Goal: Task Accomplishment & Management: Manage account settings

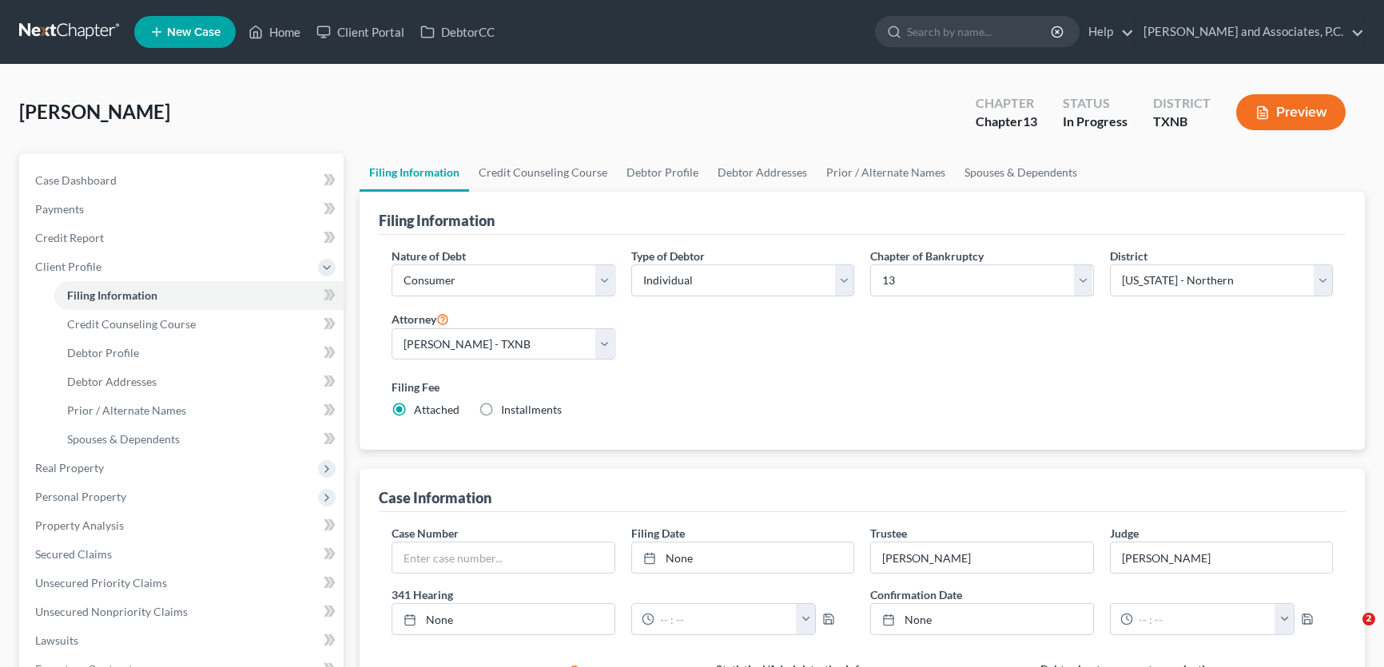
select select "1"
select select "0"
select select "3"
select select "78"
select select "0"
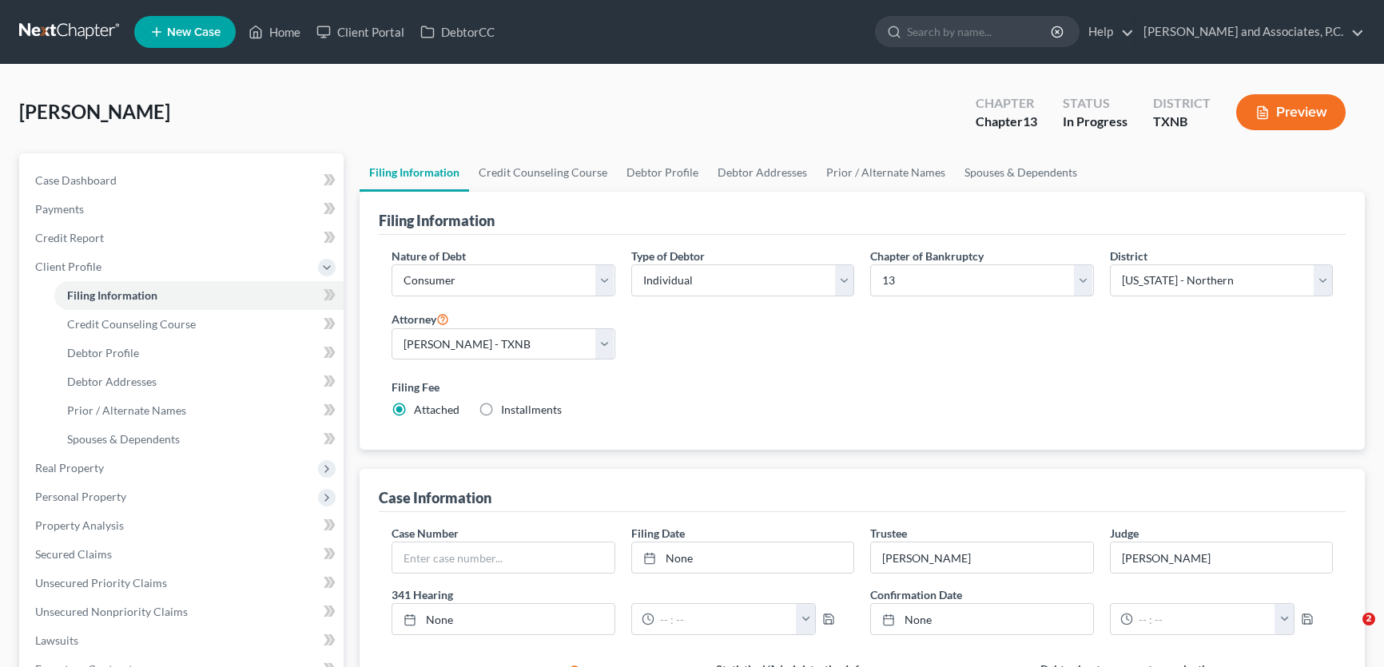
select select "45"
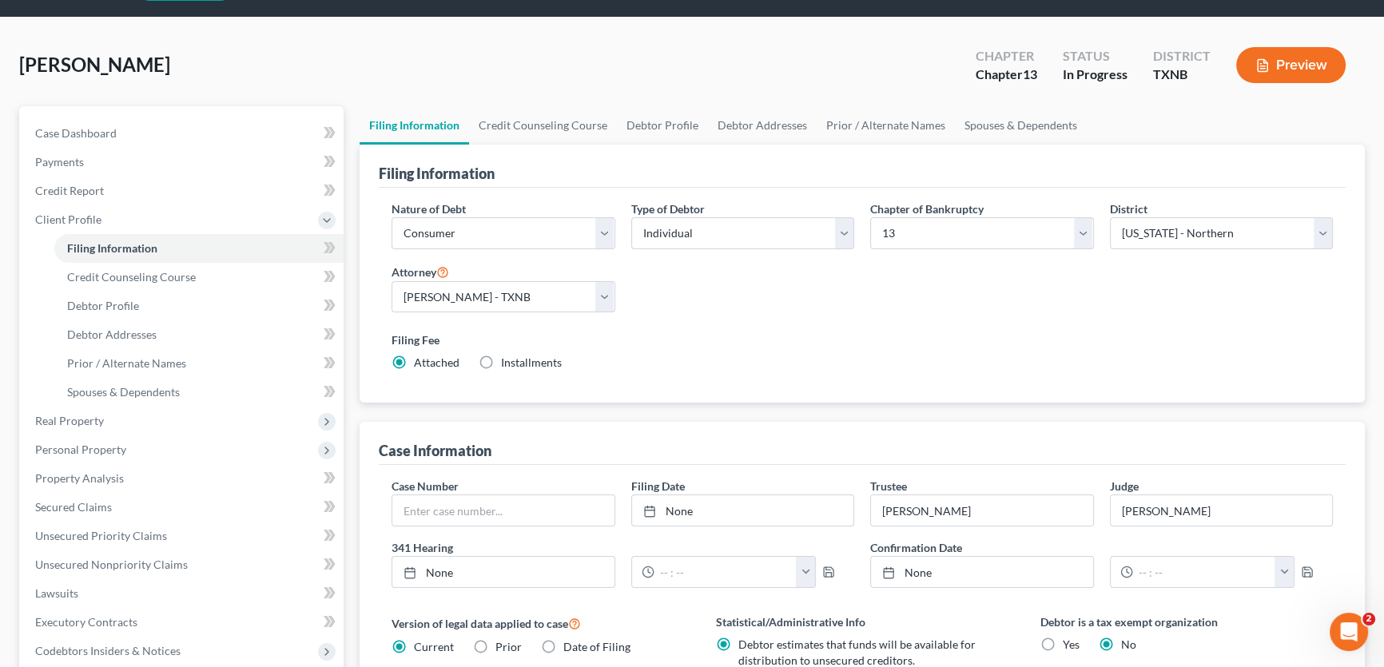
scroll to position [72, 0]
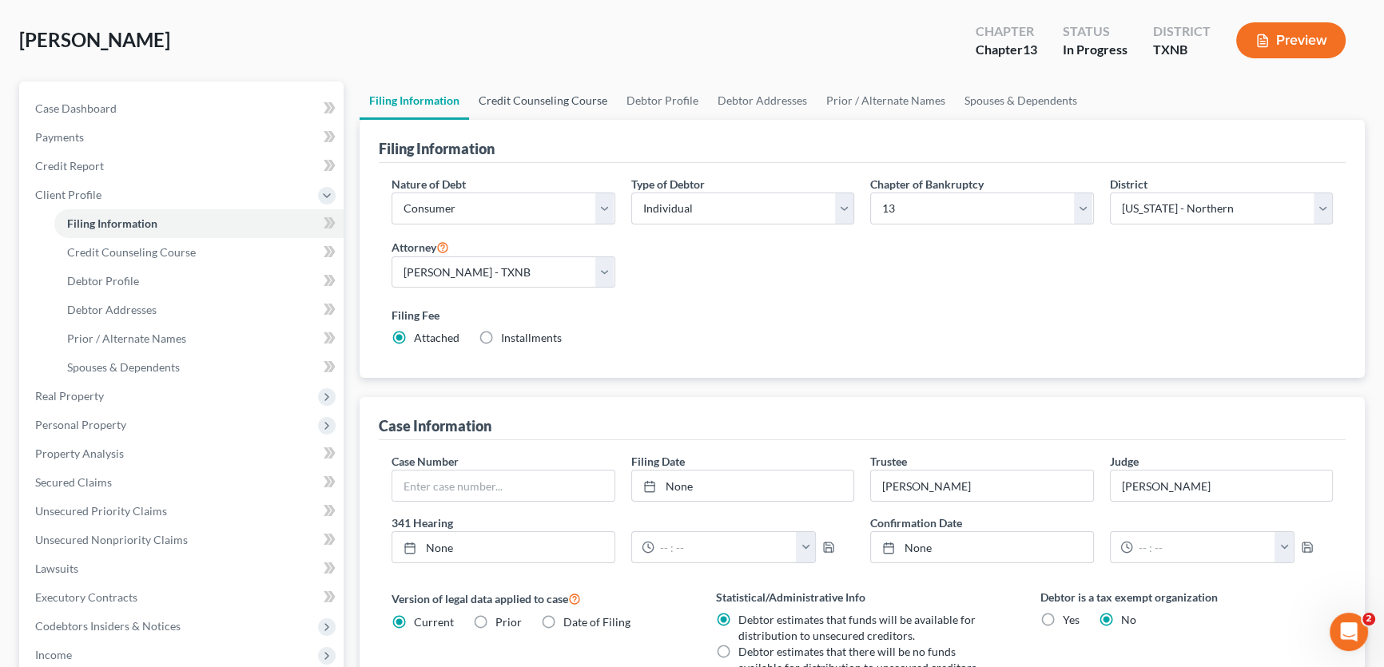
click at [564, 98] on link "Credit Counseling Course" at bounding box center [543, 101] width 148 height 38
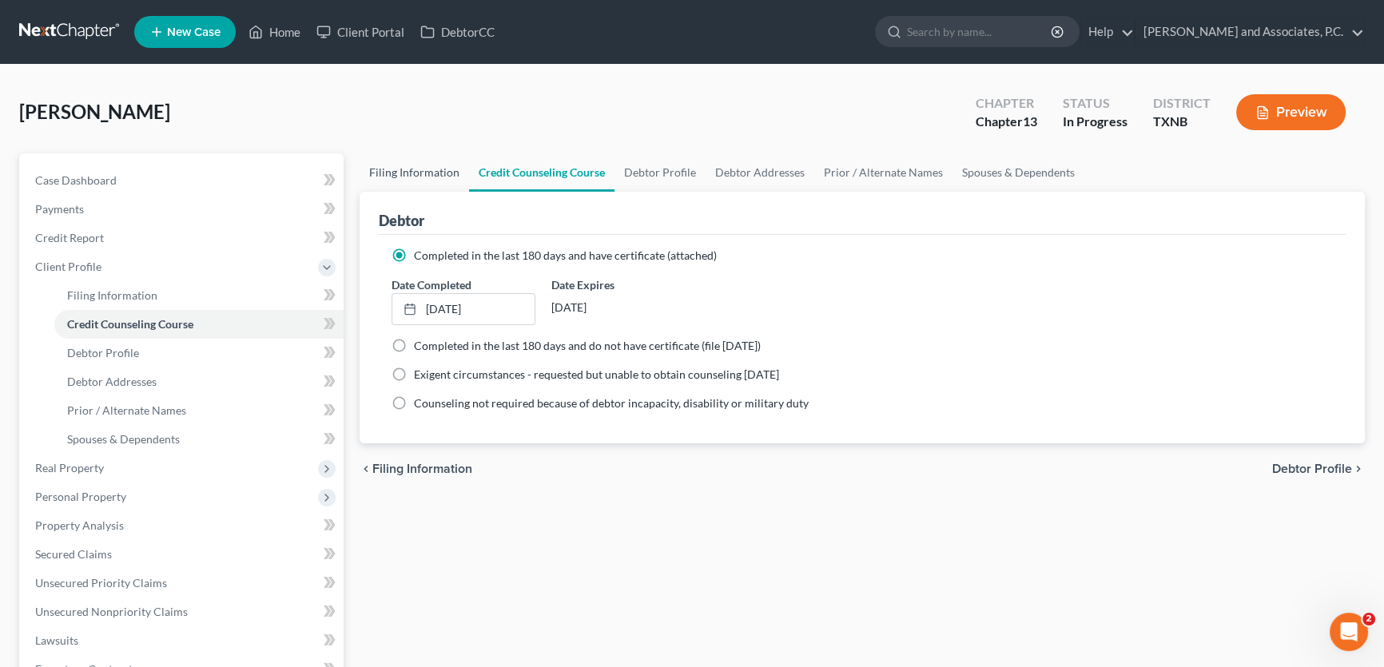
click at [446, 166] on link "Filing Information" at bounding box center [414, 172] width 109 height 38
select select "1"
select select "0"
select select "3"
select select "78"
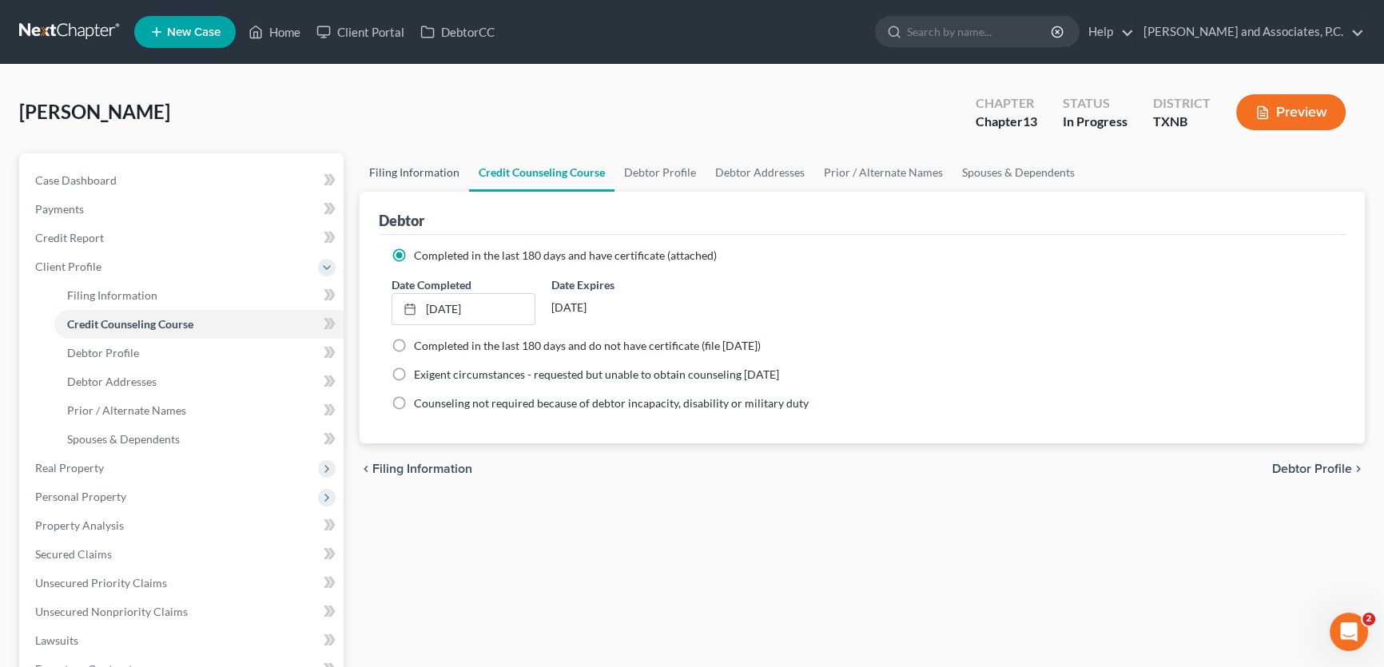
select select "0"
select select "45"
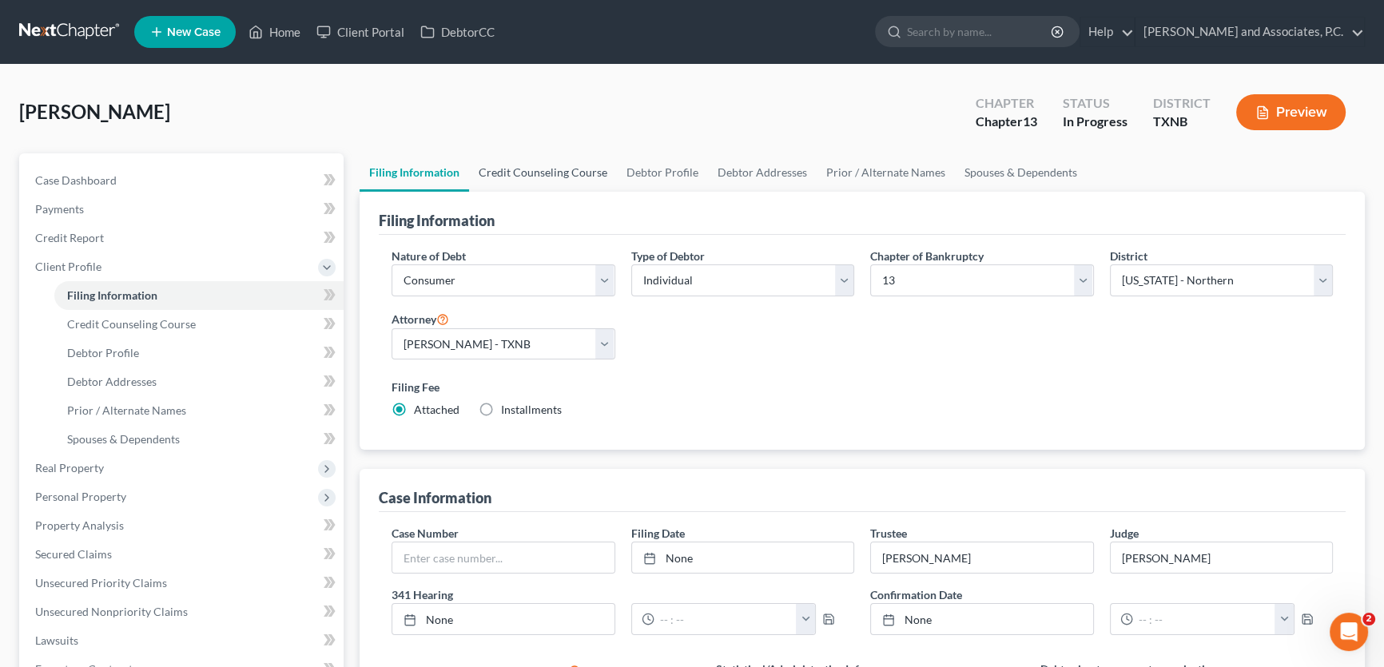
click at [550, 170] on link "Credit Counseling Course" at bounding box center [543, 172] width 148 height 38
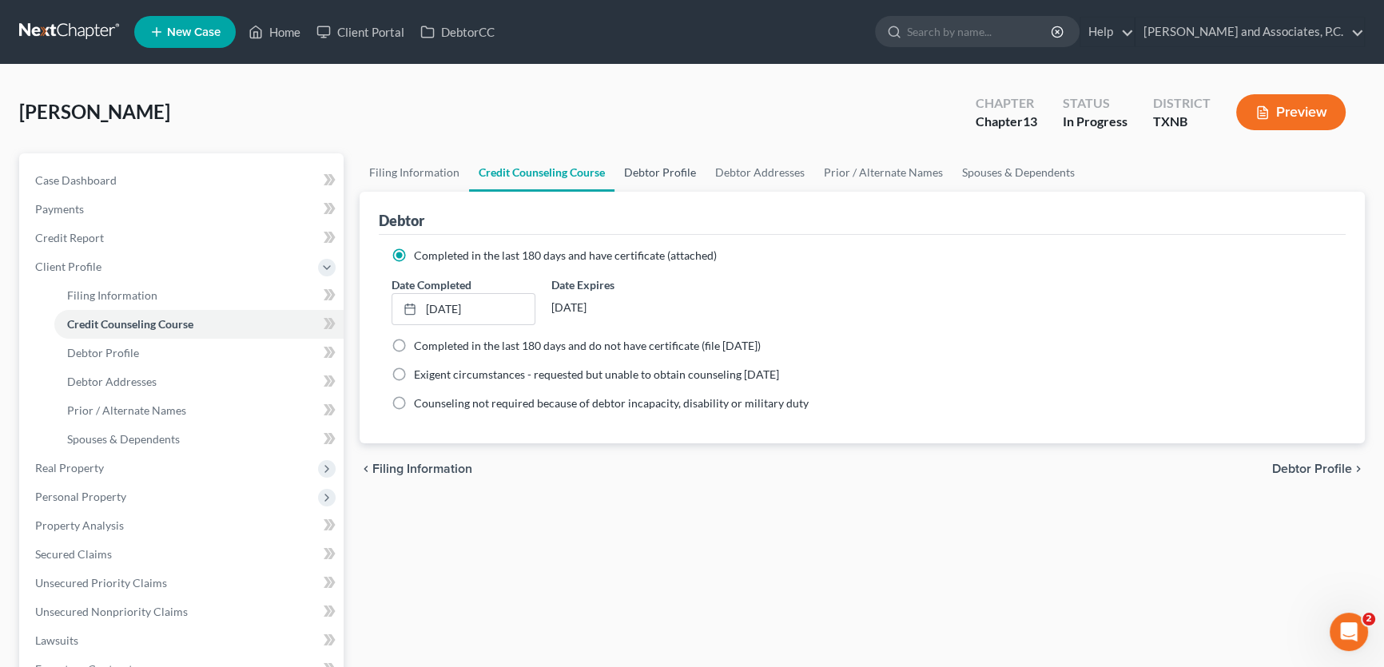
click at [655, 168] on link "Debtor Profile" at bounding box center [660, 172] width 91 height 38
select select "1"
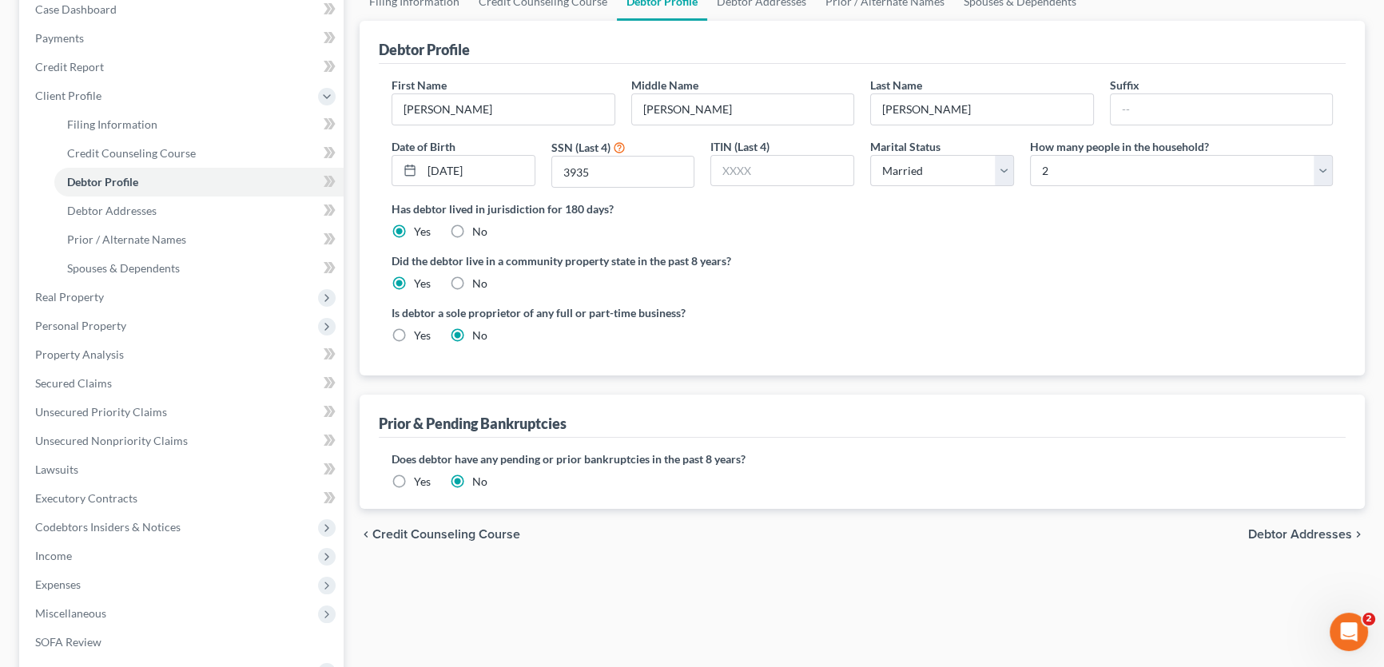
scroll to position [145, 0]
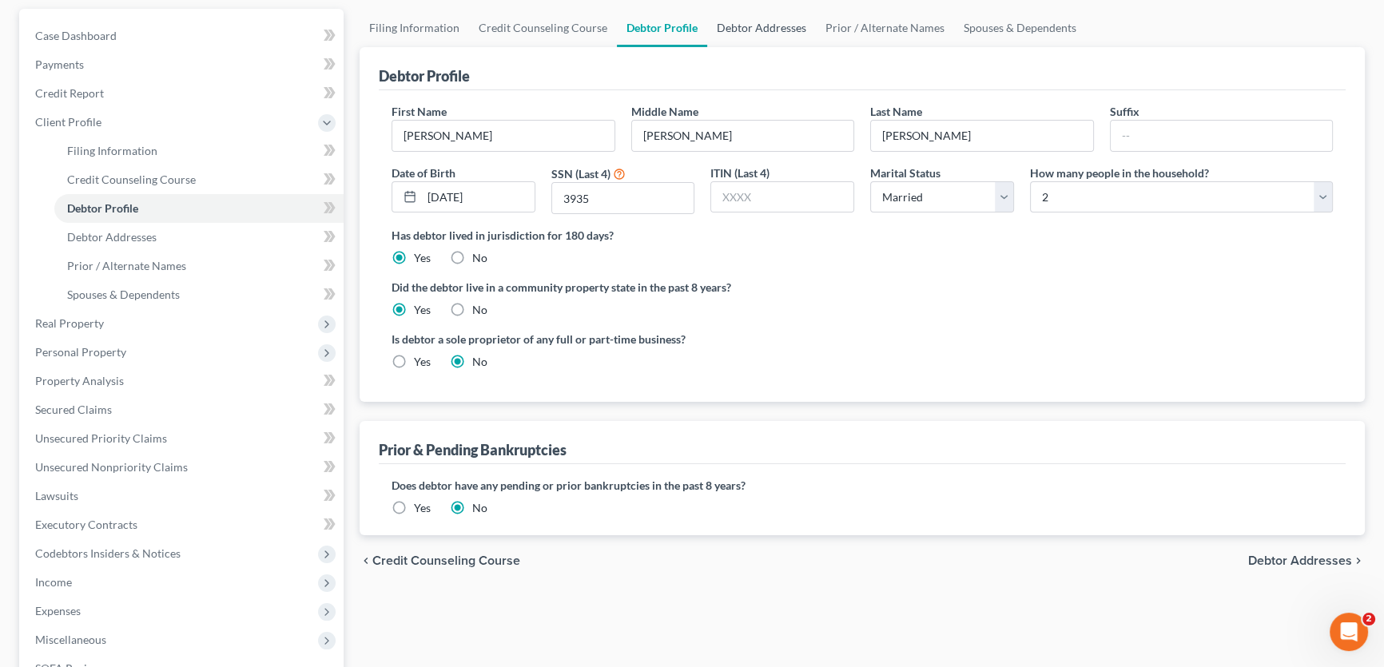
click at [745, 30] on link "Debtor Addresses" at bounding box center [761, 28] width 109 height 38
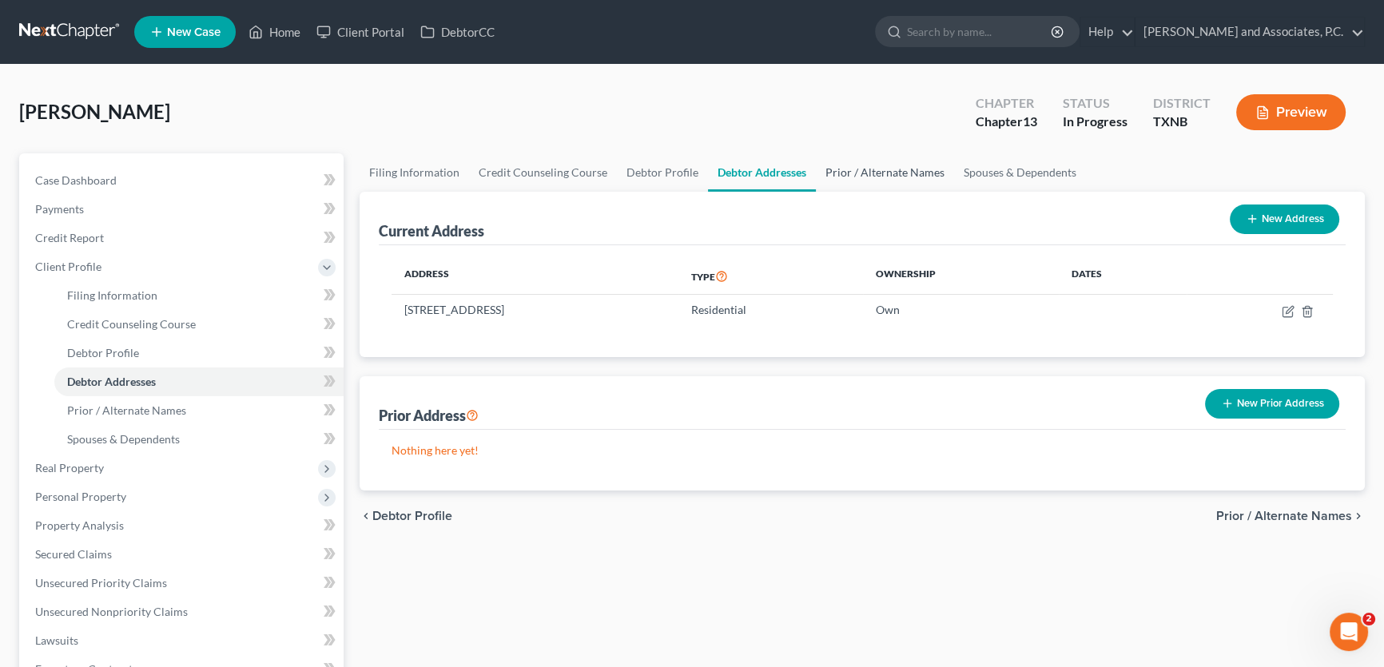
click at [862, 175] on link "Prior / Alternate Names" at bounding box center [885, 172] width 138 height 38
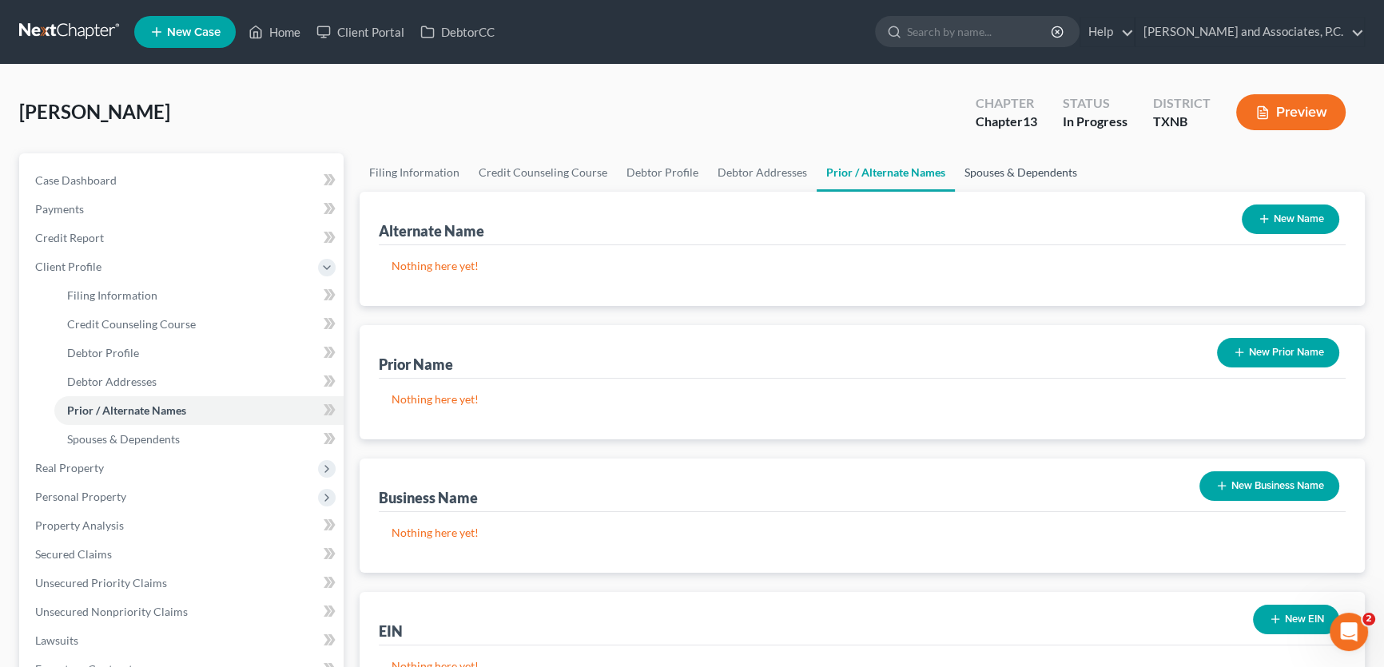
click at [979, 173] on link "Spouses & Dependents" at bounding box center [1021, 172] width 132 height 38
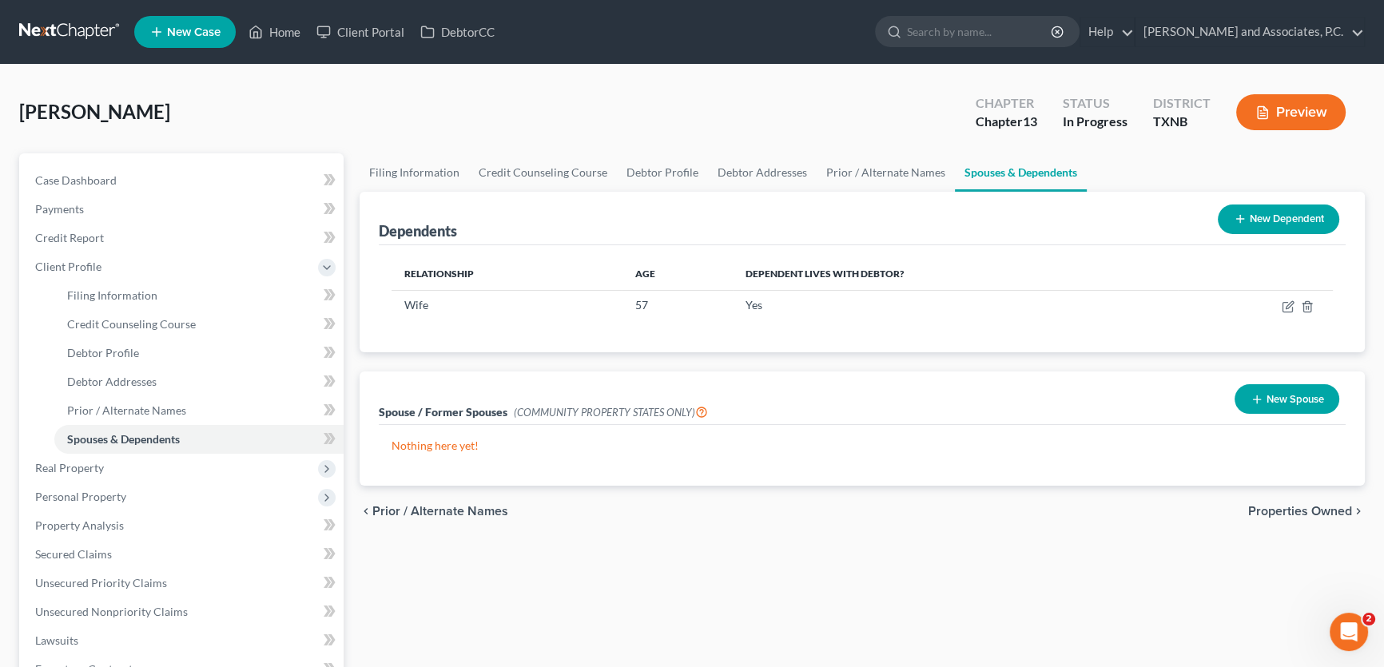
click at [1303, 400] on button "New Spouse" at bounding box center [1287, 399] width 105 height 30
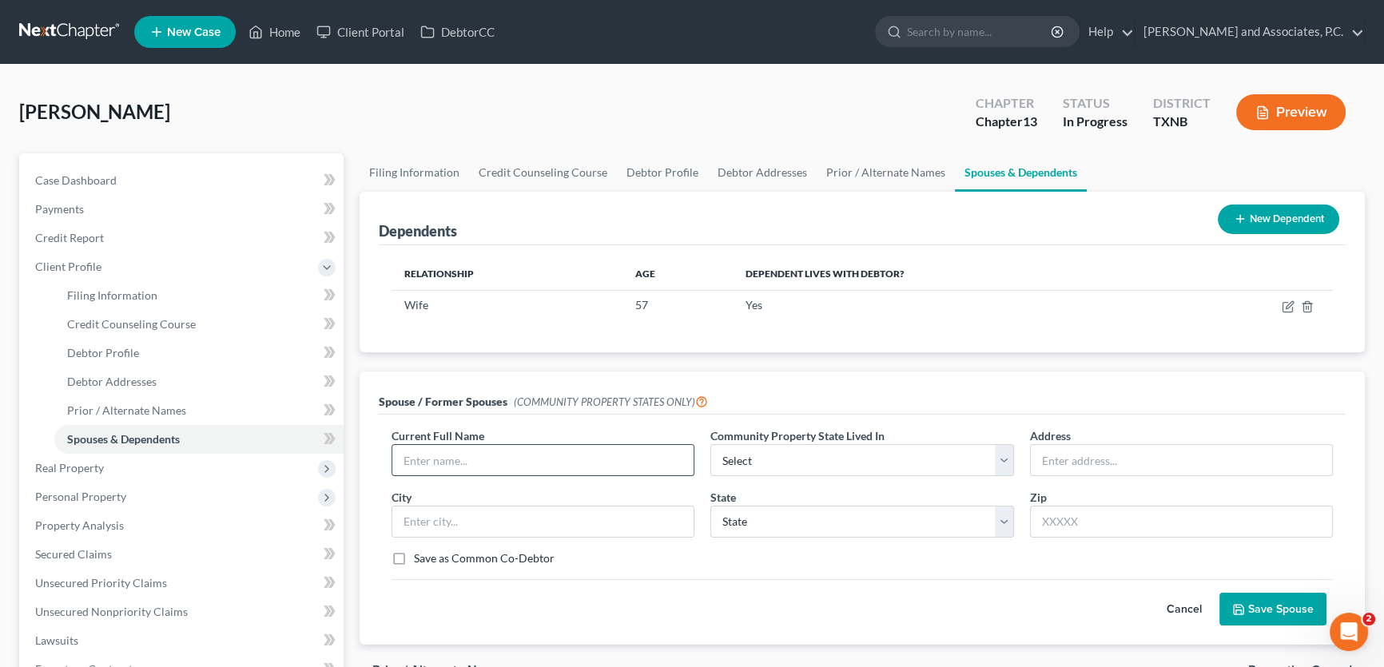
click at [472, 458] on input "text" at bounding box center [542, 460] width 301 height 30
type input "Sheri L. Johnson"
select select "8"
type input "4632 Monterrey Dr"
type input "Wichita Falls"
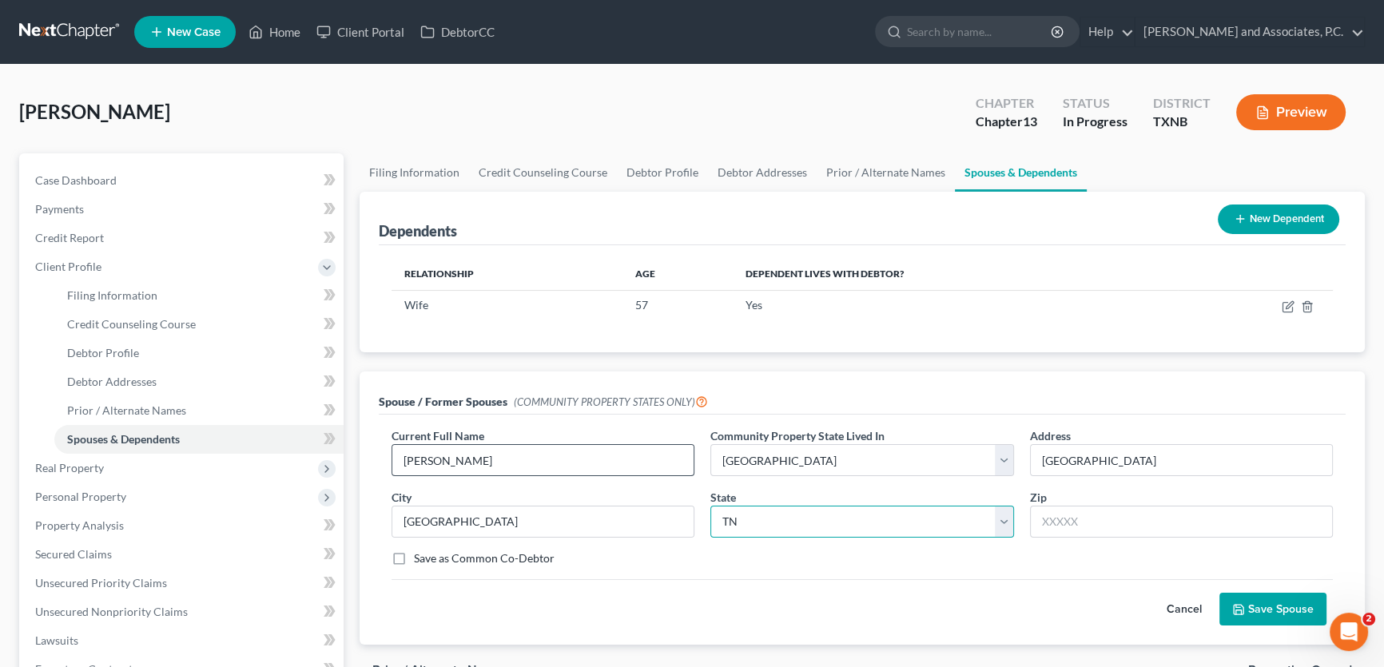
select select "45"
type input "76310"
click at [1257, 607] on button "Save Spouse" at bounding box center [1273, 610] width 107 height 34
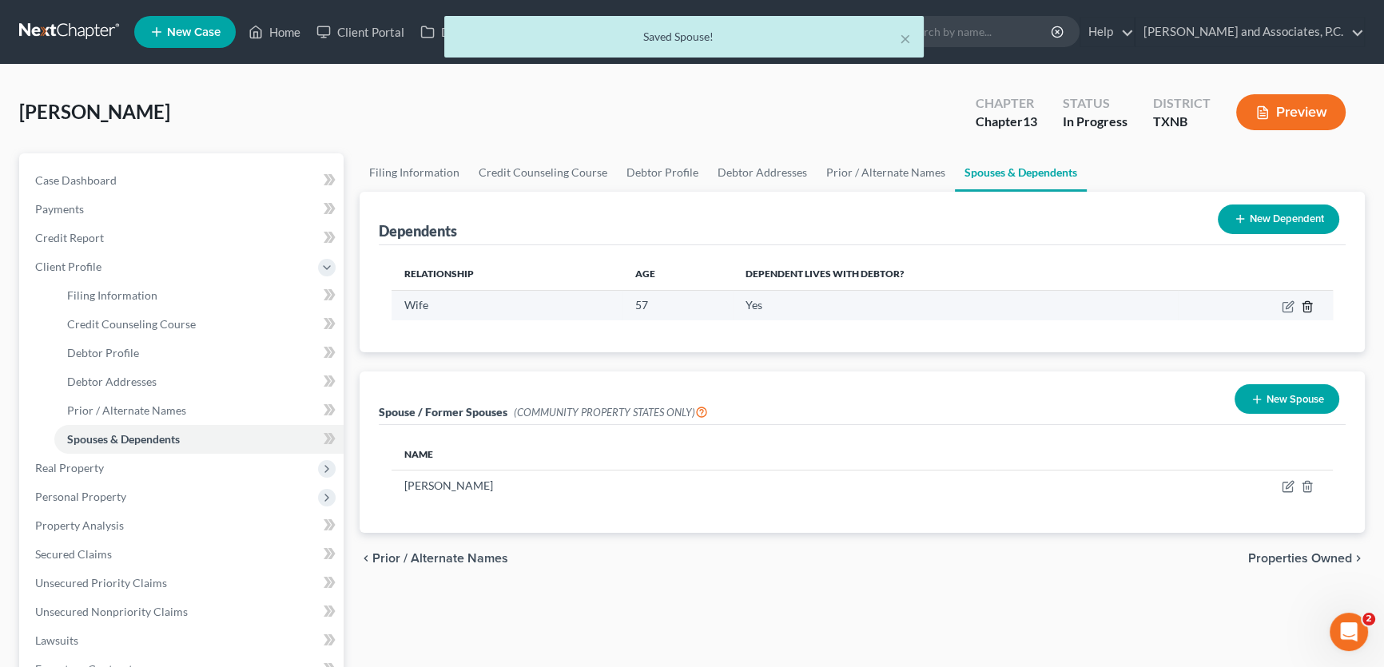
click at [1311, 304] on icon "button" at bounding box center [1307, 306] width 7 height 10
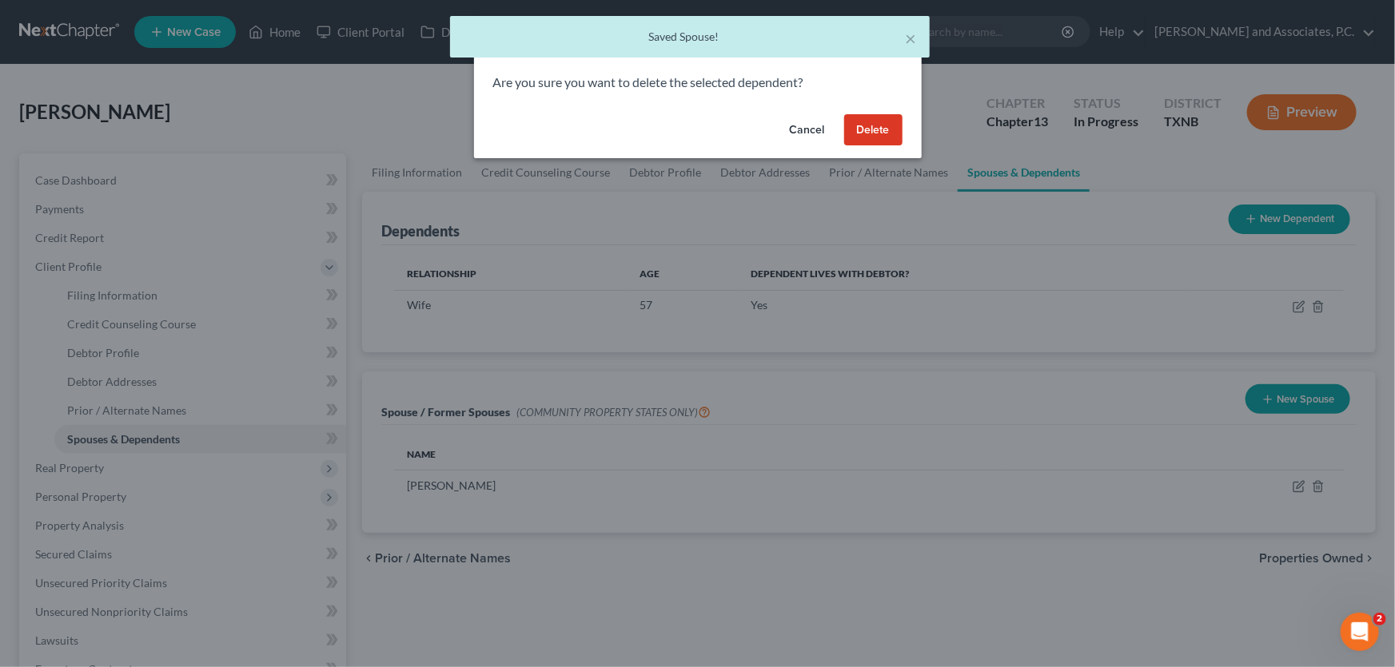
click at [875, 135] on button "Delete" at bounding box center [873, 130] width 58 height 32
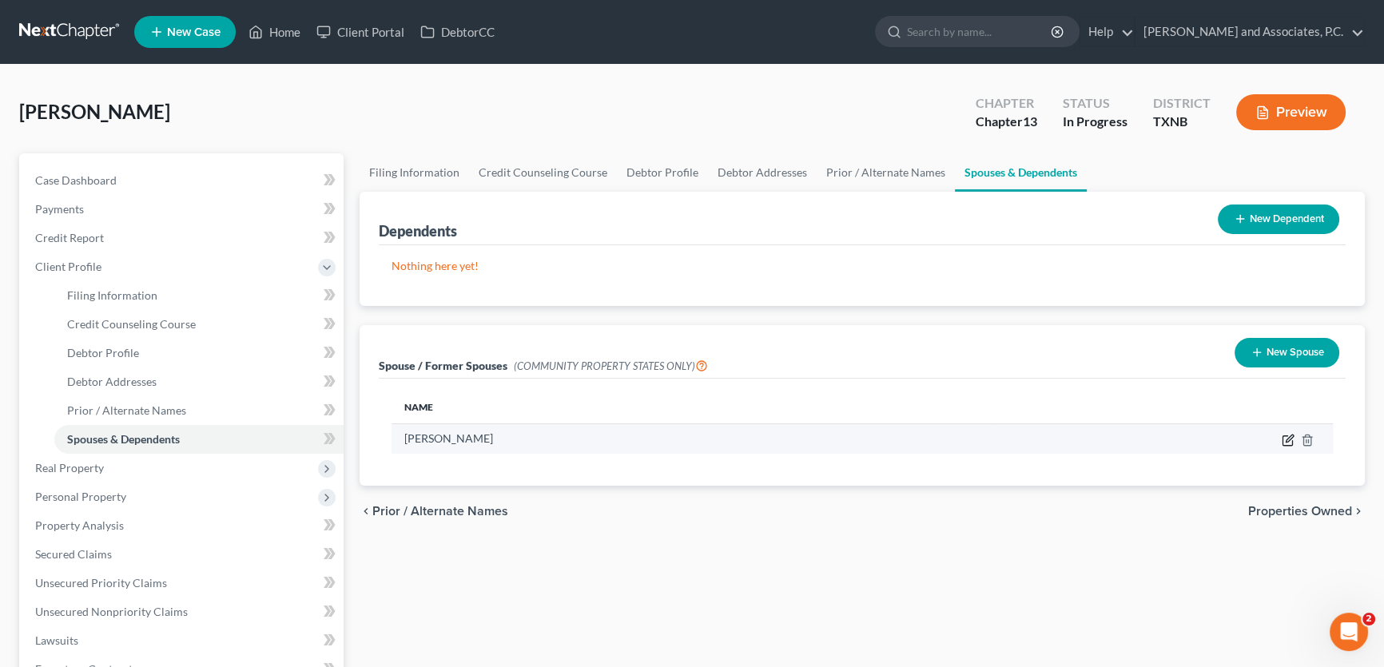
click at [1288, 435] on icon "button" at bounding box center [1288, 440] width 13 height 13
select select "8"
select select "45"
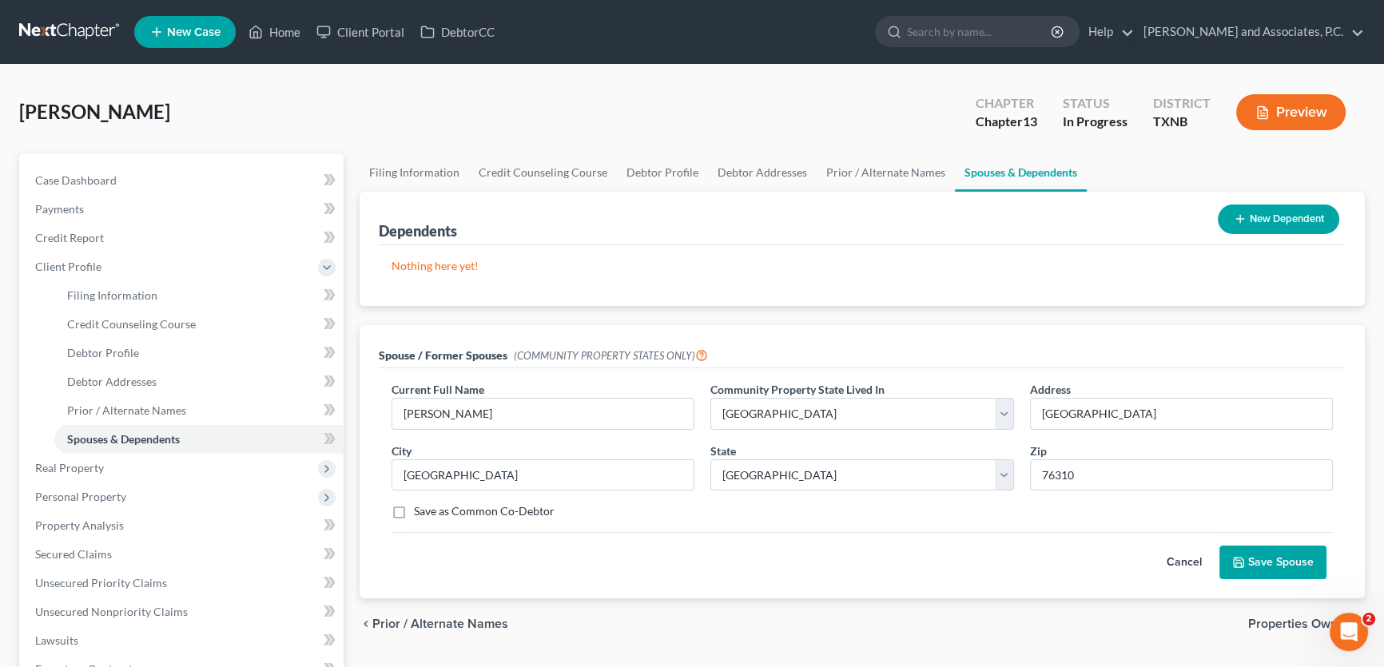
click at [1191, 566] on button "Cancel" at bounding box center [1184, 563] width 70 height 32
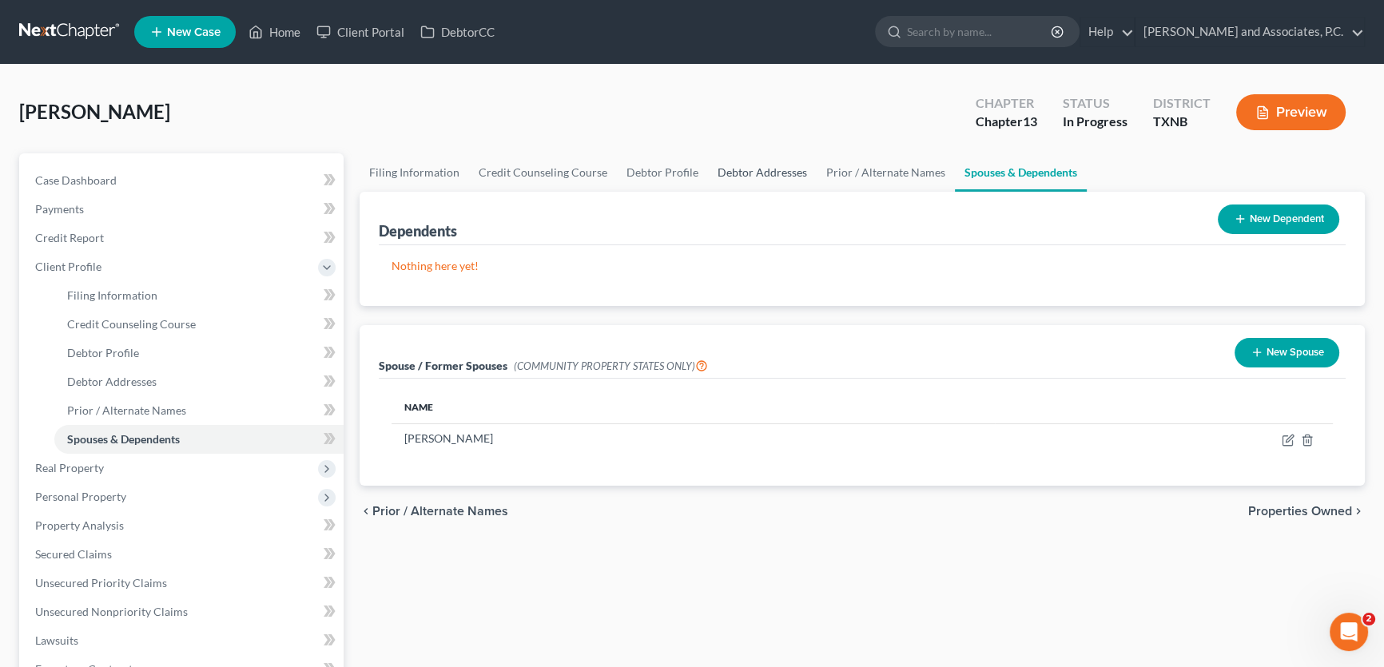
click at [713, 173] on link "Debtor Addresses" at bounding box center [762, 172] width 109 height 38
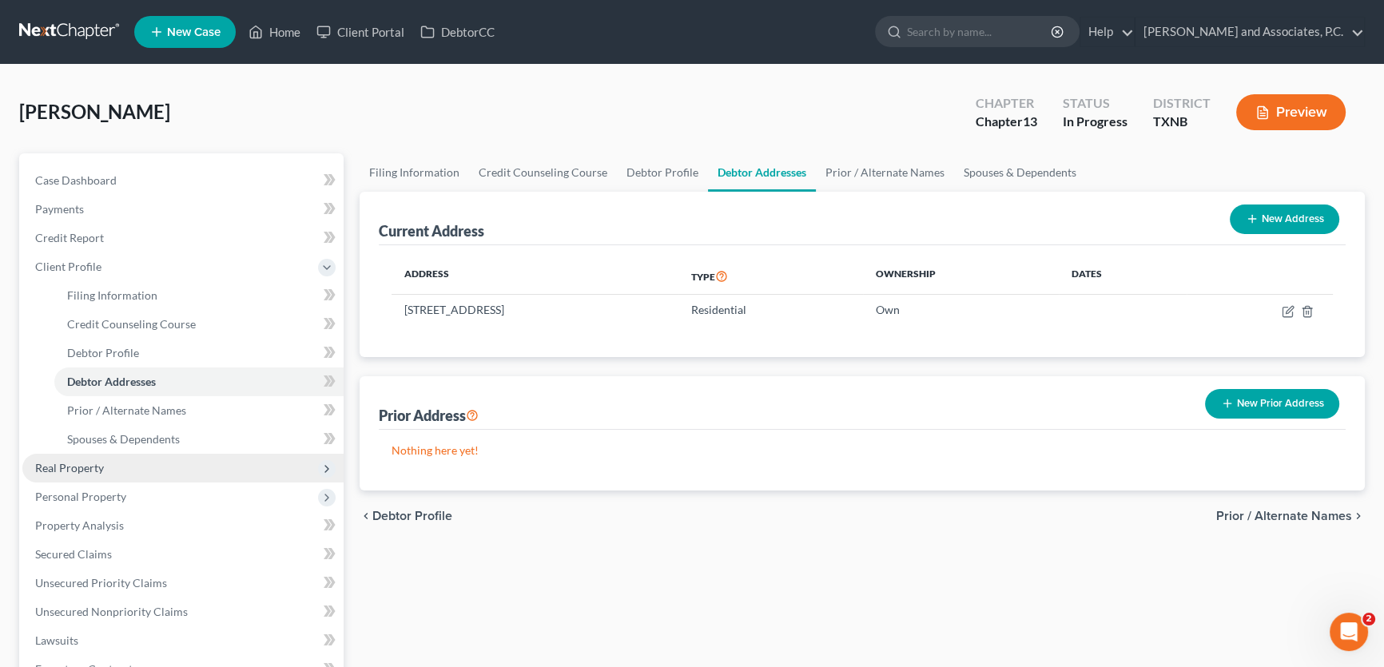
click at [135, 472] on span "Real Property" at bounding box center [182, 468] width 321 height 29
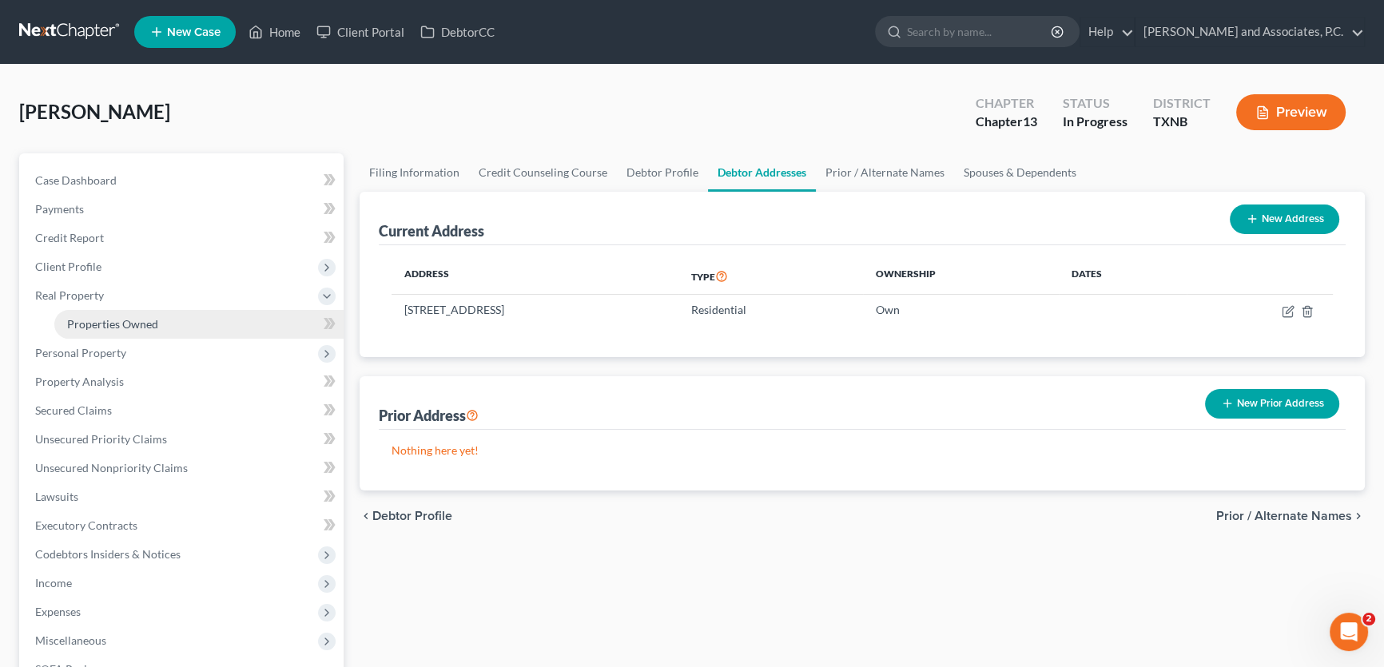
click at [121, 330] on link "Properties Owned" at bounding box center [198, 324] width 289 height 29
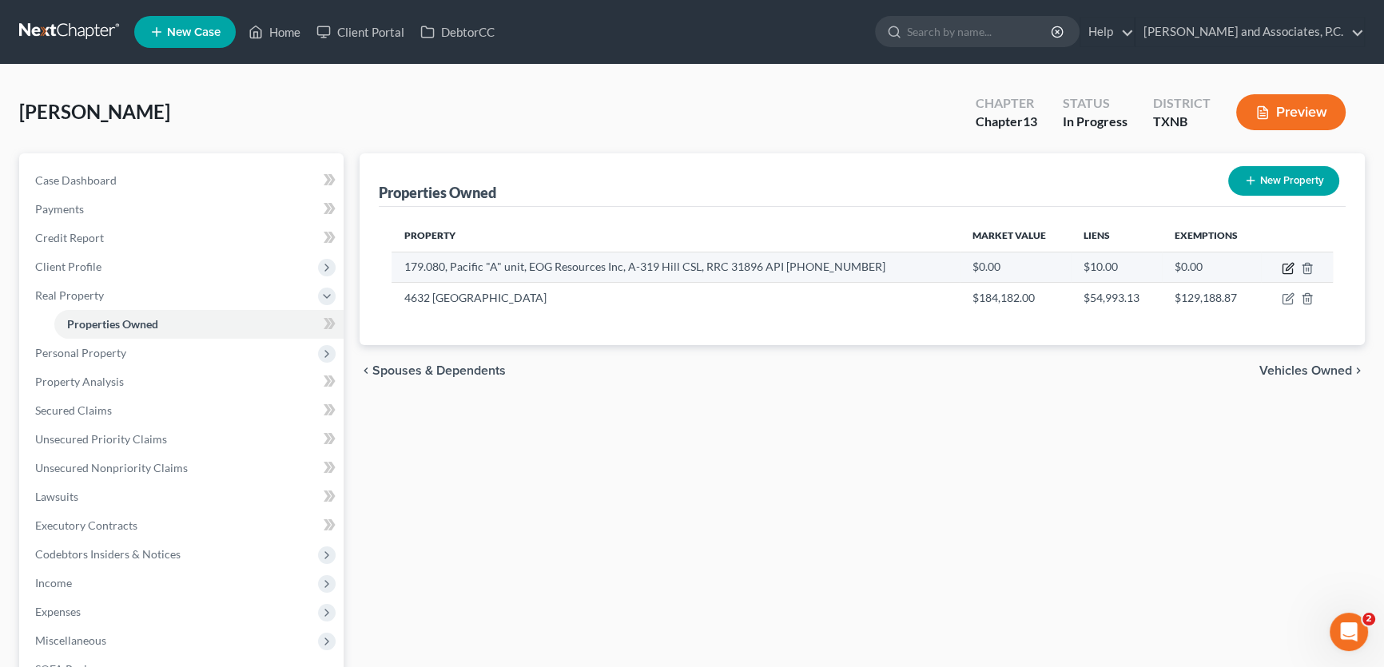
click at [1287, 267] on icon "button" at bounding box center [1289, 266] width 7 height 7
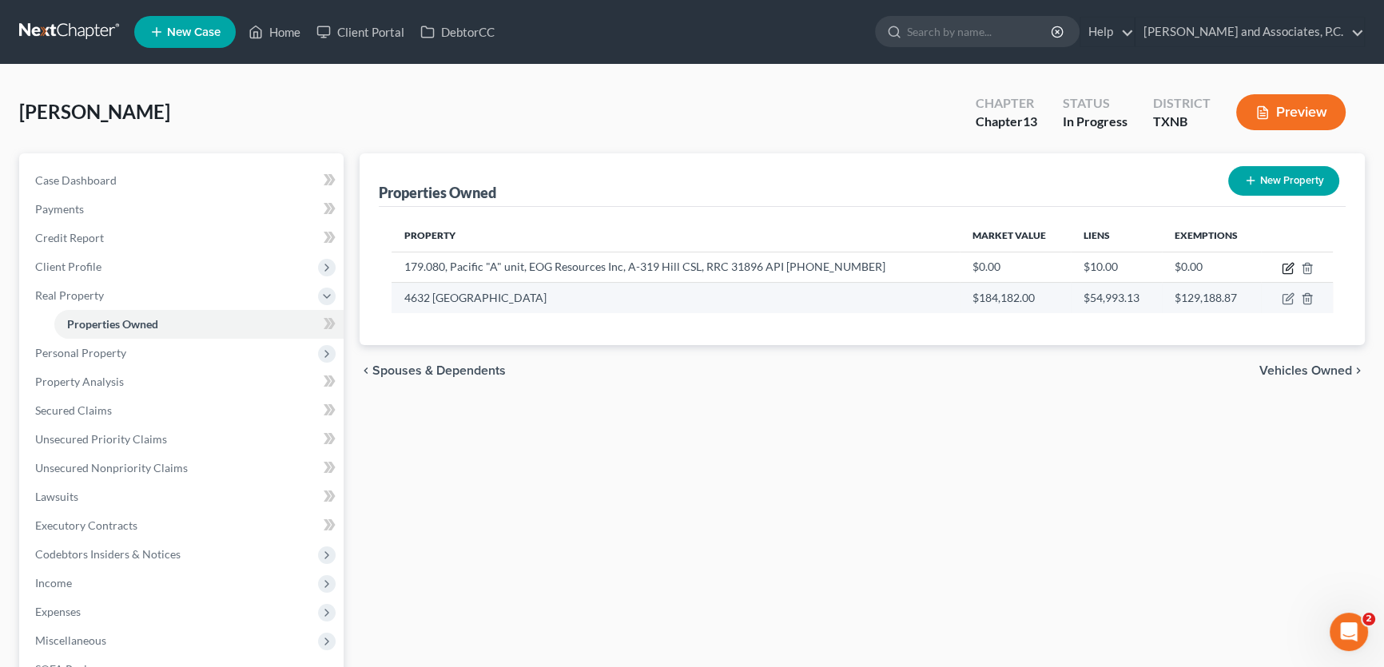
select select "45"
select select "168"
select select "0"
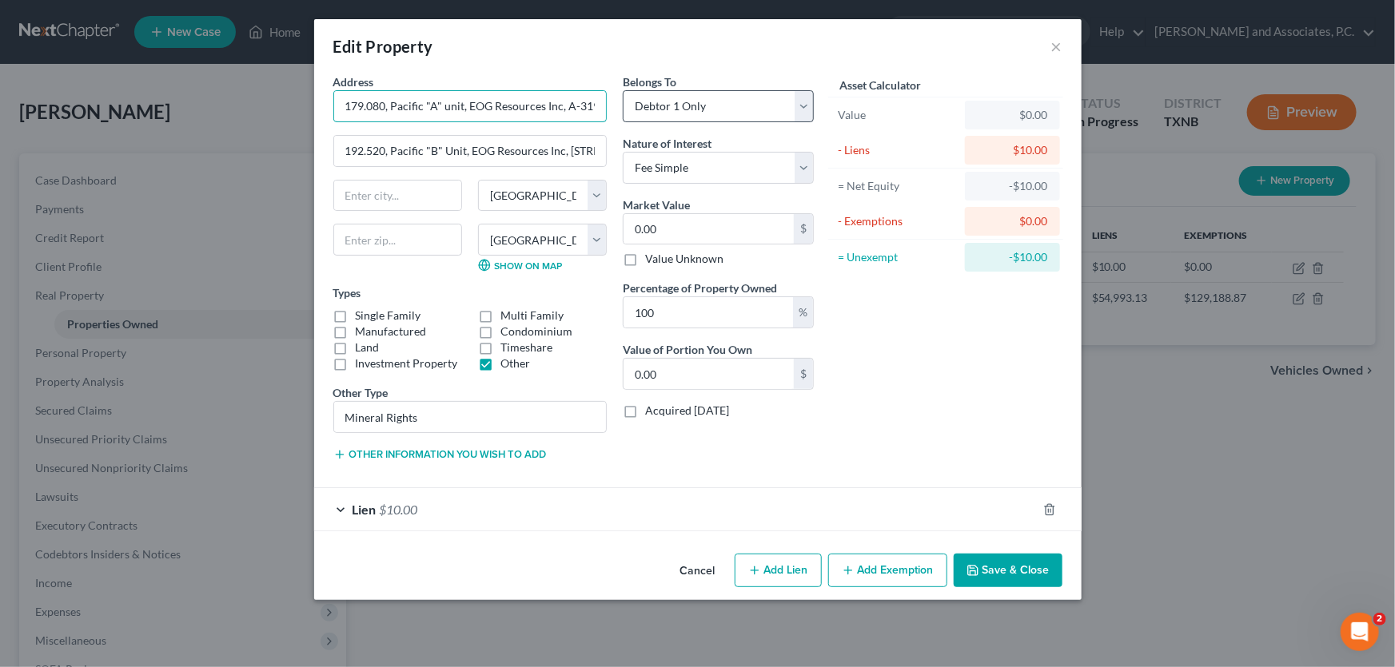
scroll to position [0, 196]
drag, startPoint x: 463, startPoint y: 103, endPoint x: 752, endPoint y: 101, distance: 289.3
click at [752, 101] on div "Address * 179.080, Pacific "A" unit, EOG Resources Inc, A-319 Hill CSL, RRC 318…" at bounding box center [573, 274] width 496 height 401
click at [449, 153] on input "192.520, Pacific "B" Unit, EOG Resources Inc, A-319 Hill CSL, RRC 31897 API 42-…" at bounding box center [470, 151] width 272 height 30
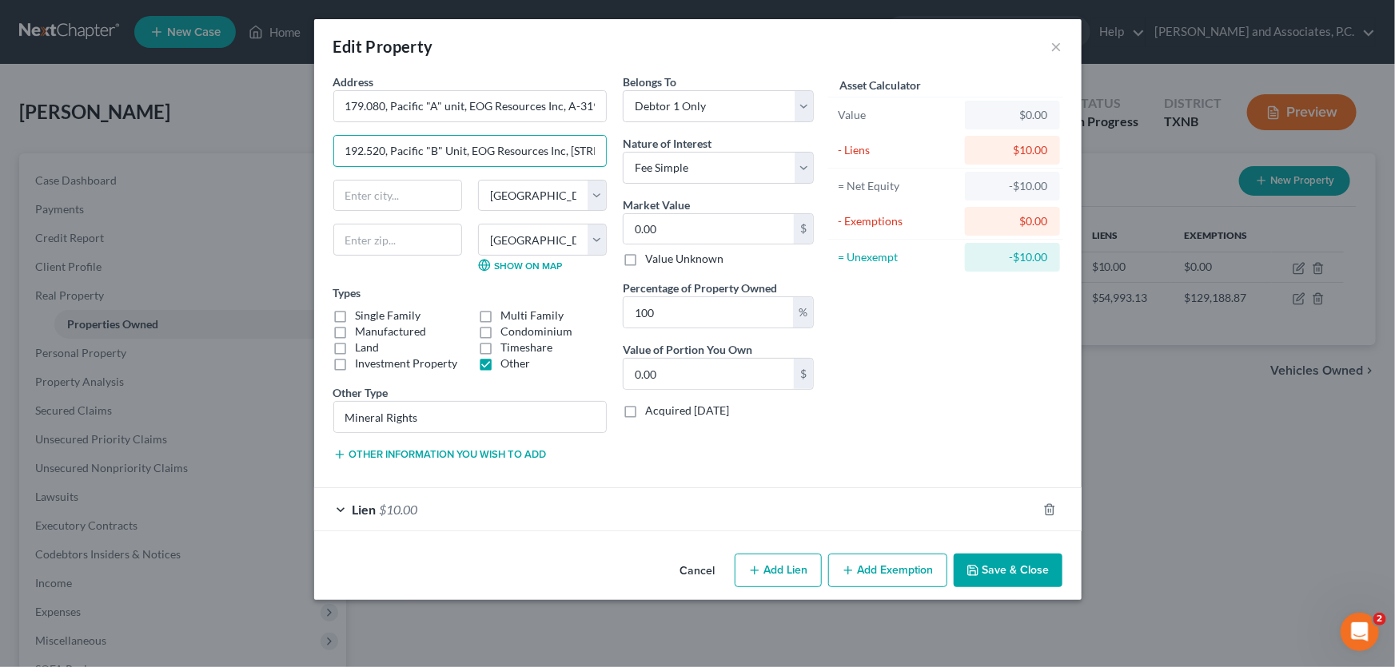
click at [761, 146] on div "Address * 179.080, Pacific "A" unit, EOG Resources Inc, A-319 Hill CSL, RRC 318…" at bounding box center [573, 274] width 496 height 401
click at [562, 150] on input "192.520, Pacific "B" Unit, EOG Resources Inc, A-319 Hill CSL, RRC 31897 API 42-…" at bounding box center [470, 151] width 272 height 30
drag, startPoint x: 544, startPoint y: 149, endPoint x: 703, endPoint y: 152, distance: 159.1
click at [703, 152] on div "Address * 179.080, Pacific "A" unit, EOG Resources Inc, A-319 Hill CSL, RRC 318…" at bounding box center [573, 274] width 496 height 401
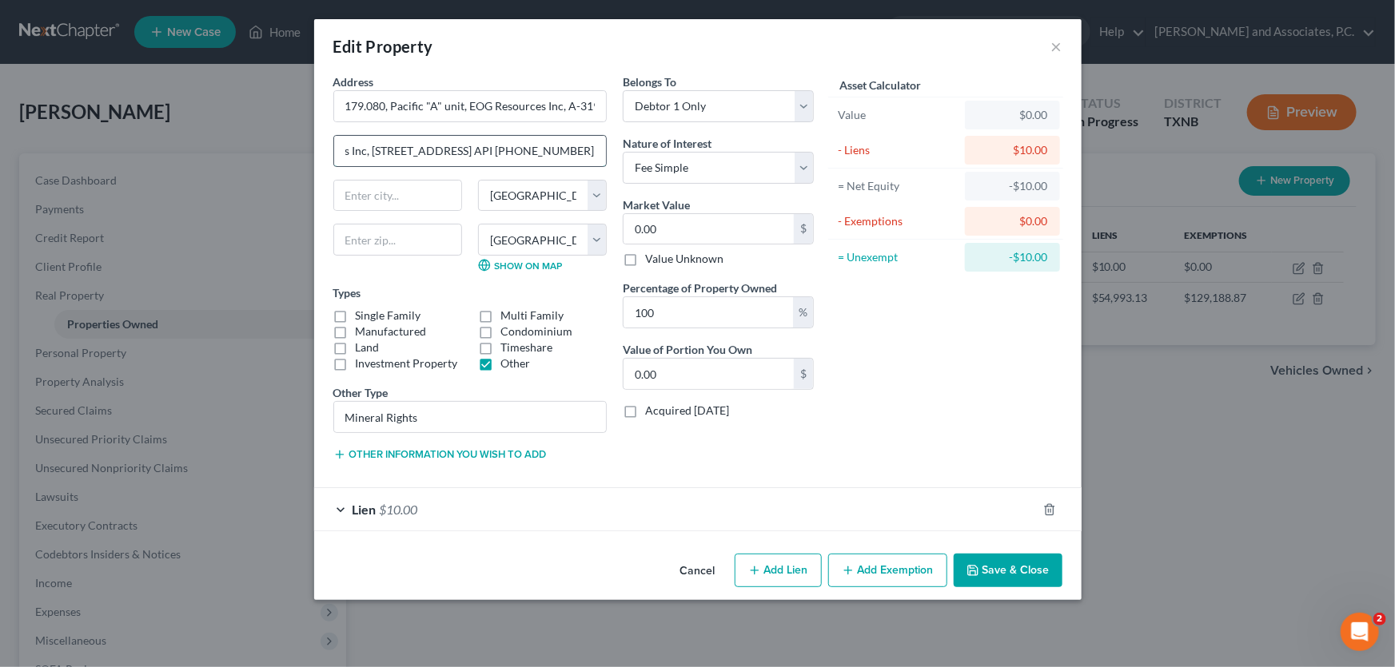
click at [567, 149] on input "192.520, Pacific "B" Unit, EOG Resources Inc, A-319 Hill CSL, RRC 31897 API 42-…" at bounding box center [470, 151] width 272 height 30
click at [984, 563] on button "Save & Close" at bounding box center [1007, 571] width 109 height 34
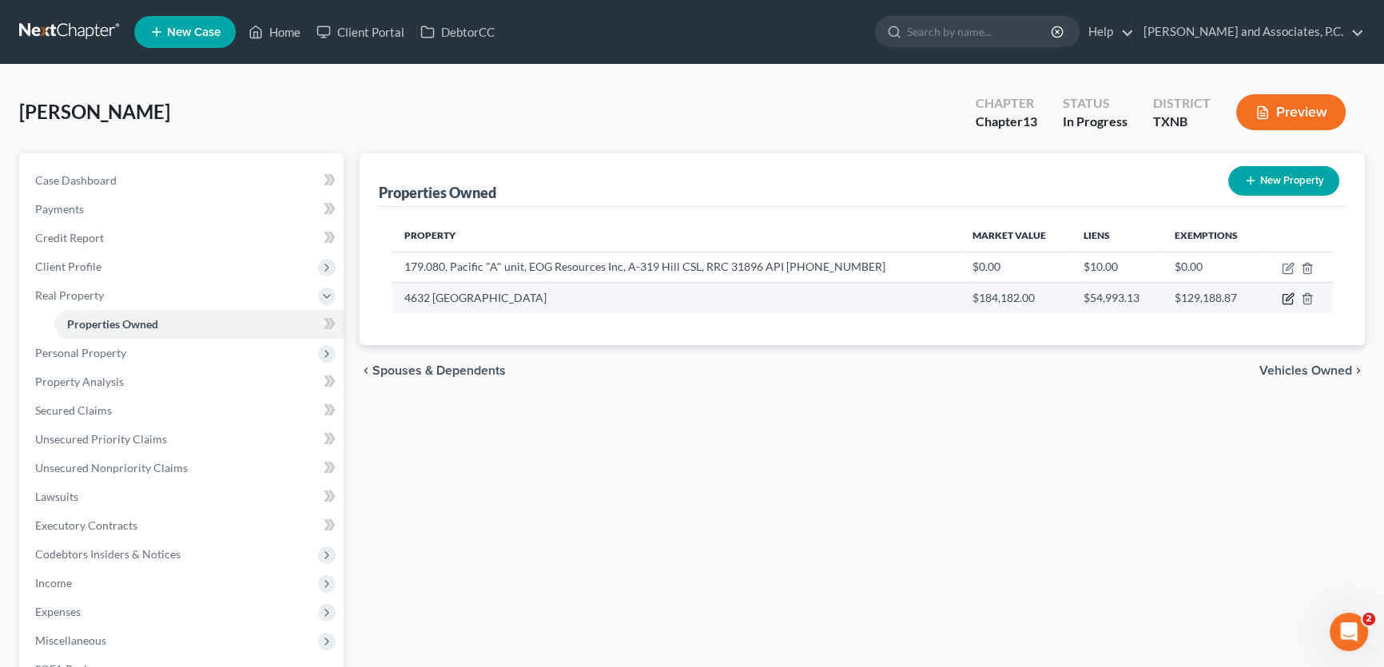
click at [1291, 298] on icon "button" at bounding box center [1288, 299] width 13 height 13
select select "45"
select select "242"
select select "0"
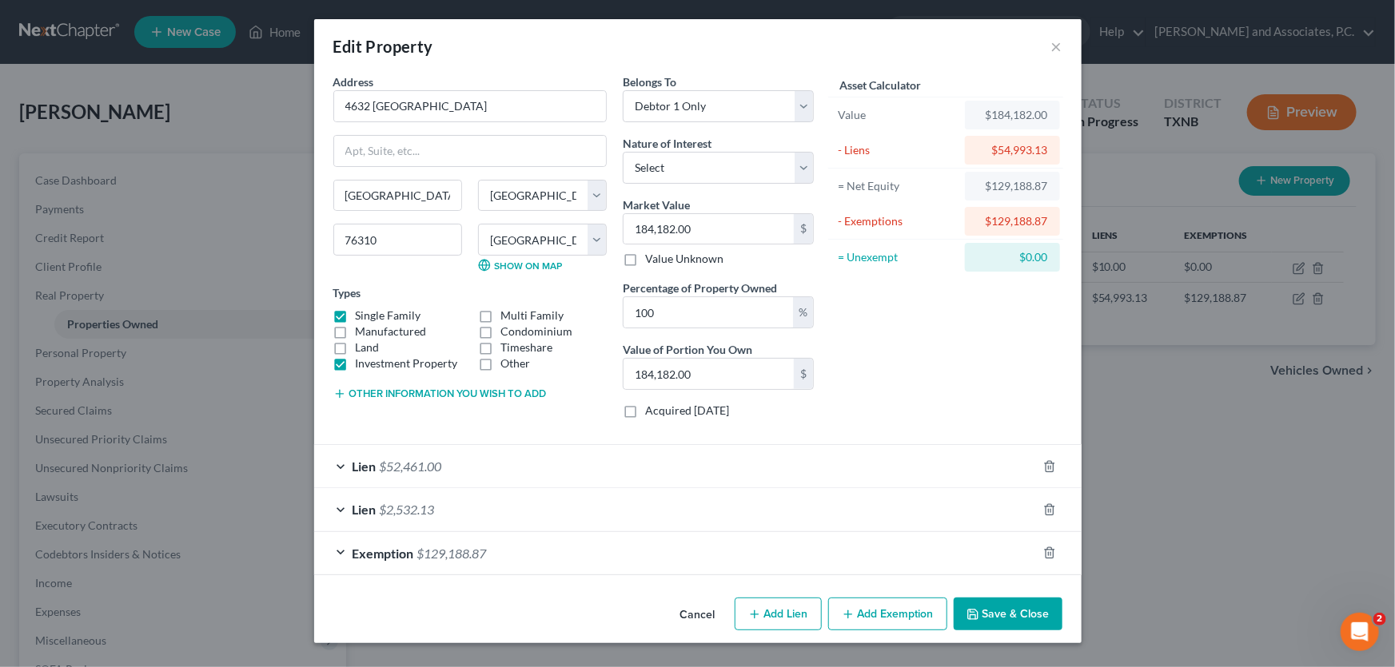
click at [464, 558] on span "$129,188.87" at bounding box center [452, 553] width 70 height 15
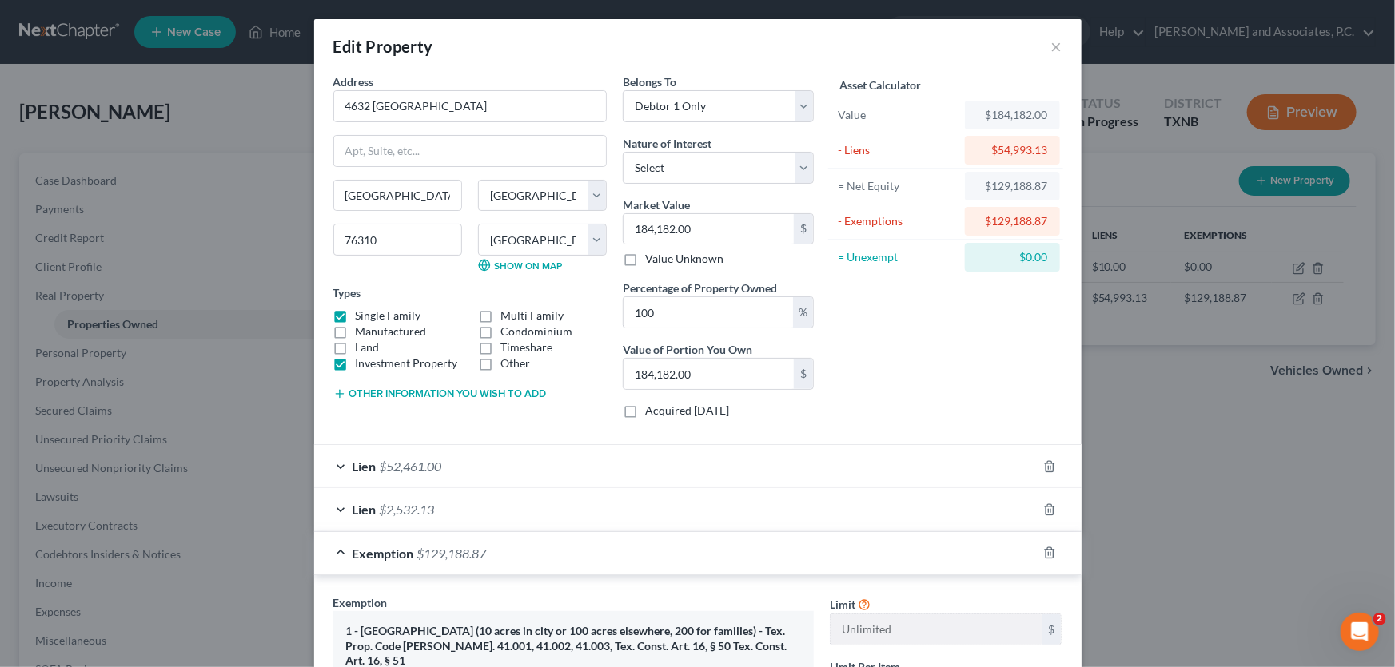
click at [356, 362] on label "Investment Property" at bounding box center [407, 364] width 102 height 16
click at [362, 362] on input "Investment Property" at bounding box center [367, 361] width 10 height 10
checkbox input "false"
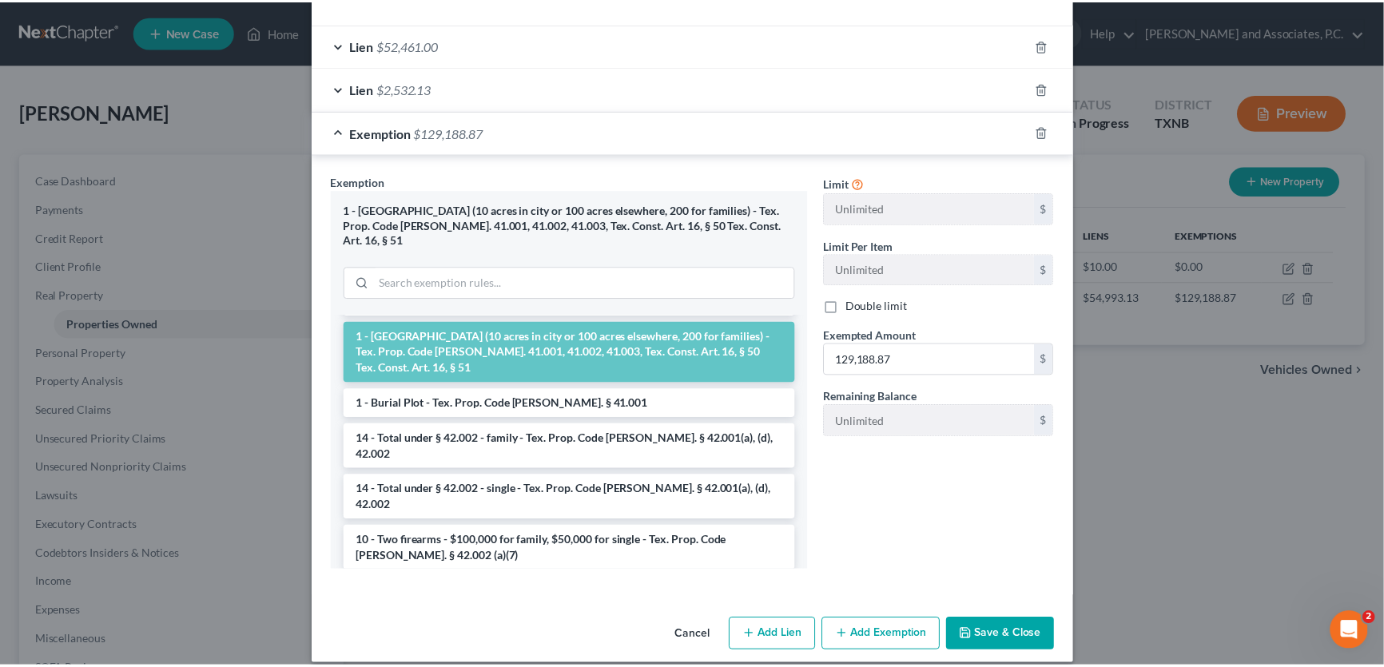
scroll to position [72, 0]
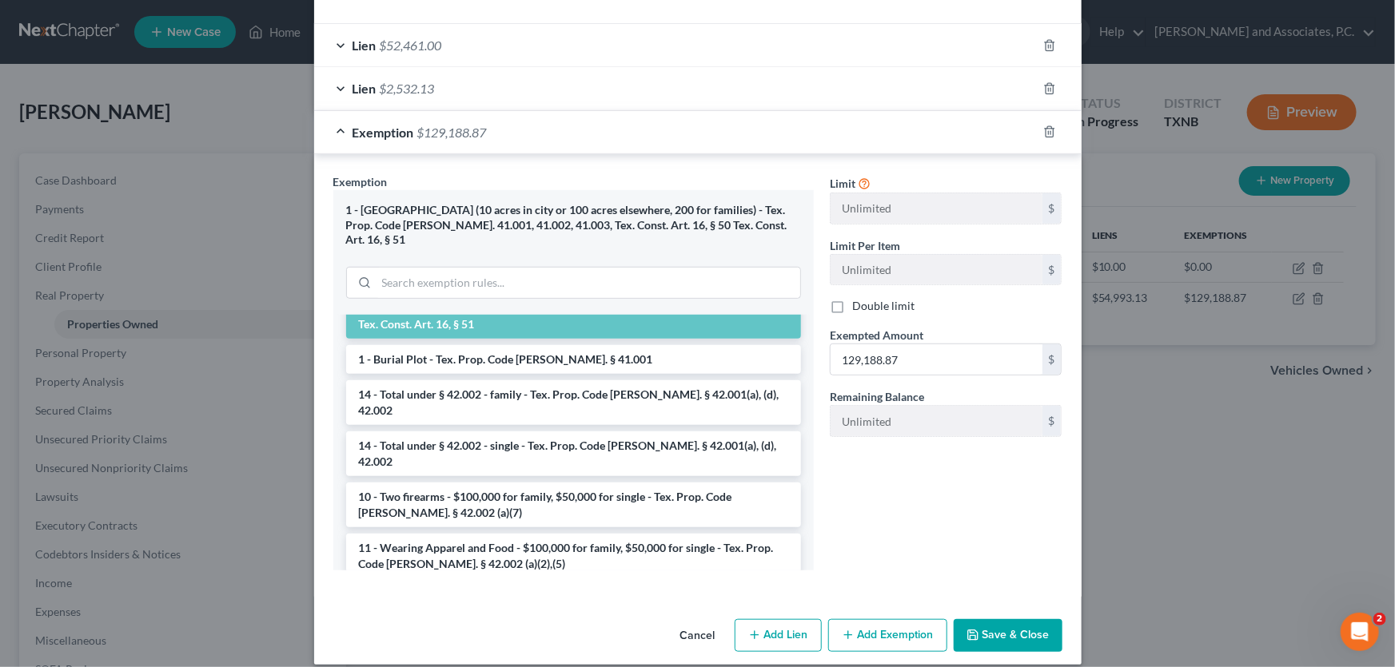
click at [988, 619] on button "Save & Close" at bounding box center [1007, 636] width 109 height 34
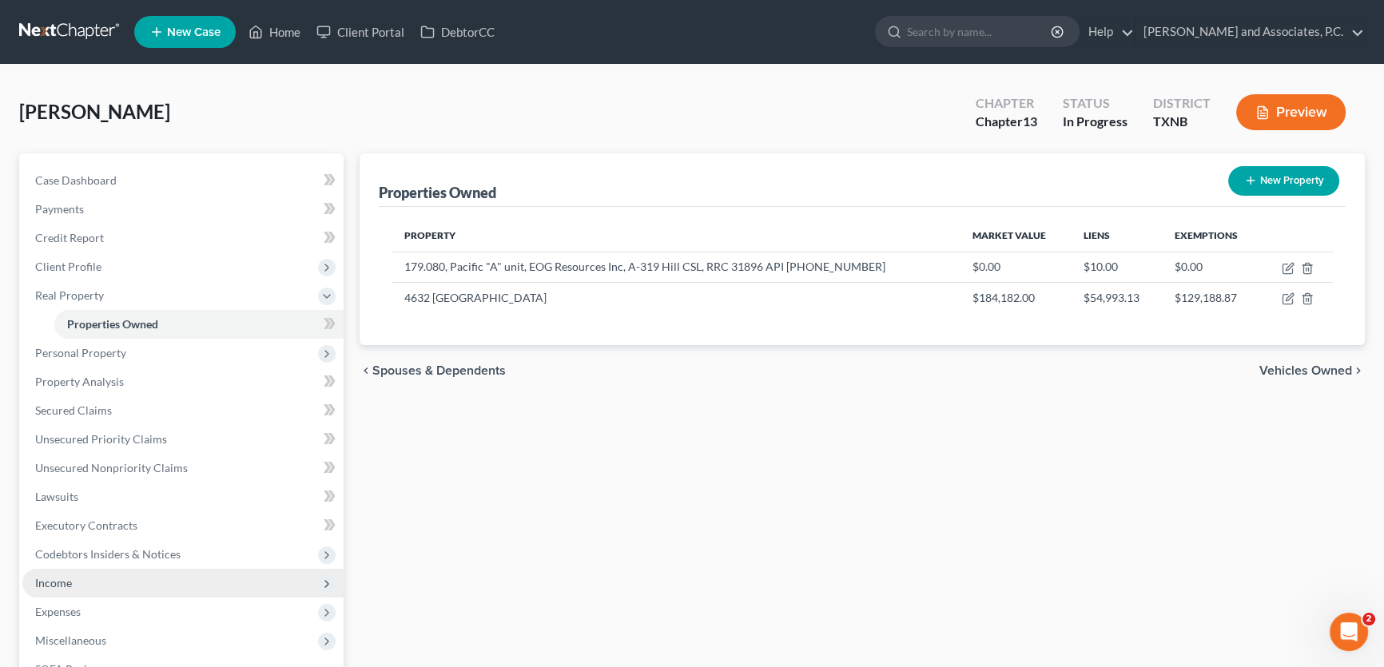
click at [128, 583] on span "Income" at bounding box center [182, 583] width 321 height 29
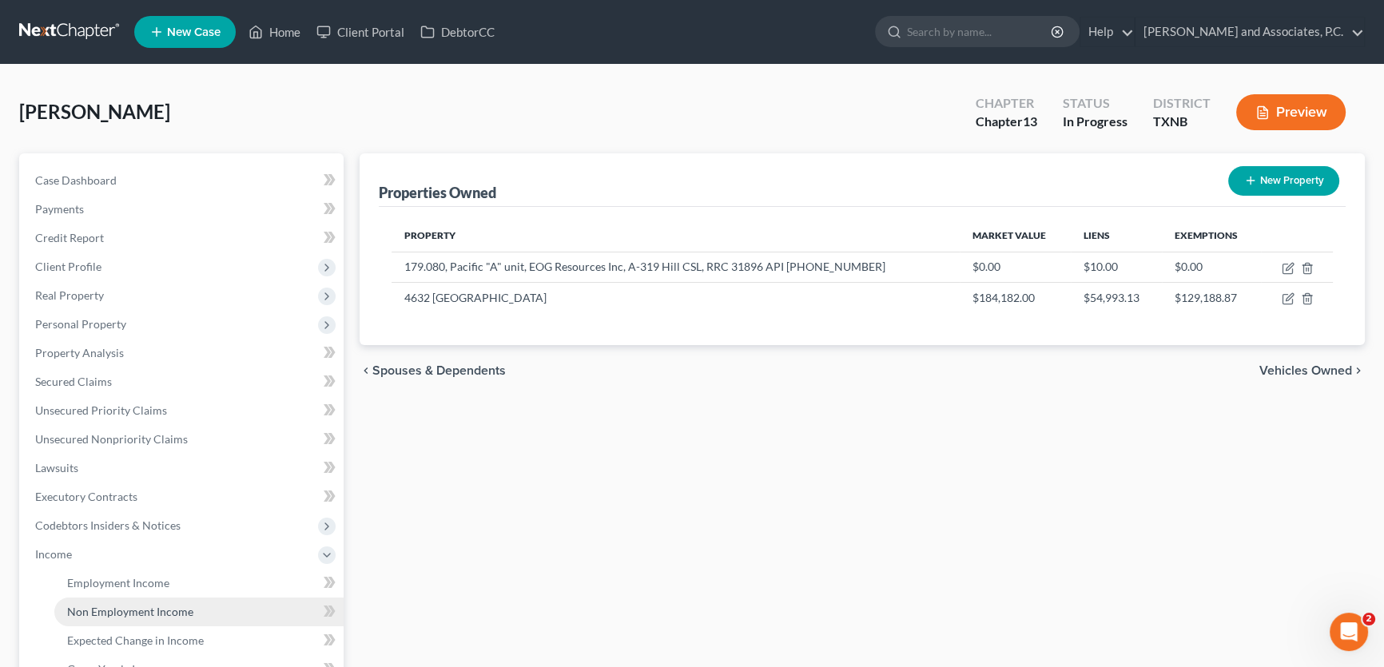
click at [131, 605] on span "Non Employment Income" at bounding box center [130, 612] width 126 height 14
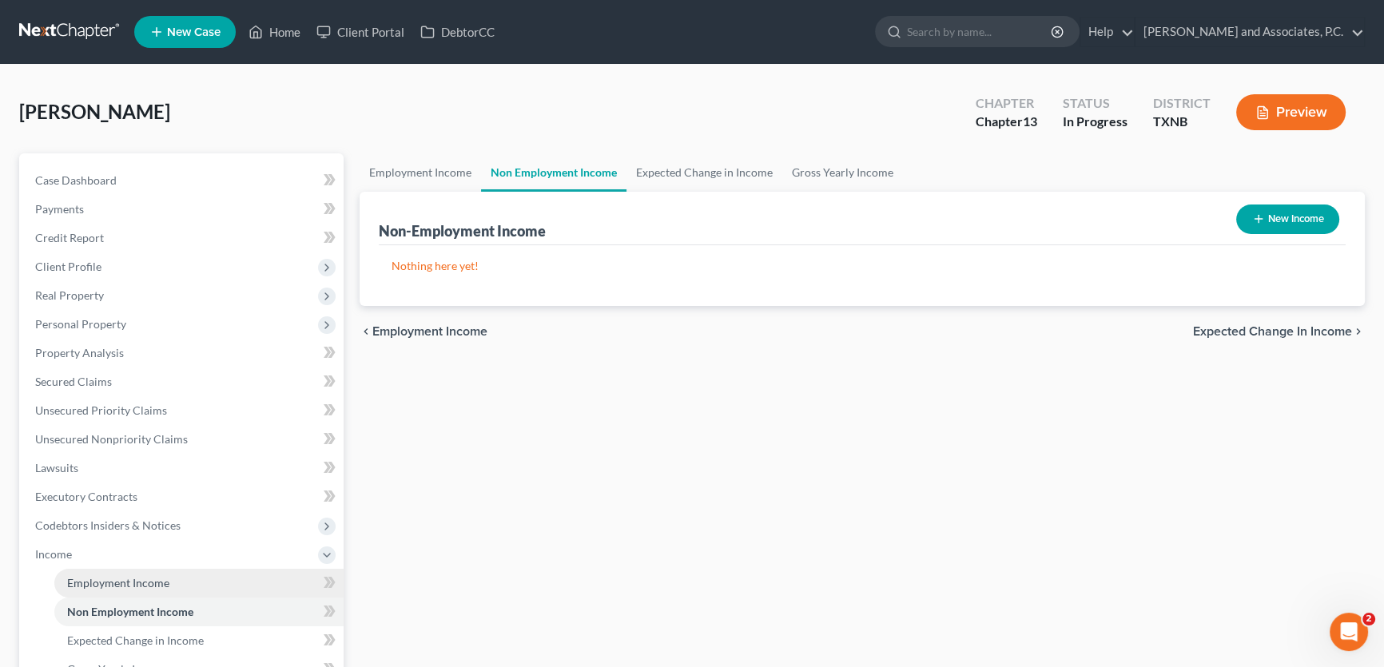
click at [131, 579] on span "Employment Income" at bounding box center [118, 583] width 102 height 14
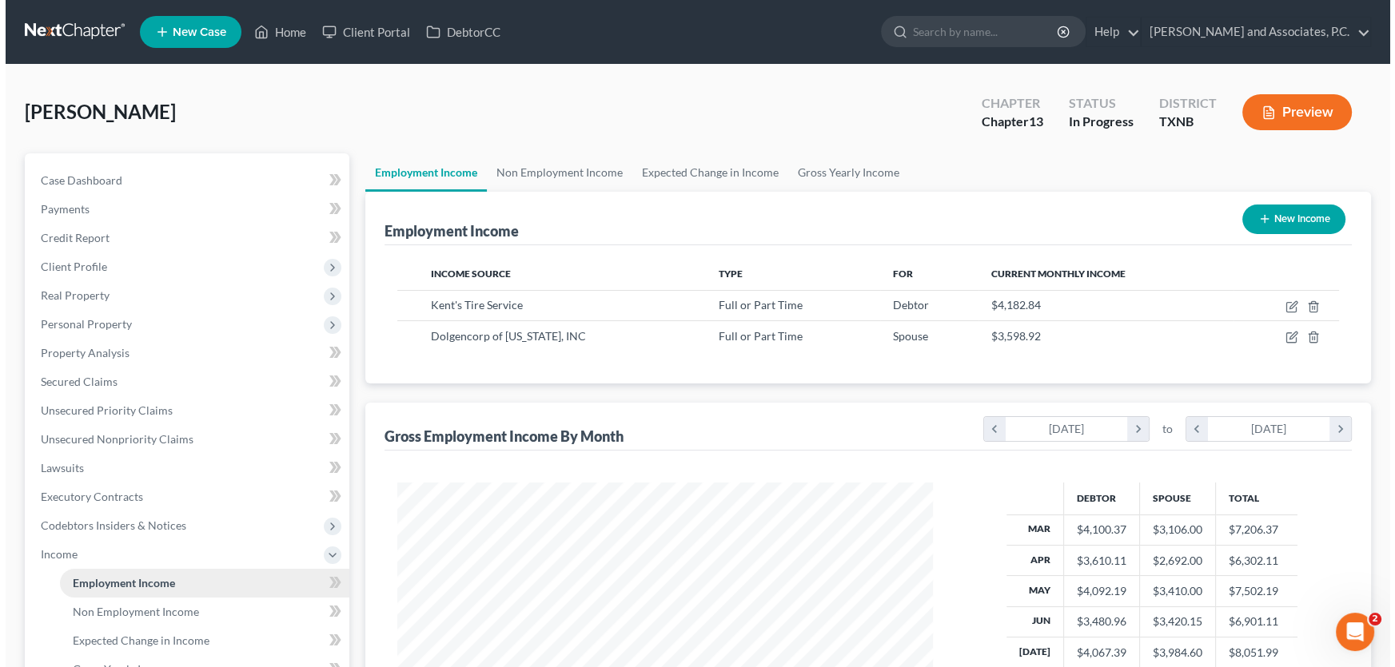
scroll to position [286, 567]
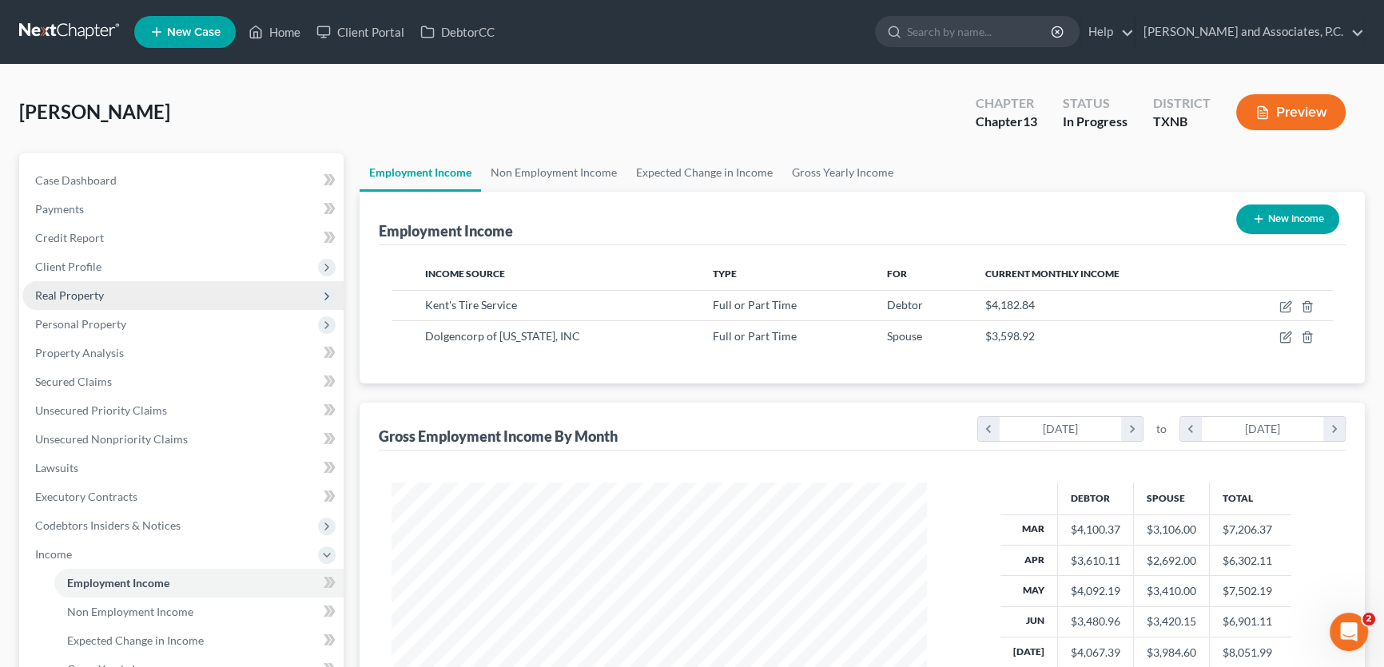
click at [83, 294] on span "Real Property" at bounding box center [69, 296] width 69 height 14
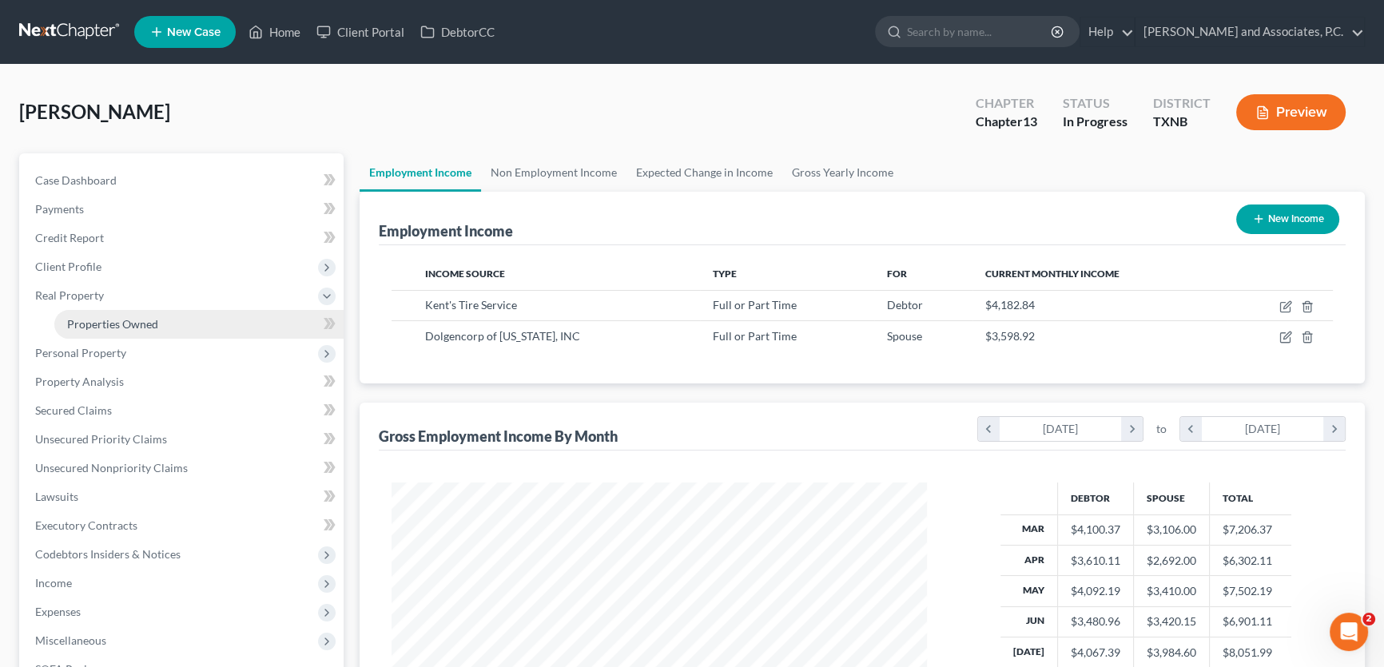
click at [86, 331] on link "Properties Owned" at bounding box center [198, 324] width 289 height 29
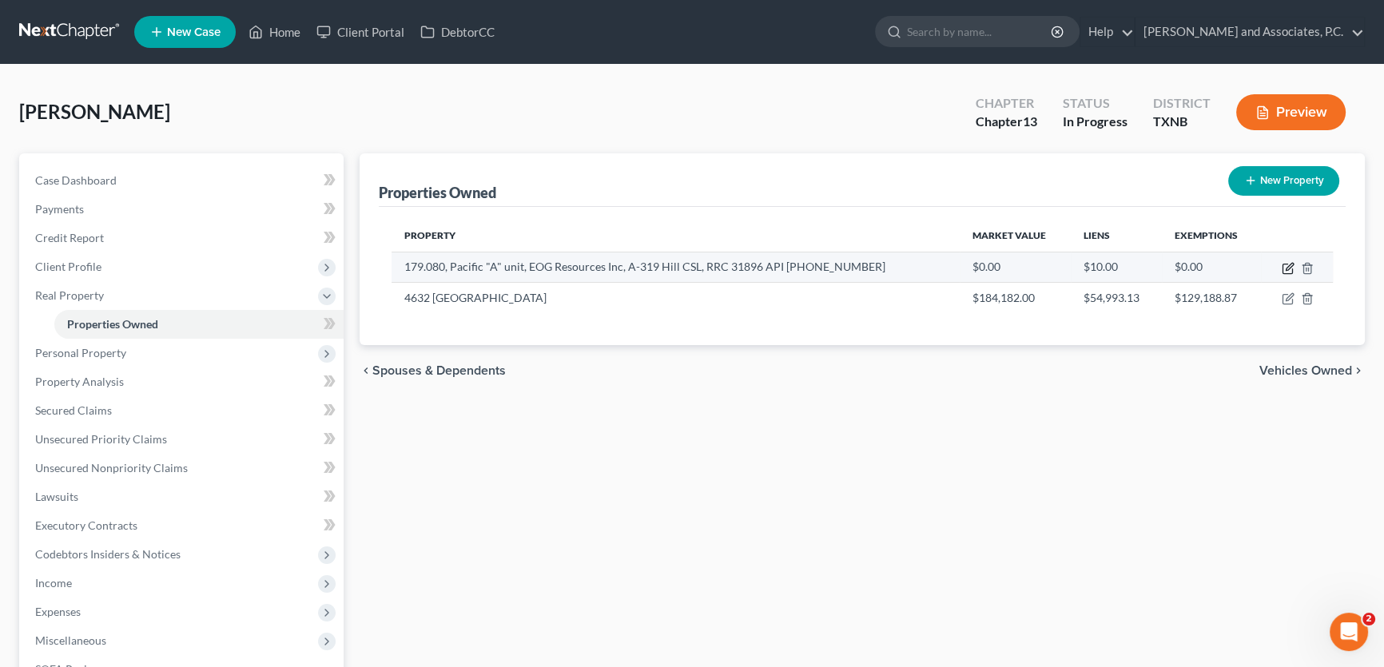
click at [1287, 265] on icon "button" at bounding box center [1288, 270] width 10 height 10
select select "45"
select select "168"
select select "0"
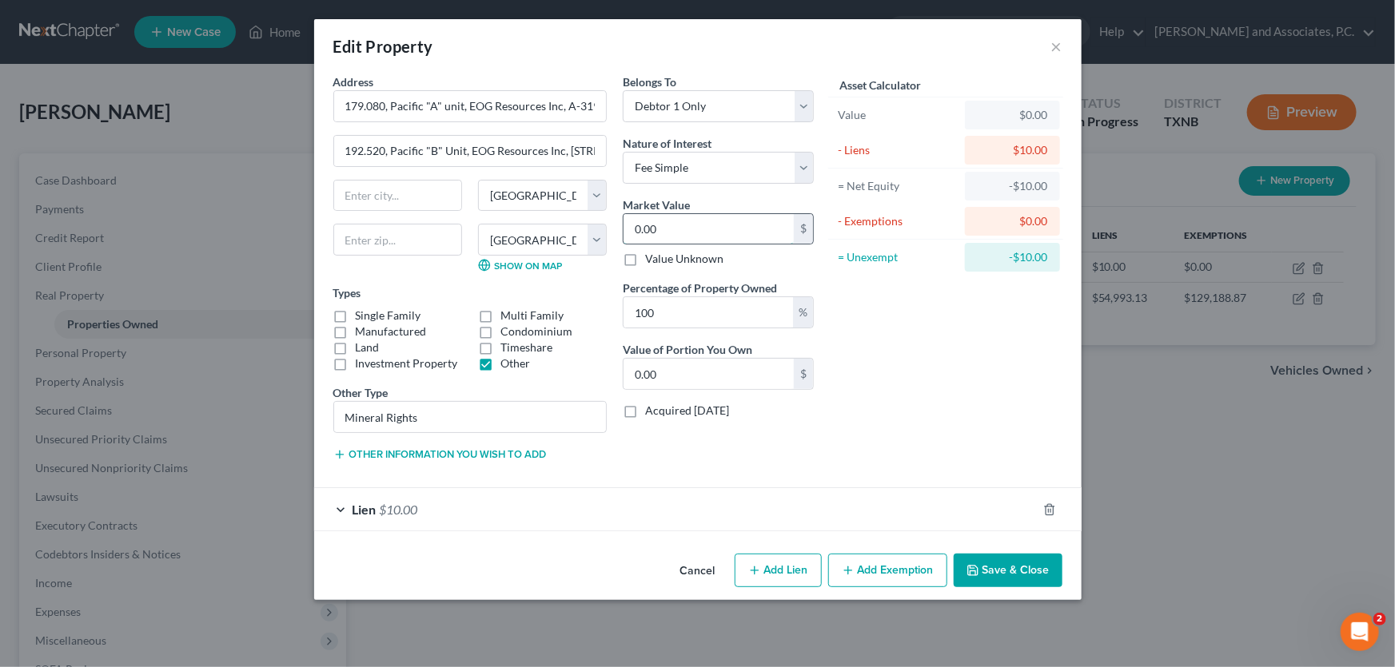
click at [671, 229] on input "0.00" at bounding box center [708, 229] width 170 height 30
type input "1"
type input "1.00"
type input "18"
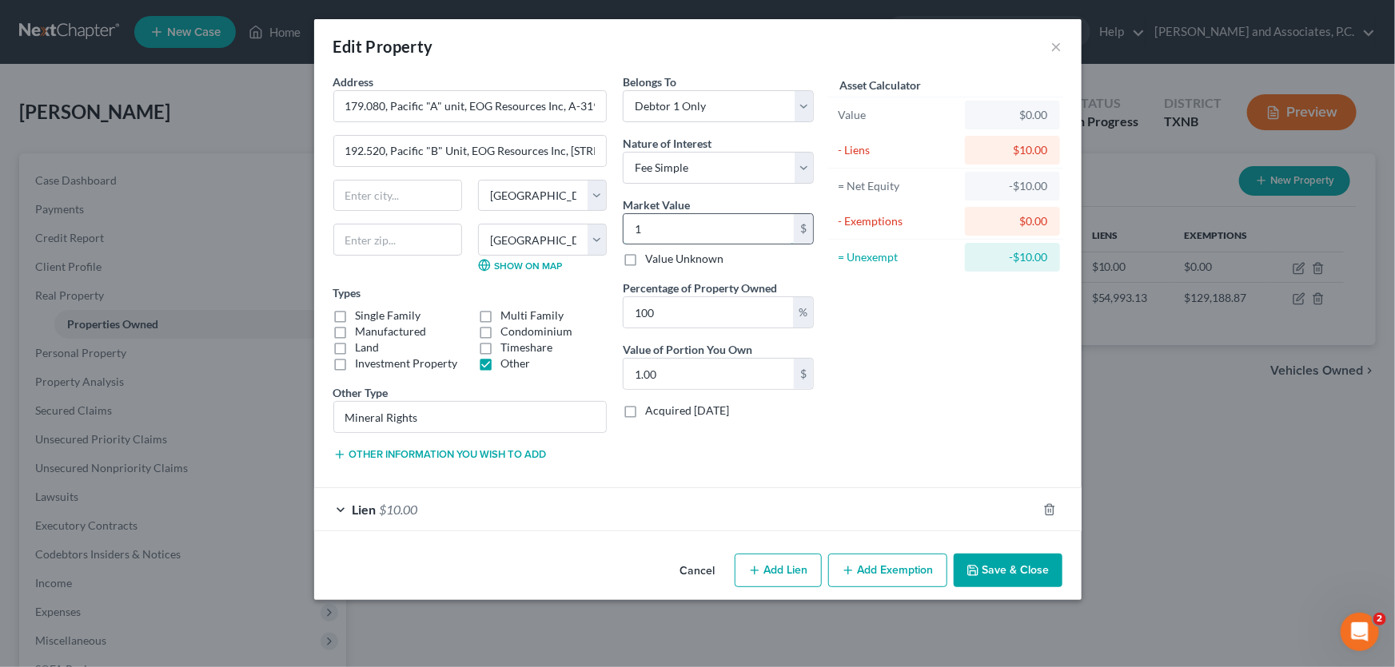
type input "18.00"
type input "180"
type input "180.00"
click at [399, 506] on span "$10.00" at bounding box center [399, 509] width 38 height 15
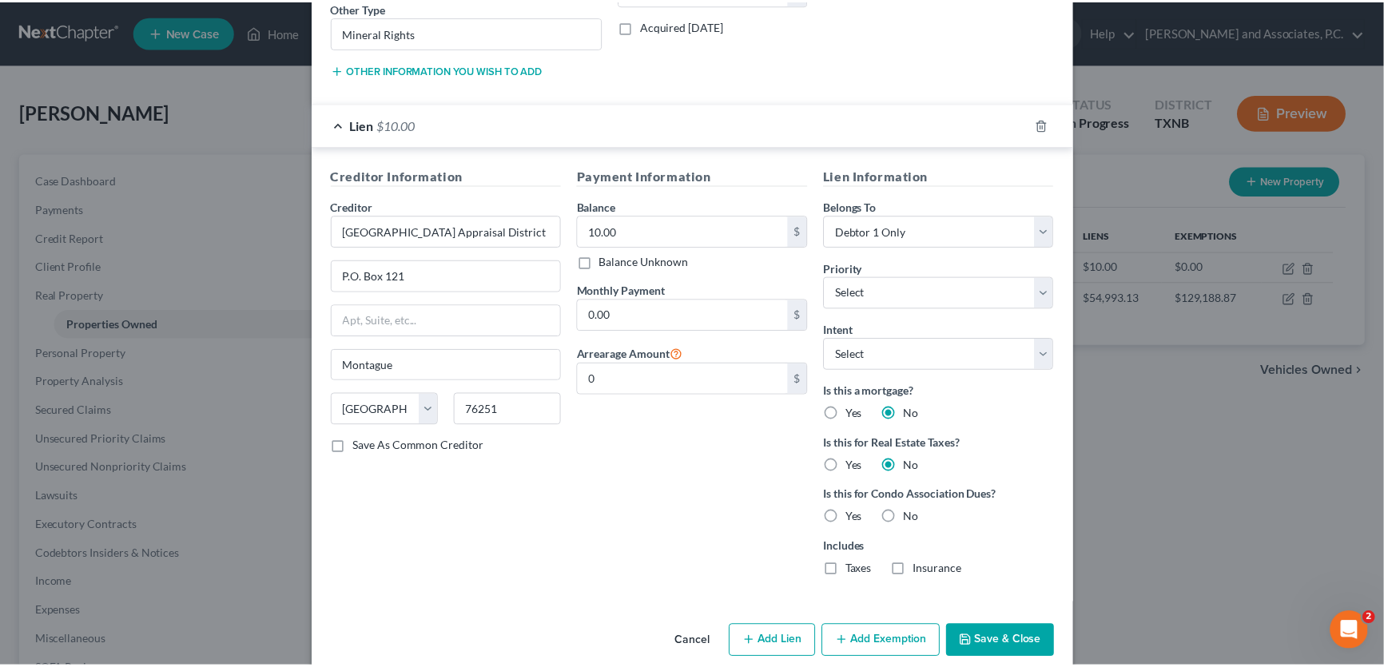
scroll to position [407, 0]
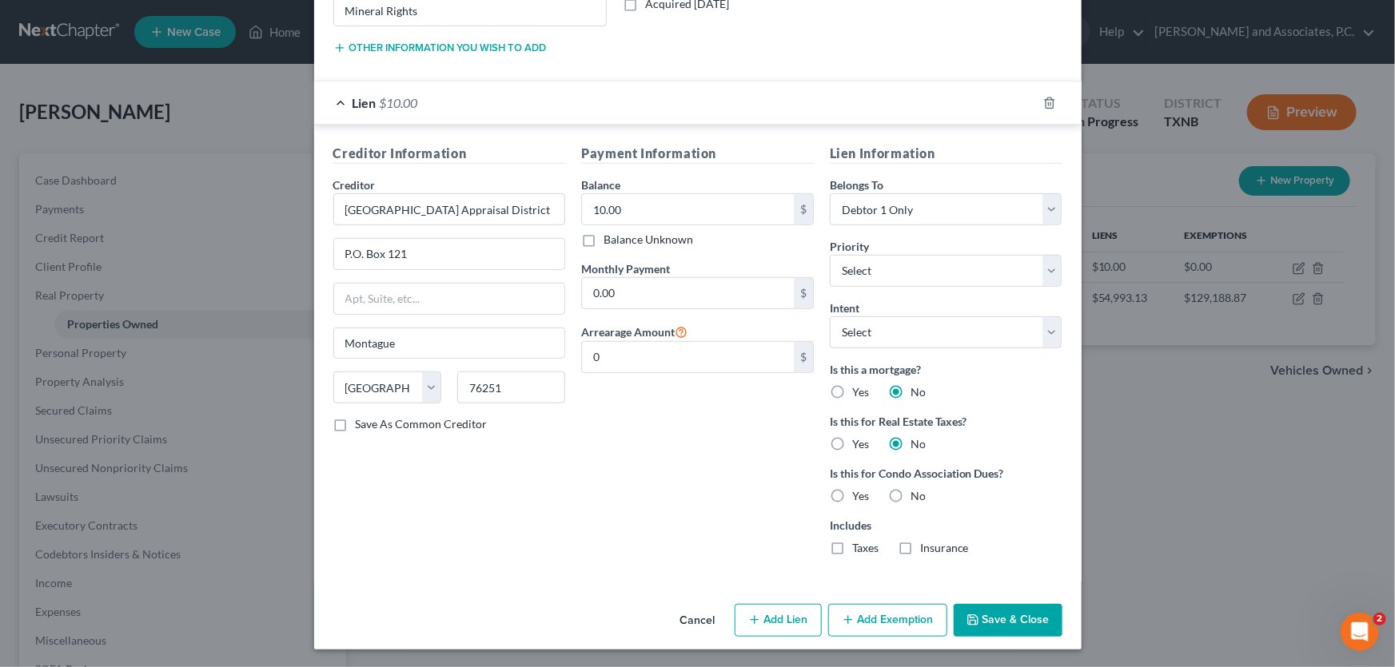
click at [991, 614] on button "Save & Close" at bounding box center [1007, 621] width 109 height 34
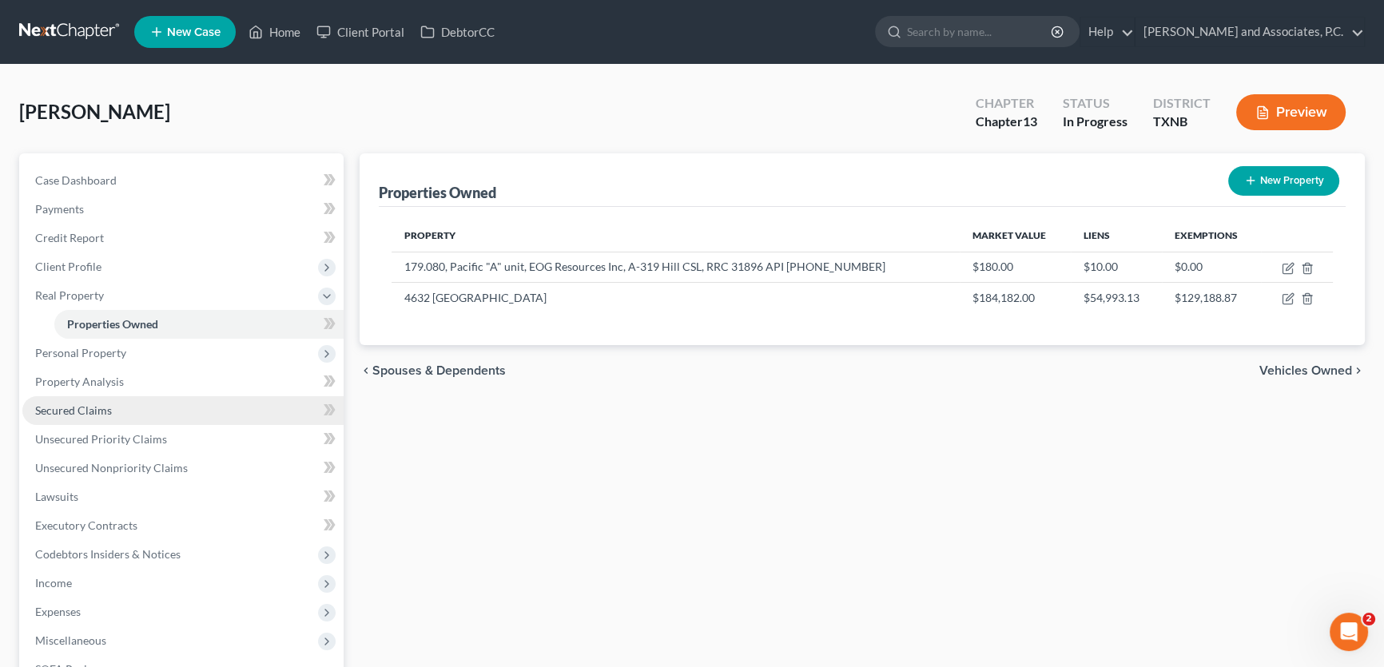
click at [112, 413] on link "Secured Claims" at bounding box center [182, 410] width 321 height 29
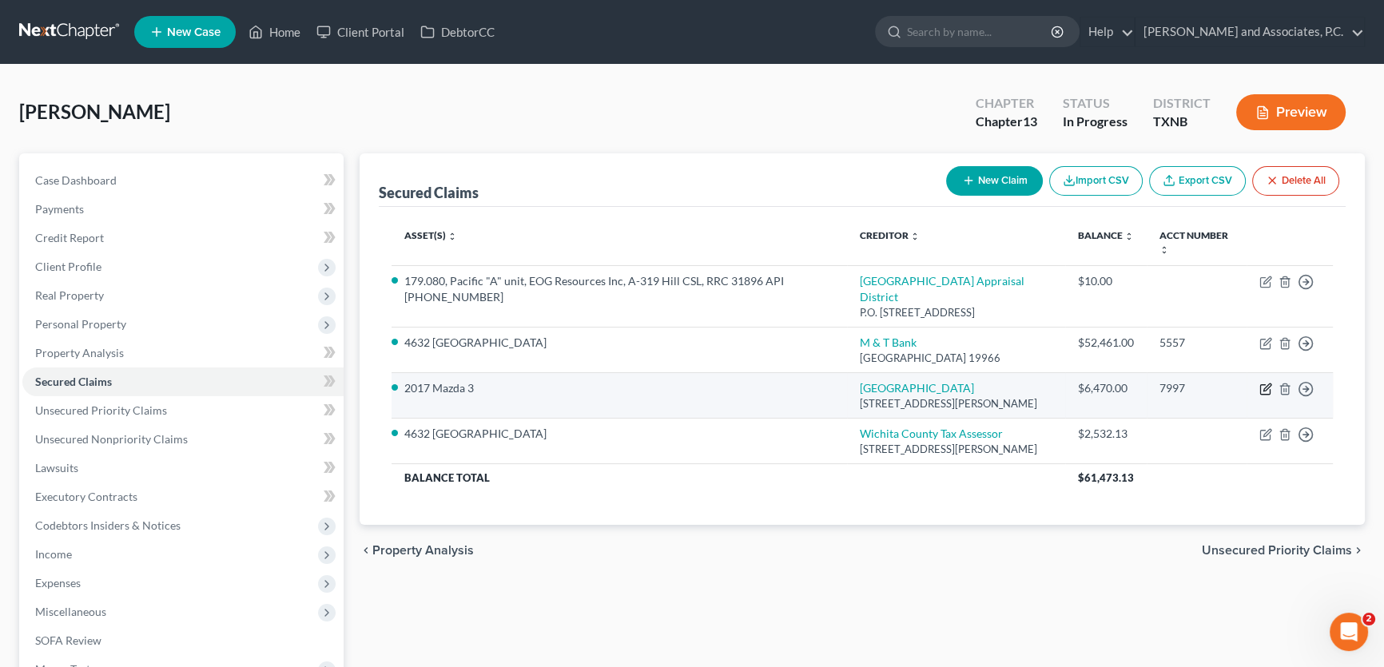
click at [1265, 383] on icon "button" at bounding box center [1266, 389] width 13 height 13
select select "45"
select select "8"
select select "0"
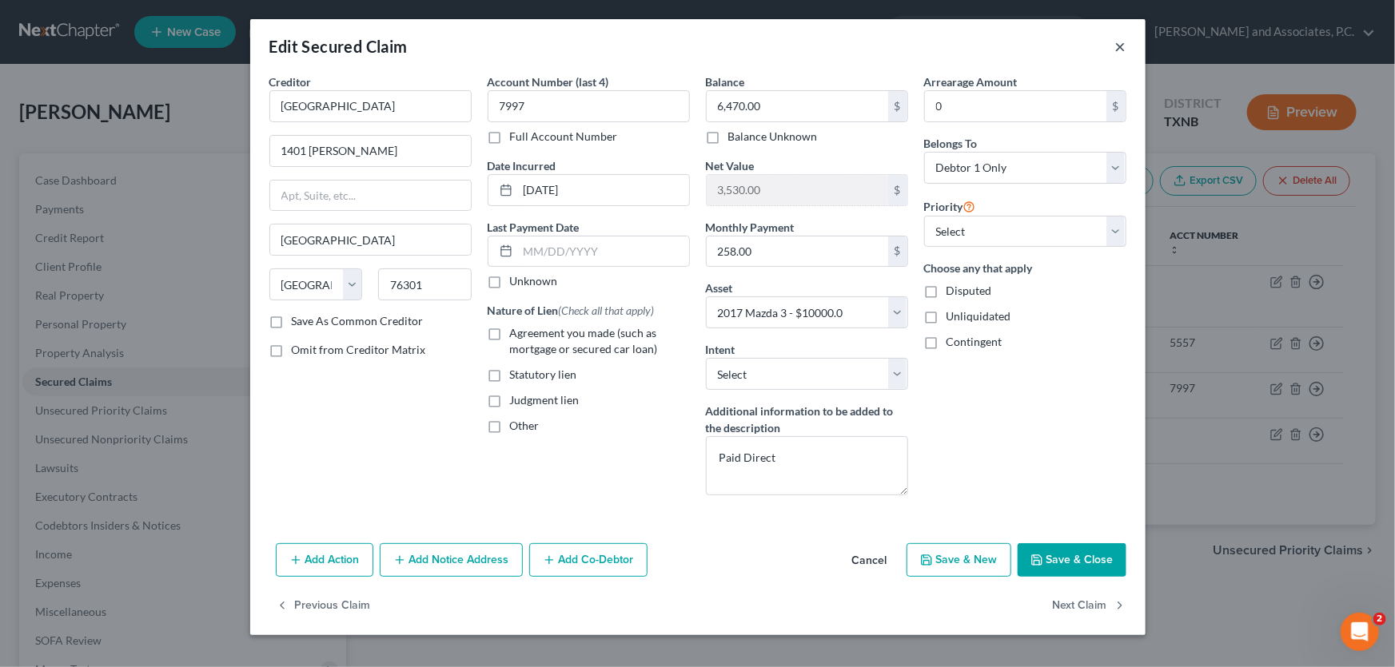
click at [1117, 50] on button "×" at bounding box center [1120, 46] width 11 height 19
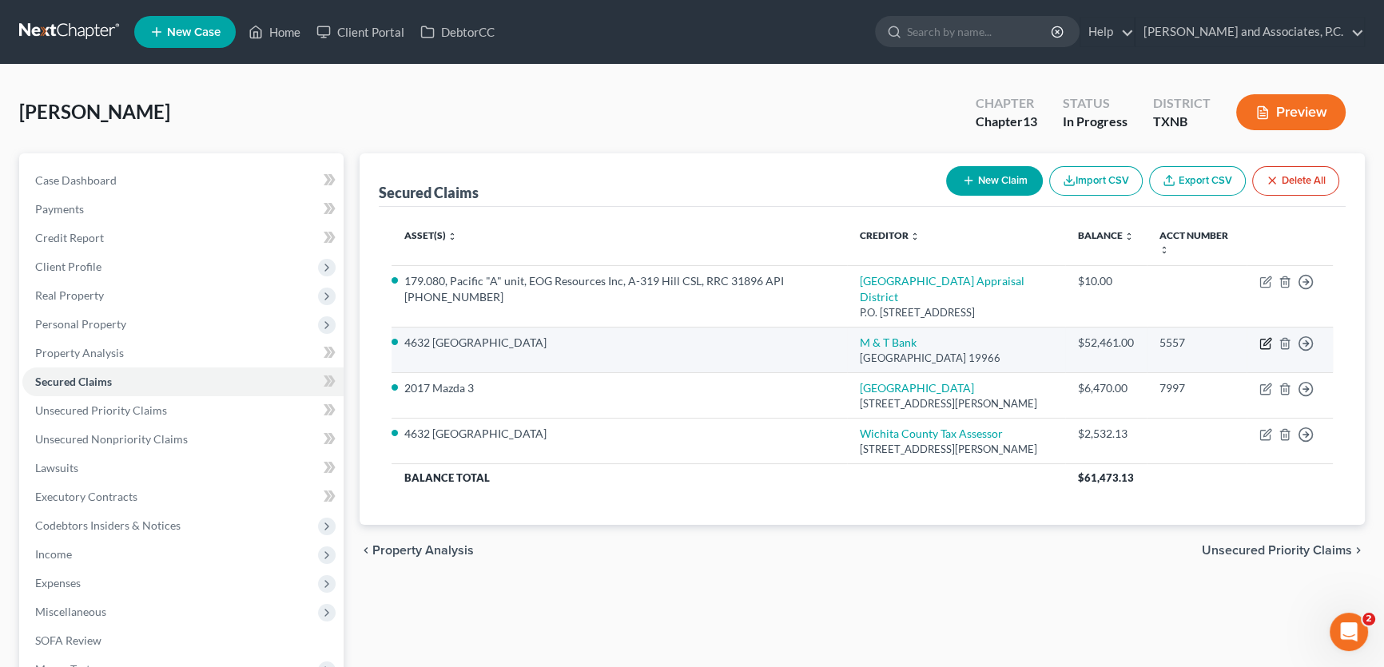
click at [1264, 340] on icon "button" at bounding box center [1265, 345] width 10 height 10
select select "7"
select select "4"
select select "0"
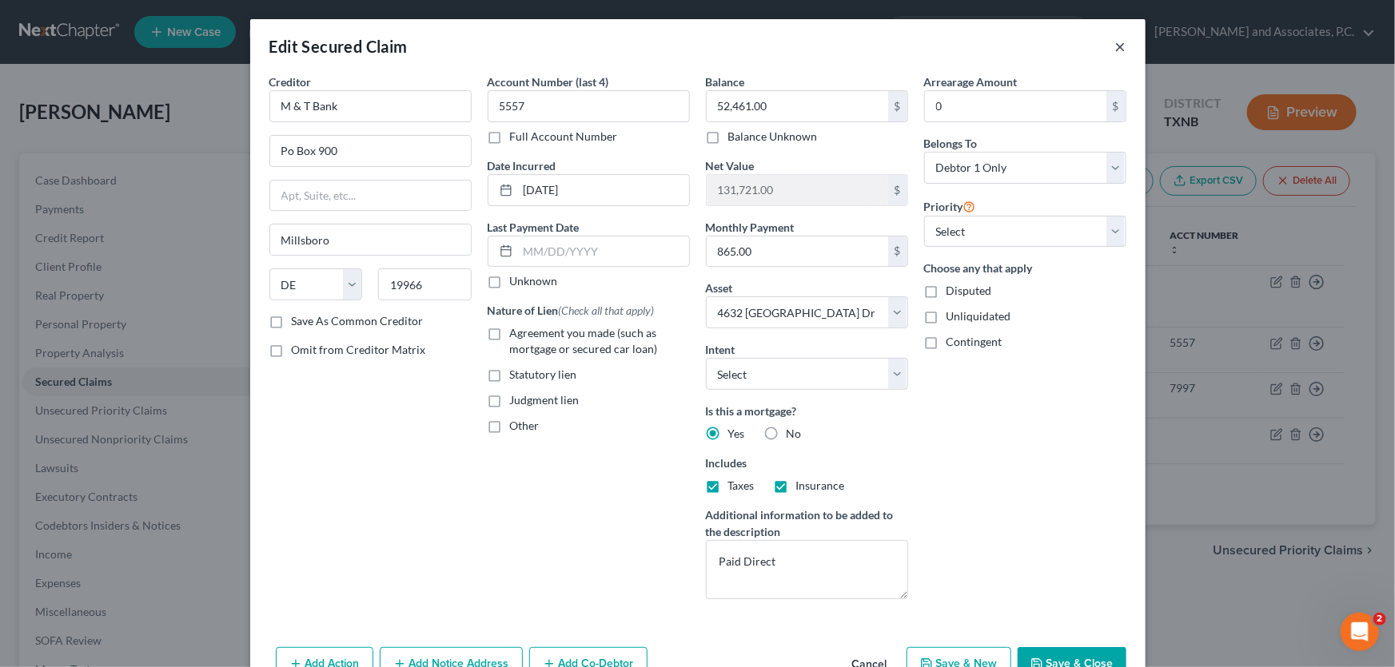
click at [1115, 46] on button "×" at bounding box center [1120, 46] width 11 height 19
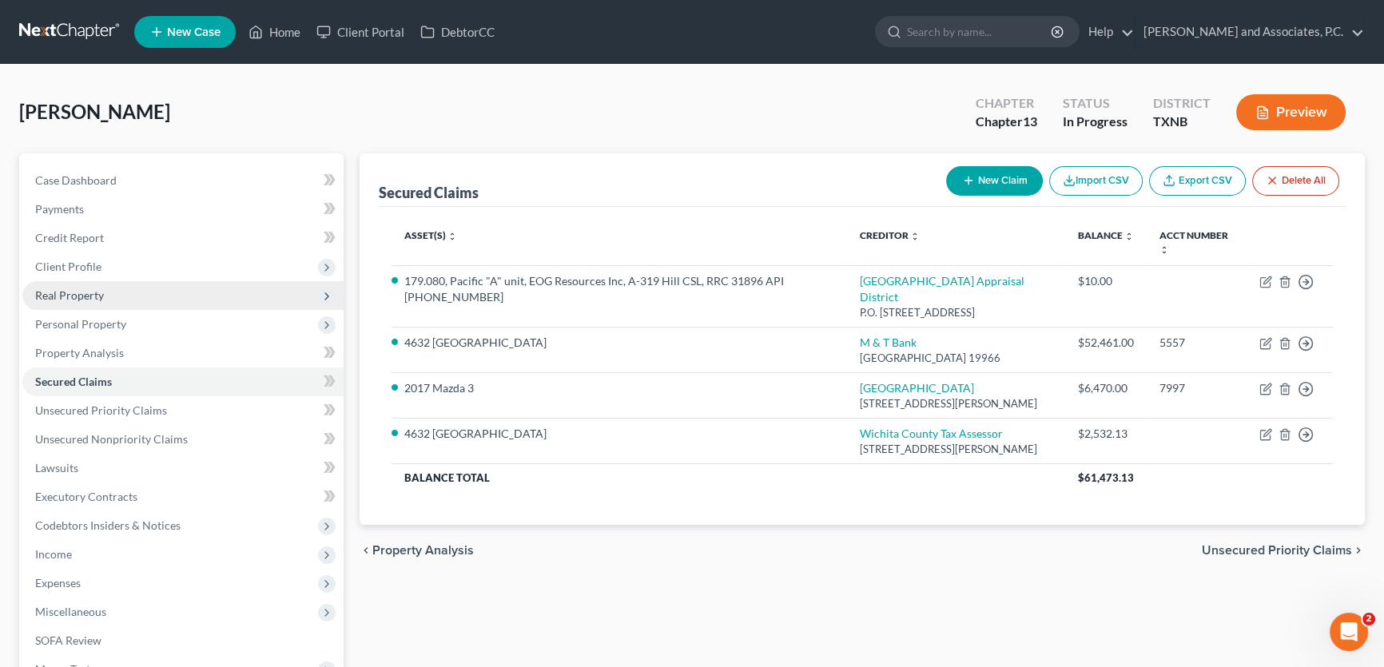
click at [71, 300] on span "Real Property" at bounding box center [69, 296] width 69 height 14
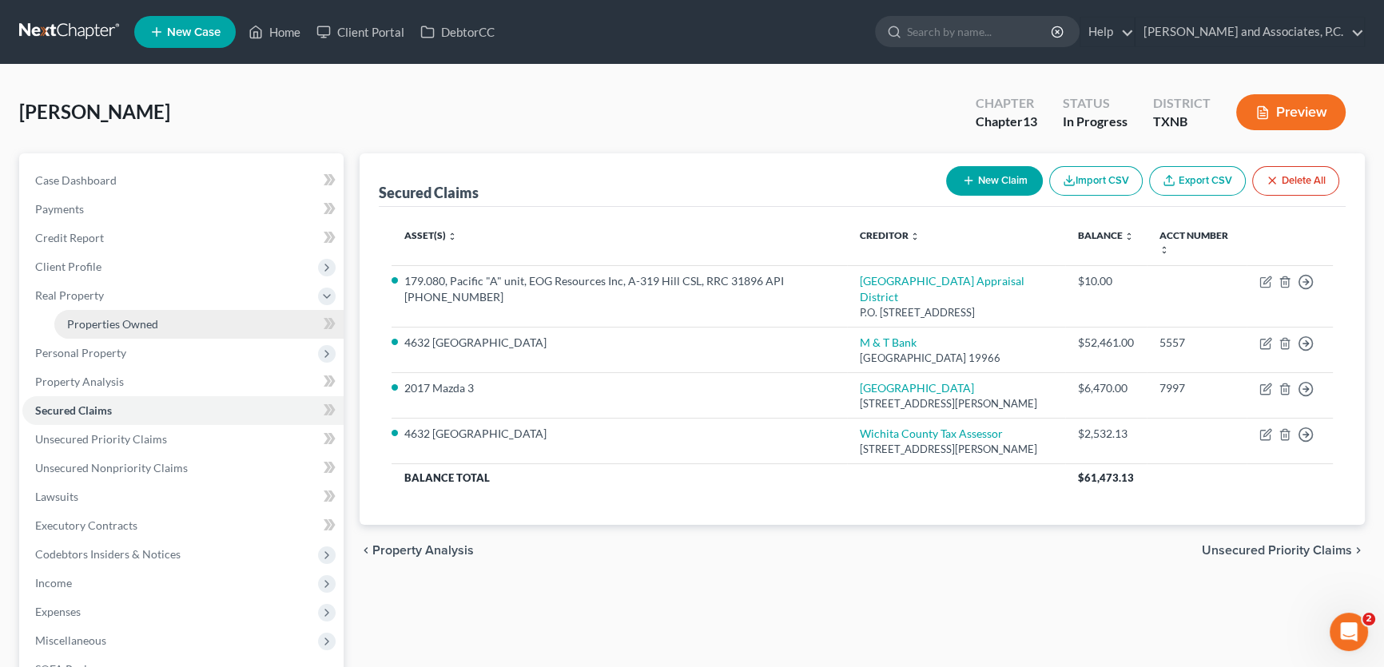
click at [90, 324] on span "Properties Owned" at bounding box center [112, 324] width 91 height 14
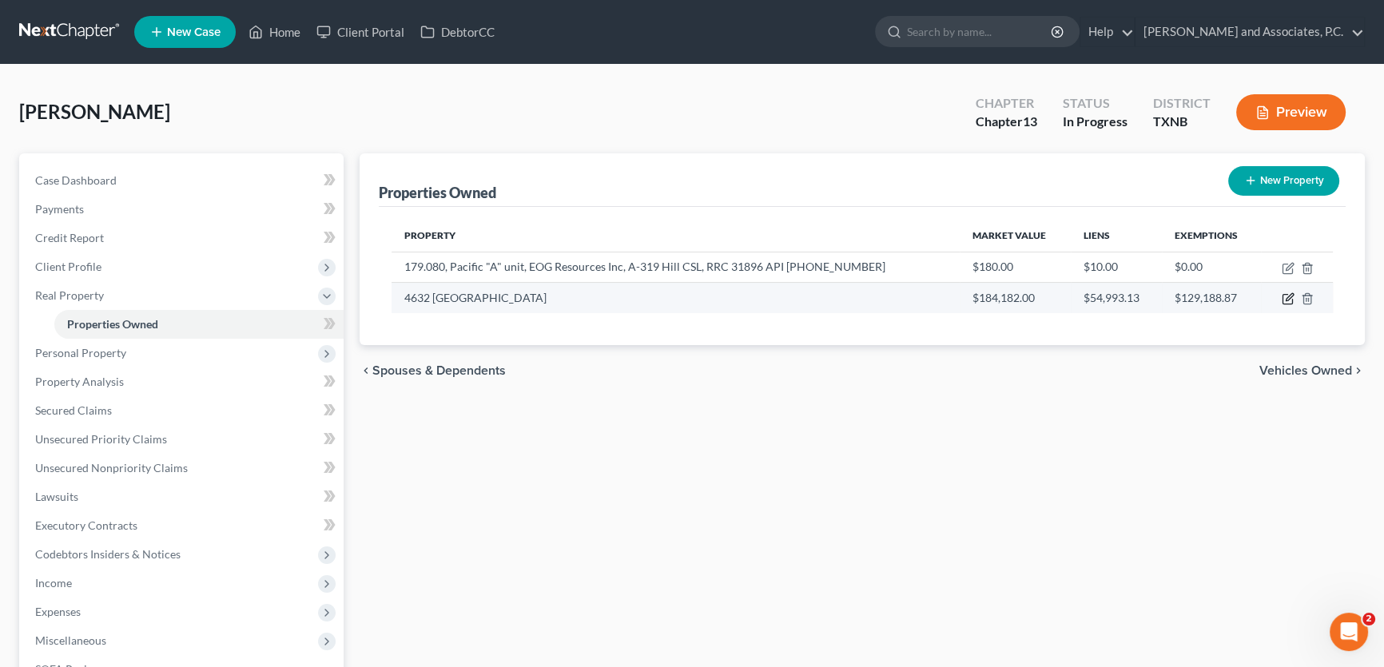
click at [1289, 297] on icon "button" at bounding box center [1288, 299] width 13 height 13
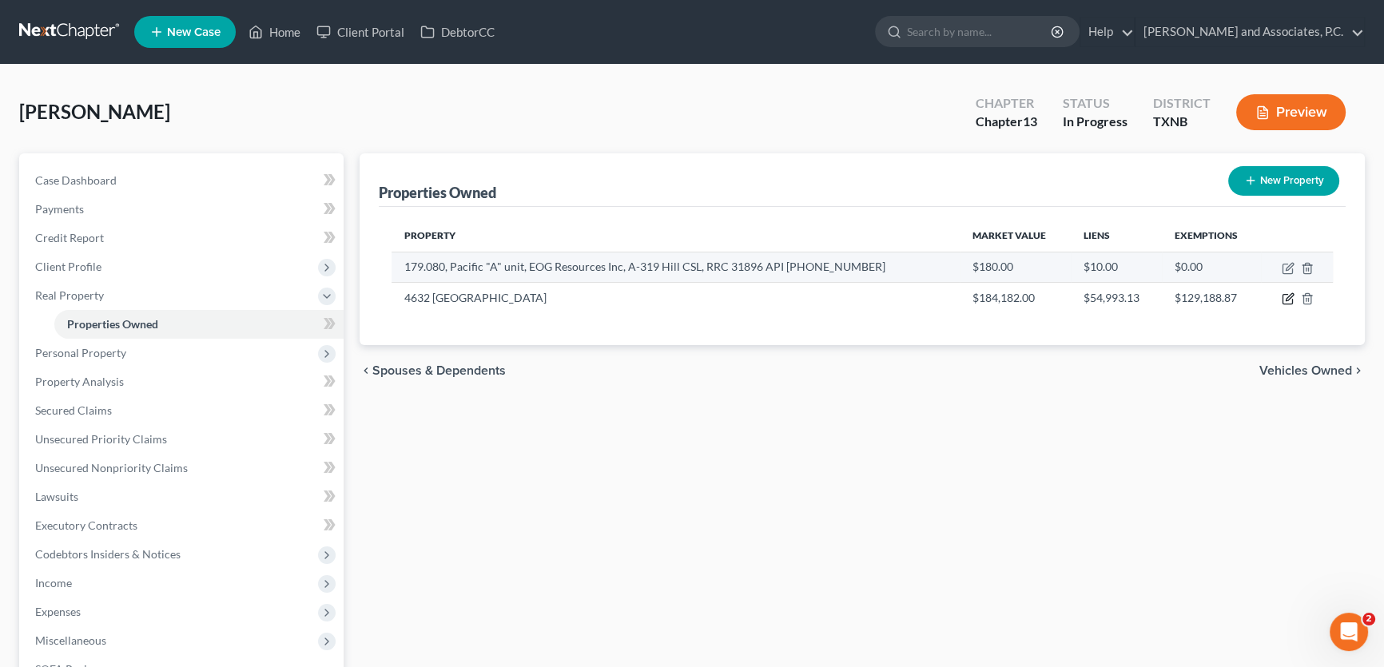
select select "45"
select select "242"
select select "0"
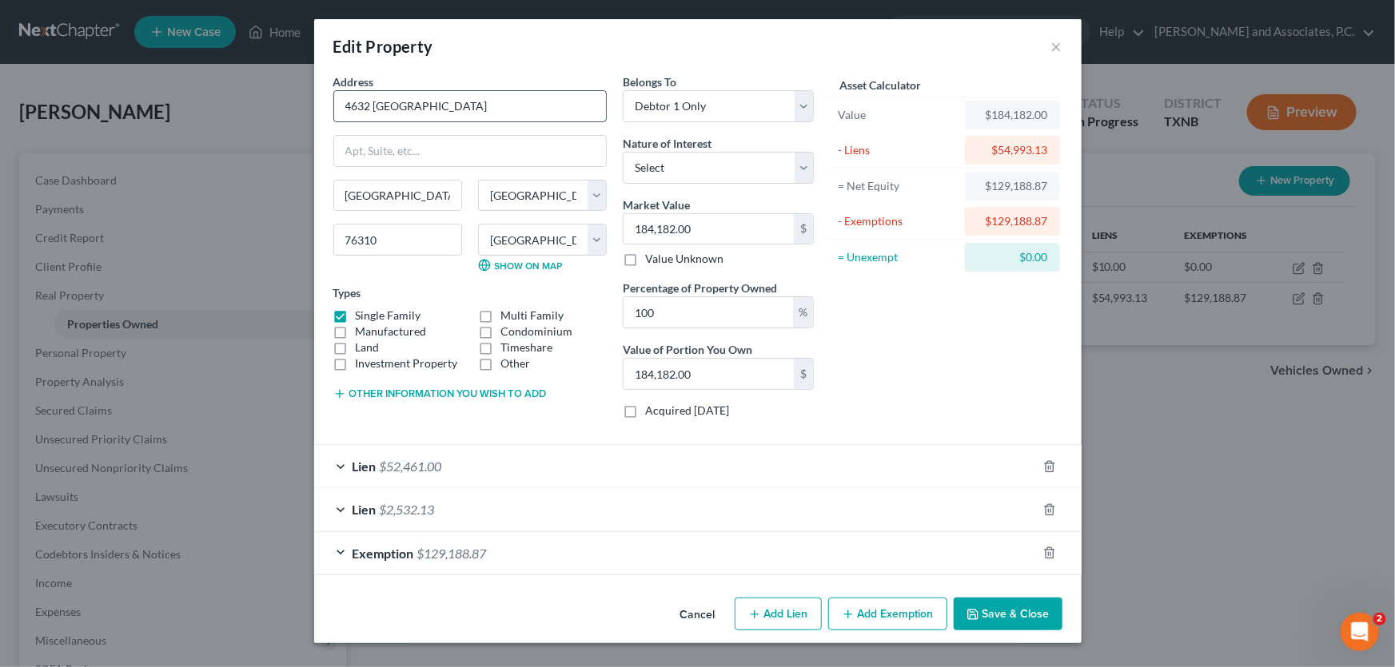
click at [407, 105] on input "4632 Monterey Dr" at bounding box center [470, 106] width 272 height 30
click at [440, 105] on input "4632 Monterrey Dr" at bounding box center [470, 106] width 272 height 30
type input "4632 Monterrey Dr"
click at [987, 623] on button "Save & Close" at bounding box center [1007, 615] width 109 height 34
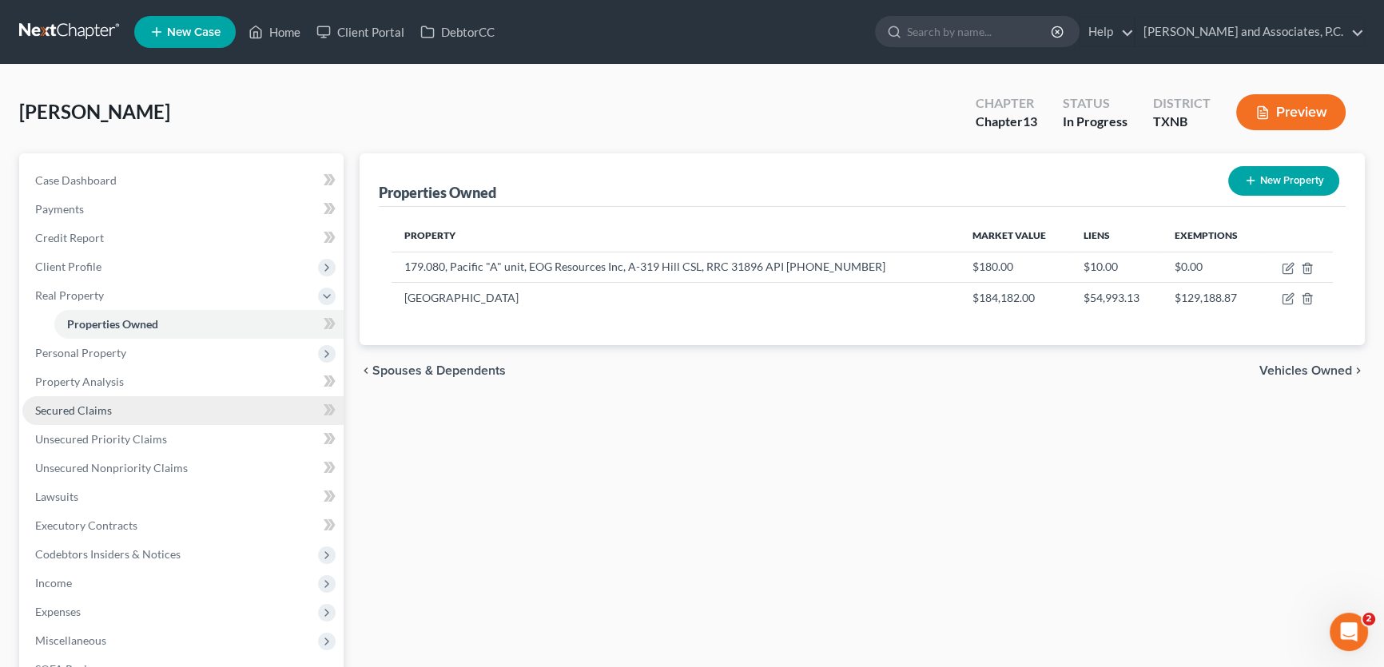
click at [95, 416] on link "Secured Claims" at bounding box center [182, 410] width 321 height 29
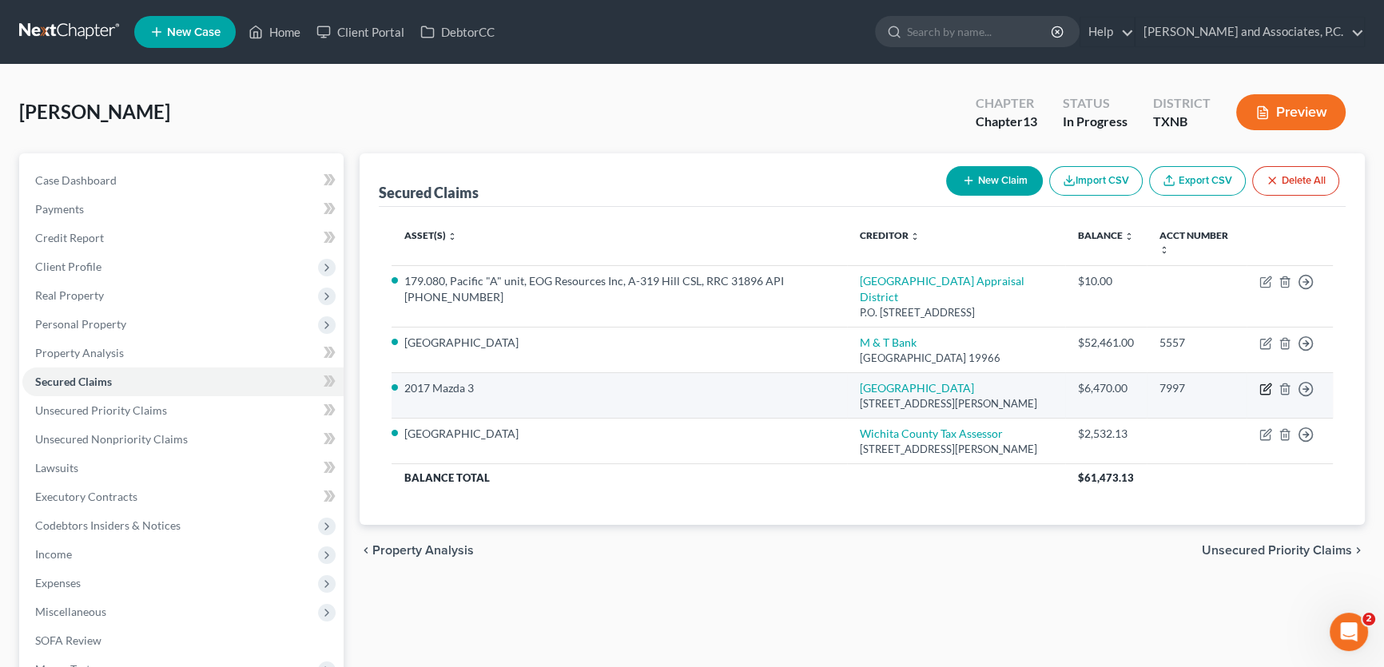
click at [1264, 383] on icon "button" at bounding box center [1266, 389] width 13 height 13
select select "45"
select select "0"
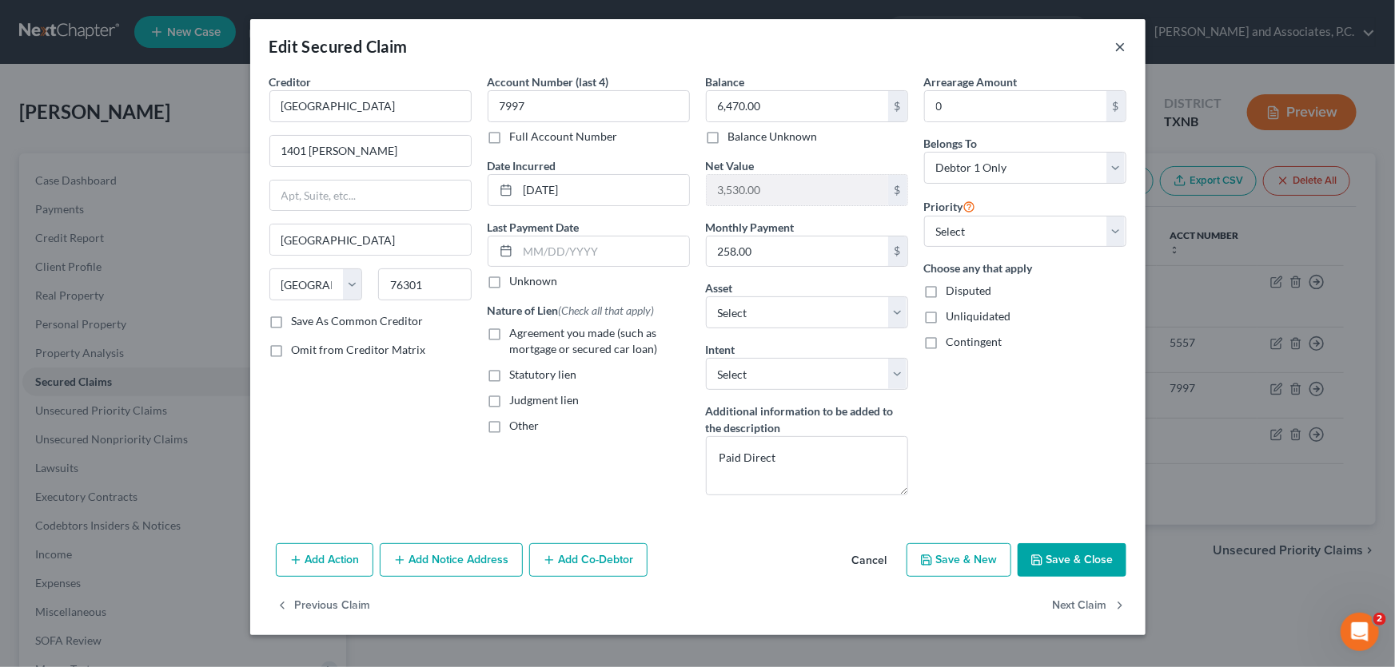
click at [1115, 48] on button "×" at bounding box center [1120, 46] width 11 height 19
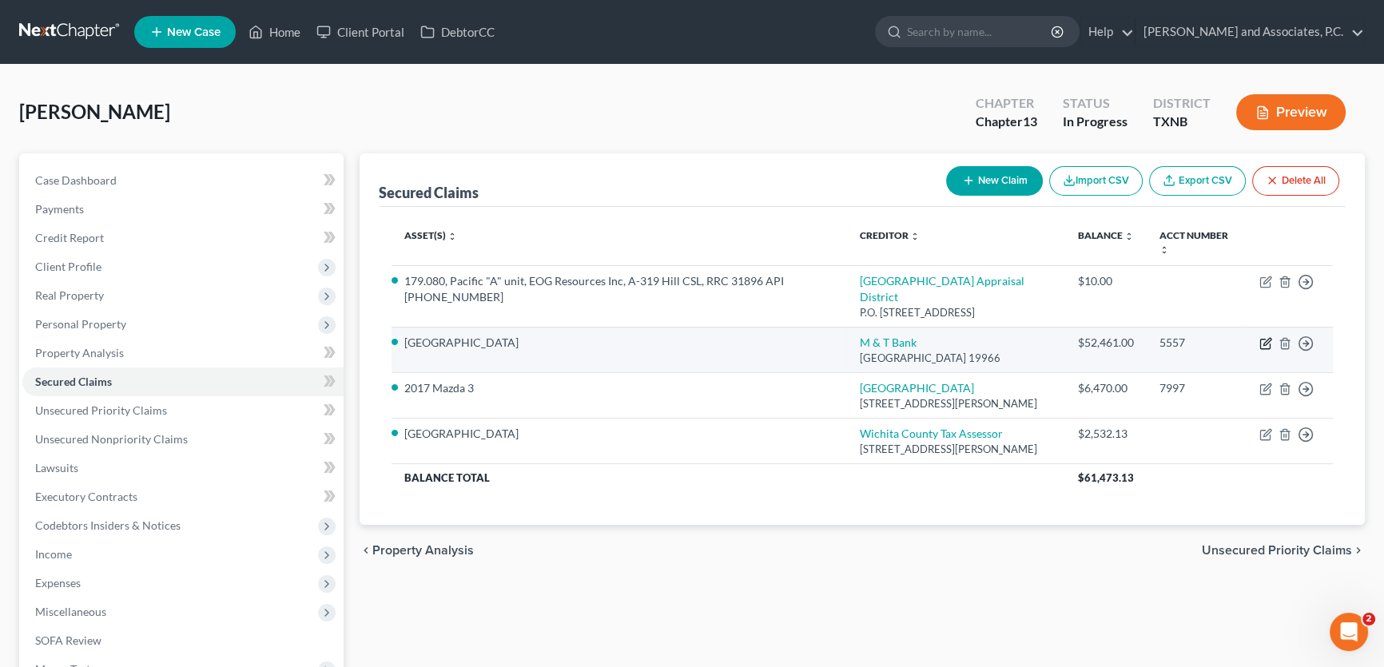
click at [1265, 338] on icon "button" at bounding box center [1267, 341] width 7 height 7
select select "7"
select select "4"
select select "0"
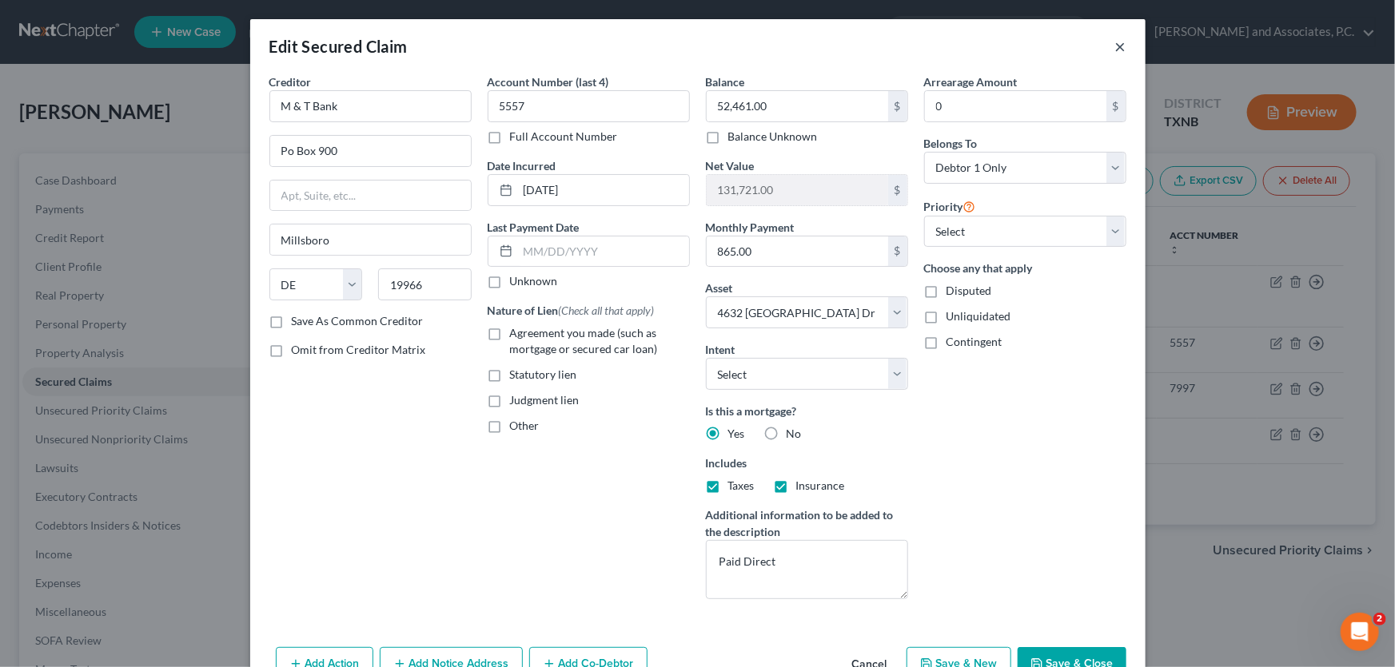
click at [1115, 46] on button "×" at bounding box center [1120, 46] width 11 height 19
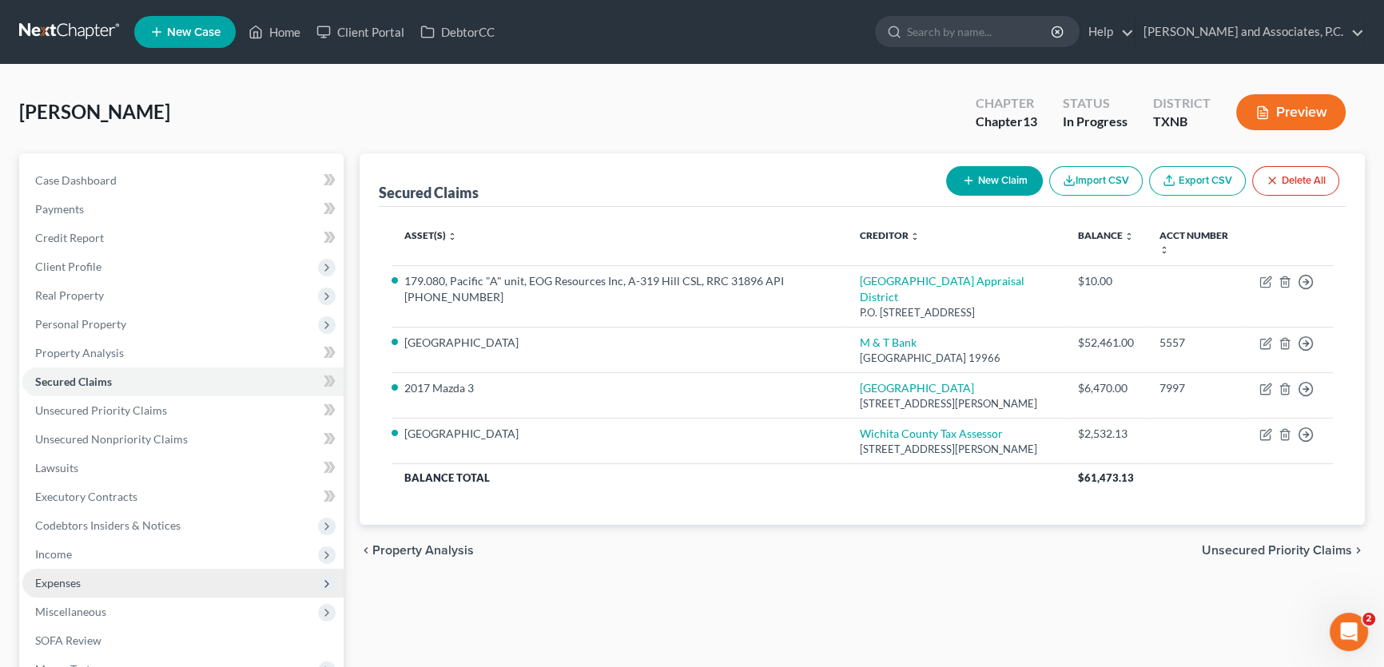
click at [64, 582] on span "Expenses" at bounding box center [58, 583] width 46 height 14
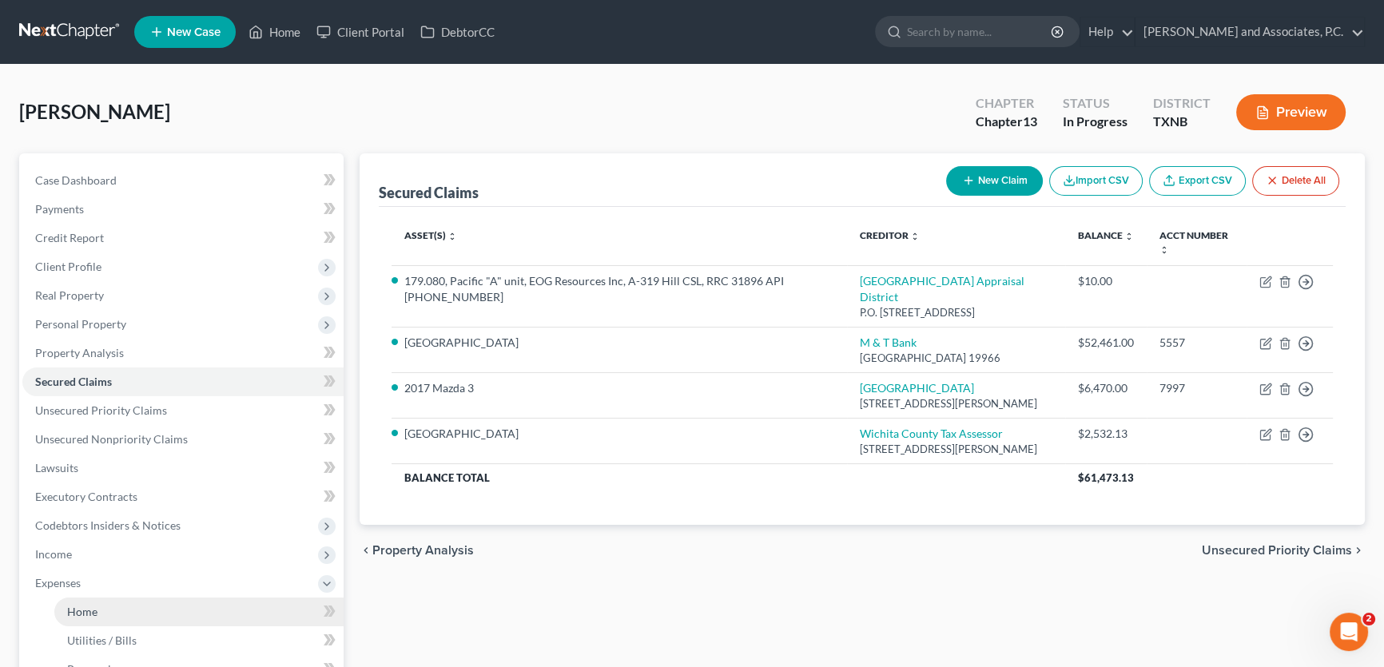
click at [82, 600] on link "Home" at bounding box center [198, 612] width 289 height 29
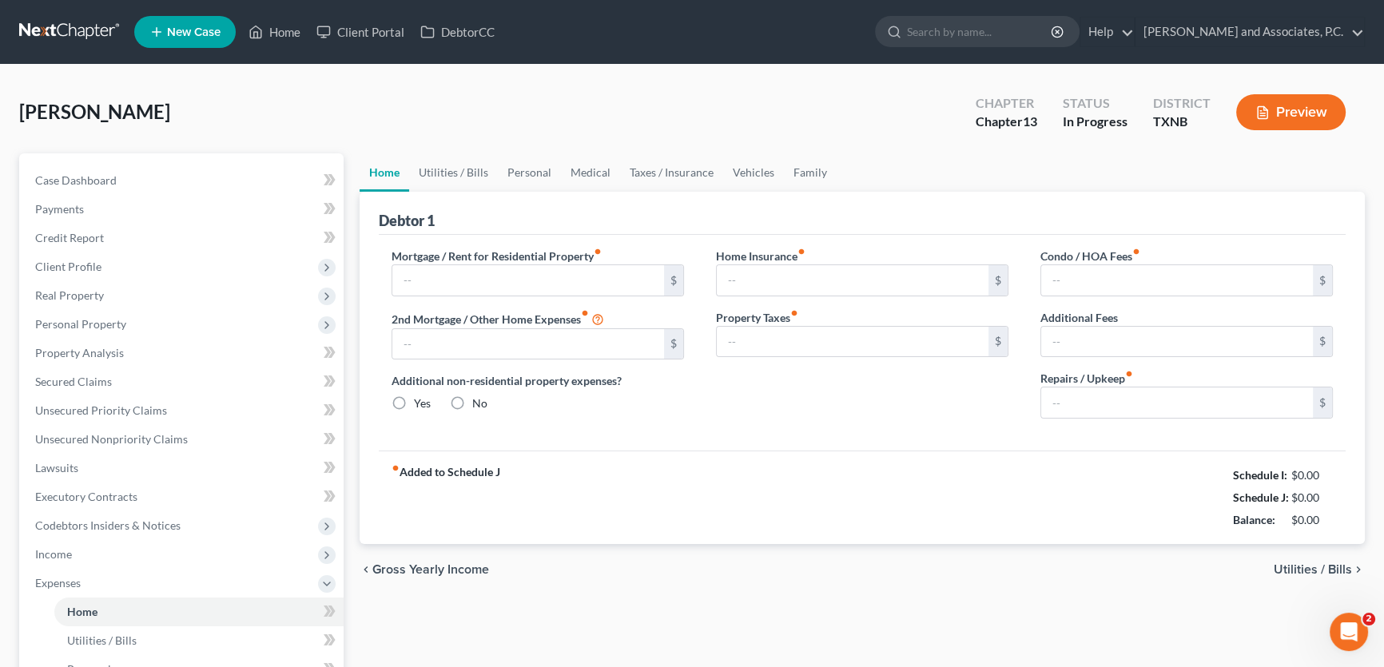
type input "863.00"
type input "0.00"
radio input "true"
type input "165.00"
type input "211.01"
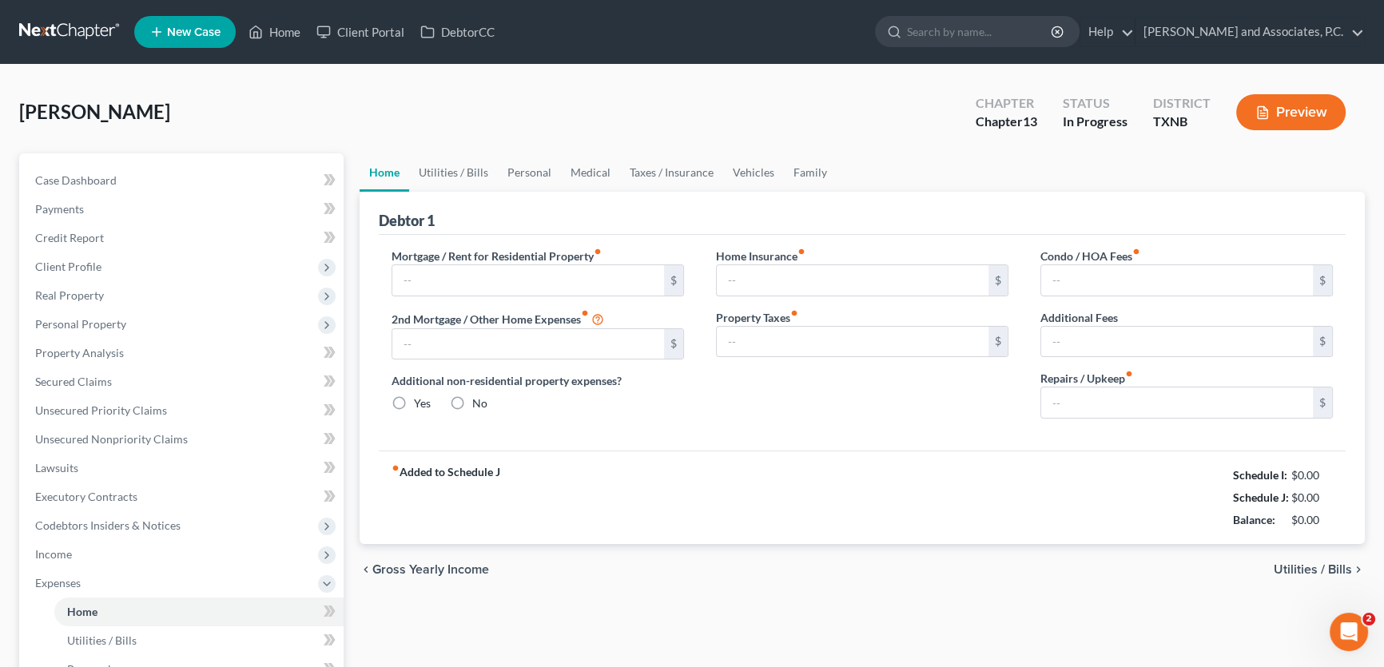
type input "0.00"
type input "150.00"
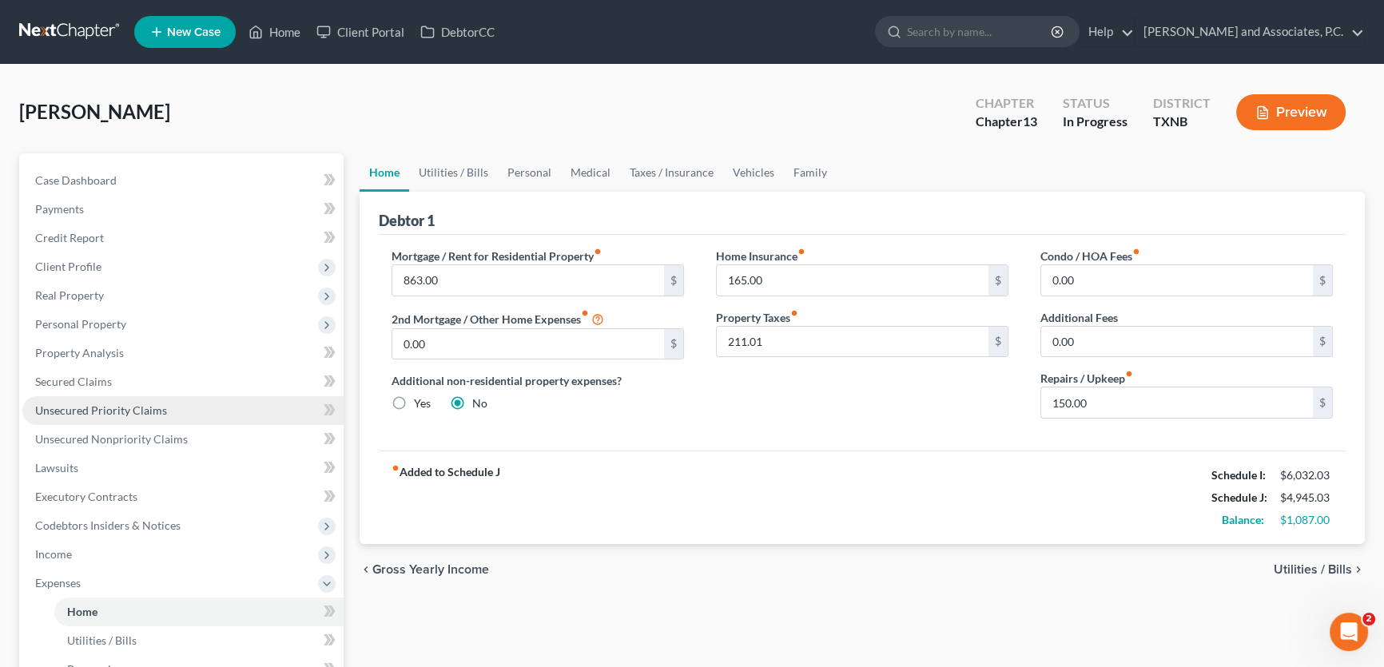
click at [95, 408] on span "Unsecured Priority Claims" at bounding box center [101, 411] width 132 height 14
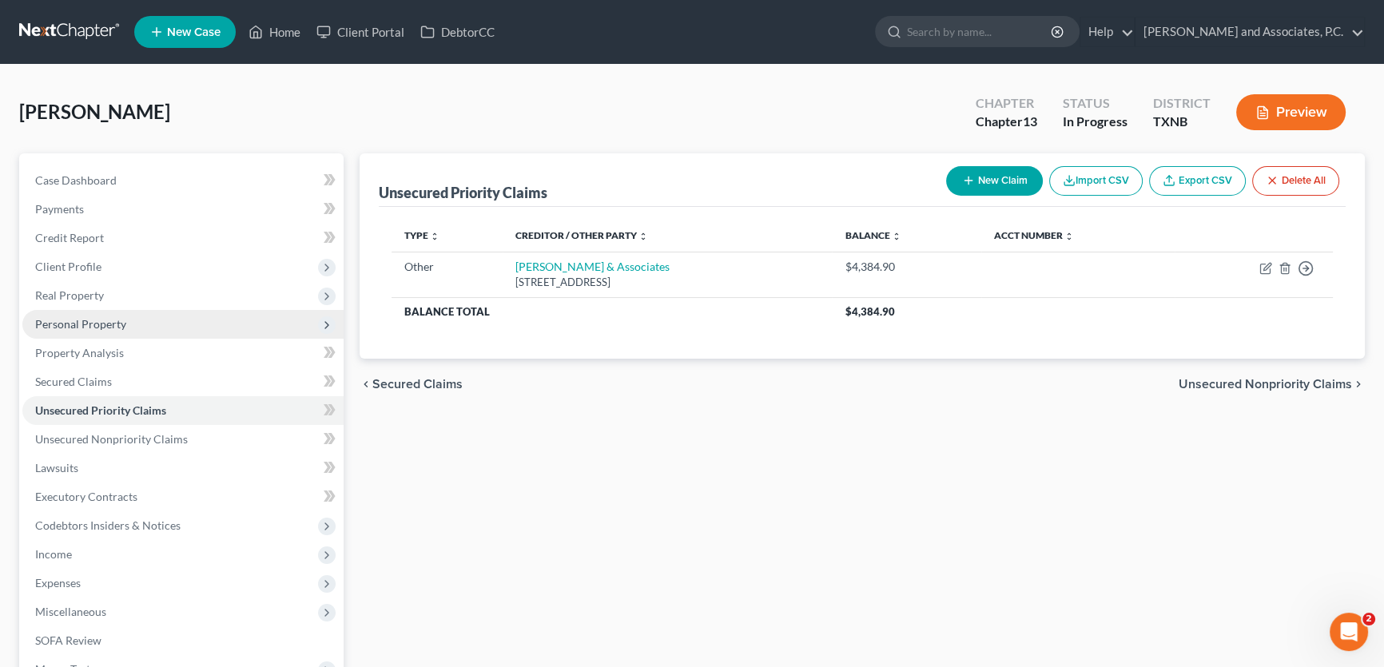
click at [78, 323] on span "Personal Property" at bounding box center [80, 324] width 91 height 14
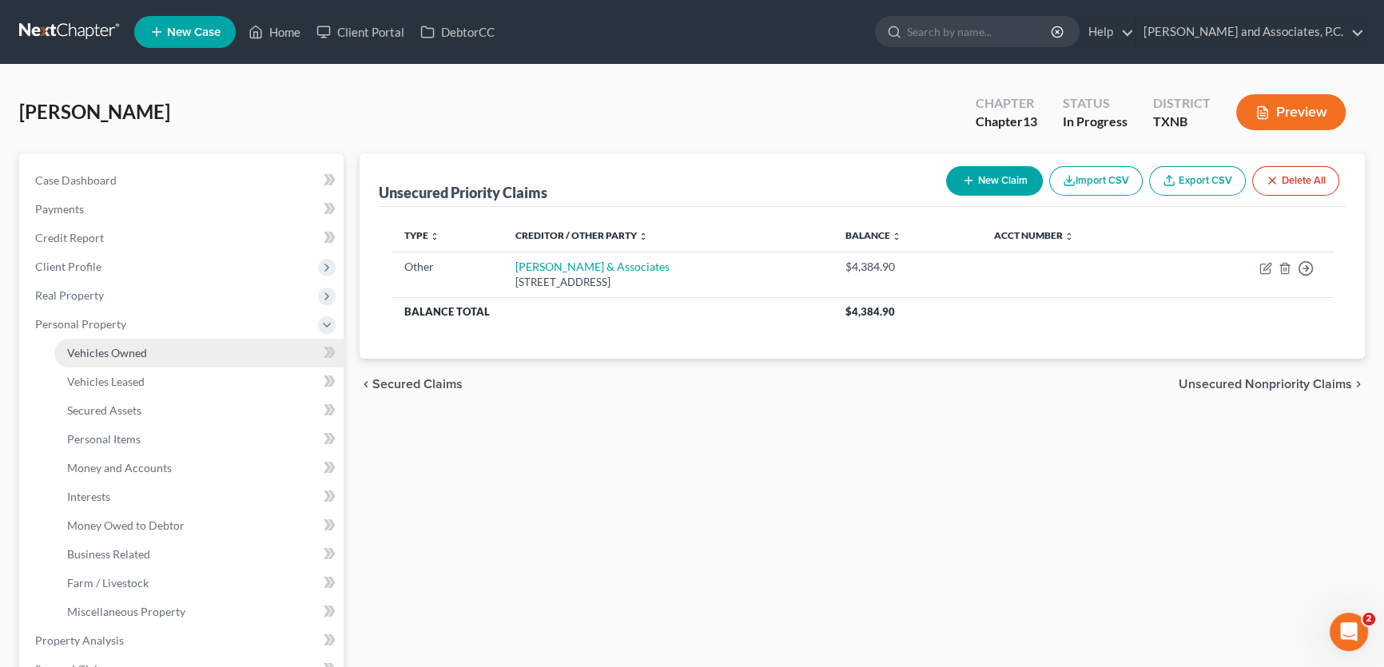
click at [93, 348] on span "Vehicles Owned" at bounding box center [107, 353] width 80 height 14
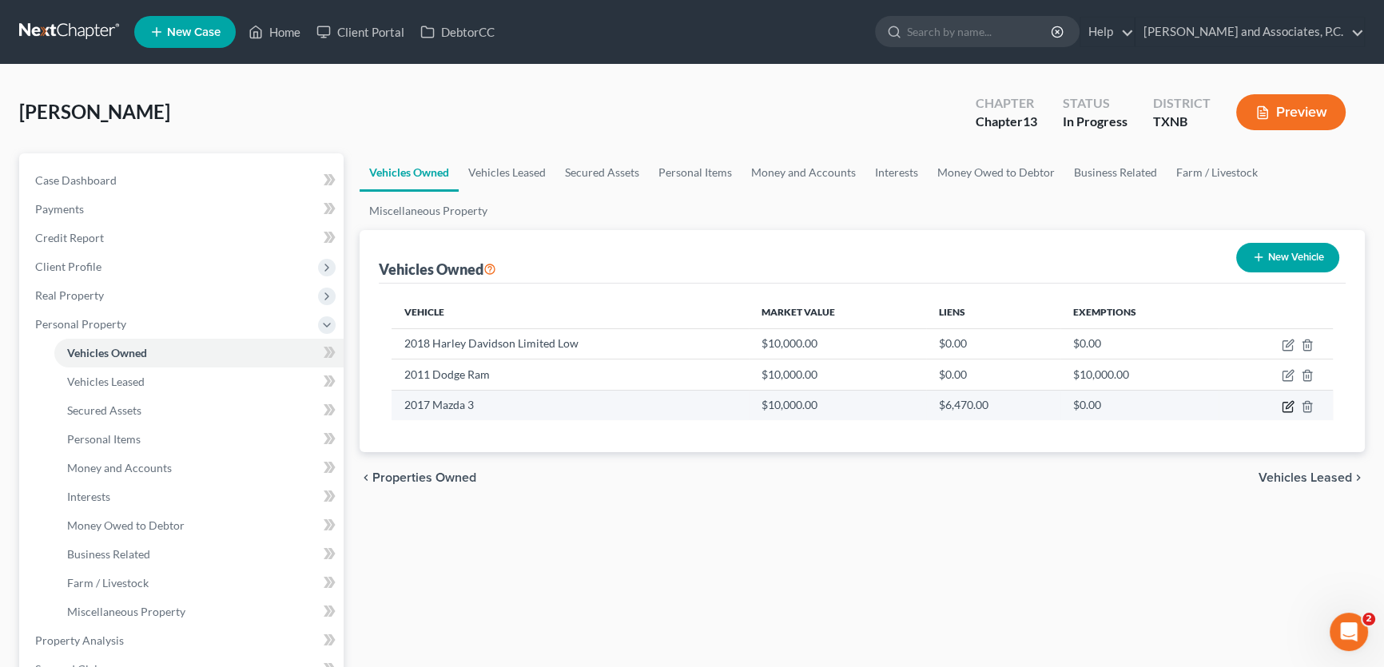
click at [1288, 406] on icon "button" at bounding box center [1289, 404] width 7 height 7
select select "0"
select select "9"
select select "0"
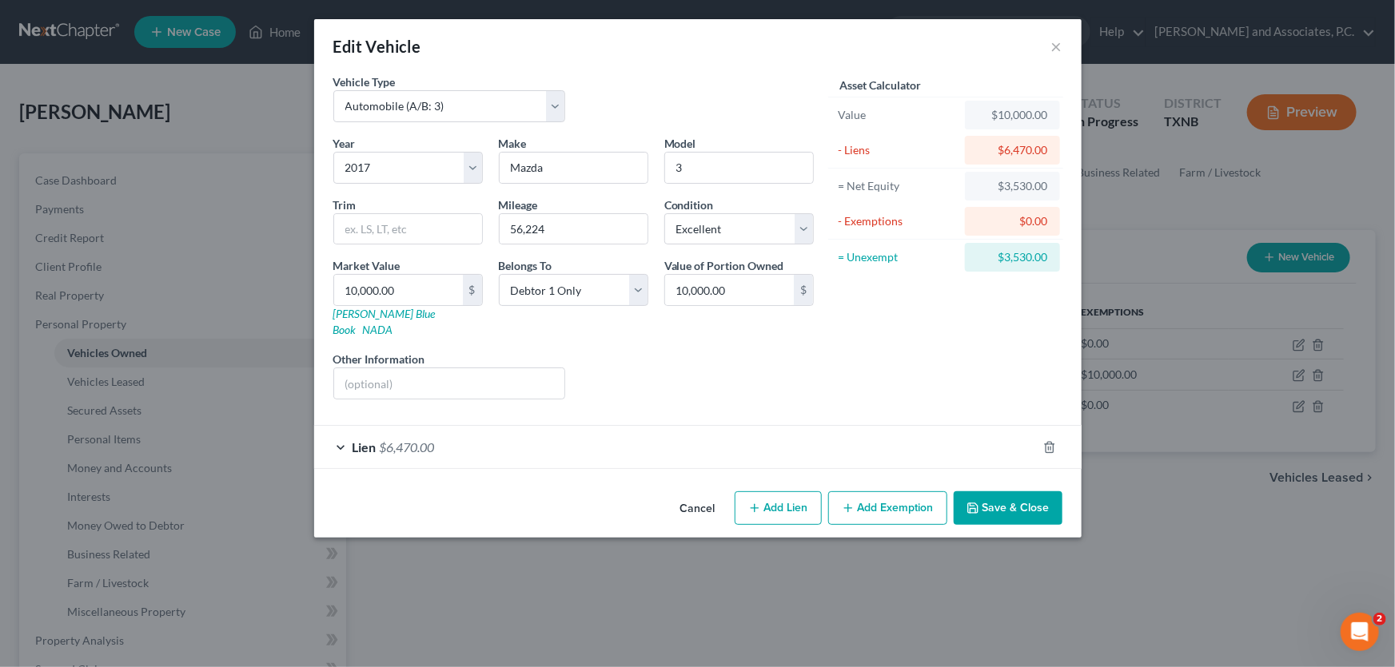
click at [695, 493] on button "Cancel" at bounding box center [697, 509] width 61 height 32
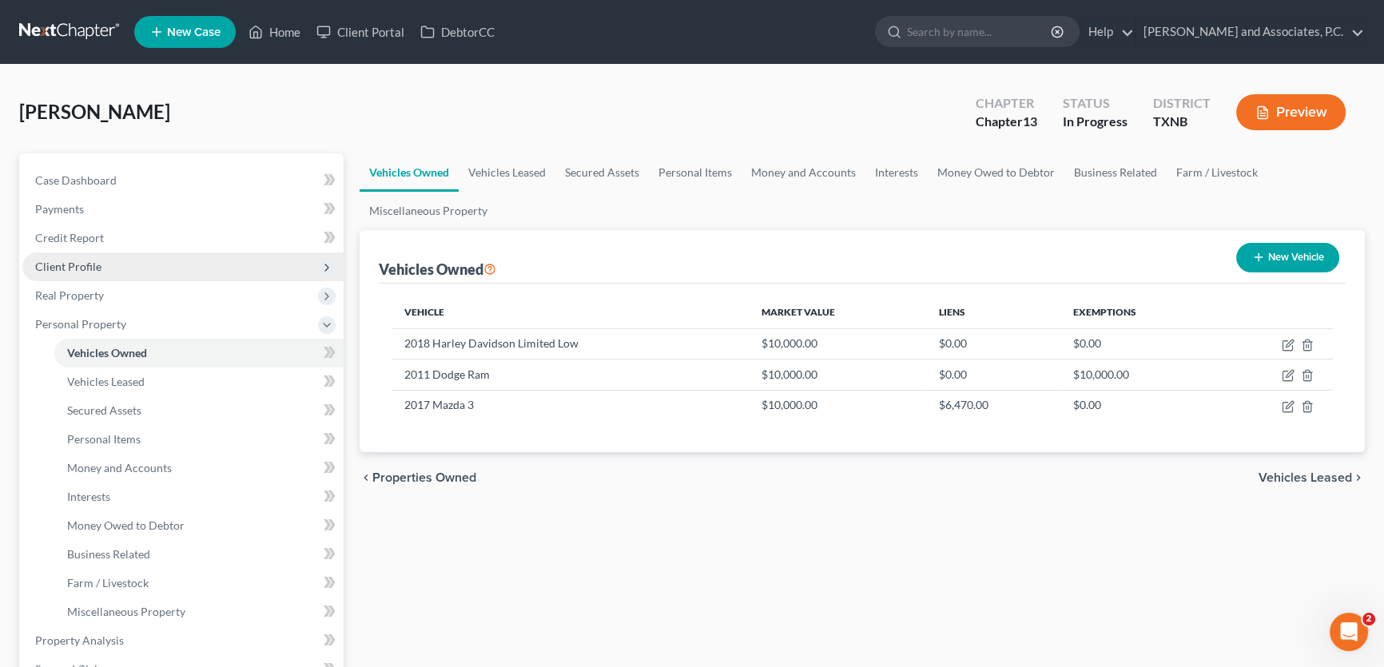
click at [165, 273] on span "Client Profile" at bounding box center [182, 267] width 321 height 29
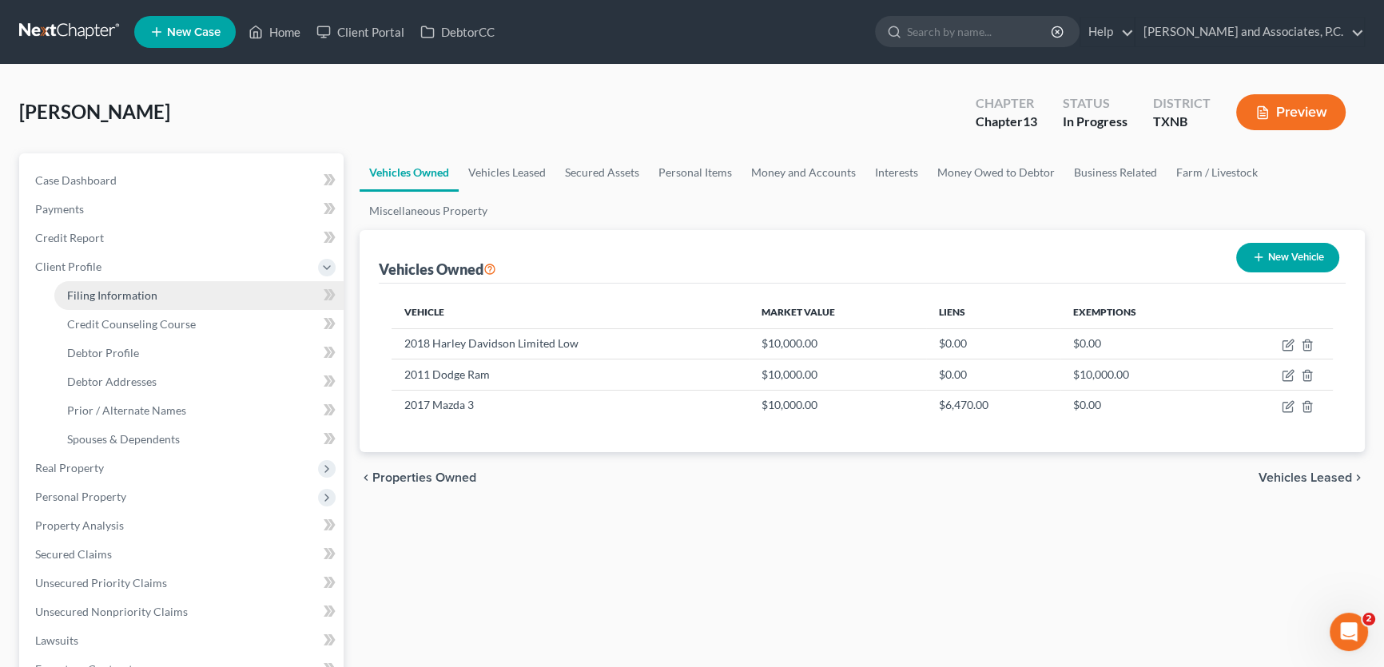
click at [149, 306] on link "Filing Information" at bounding box center [198, 295] width 289 height 29
select select "1"
select select "0"
select select "3"
select select "78"
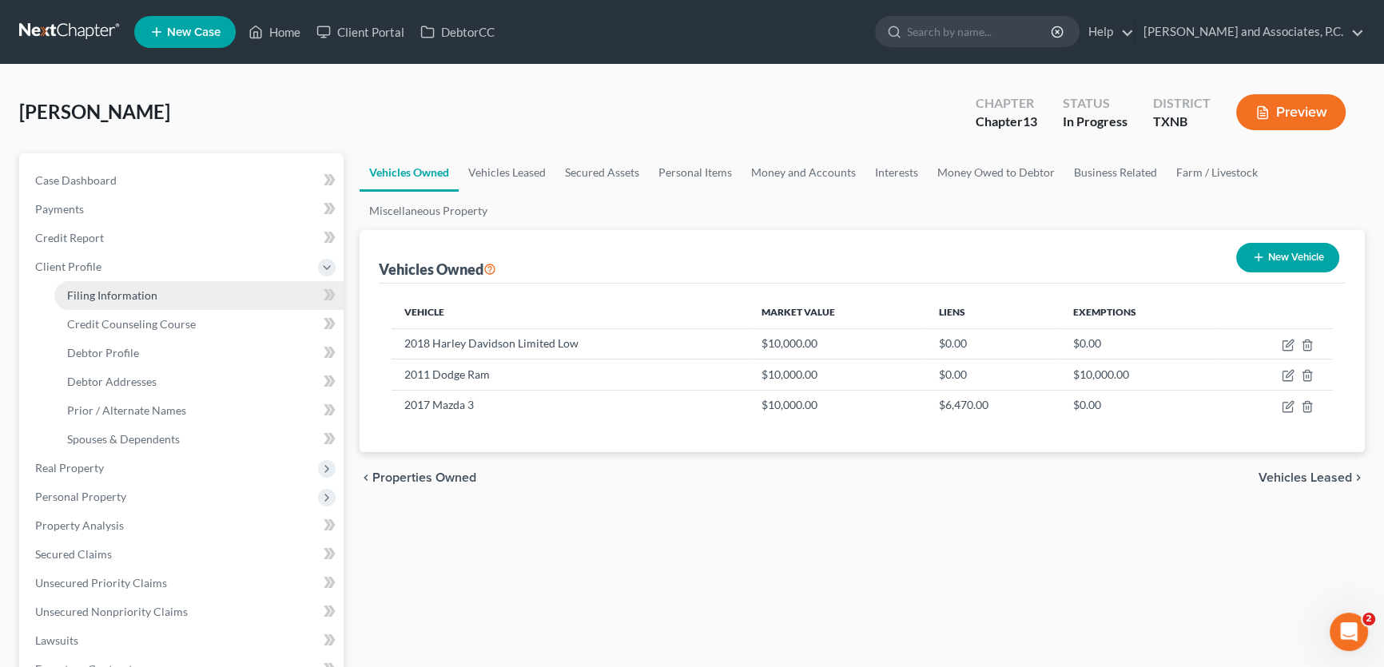
select select "0"
select select "45"
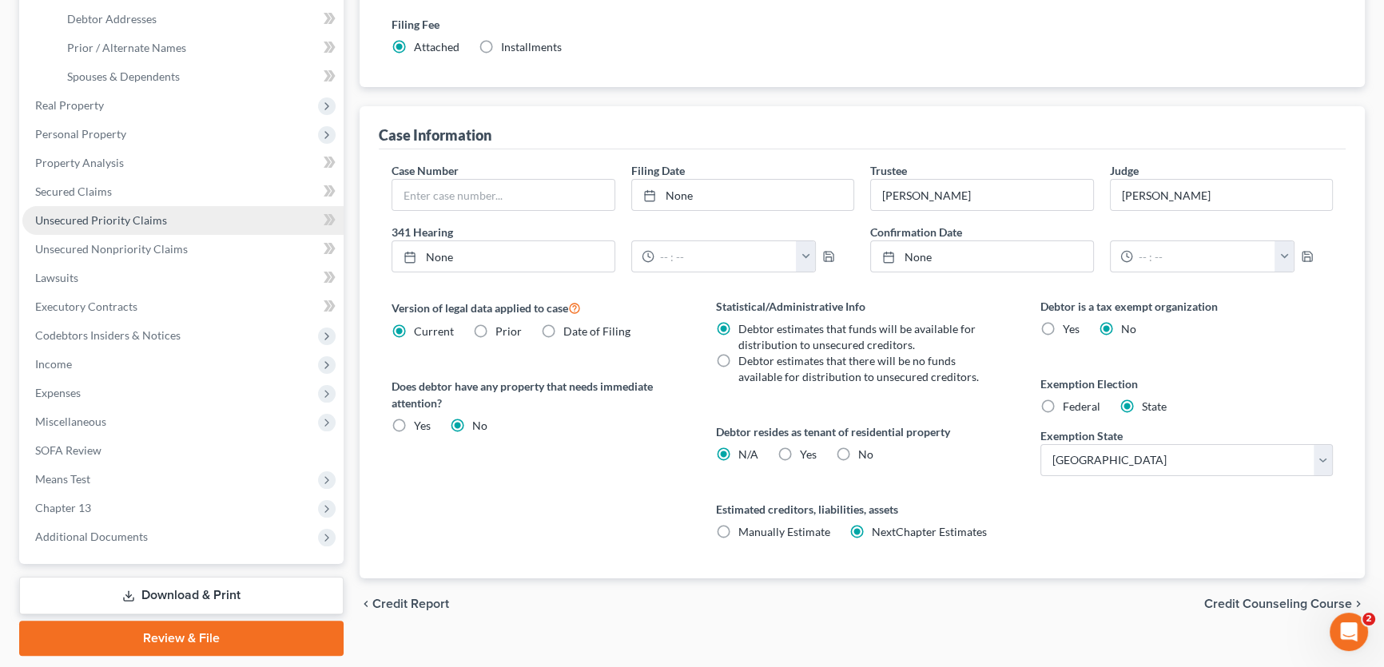
scroll to position [290, 0]
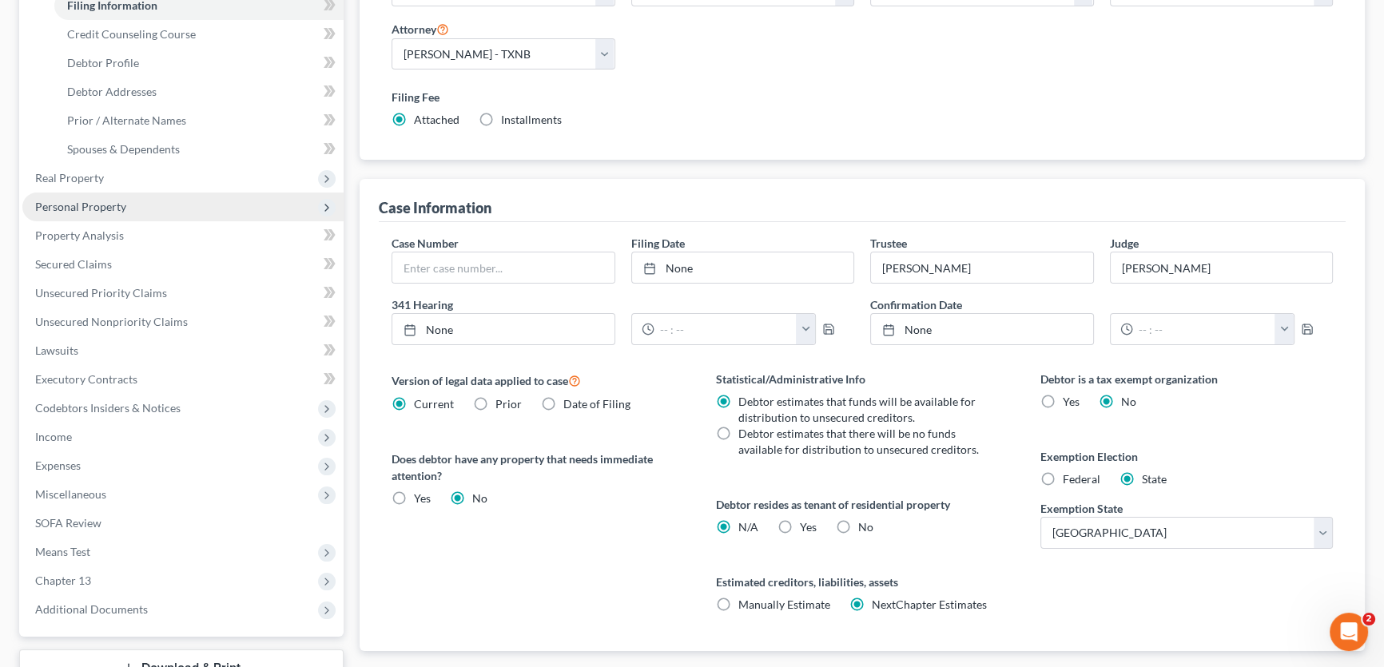
click at [85, 201] on span "Personal Property" at bounding box center [80, 207] width 91 height 14
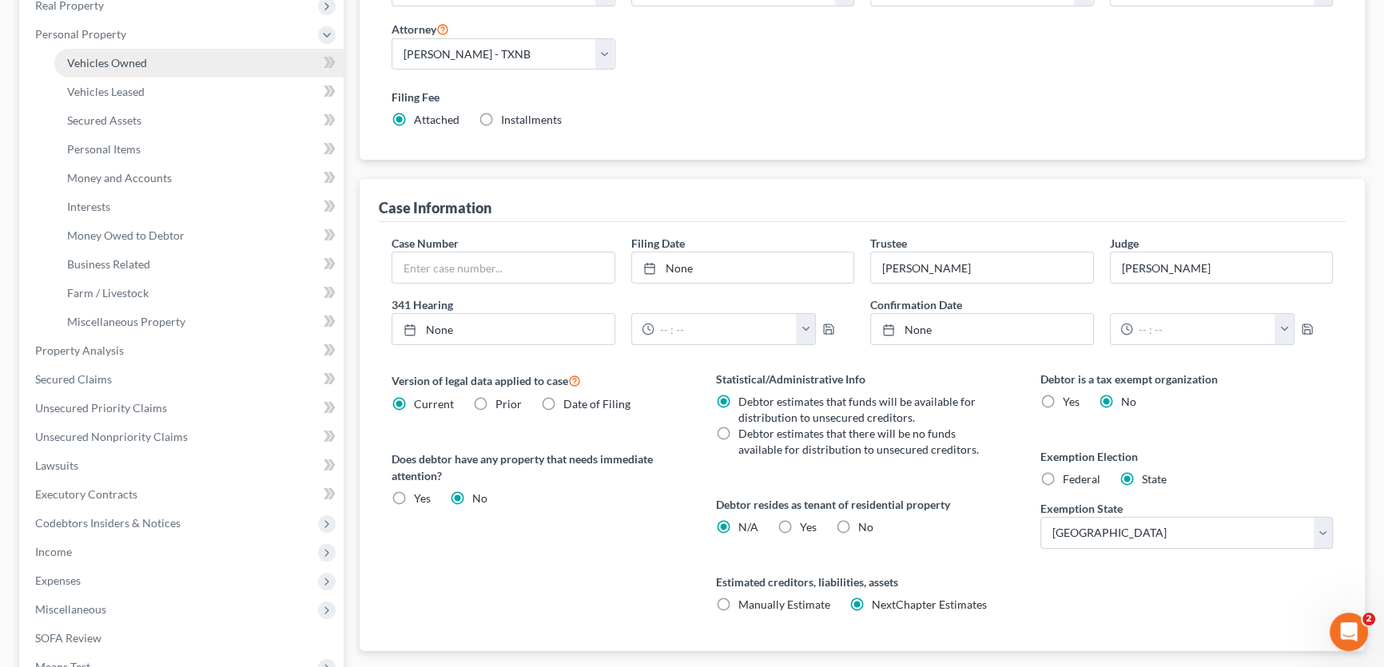
click at [123, 63] on span "Vehicles Owned" at bounding box center [107, 63] width 80 height 14
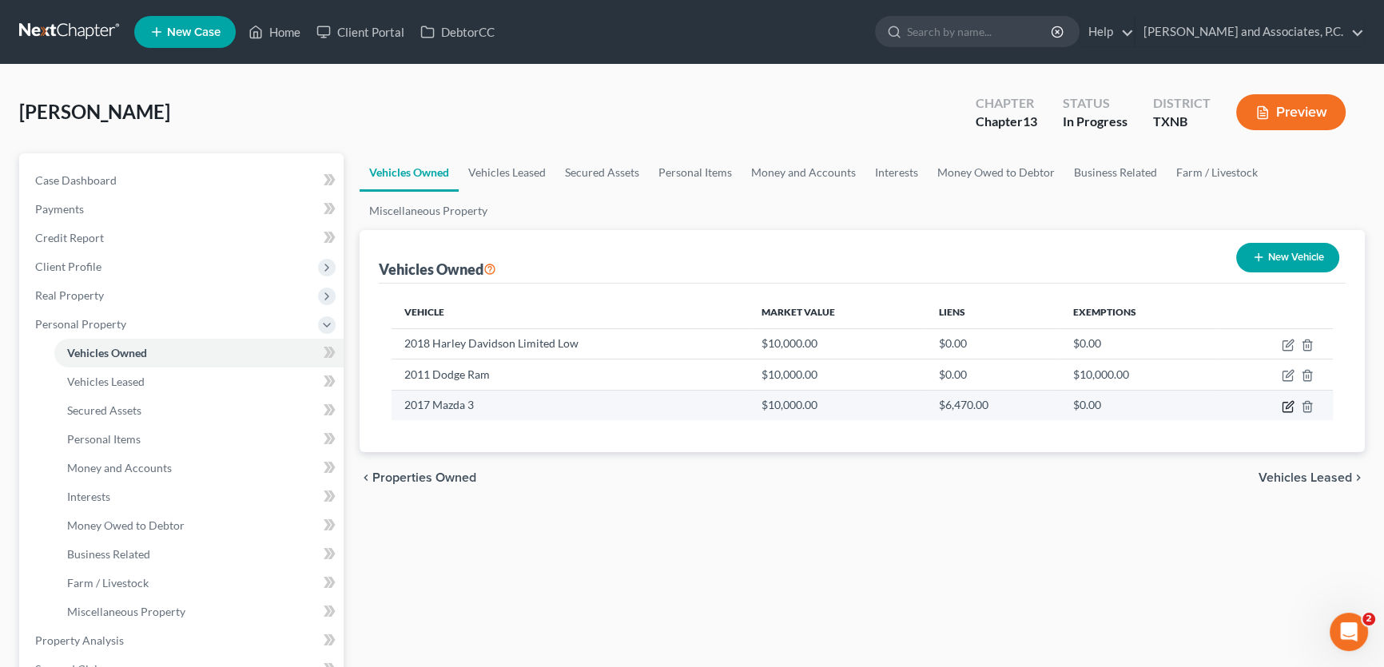
click at [1288, 403] on icon "button" at bounding box center [1289, 404] width 7 height 7
select select "0"
select select "9"
select select "0"
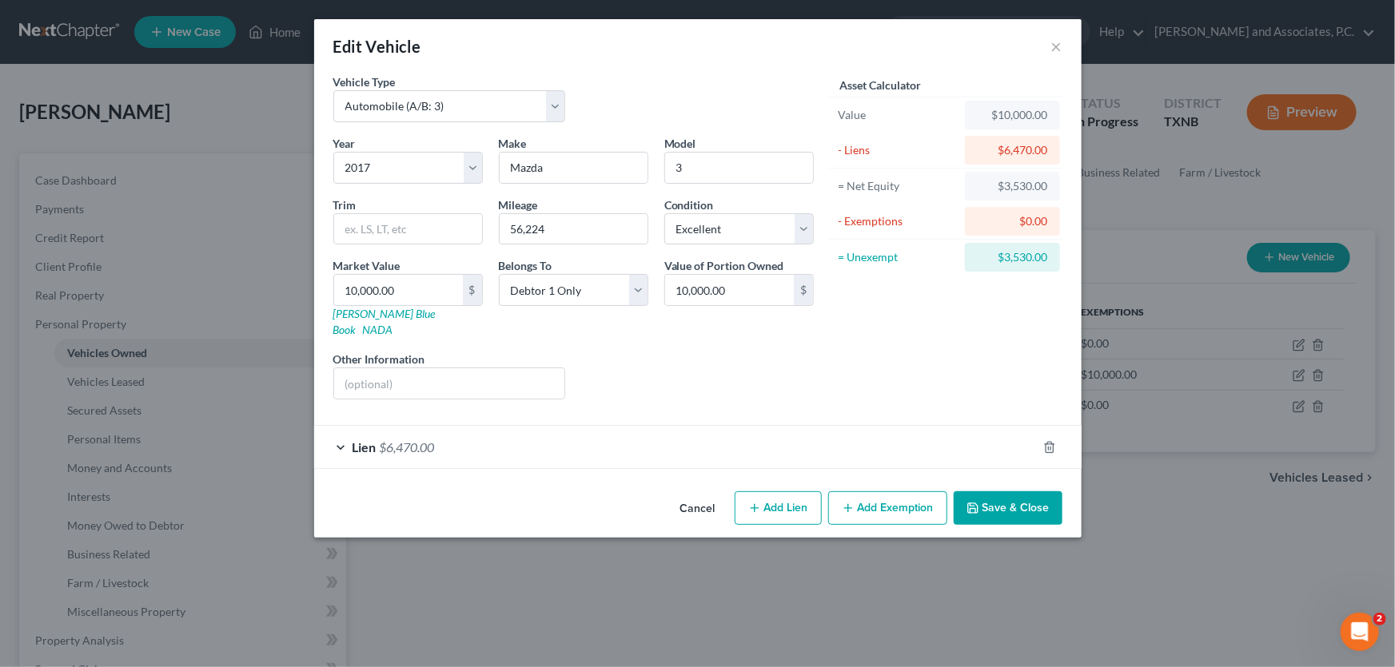
click at [870, 492] on button "Add Exemption" at bounding box center [887, 509] width 119 height 34
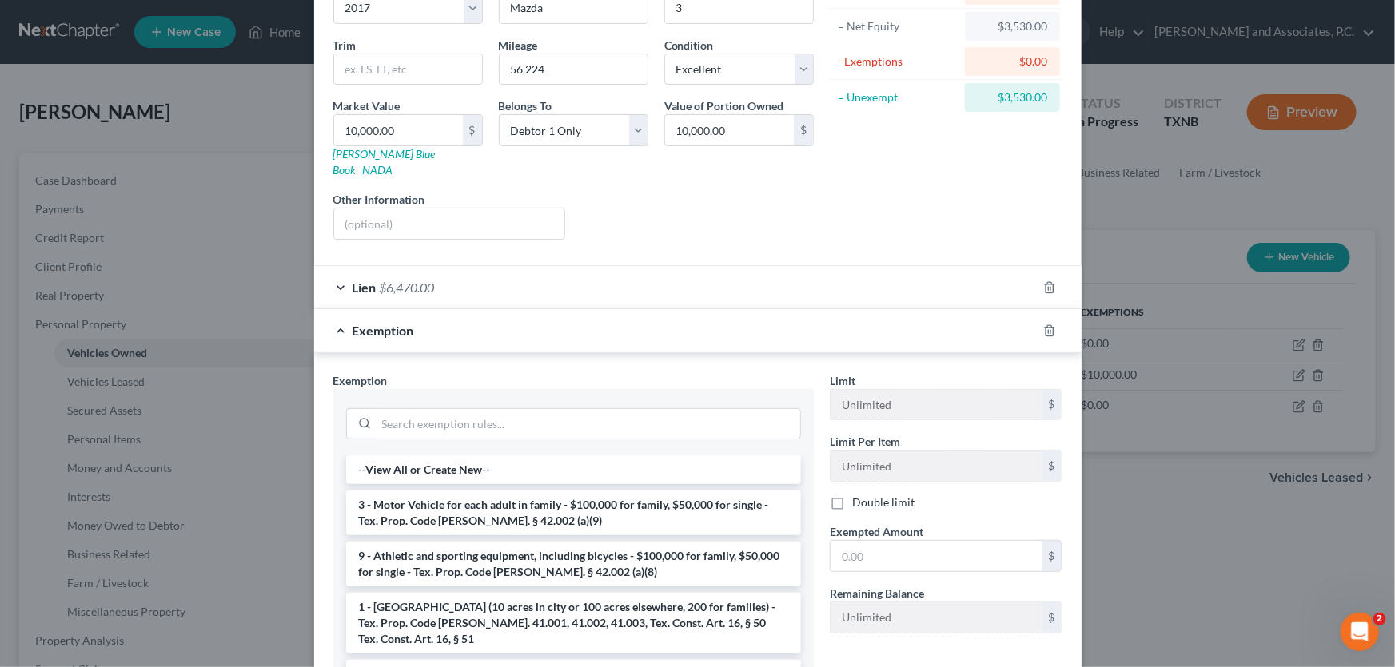
scroll to position [217, 0]
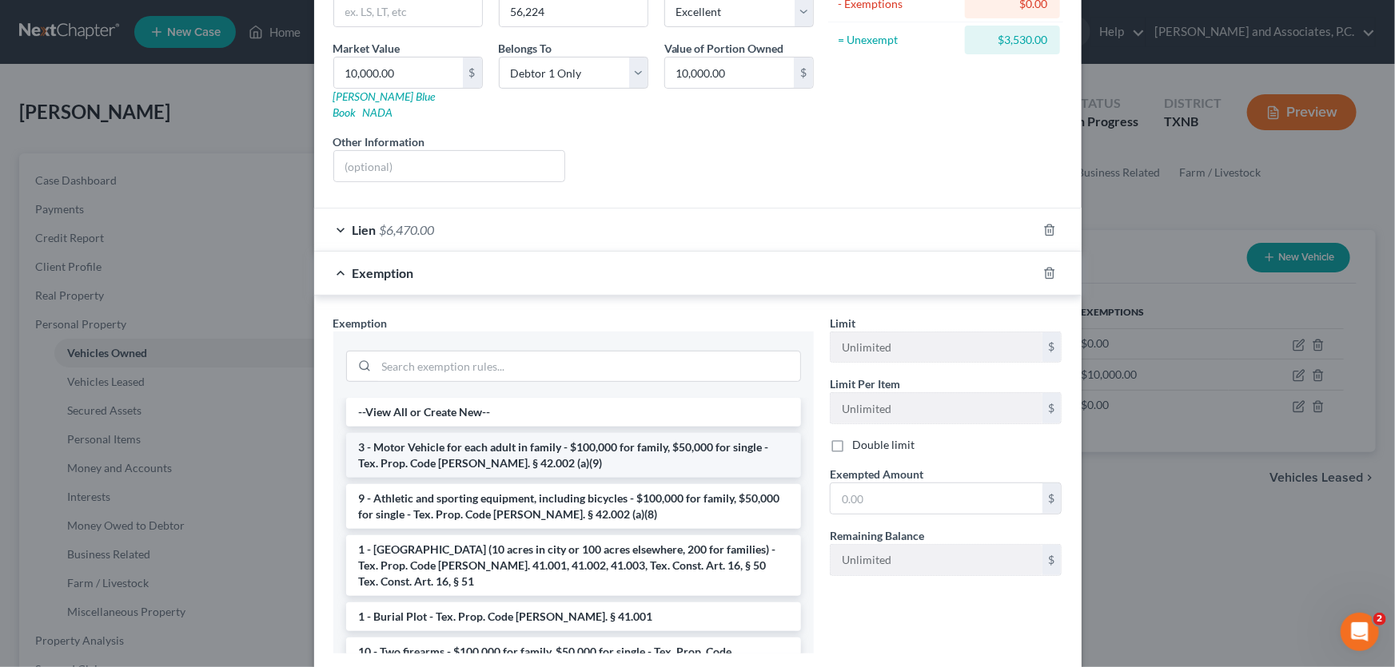
click at [623, 441] on li "3 - Motor Vehicle for each adult in family - $100,000 for family, $50,000 for s…" at bounding box center [573, 455] width 455 height 45
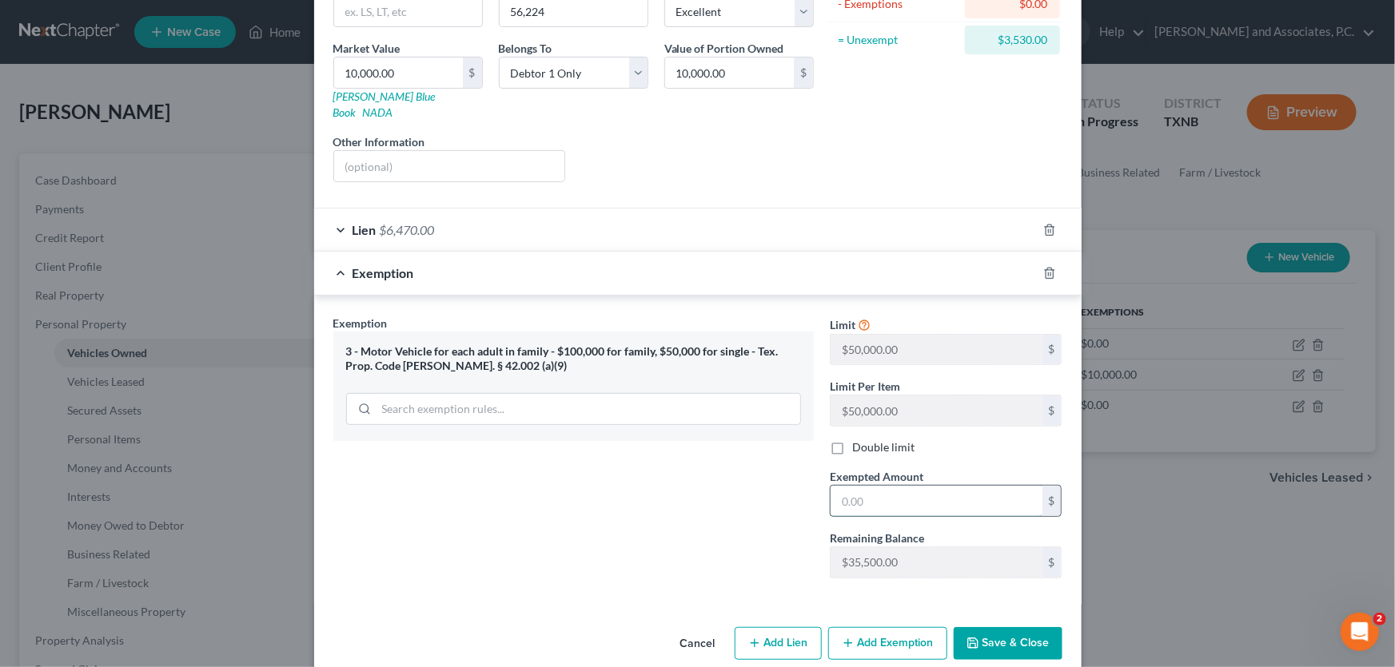
click at [882, 486] on input "text" at bounding box center [936, 501] width 212 height 30
type input "3,530.00"
click at [984, 627] on button "Save & Close" at bounding box center [1007, 644] width 109 height 34
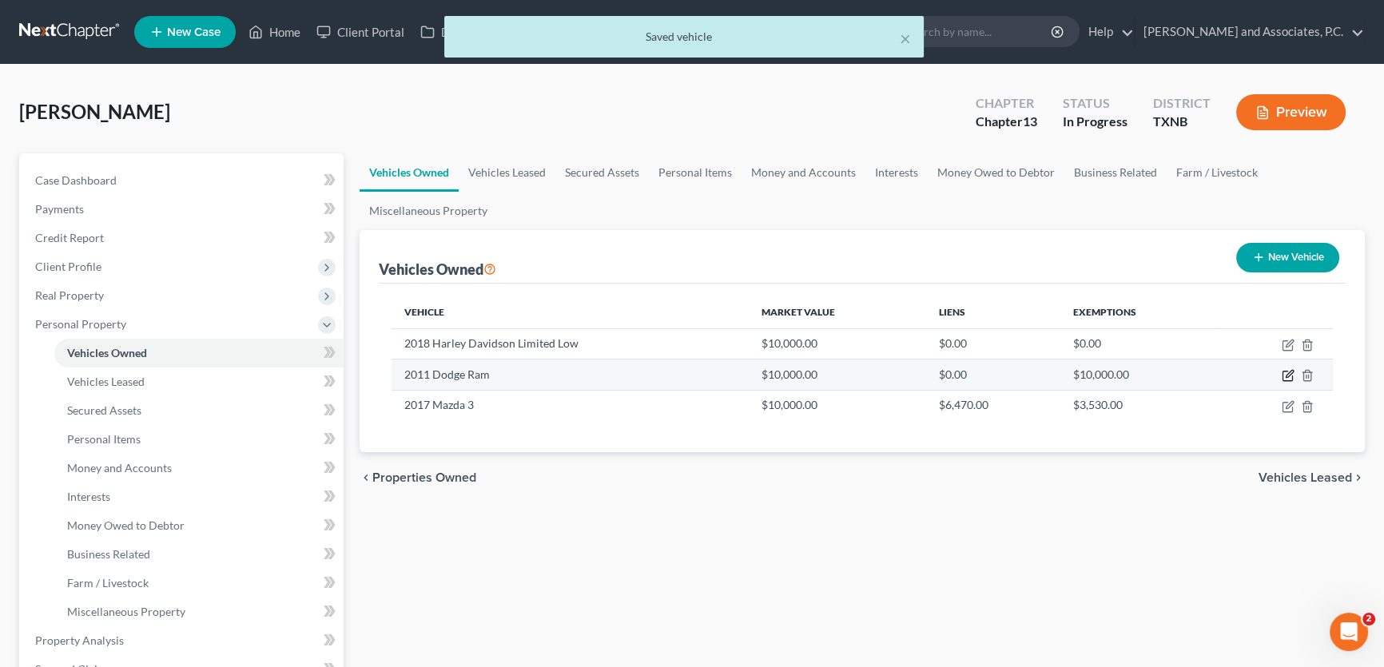
click at [1288, 375] on icon "button" at bounding box center [1289, 374] width 7 height 7
select select "0"
select select "15"
select select "2"
select select "0"
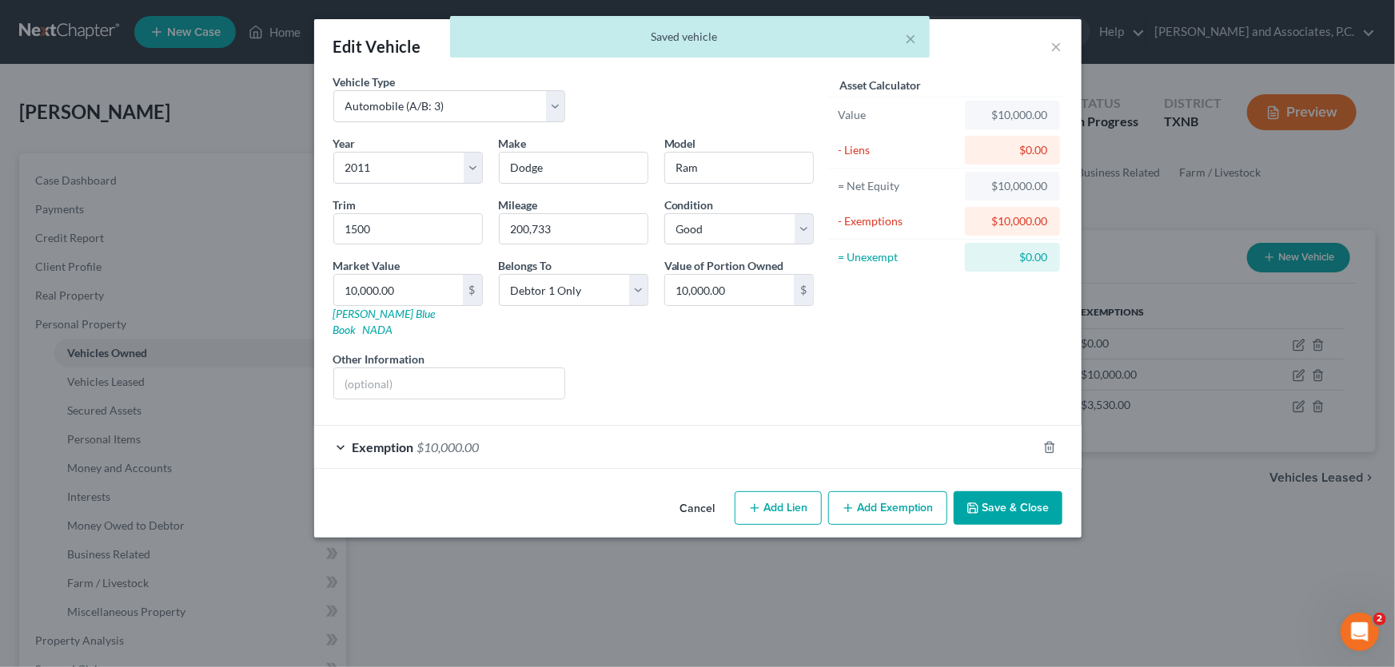
click at [542, 435] on div "Exemption $10,000.00" at bounding box center [675, 447] width 722 height 42
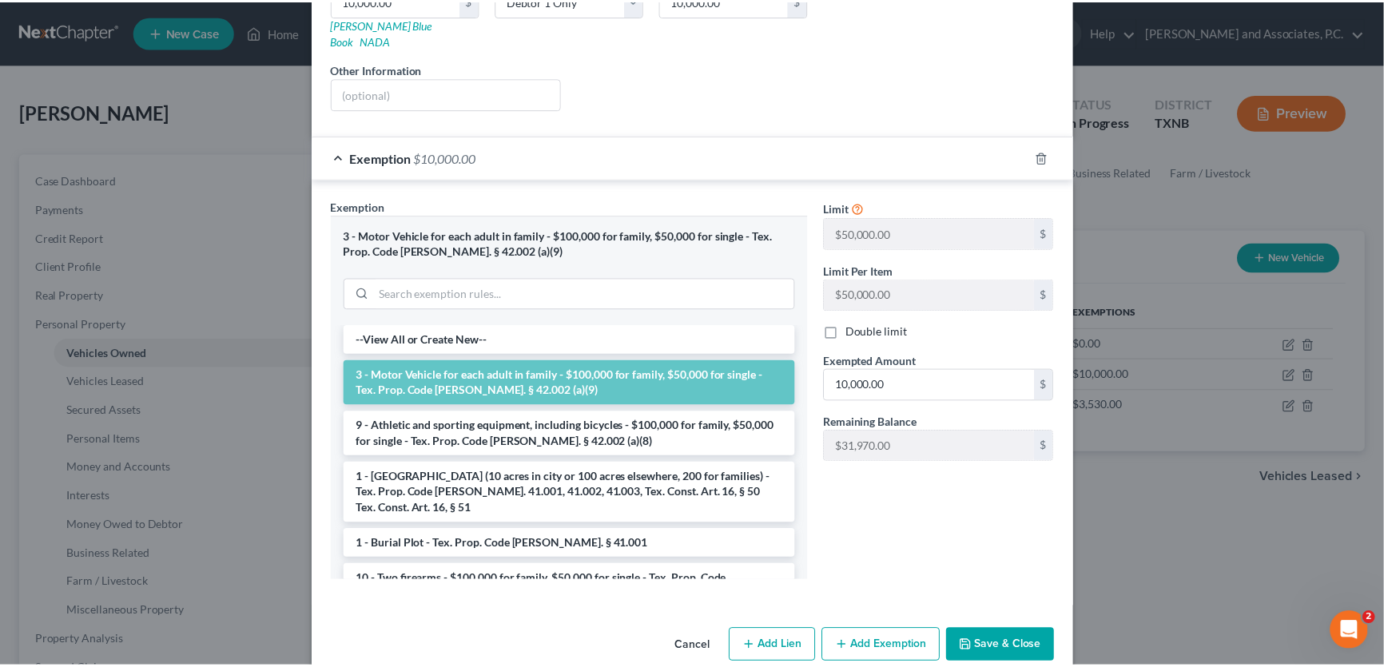
scroll to position [0, 0]
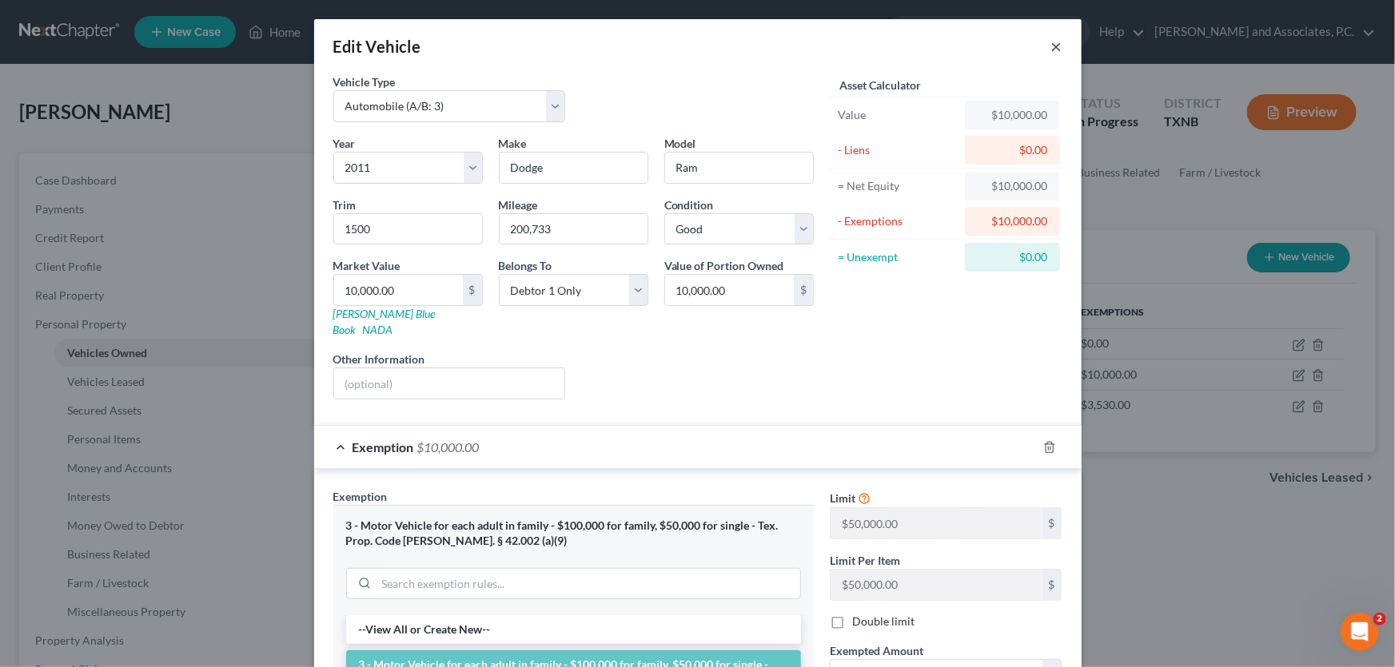
click at [1053, 43] on button "×" at bounding box center [1056, 46] width 11 height 19
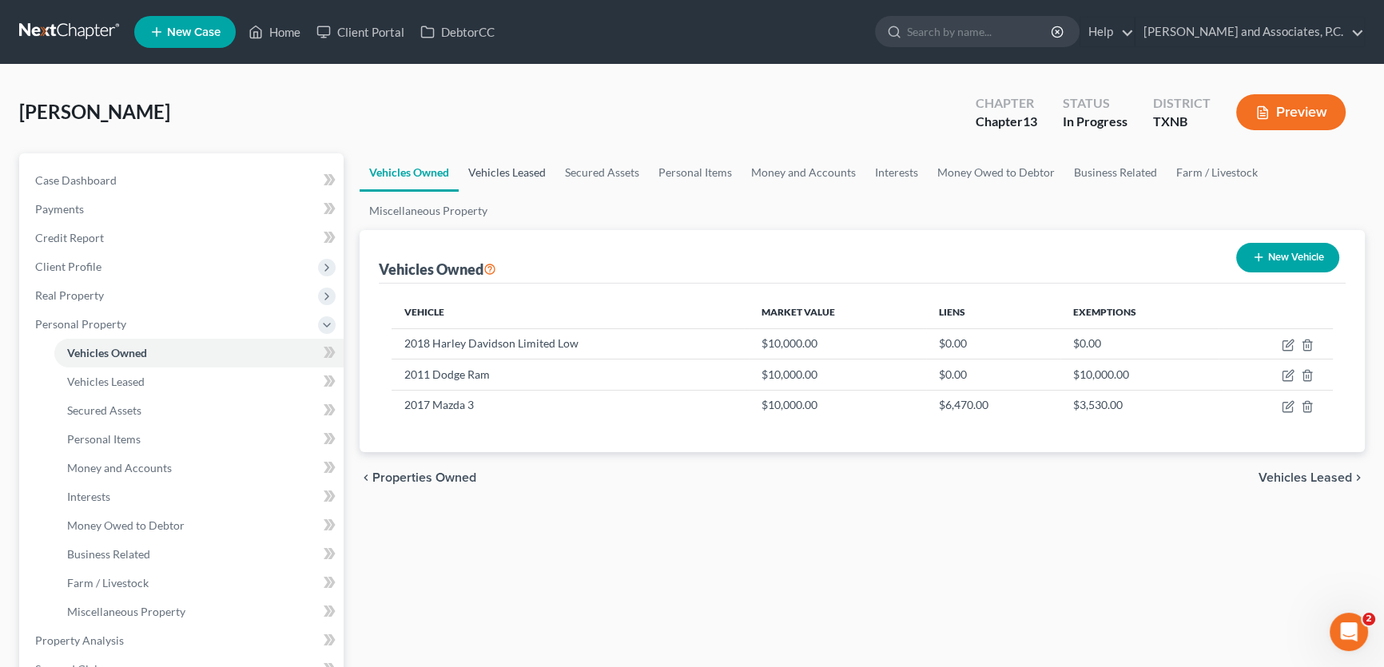
click at [535, 169] on link "Vehicles Leased" at bounding box center [507, 172] width 97 height 38
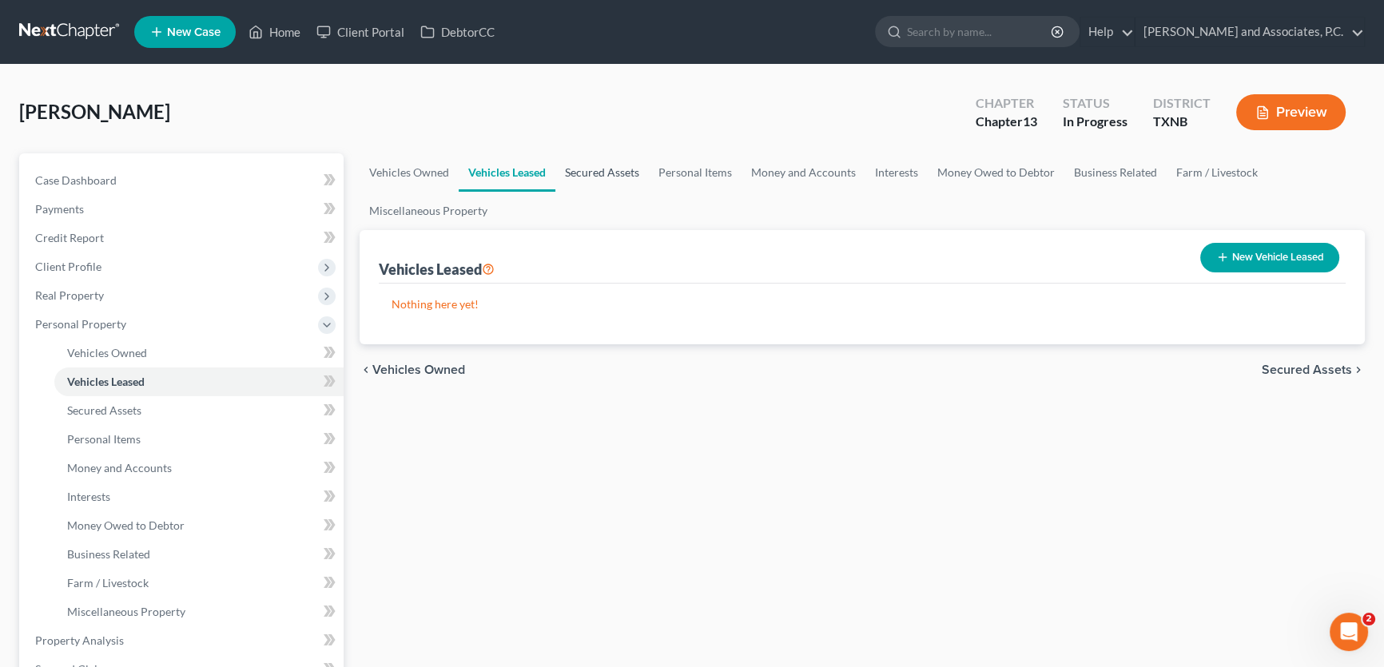
click at [600, 169] on link "Secured Assets" at bounding box center [602, 172] width 94 height 38
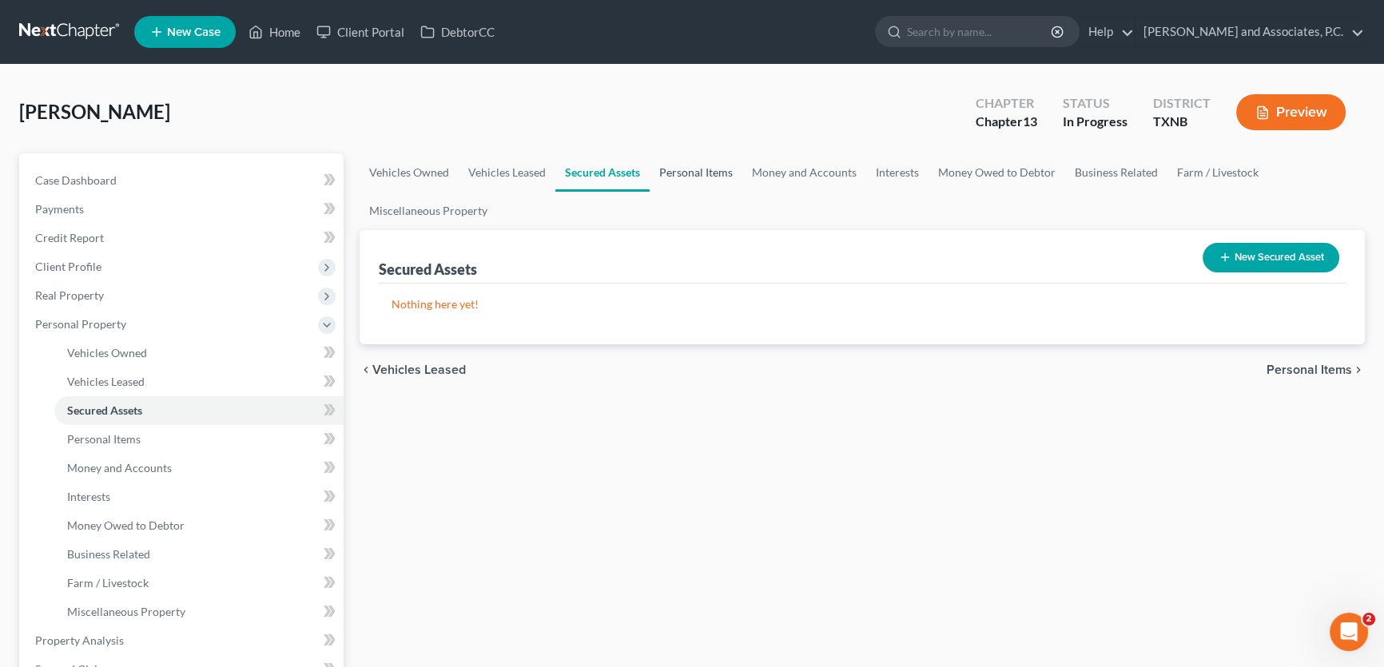
click at [687, 168] on link "Personal Items" at bounding box center [696, 172] width 93 height 38
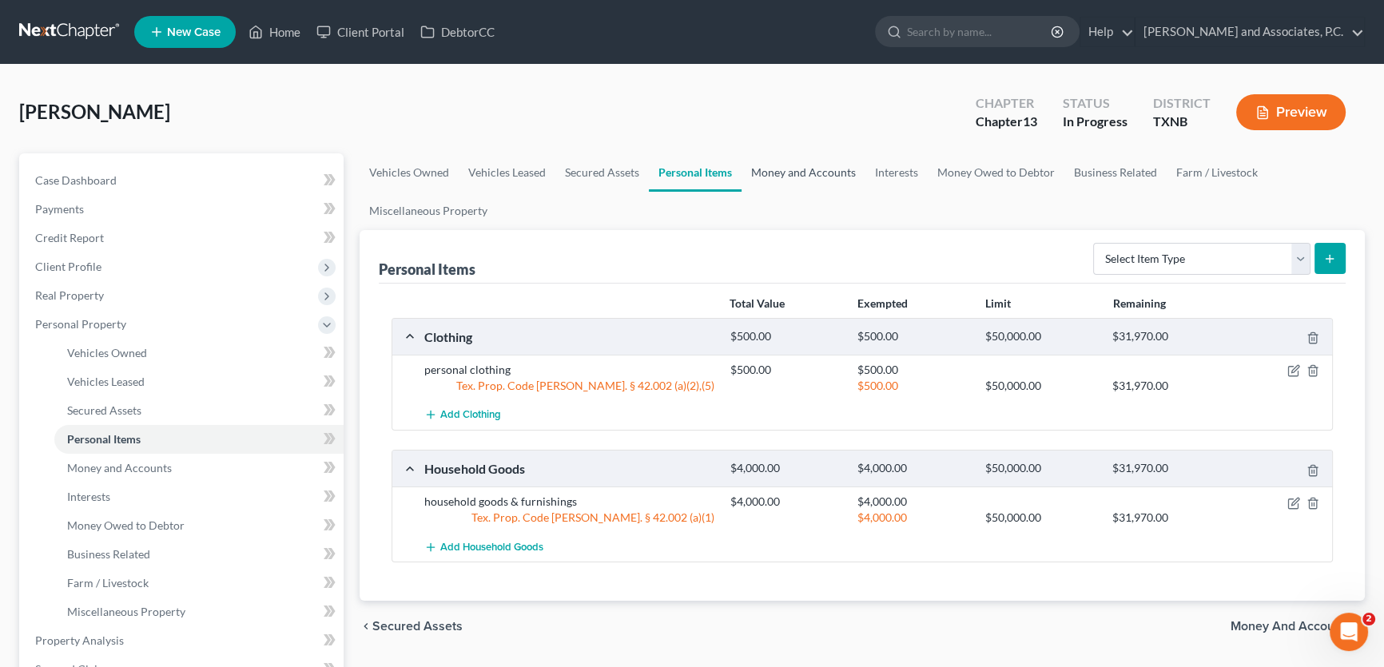
click at [761, 178] on link "Money and Accounts" at bounding box center [804, 172] width 124 height 38
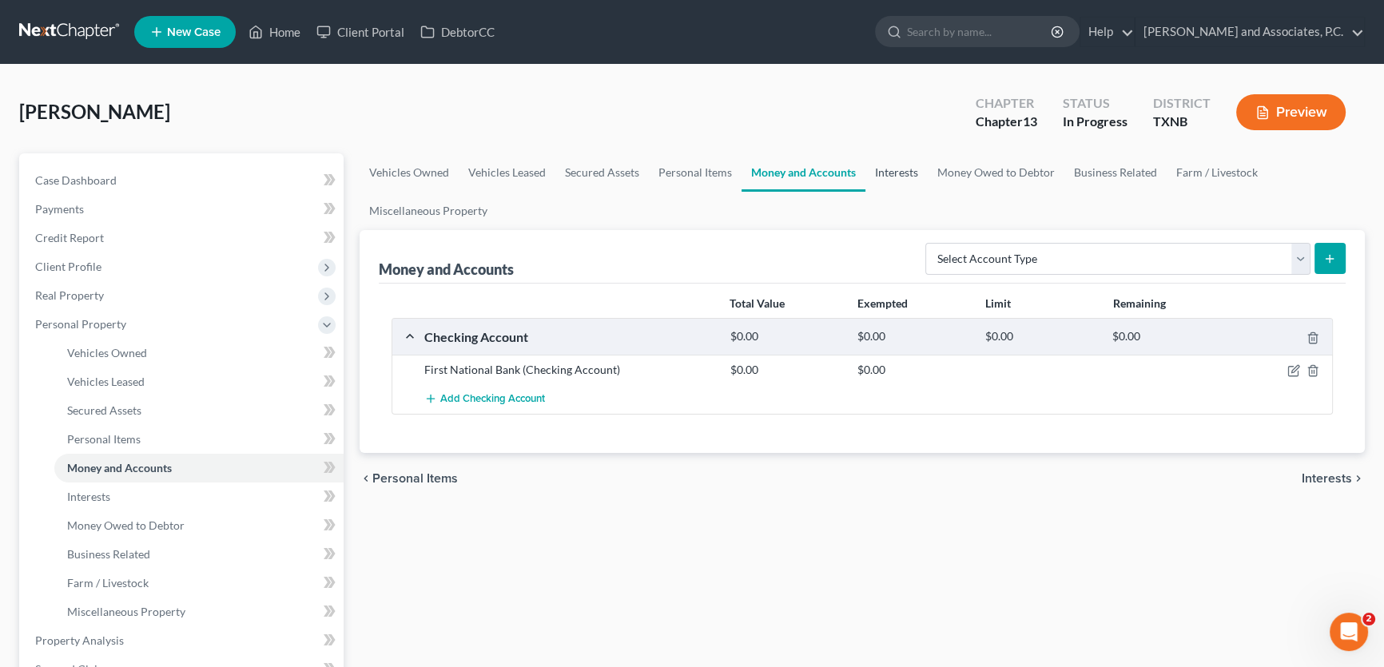
click at [889, 173] on link "Interests" at bounding box center [897, 172] width 62 height 38
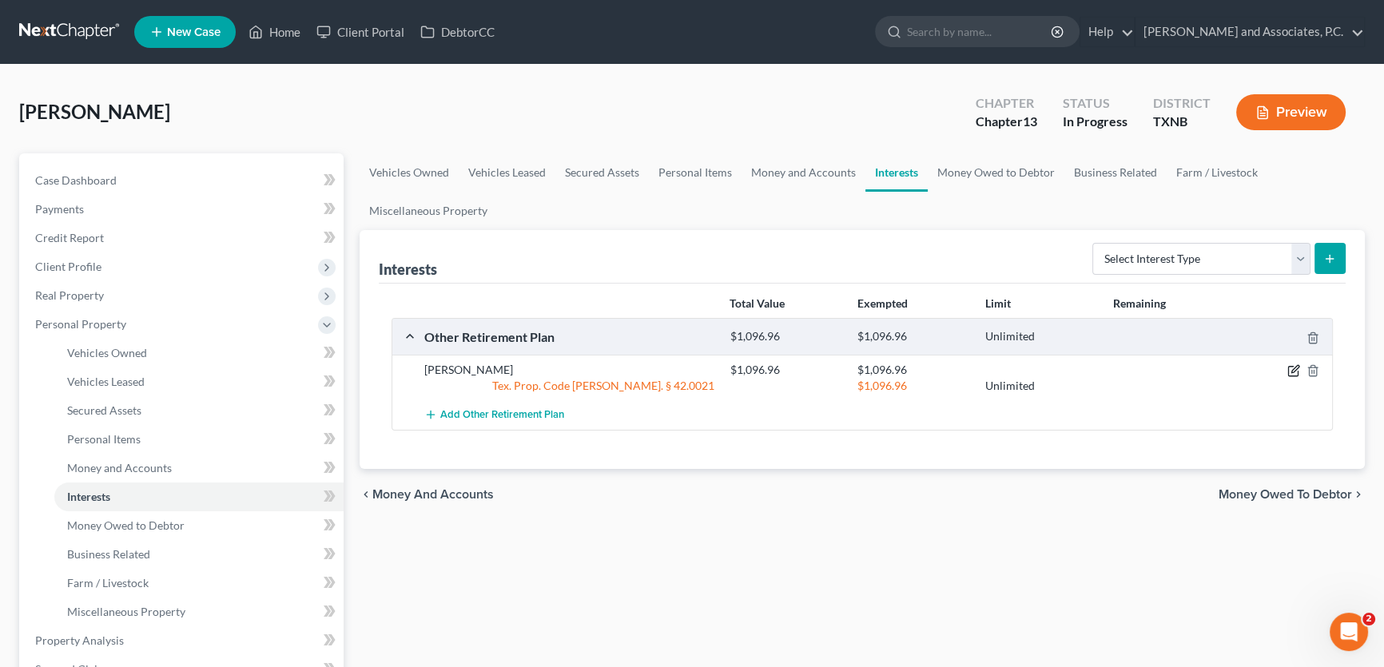
click at [1297, 372] on icon "button" at bounding box center [1293, 372] width 10 height 10
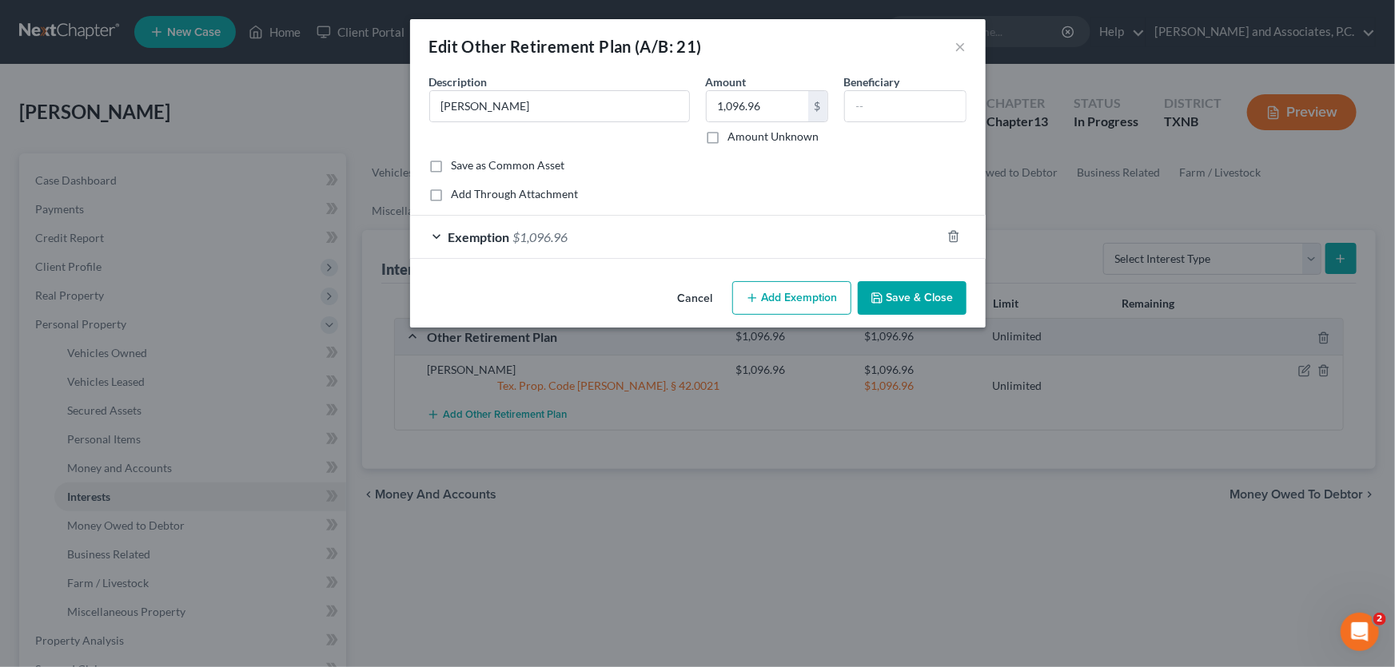
click at [549, 233] on span "$1,096.96" at bounding box center [540, 236] width 55 height 15
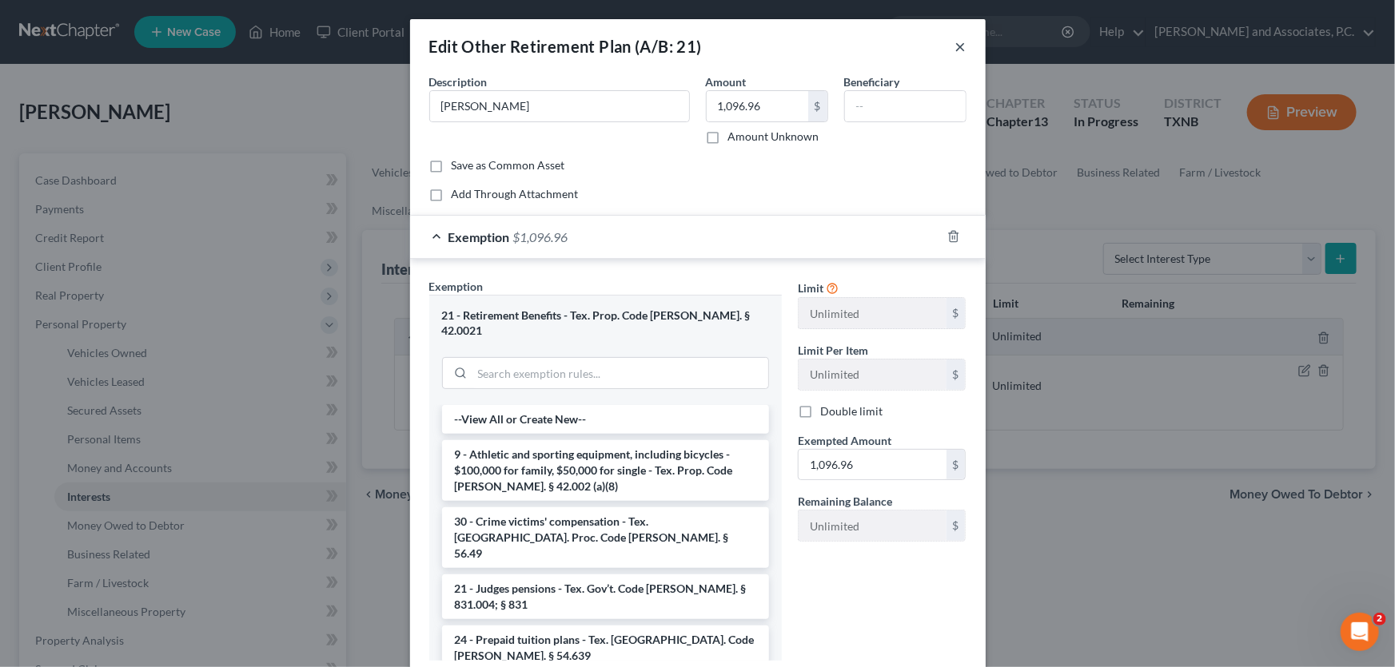
click at [957, 45] on button "×" at bounding box center [960, 46] width 11 height 19
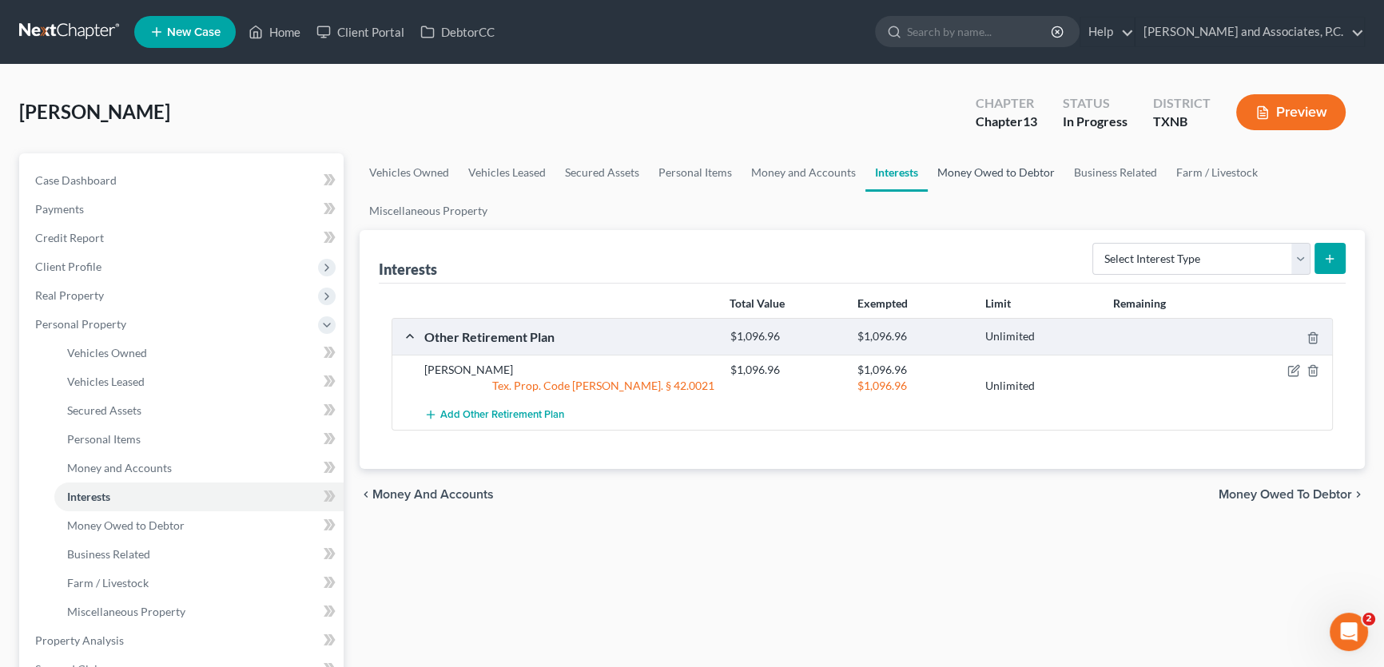
click at [990, 174] on link "Money Owed to Debtor" at bounding box center [996, 172] width 137 height 38
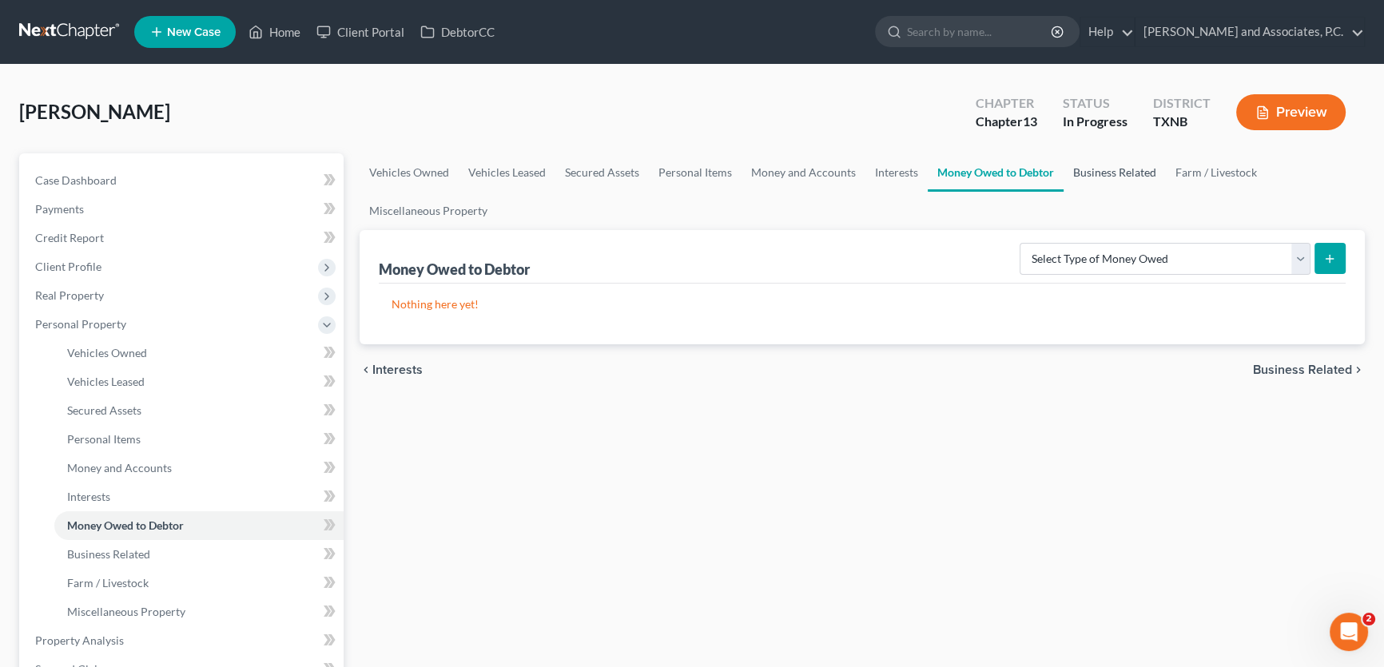
click at [1090, 174] on link "Business Related" at bounding box center [1115, 172] width 102 height 38
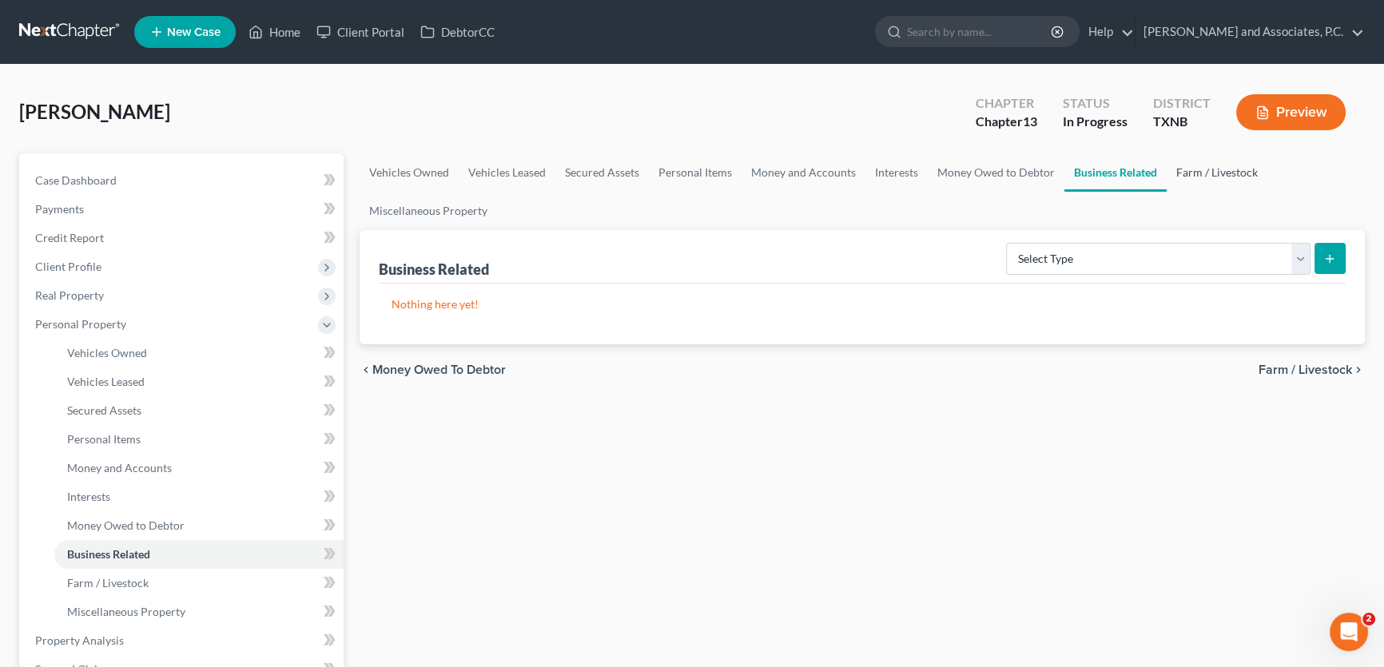
click at [1180, 169] on link "Farm / Livestock" at bounding box center [1217, 172] width 101 height 38
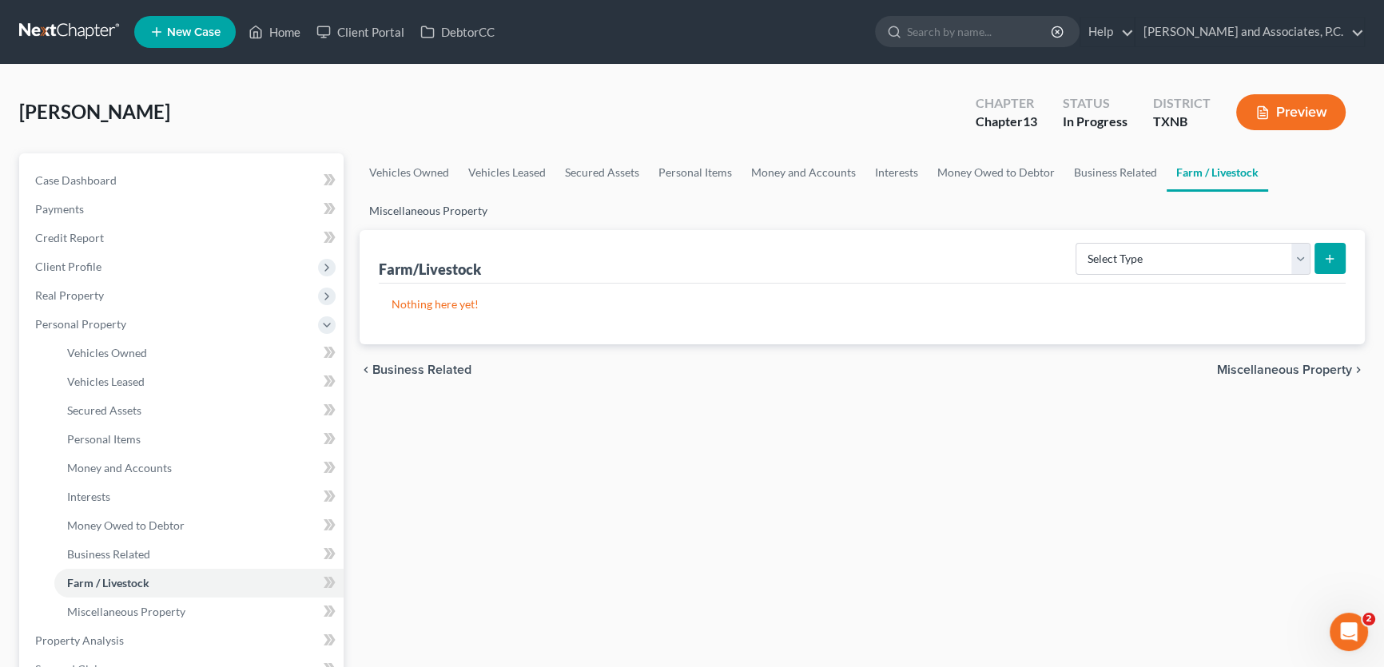
click at [466, 207] on link "Miscellaneous Property" at bounding box center [428, 211] width 137 height 38
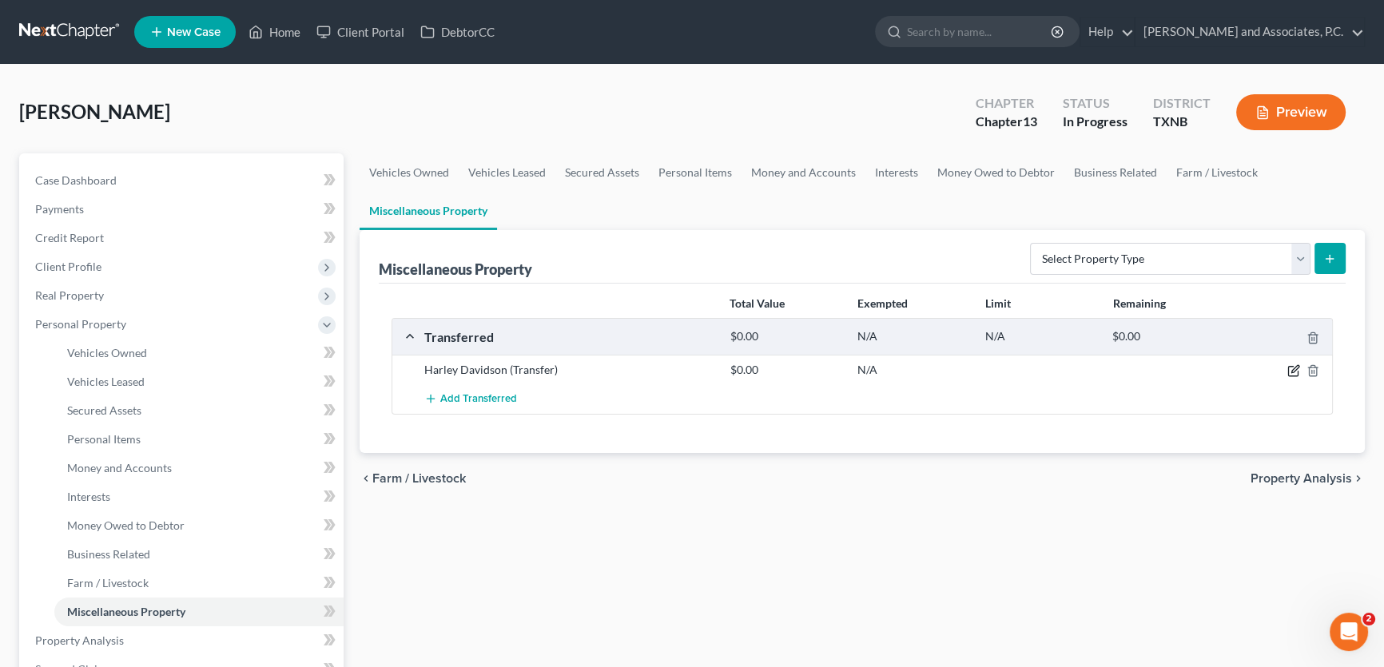
click at [1293, 368] on icon "button" at bounding box center [1295, 369] width 7 height 7
select select "Ordinary (within 2 years)"
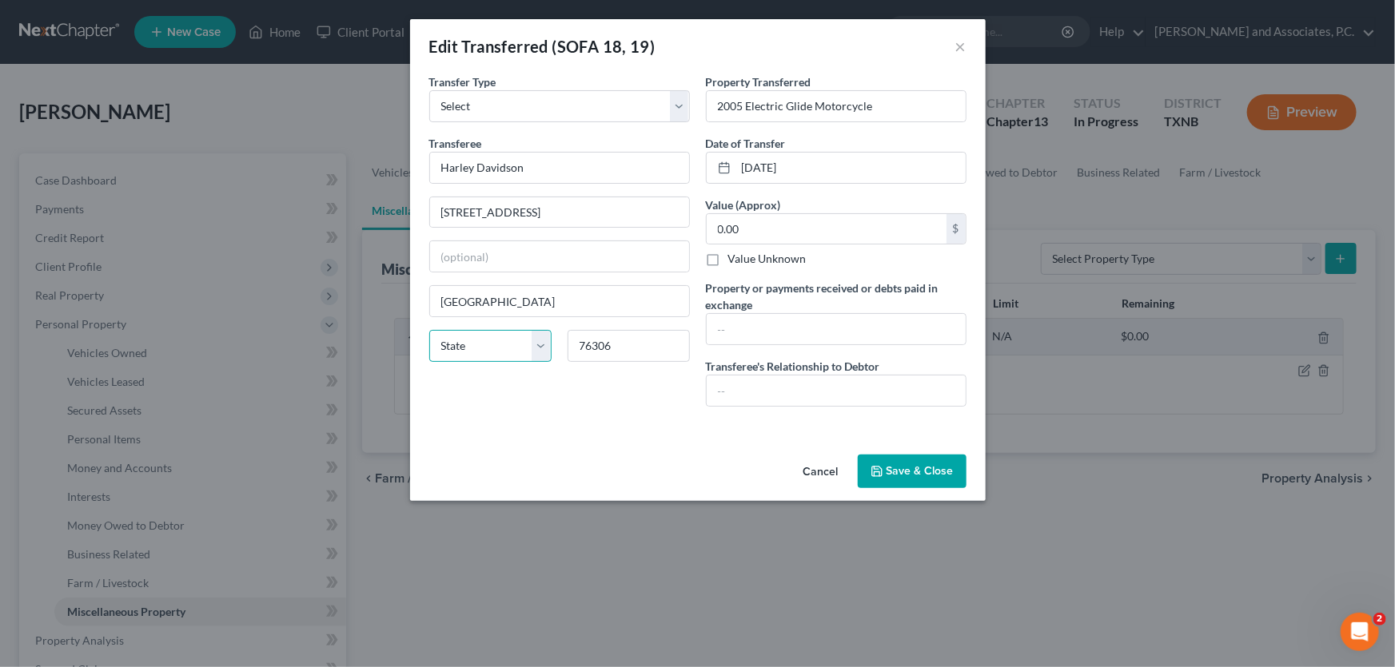
click at [477, 344] on select "State AL AK AR AZ CA CO CT DE DC FL GA GU HI ID IL IN IA KS KY LA ME MD MA MI M…" at bounding box center [490, 346] width 122 height 32
select select "45"
click at [429, 330] on select "State AL AK AR AZ CA CO CT DE DC FL GA GU HI ID IL IN IA KS KY LA ME MD MA MI M…" at bounding box center [490, 346] width 122 height 32
click at [875, 465] on icon "button" at bounding box center [876, 471] width 13 height 13
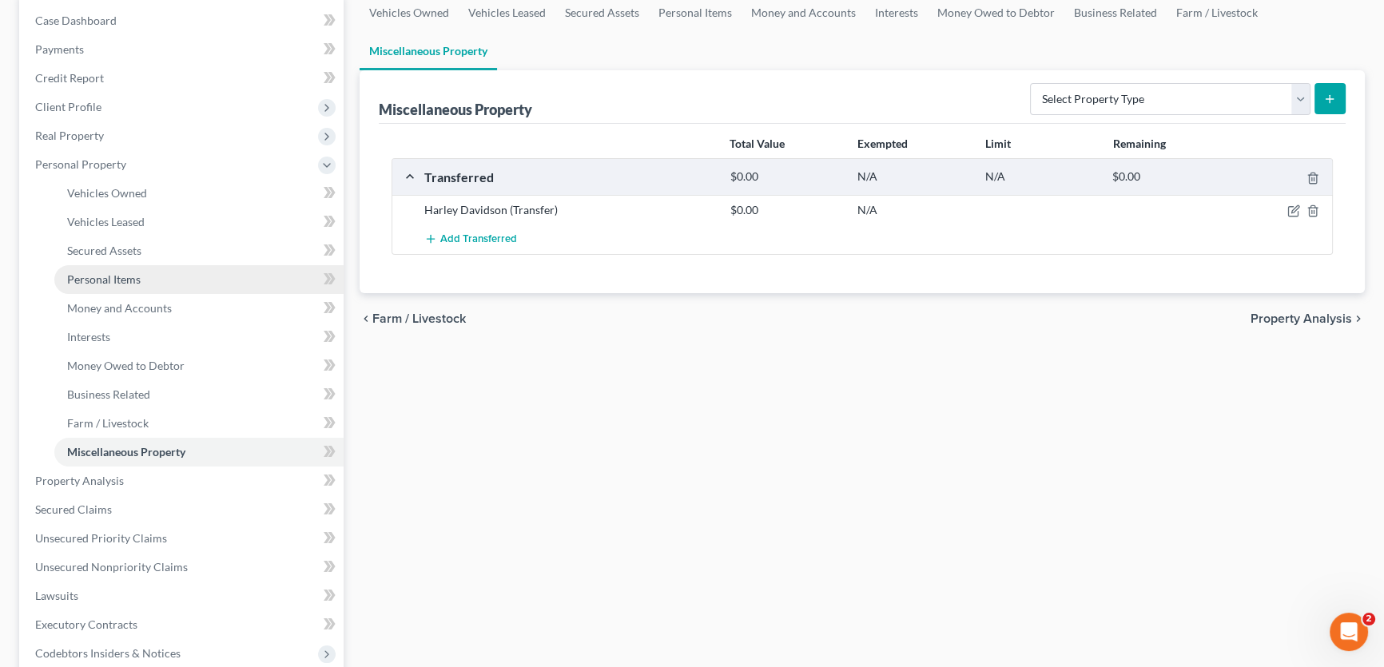
scroll to position [217, 0]
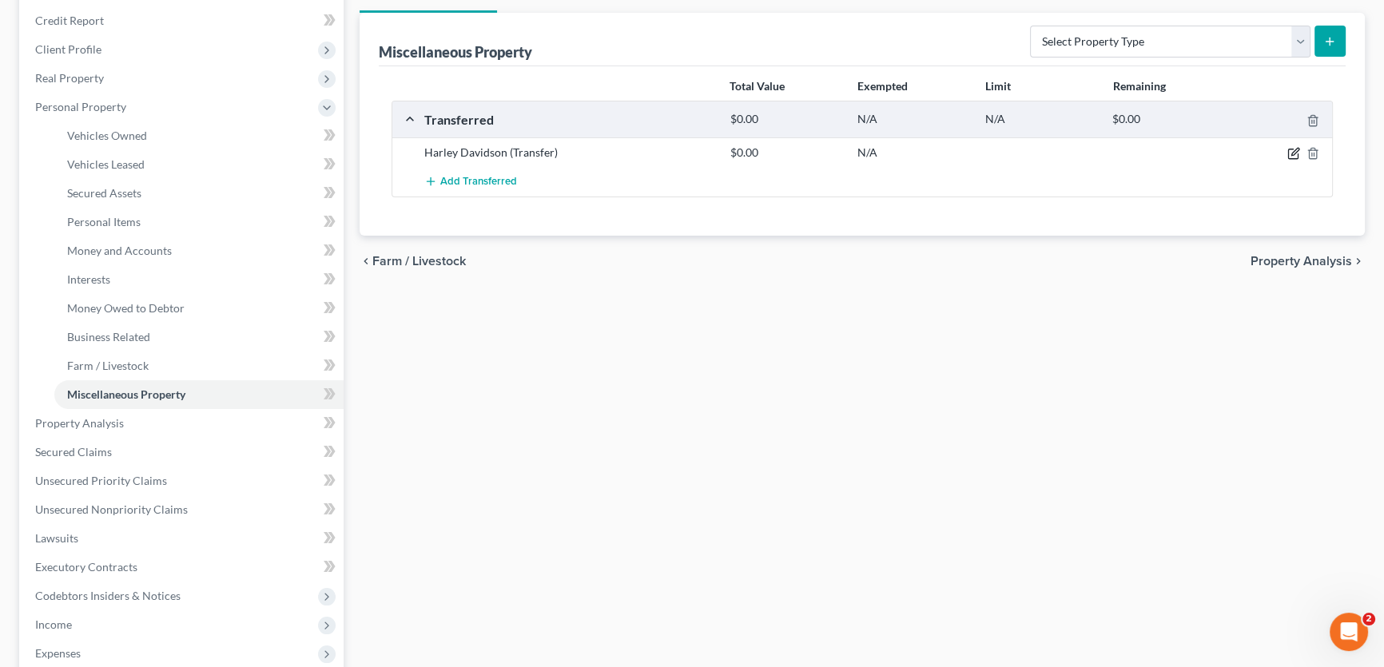
click at [1291, 153] on icon "button" at bounding box center [1294, 153] width 13 height 13
select select "Ordinary (within 2 years)"
select select "45"
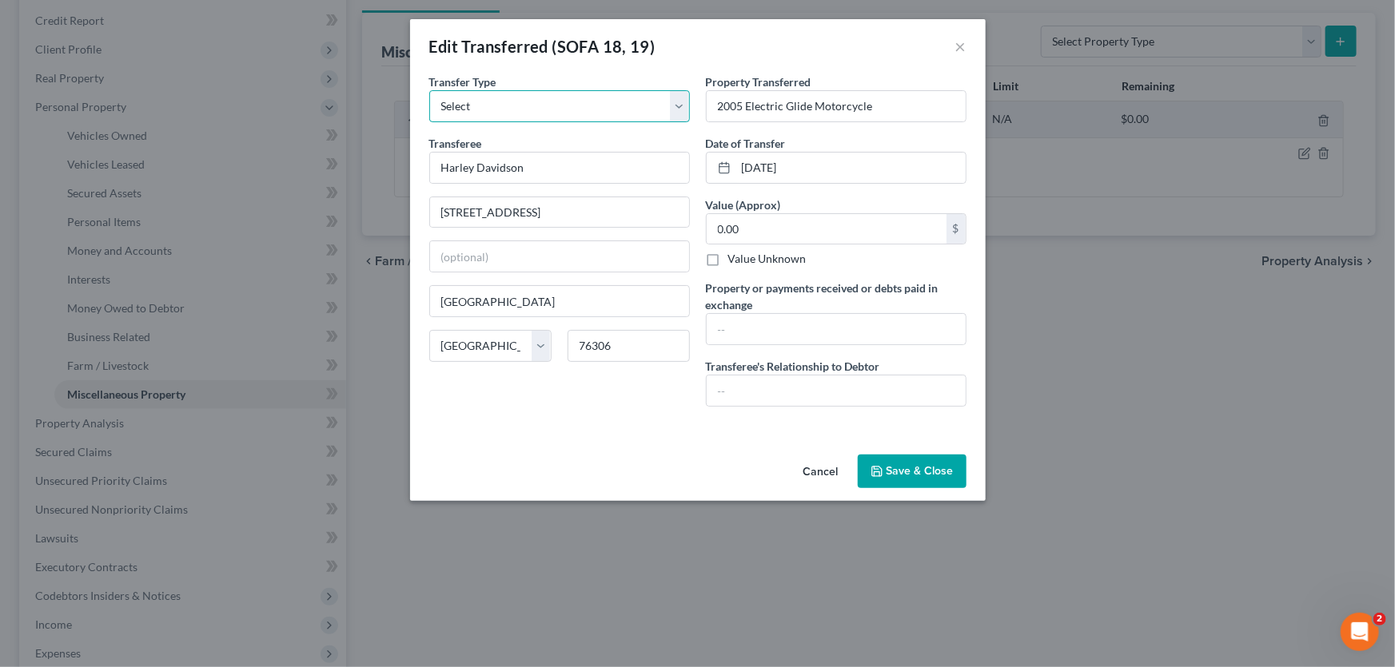
drag, startPoint x: 680, startPoint y: 104, endPoint x: 641, endPoint y: 120, distance: 42.3
click at [680, 104] on select "Select Ordinary (within 2 years) Within 10 Years" at bounding box center [559, 106] width 261 height 32
select select "Within 10 Years"
click at [429, 90] on select "Select Ordinary (within 2 years) Within 10 Years" at bounding box center [559, 106] width 261 height 32
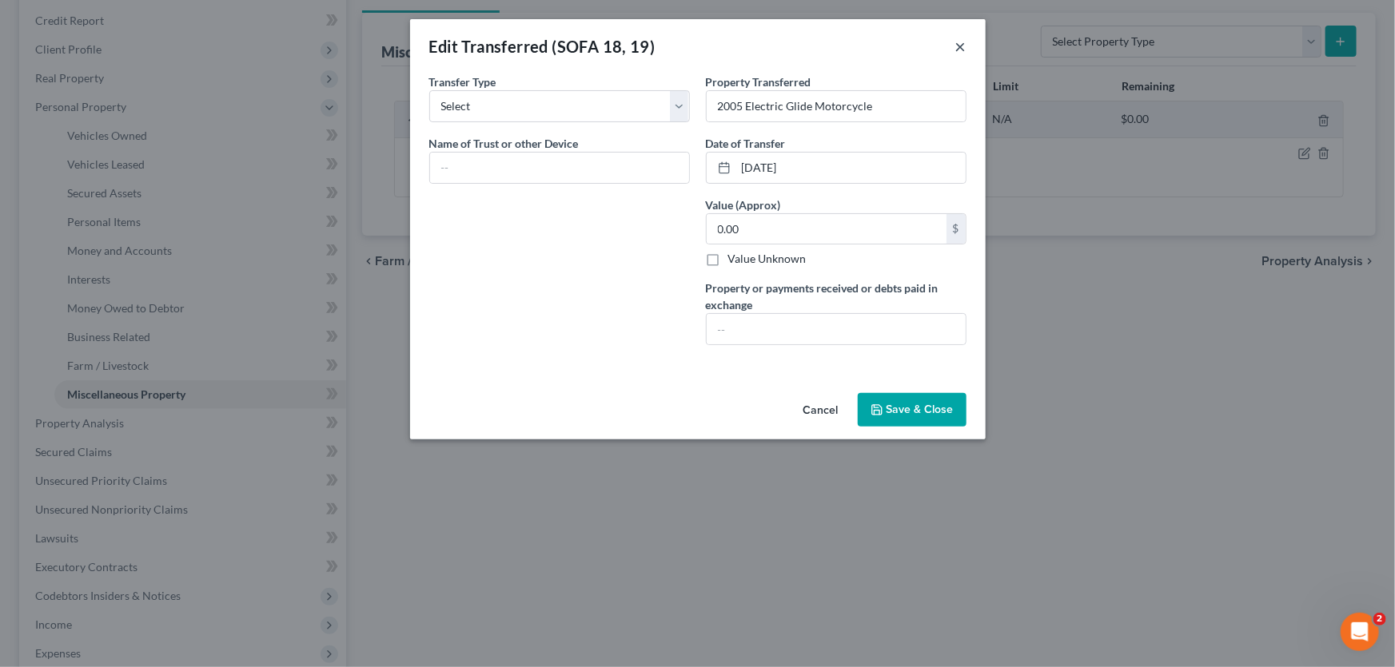
click at [959, 42] on button "×" at bounding box center [960, 46] width 11 height 19
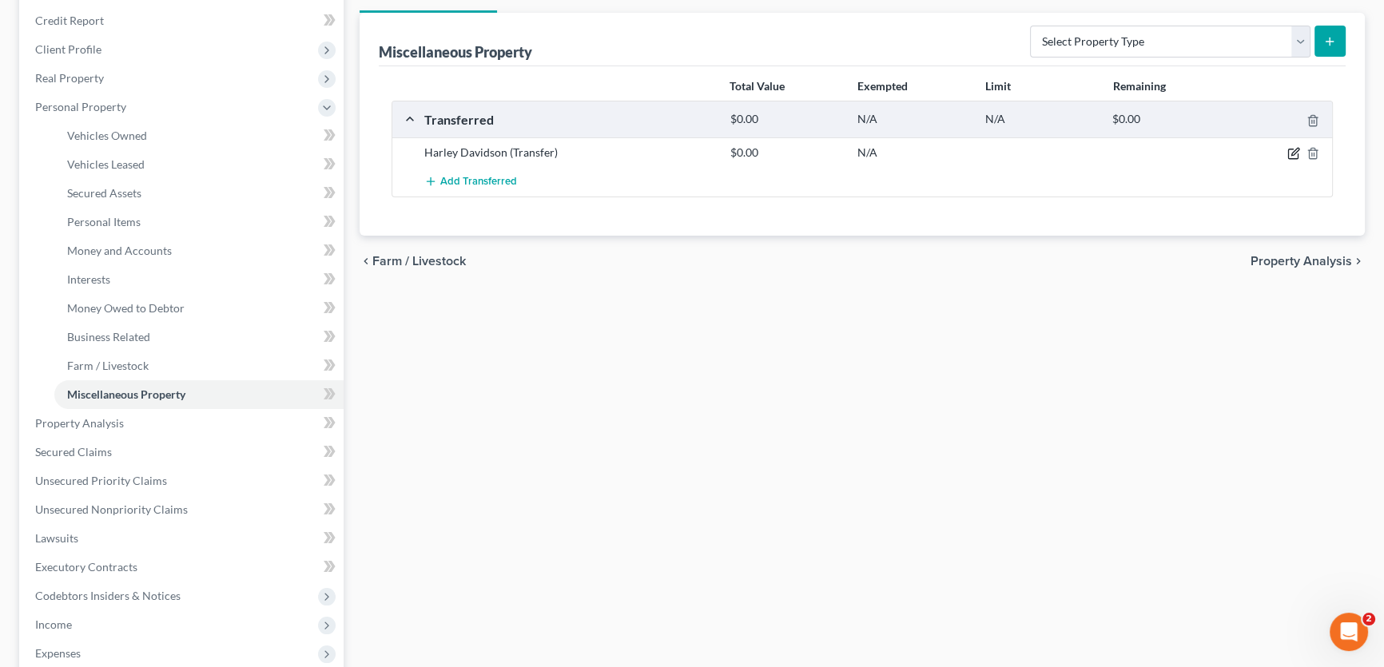
click at [1292, 150] on icon "button" at bounding box center [1294, 153] width 13 height 13
select select "Ordinary (within 2 years)"
select select "45"
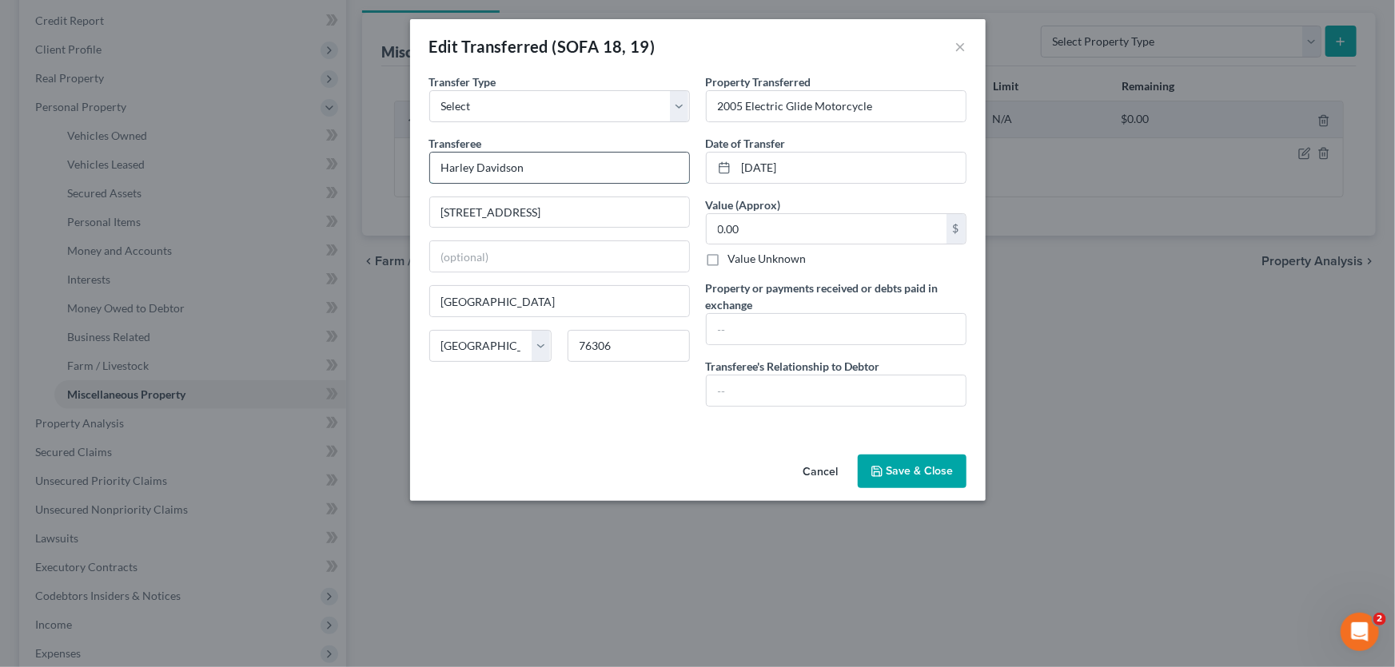
drag, startPoint x: 536, startPoint y: 168, endPoint x: 448, endPoint y: 168, distance: 88.7
click at [388, 175] on div "Edit Transferred (SOFA 18, 19) × An exemption set must first be selected from t…" at bounding box center [697, 333] width 1395 height 667
drag, startPoint x: 535, startPoint y: 111, endPoint x: 533, endPoint y: 120, distance: 9.1
click at [535, 111] on select "Select Ordinary (within 2 years) Within 10 Years" at bounding box center [559, 106] width 261 height 32
select select "Within 10 Years"
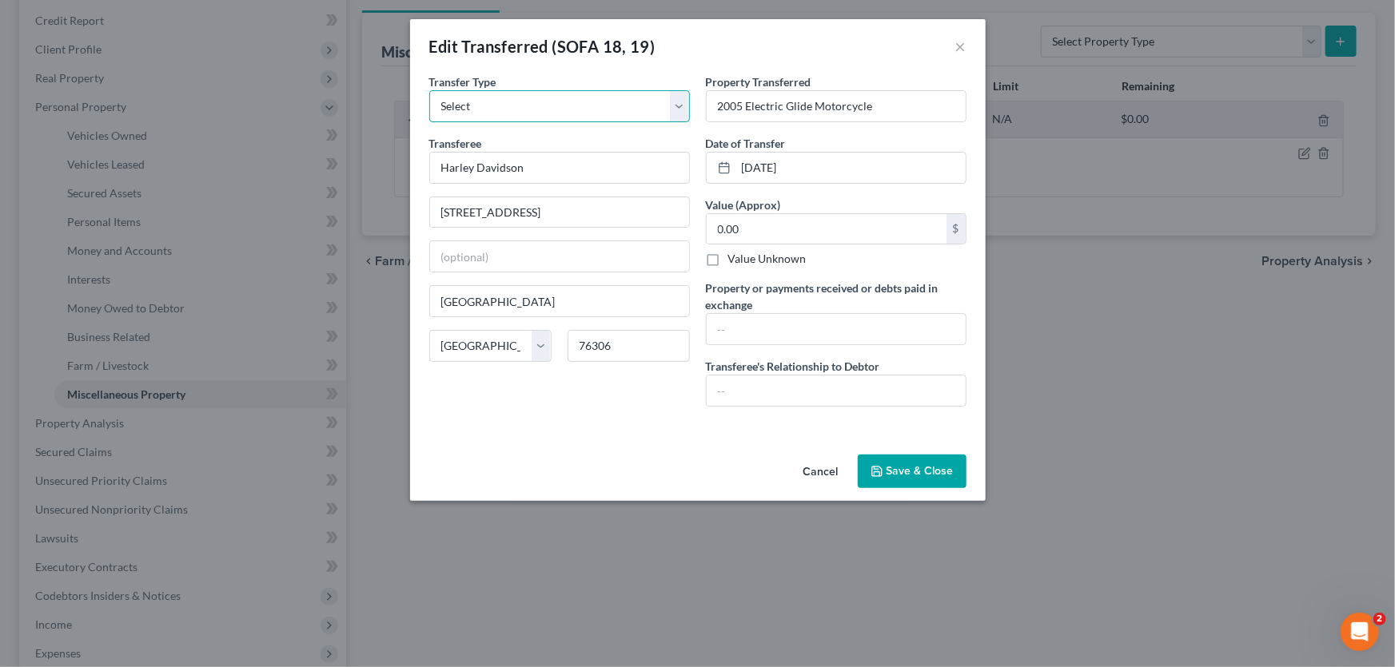
click at [429, 90] on select "Select Ordinary (within 2 years) Within 10 Years" at bounding box center [559, 106] width 261 height 32
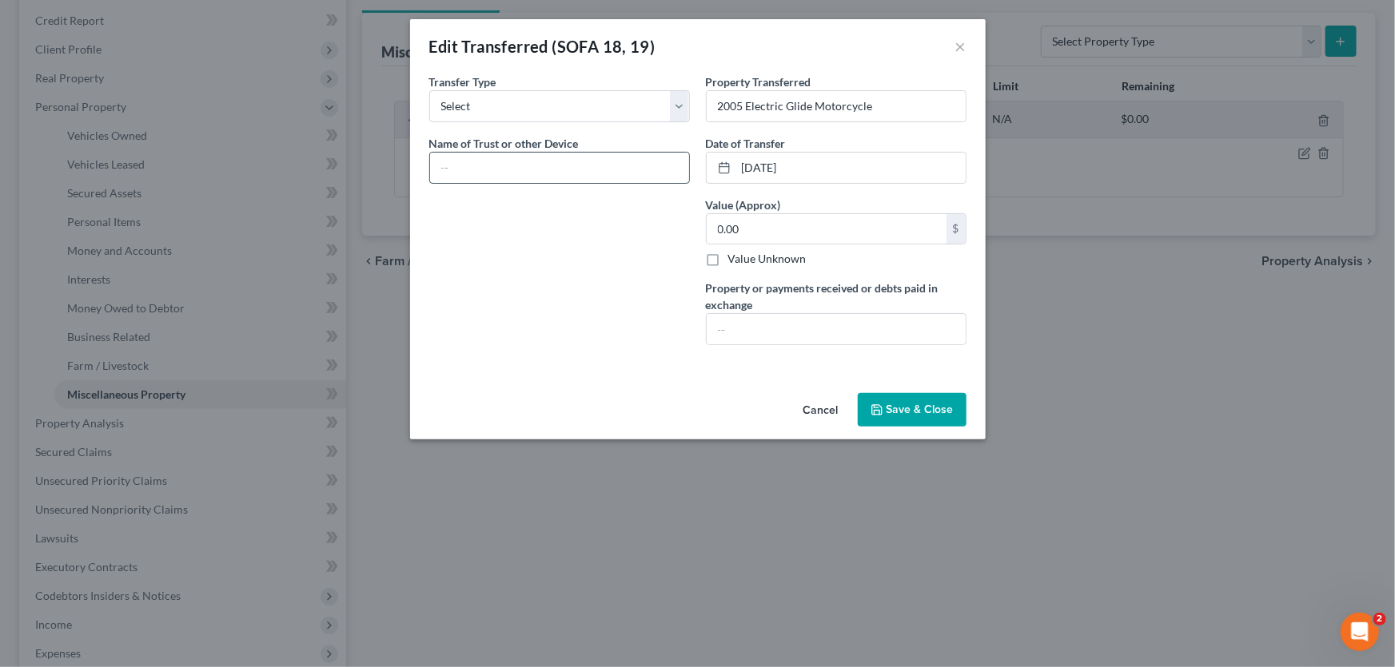
paste input "Harley Davidson"
type input "Harley Davidson"
click at [924, 402] on button "Save & Close" at bounding box center [912, 410] width 109 height 34
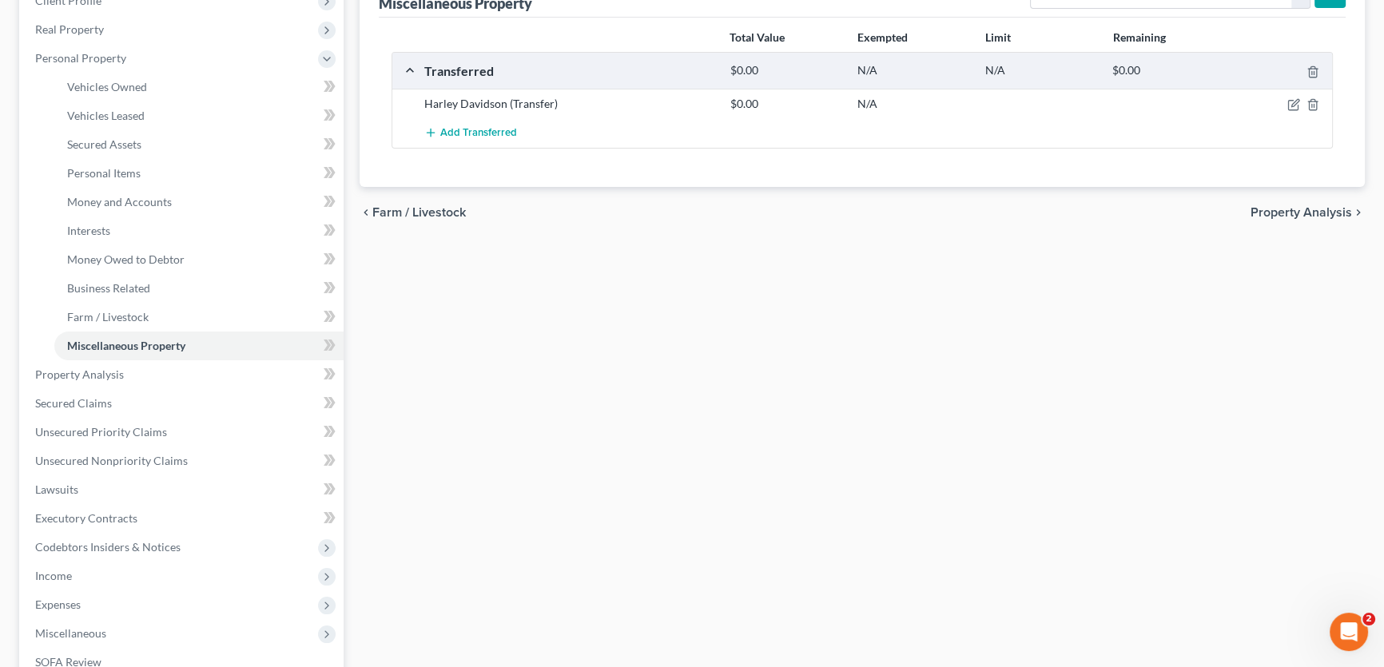
scroll to position [290, 0]
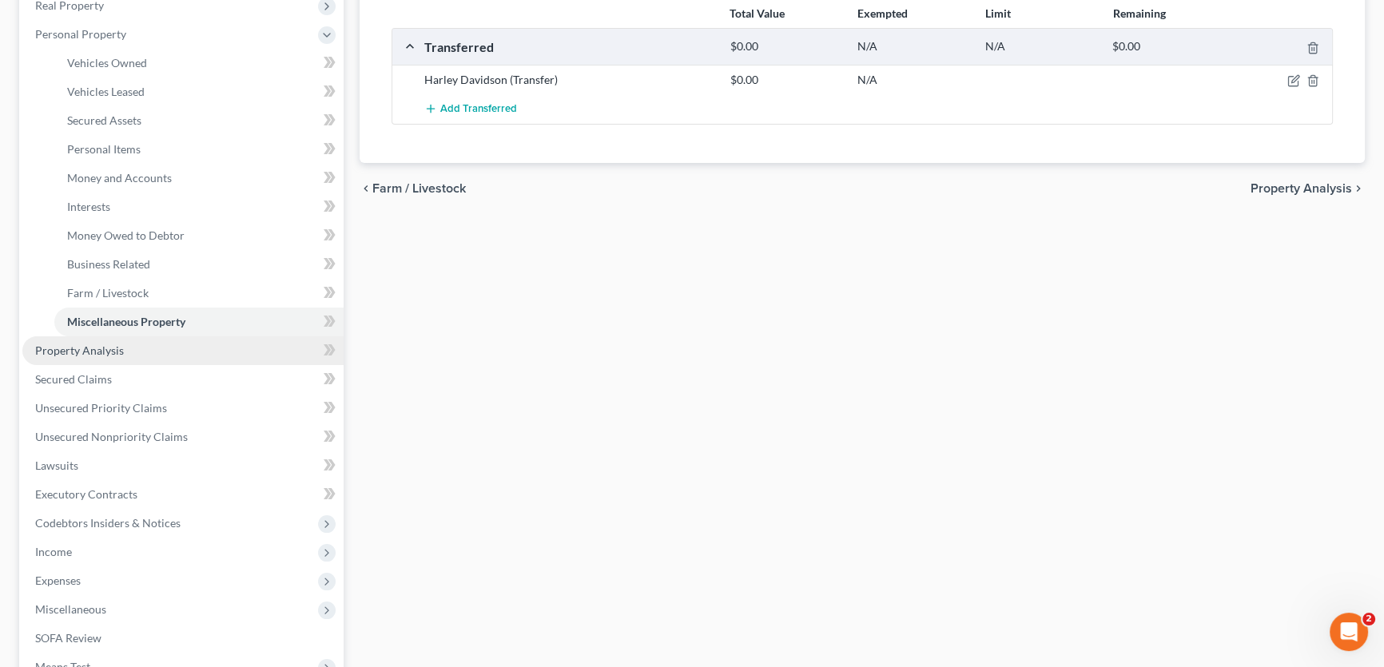
click at [153, 338] on link "Property Analysis" at bounding box center [182, 350] width 321 height 29
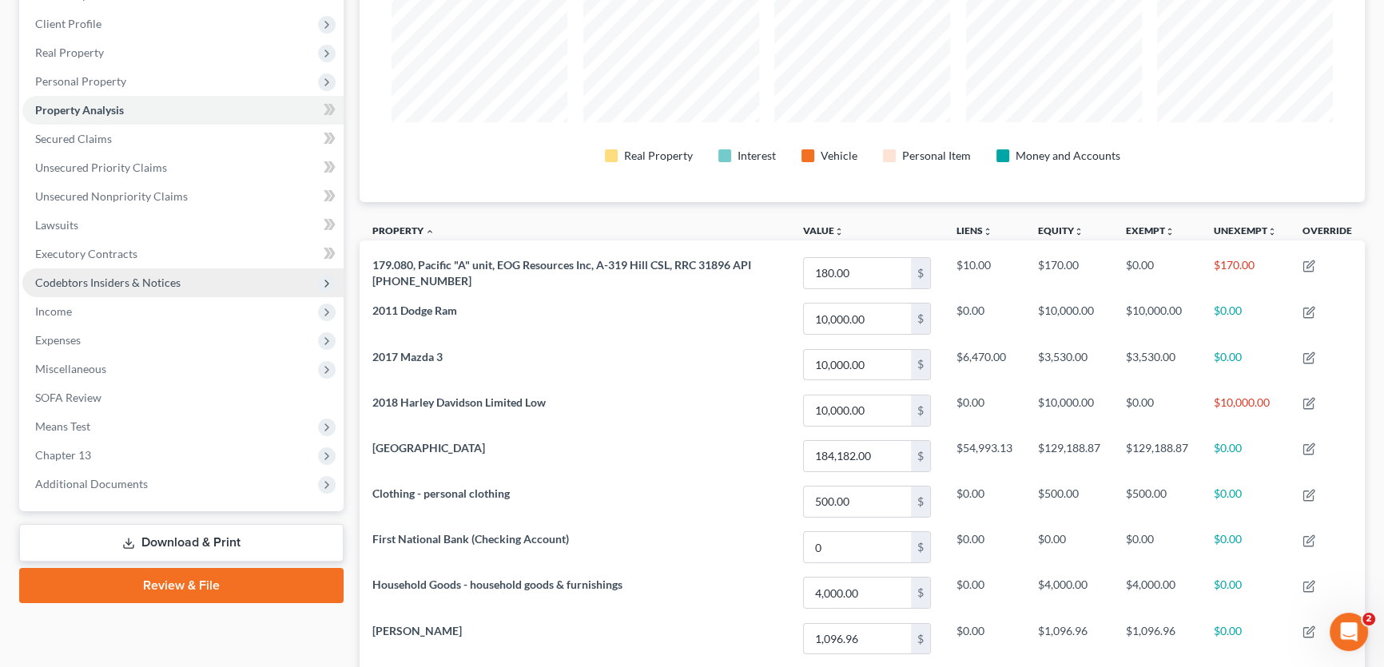
scroll to position [217, 0]
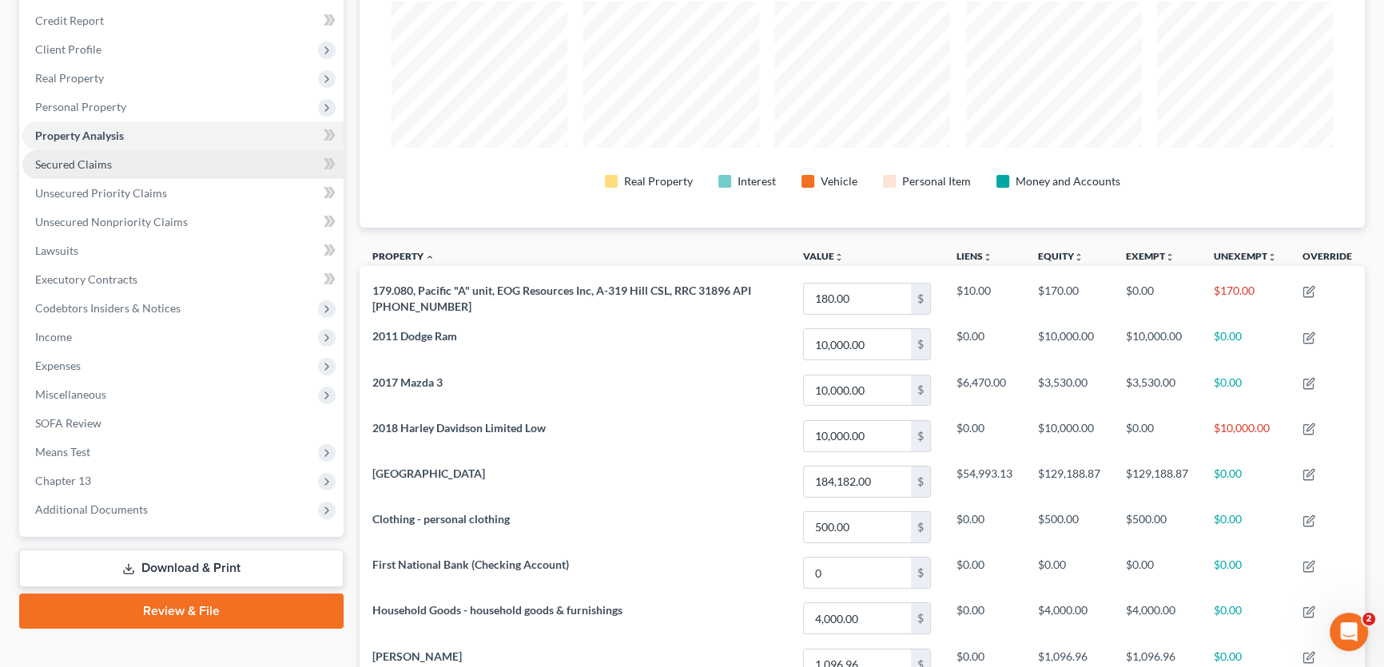
click at [77, 168] on span "Secured Claims" at bounding box center [73, 164] width 77 height 14
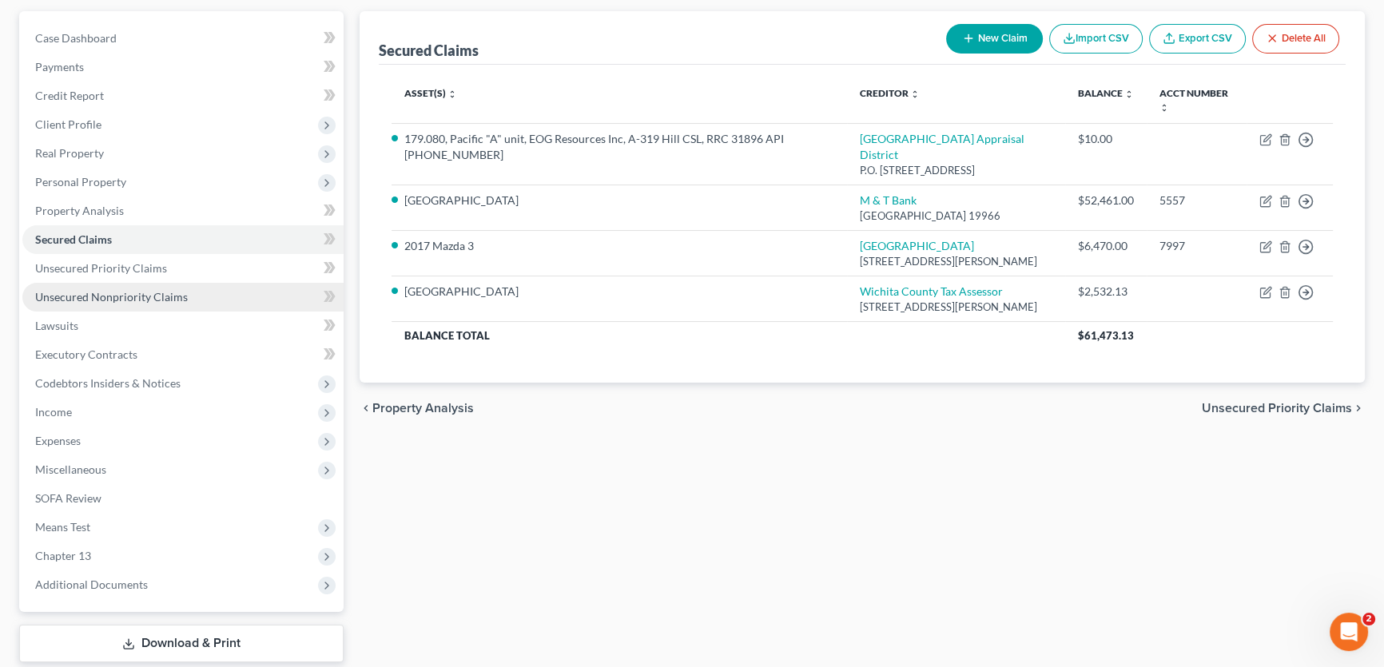
scroll to position [145, 0]
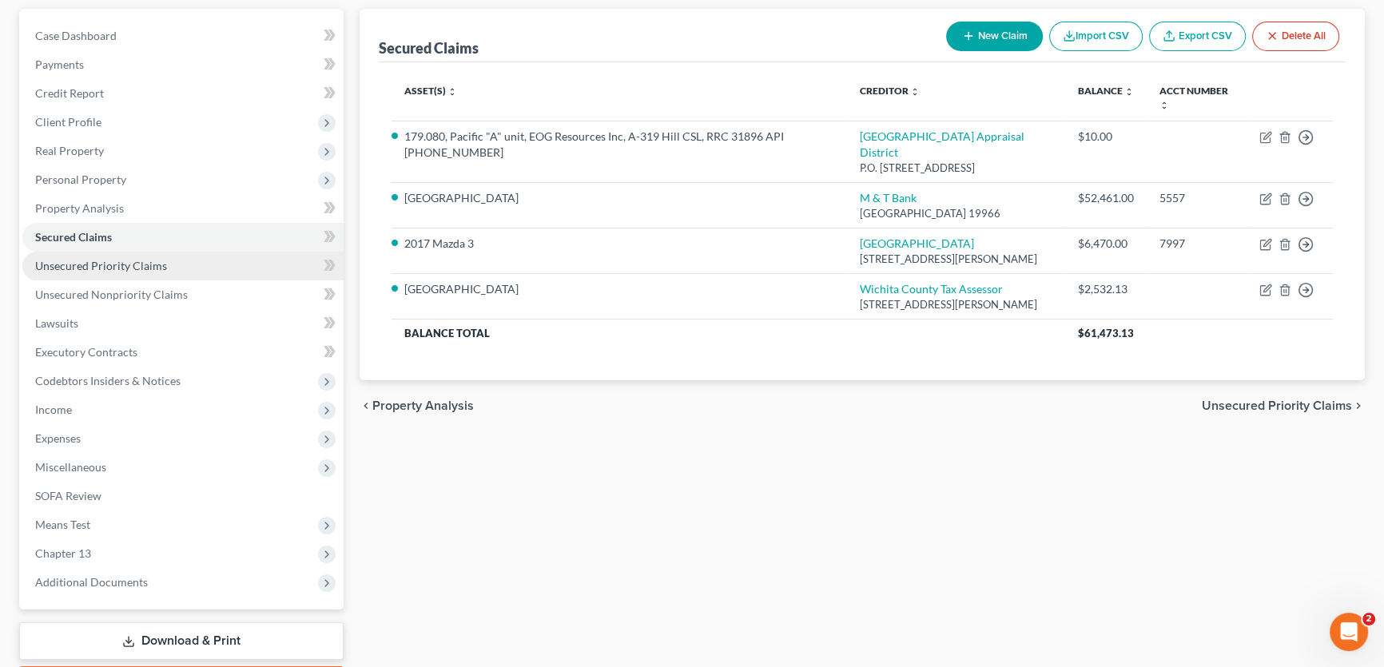
click at [87, 268] on span "Unsecured Priority Claims" at bounding box center [101, 266] width 132 height 14
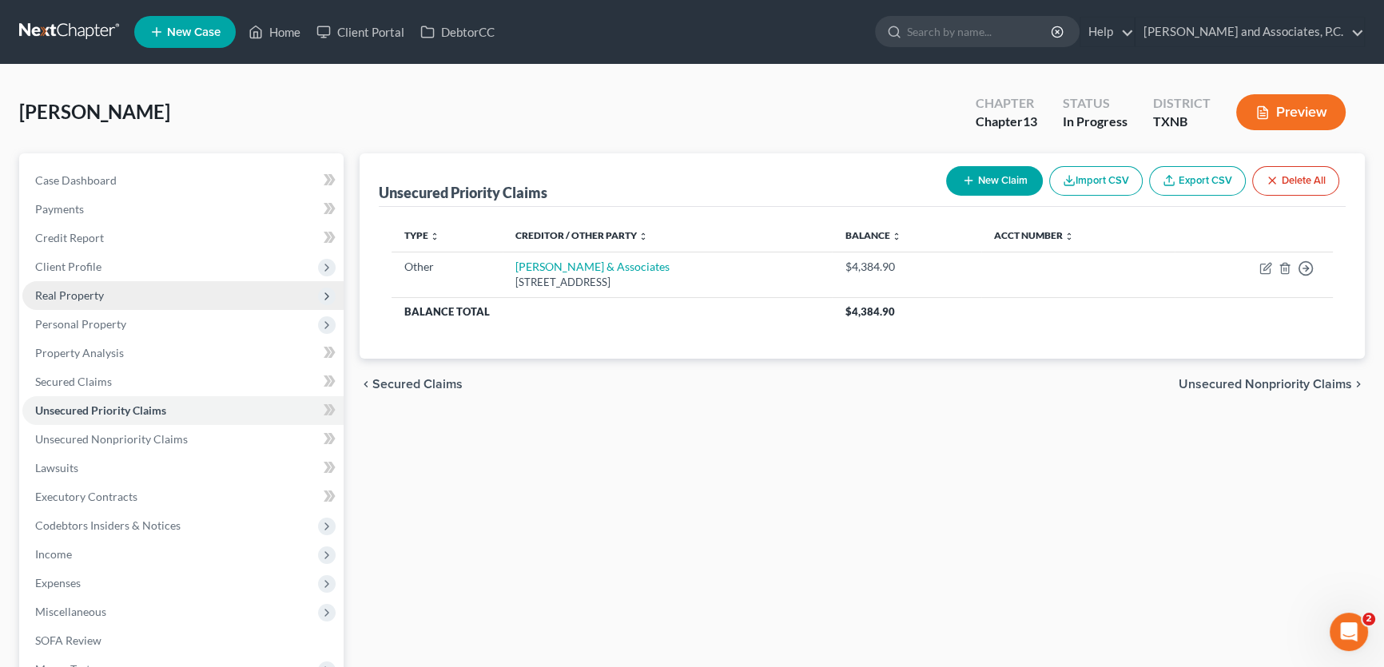
click at [84, 291] on span "Real Property" at bounding box center [69, 296] width 69 height 14
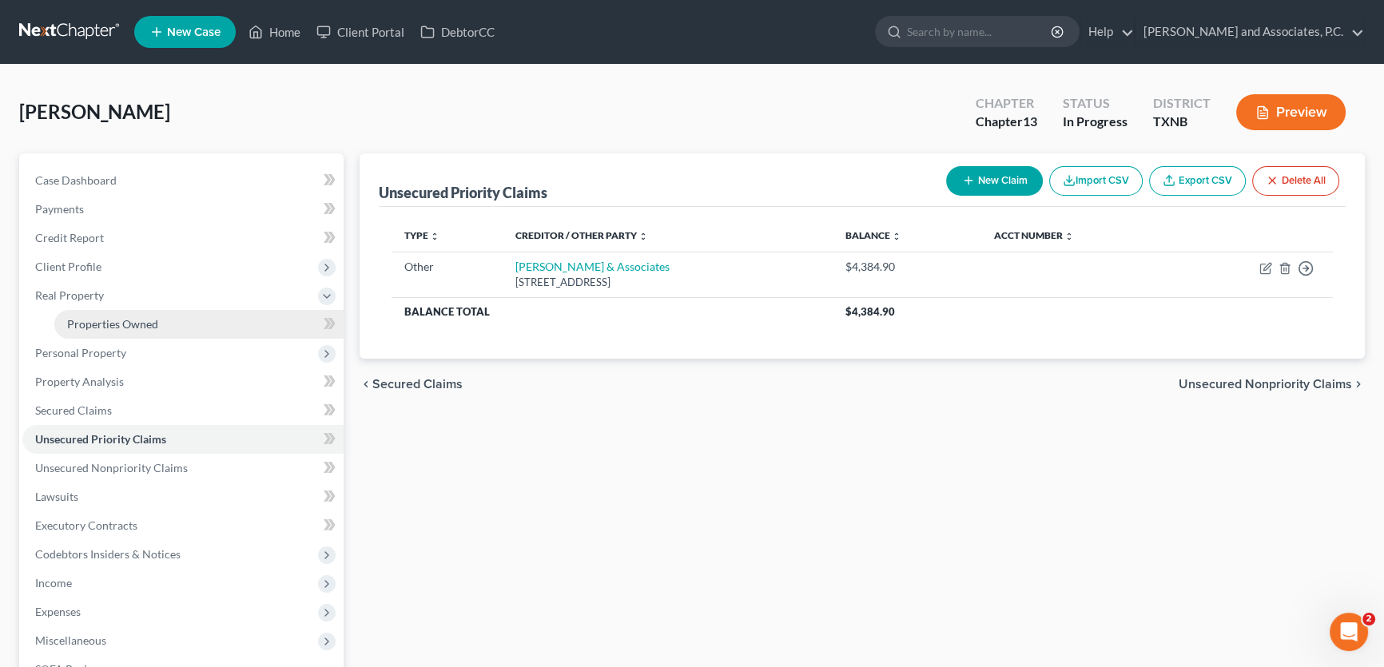
click at [112, 319] on span "Properties Owned" at bounding box center [112, 324] width 91 height 14
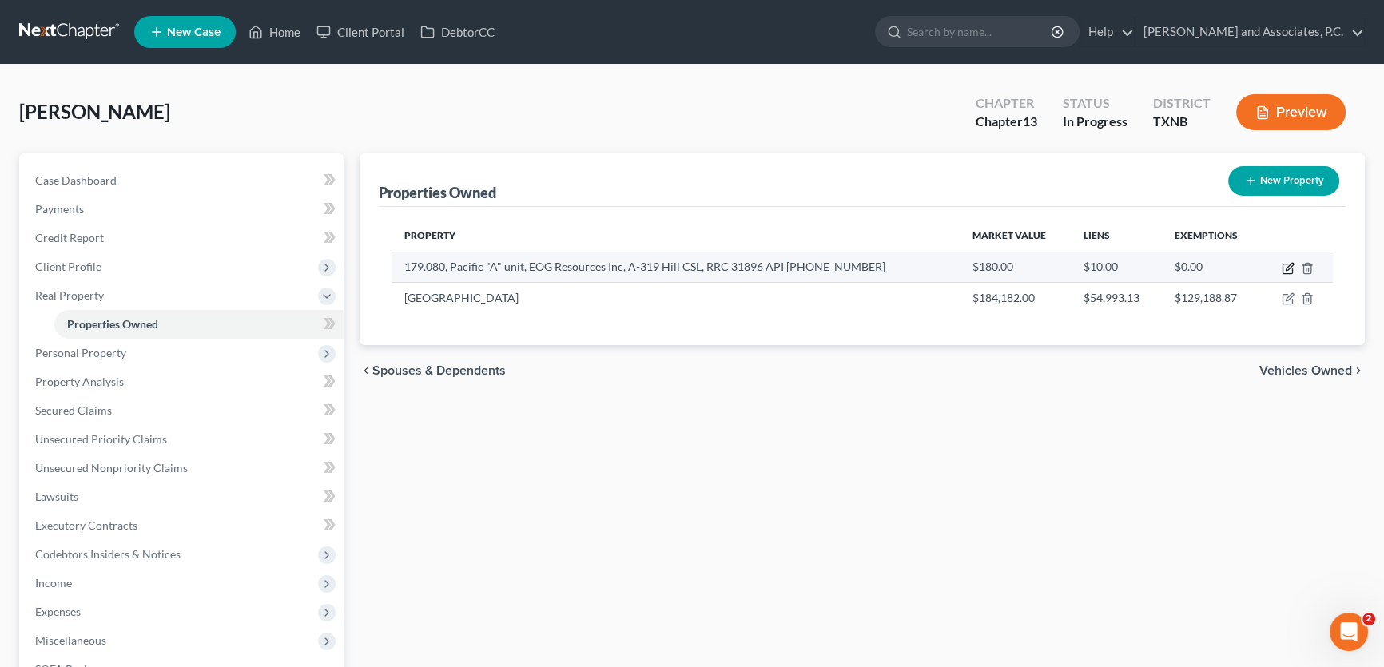
click at [1289, 272] on icon "button" at bounding box center [1288, 268] width 13 height 13
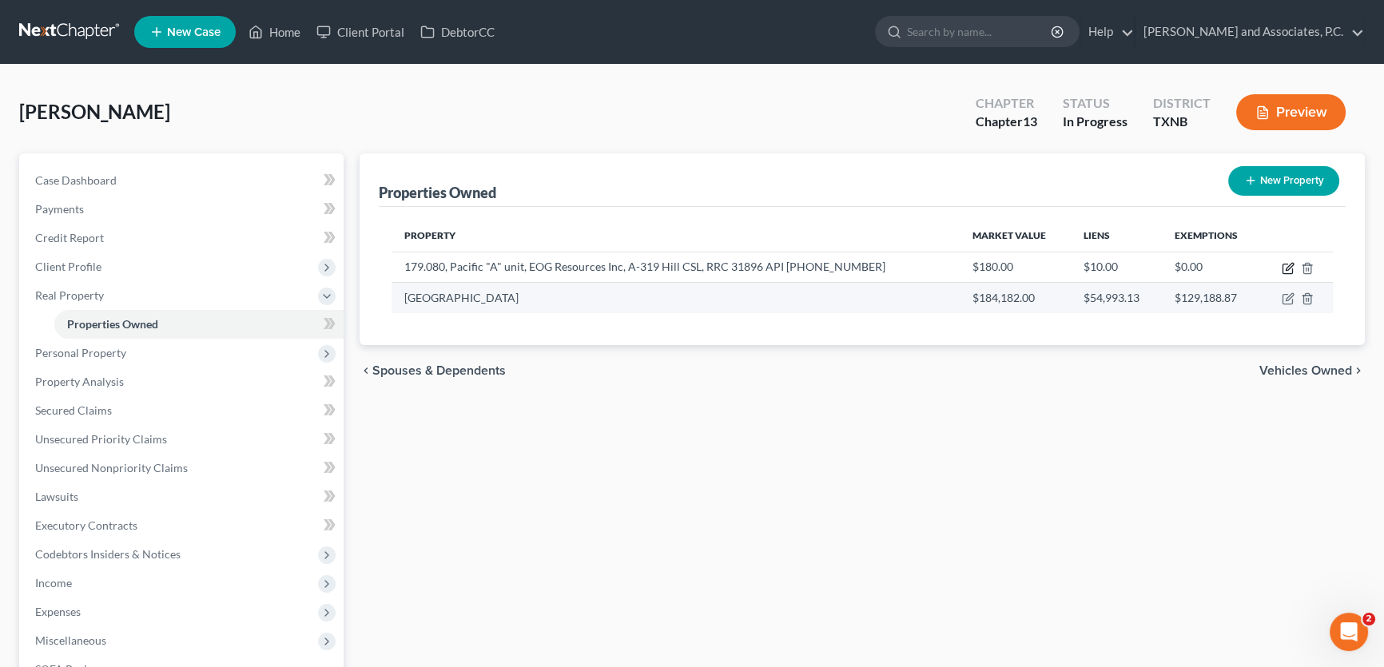
select select "45"
select select "168"
select select "0"
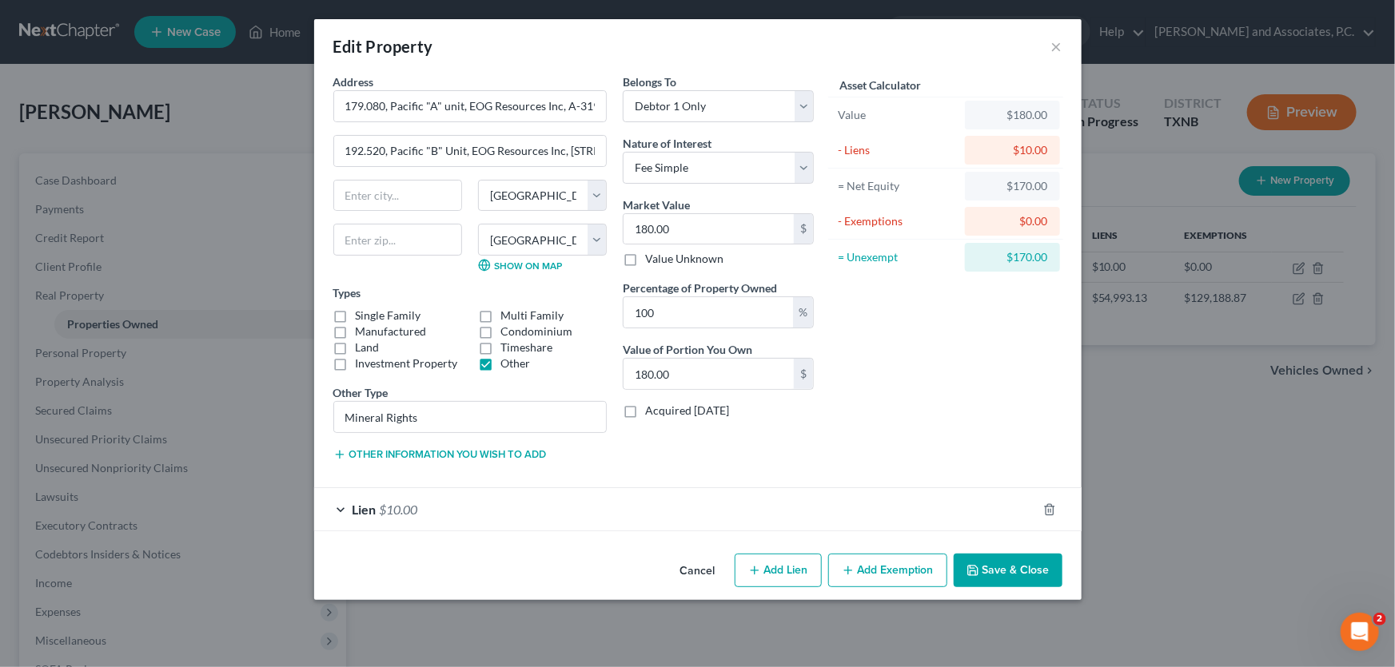
click at [696, 567] on button "Cancel" at bounding box center [697, 571] width 61 height 32
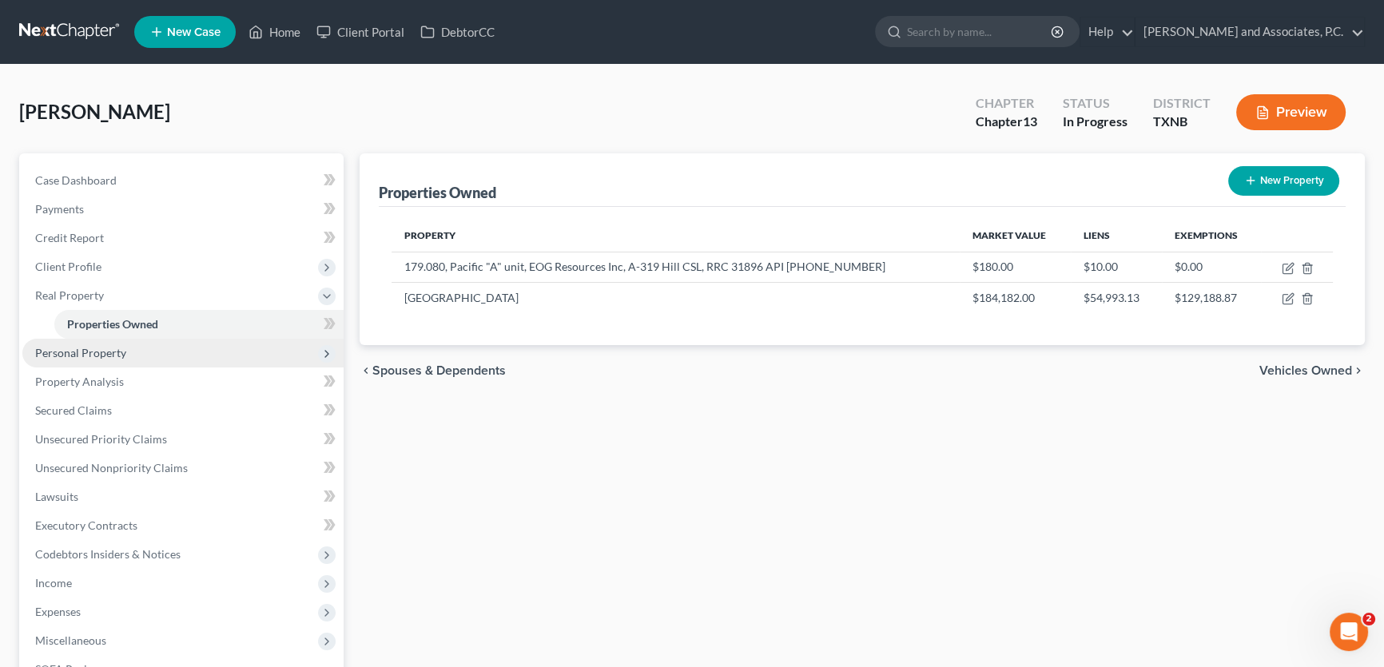
click at [118, 344] on span "Personal Property" at bounding box center [182, 353] width 321 height 29
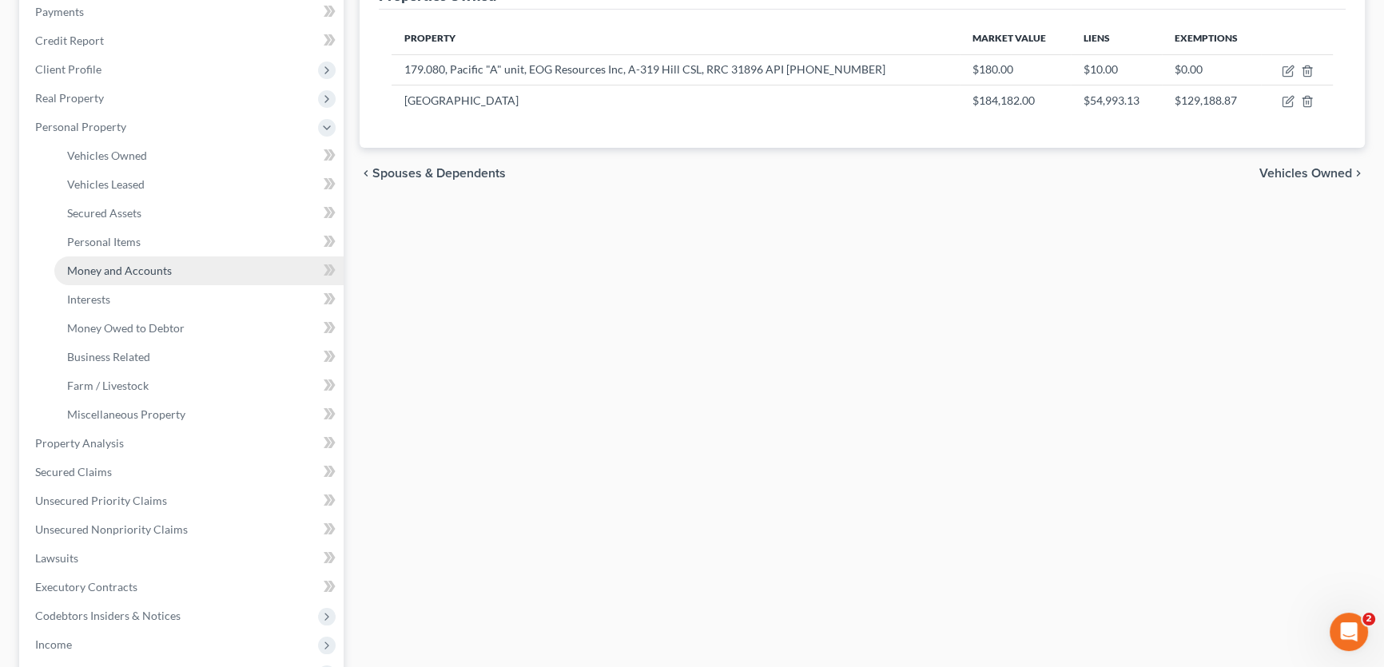
scroll to position [217, 0]
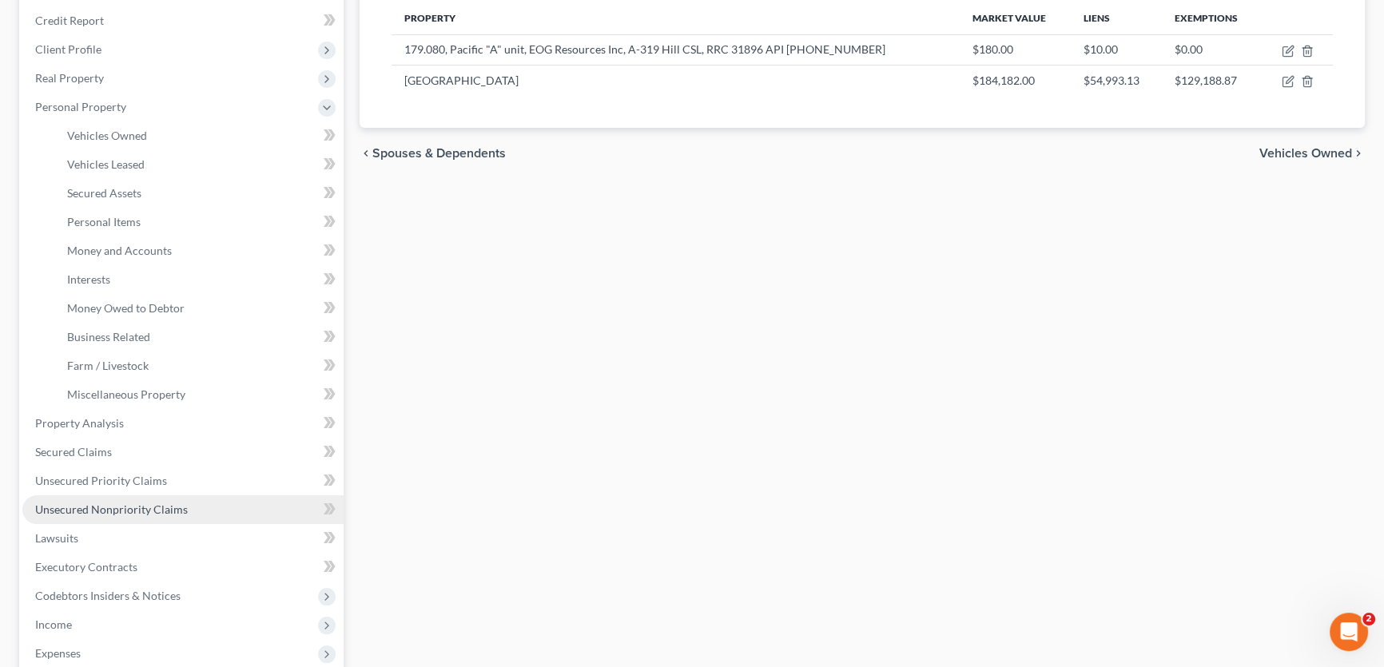
click at [120, 504] on span "Unsecured Nonpriority Claims" at bounding box center [111, 510] width 153 height 14
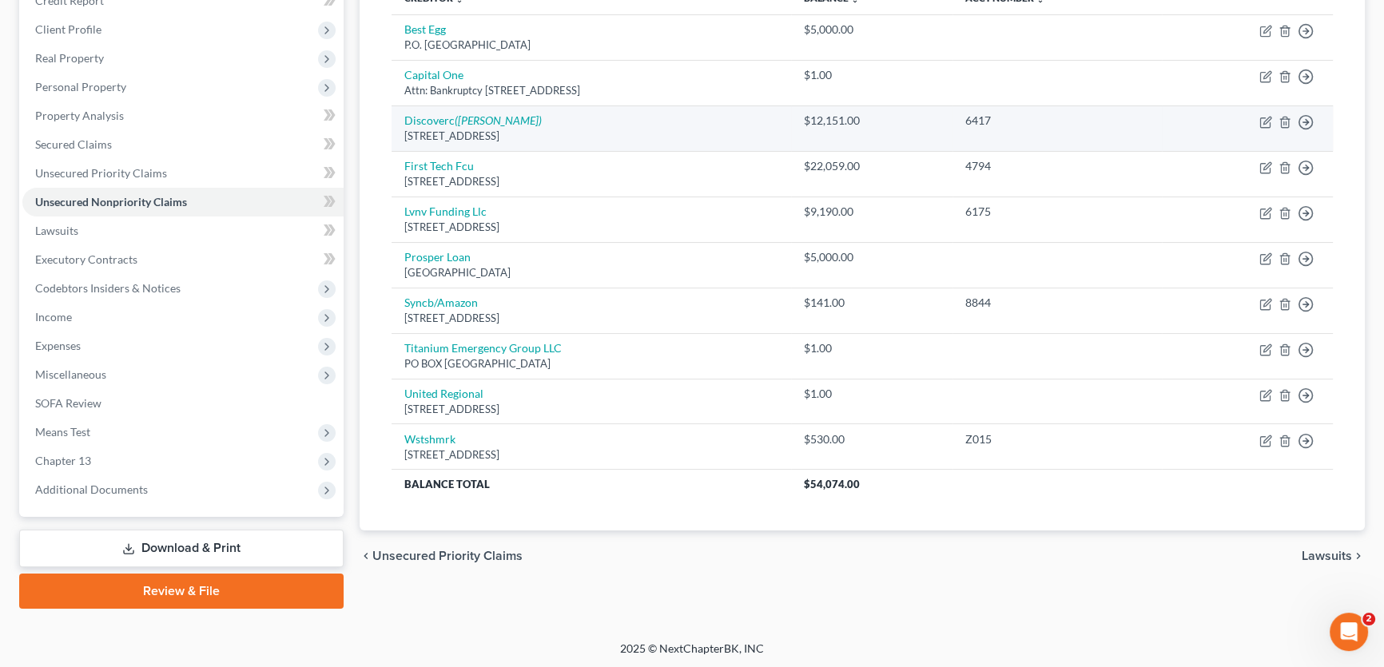
scroll to position [165, 0]
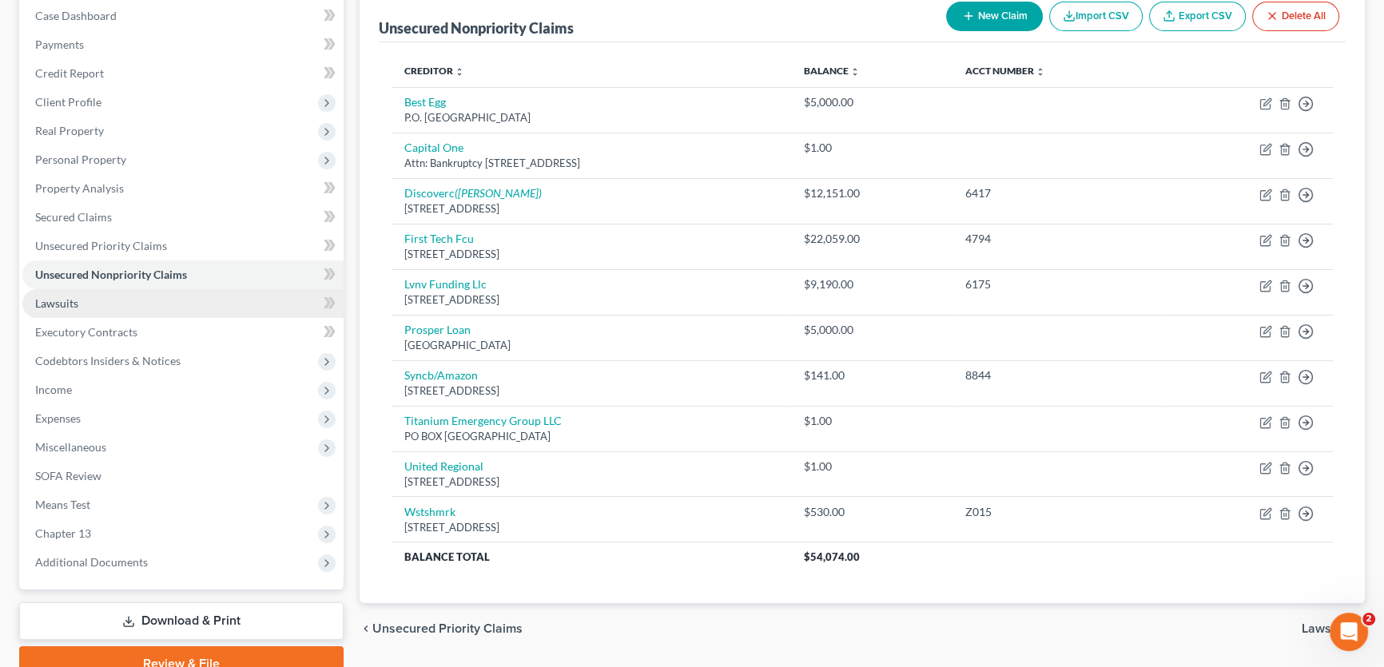
click at [101, 295] on link "Lawsuits" at bounding box center [182, 303] width 321 height 29
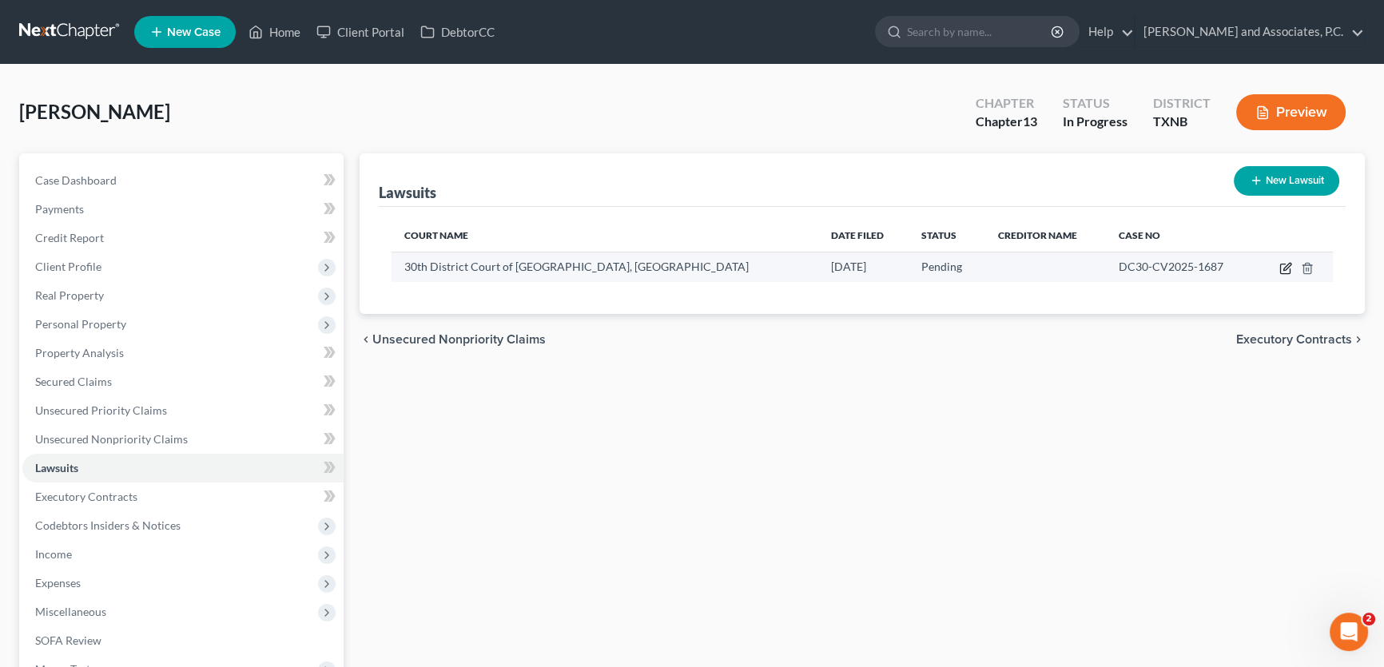
click at [1284, 267] on icon "button" at bounding box center [1286, 268] width 13 height 13
select select "45"
select select "0"
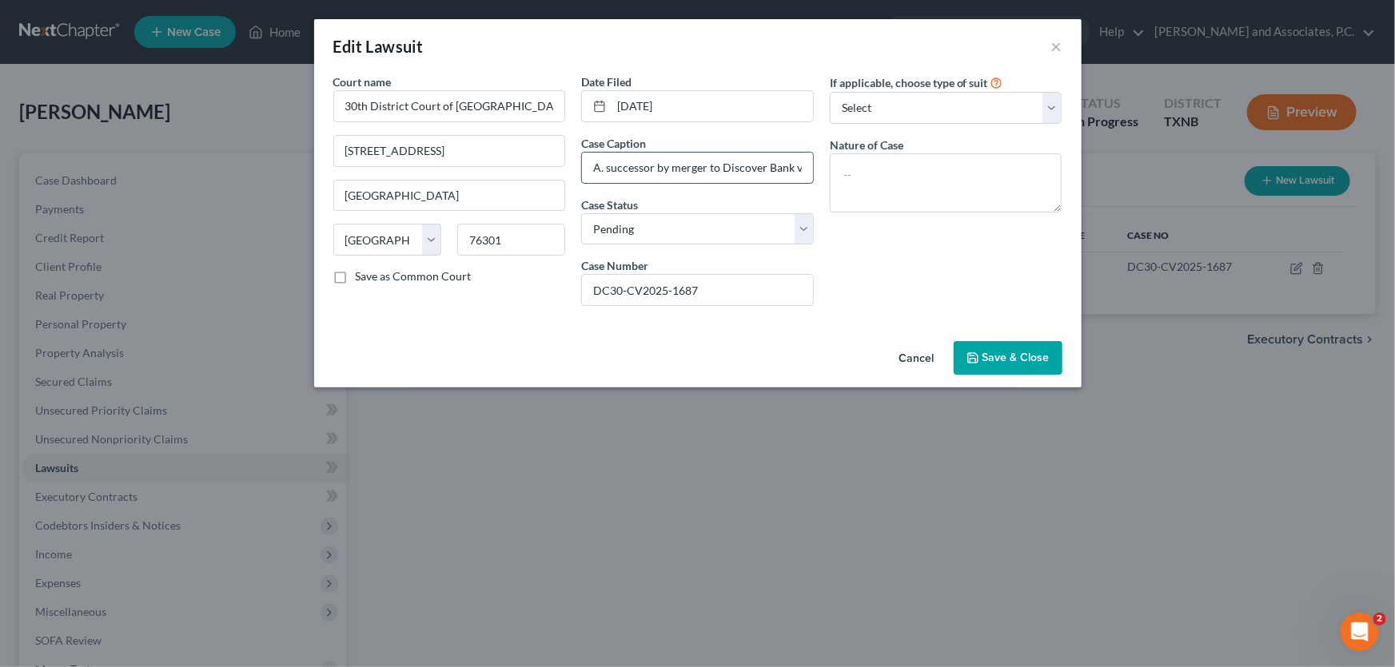
drag, startPoint x: 765, startPoint y: 169, endPoint x: 796, endPoint y: 169, distance: 31.2
click at [796, 169] on input "Plaintiff: Capital One N.A. successor by merger to Discover Bank vs. Defendant:…" at bounding box center [697, 168] width 231 height 30
click at [917, 357] on button "Cancel" at bounding box center [916, 359] width 61 height 32
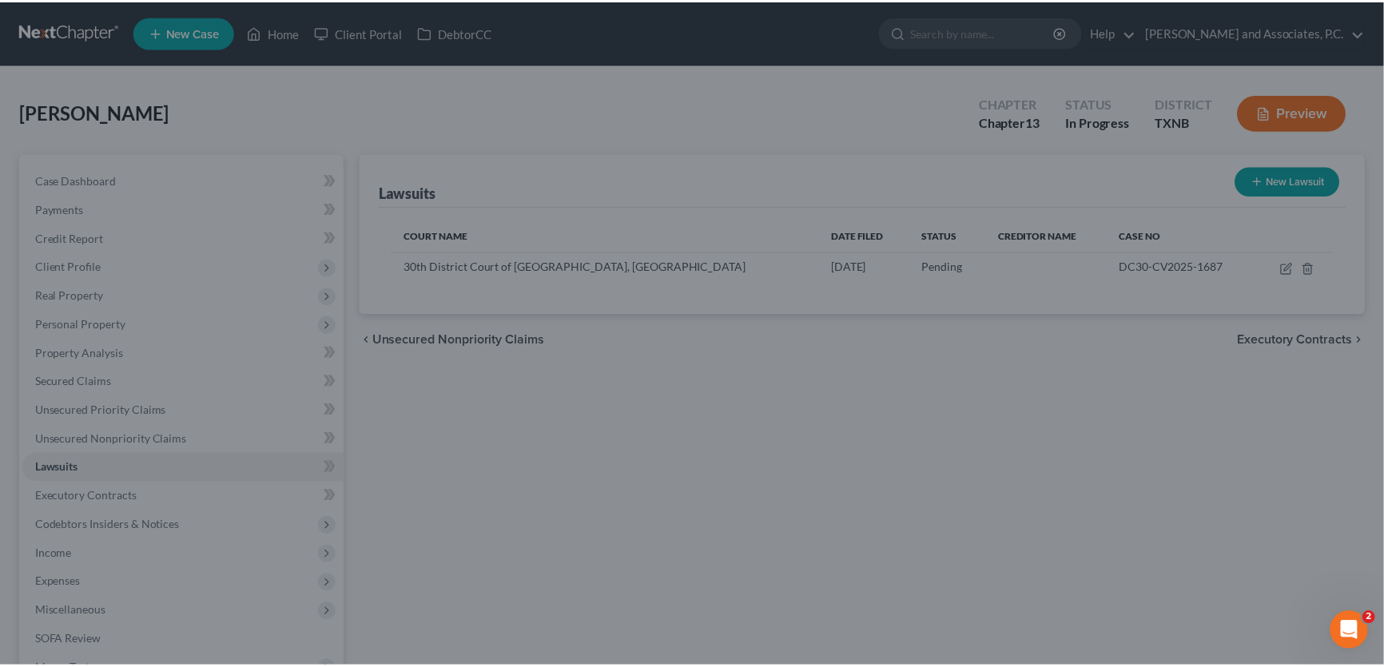
scroll to position [0, 0]
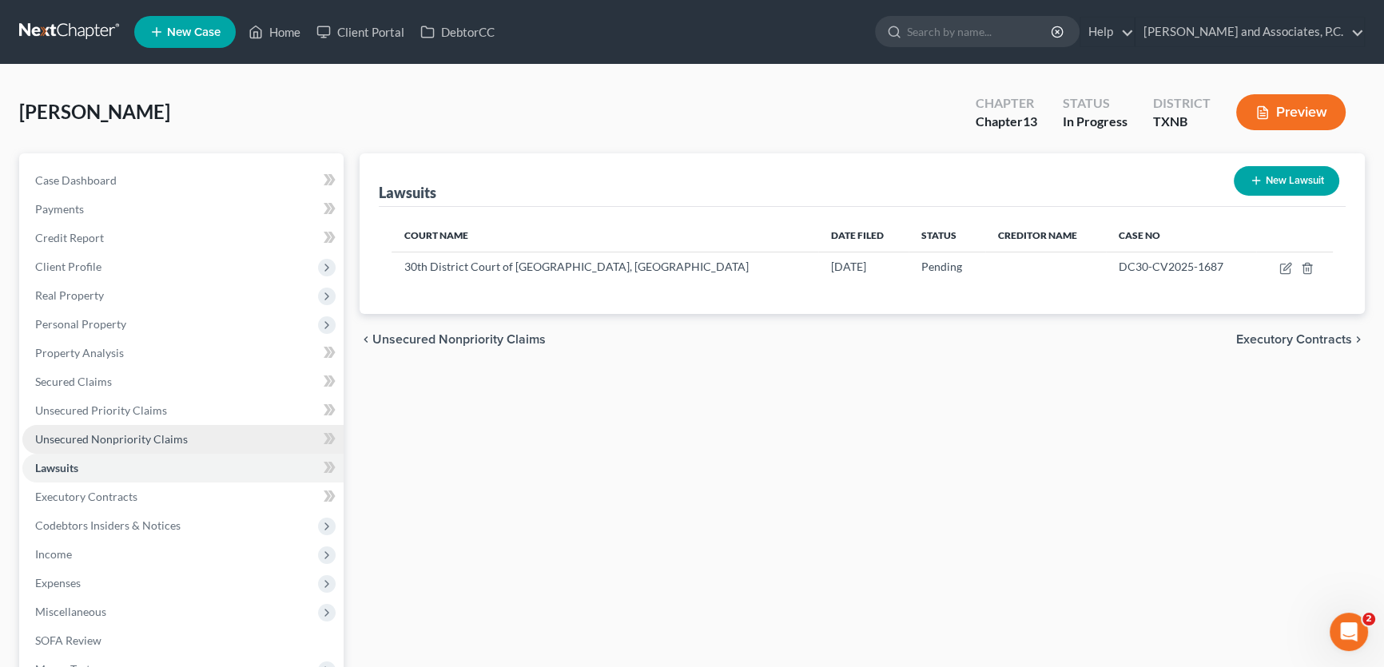
click at [94, 438] on span "Unsecured Nonpriority Claims" at bounding box center [111, 439] width 153 height 14
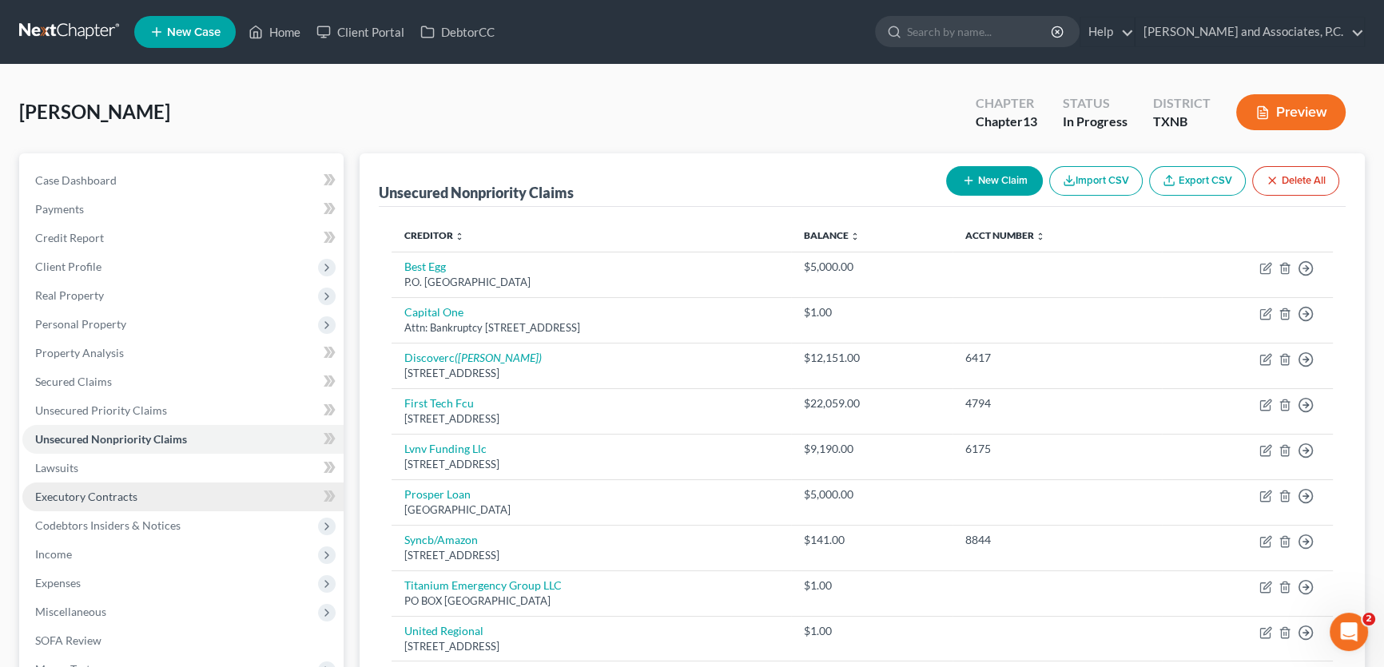
click at [127, 498] on span "Executory Contracts" at bounding box center [86, 497] width 102 height 14
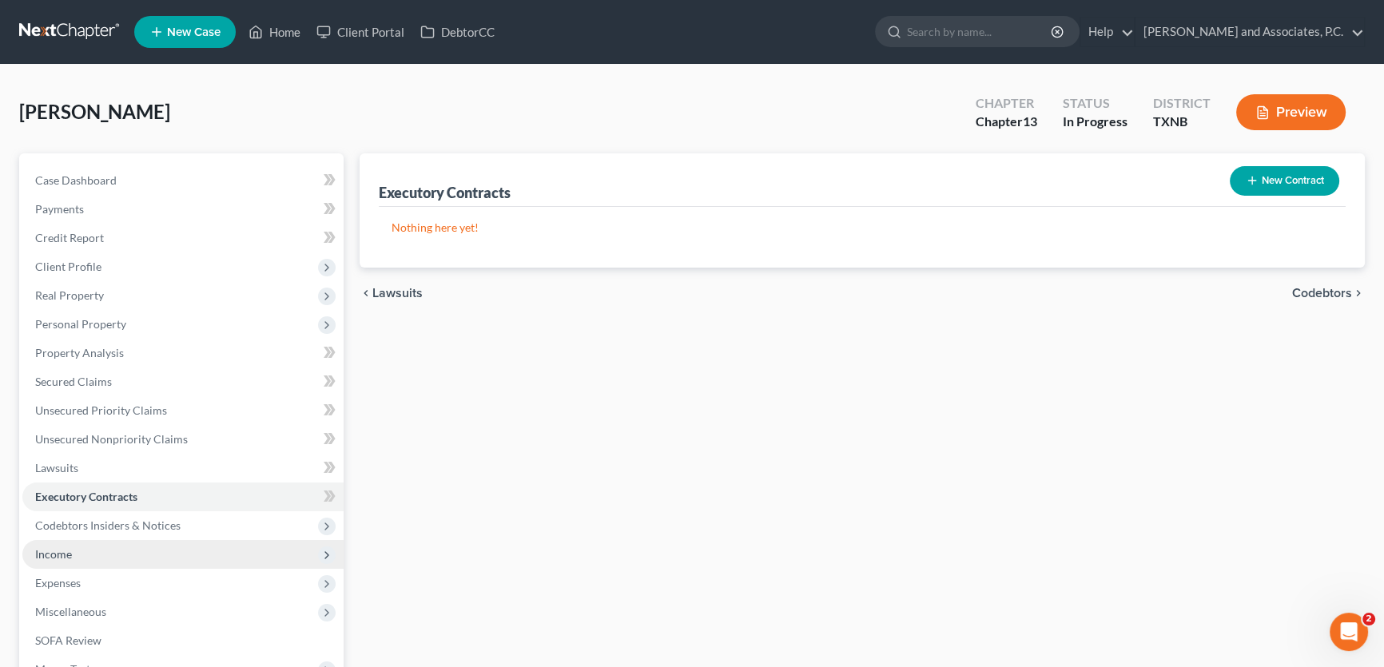
click at [95, 556] on span "Income" at bounding box center [182, 554] width 321 height 29
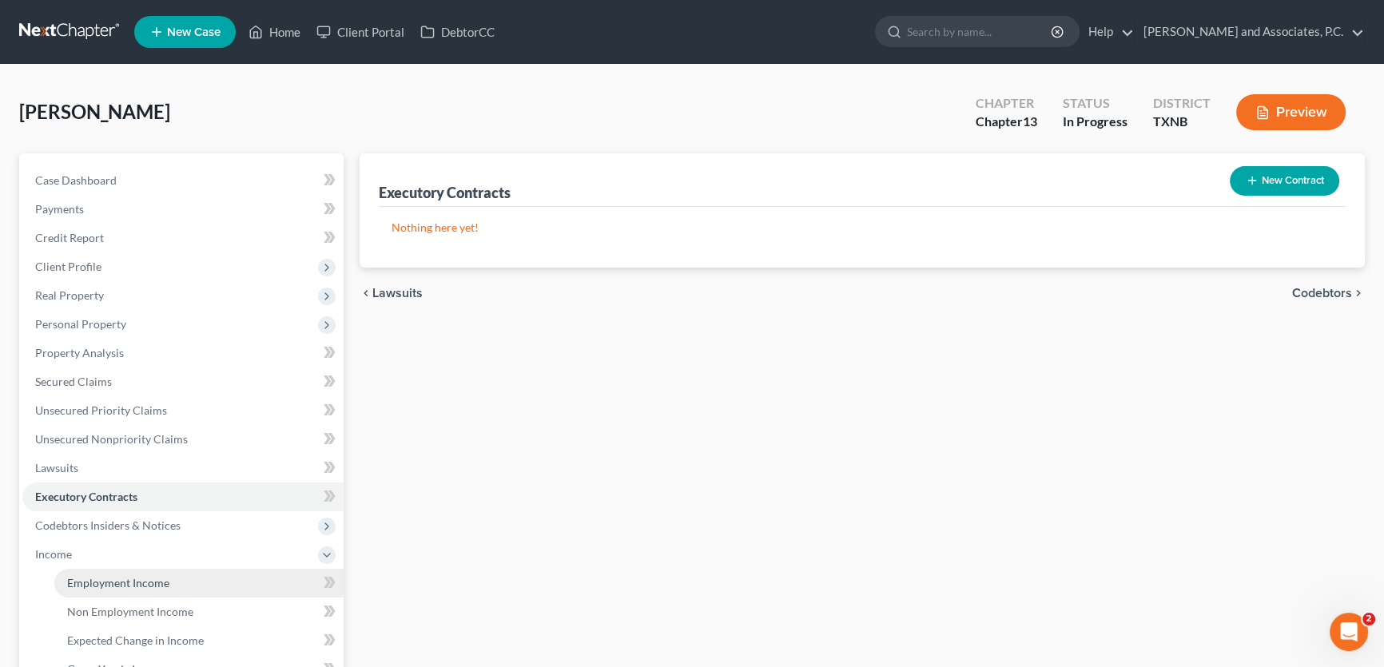
click at [97, 578] on span "Employment Income" at bounding box center [118, 583] width 102 height 14
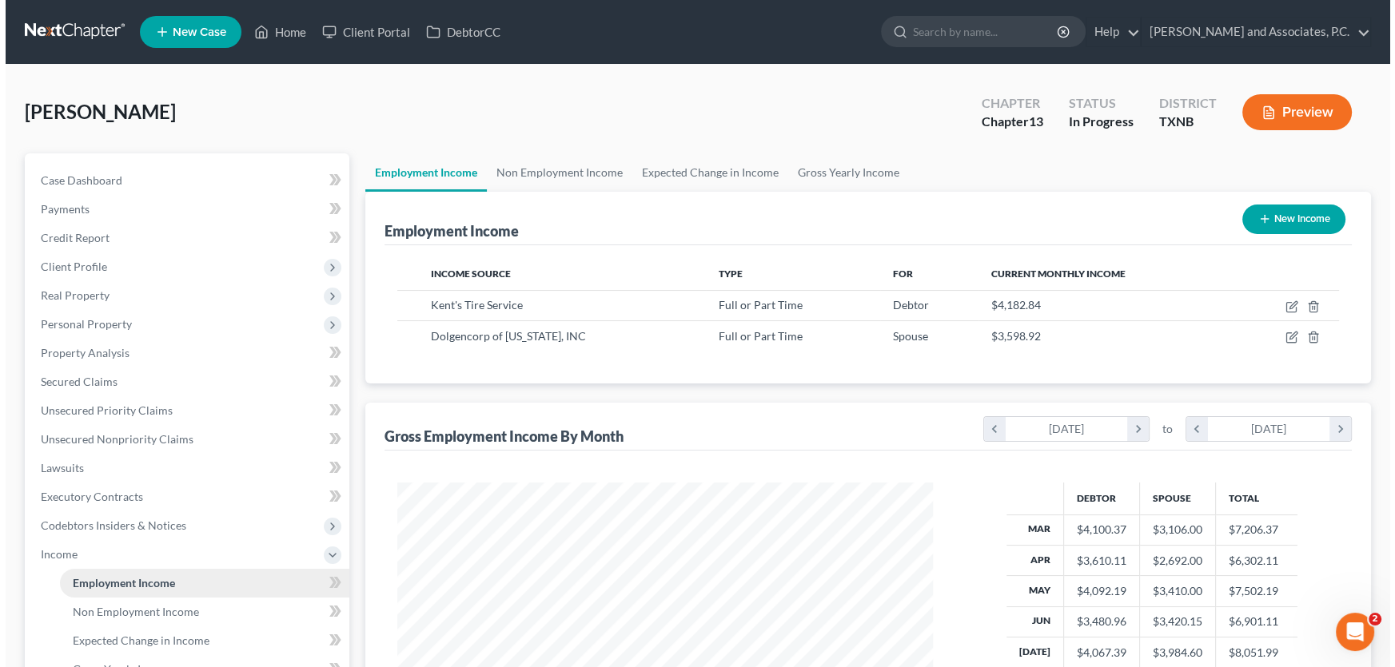
scroll to position [286, 567]
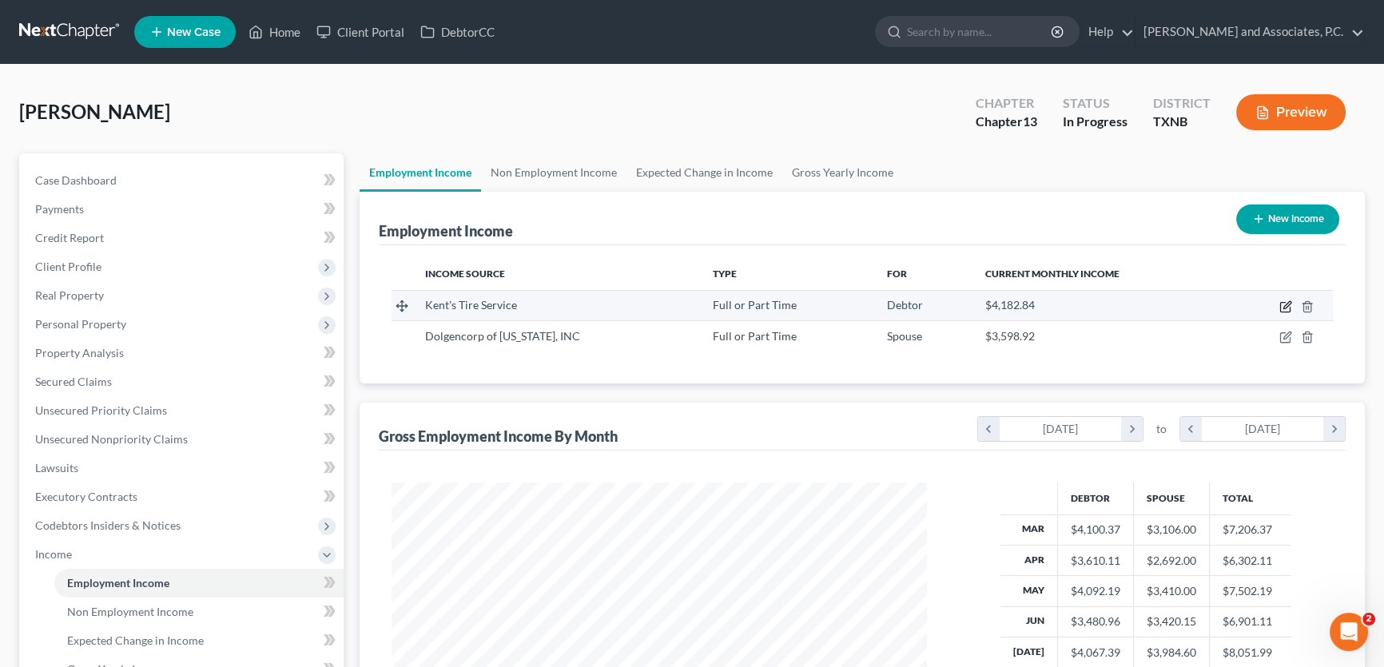
click at [1283, 308] on icon "button" at bounding box center [1286, 307] width 13 height 13
select select "0"
select select "45"
select select "2"
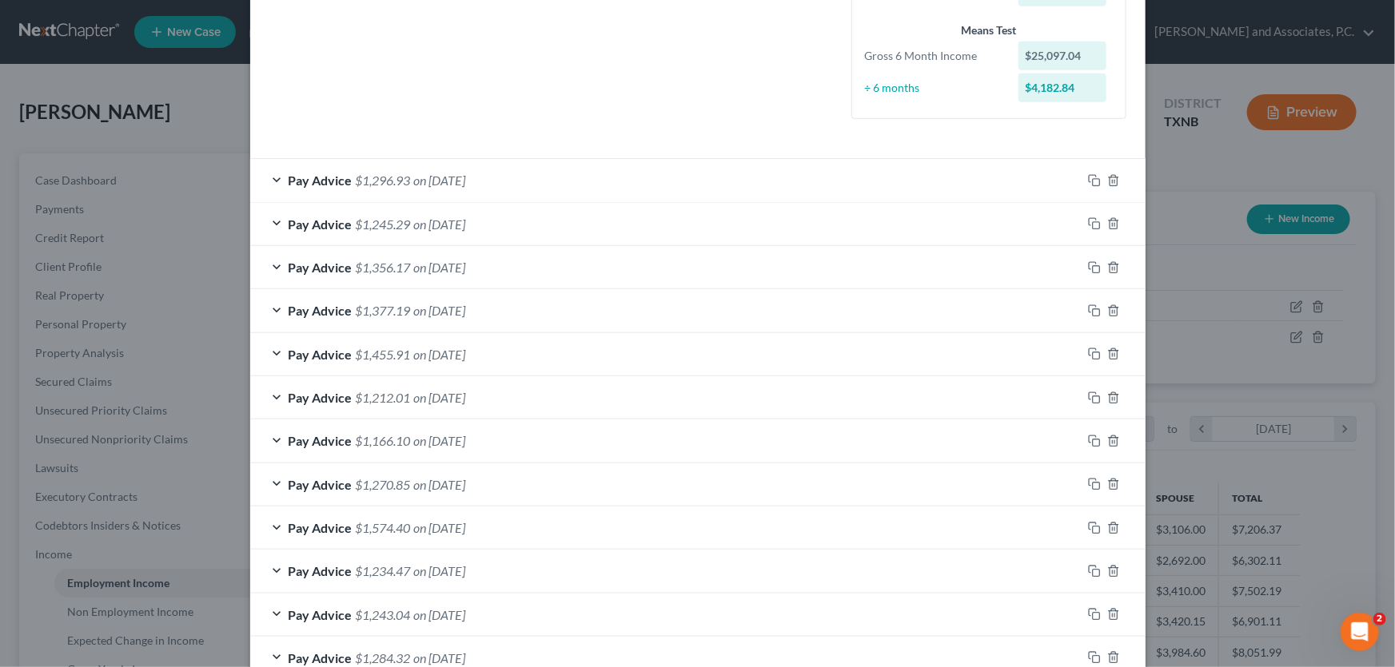
scroll to position [407, 0]
click at [436, 182] on span "on 08/29/2025" at bounding box center [440, 183] width 52 height 15
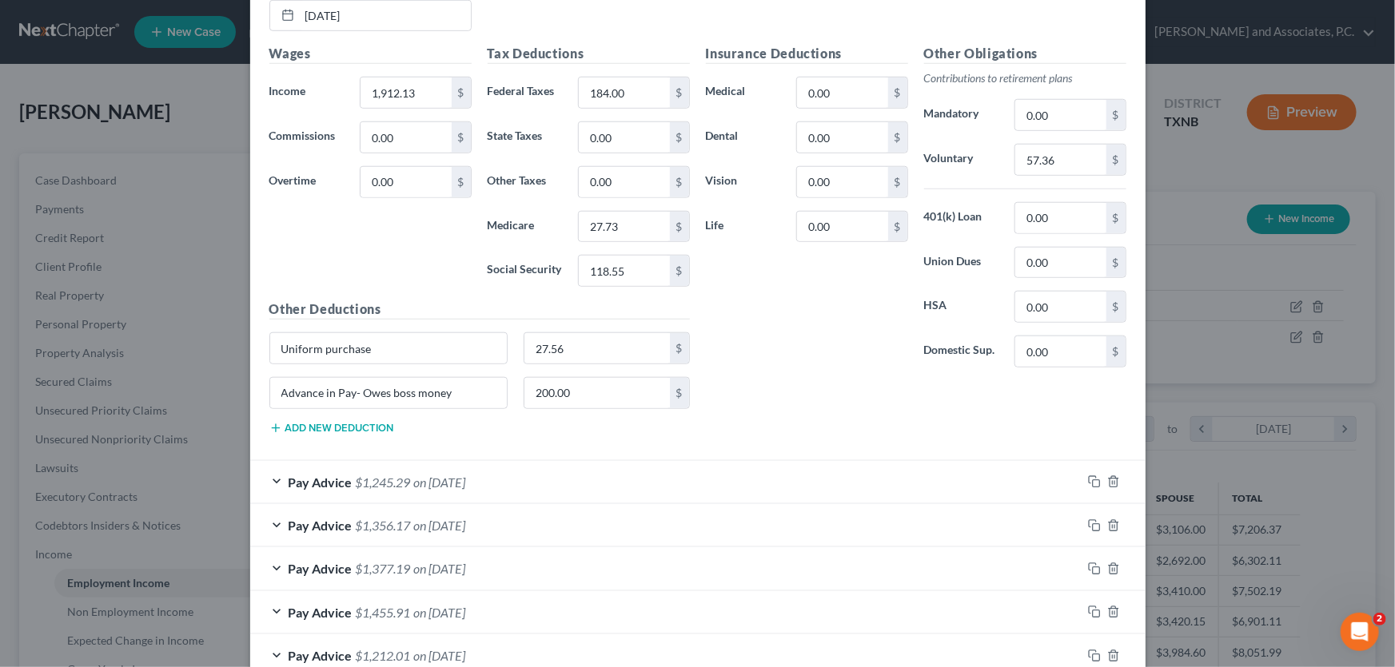
scroll to position [770, 0]
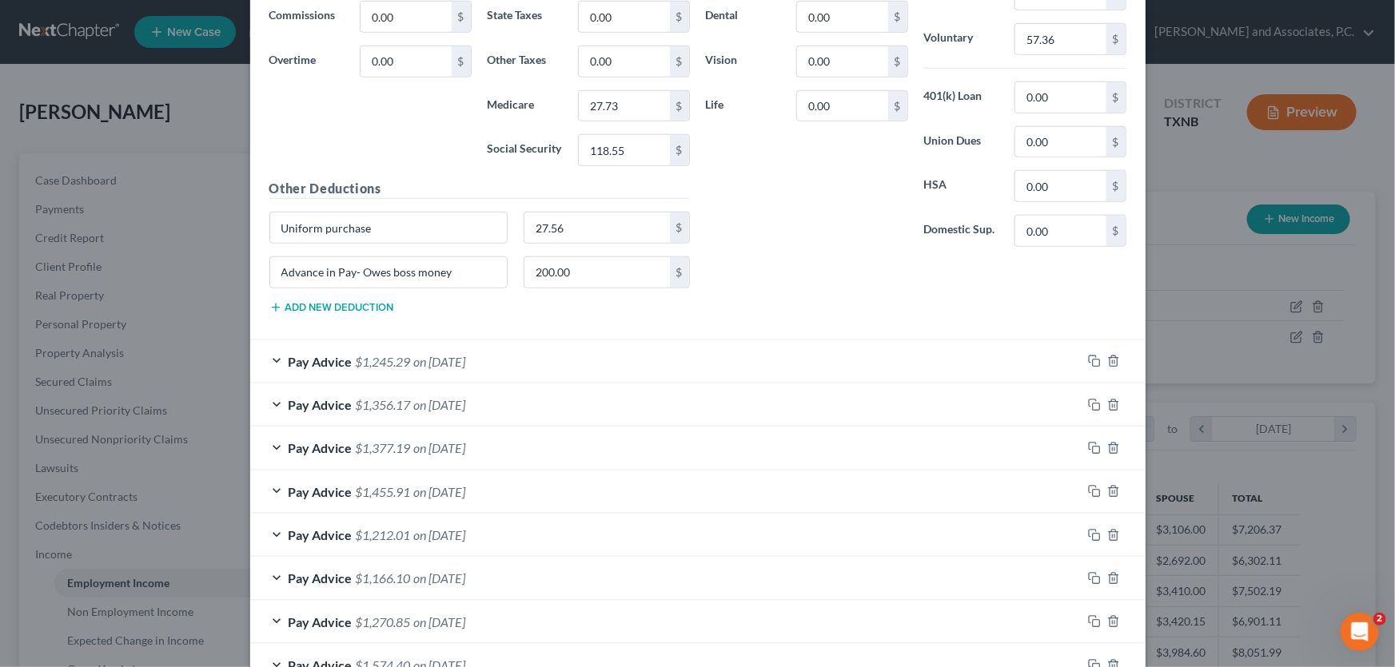
click at [431, 440] on span "on 07/18/2025" at bounding box center [440, 447] width 52 height 15
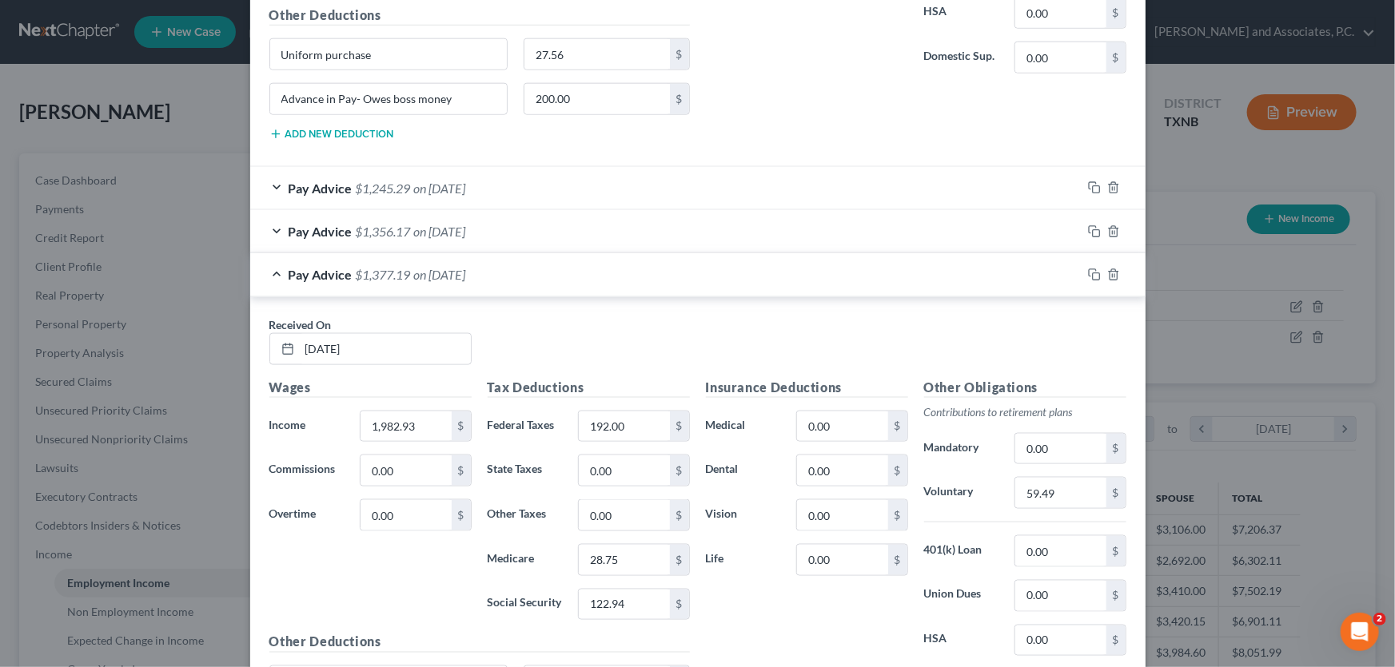
scroll to position [842, 0]
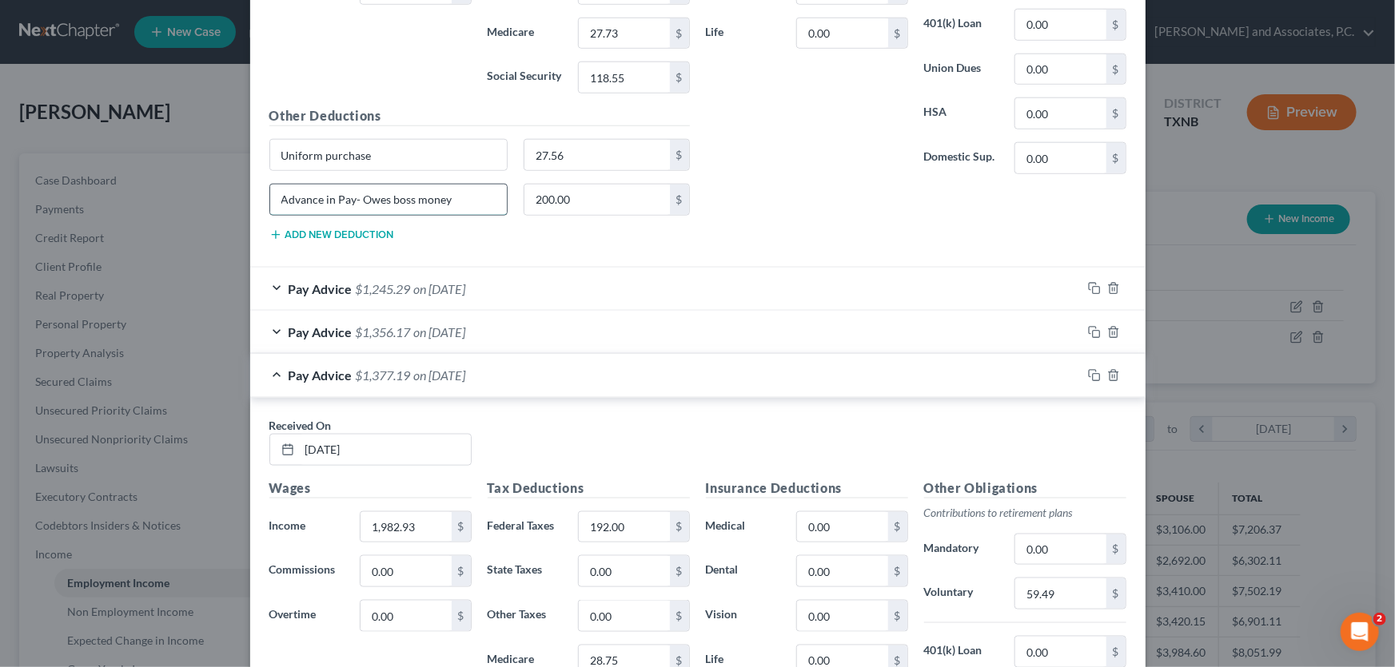
drag, startPoint x: 384, startPoint y: 197, endPoint x: 288, endPoint y: 192, distance: 96.8
click at [155, 185] on div "Edit Income Source × Employment Type * Select Full or Part Time Employment Self…" at bounding box center [697, 333] width 1395 height 667
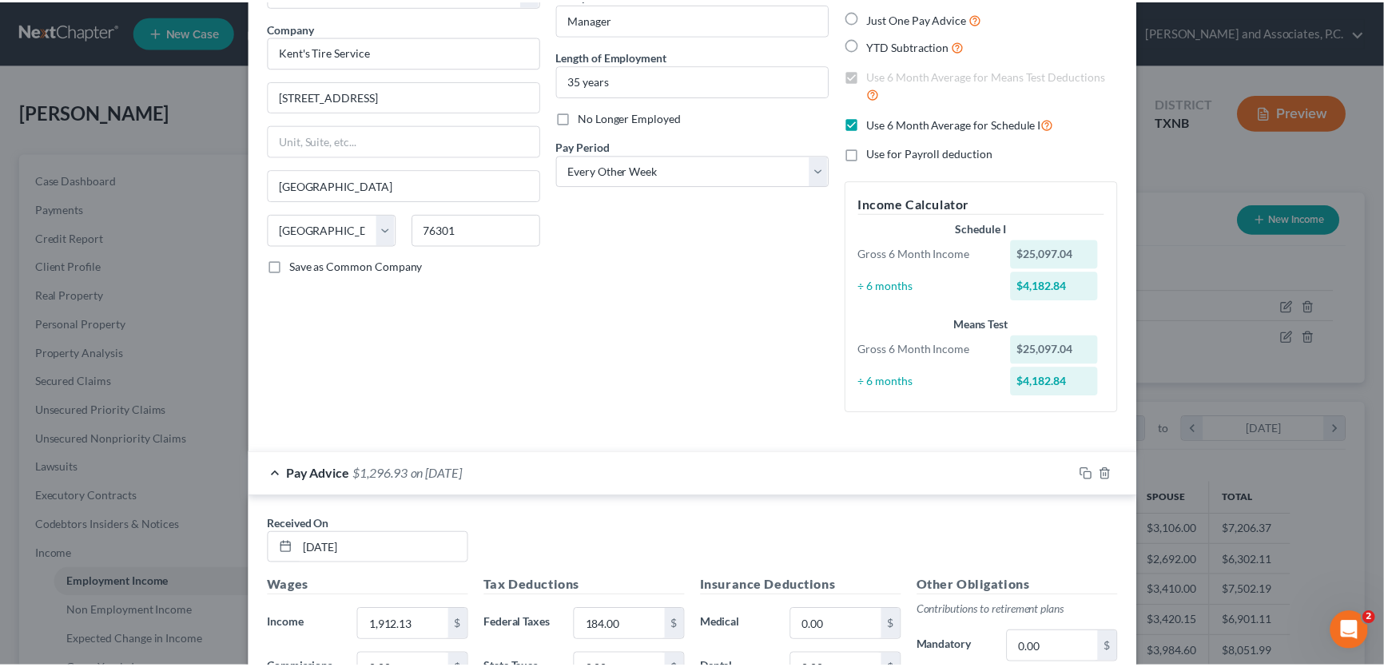
scroll to position [0, 0]
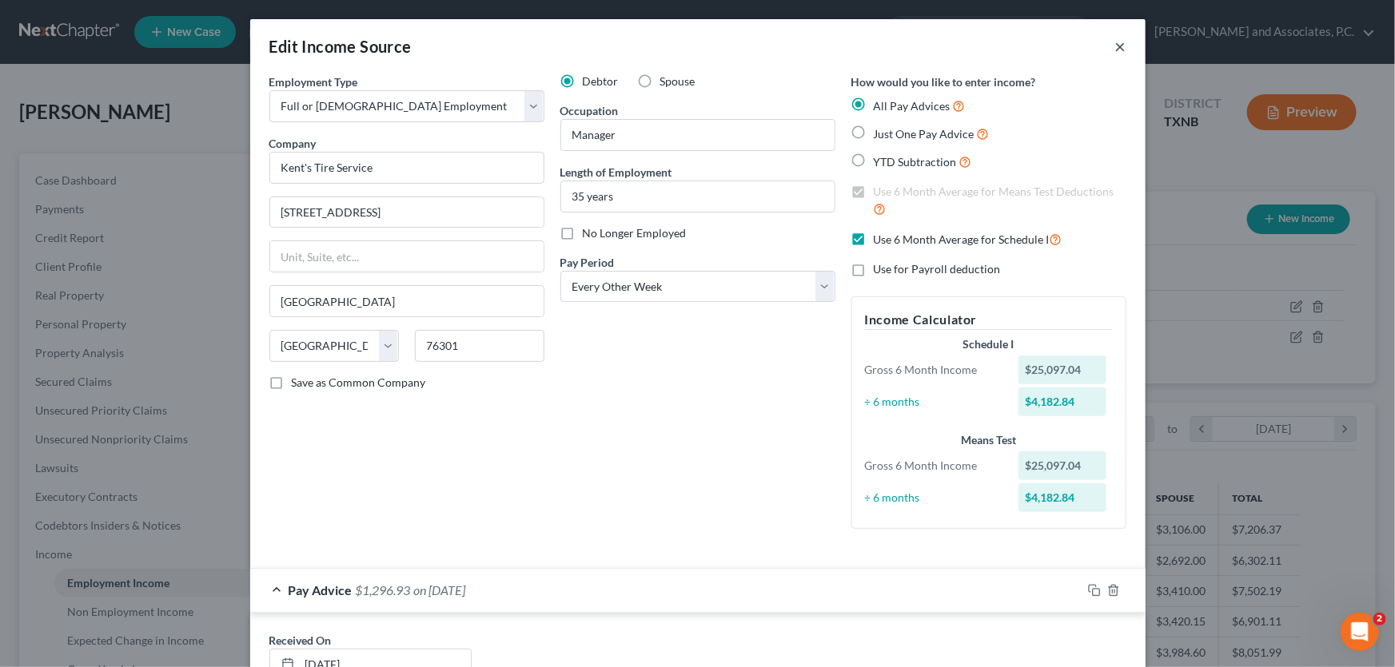
click at [1115, 44] on button "×" at bounding box center [1120, 46] width 11 height 19
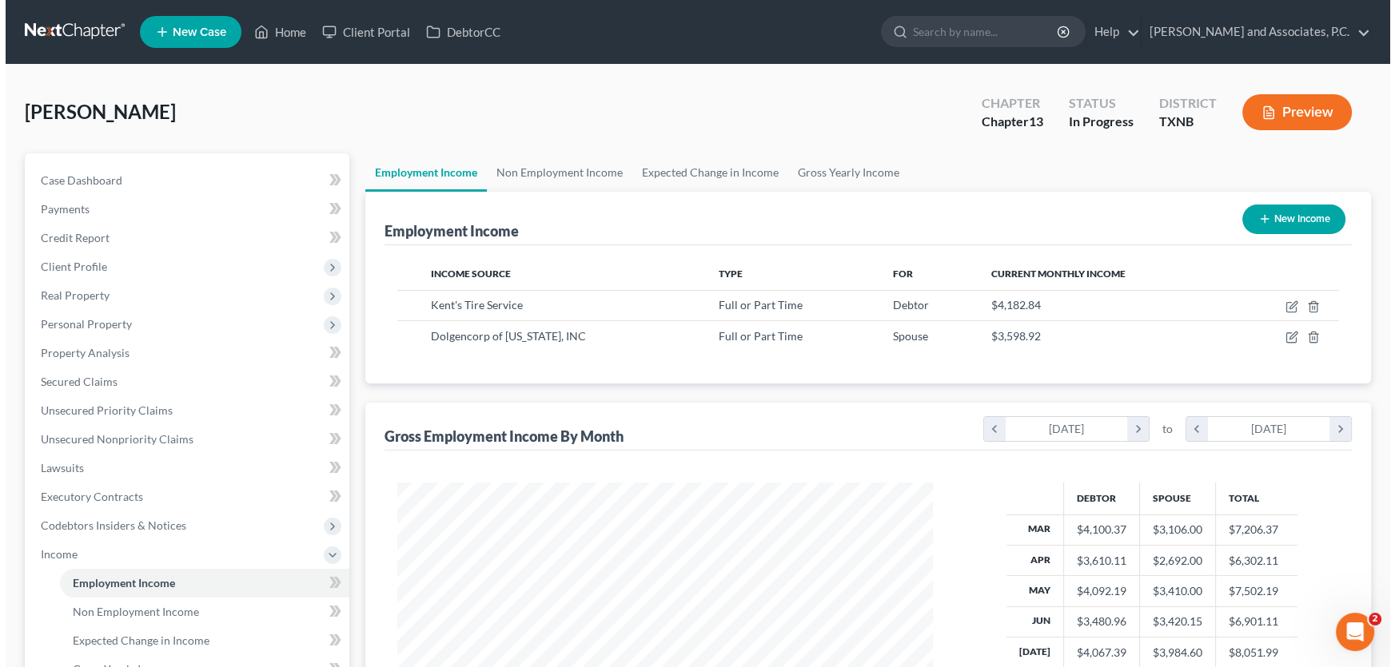
scroll to position [798917, 798636]
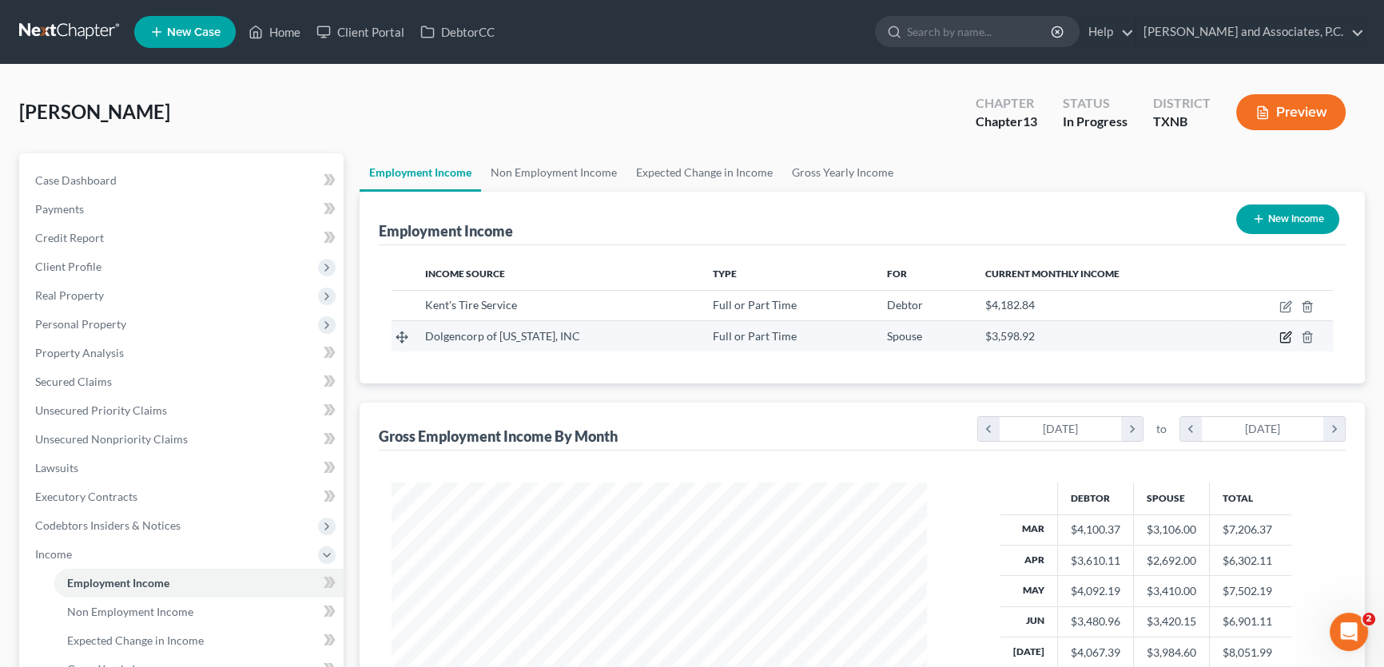
click at [1287, 335] on icon "button" at bounding box center [1286, 337] width 13 height 13
select select "0"
select select "44"
select select "3"
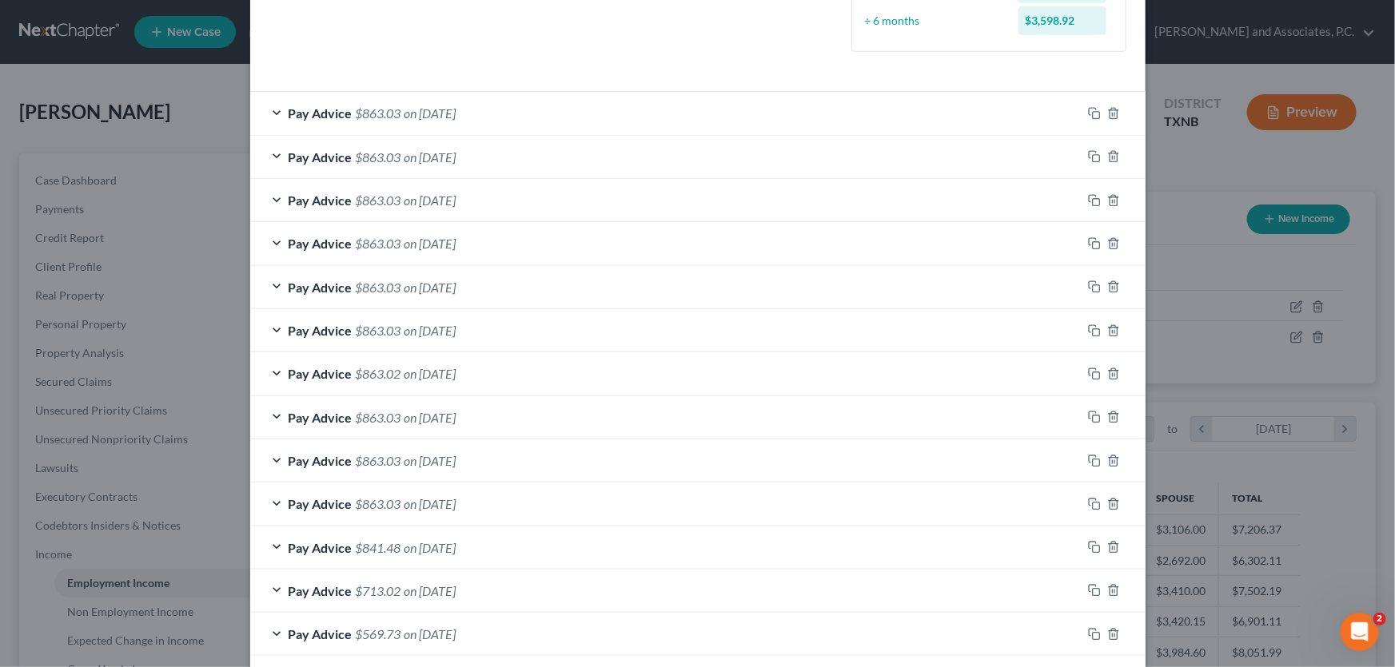
scroll to position [461, 0]
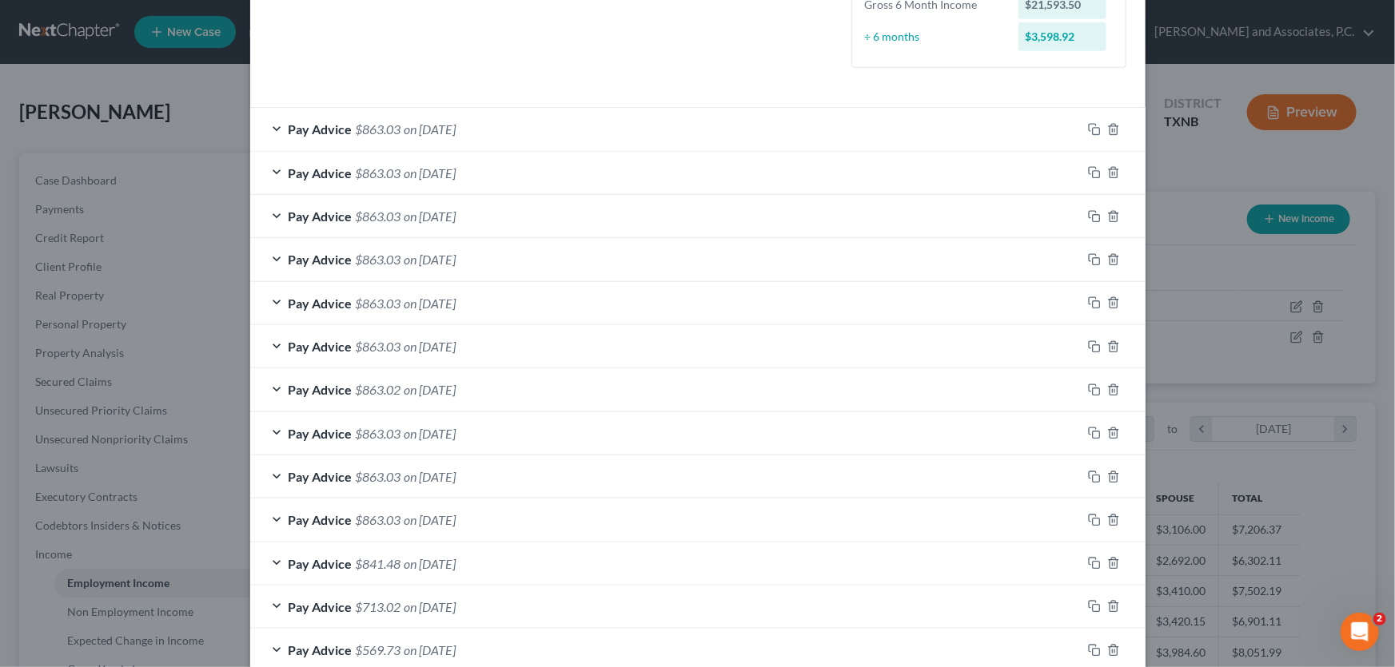
click at [360, 133] on span "$863.03" at bounding box center [379, 128] width 46 height 15
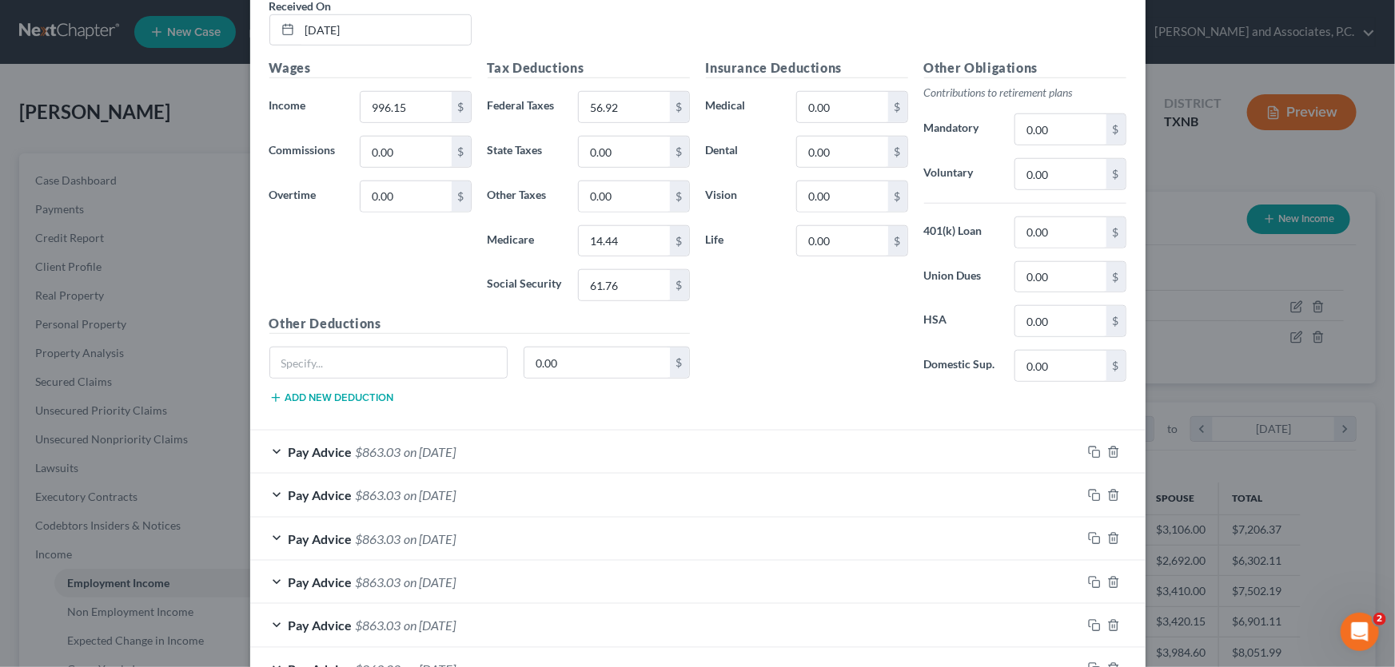
scroll to position [751, 0]
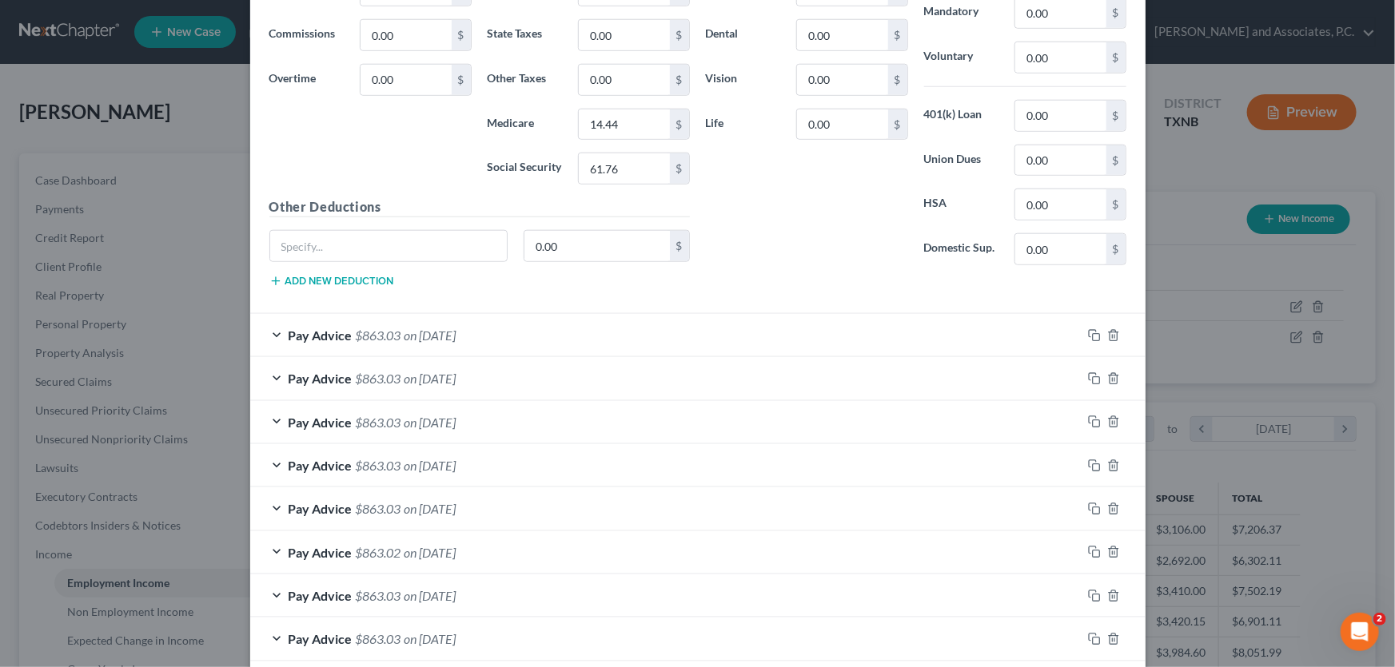
click at [416, 501] on span "on 07/25/2025" at bounding box center [430, 508] width 52 height 15
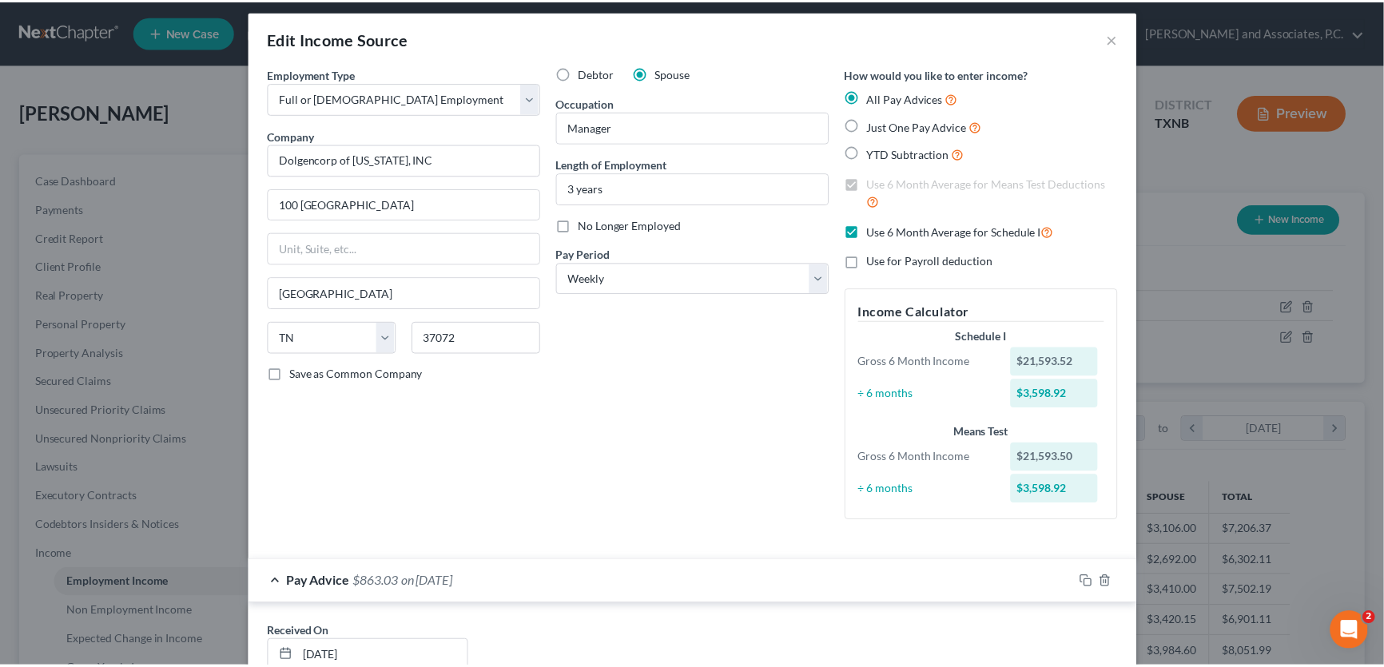
scroll to position [0, 0]
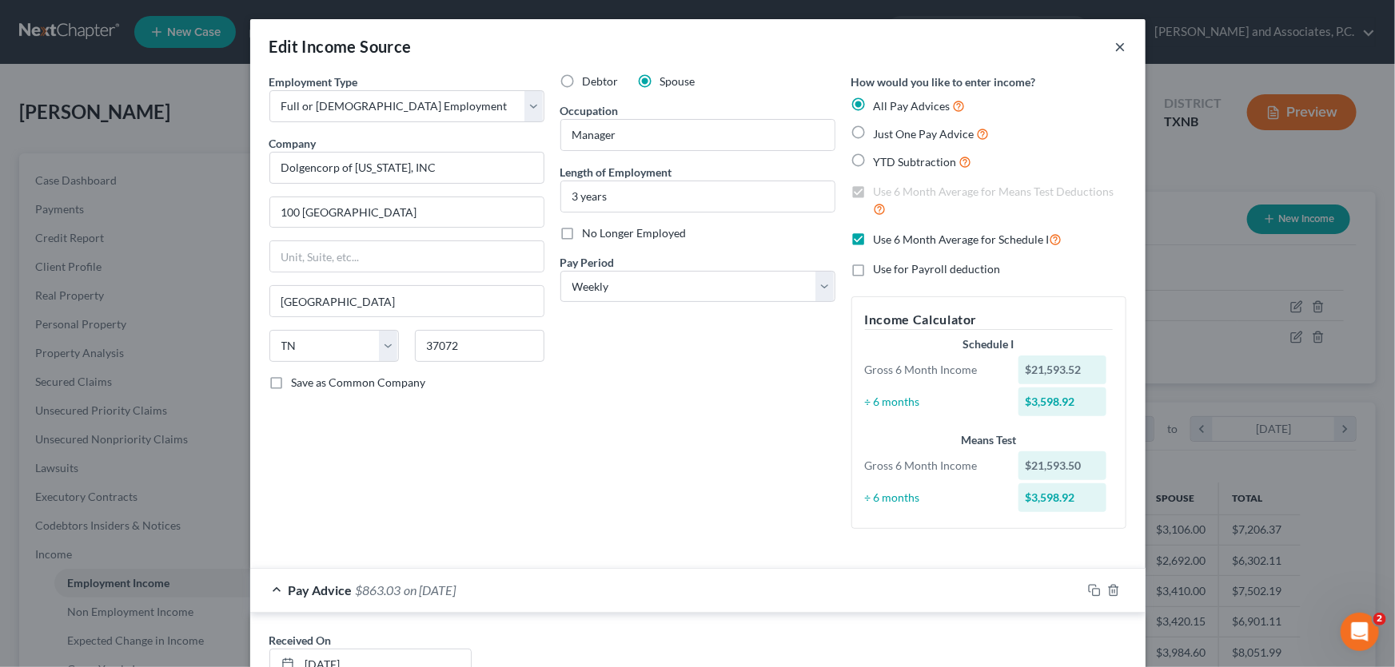
click at [1115, 47] on button "×" at bounding box center [1120, 46] width 11 height 19
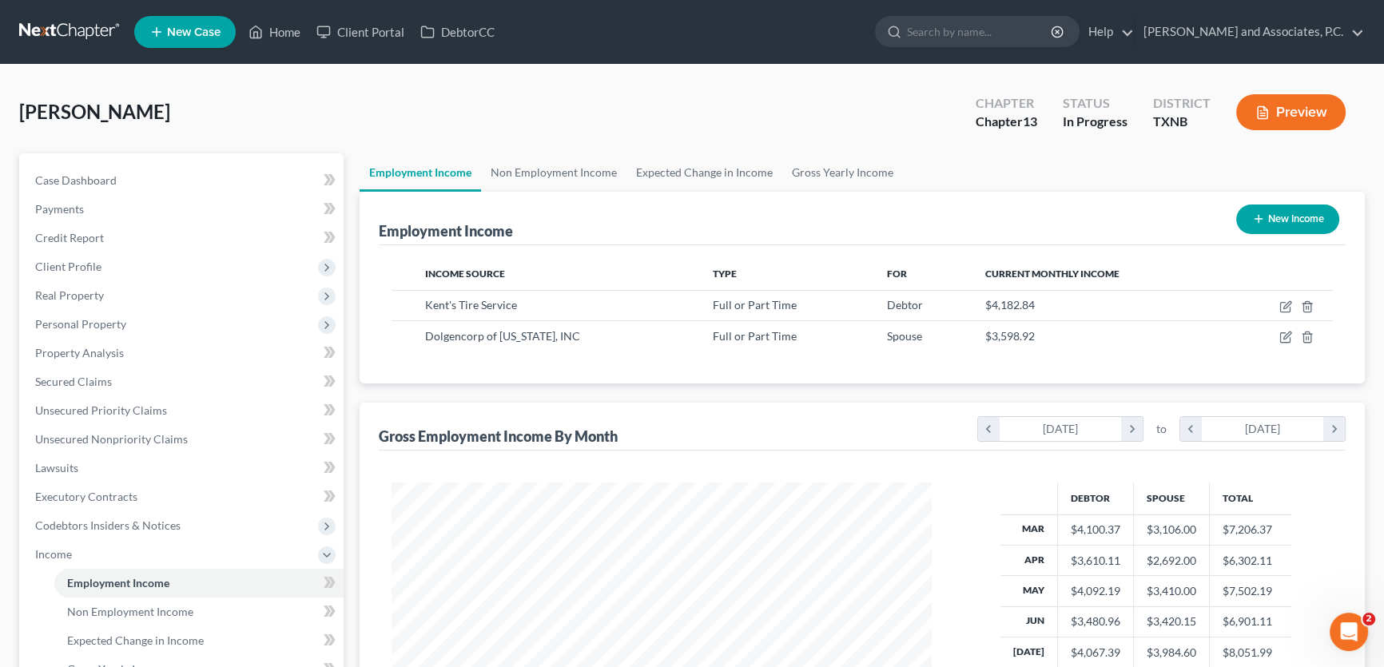
scroll to position [798917, 798636]
click at [535, 169] on link "Non Employment Income" at bounding box center [553, 172] width 145 height 38
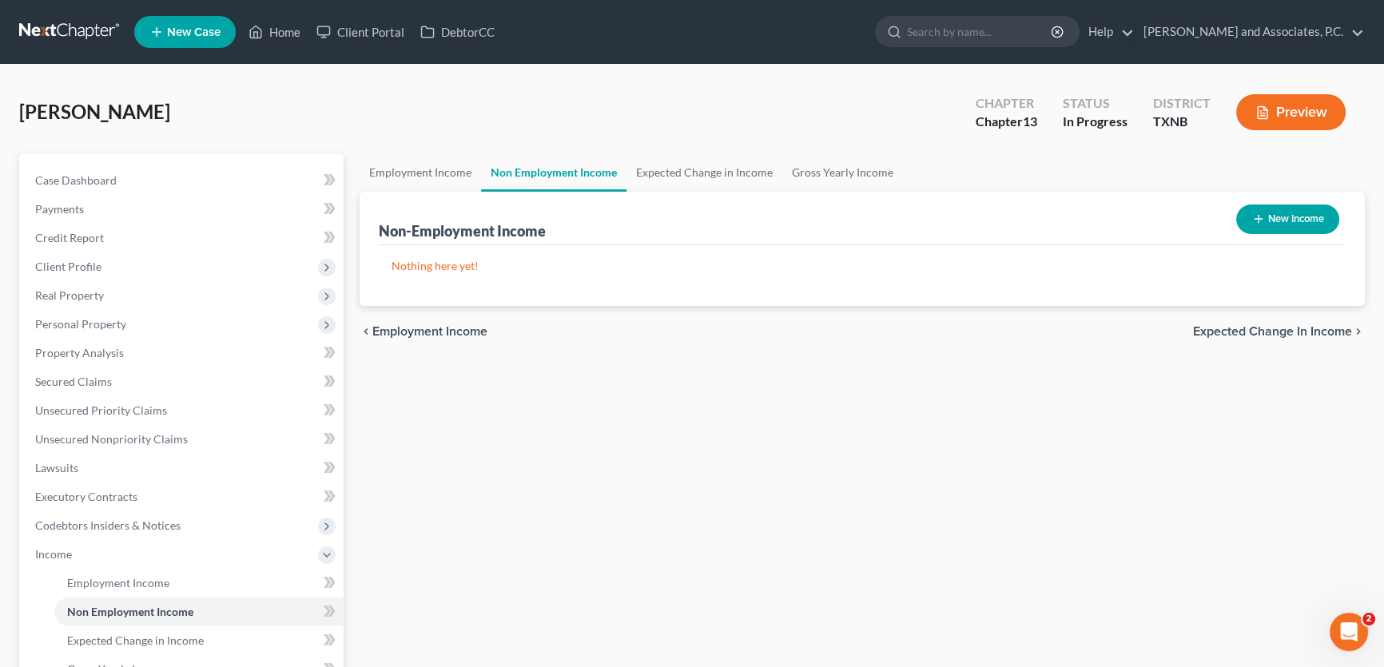
click at [1268, 208] on button "New Income" at bounding box center [1287, 220] width 103 height 30
select select "0"
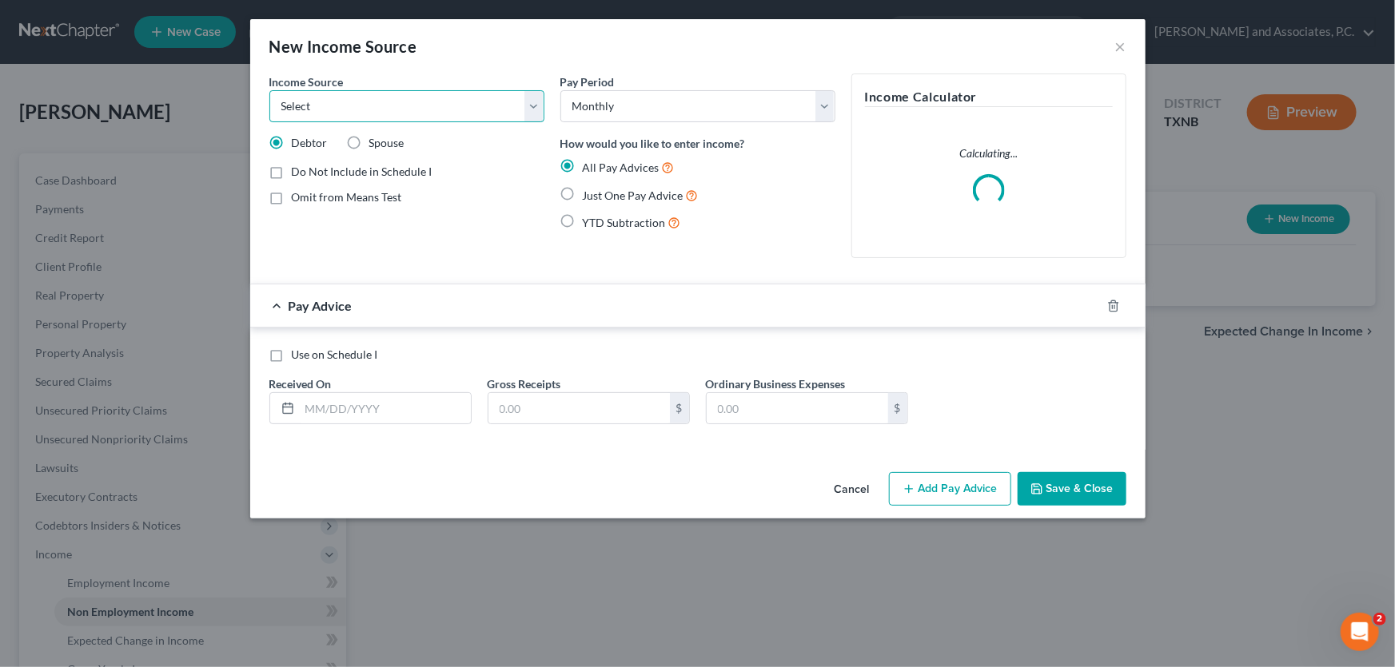
click at [407, 113] on select "Select Unemployment Disability (from employer) Pension Retirement Social Securi…" at bounding box center [406, 106] width 275 height 32
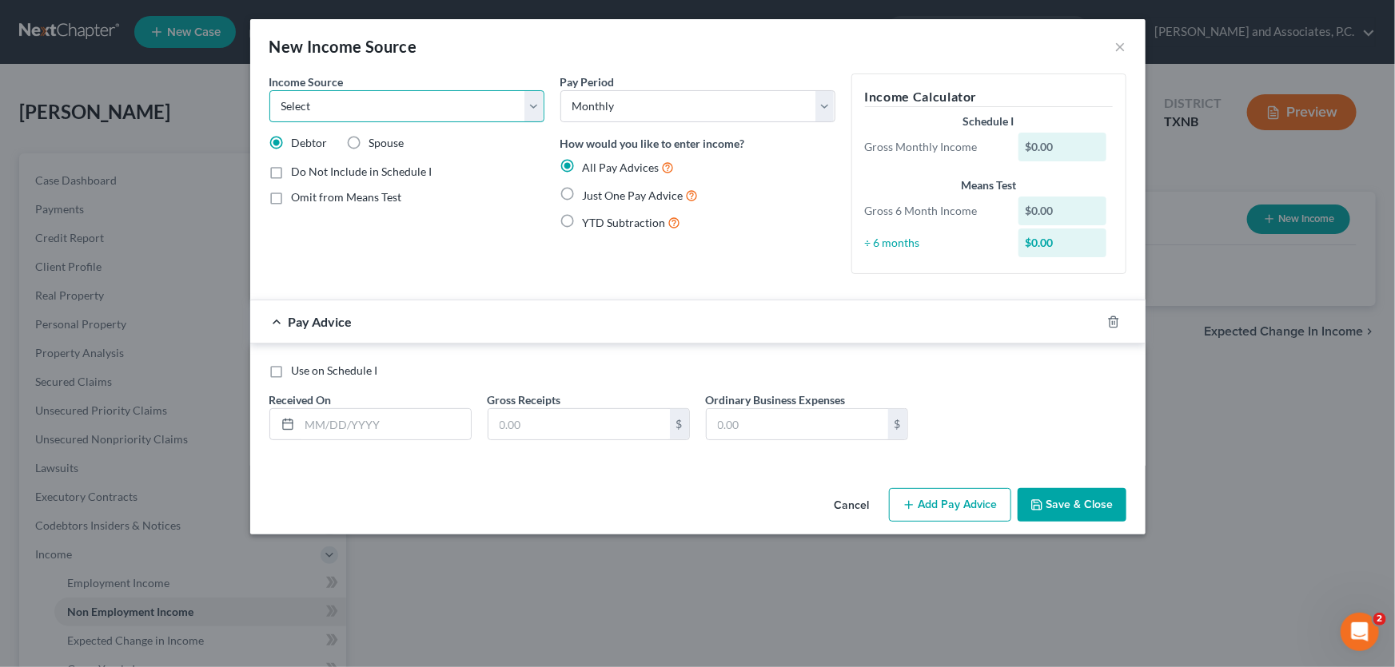
select select "13"
click at [269, 90] on select "Select Unemployment Disability (from employer) Pension Retirement Social Securi…" at bounding box center [406, 106] width 275 height 32
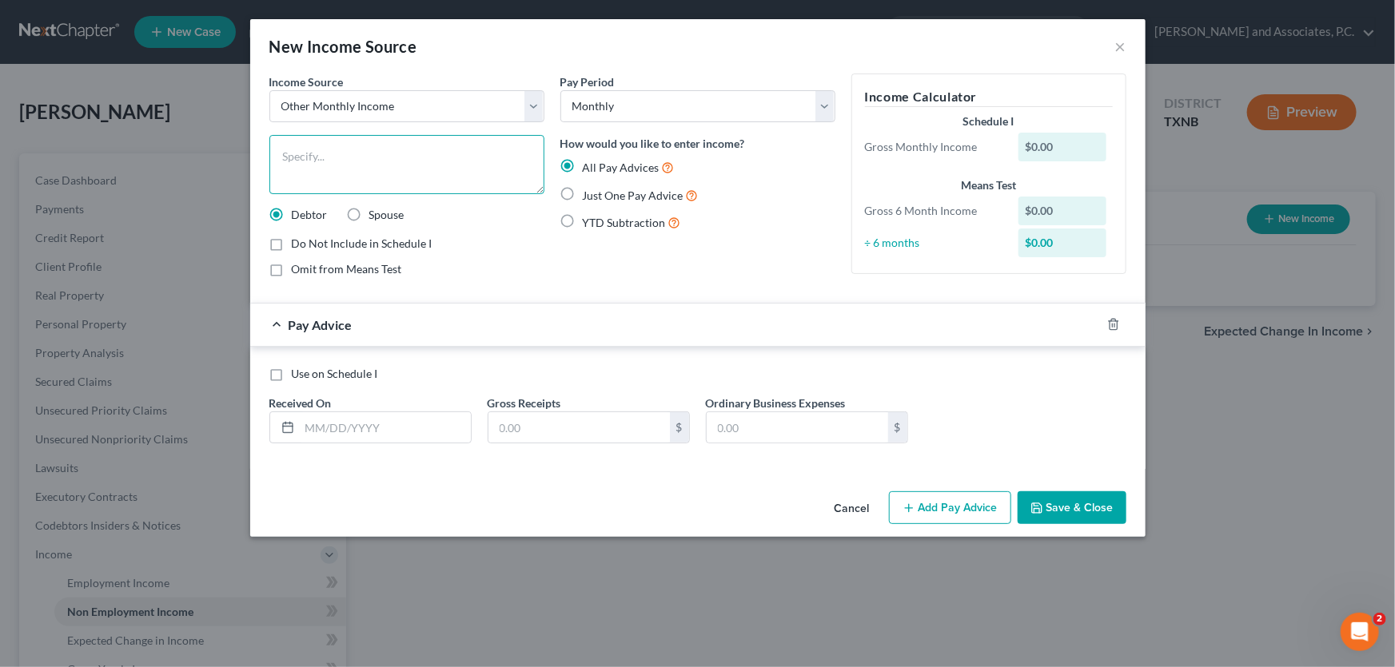
click at [351, 171] on textarea at bounding box center [406, 164] width 275 height 59
type textarea "mineral rights"
click at [583, 191] on label "Just One Pay Advice" at bounding box center [641, 195] width 116 height 18
click at [589, 191] on input "Just One Pay Advice" at bounding box center [594, 191] width 10 height 10
radio input "true"
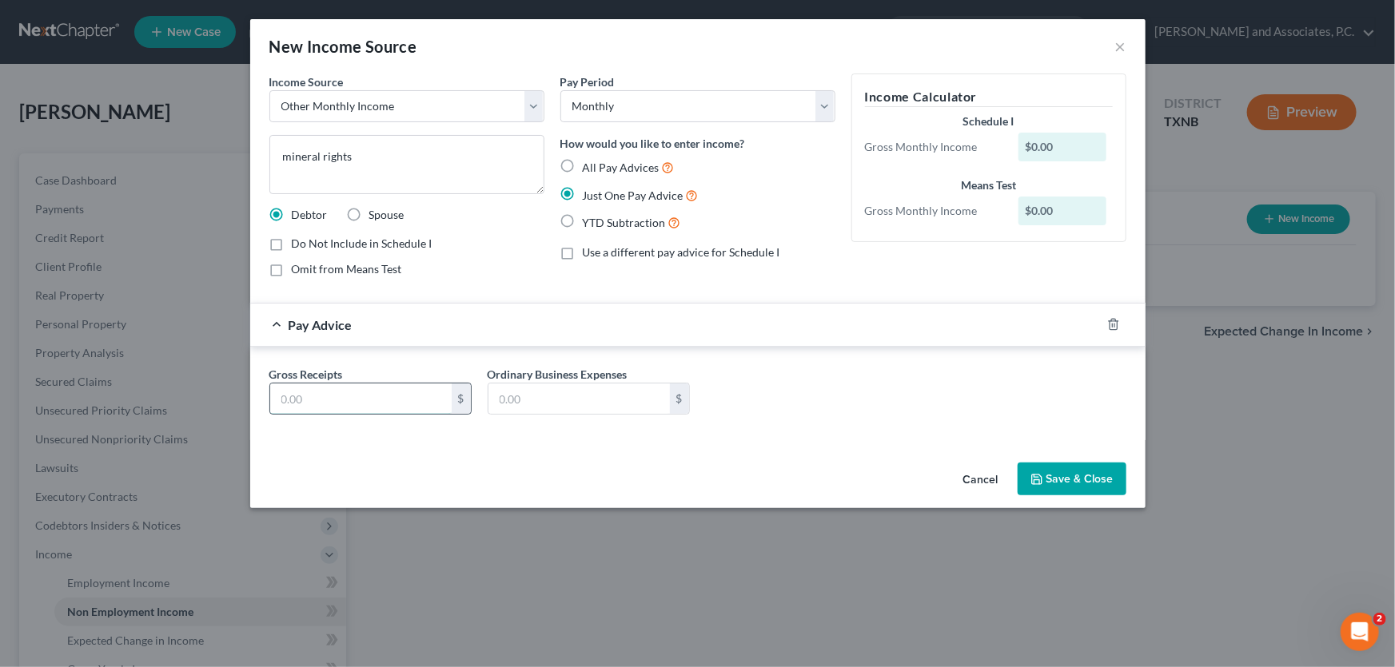
click at [376, 394] on input "text" at bounding box center [360, 399] width 181 height 30
type input "10.00"
click at [1035, 473] on icon "button" at bounding box center [1036, 479] width 13 height 13
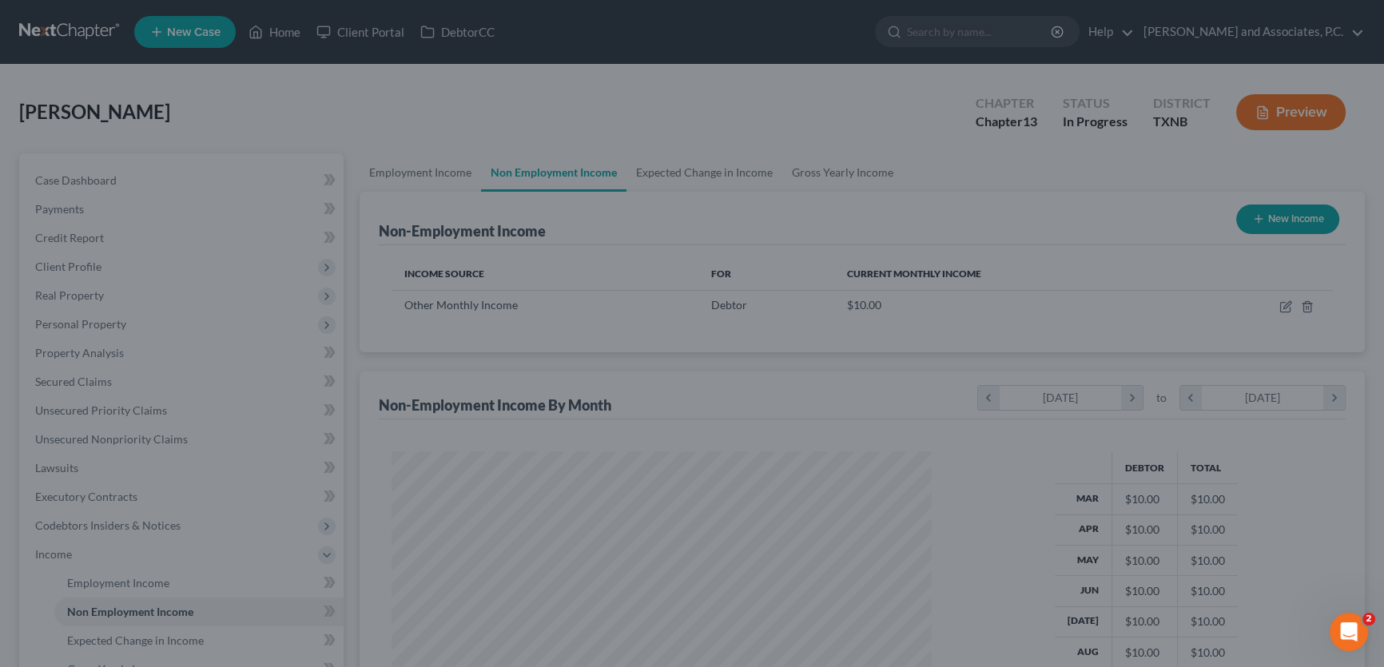
scroll to position [286, 567]
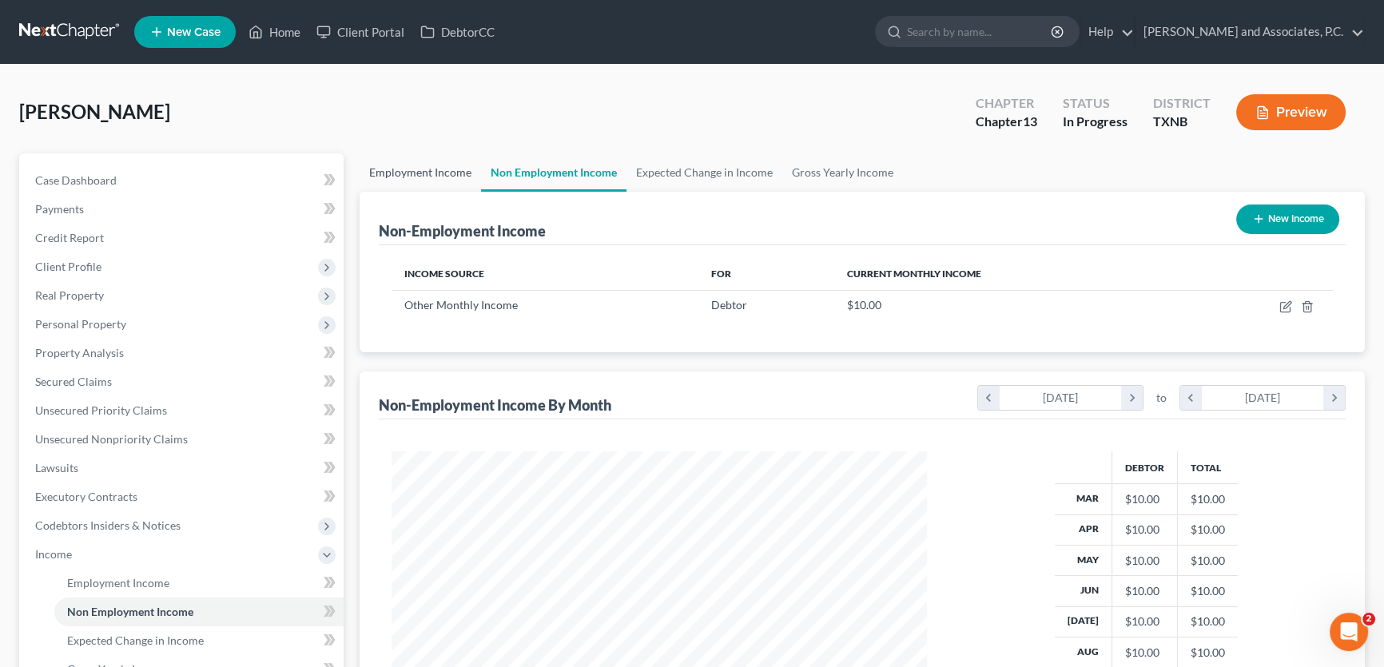
click at [421, 177] on link "Employment Income" at bounding box center [420, 172] width 121 height 38
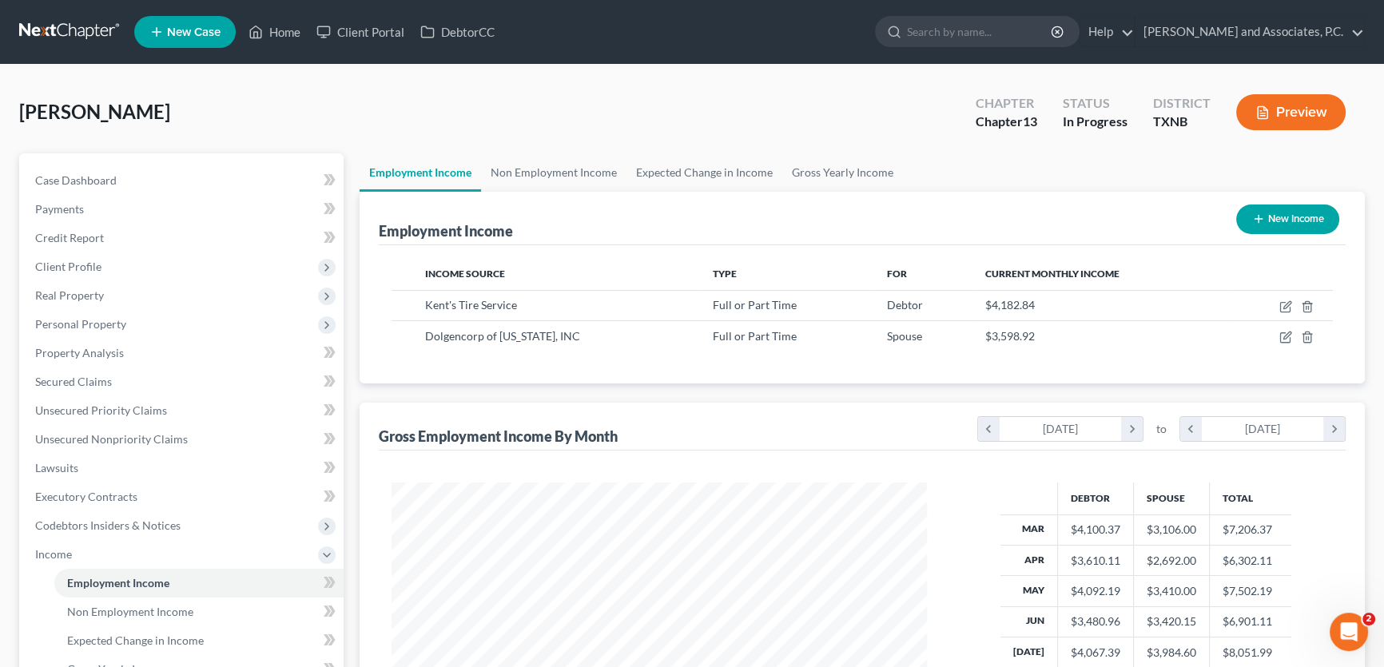
scroll to position [286, 567]
click at [527, 164] on link "Non Employment Income" at bounding box center [553, 172] width 145 height 38
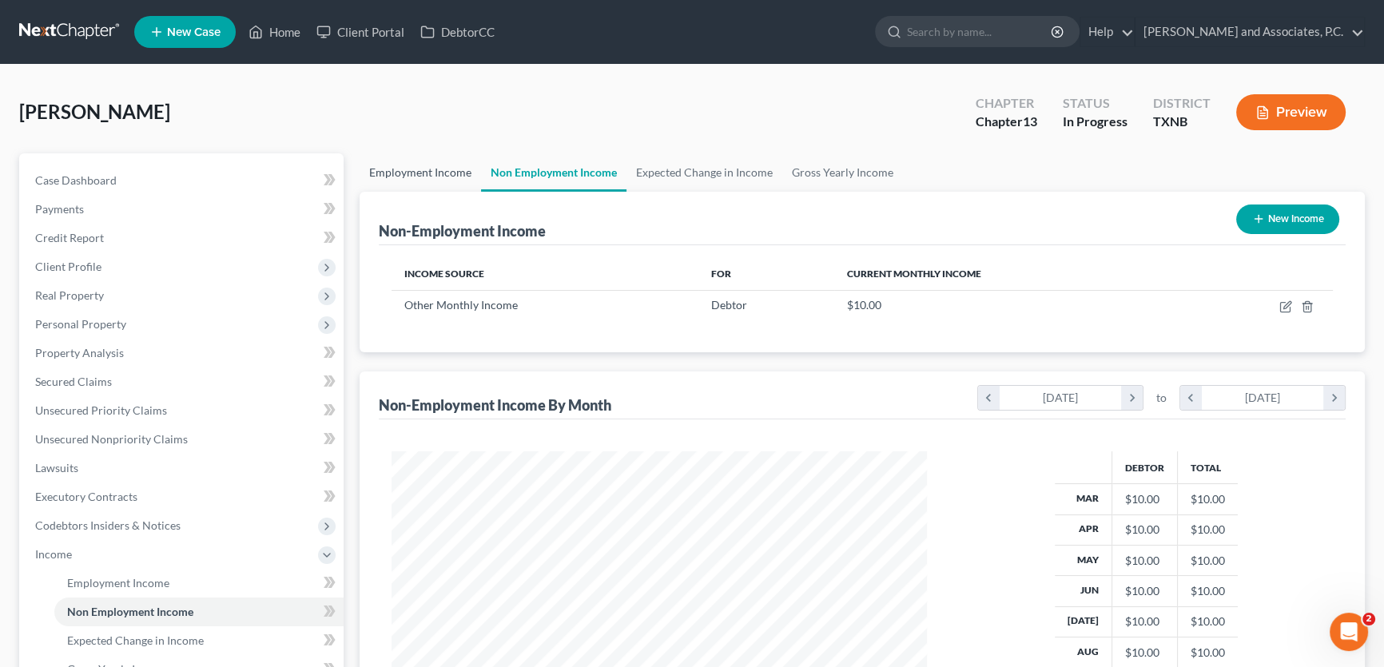
scroll to position [286, 567]
click at [424, 174] on link "Employment Income" at bounding box center [420, 172] width 121 height 38
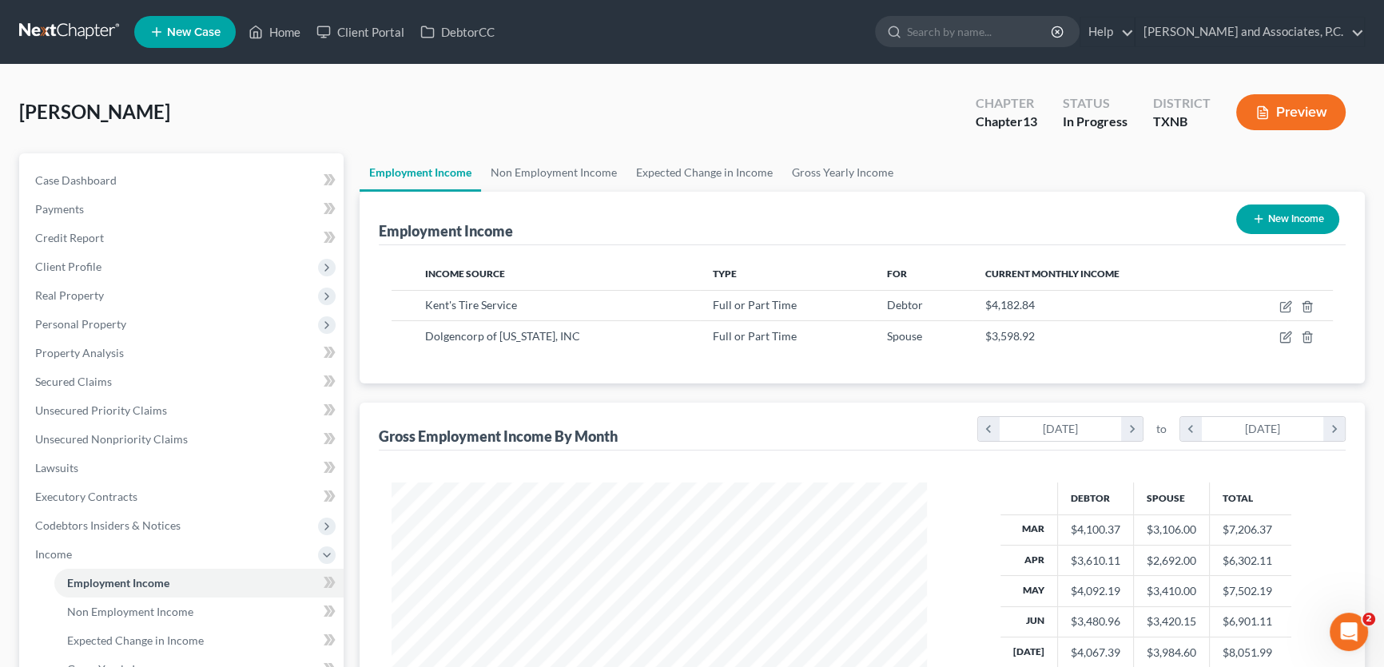
scroll to position [286, 567]
click at [549, 173] on link "Non Employment Income" at bounding box center [553, 172] width 145 height 38
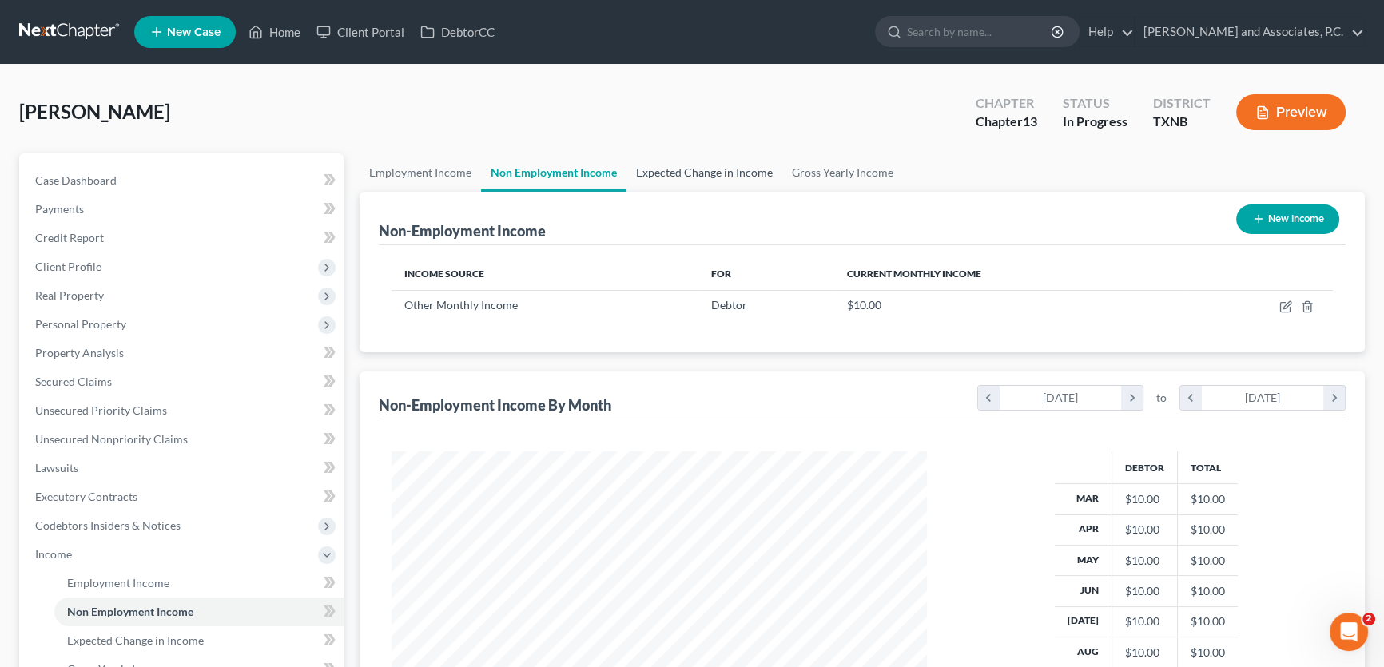
scroll to position [286, 567]
click at [662, 175] on link "Expected Change in Income" at bounding box center [705, 172] width 156 height 38
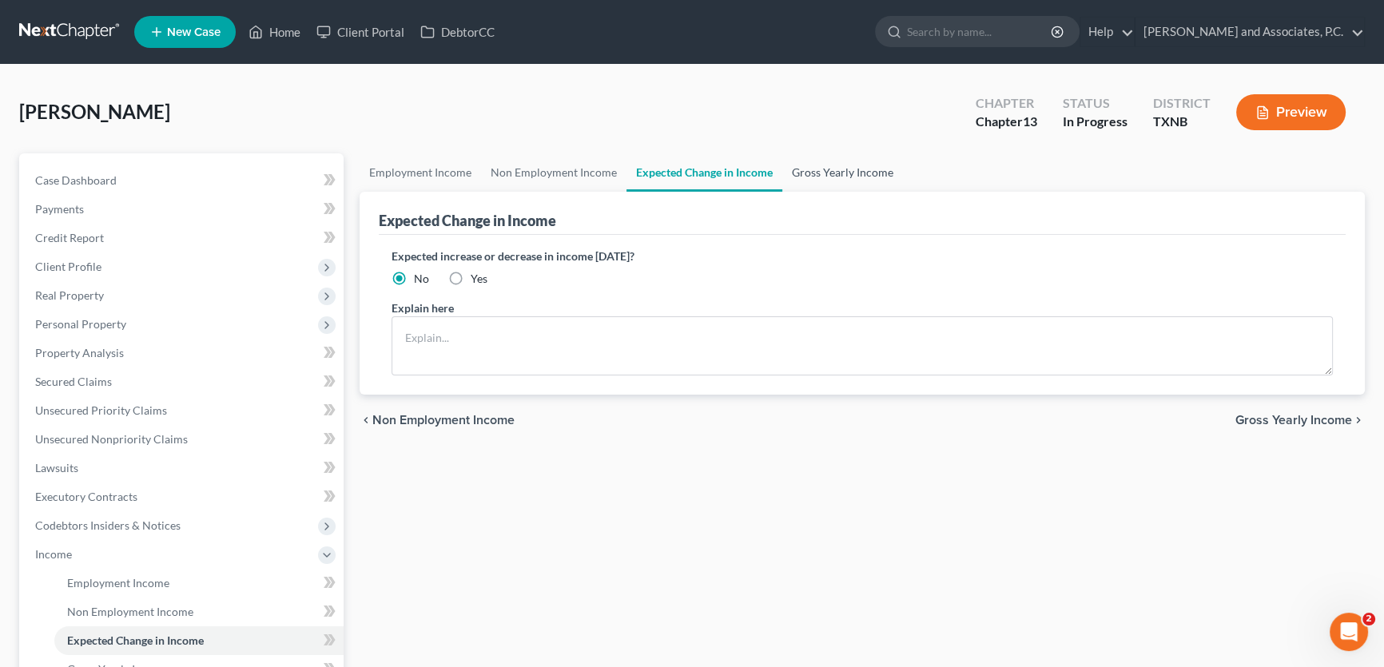
click at [855, 176] on link "Gross Yearly Income" at bounding box center [842, 172] width 121 height 38
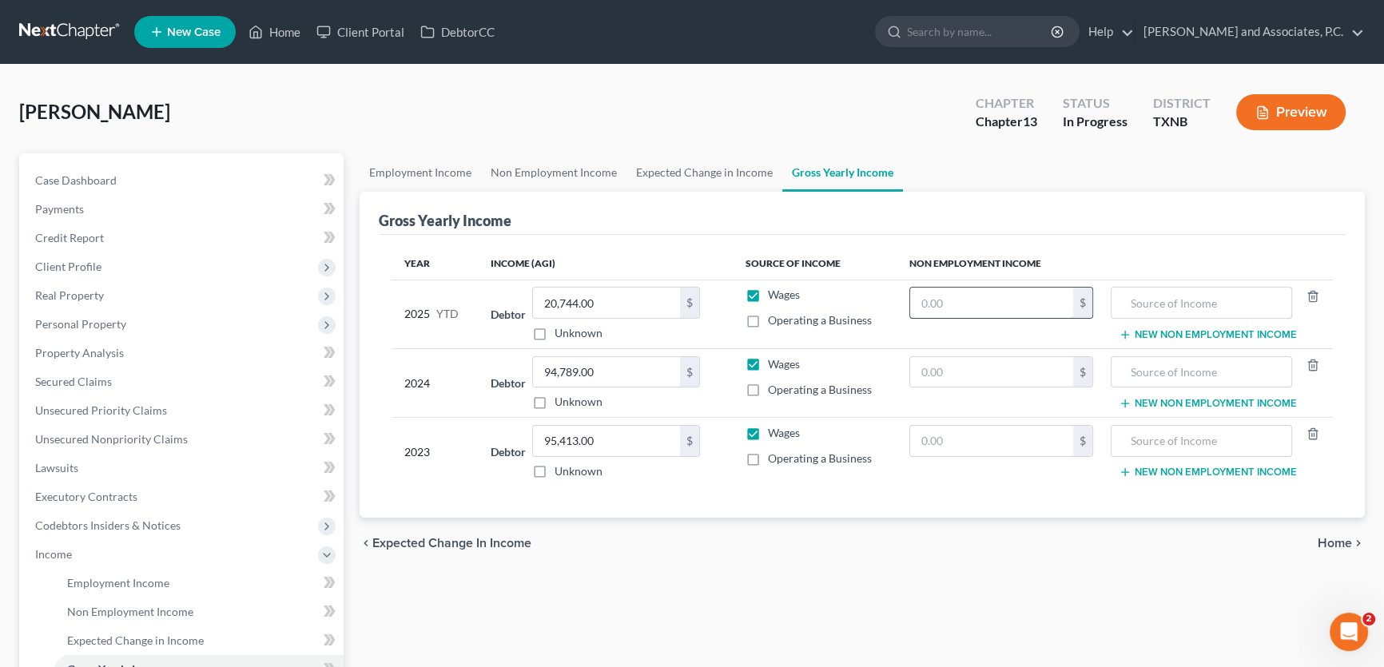
click at [1009, 299] on input "text" at bounding box center [991, 303] width 163 height 30
type input "120.00"
type input "mineral rights income"
click at [829, 224] on div "Gross Yearly Income" at bounding box center [862, 213] width 967 height 43
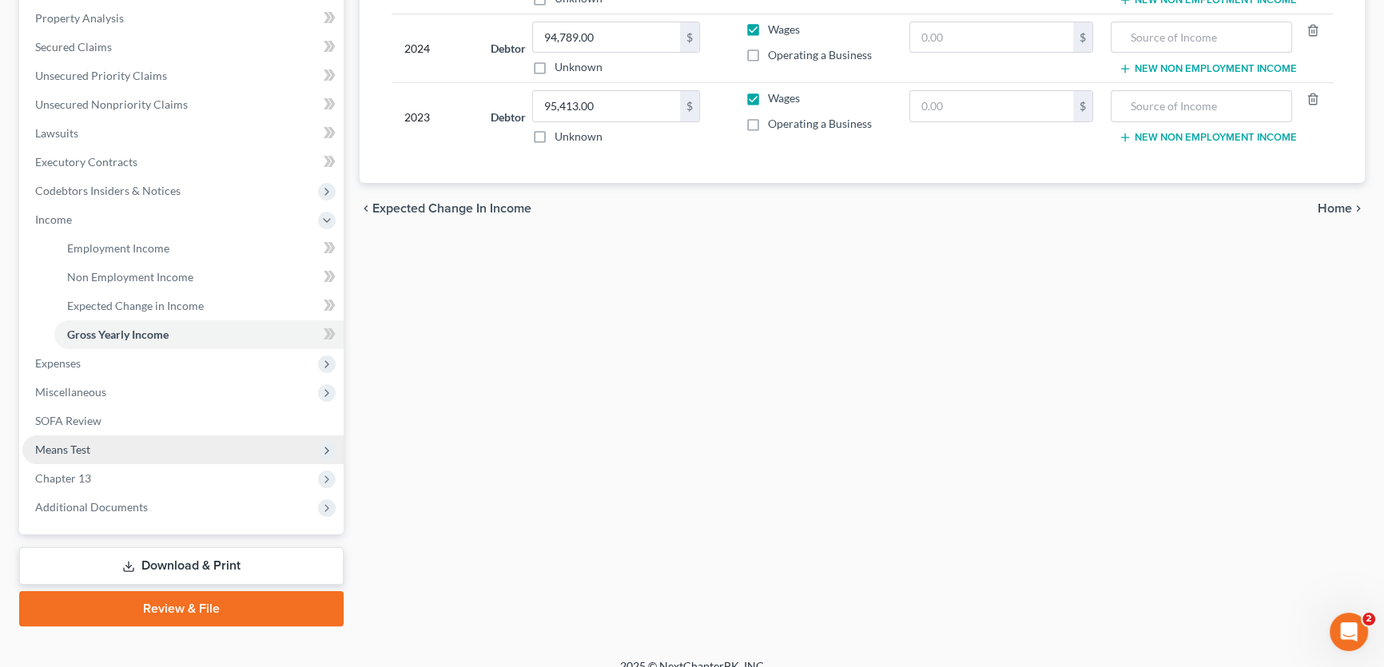
scroll to position [352, 0]
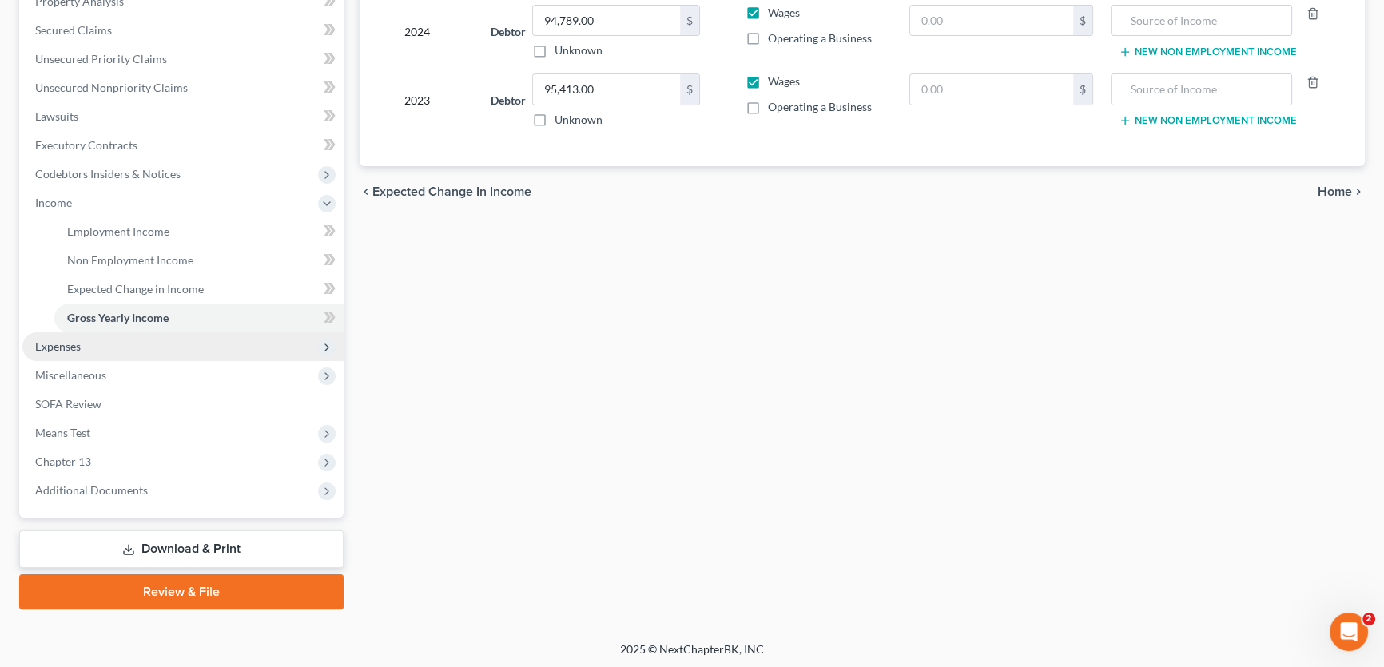
click at [73, 349] on span "Expenses" at bounding box center [58, 347] width 46 height 14
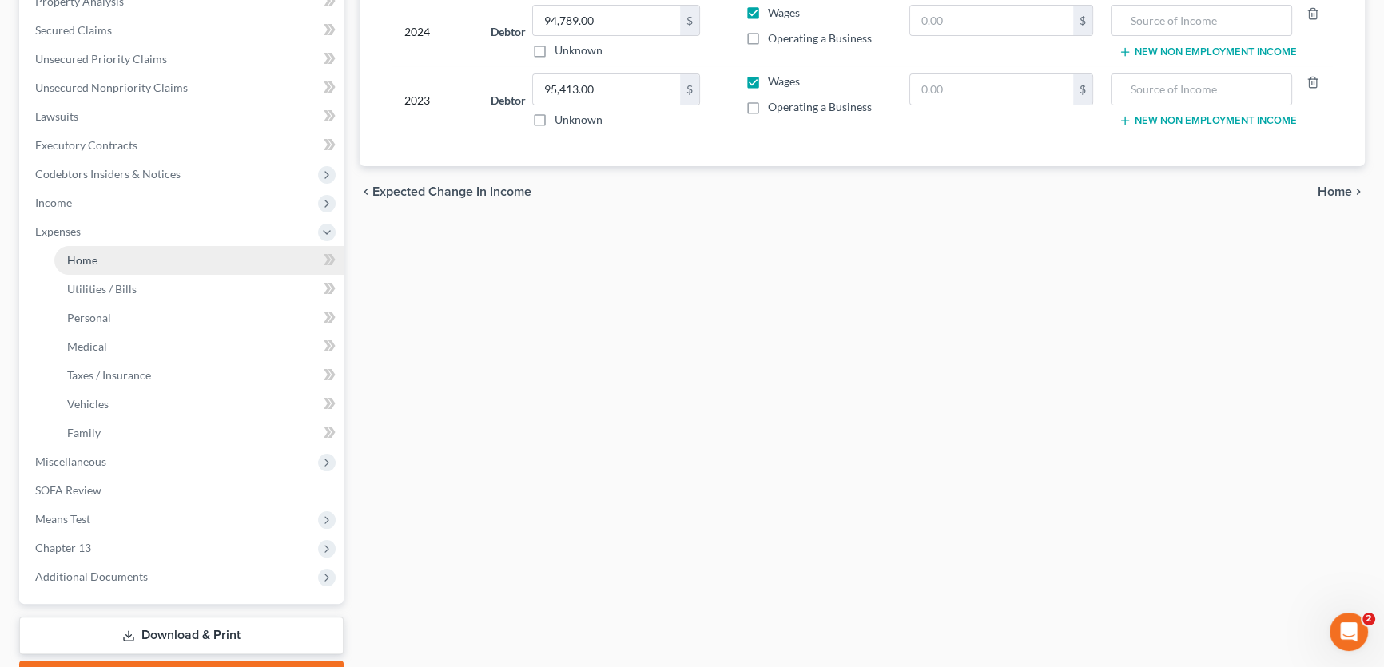
click at [83, 263] on span "Home" at bounding box center [82, 260] width 30 height 14
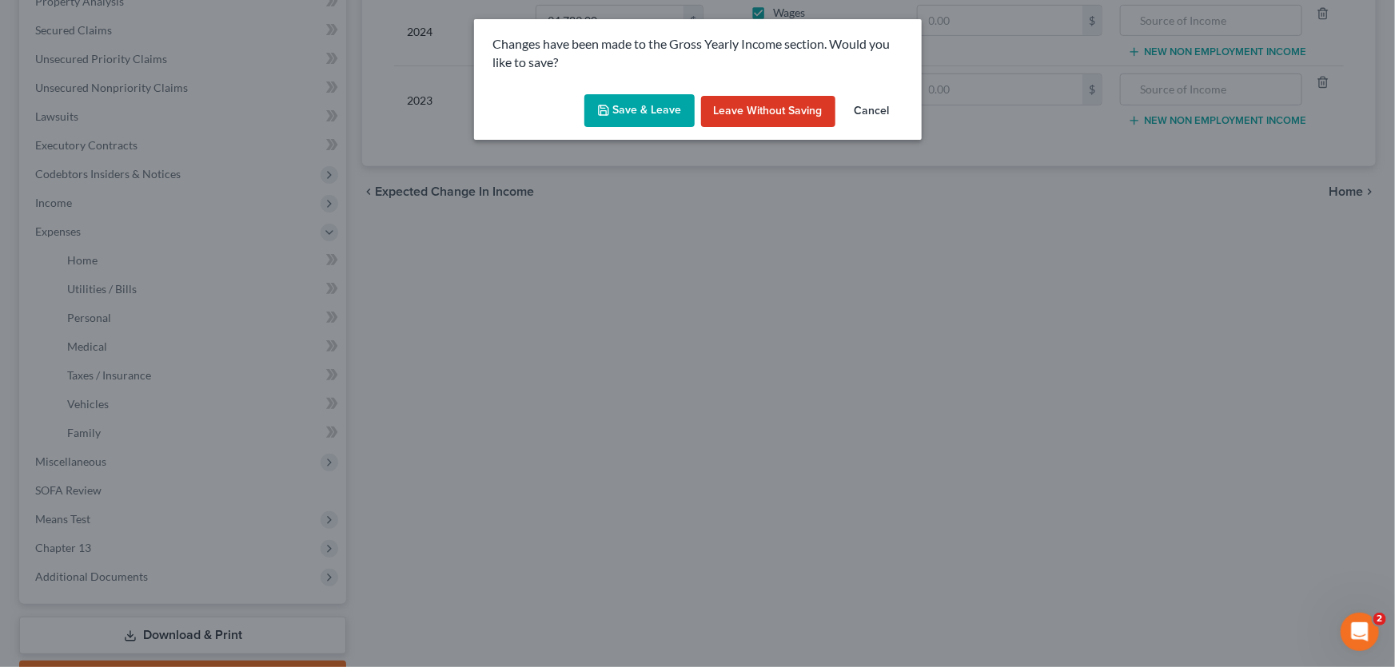
click at [623, 113] on button "Save & Leave" at bounding box center [639, 111] width 110 height 34
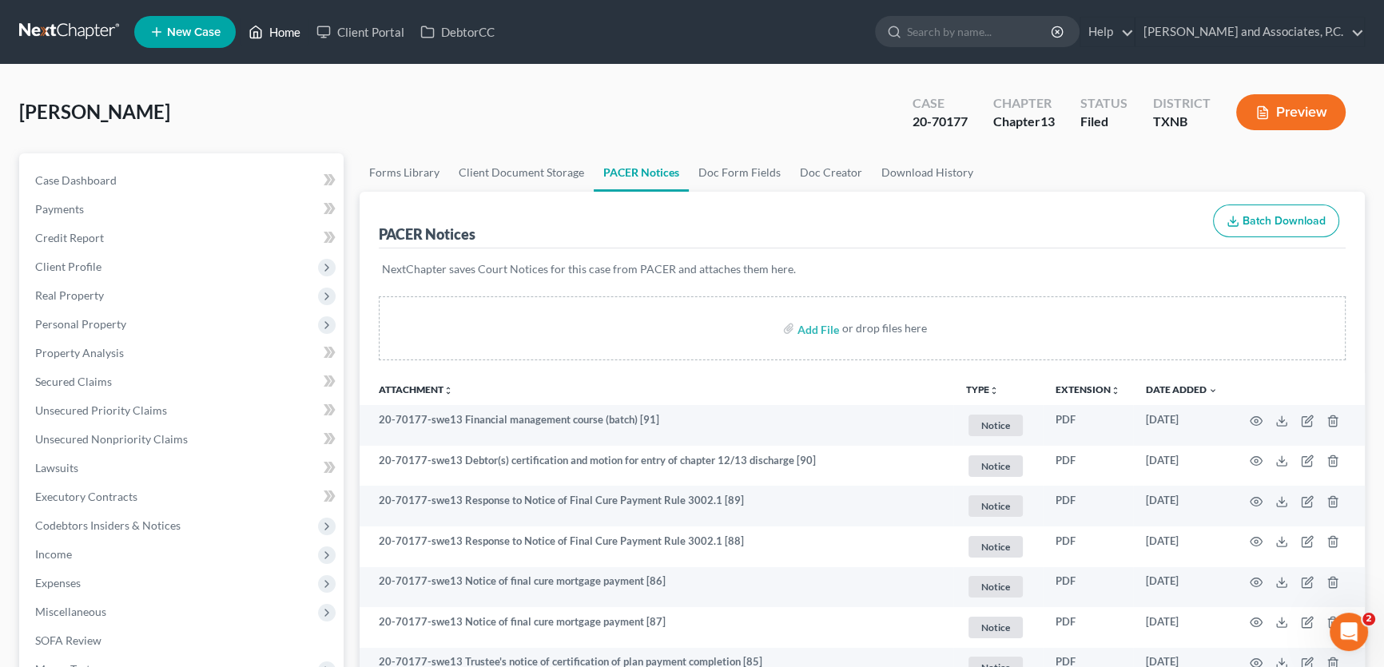
click at [272, 32] on link "Home" at bounding box center [275, 32] width 68 height 29
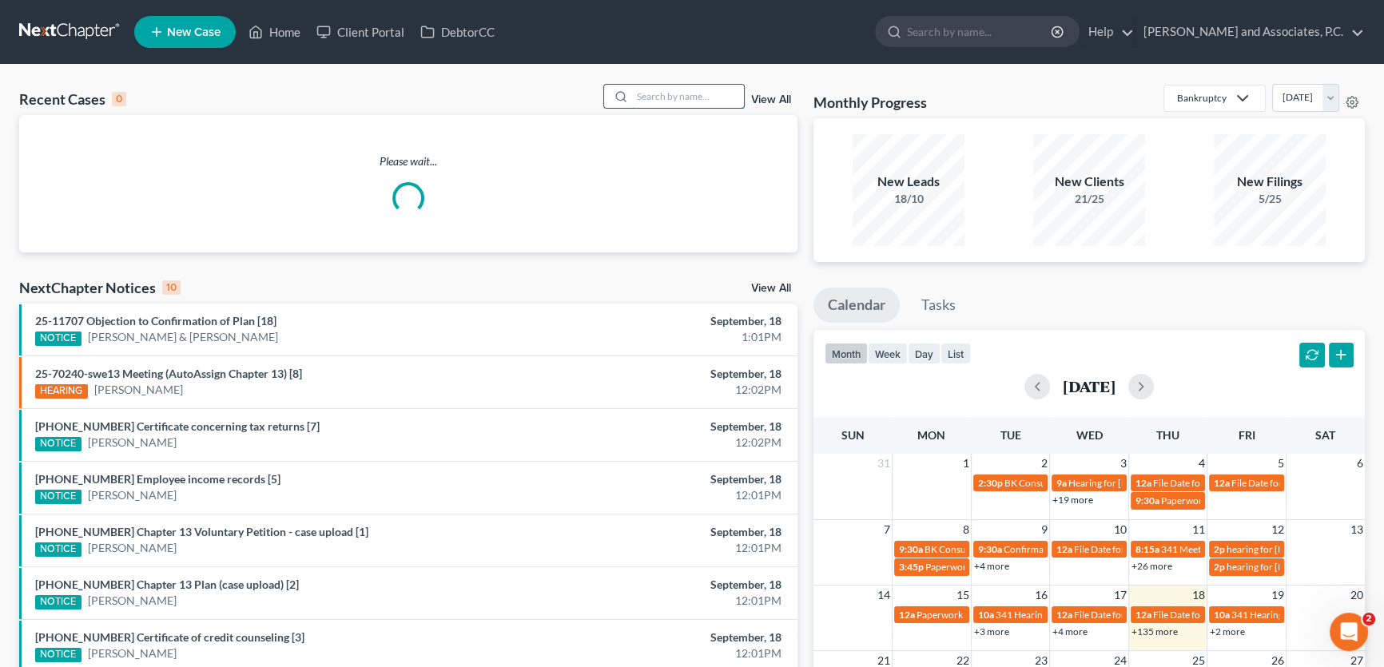
click at [662, 102] on input "search" at bounding box center [688, 96] width 112 height 23
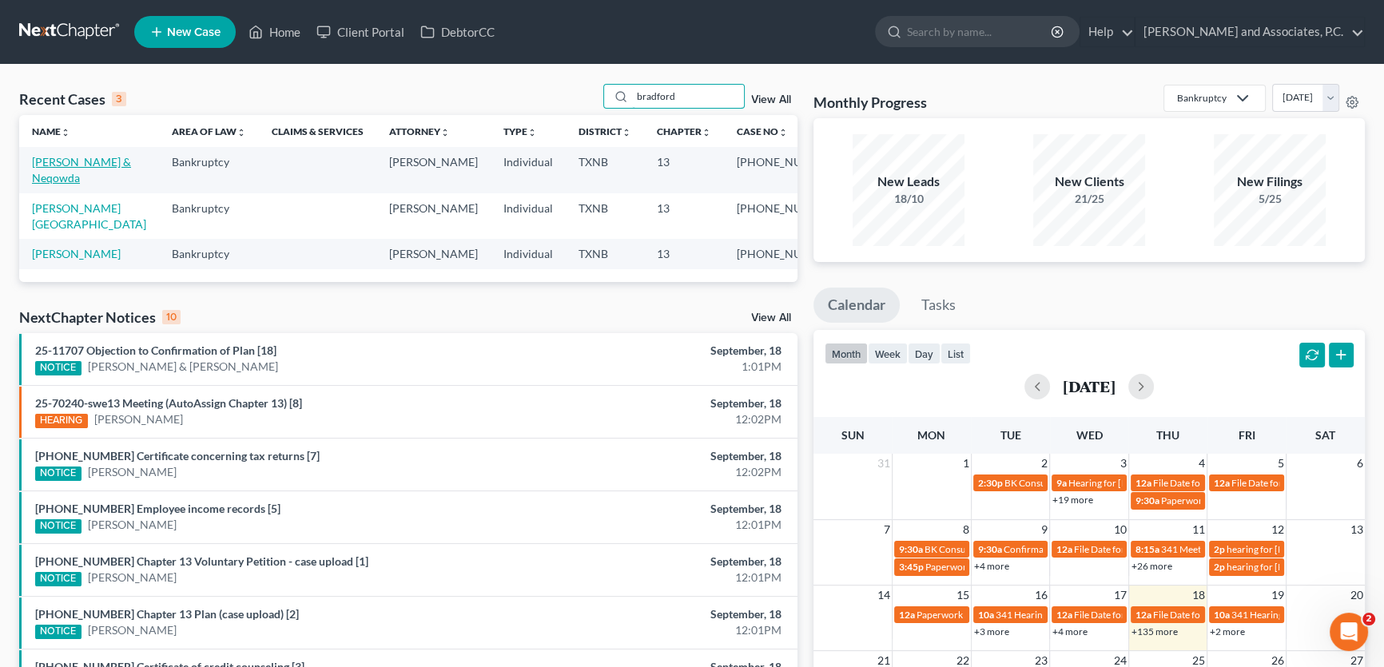
type input "bradford"
click at [86, 163] on link "[PERSON_NAME] & Neqowda" at bounding box center [81, 170] width 99 height 30
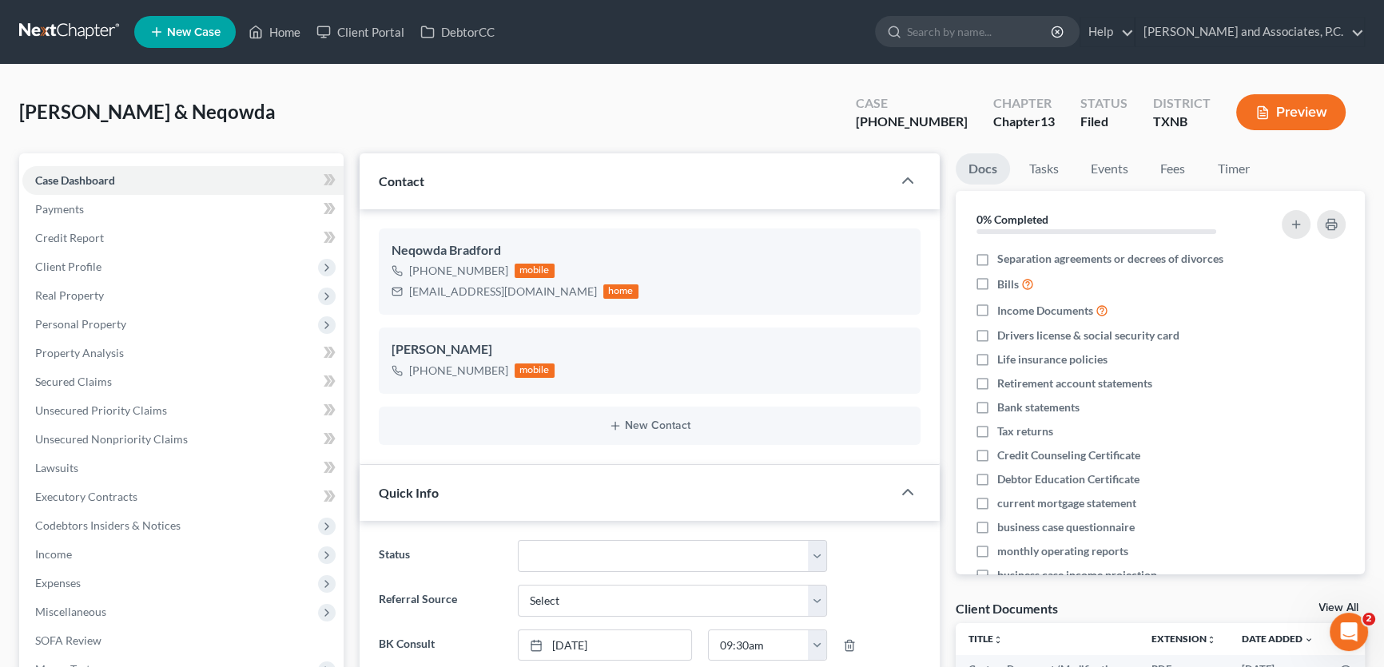
scroll to position [227, 0]
drag, startPoint x: 539, startPoint y: 289, endPoint x: 405, endPoint y: 297, distance: 133.7
click at [405, 297] on div "[EMAIL_ADDRESS][DOMAIN_NAME] home" at bounding box center [515, 291] width 247 height 21
copy div "[EMAIL_ADDRESS][DOMAIN_NAME]"
click at [289, 32] on link "Home" at bounding box center [275, 32] width 68 height 29
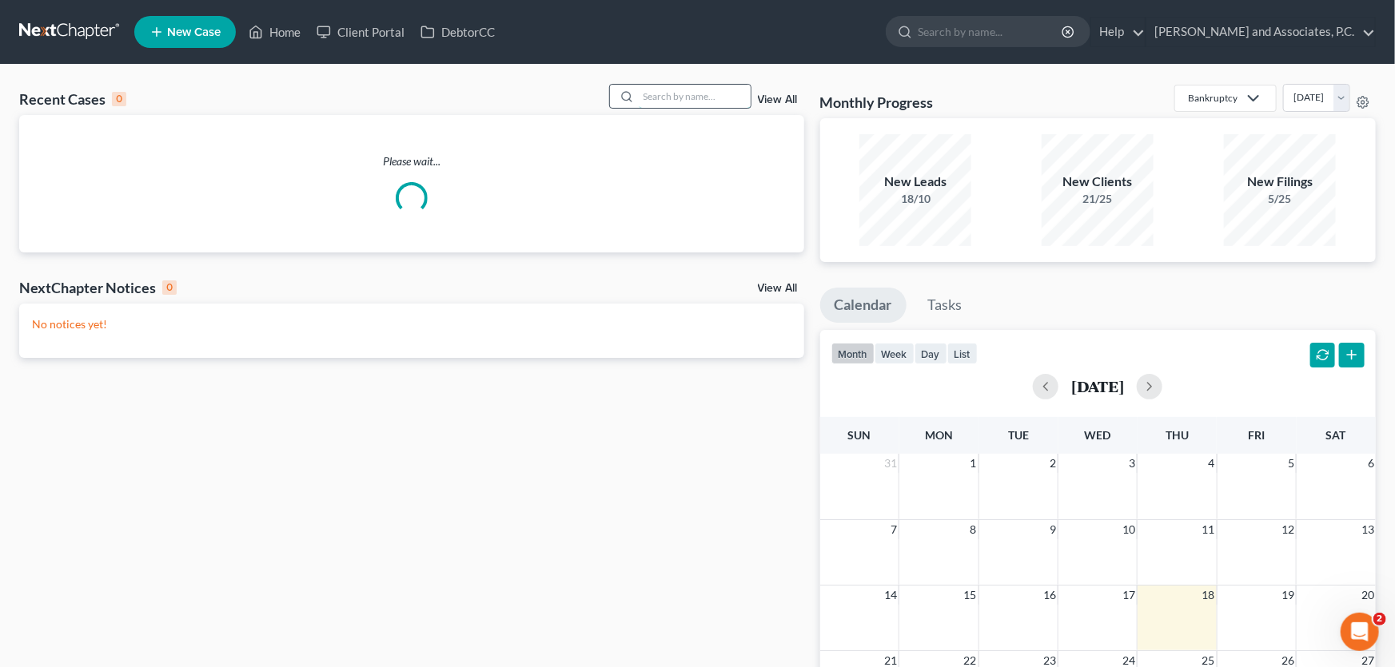
click at [694, 97] on input "search" at bounding box center [695, 96] width 112 height 23
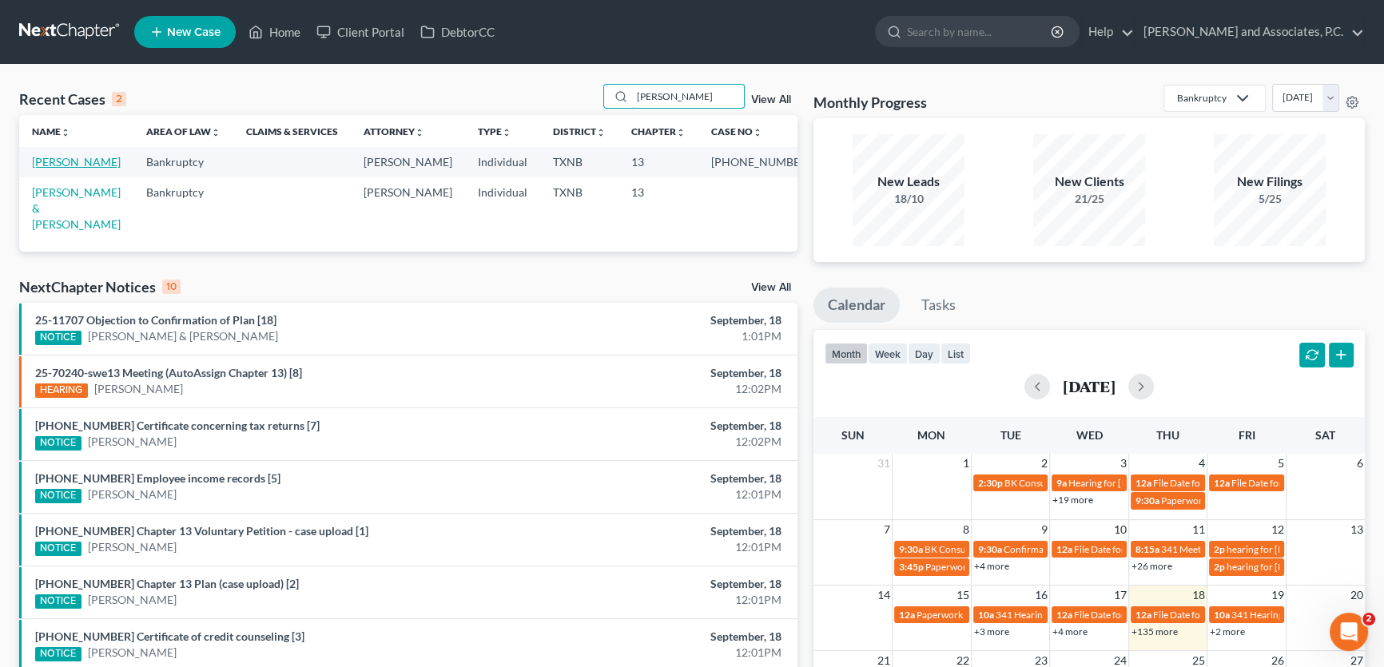
type input "[PERSON_NAME]"
click at [84, 165] on link "[PERSON_NAME]" at bounding box center [76, 162] width 89 height 14
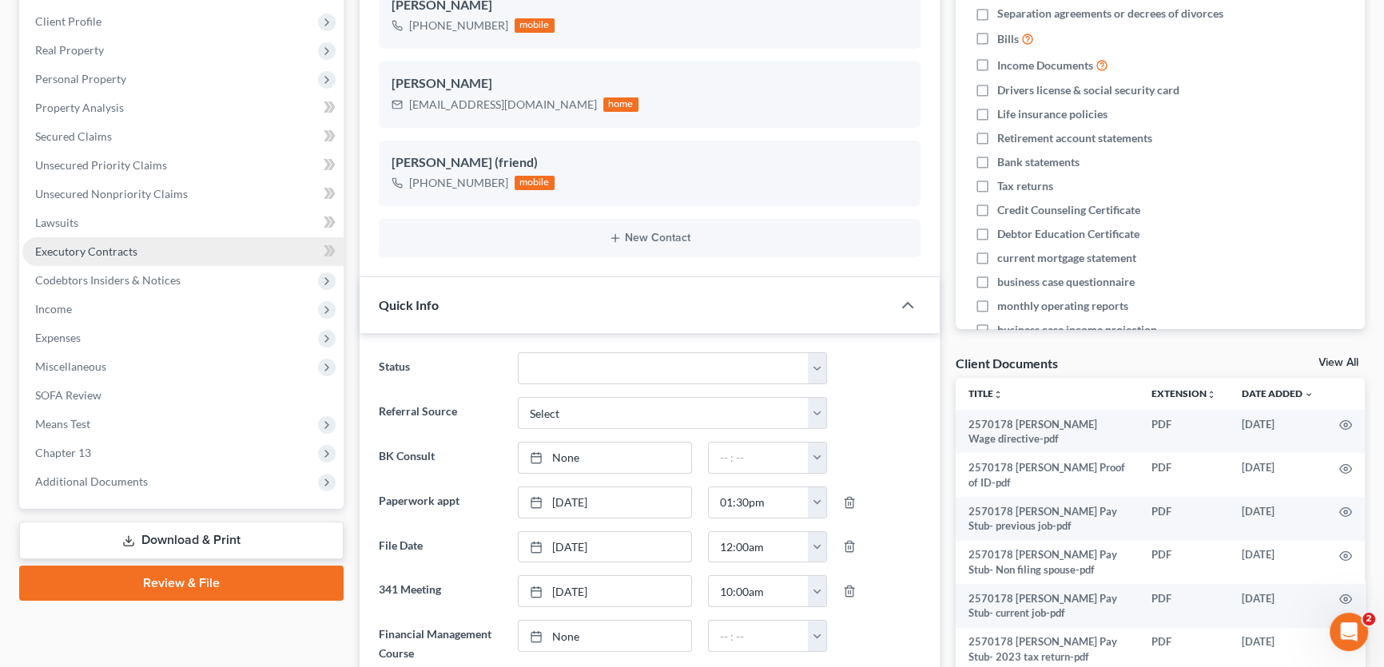
scroll to position [363, 0]
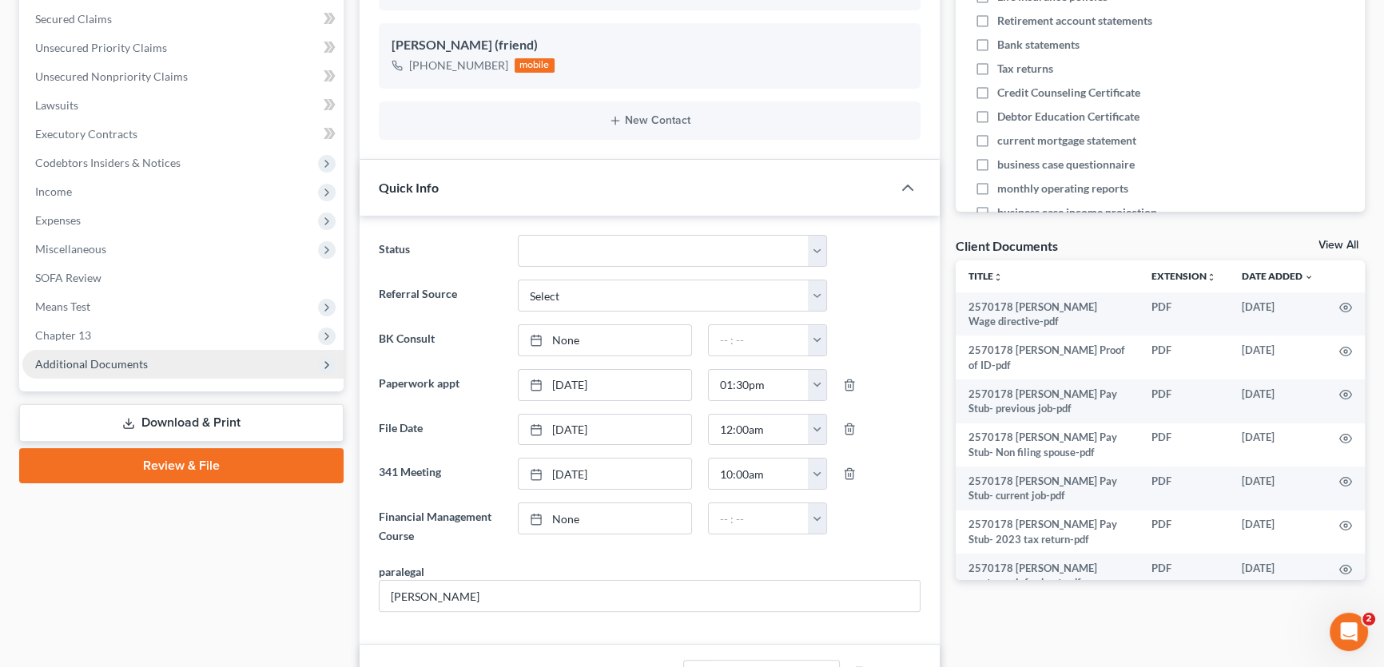
click at [120, 371] on span "Additional Documents" at bounding box center [182, 364] width 321 height 29
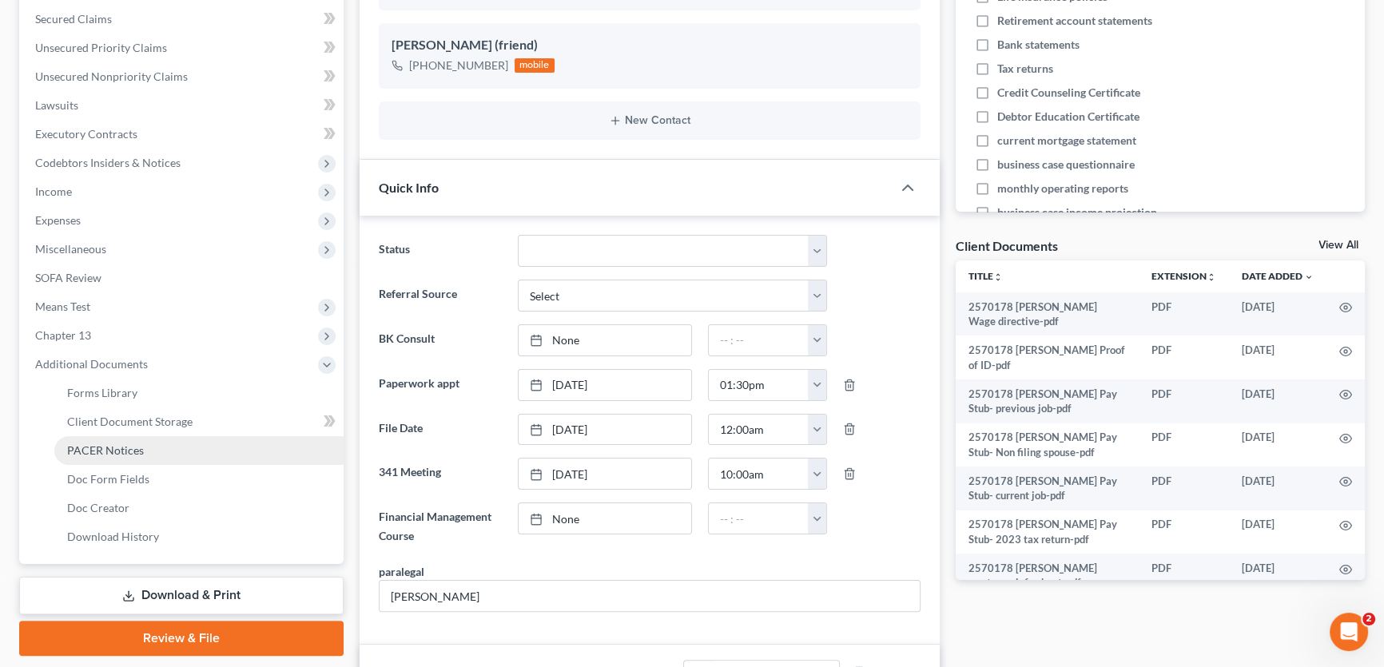
click at [110, 448] on span "PACER Notices" at bounding box center [105, 451] width 77 height 14
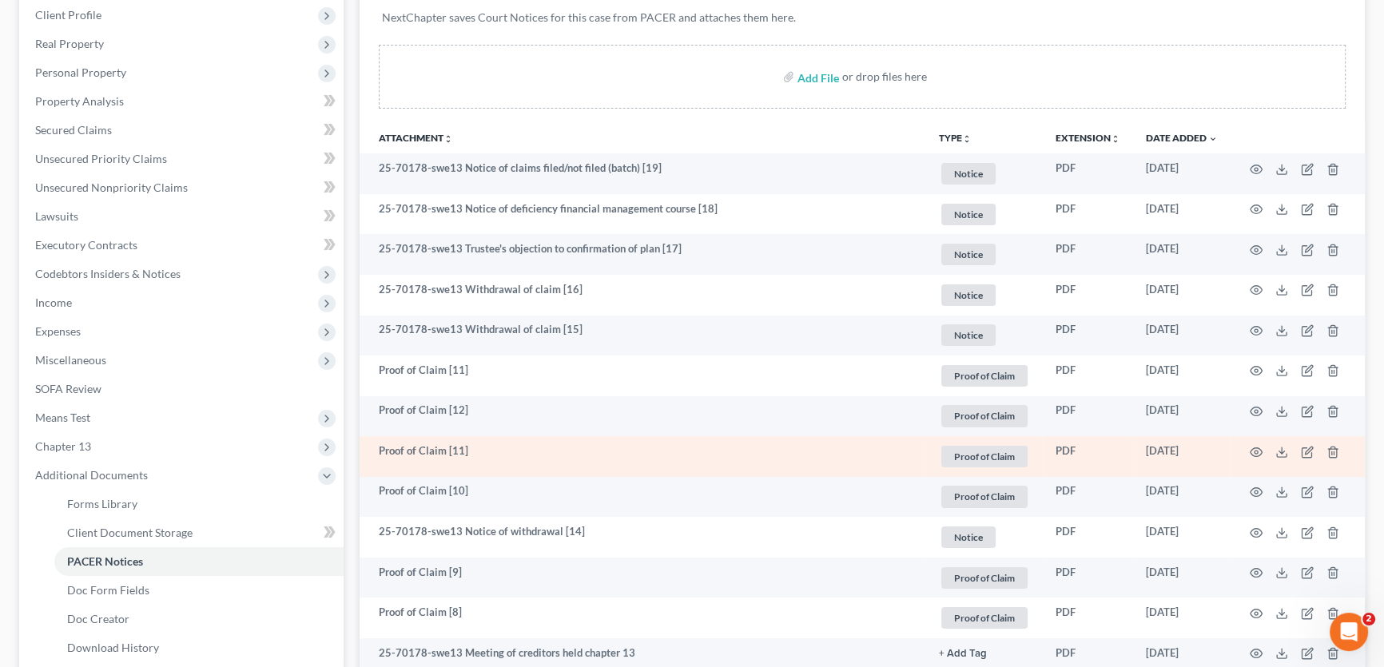
scroll to position [290, 0]
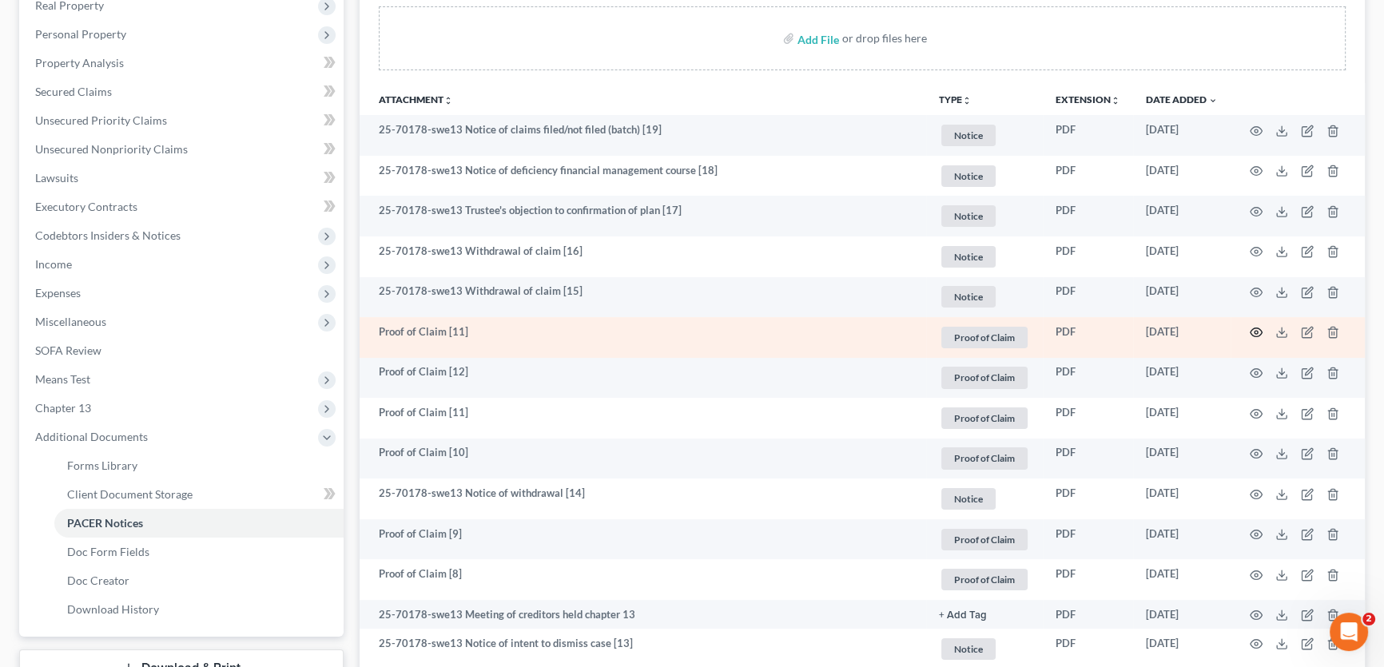
click at [1257, 331] on circle "button" at bounding box center [1256, 332] width 3 height 3
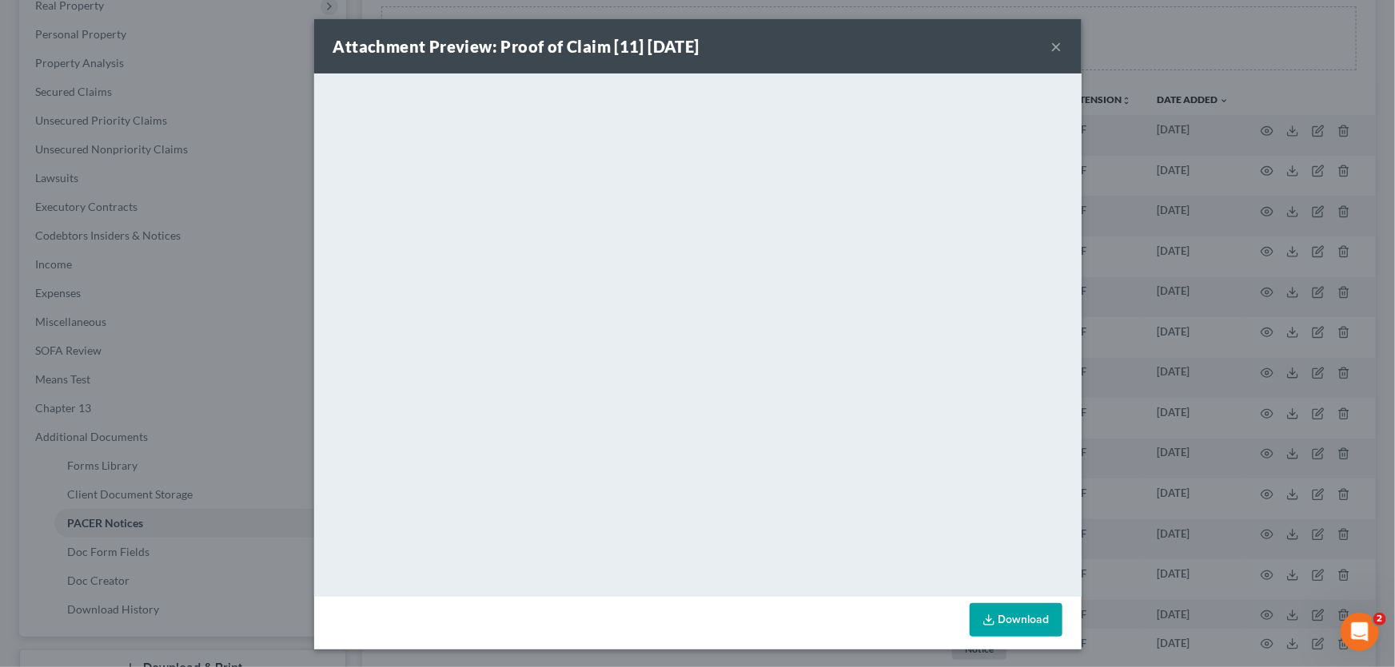
click at [1051, 45] on button "×" at bounding box center [1056, 46] width 11 height 19
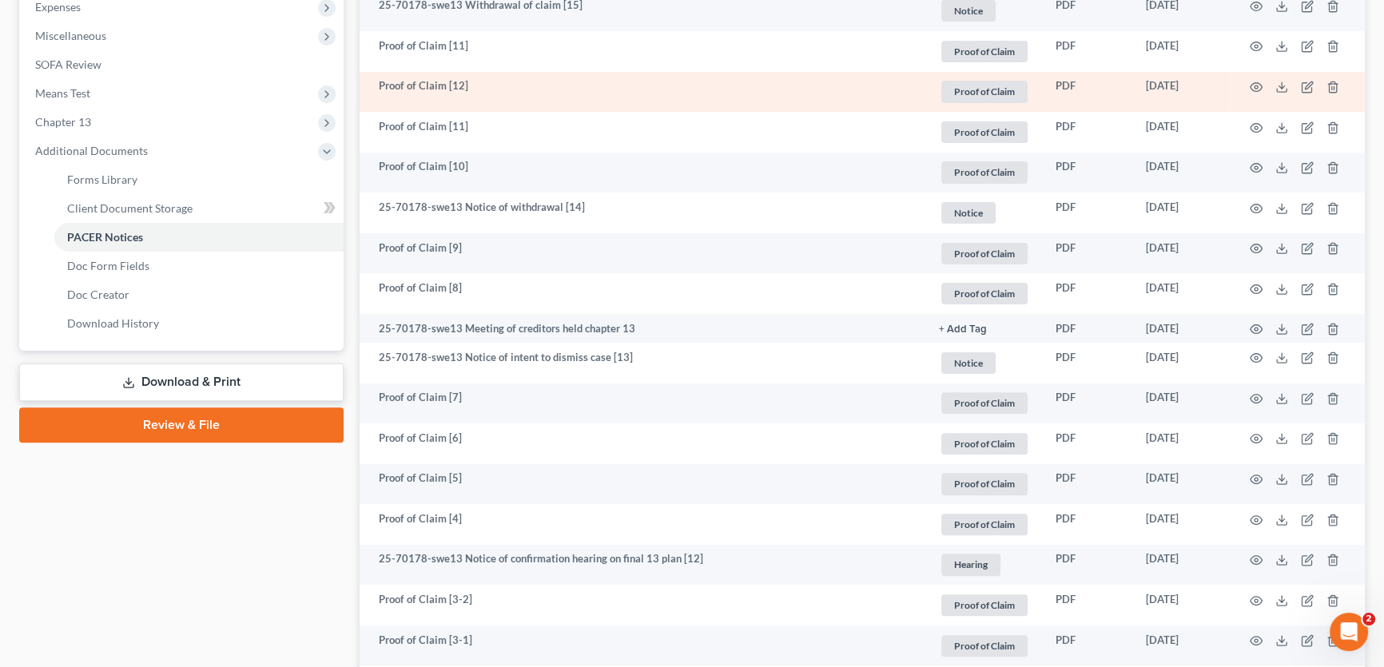
scroll to position [581, 0]
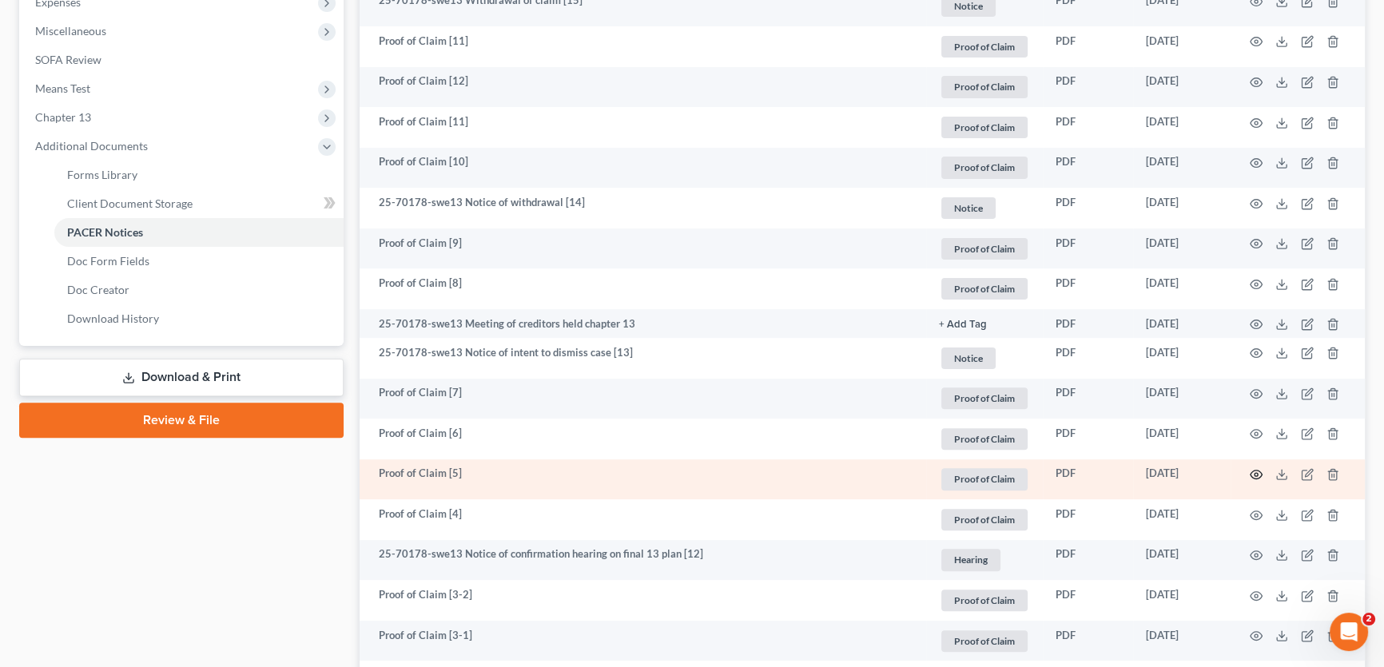
click at [1254, 472] on icon "button" at bounding box center [1256, 474] width 13 height 13
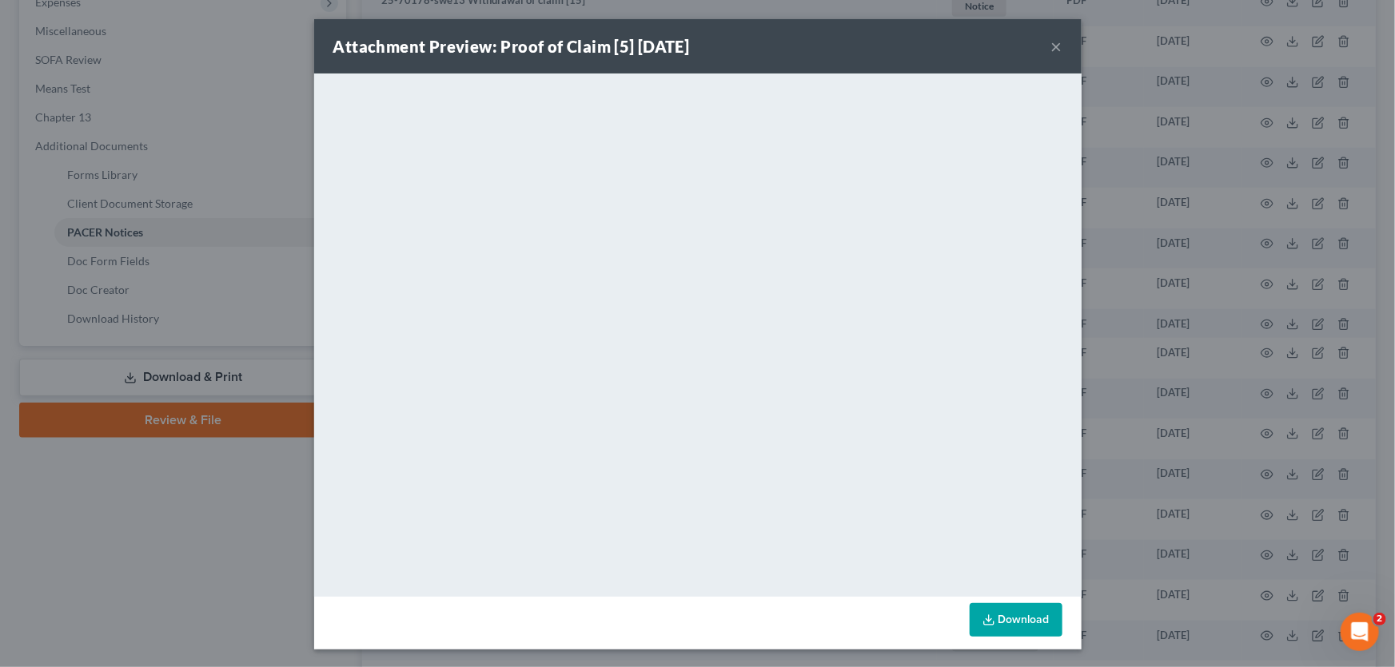
click at [1054, 49] on button "×" at bounding box center [1056, 46] width 11 height 19
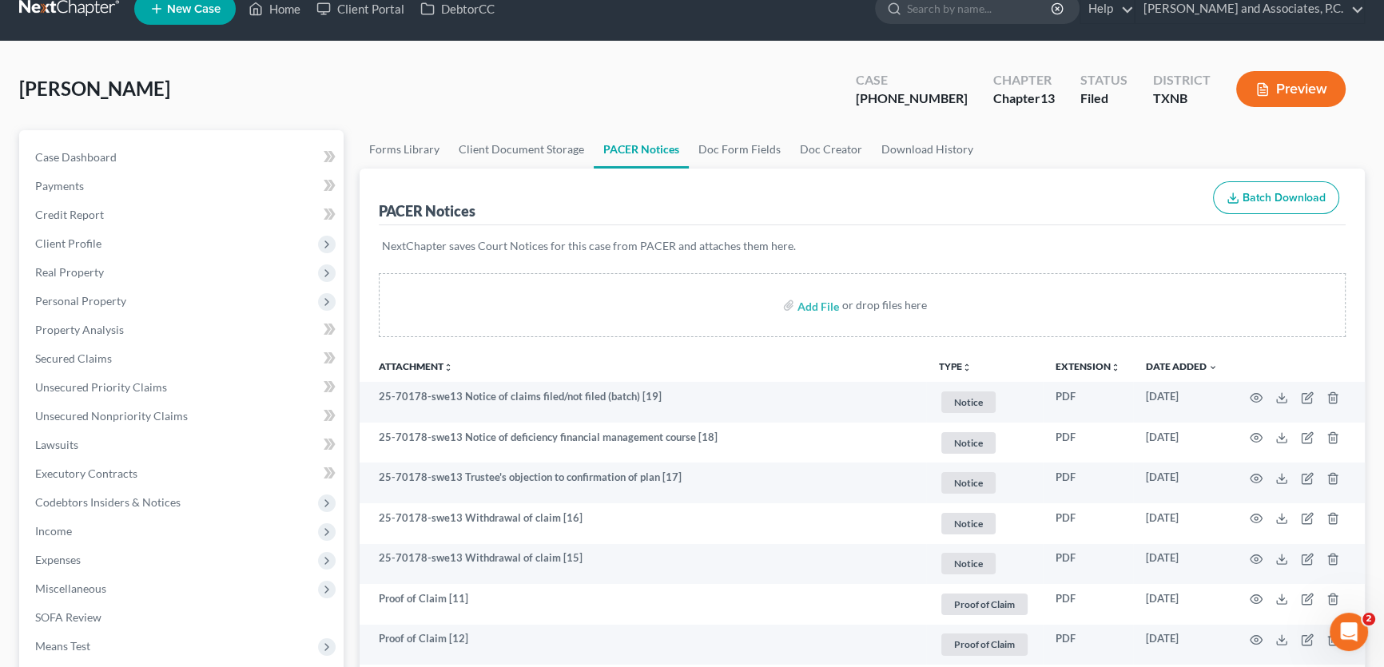
scroll to position [0, 0]
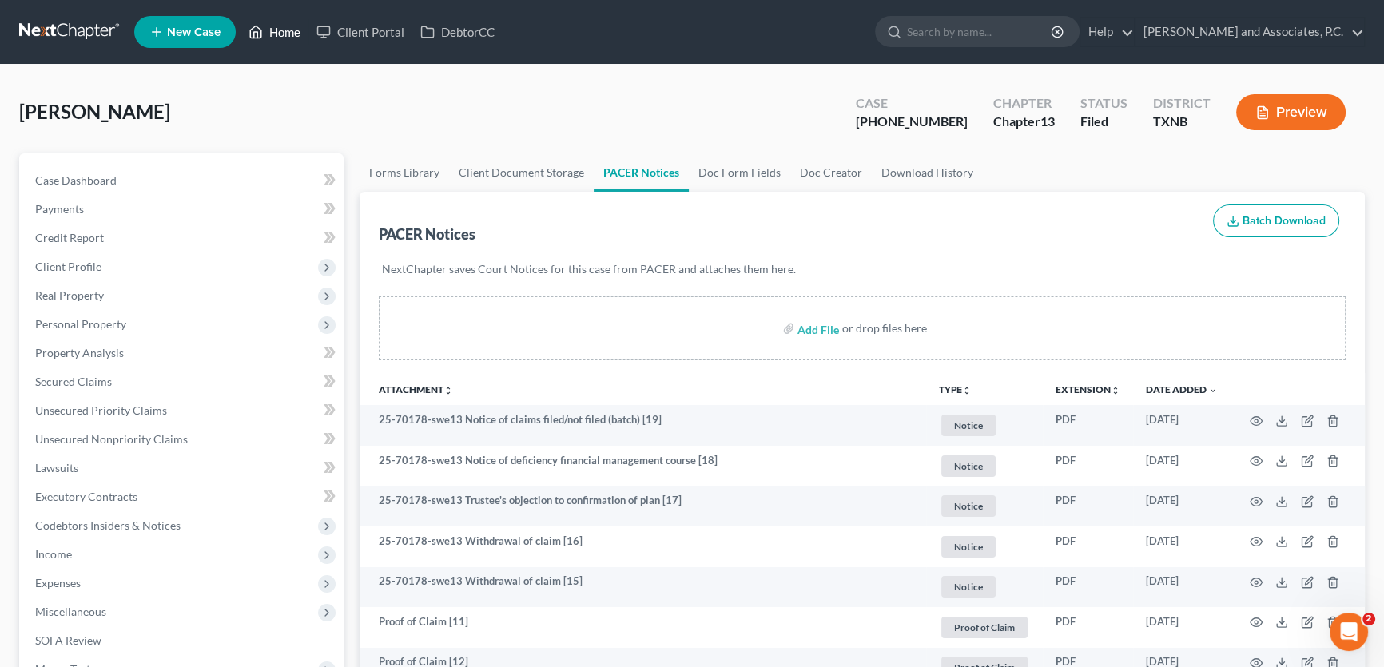
click at [288, 26] on link "Home" at bounding box center [275, 32] width 68 height 29
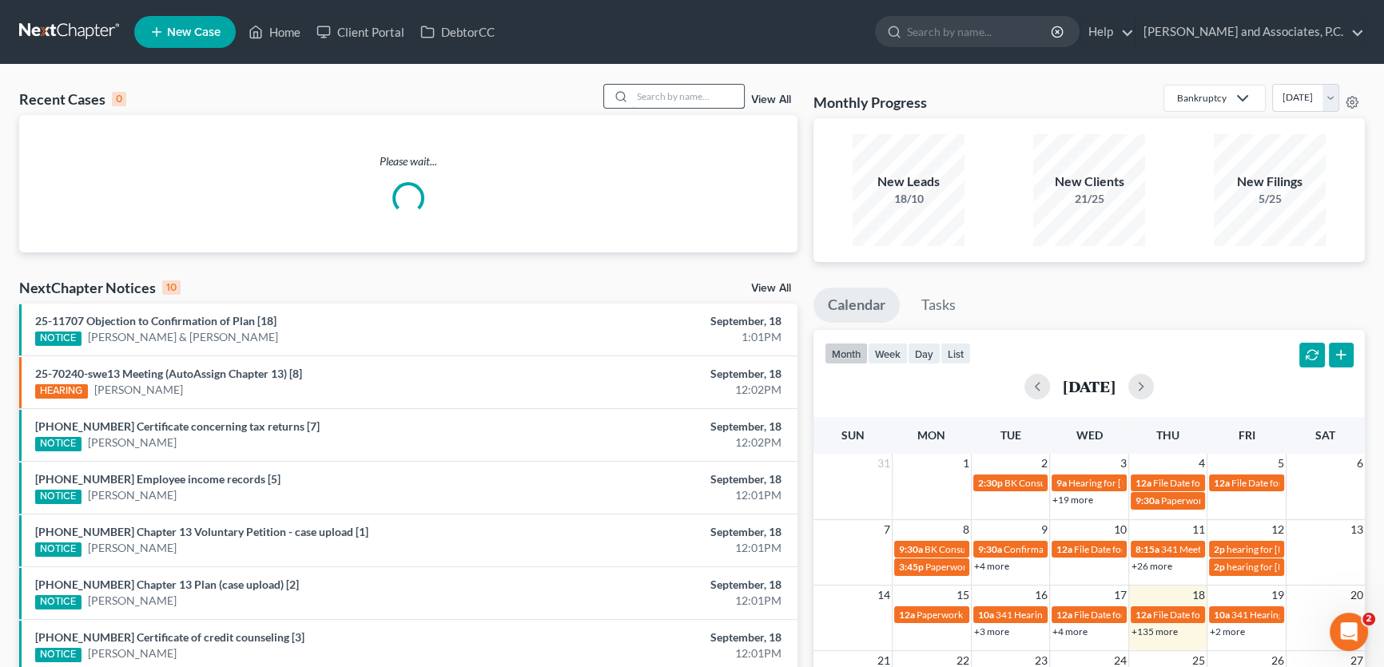
click at [708, 96] on input "search" at bounding box center [688, 96] width 112 height 23
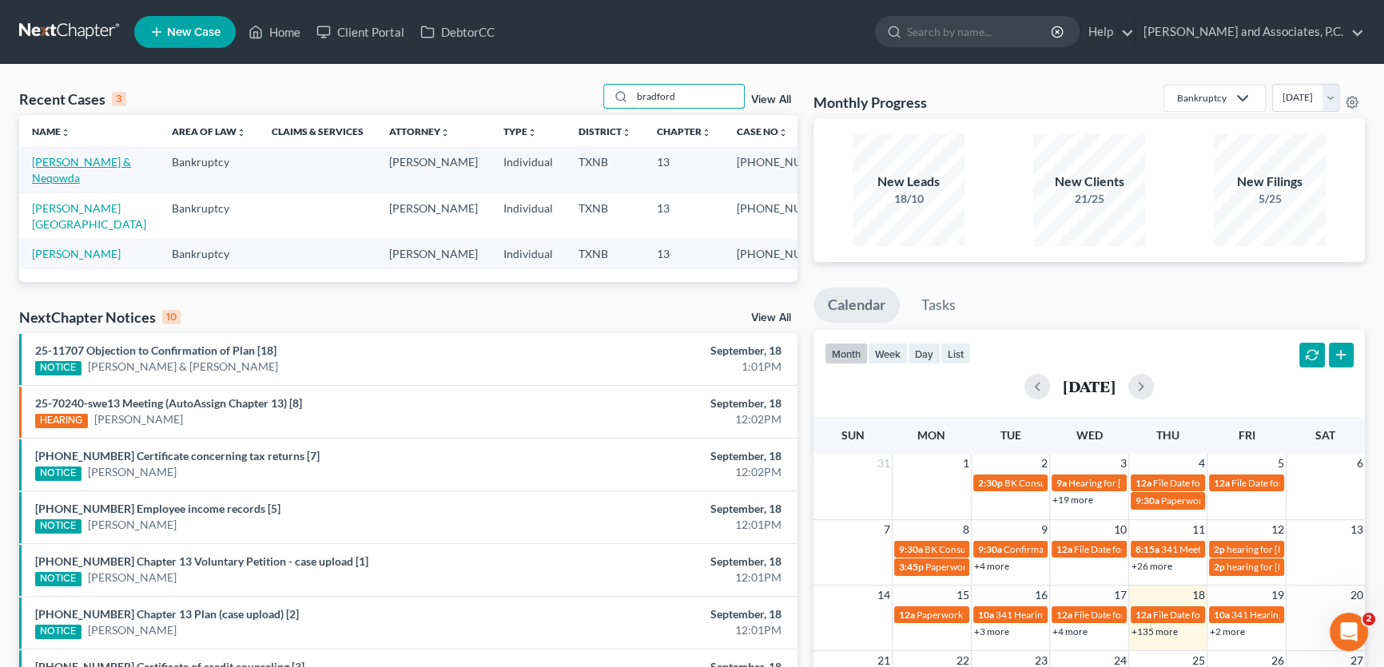
type input "bradford"
click at [96, 166] on link "Bradford, Tucker & Neqowda" at bounding box center [81, 170] width 99 height 30
select select "5"
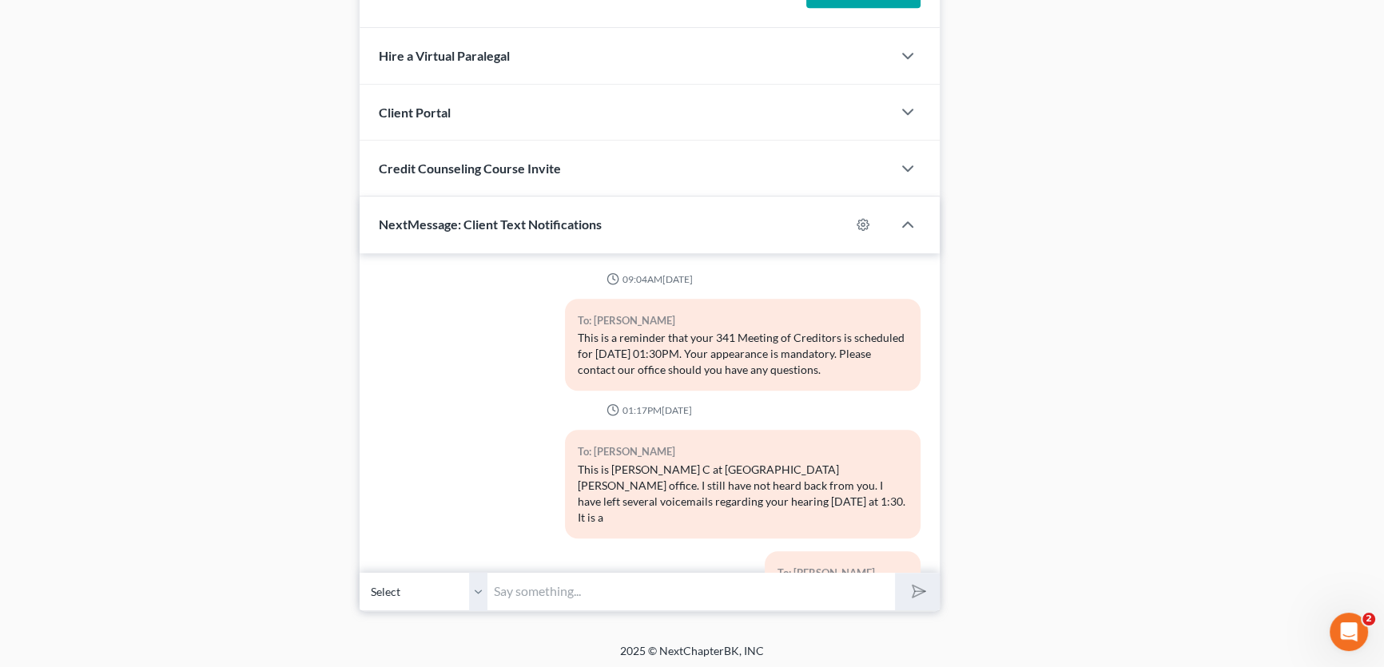
scroll to position [227, 0]
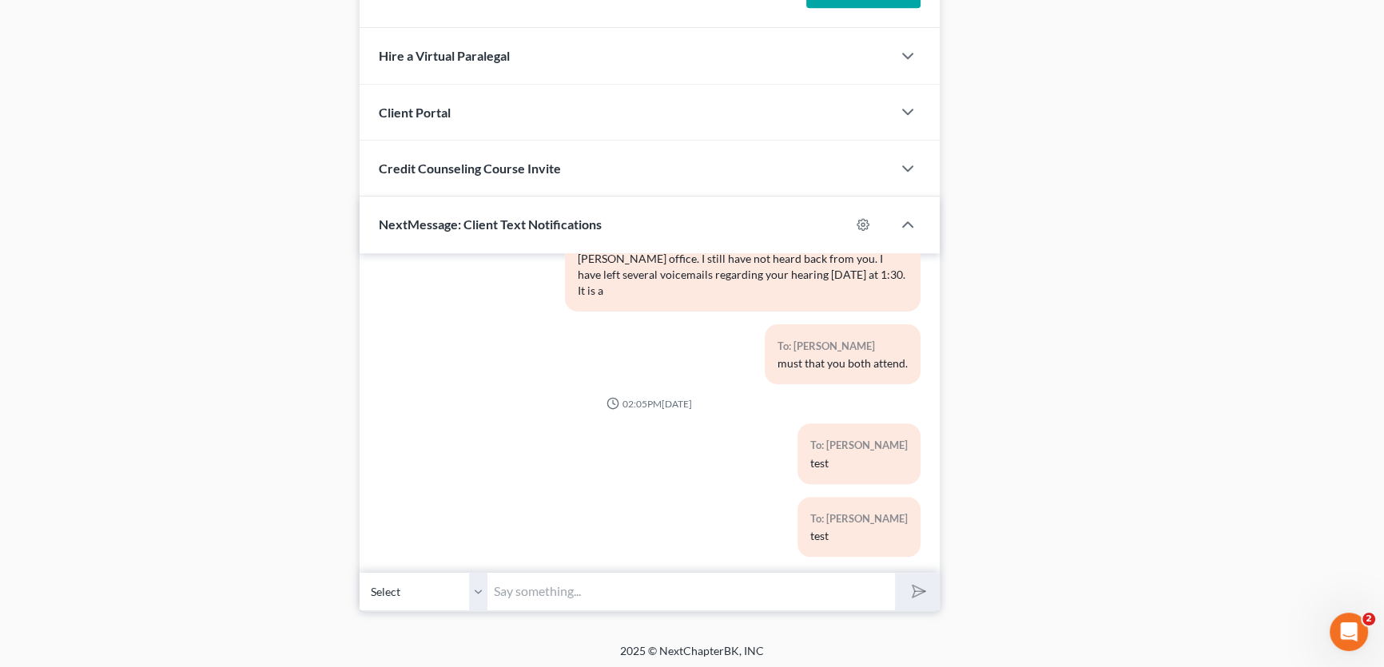
click at [480, 583] on select "Select +1 (325) 260-2104 - Neqowda Bradford +1 (325) 261-2825 - Tucker Bradford" at bounding box center [424, 591] width 128 height 39
click at [360, 572] on select "Select +1 (325) 260-2104 - Neqowda Bradford +1 (325) 261-2825 - Tucker Bradford" at bounding box center [424, 591] width 128 height 39
click at [506, 592] on input "text" at bounding box center [692, 591] width 408 height 39
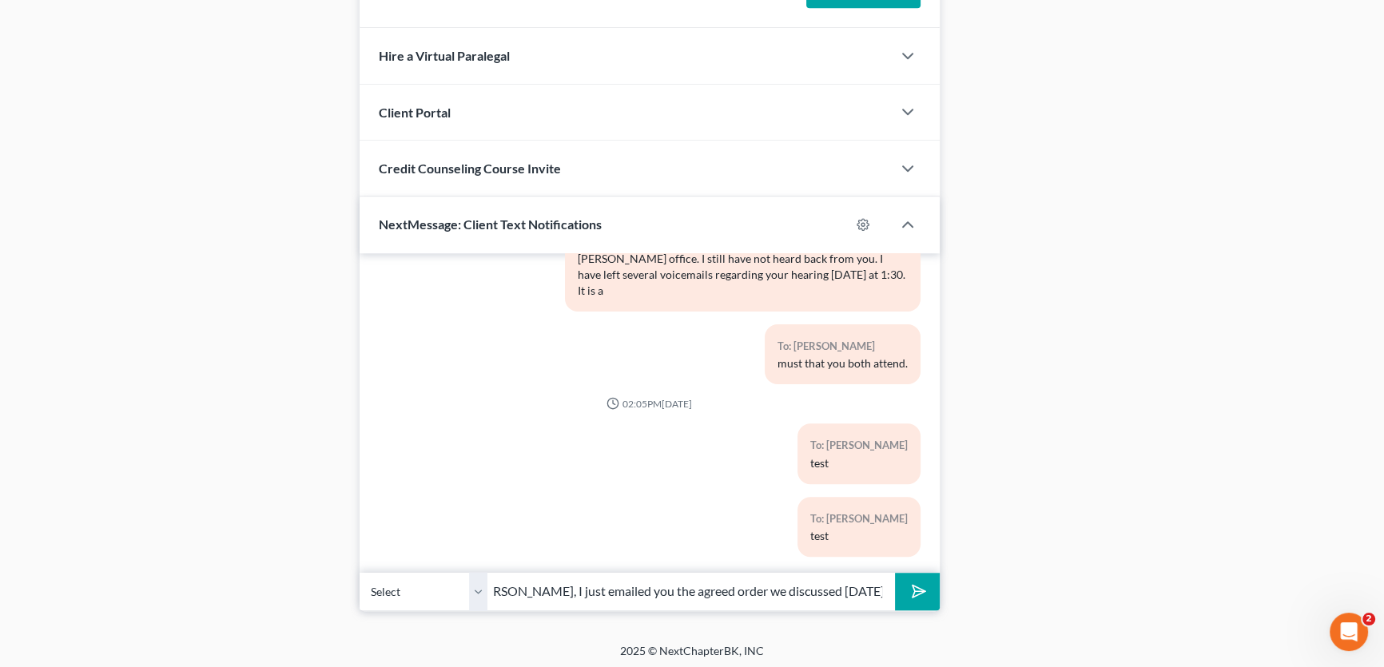
scroll to position [0, 22]
type input "Mrs. Bradford, I just emailed you the agreed order we discussed yesterday."
click at [895, 573] on button "submit" at bounding box center [917, 592] width 44 height 38
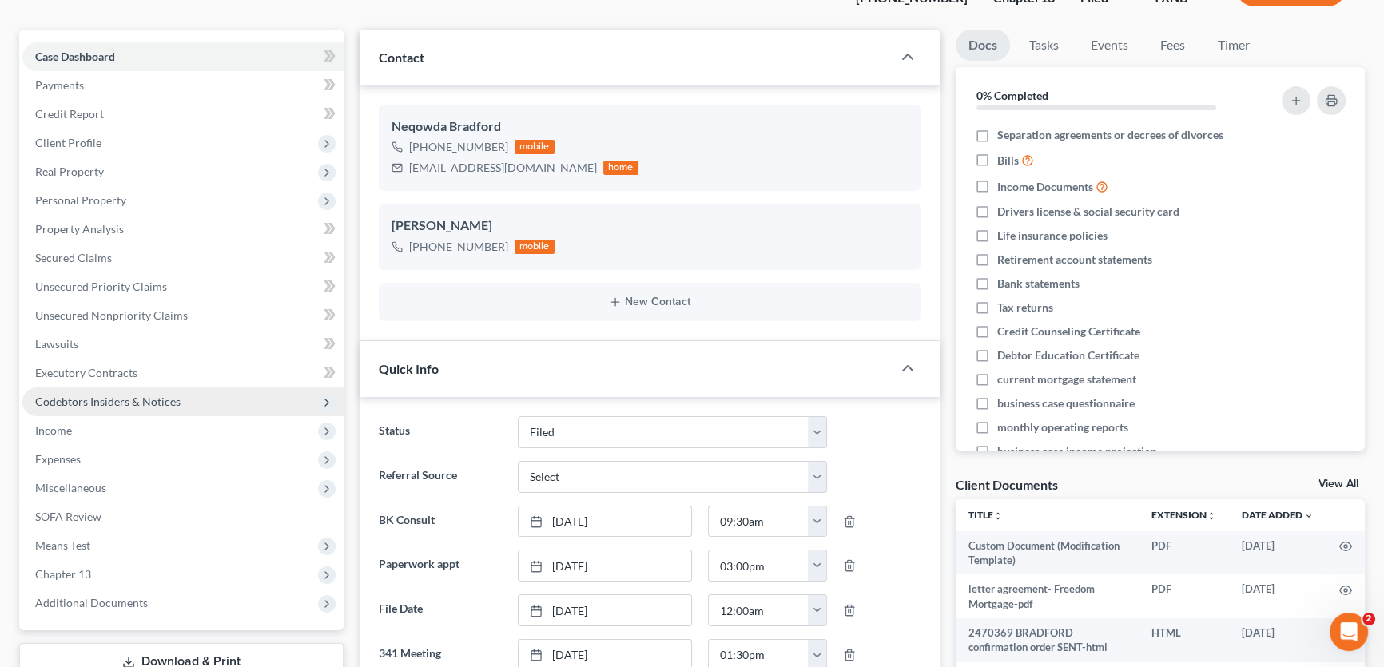
scroll to position [0, 0]
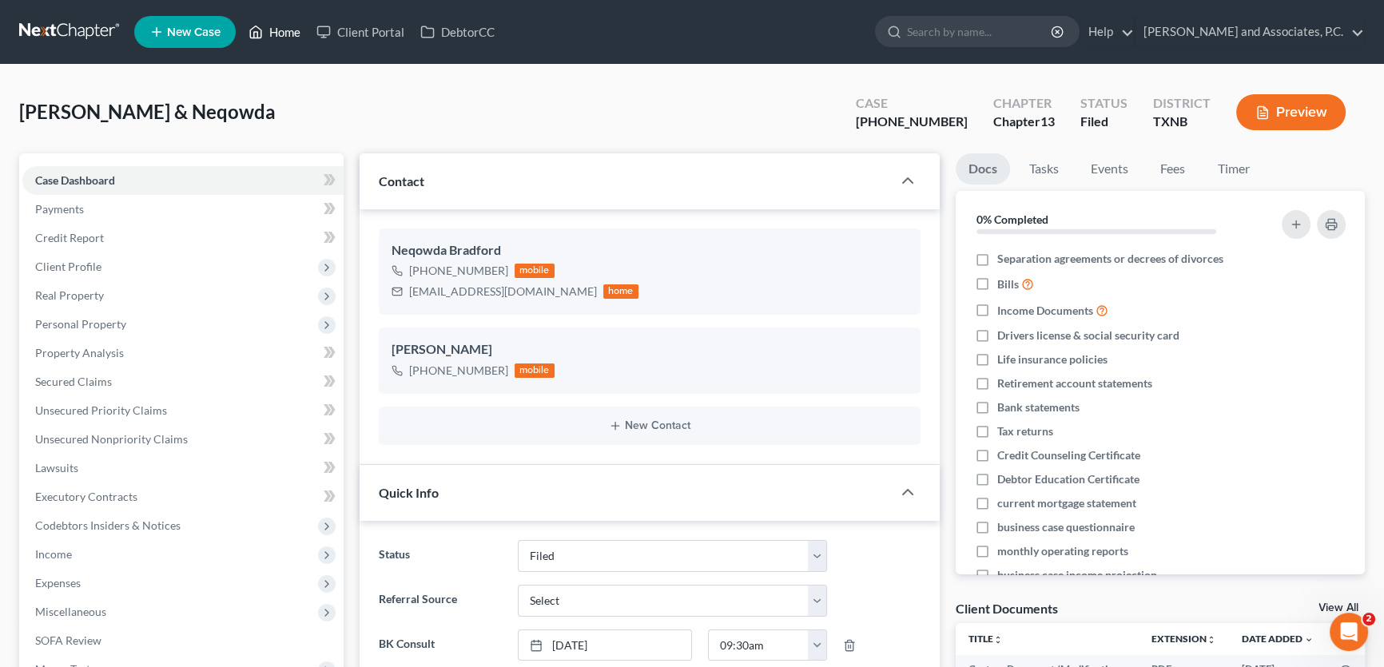
click at [290, 36] on link "Home" at bounding box center [275, 32] width 68 height 29
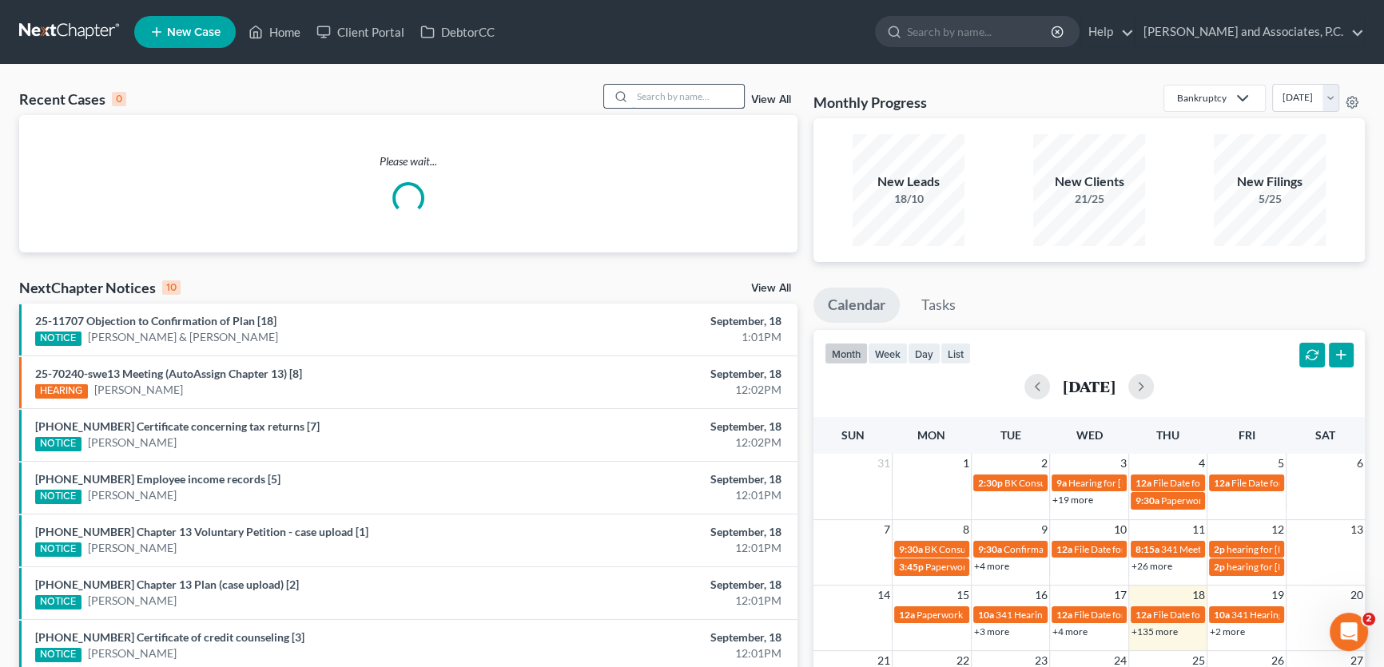
click at [659, 98] on input "search" at bounding box center [688, 96] width 112 height 23
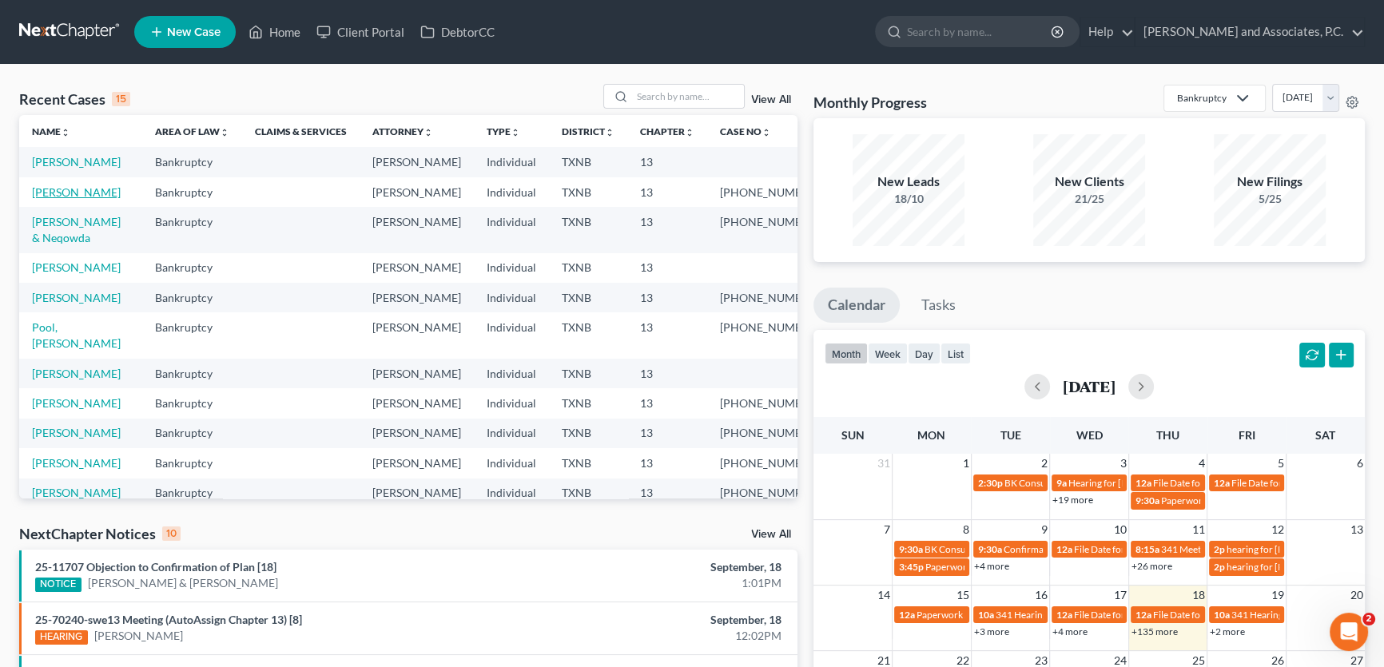
click at [98, 199] on link "Stone, Brandon" at bounding box center [76, 192] width 89 height 14
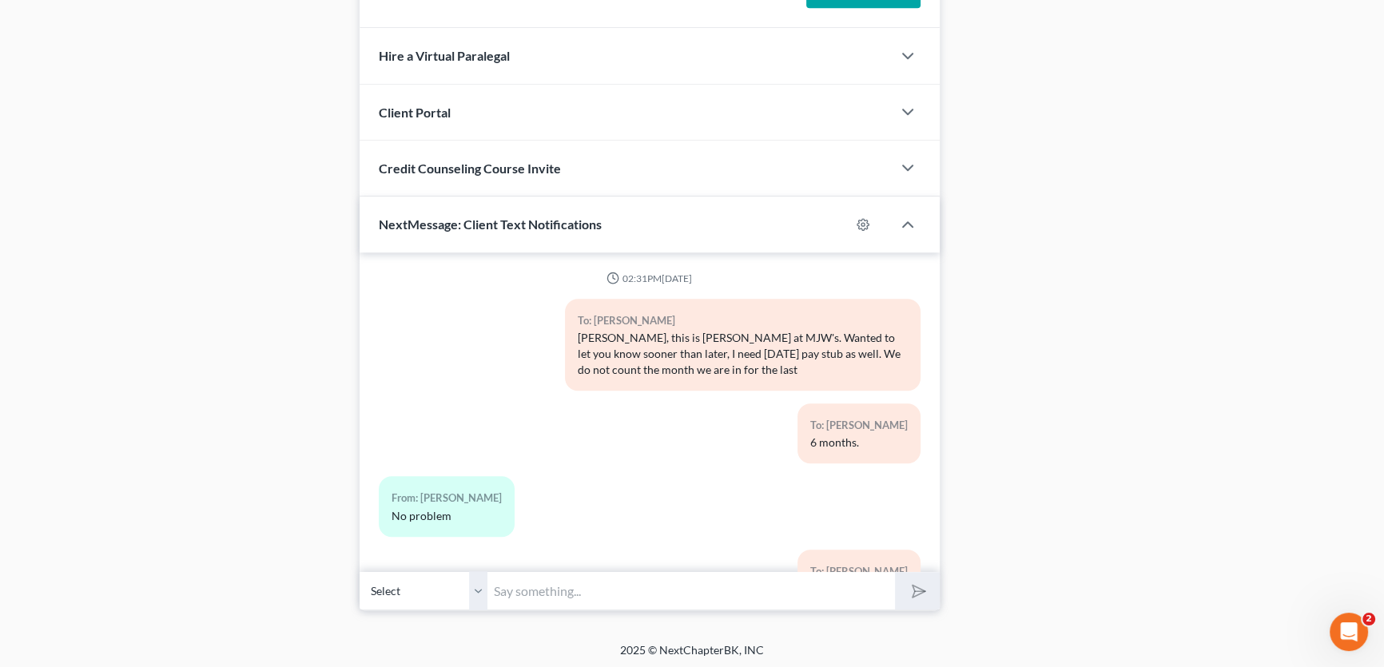
scroll to position [3680, 0]
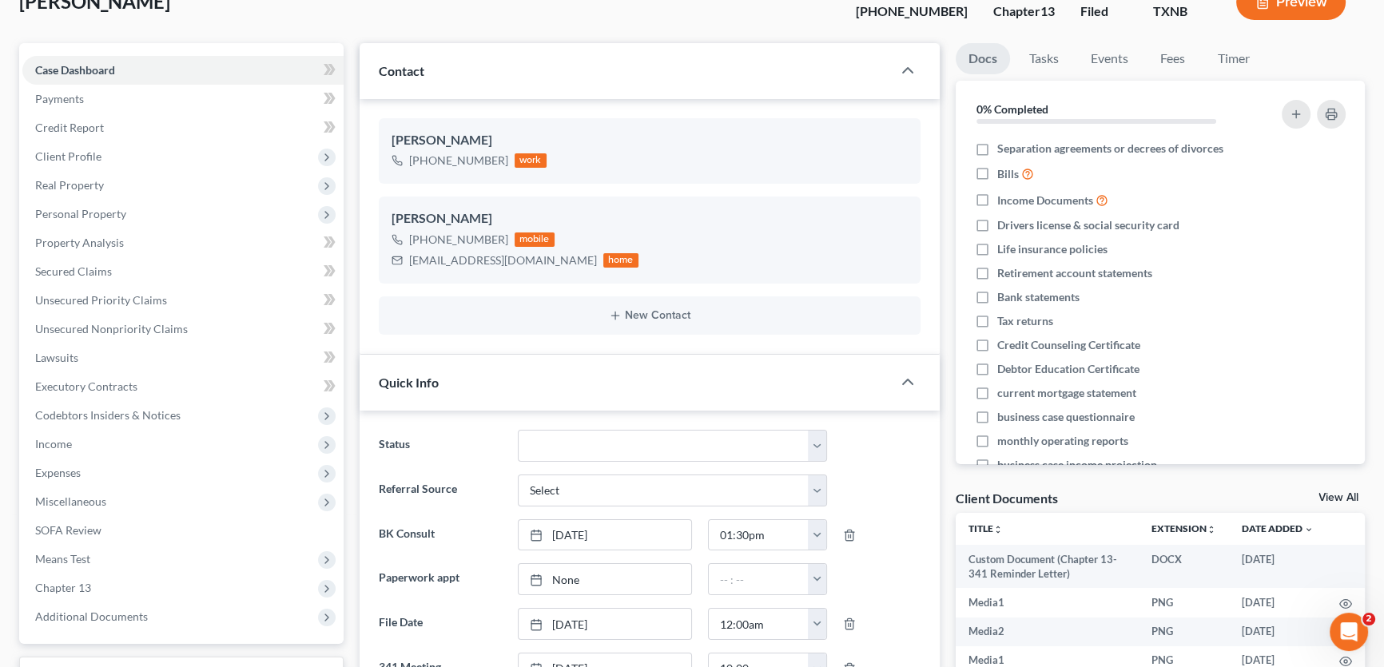
scroll to position [0, 0]
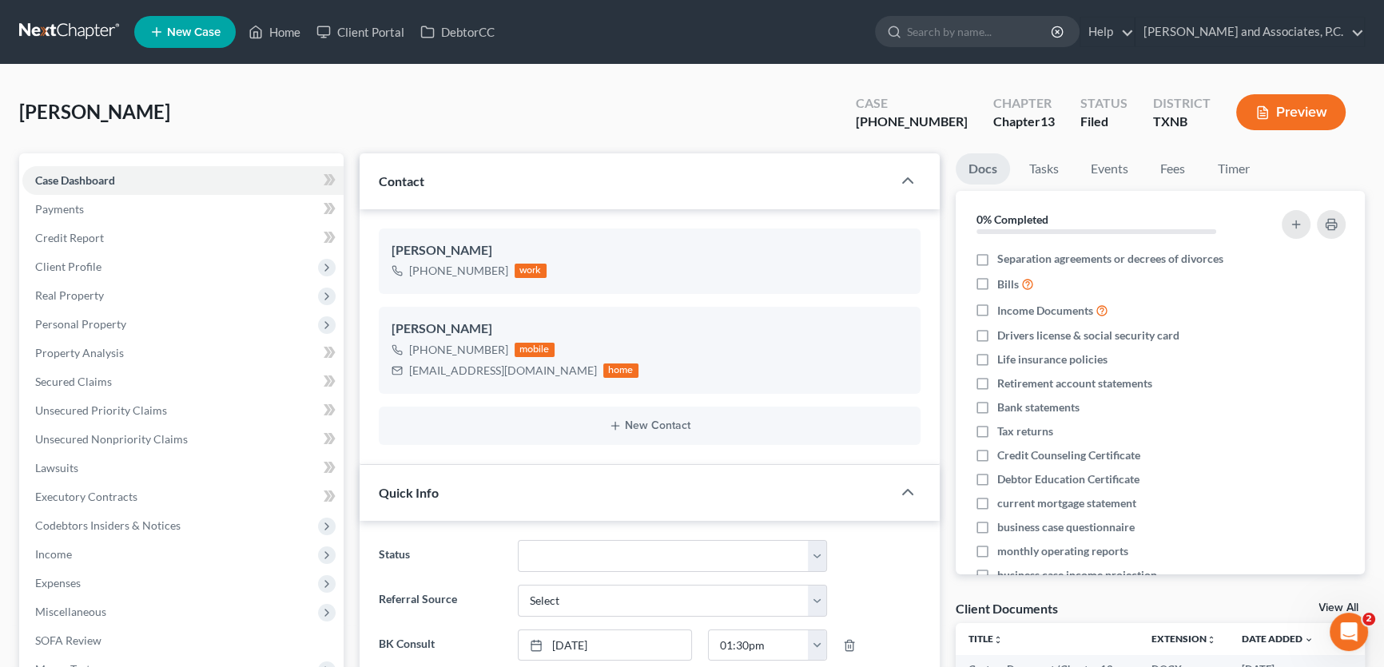
click at [350, 123] on div "Stone, Brandon Upgraded Case 25-70228-13 Chapter Chapter 13 Status Filed Distri…" at bounding box center [692, 119] width 1346 height 70
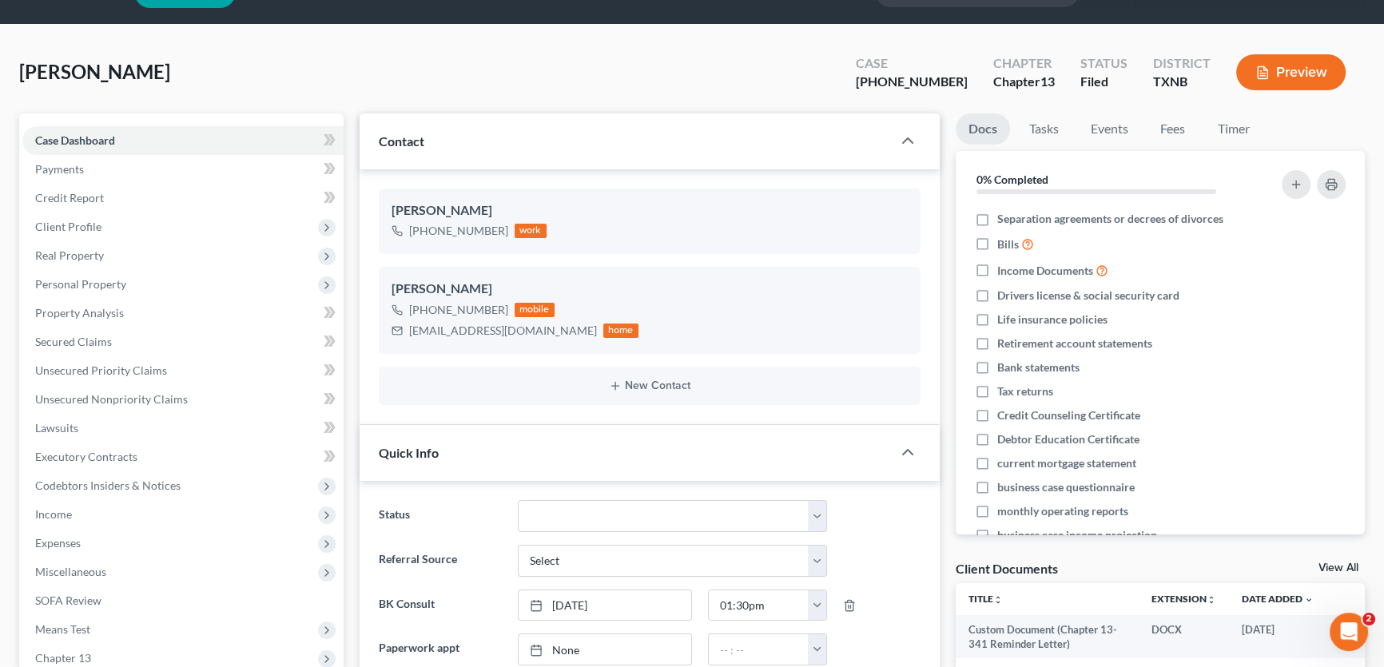
scroll to position [72, 0]
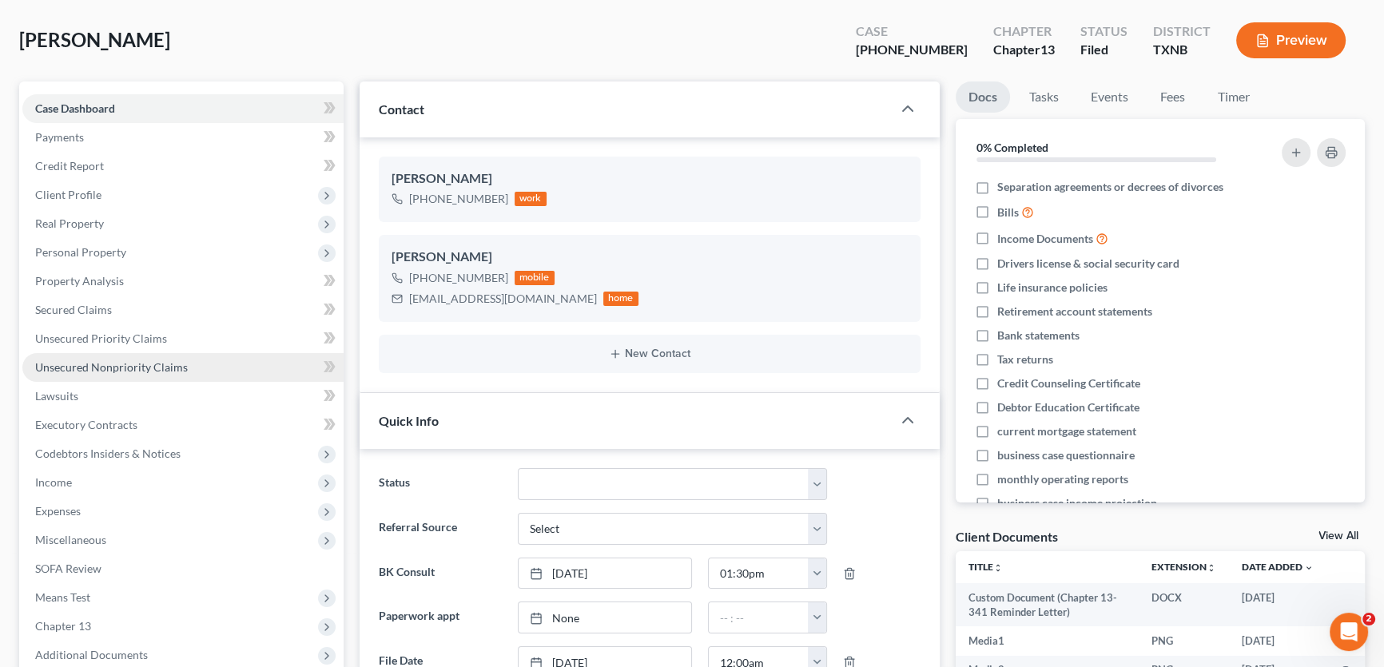
click at [121, 374] on link "Unsecured Nonpriority Claims" at bounding box center [182, 367] width 321 height 29
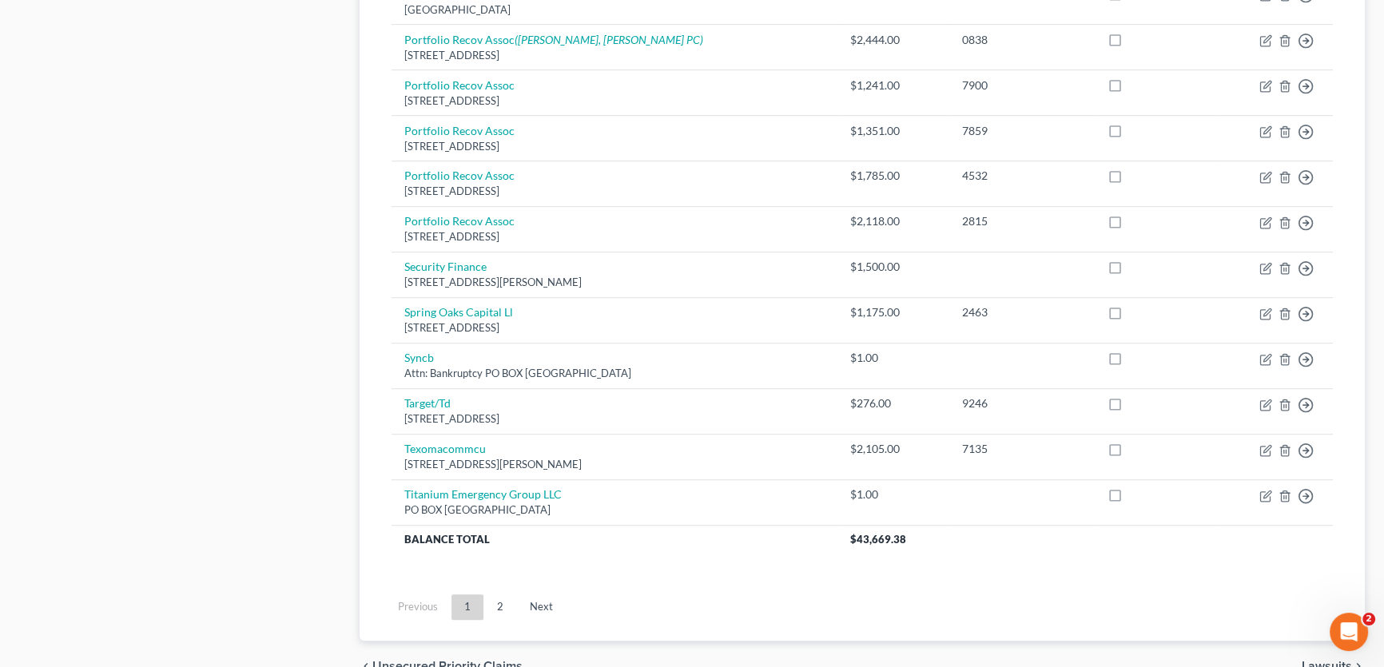
scroll to position [1162, 0]
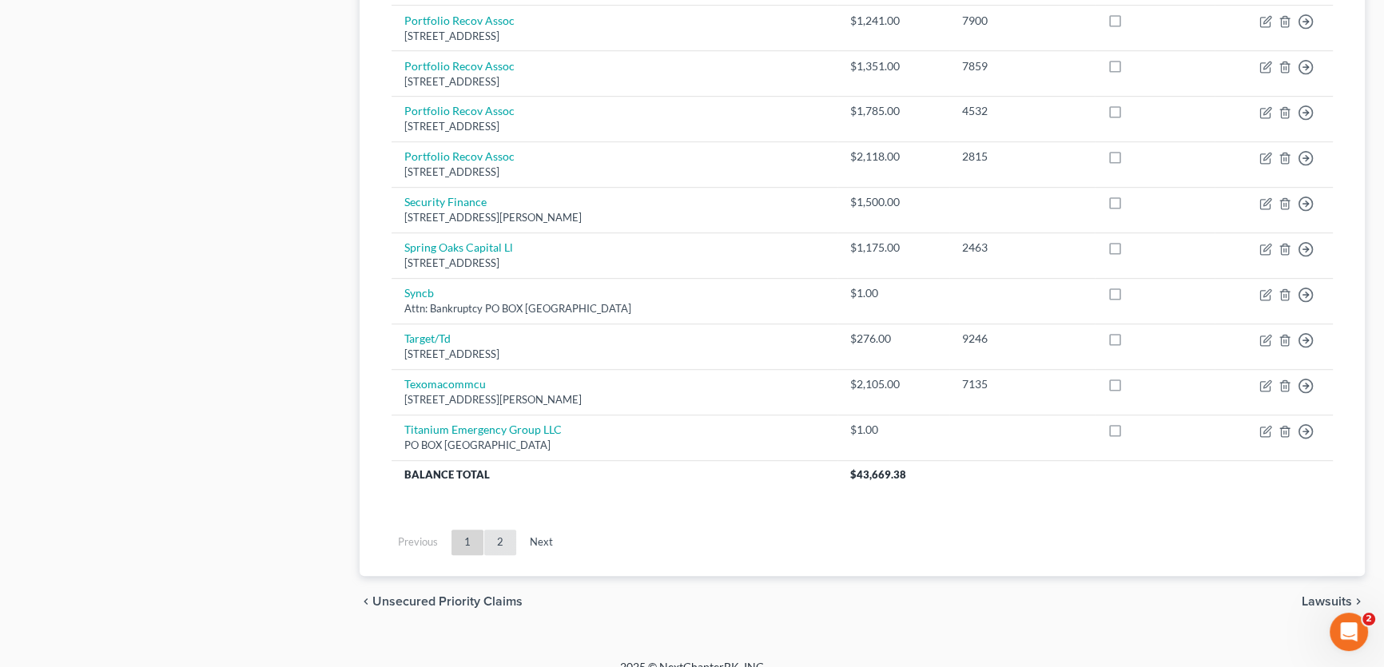
click at [507, 536] on link "2" at bounding box center [500, 543] width 32 height 26
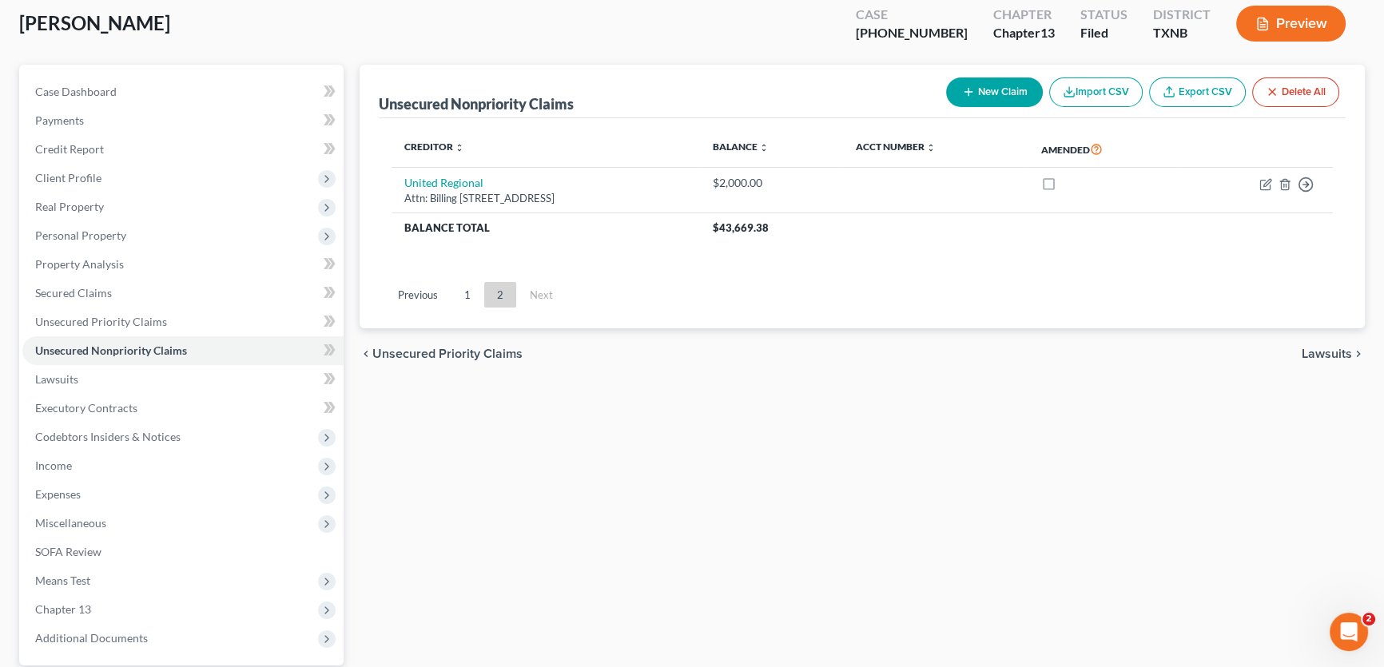
scroll to position [19, 0]
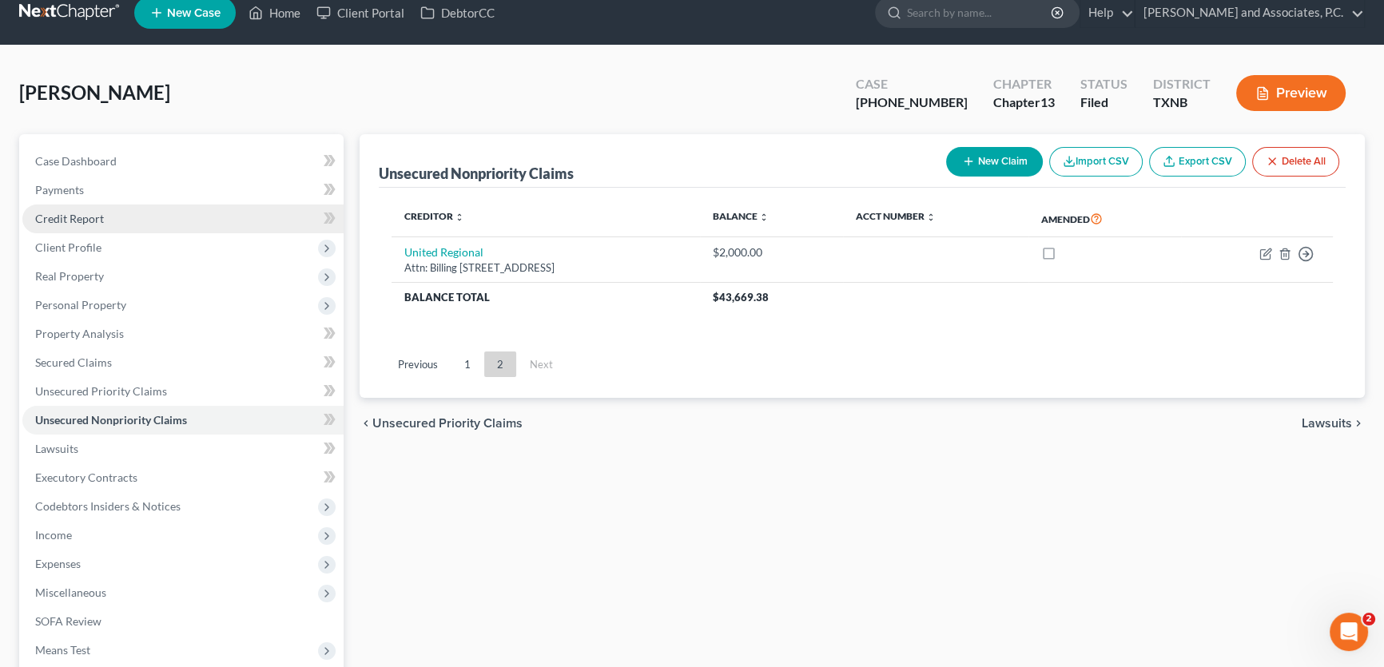
click at [100, 222] on span "Credit Report" at bounding box center [69, 219] width 69 height 14
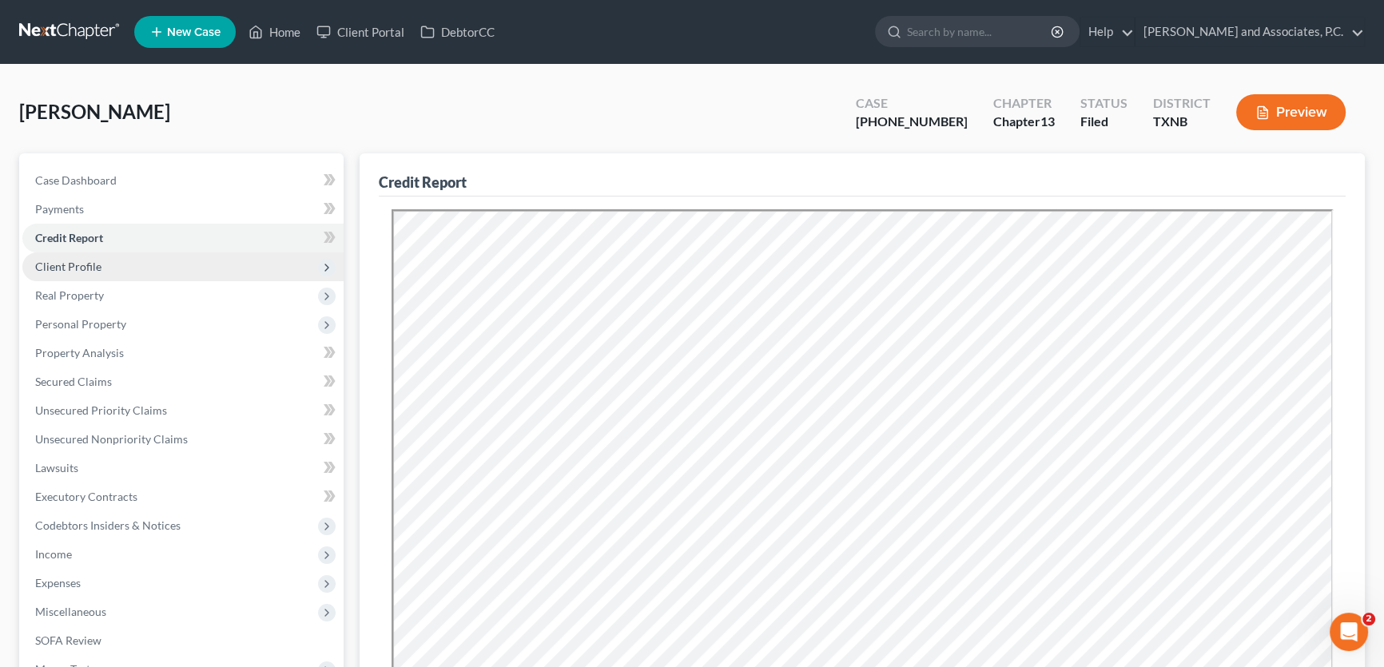
click at [58, 269] on span "Client Profile" at bounding box center [68, 267] width 66 height 14
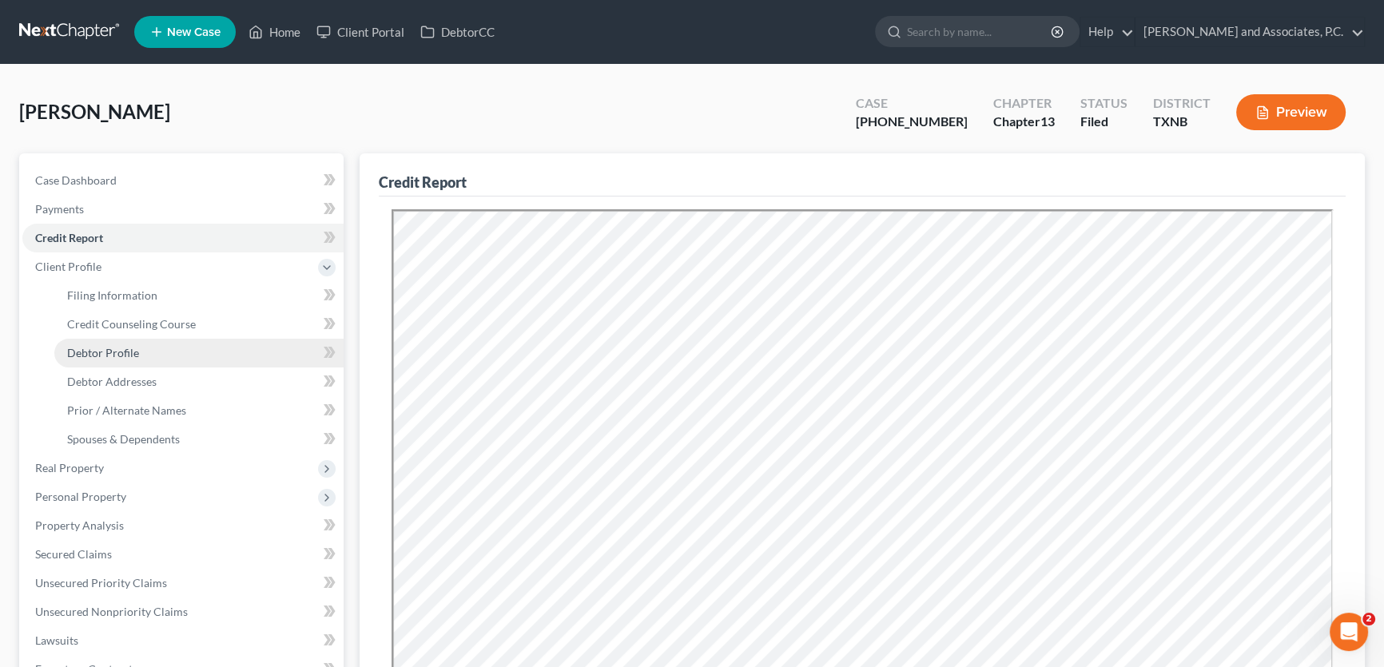
click at [128, 353] on span "Debtor Profile" at bounding box center [103, 353] width 72 height 14
select select "0"
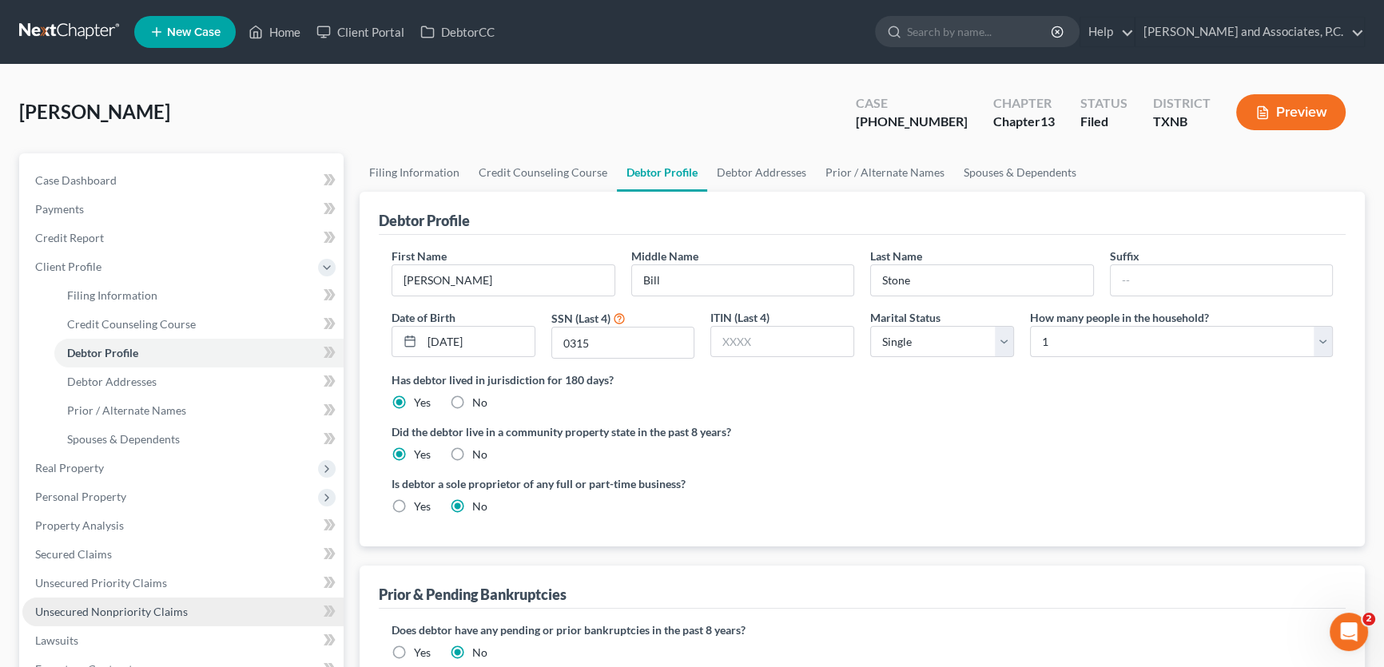
click at [135, 608] on span "Unsecured Nonpriority Claims" at bounding box center [111, 612] width 153 height 14
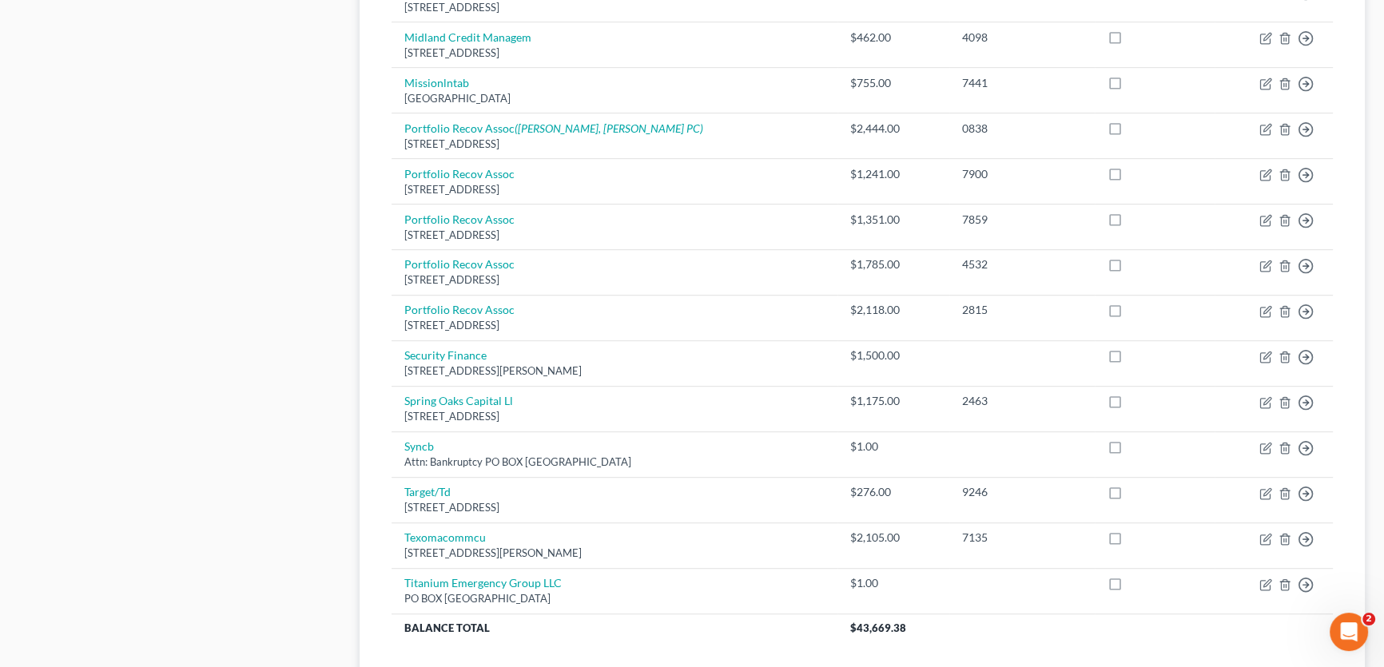
scroll to position [1089, 0]
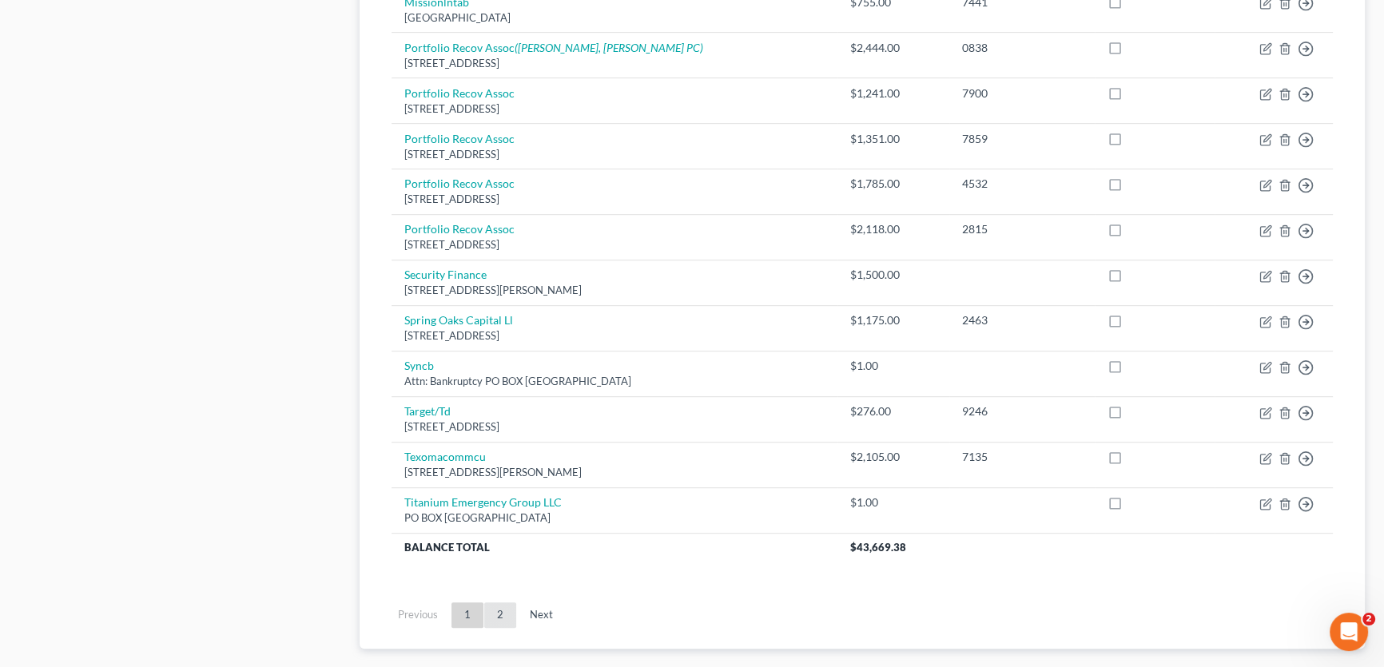
click at [503, 608] on link "2" at bounding box center [500, 616] width 32 height 26
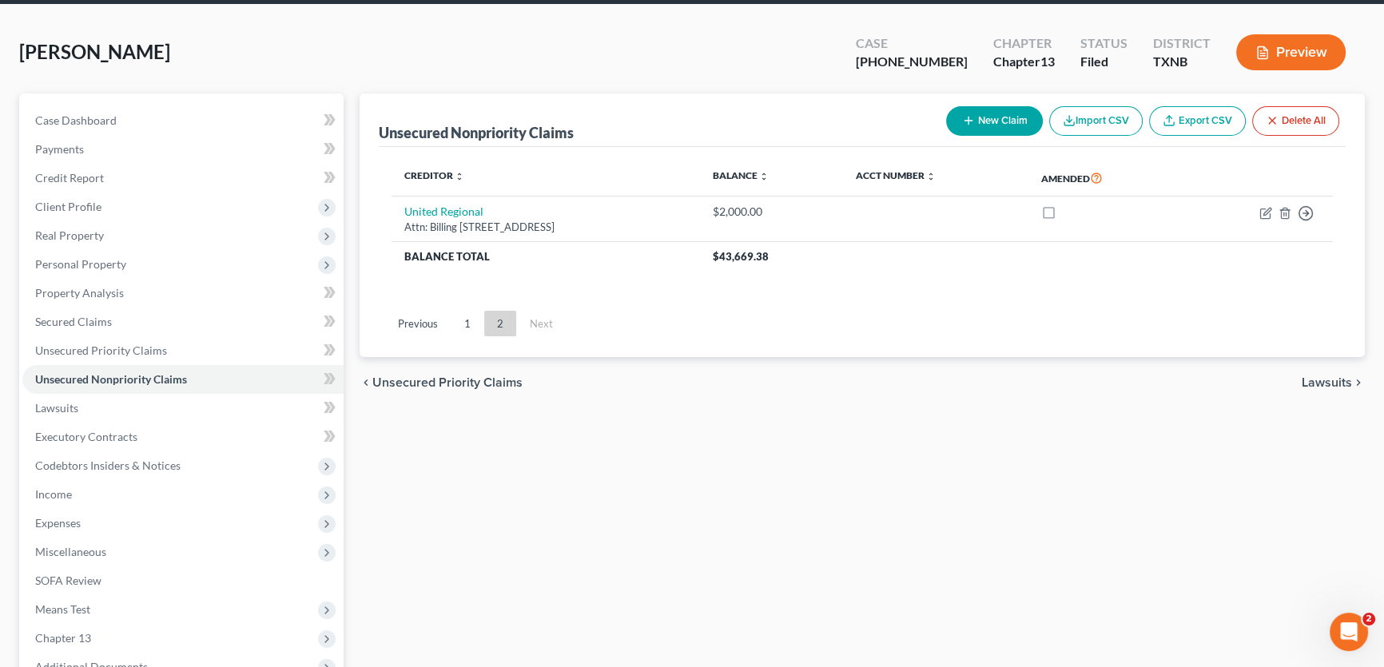
scroll to position [0, 0]
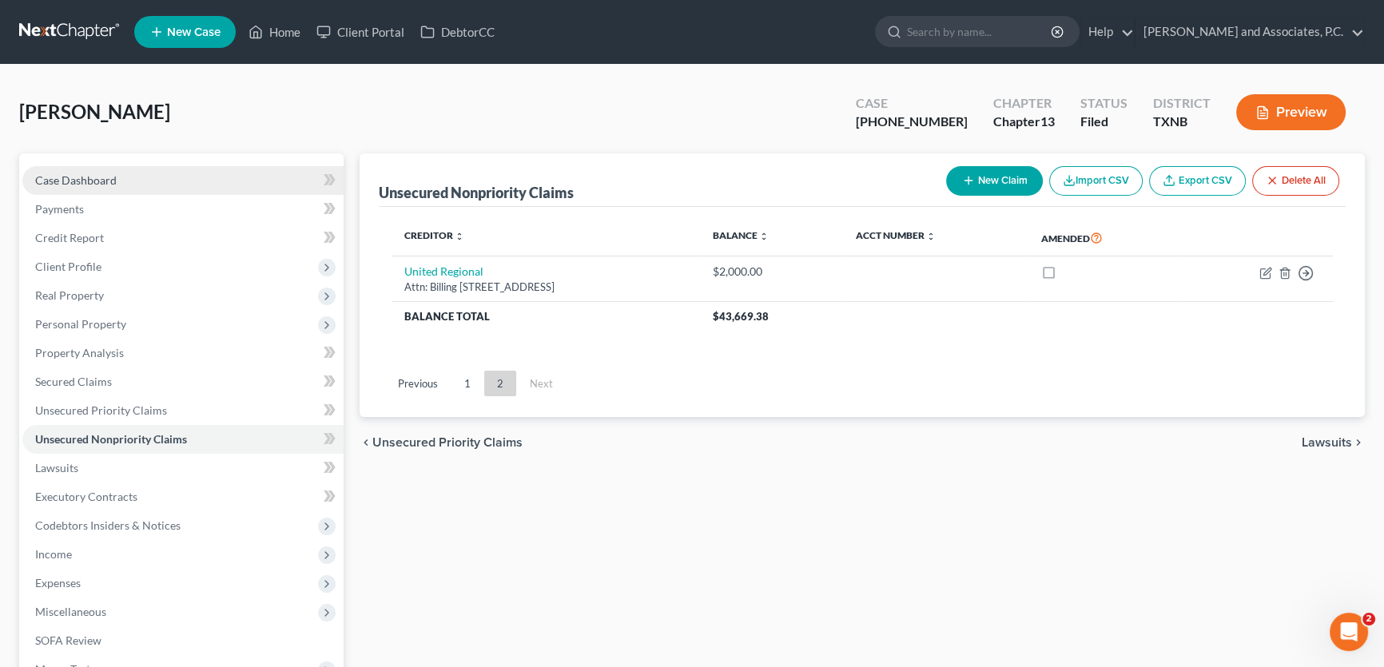
click at [161, 182] on link "Case Dashboard" at bounding box center [182, 180] width 321 height 29
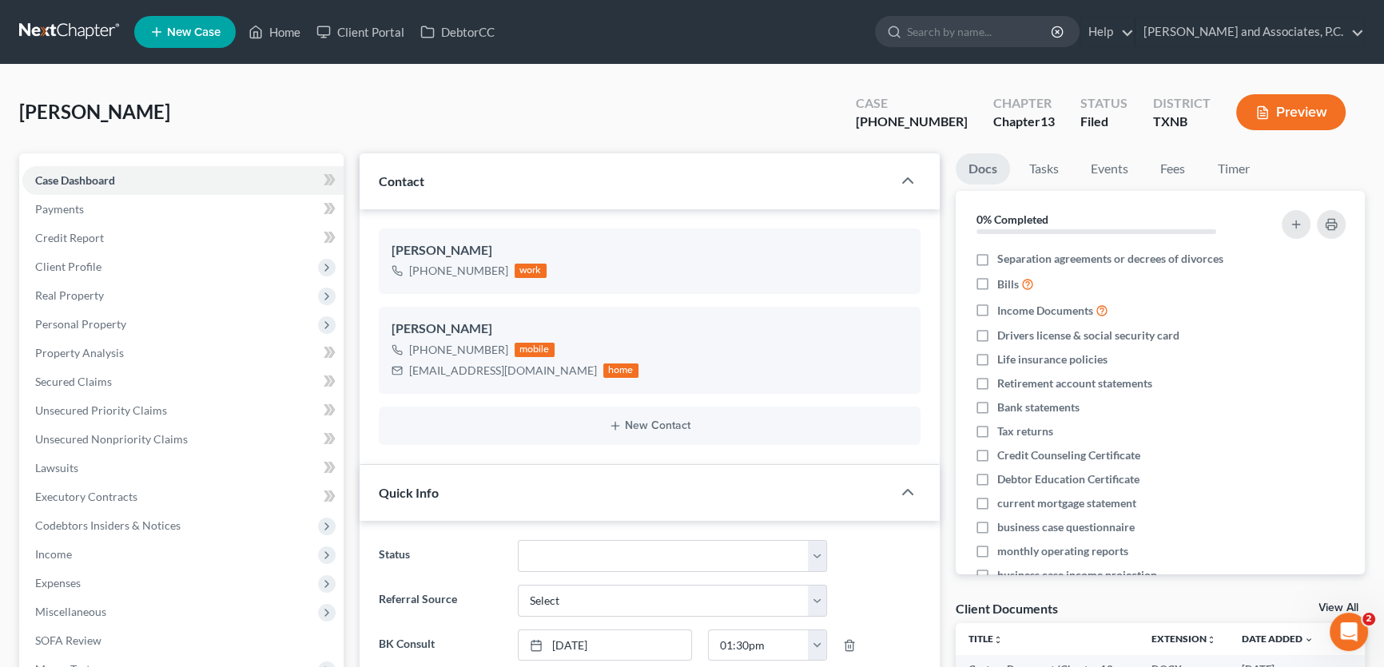
scroll to position [3680, 0]
click at [277, 30] on link "Home" at bounding box center [275, 32] width 68 height 29
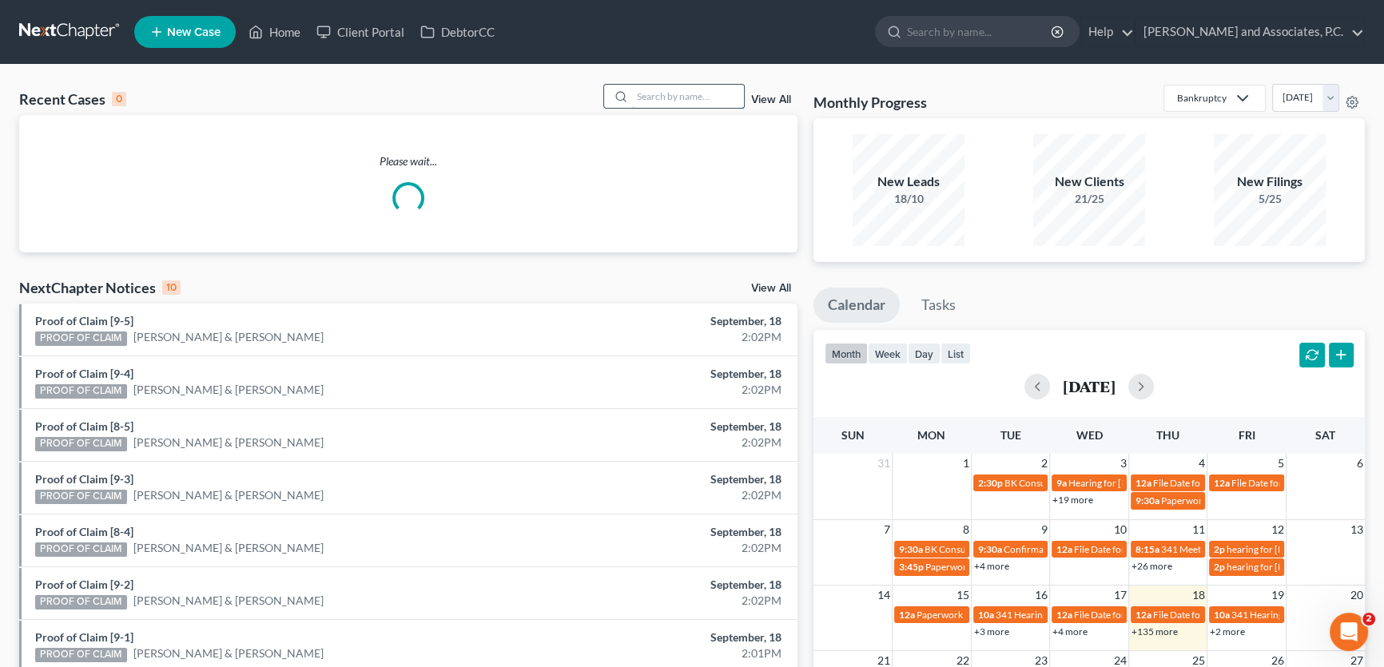
click at [679, 95] on input "search" at bounding box center [688, 96] width 112 height 23
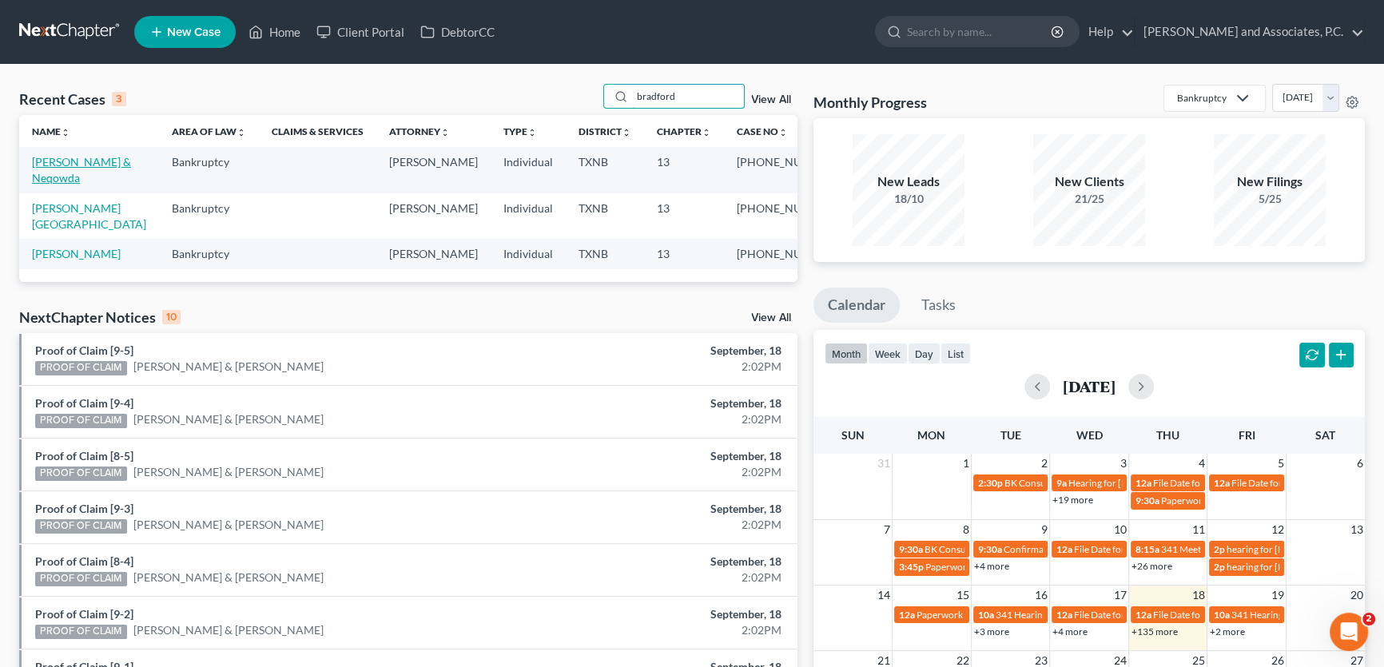
type input "bradford"
click at [94, 166] on link "Bradford, Tucker & Neqowda" at bounding box center [81, 170] width 99 height 30
select select "5"
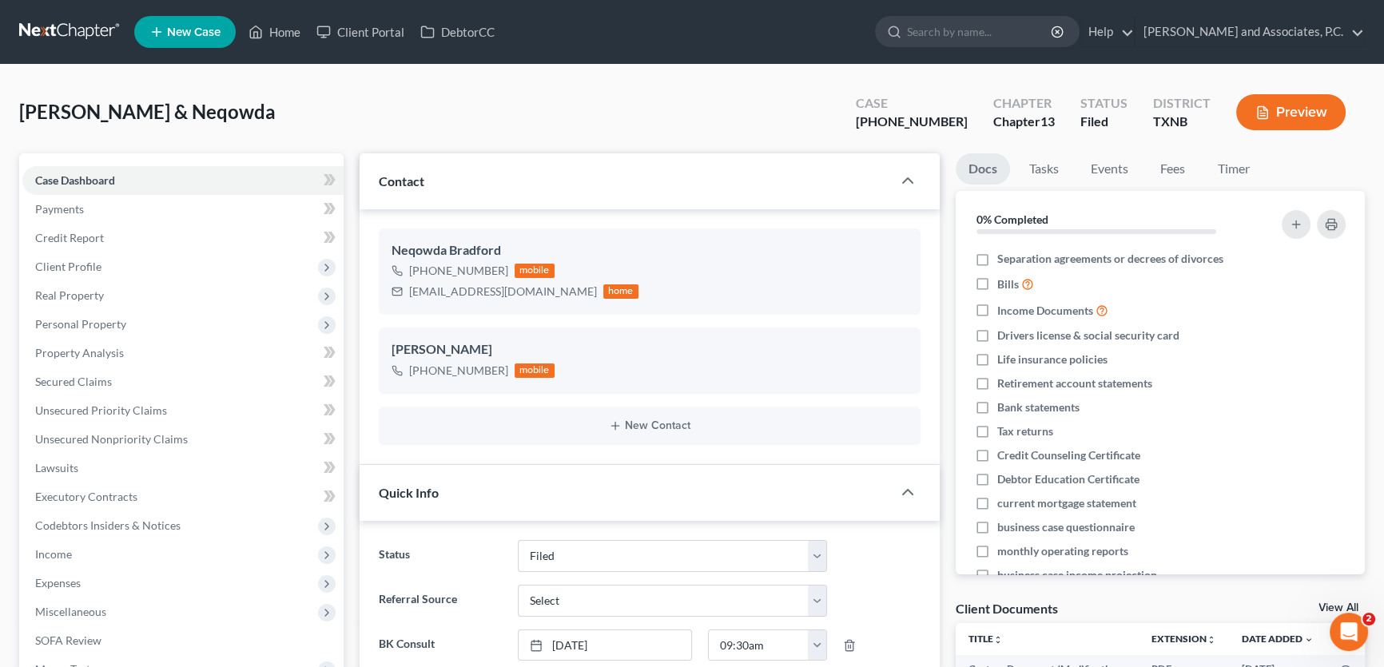
scroll to position [416, 0]
click at [293, 27] on link "Home" at bounding box center [275, 32] width 68 height 29
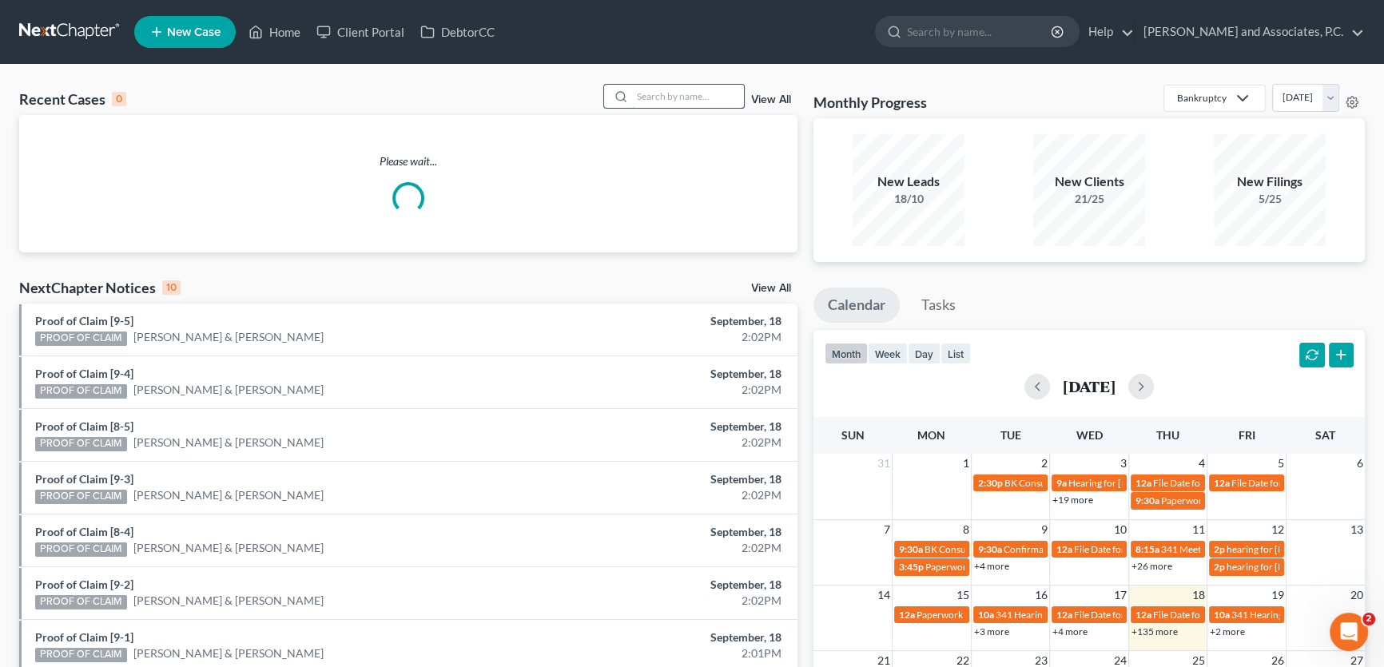
click at [668, 90] on input "search" at bounding box center [688, 96] width 112 height 23
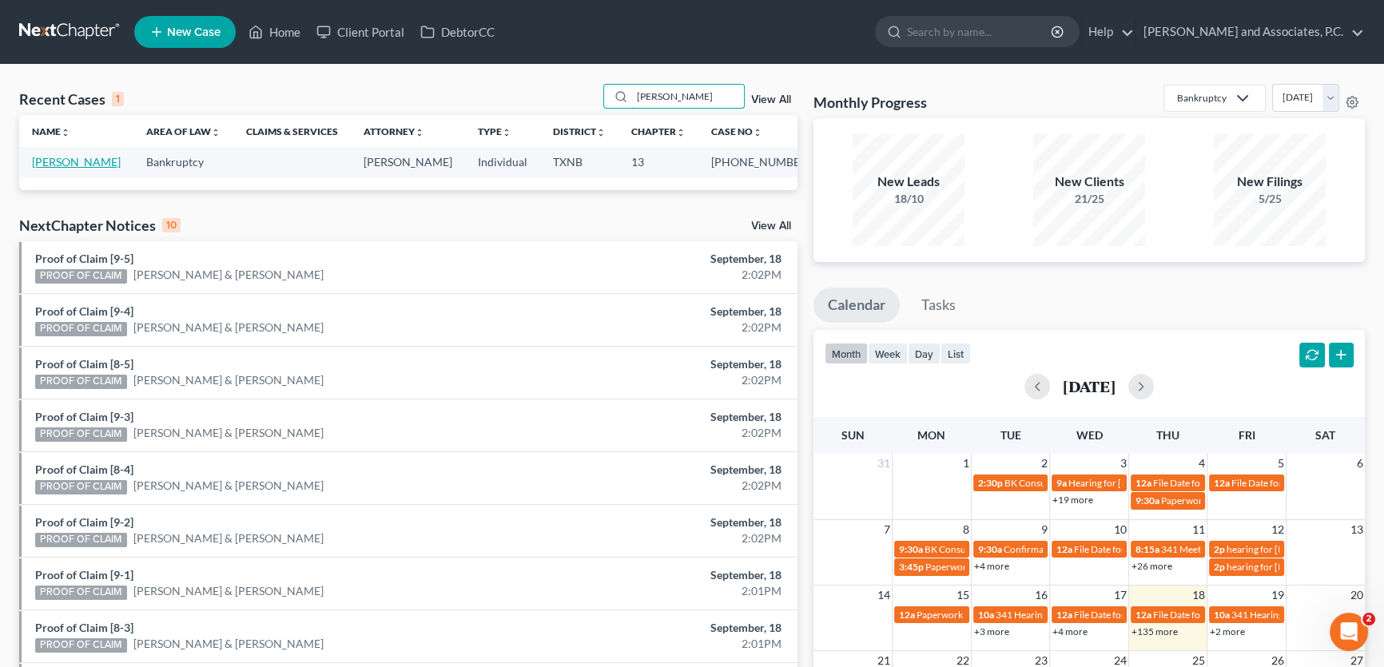
type input "hamlin"
click at [78, 163] on link "Hamlin, John" at bounding box center [76, 162] width 89 height 14
select select "5"
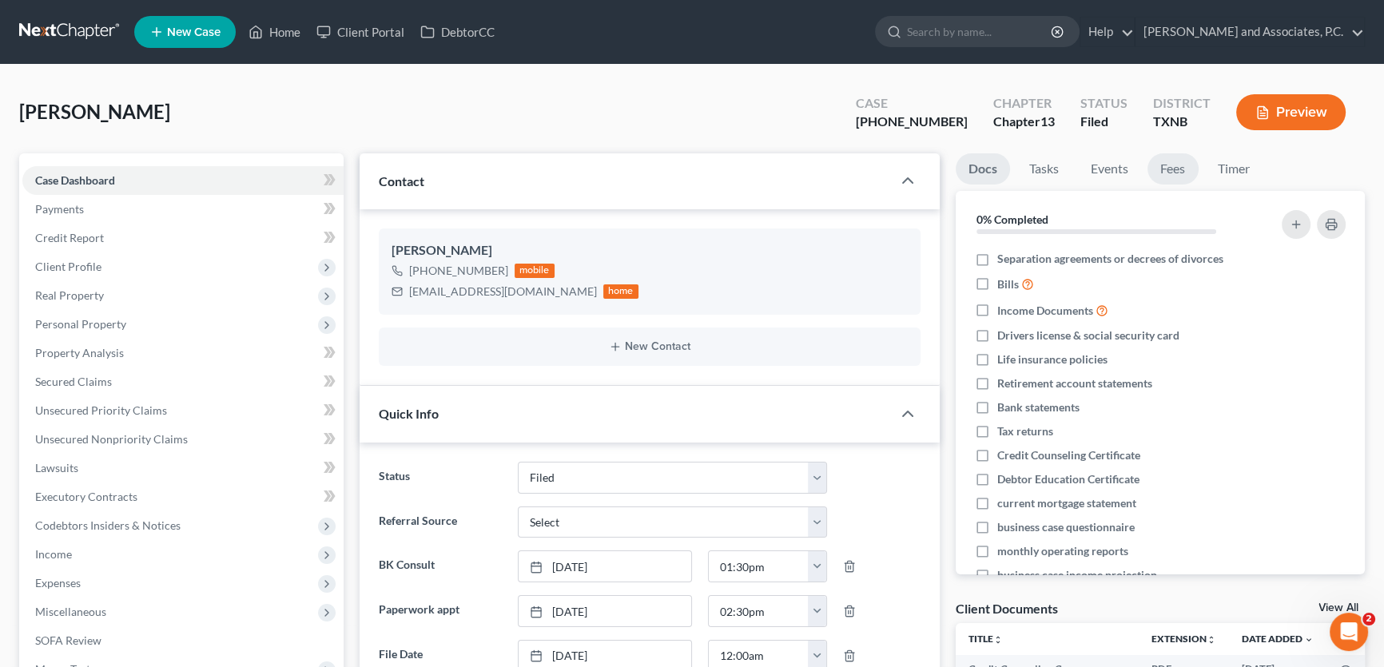
click at [1180, 168] on link "Fees" at bounding box center [1173, 168] width 51 height 31
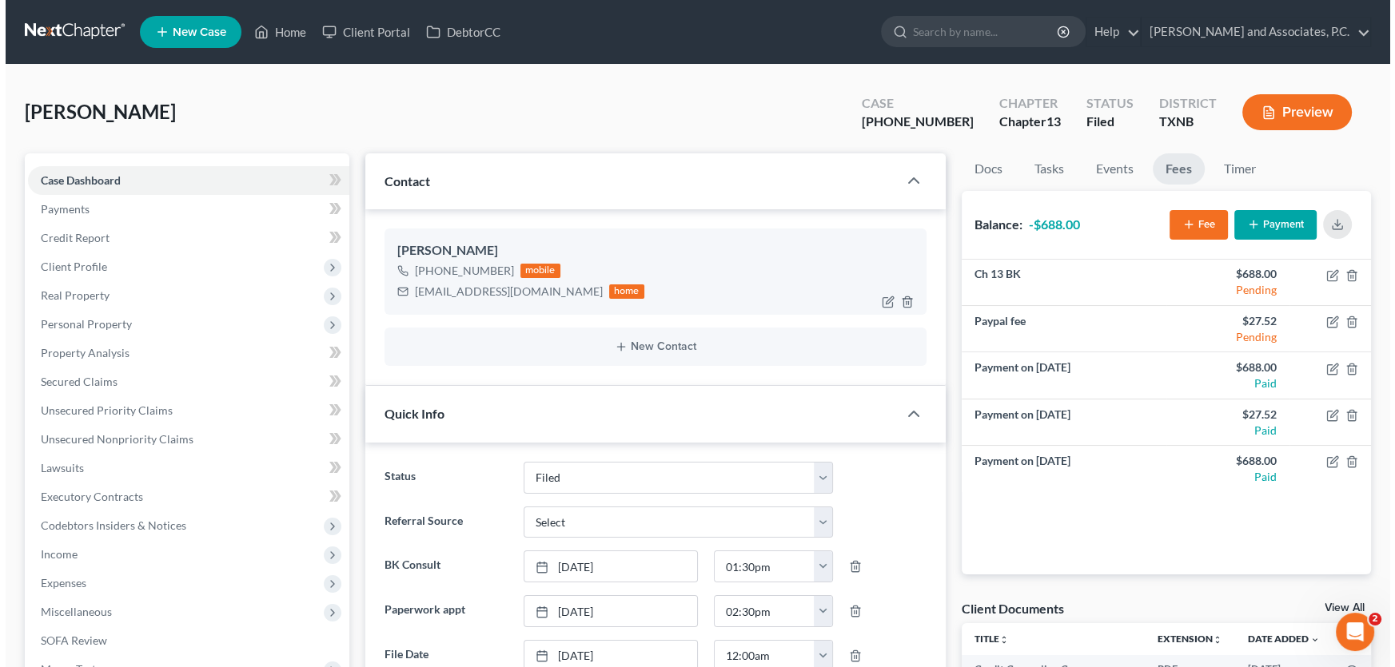
scroll to position [5927, 0]
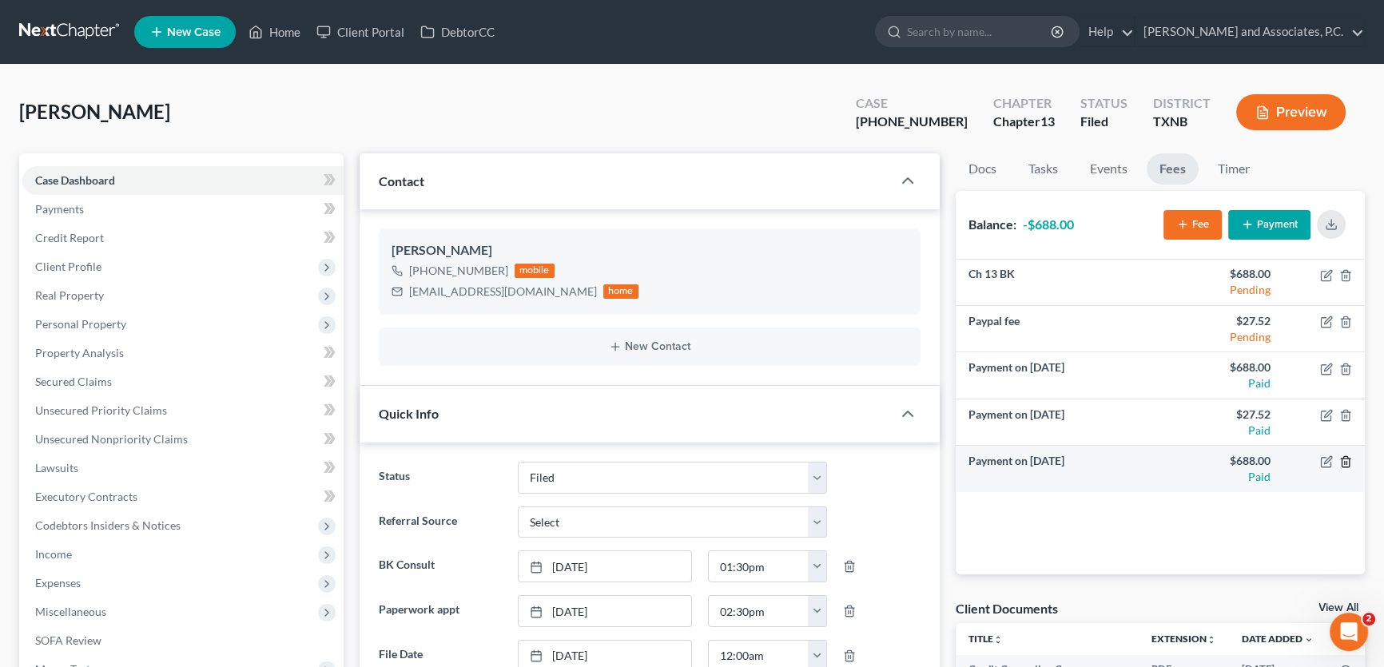
click at [1348, 461] on icon "button" at bounding box center [1345, 462] width 13 height 13
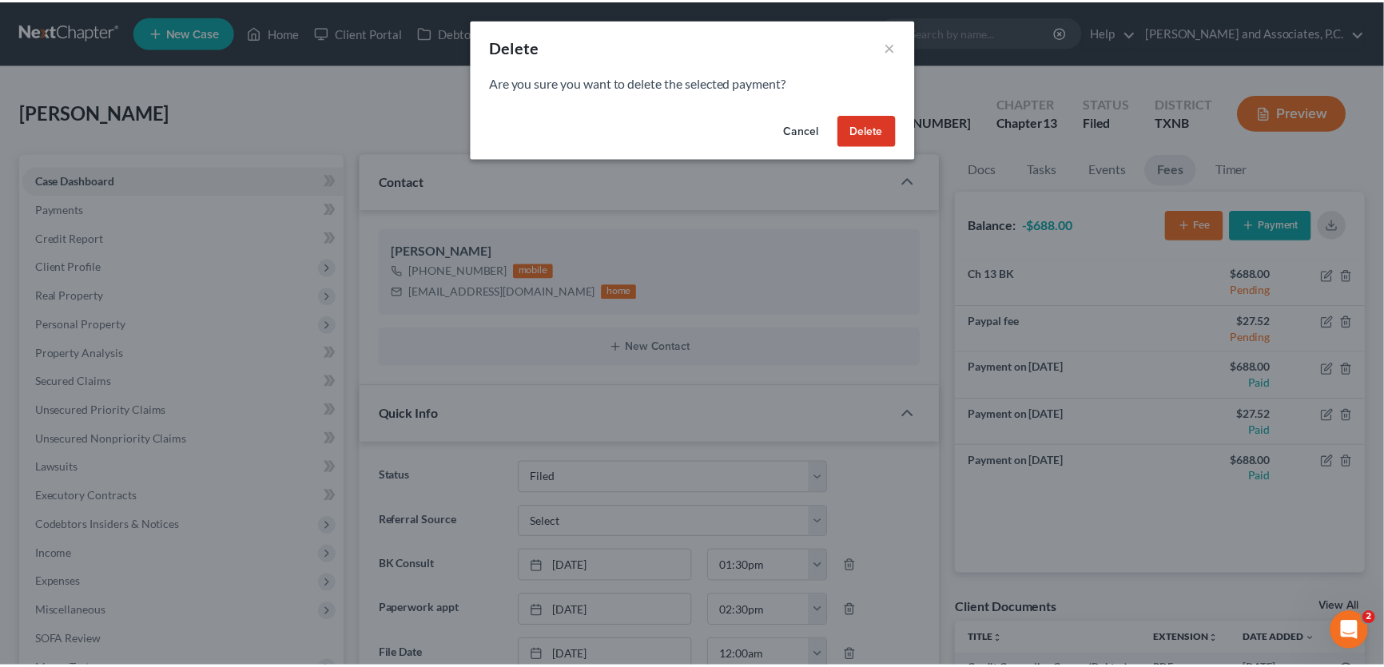
scroll to position [5895, 0]
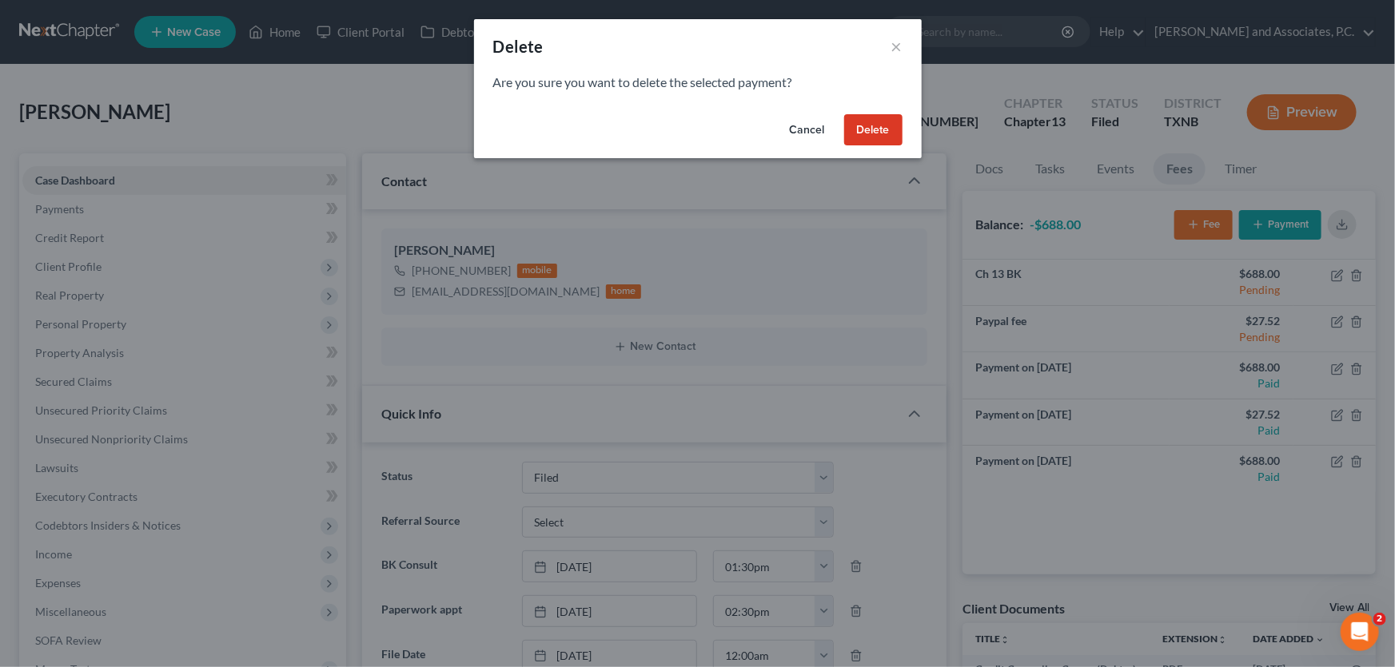
click at [862, 133] on button "Delete" at bounding box center [873, 130] width 58 height 32
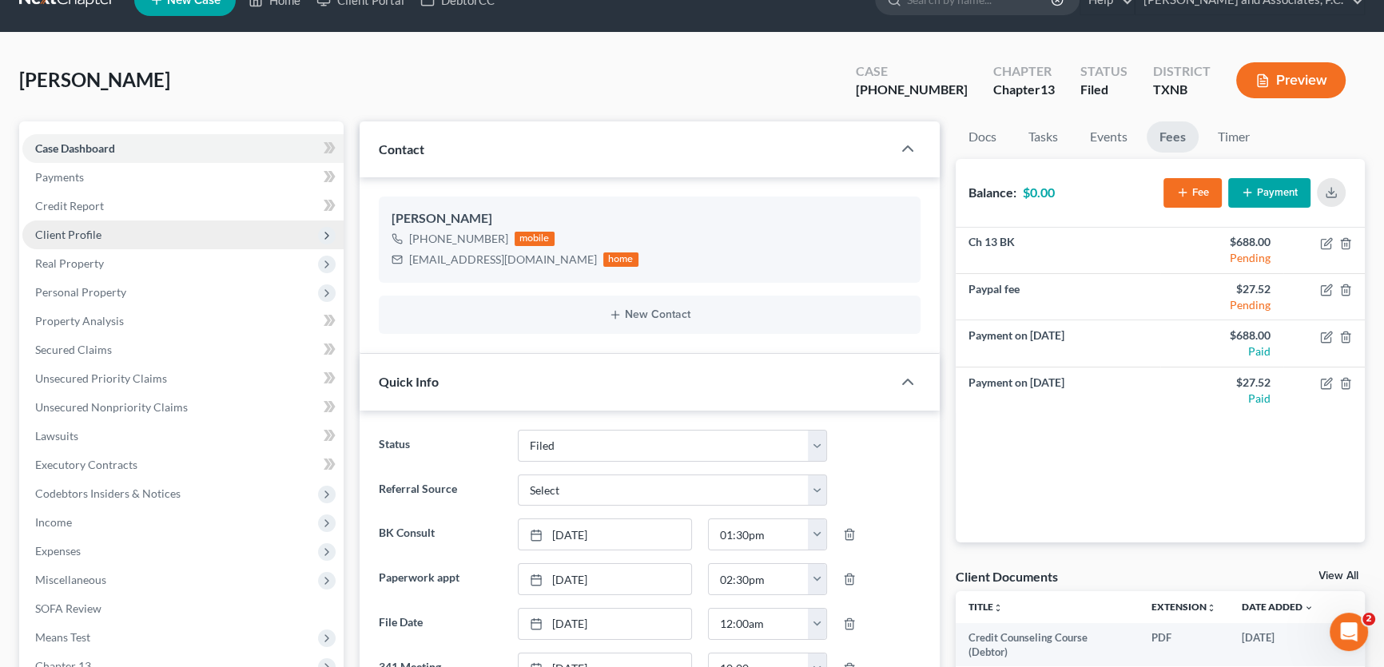
scroll to position [0, 0]
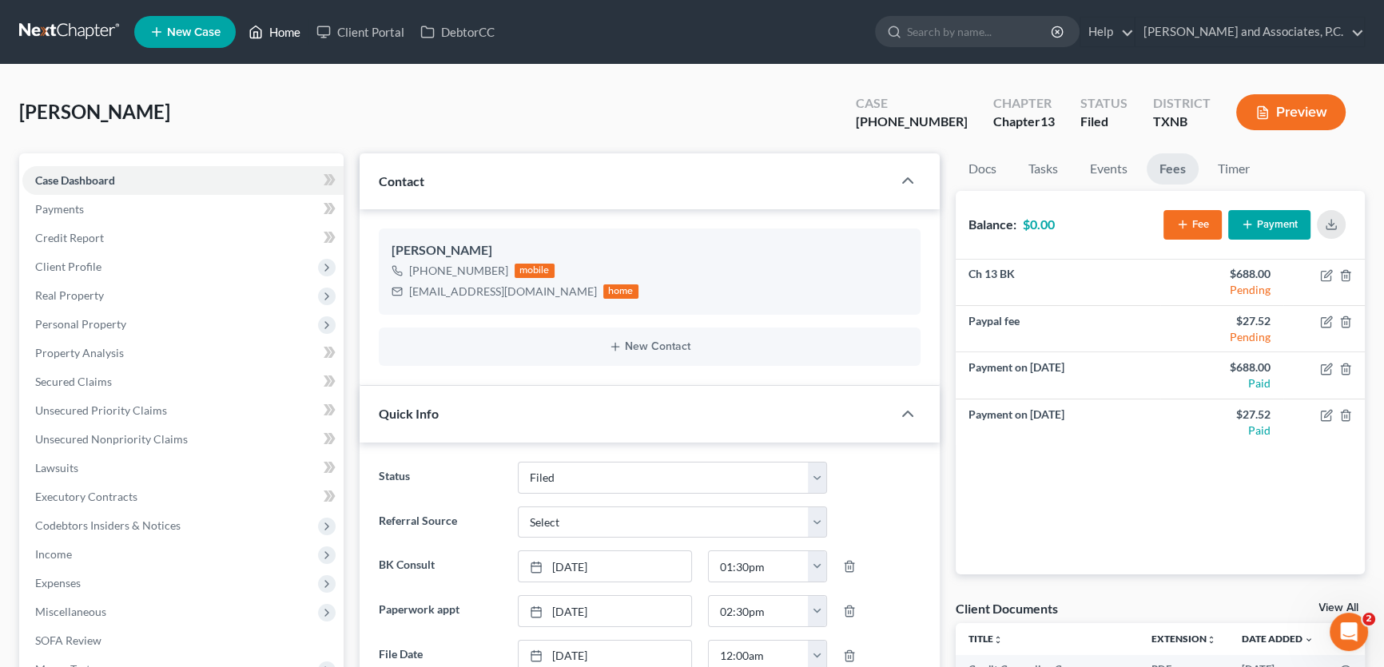
click at [292, 27] on link "Home" at bounding box center [275, 32] width 68 height 29
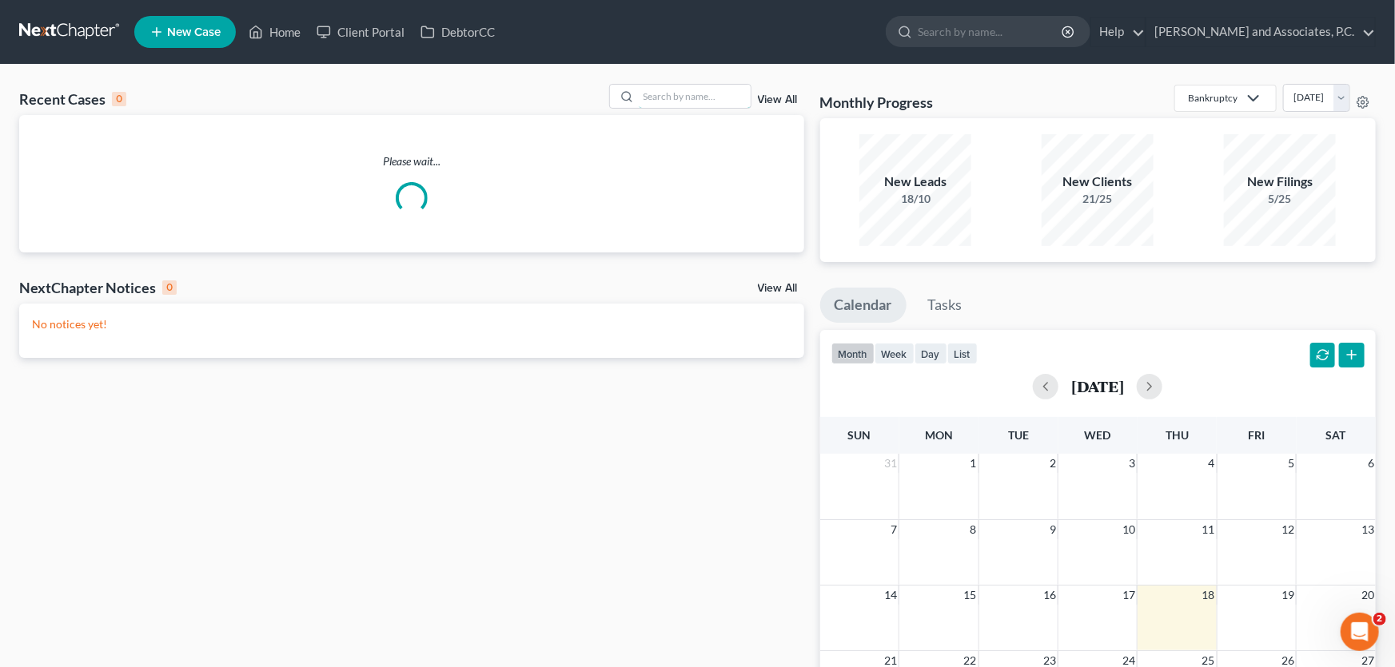
click at [667, 93] on input "search" at bounding box center [695, 96] width 112 height 23
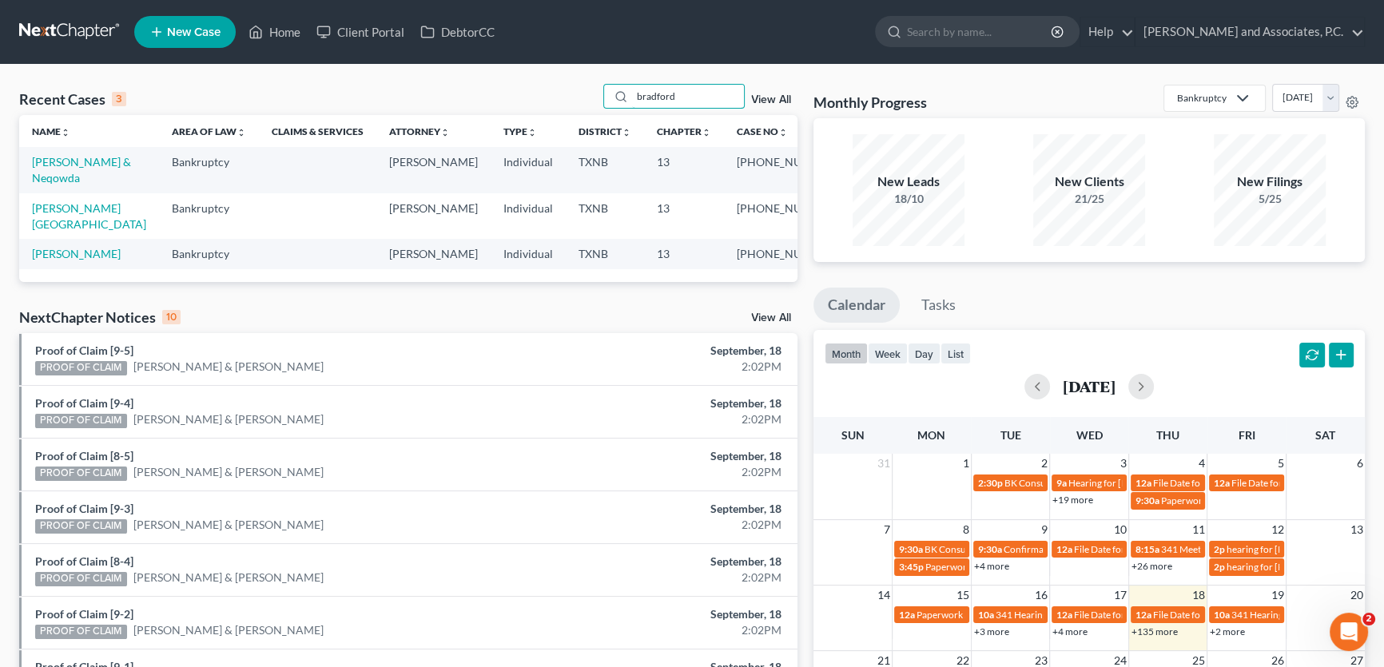
type input "bradford"
click at [66, 170] on td "Bradford, Tucker & Neqowda" at bounding box center [89, 170] width 140 height 46
click at [70, 165] on link "Bradford, Tucker & Neqowda" at bounding box center [81, 170] width 99 height 30
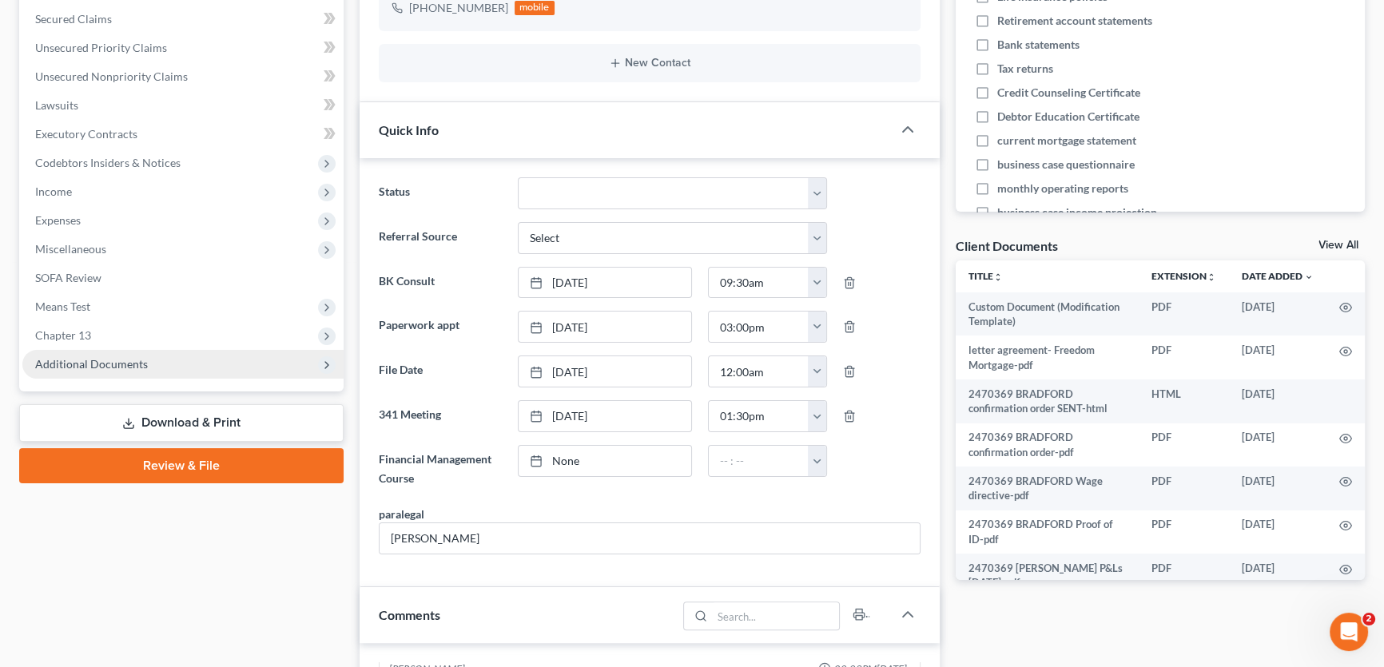
scroll to position [416, 0]
click at [109, 363] on span "Additional Documents" at bounding box center [91, 364] width 113 height 14
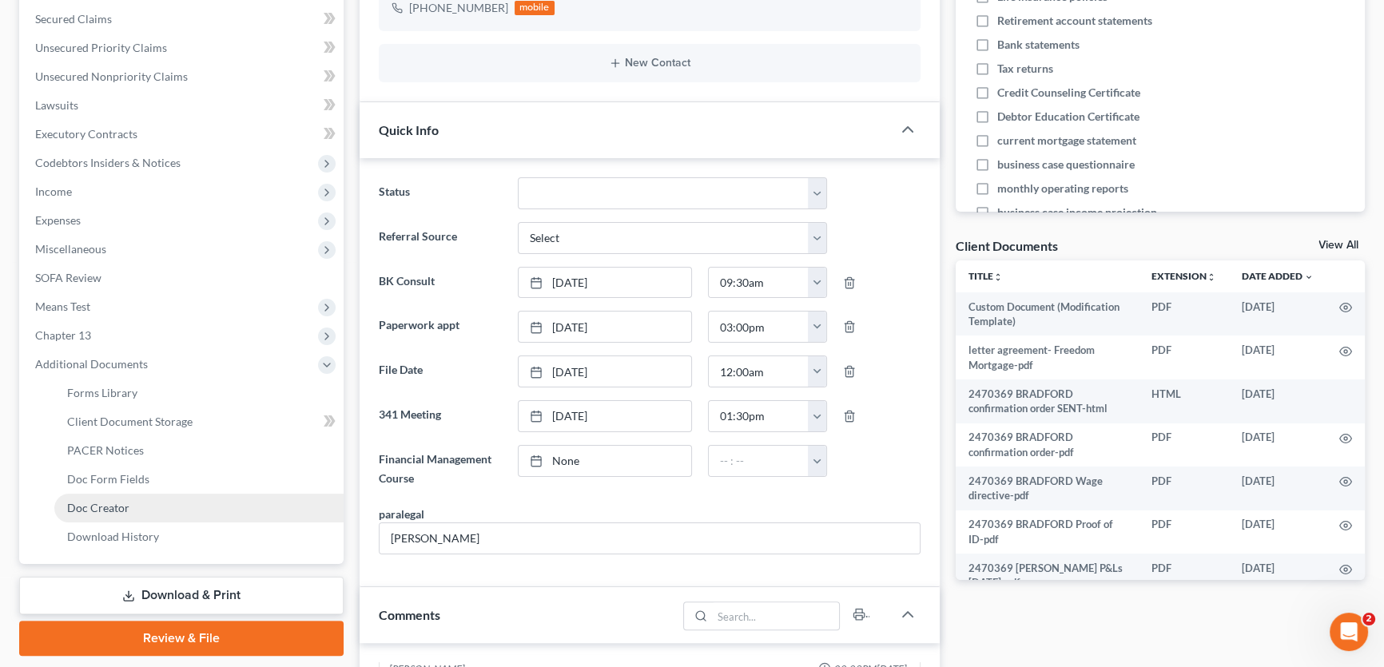
click at [90, 503] on span "Doc Creator" at bounding box center [98, 508] width 62 height 14
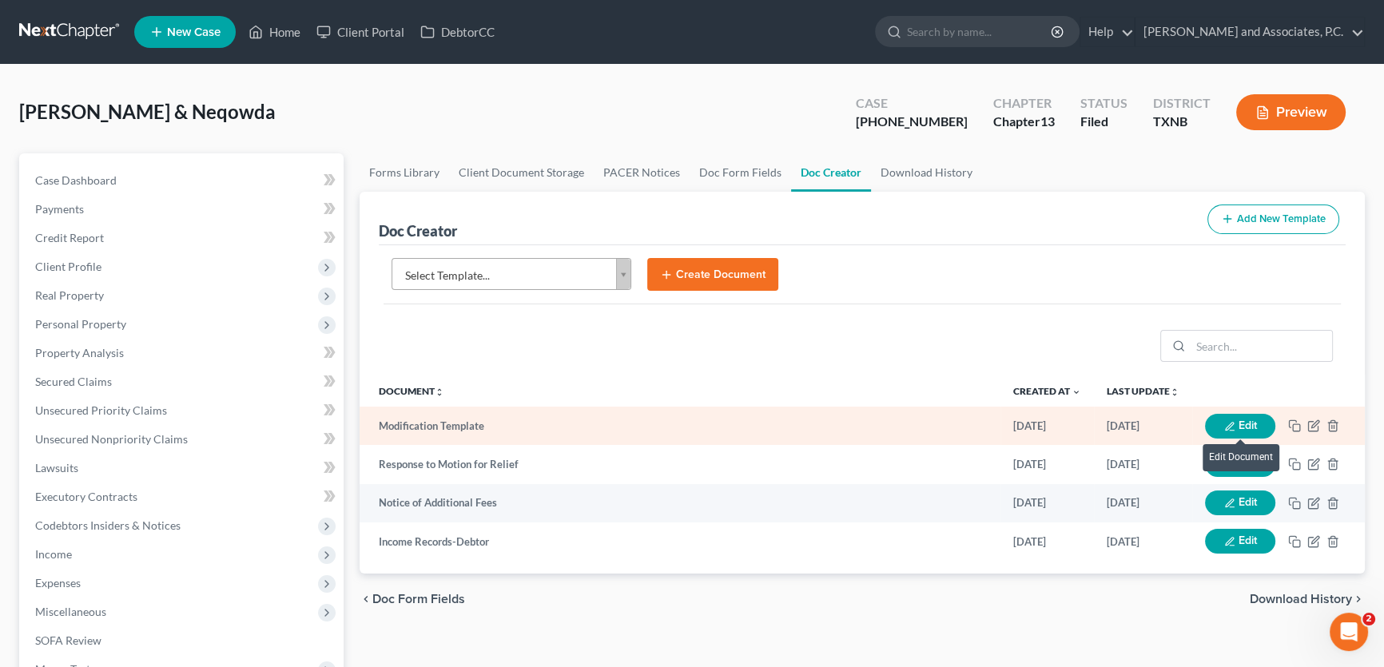
drag, startPoint x: 1247, startPoint y: 425, endPoint x: 1177, endPoint y: 424, distance: 69.5
click at [1247, 425] on button "Edit" at bounding box center [1240, 426] width 70 height 25
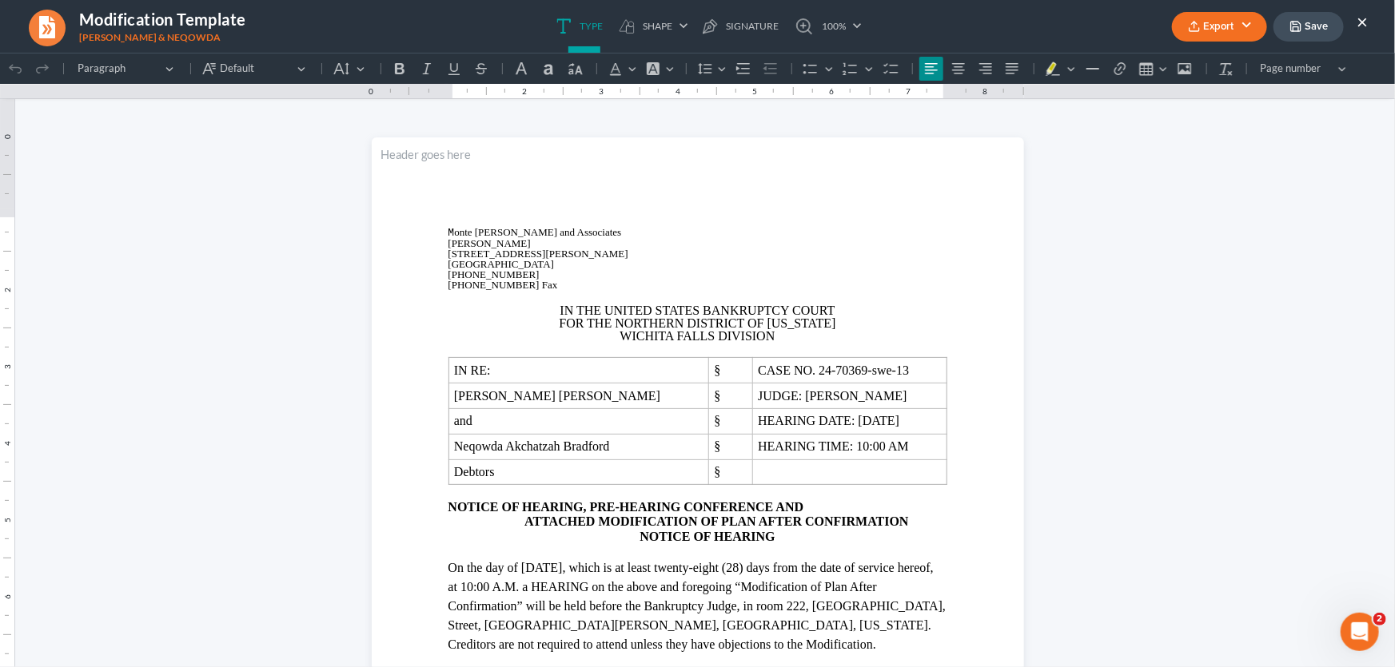
click at [1359, 21] on button "×" at bounding box center [1361, 21] width 11 height 19
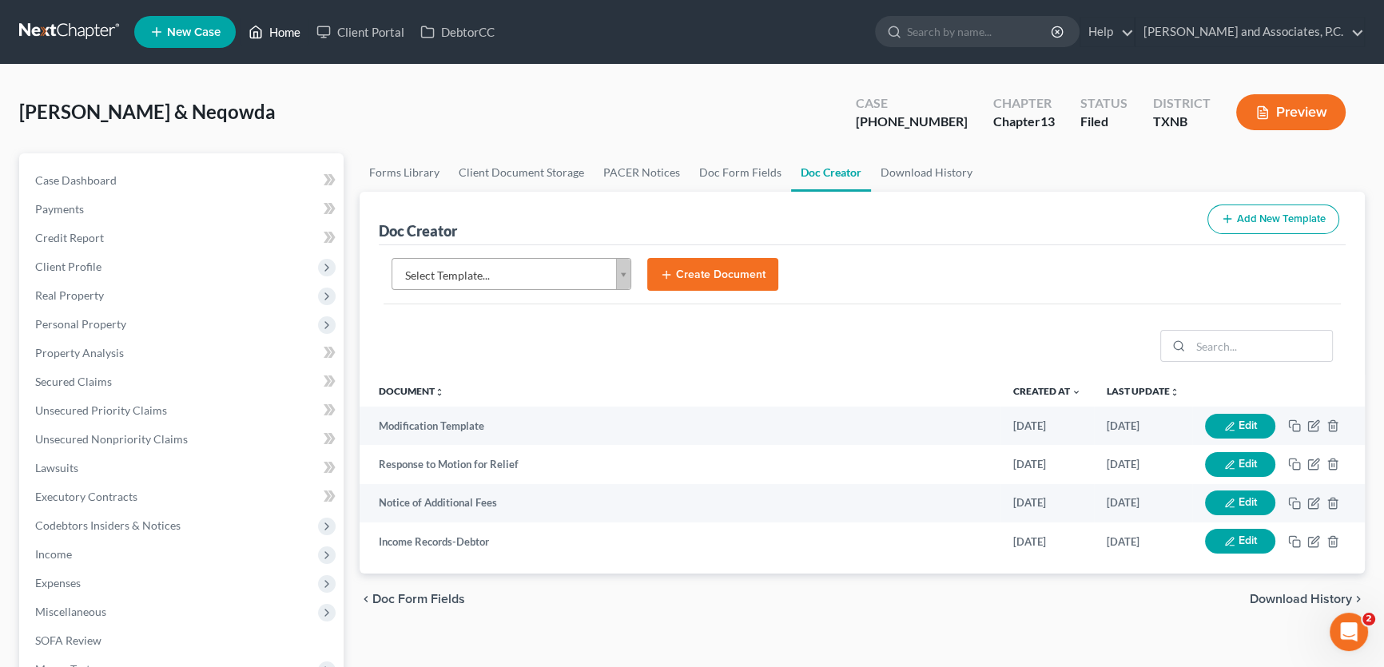
click at [281, 34] on link "Home" at bounding box center [275, 32] width 68 height 29
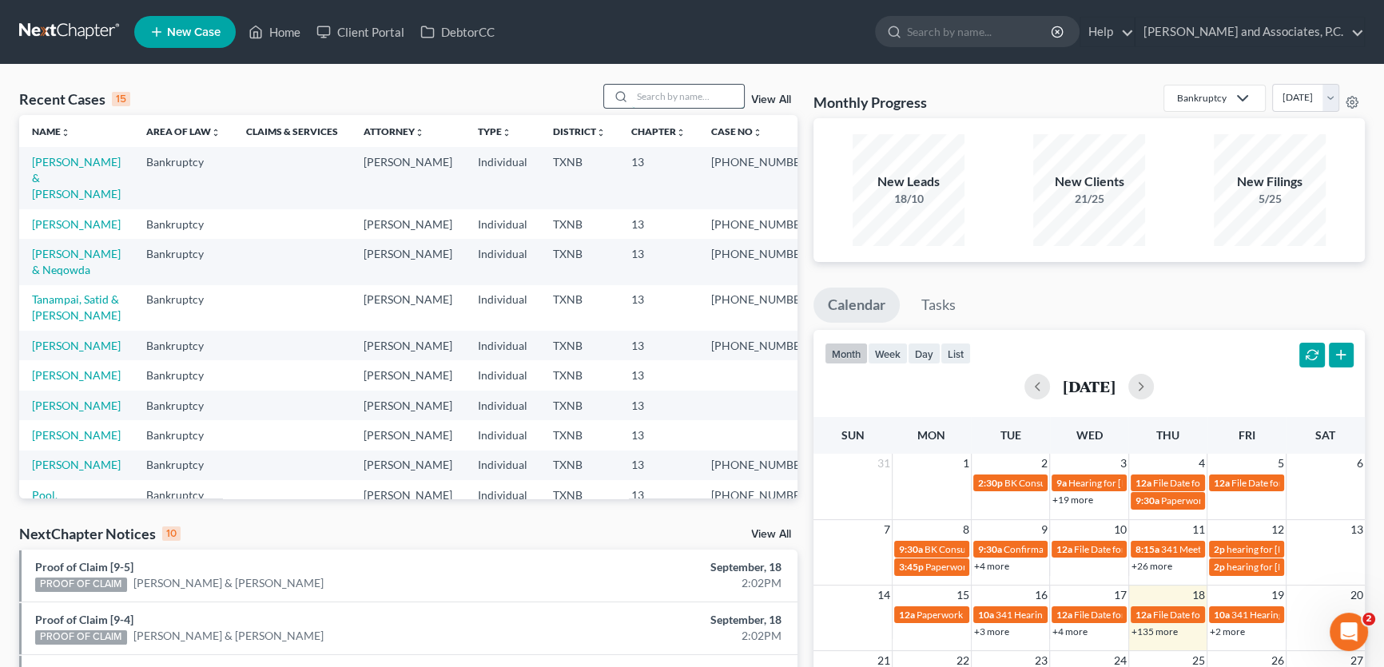
click at [658, 101] on input "search" at bounding box center [688, 96] width 112 height 23
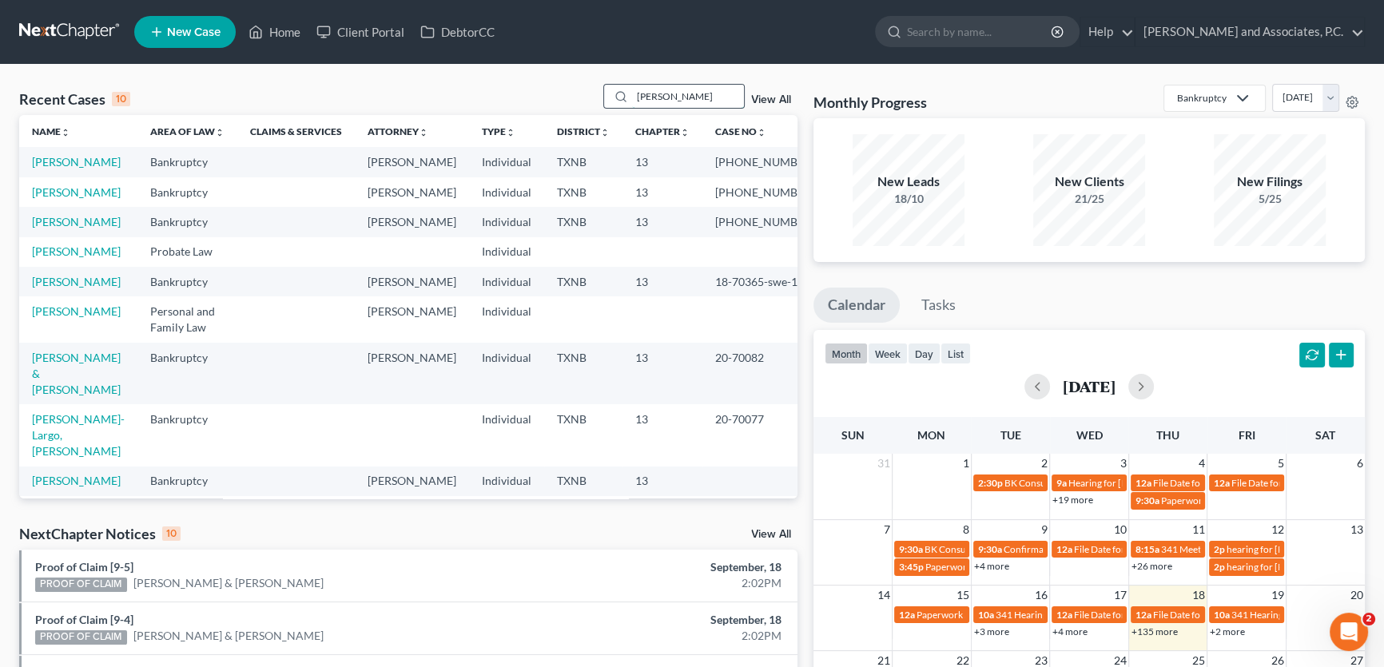
drag, startPoint x: 666, startPoint y: 91, endPoint x: 602, endPoint y: 98, distance: 64.3
click at [603, 98] on div "jones" at bounding box center [674, 96] width 142 height 25
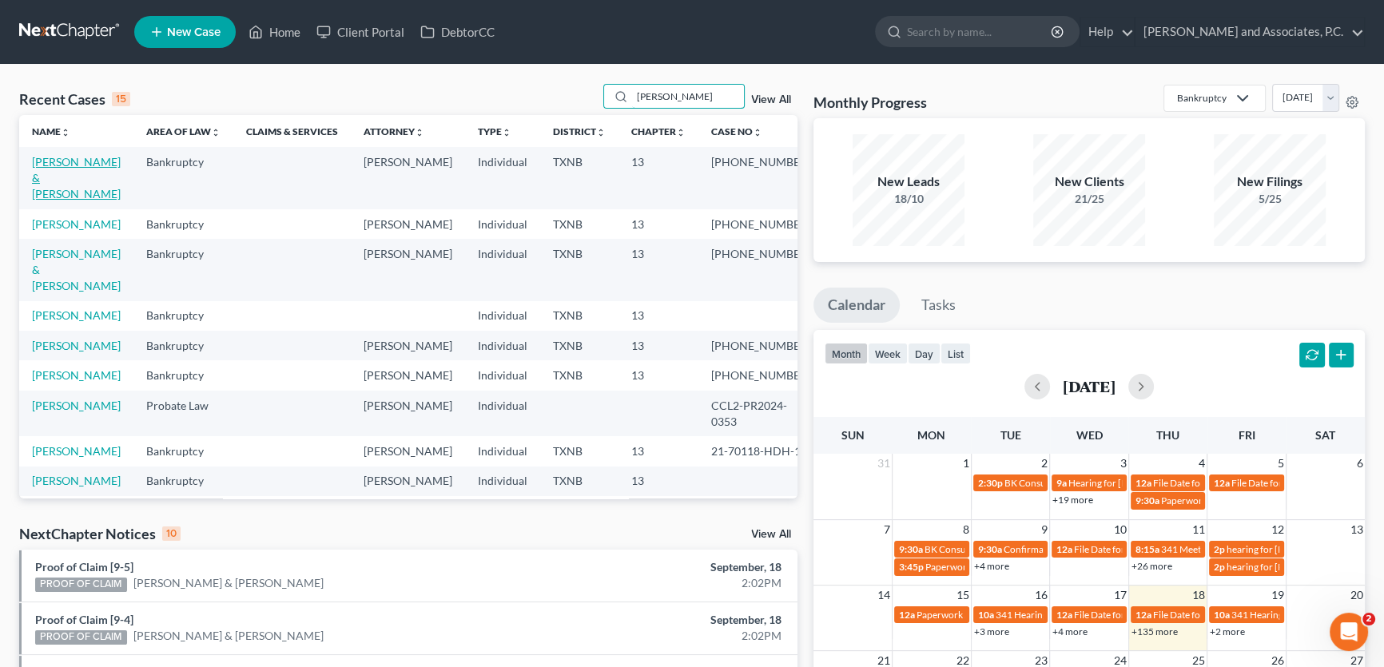
type input "perez"
click at [66, 181] on link "Perez, Christopher & Candace" at bounding box center [76, 178] width 89 height 46
select select "0"
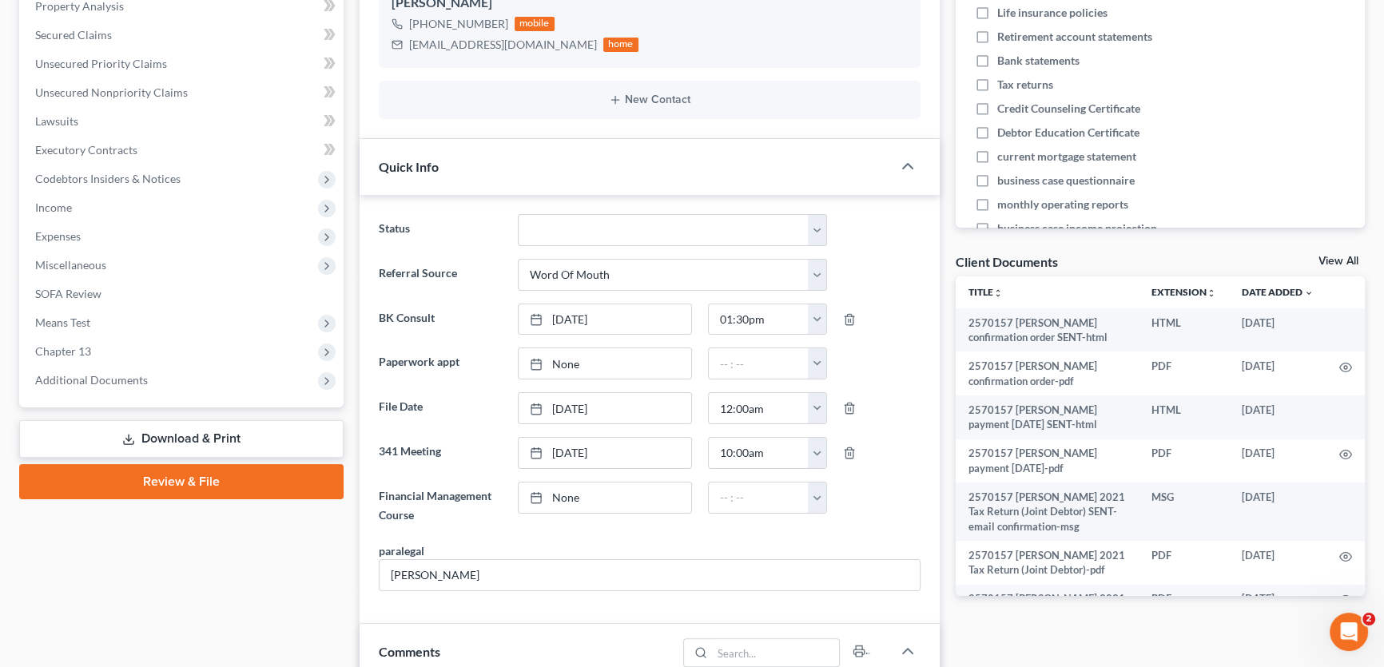
scroll to position [363, 0]
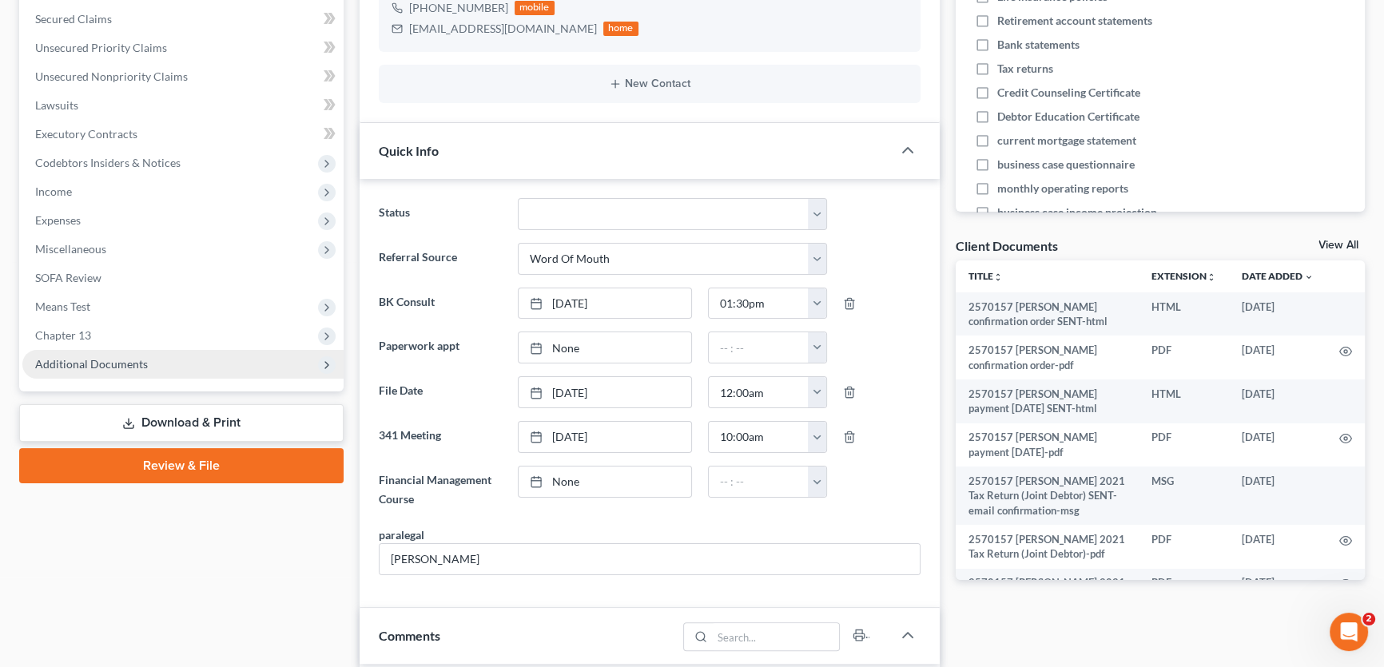
click at [135, 369] on span "Additional Documents" at bounding box center [182, 364] width 321 height 29
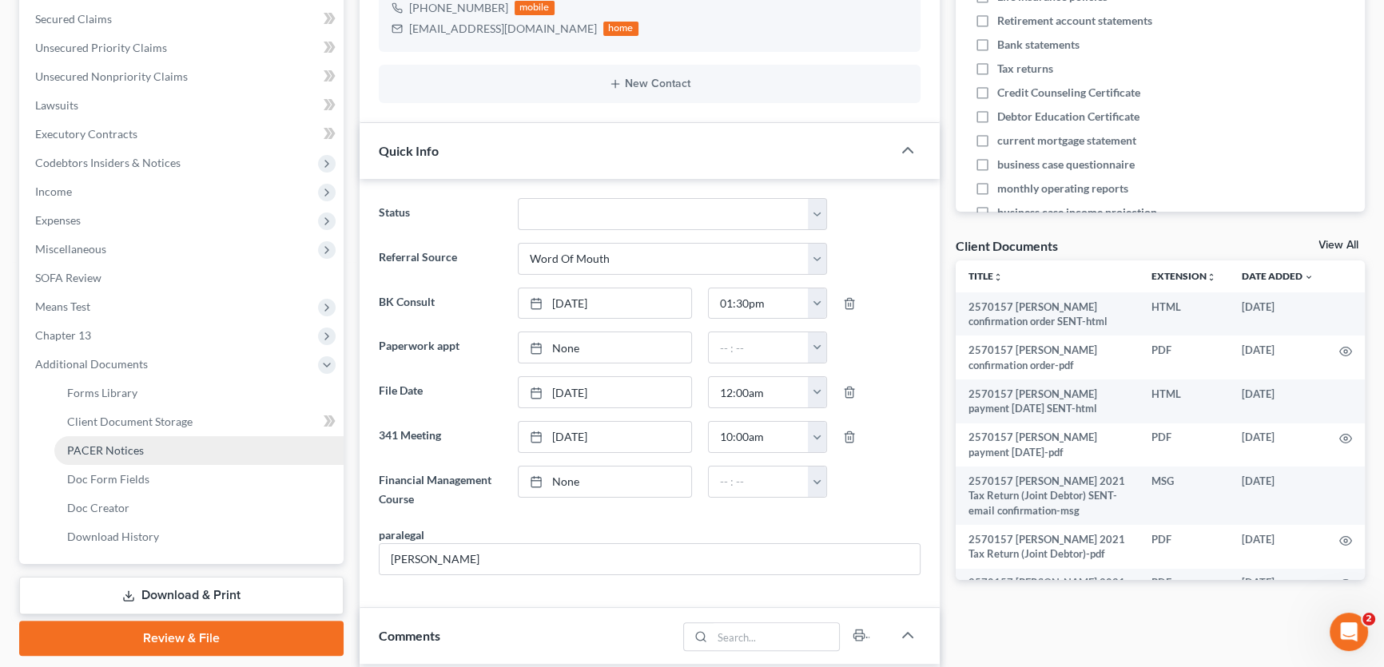
click at [129, 456] on link "PACER Notices" at bounding box center [198, 450] width 289 height 29
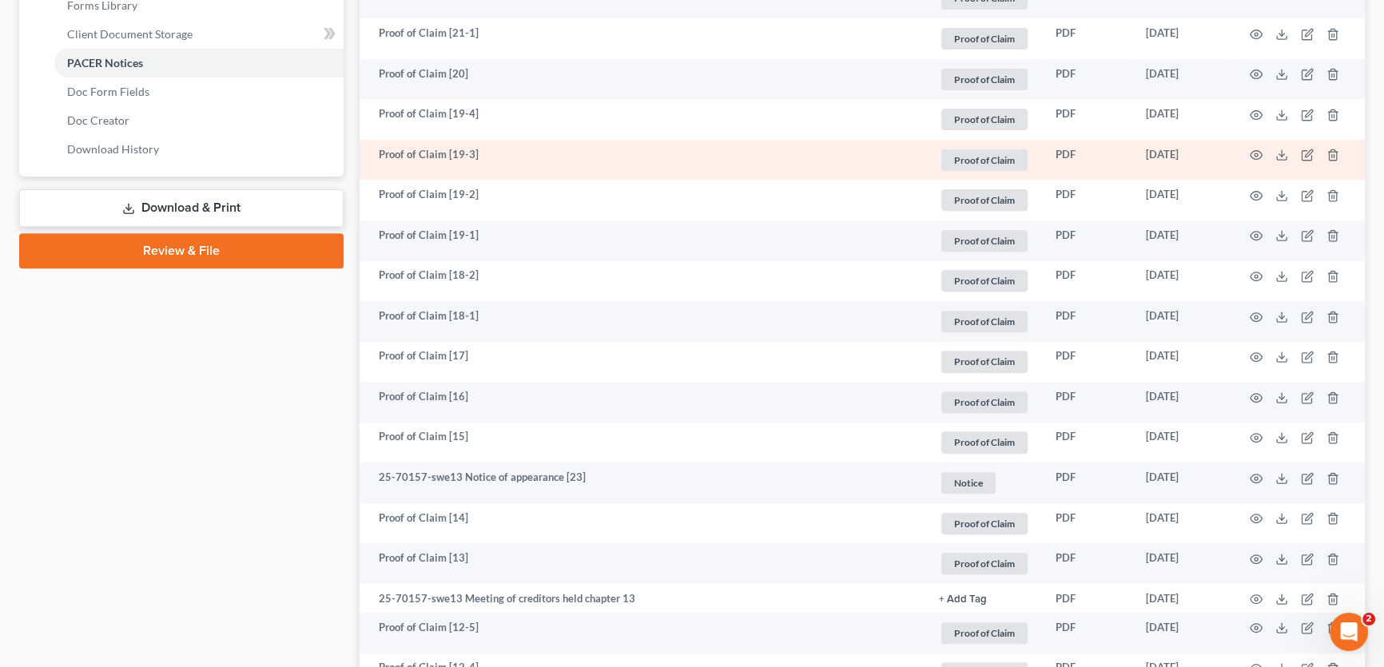
scroll to position [799, 0]
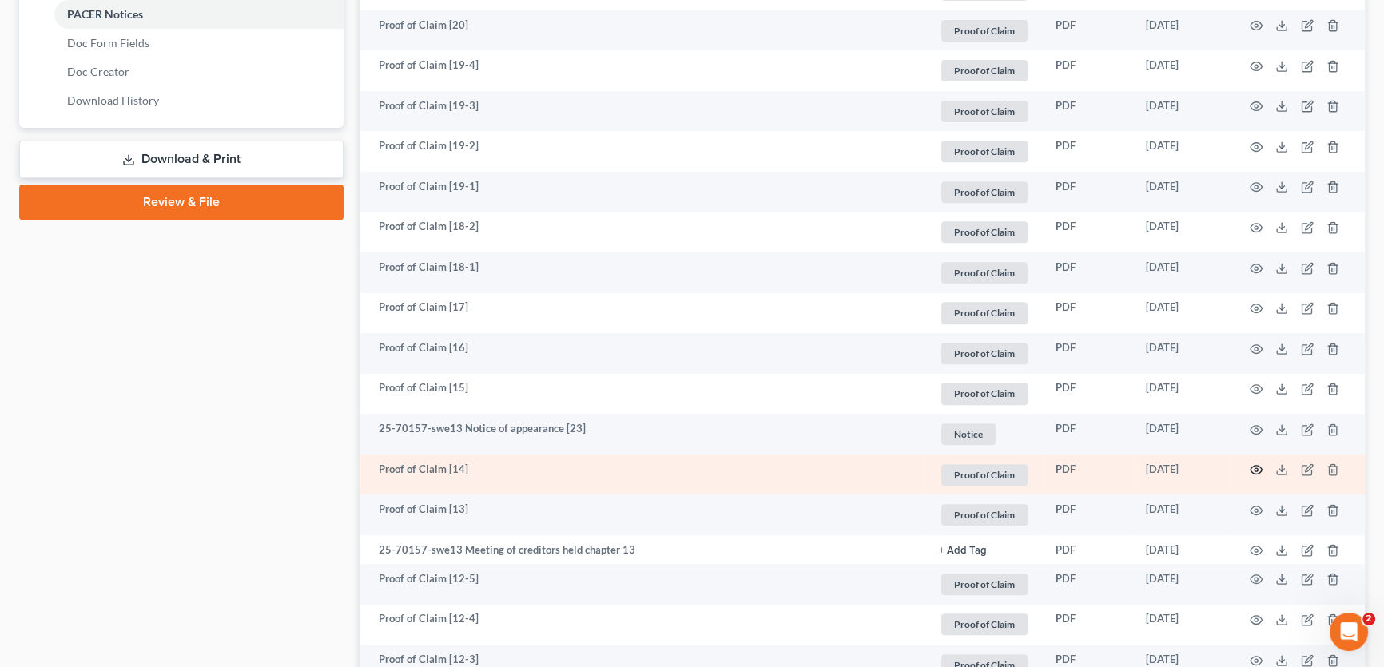
click at [1257, 466] on icon "button" at bounding box center [1256, 470] width 13 height 13
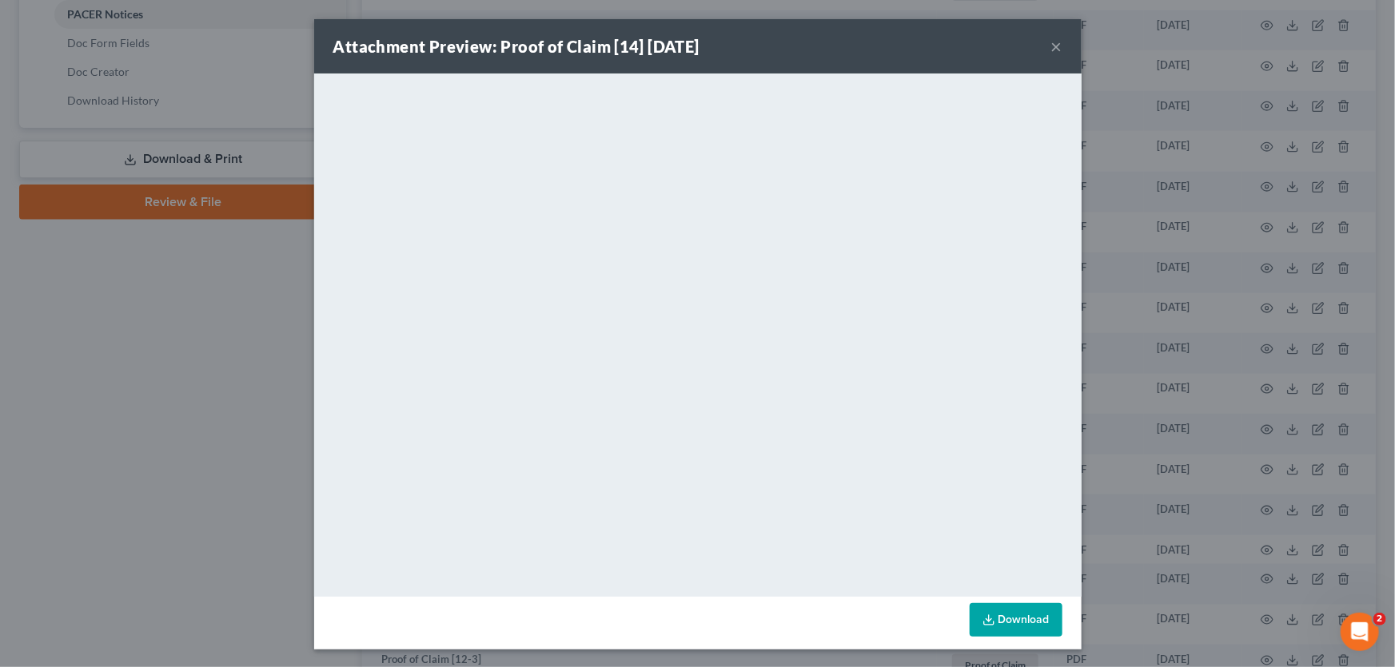
click at [1054, 47] on button "×" at bounding box center [1056, 46] width 11 height 19
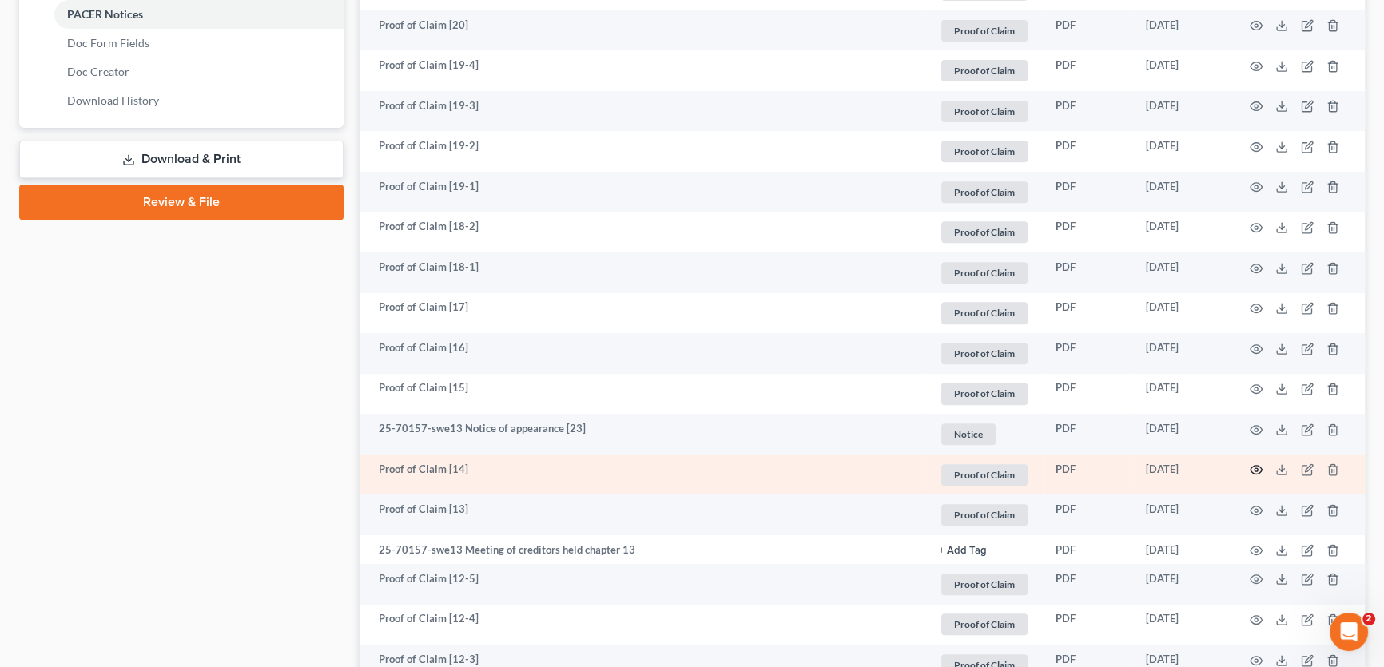
click at [1255, 468] on circle "button" at bounding box center [1256, 469] width 3 height 3
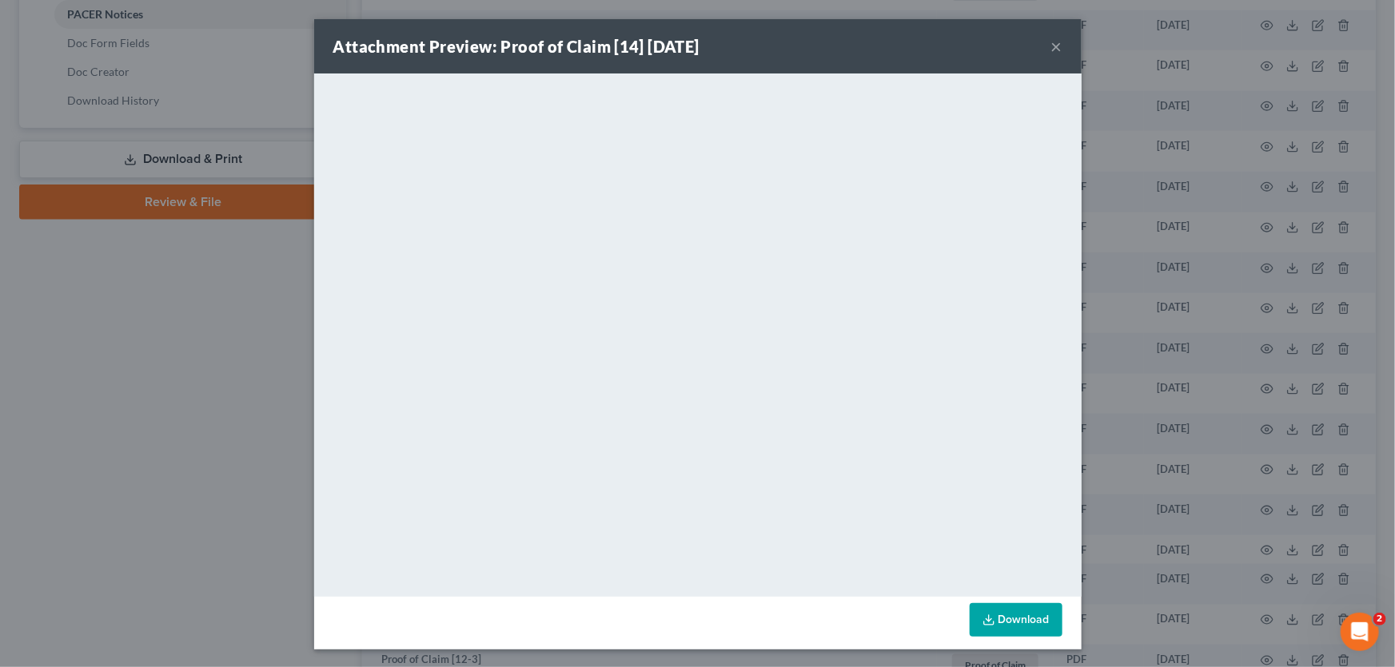
click at [1051, 48] on button "×" at bounding box center [1056, 46] width 11 height 19
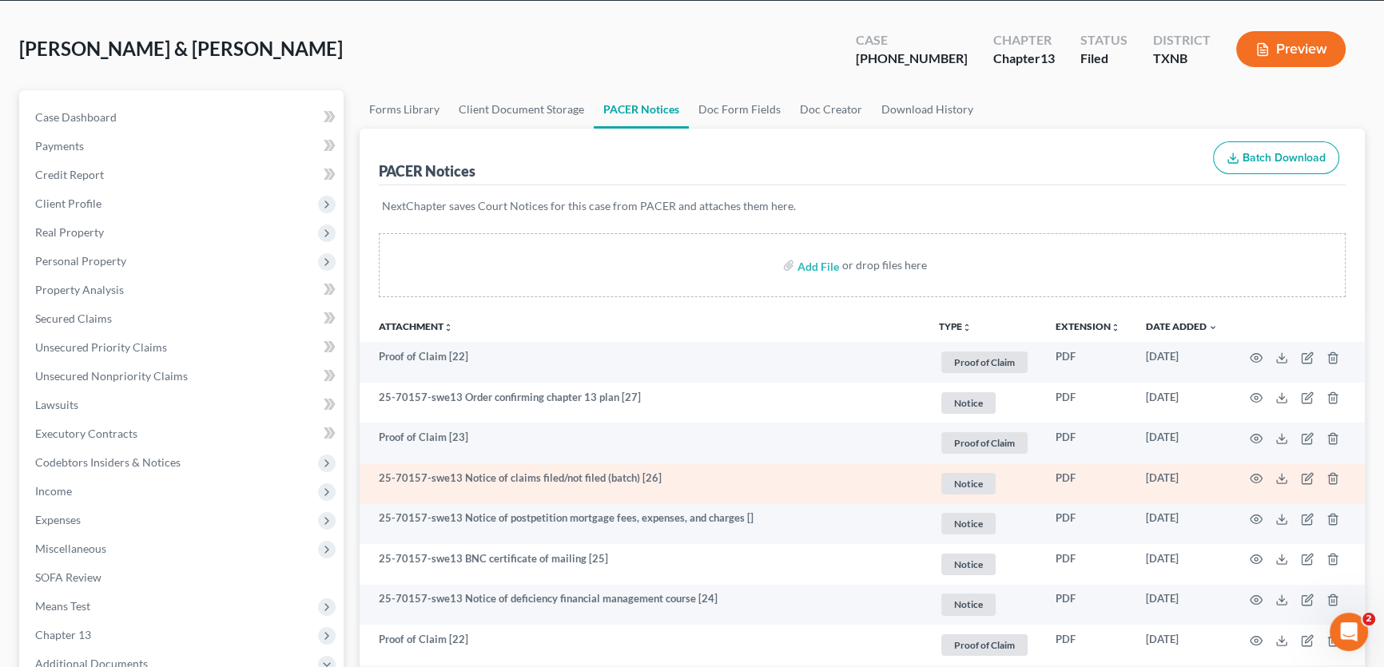
scroll to position [0, 0]
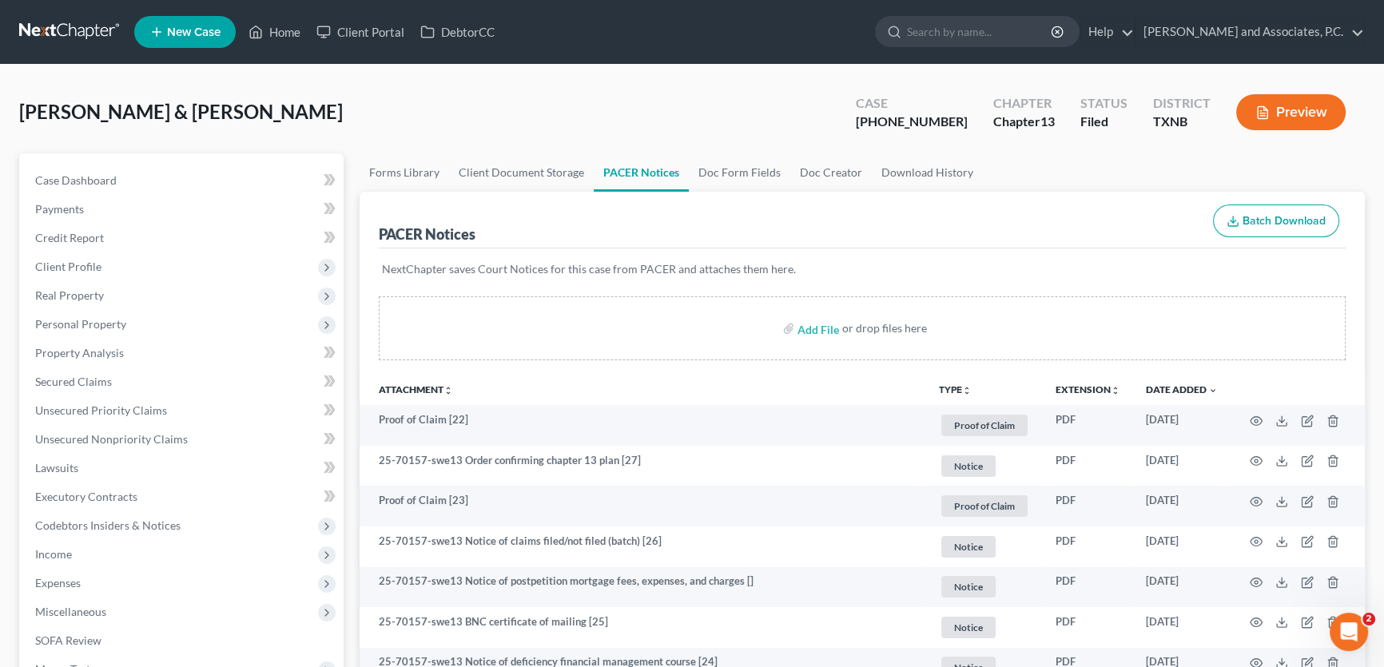
drag, startPoint x: 218, startPoint y: 104, endPoint x: 225, endPoint y: 7, distance: 96.9
click at [218, 104] on span "Perez, Christopher & Candace" at bounding box center [181, 111] width 324 height 23
click at [282, 30] on link "Home" at bounding box center [275, 32] width 68 height 29
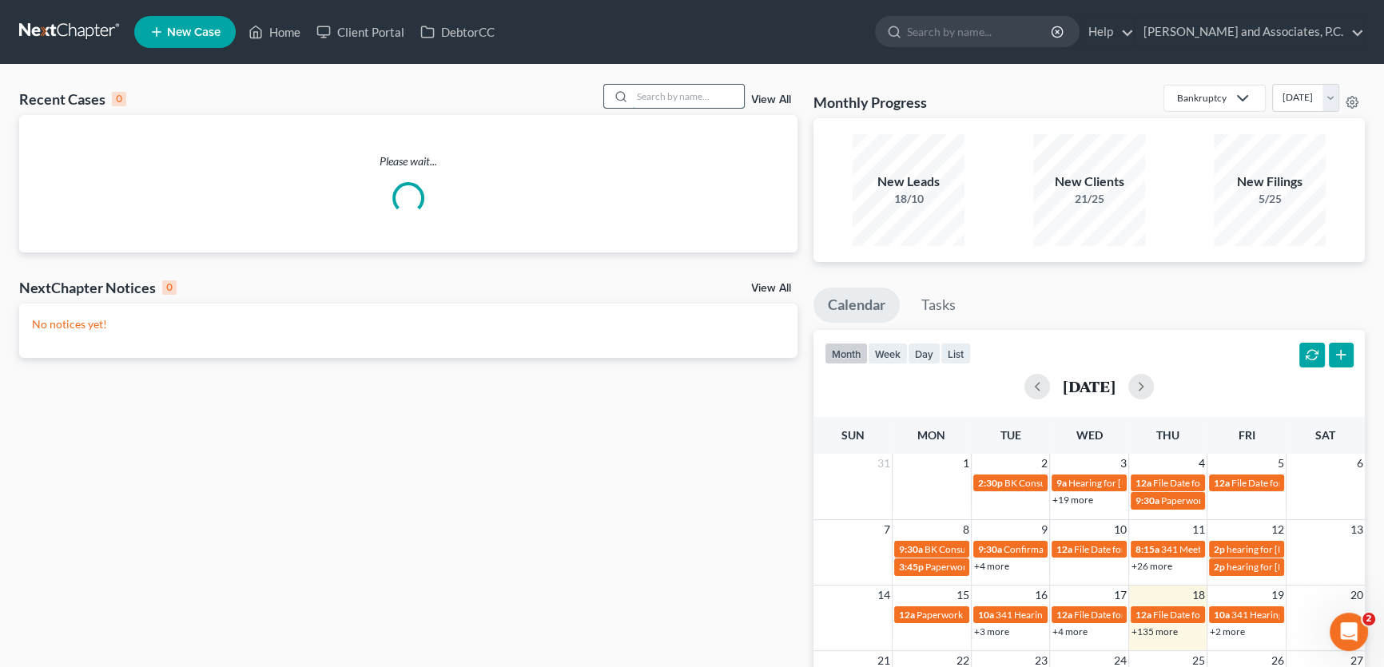
click at [641, 93] on input "search" at bounding box center [688, 96] width 112 height 23
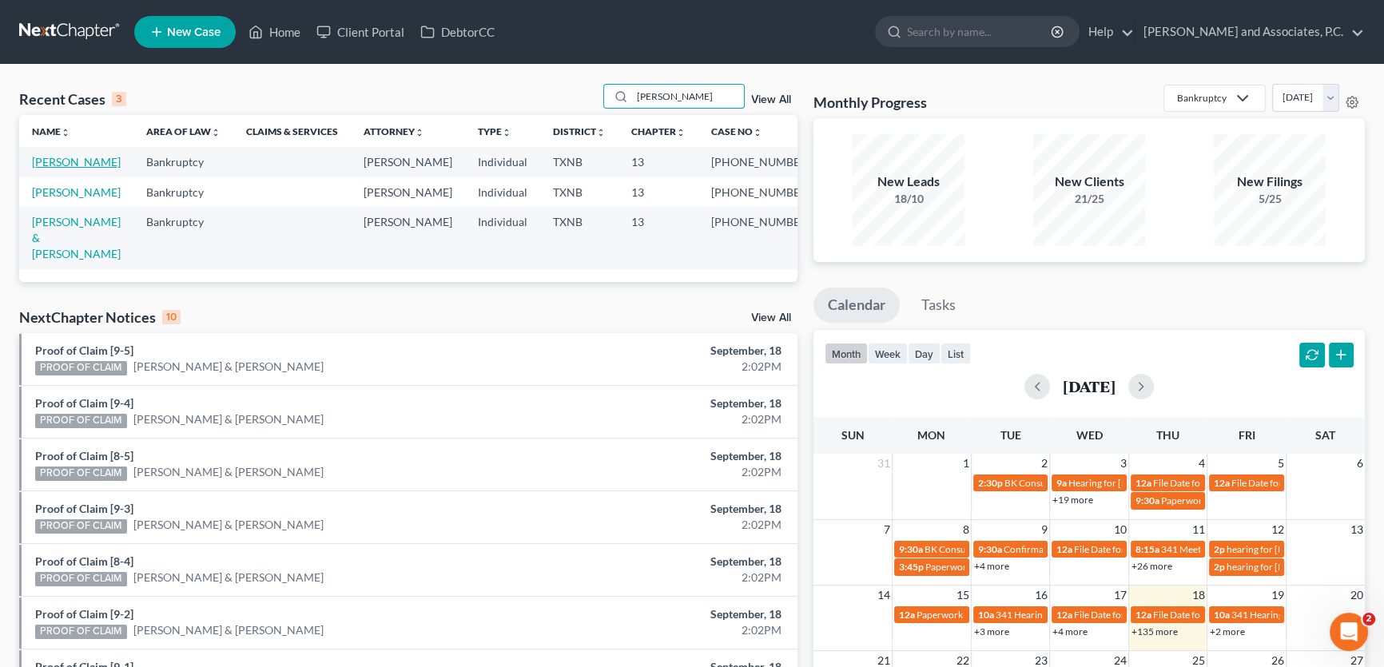
type input "[PERSON_NAME]"
click at [88, 164] on link "[PERSON_NAME]" at bounding box center [76, 162] width 89 height 14
select select "5"
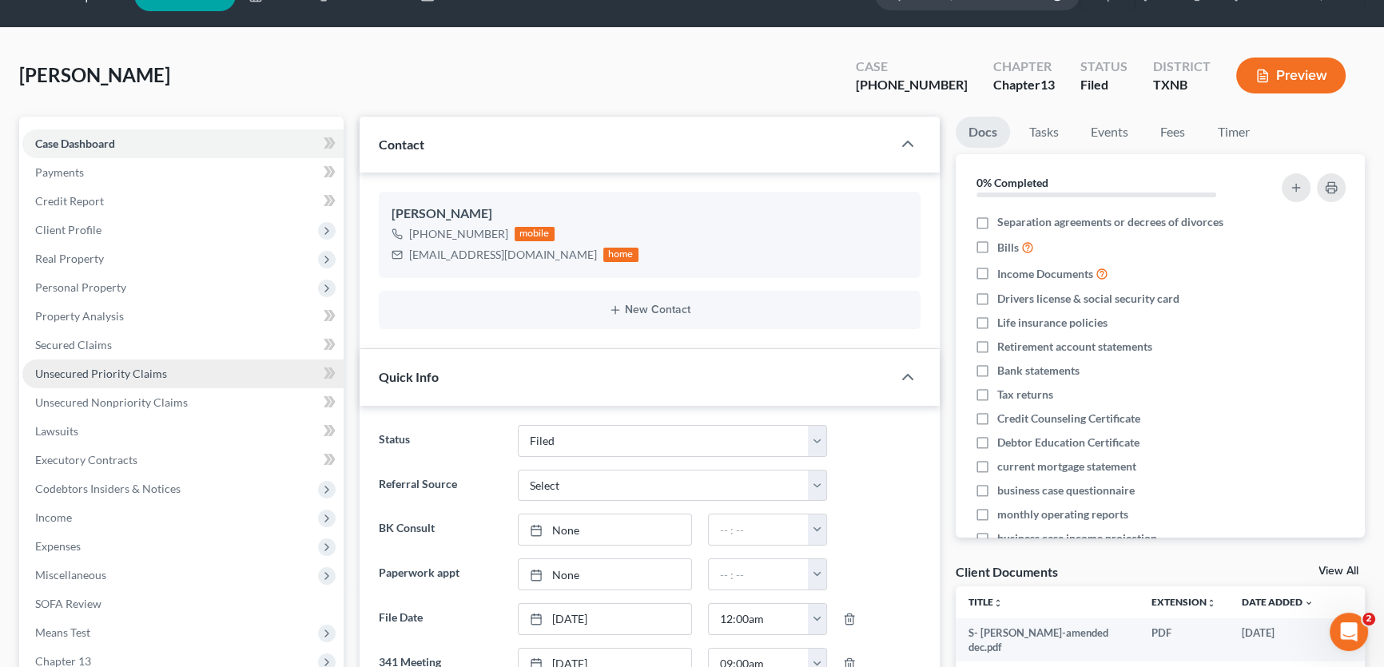
scroll to position [72, 0]
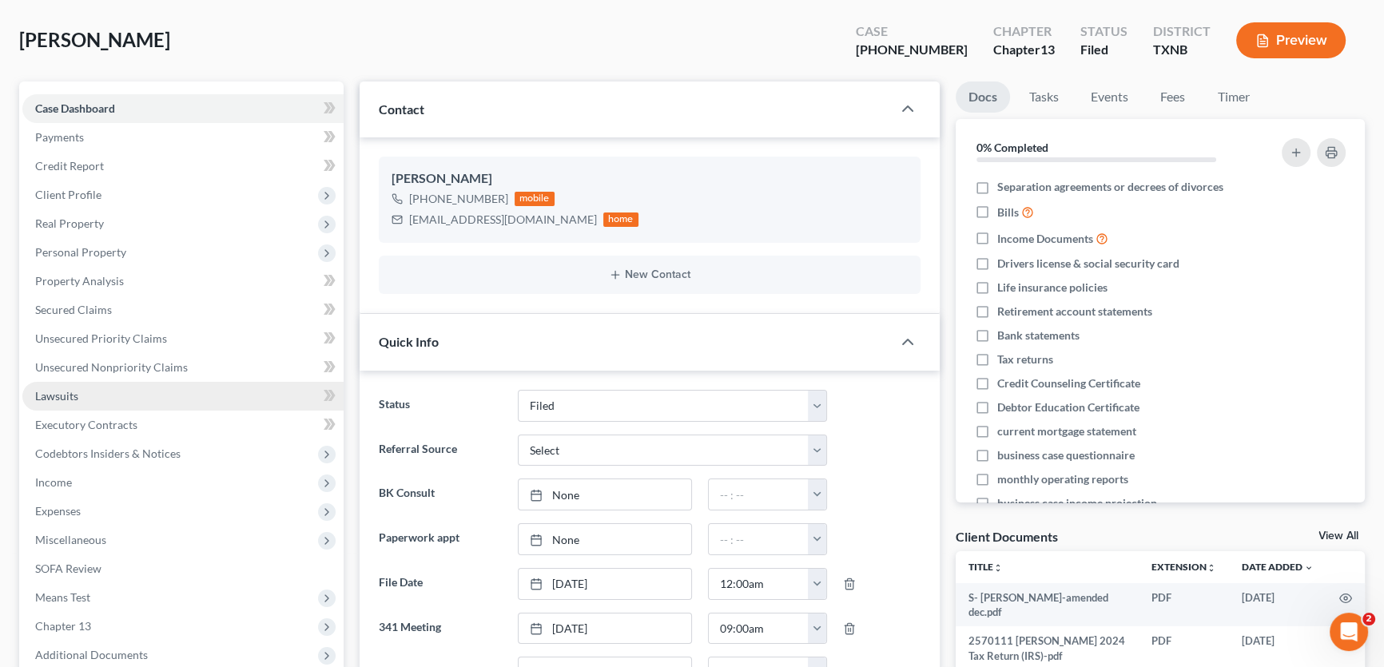
click at [76, 399] on span "Lawsuits" at bounding box center [56, 396] width 43 height 14
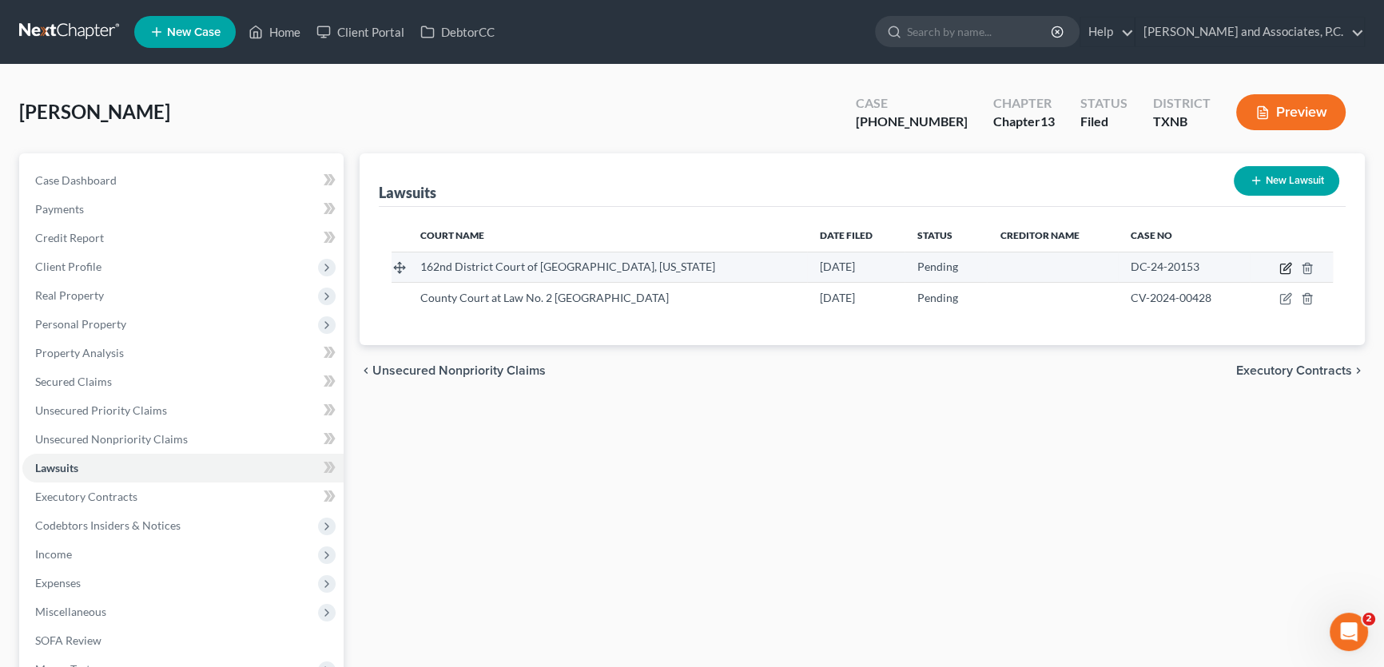
click at [1284, 269] on icon "button" at bounding box center [1287, 266] width 7 height 7
select select "45"
select select "0"
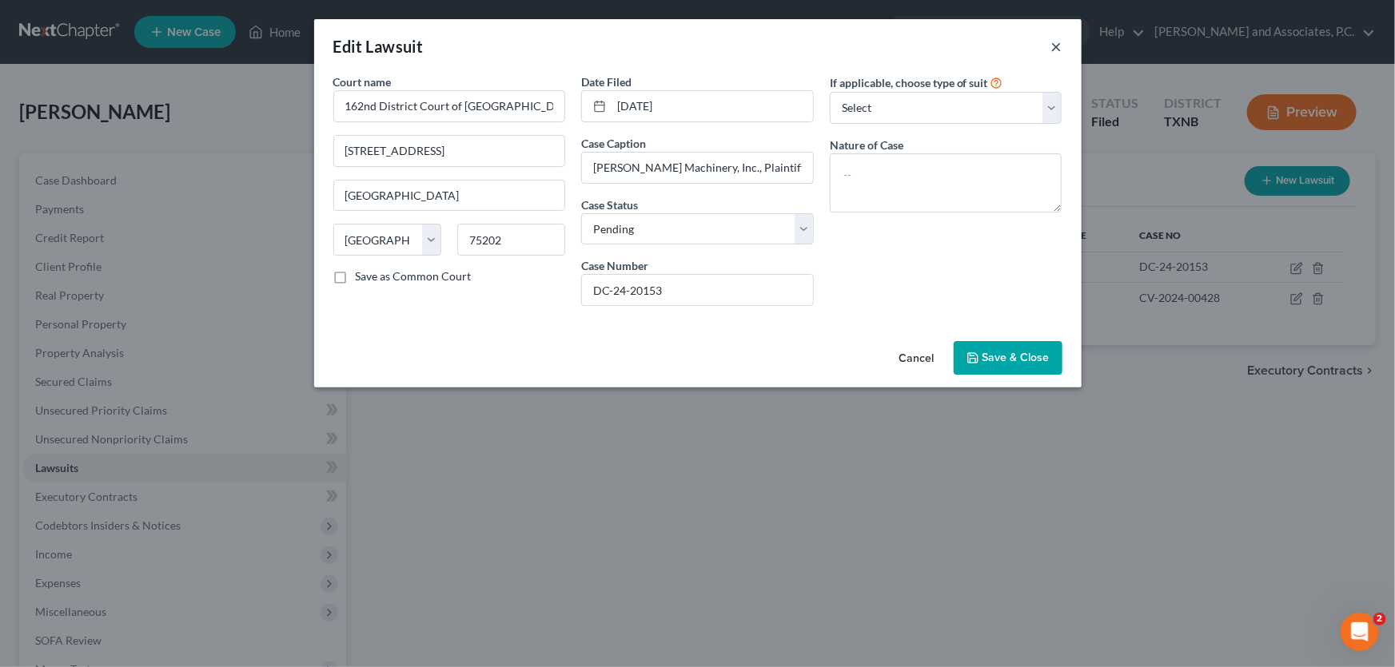
click at [1055, 50] on button "×" at bounding box center [1056, 46] width 11 height 19
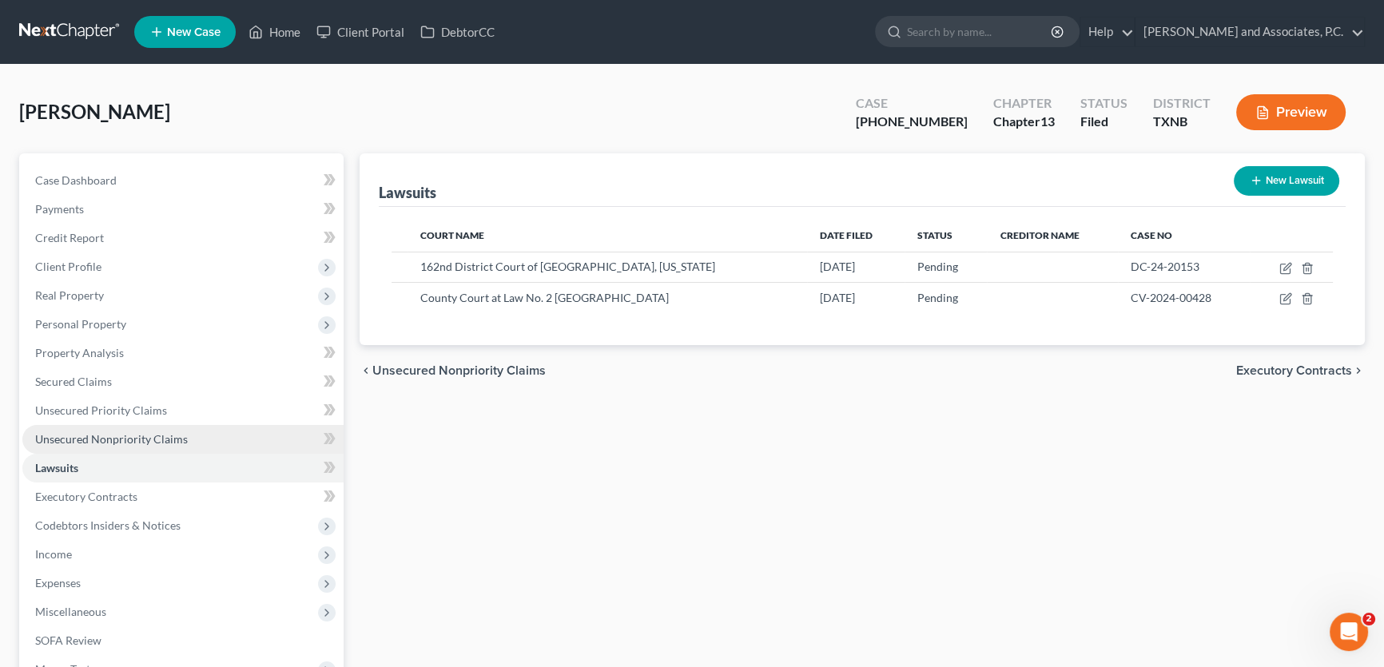
click at [174, 446] on link "Unsecured Nonpriority Claims" at bounding box center [182, 439] width 321 height 29
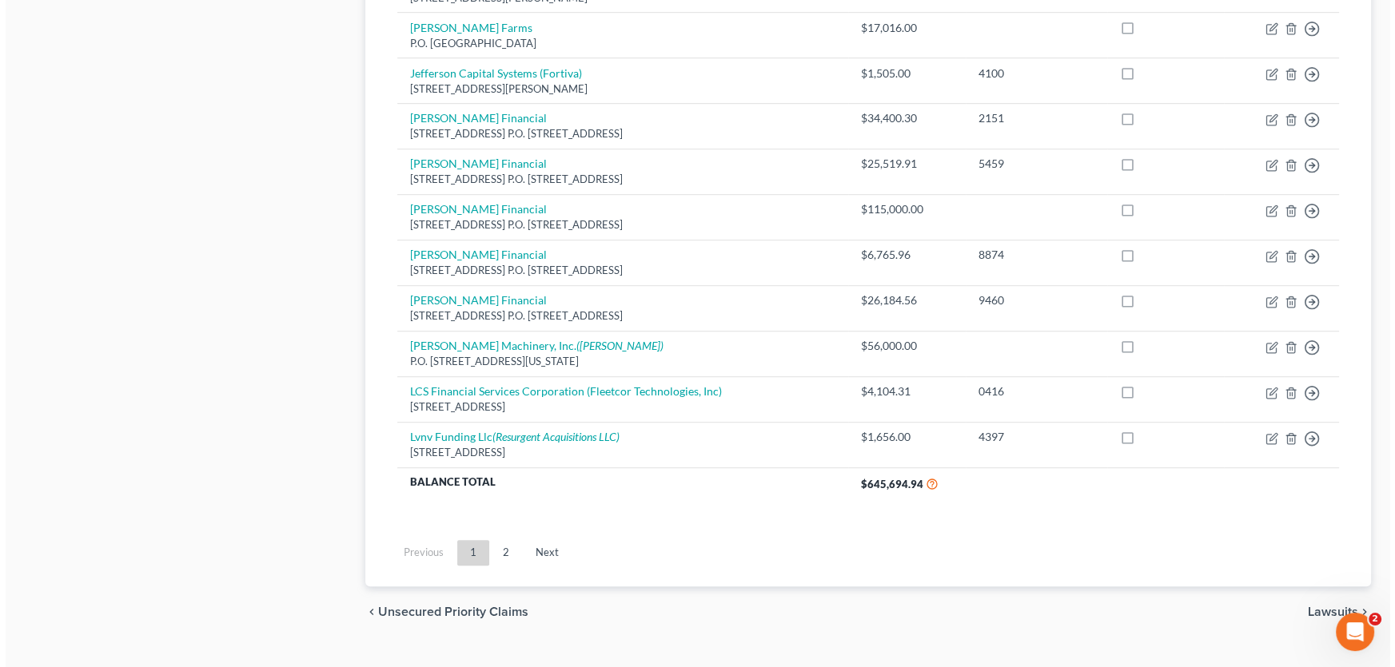
scroll to position [1182, 0]
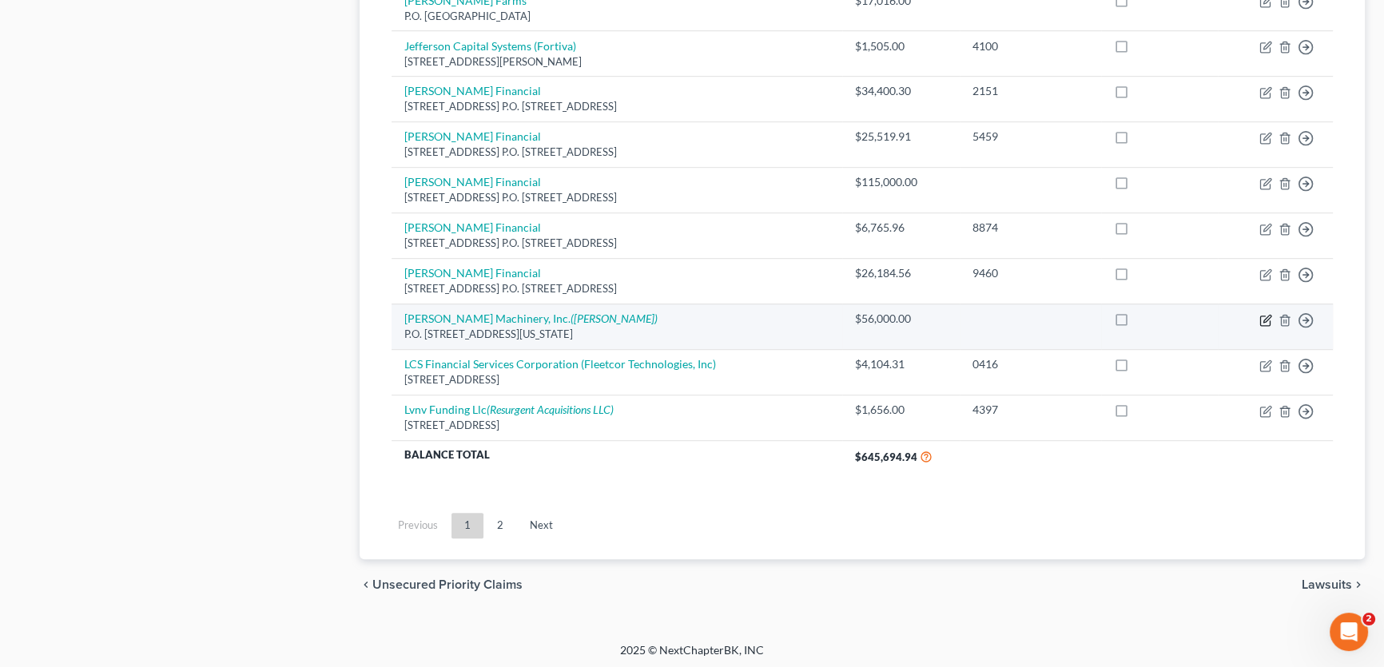
click at [1267, 316] on icon "button" at bounding box center [1266, 320] width 13 height 13
select select "37"
select select "4"
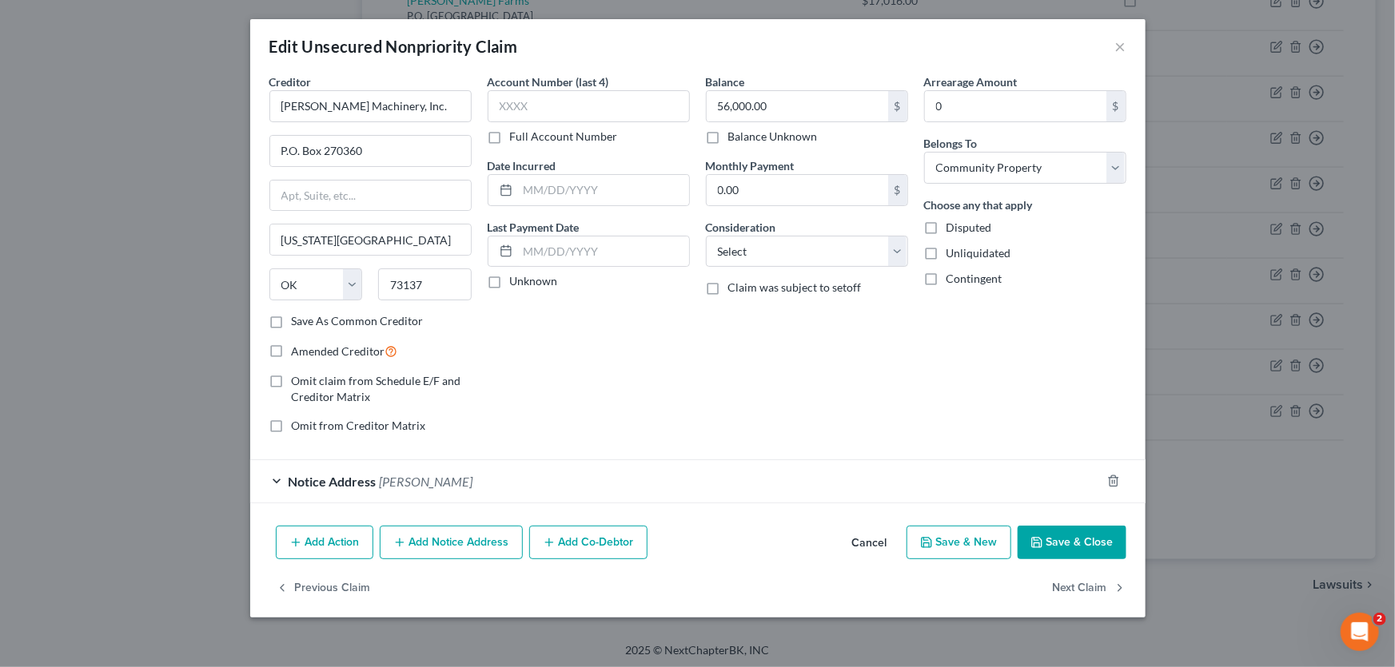
click at [399, 480] on span "Julian H. Keeton" at bounding box center [427, 481] width 94 height 15
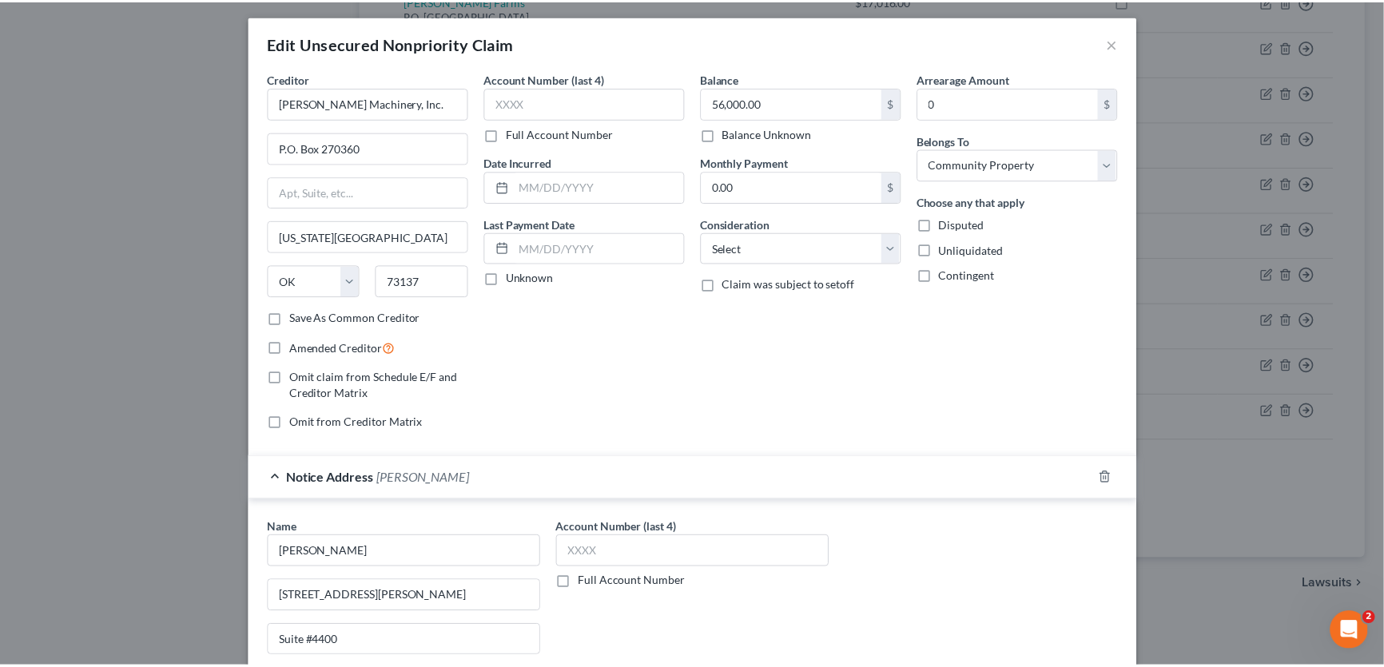
scroll to position [0, 0]
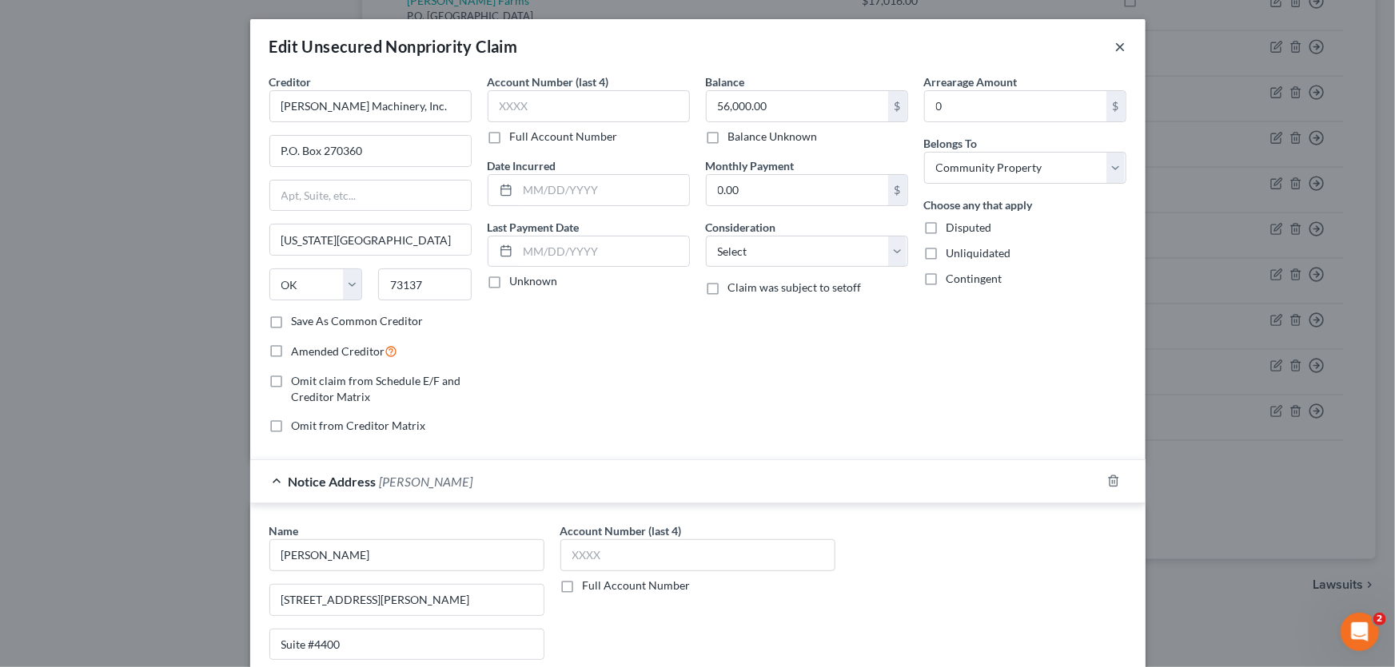
click at [1119, 44] on button "×" at bounding box center [1120, 46] width 11 height 19
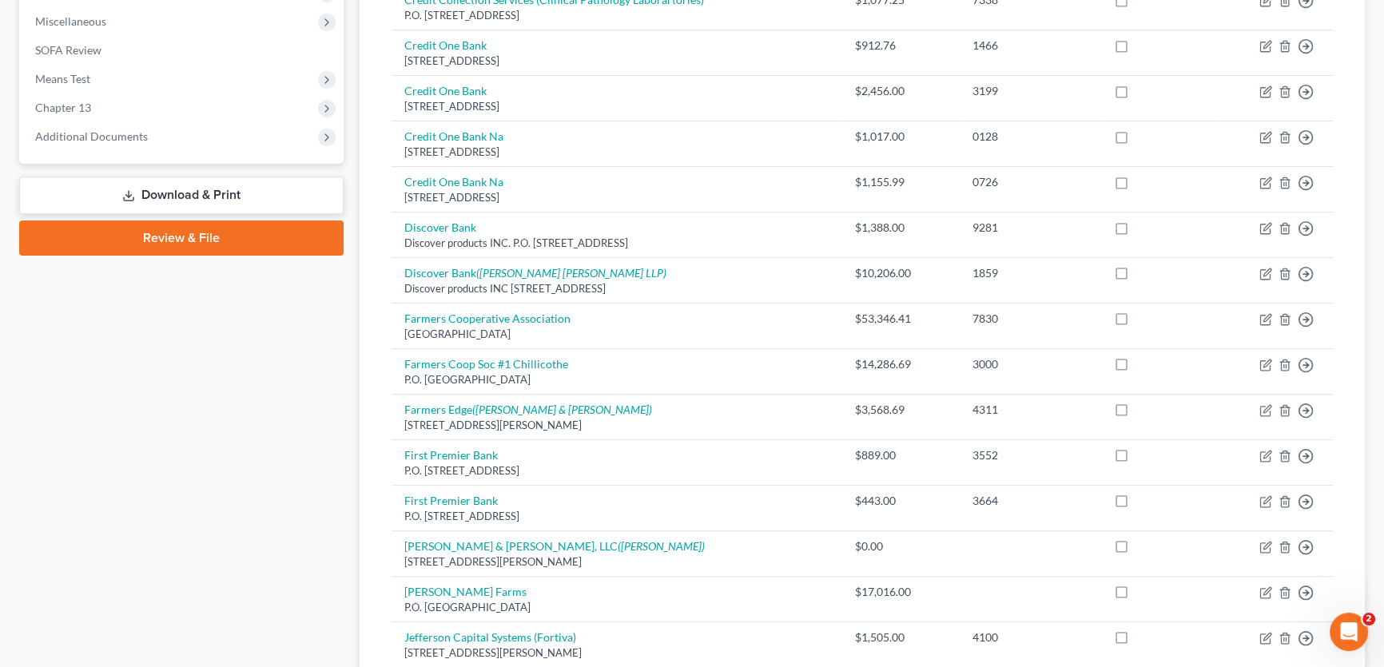
scroll to position [456, 0]
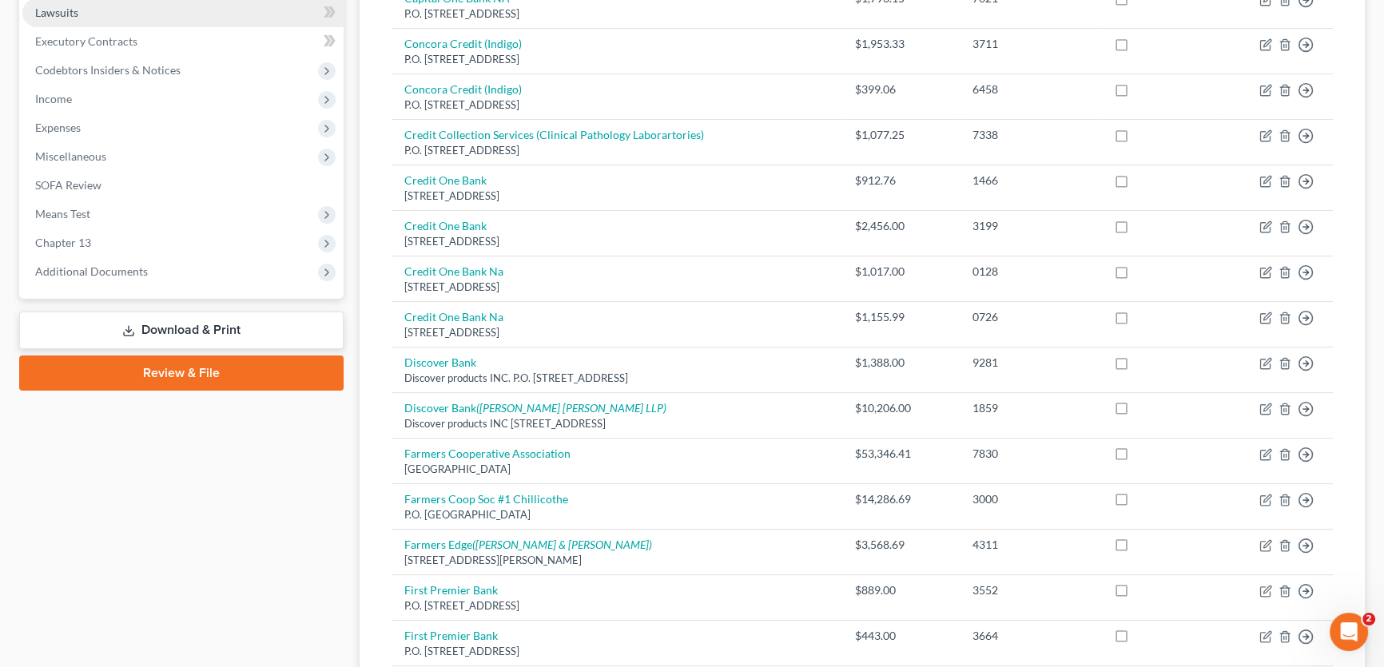
click at [78, 16] on span "Lawsuits" at bounding box center [56, 13] width 43 height 14
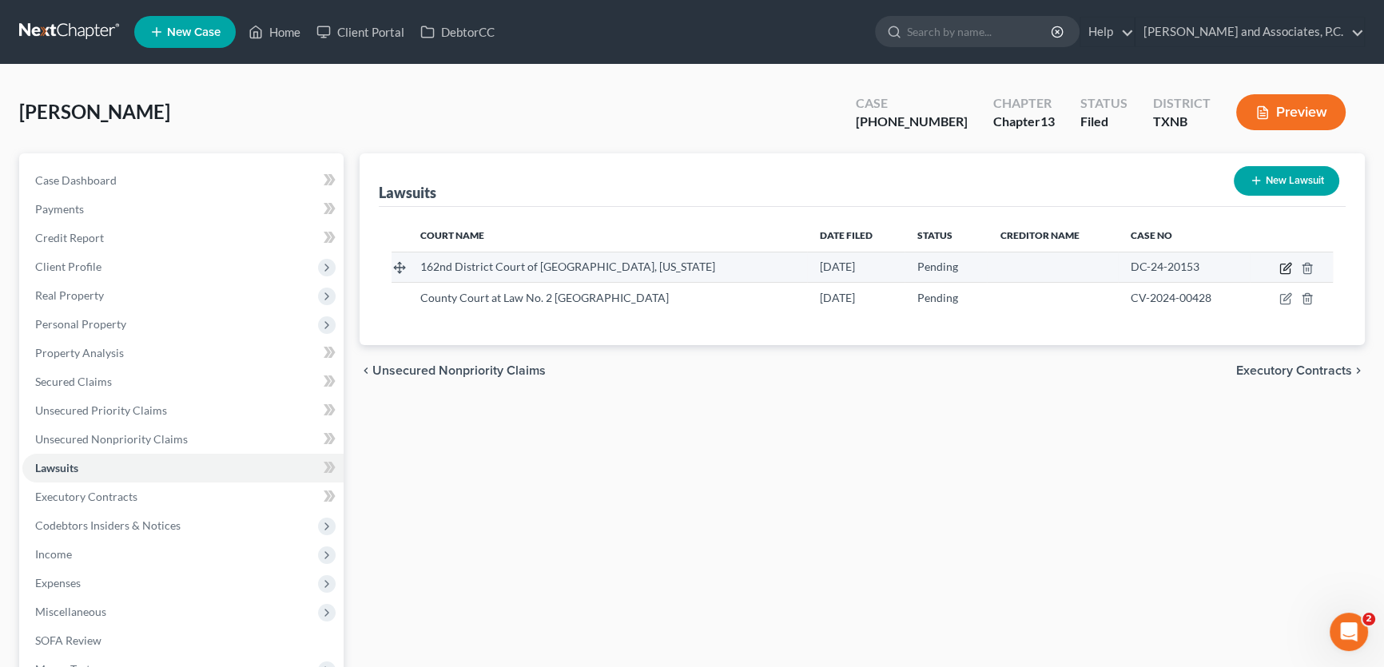
click at [1282, 265] on icon "button" at bounding box center [1286, 268] width 13 height 13
select select "45"
select select "0"
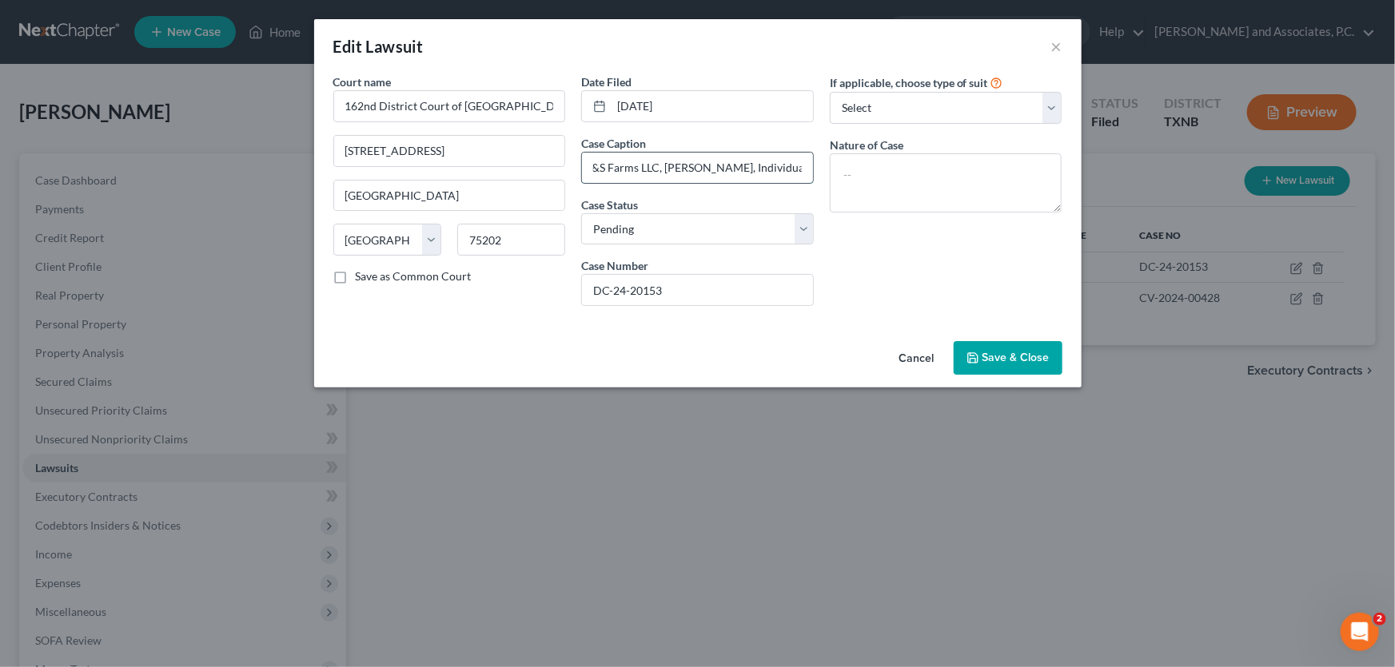
drag, startPoint x: 687, startPoint y: 171, endPoint x: 810, endPoint y: 168, distance: 122.3
click at [810, 168] on input "[PERSON_NAME] Machinery, Inc., Plaintiff v. B&S Farms LLC, [PERSON_NAME], Indiv…" at bounding box center [697, 168] width 231 height 30
click at [739, 162] on input "[PERSON_NAME] Machinery, Inc., Plaintiff v. B&S Farms LLC, [PERSON_NAME], Indiv…" at bounding box center [697, 168] width 231 height 30
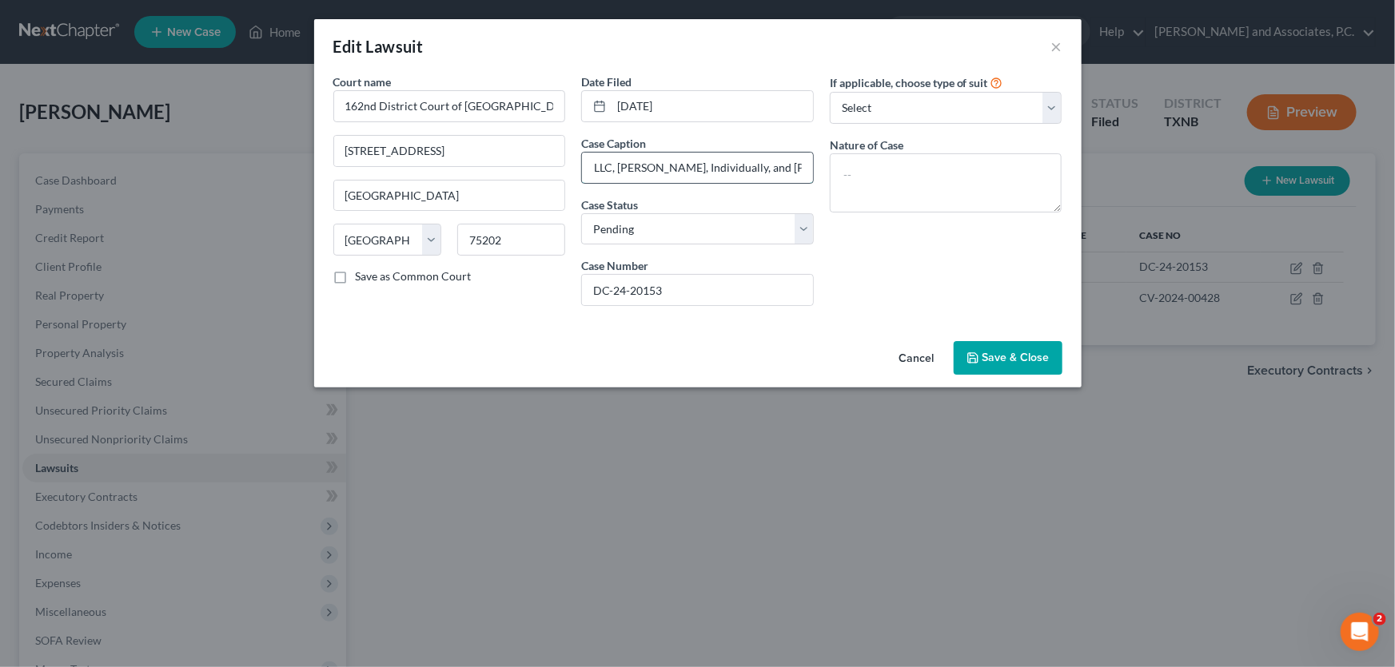
drag, startPoint x: 670, startPoint y: 168, endPoint x: 603, endPoint y: 168, distance: 66.3
click at [603, 168] on input "[PERSON_NAME] Machinery, Inc., Plaintiff v. B&S Farms LLC, [PERSON_NAME], Indiv…" at bounding box center [697, 168] width 231 height 30
click at [618, 167] on input "[PERSON_NAME] Machinery, Inc., Plaintiff v. B&S Farms LLC, [PERSON_NAME], Indiv…" at bounding box center [697, 168] width 231 height 30
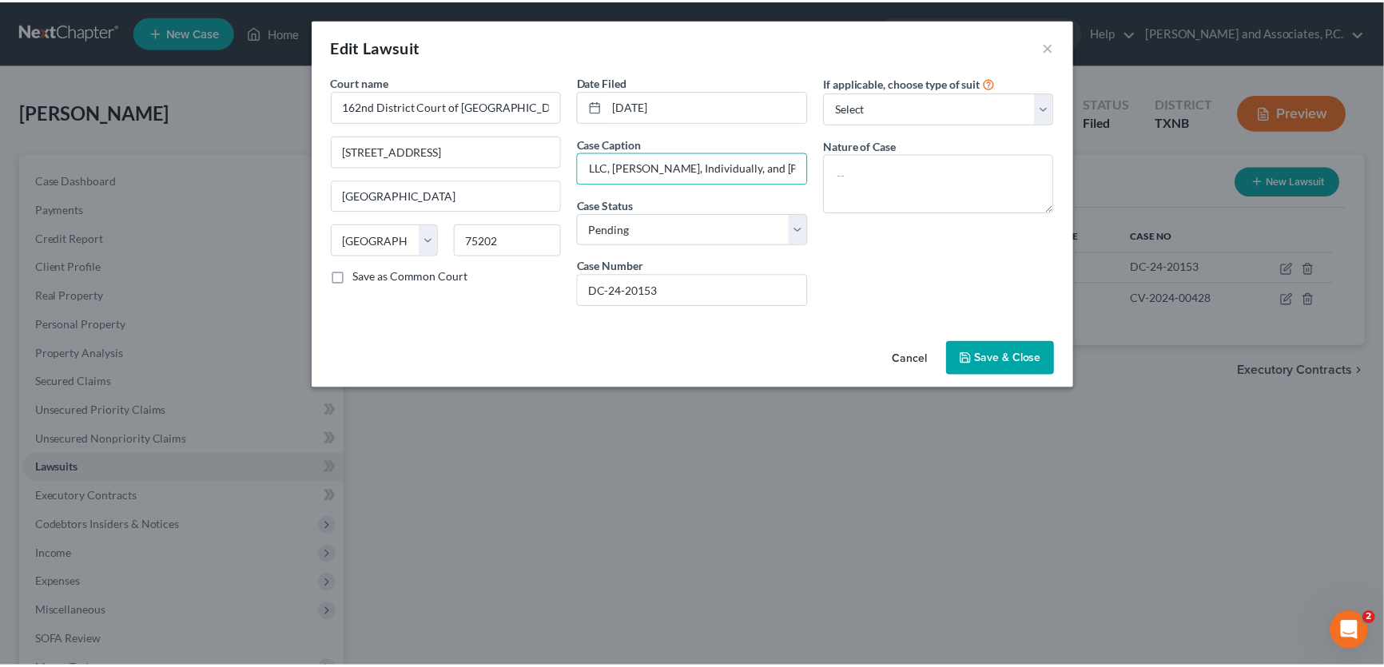
scroll to position [0, 0]
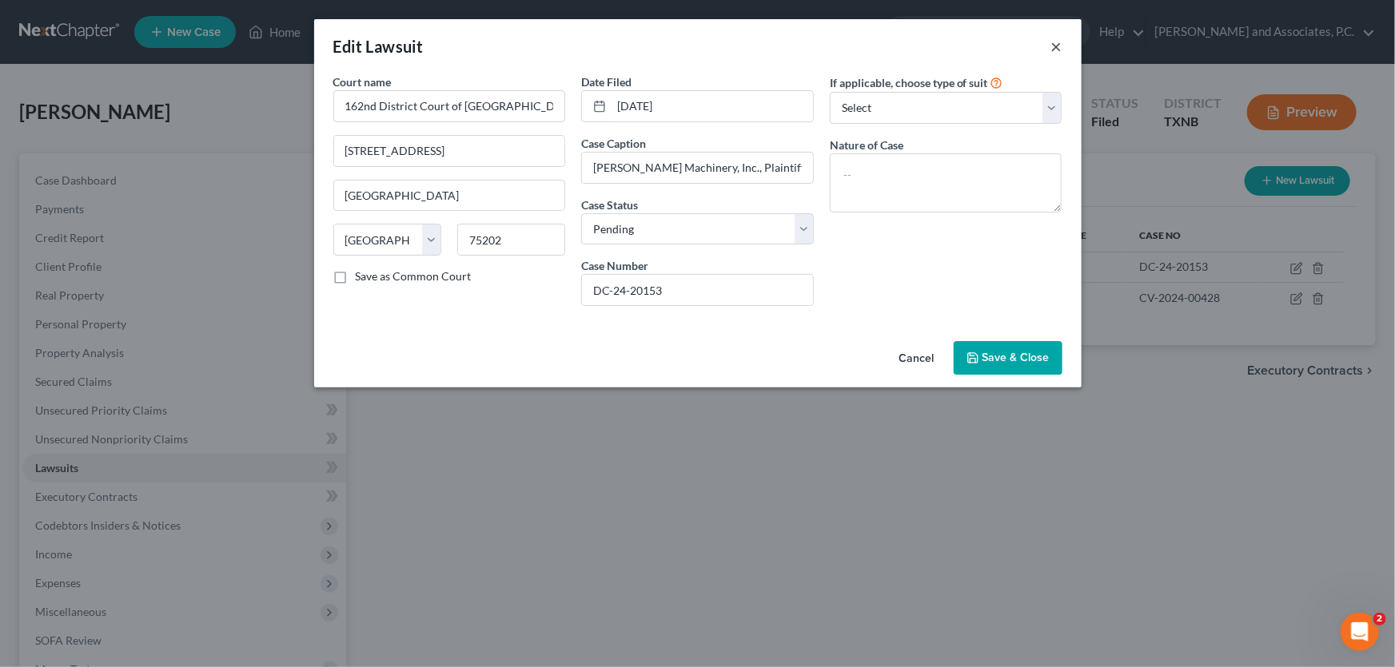
drag, startPoint x: 1055, startPoint y: 46, endPoint x: 1029, endPoint y: 57, distance: 28.3
click at [1055, 46] on button "×" at bounding box center [1056, 46] width 11 height 19
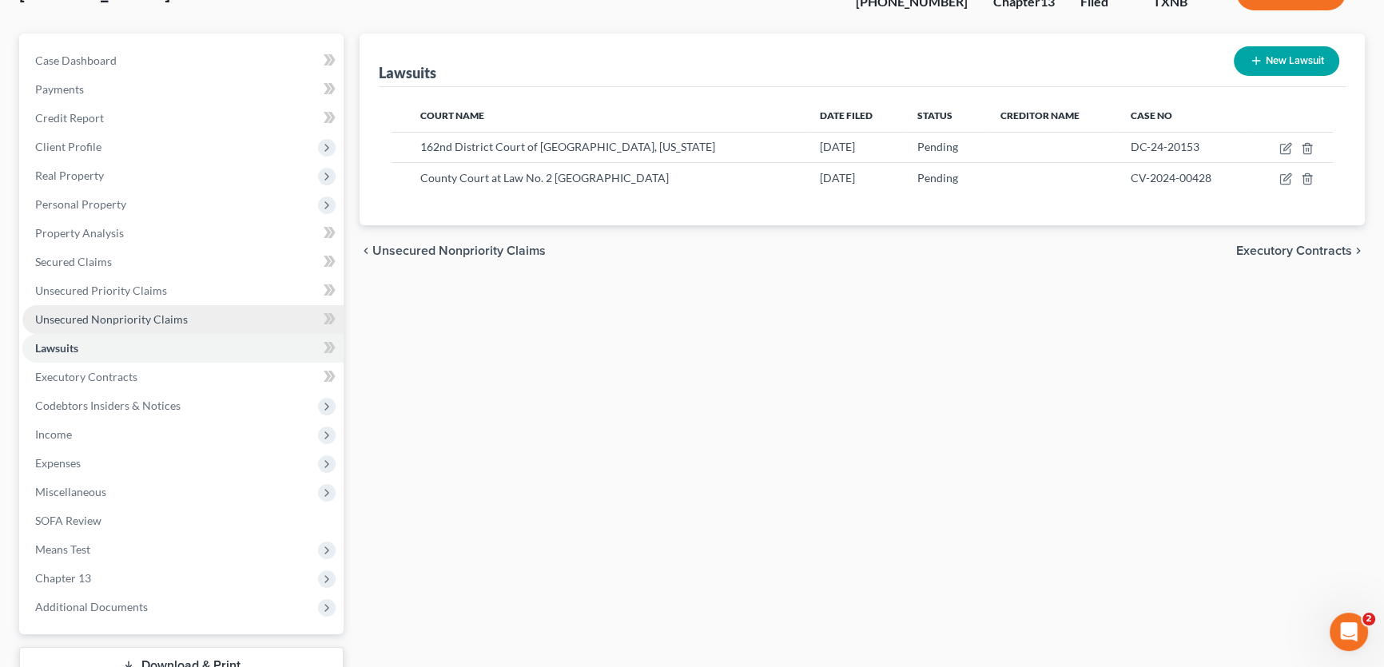
scroll to position [237, 0]
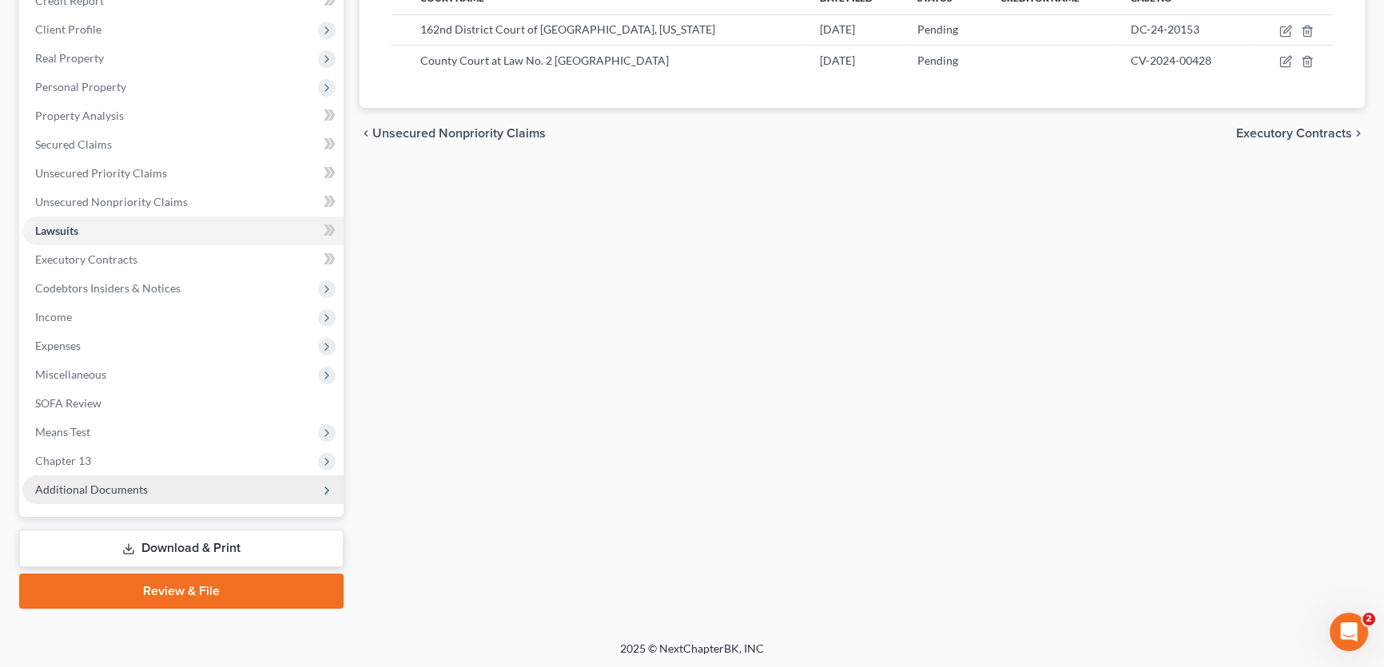
click at [119, 484] on span "Additional Documents" at bounding box center [91, 490] width 113 height 14
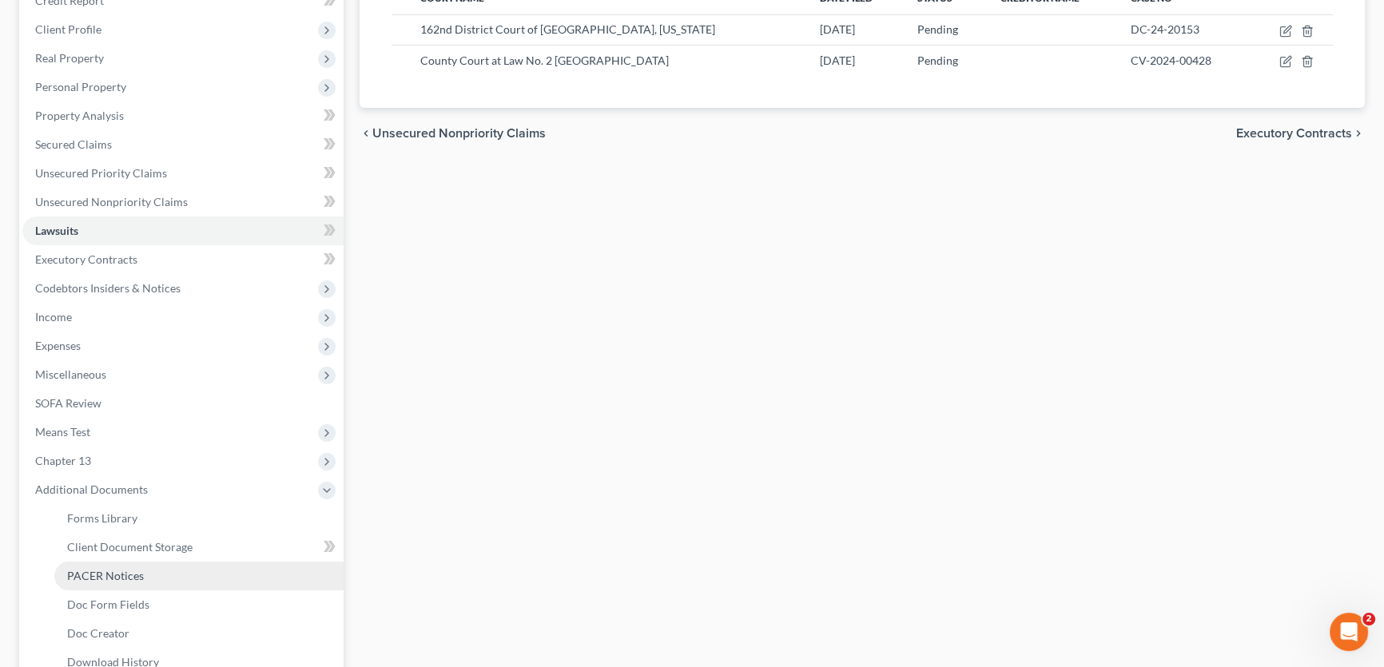
click at [113, 574] on span "PACER Notices" at bounding box center [105, 576] width 77 height 14
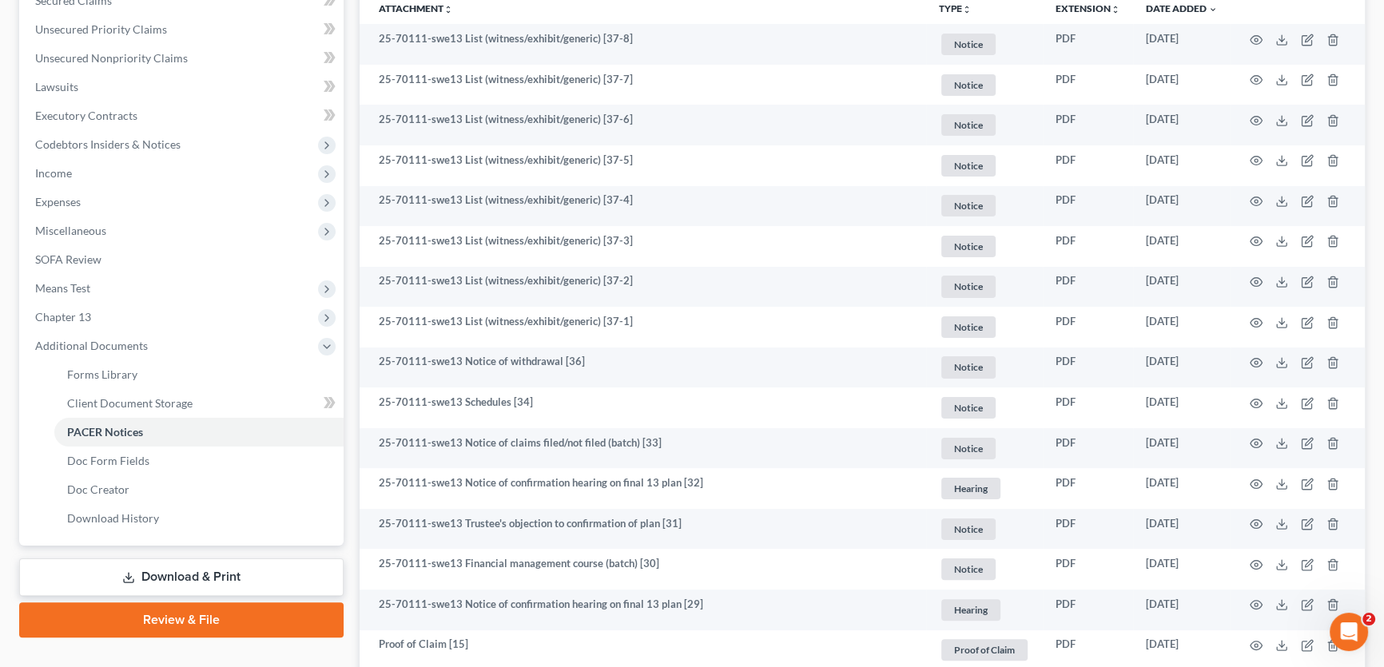
scroll to position [436, 0]
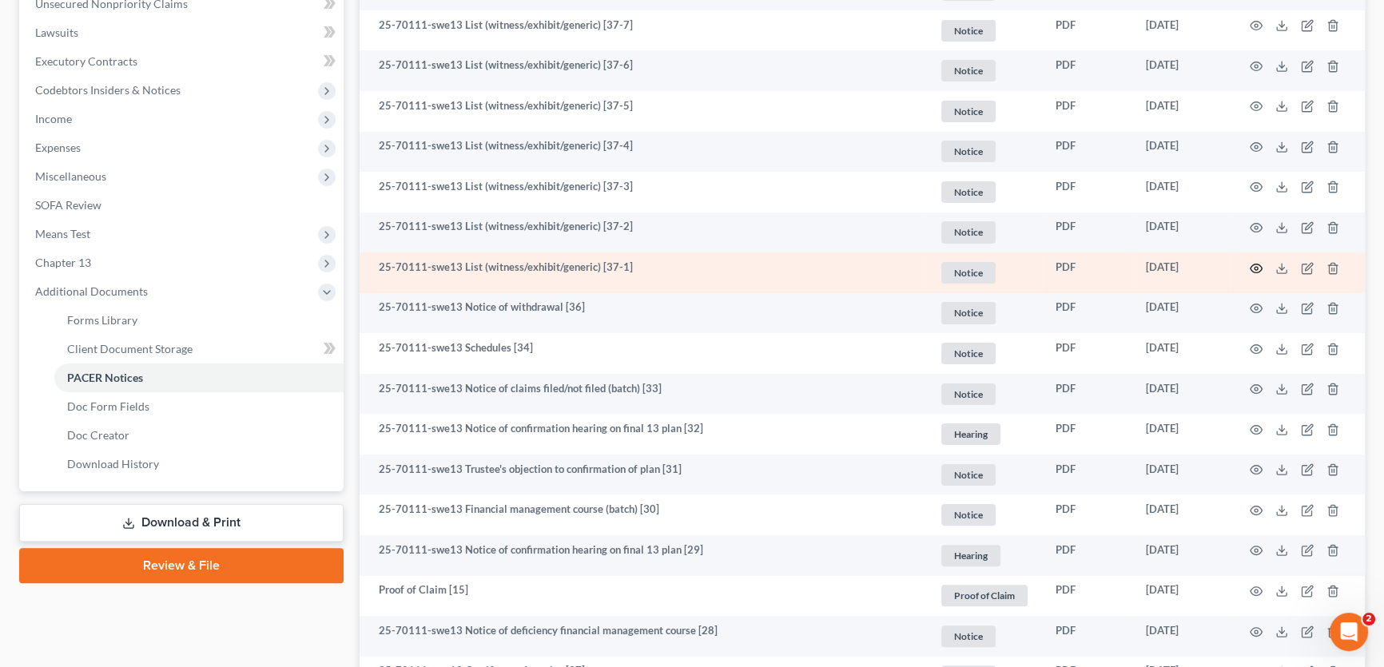
click at [1261, 265] on icon "button" at bounding box center [1256, 268] width 13 height 13
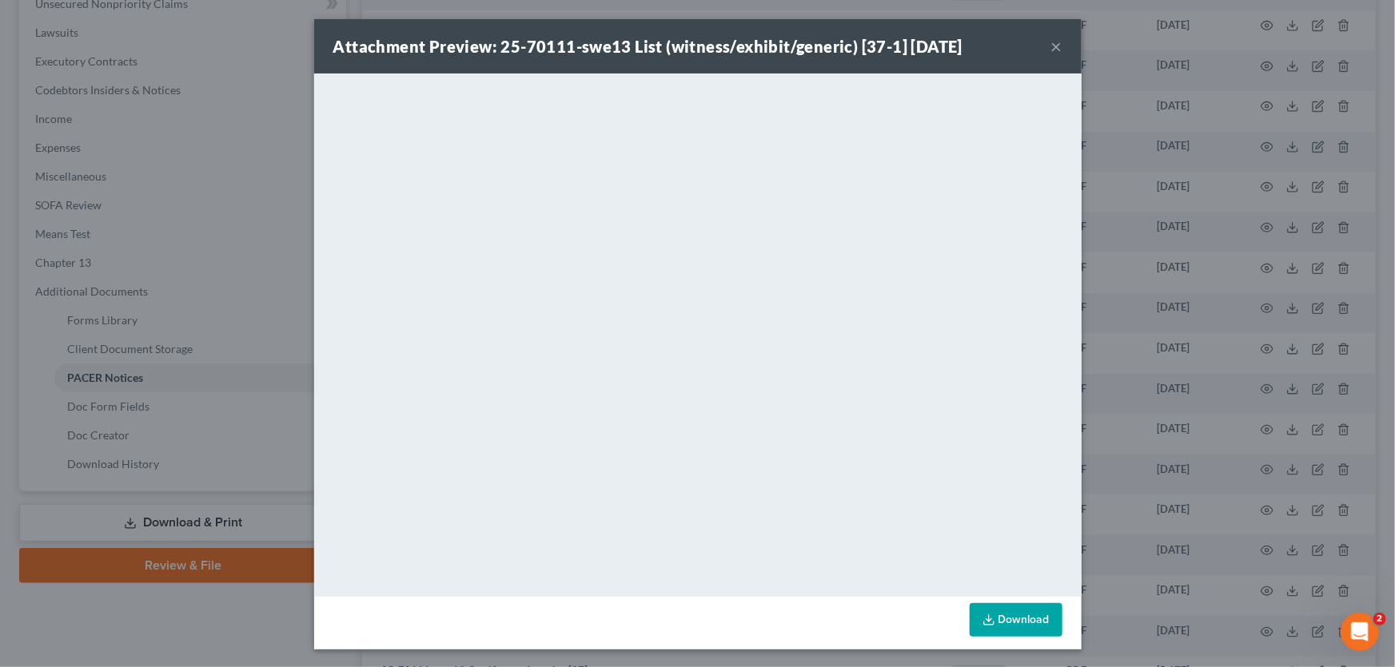
click at [1053, 46] on button "×" at bounding box center [1056, 46] width 11 height 19
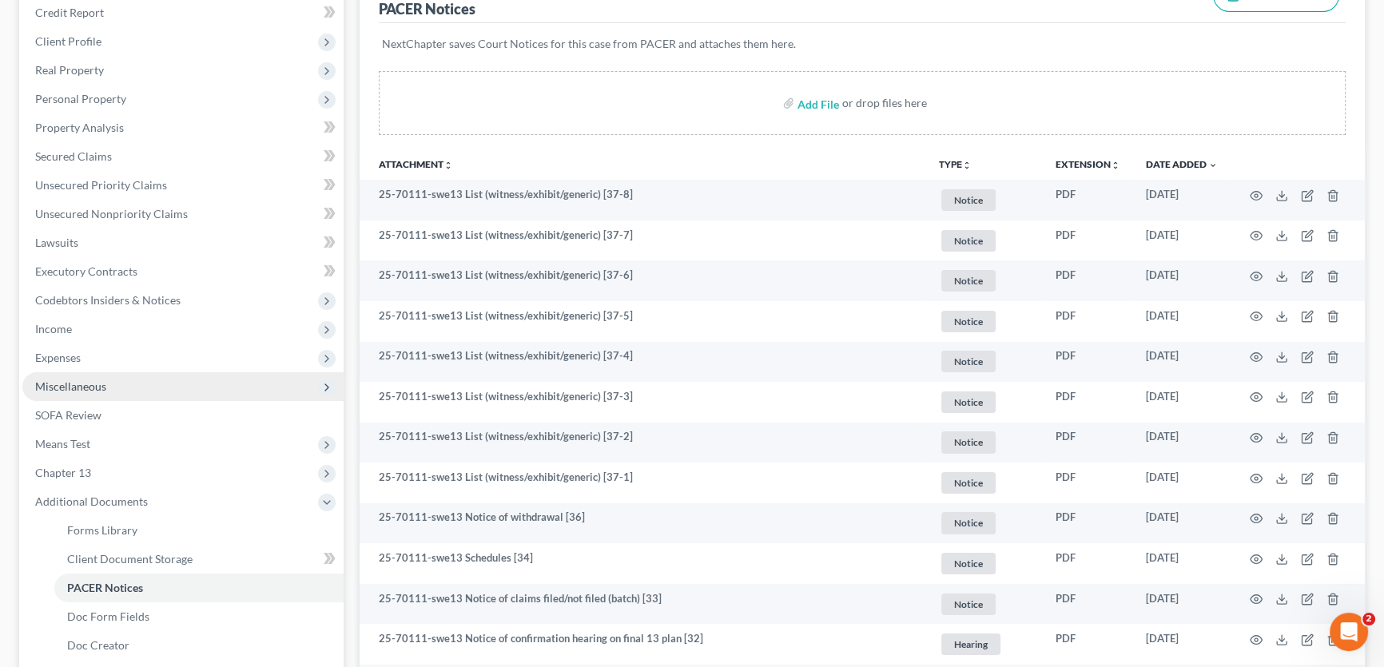
scroll to position [217, 0]
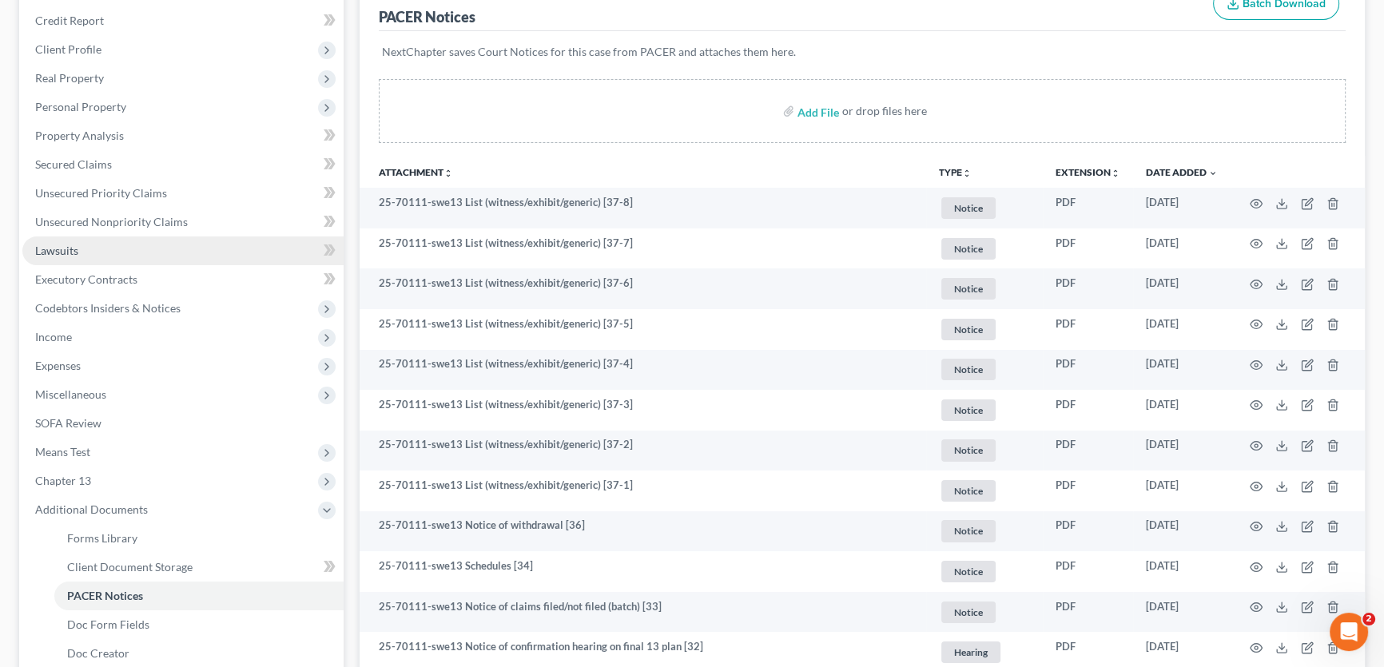
click at [98, 249] on link "Lawsuits" at bounding box center [182, 251] width 321 height 29
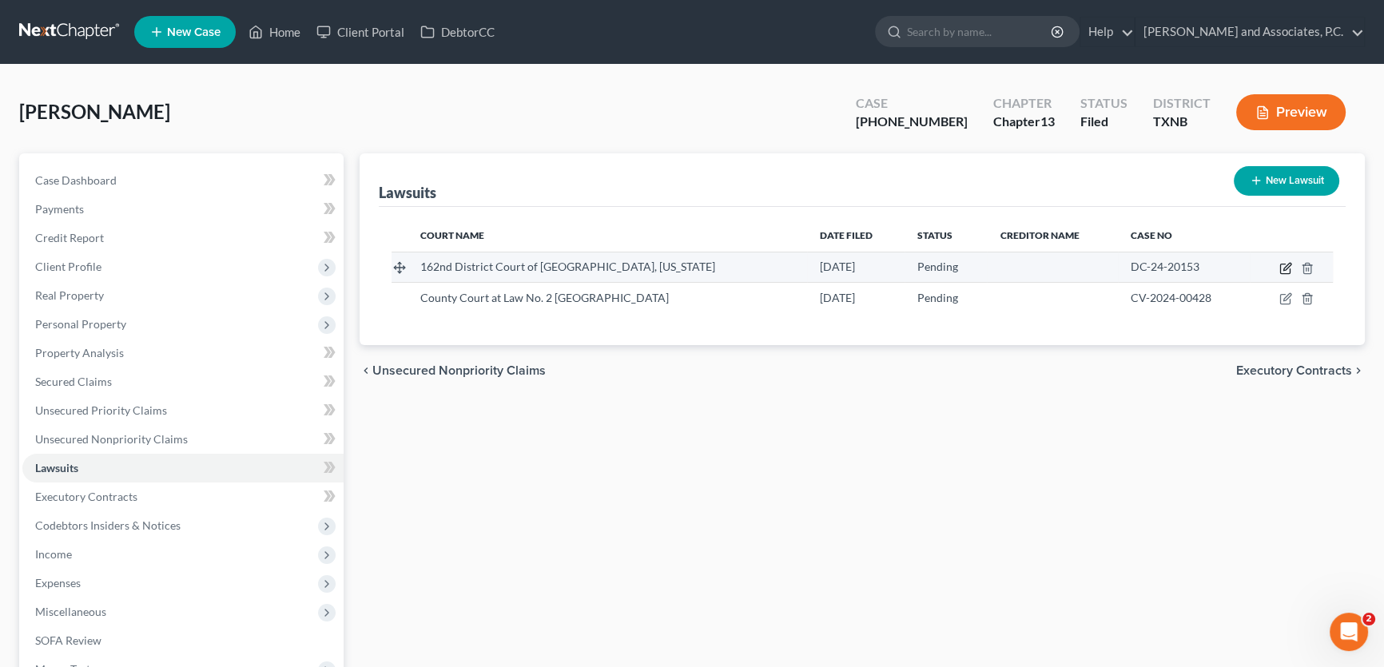
click at [1281, 266] on icon "button" at bounding box center [1286, 268] width 13 height 13
select select "45"
select select "0"
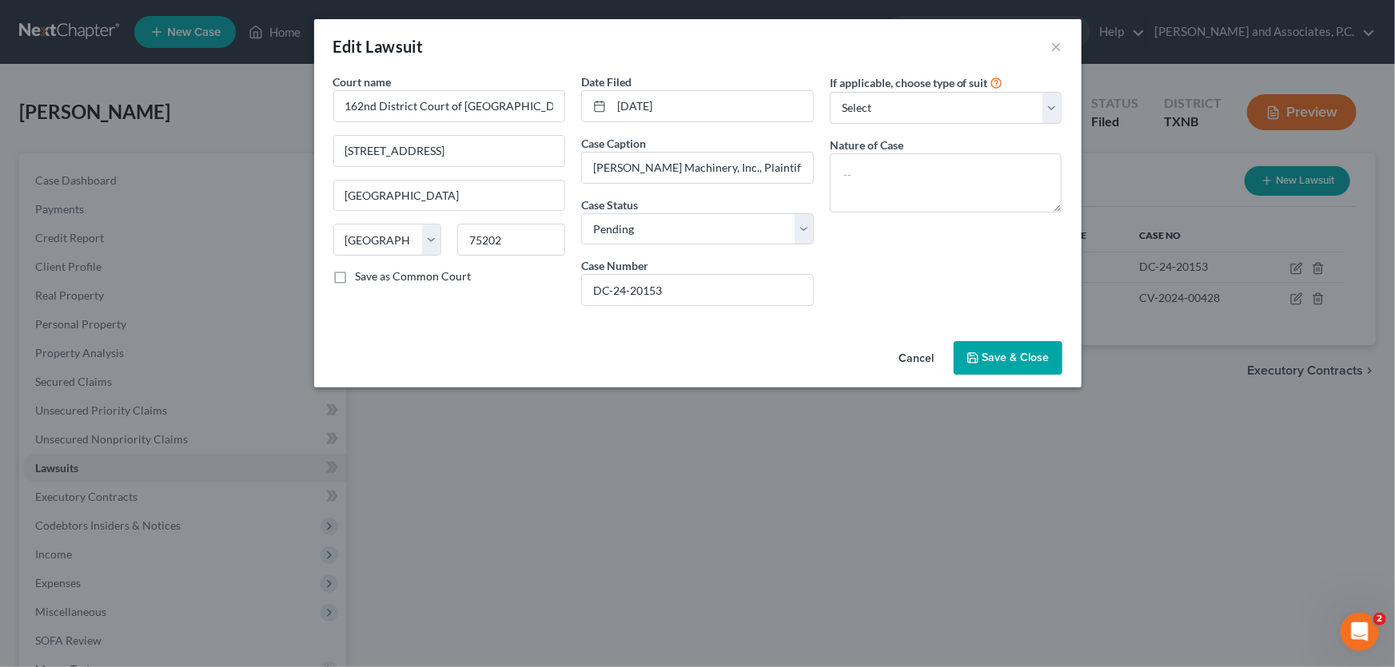
click at [918, 352] on button "Cancel" at bounding box center [916, 359] width 61 height 32
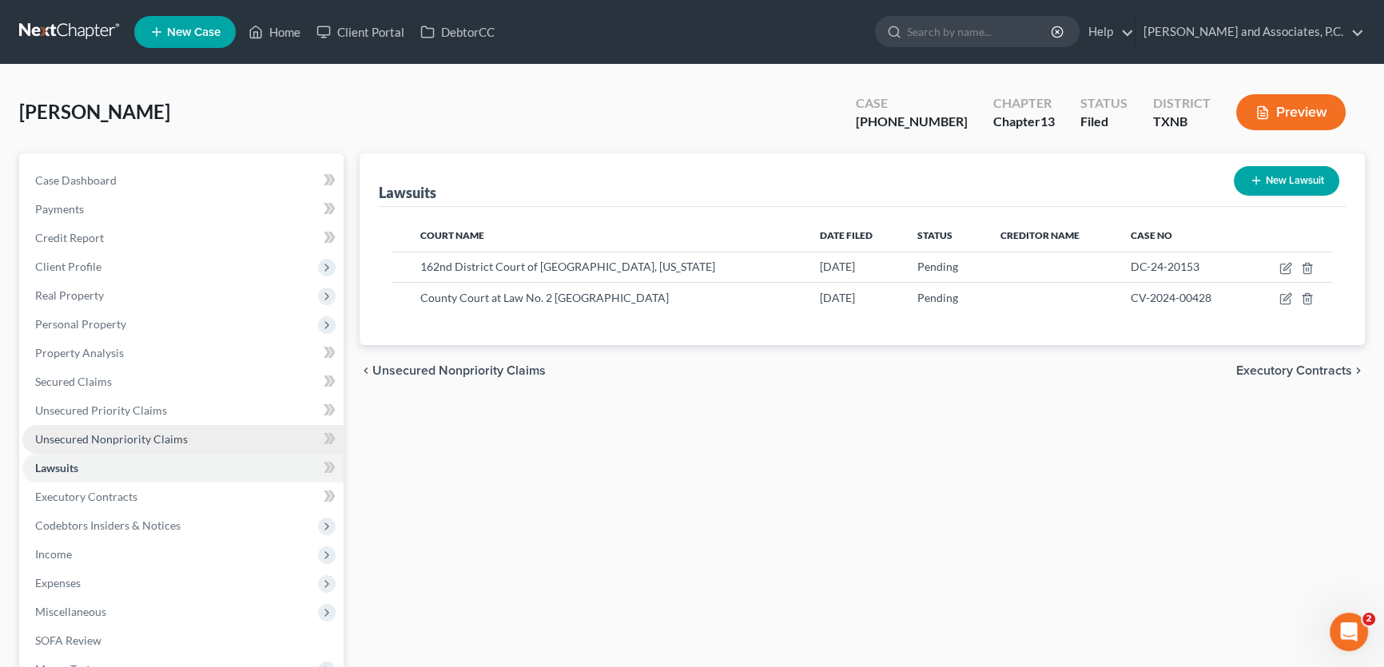
click at [146, 442] on span "Unsecured Nonpriority Claims" at bounding box center [111, 439] width 153 height 14
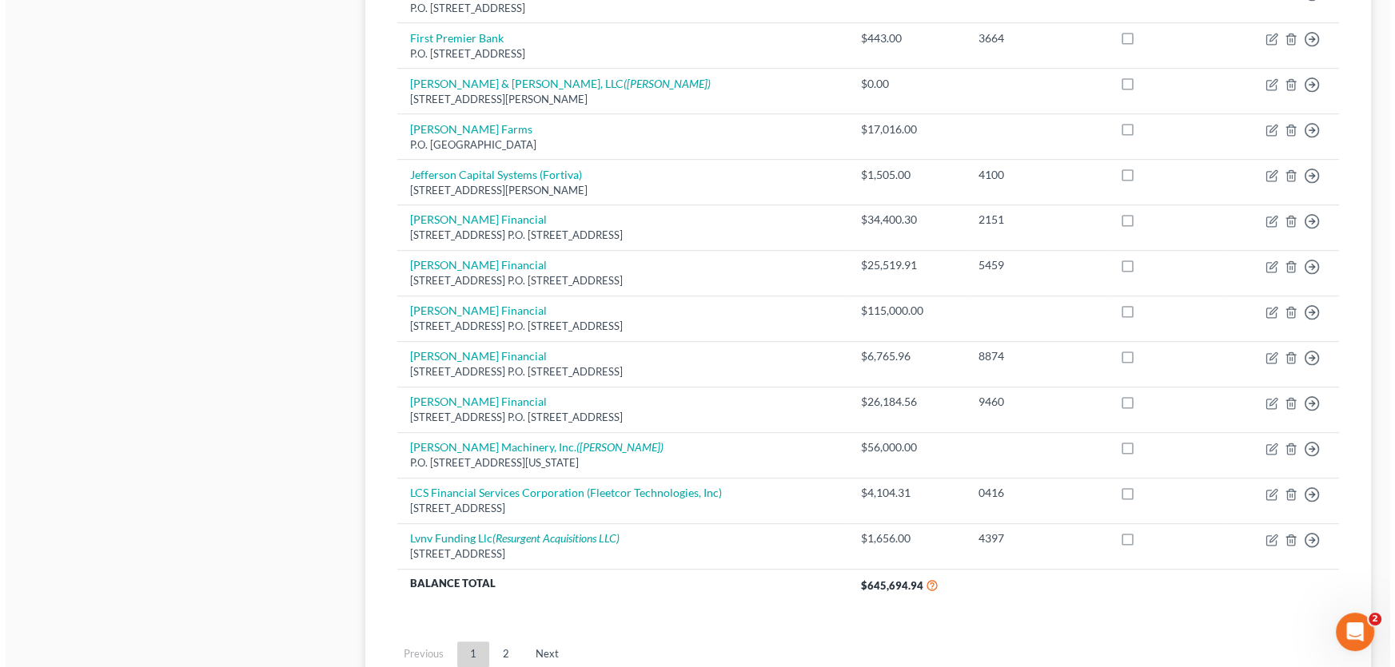
scroll to position [1182, 0]
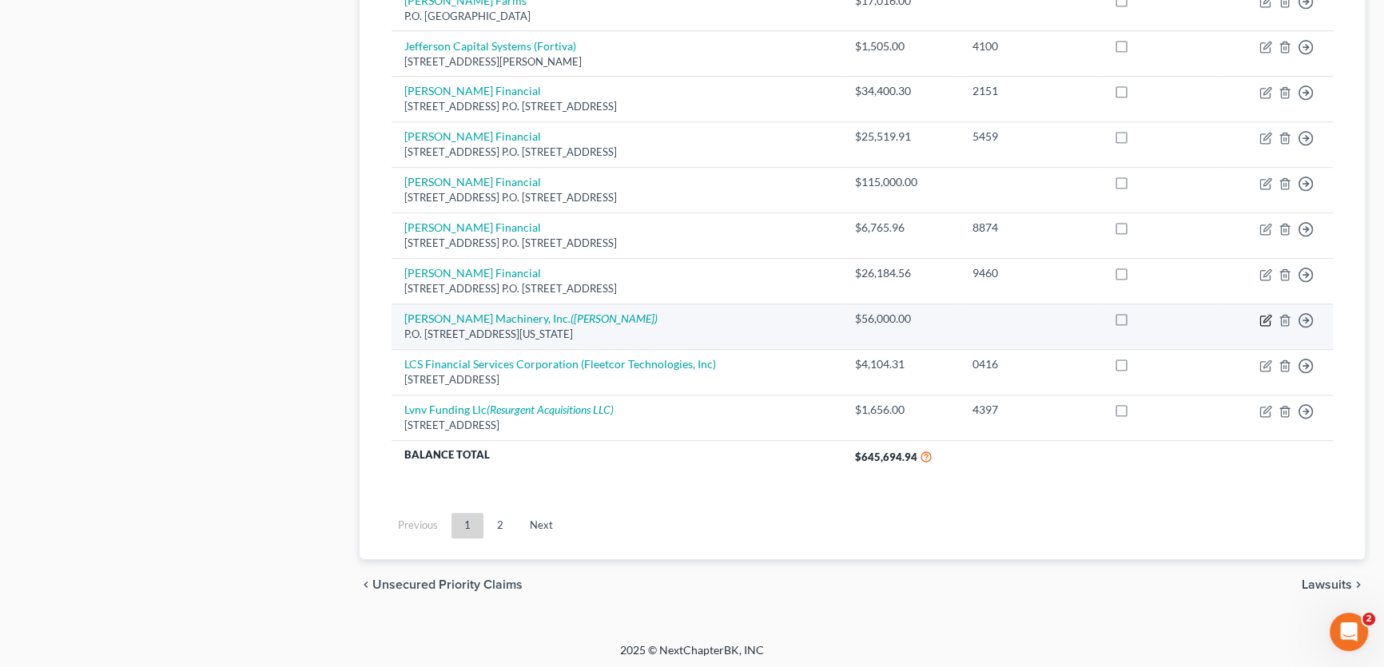
click at [1264, 316] on icon "button" at bounding box center [1266, 320] width 13 height 13
select select "37"
select select "4"
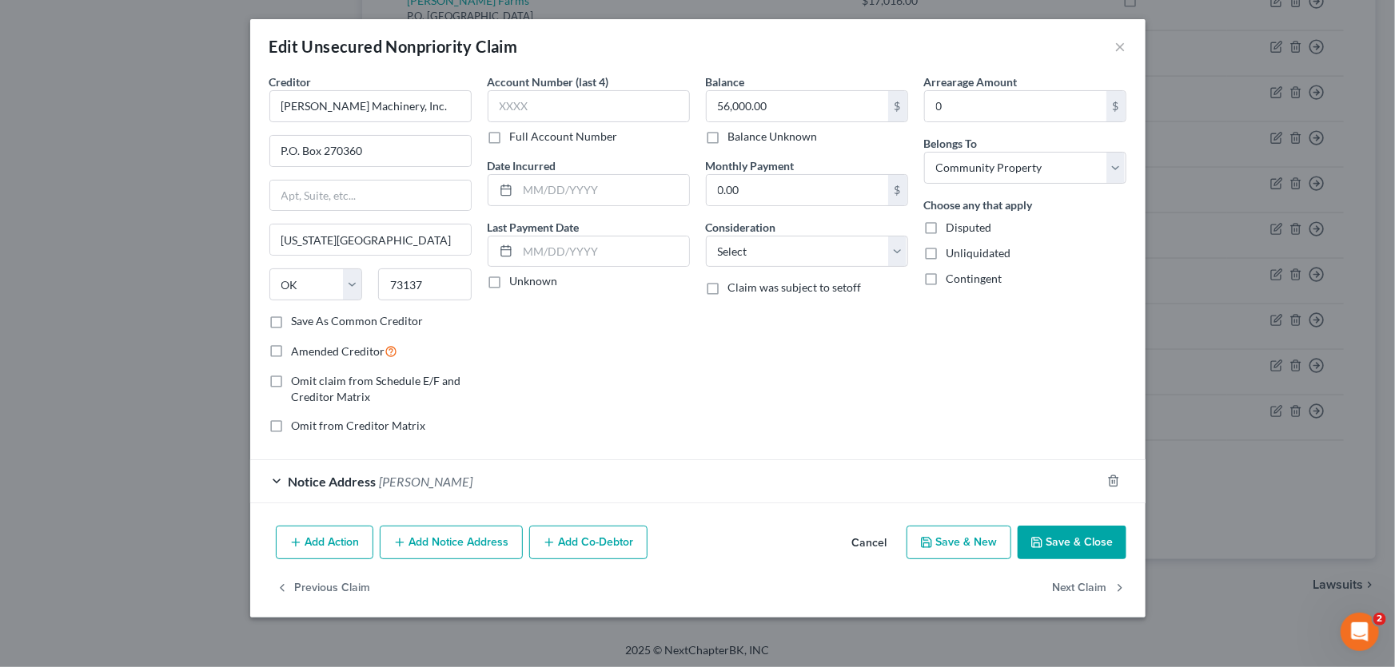
click at [367, 480] on span "Notice Address" at bounding box center [333, 481] width 88 height 15
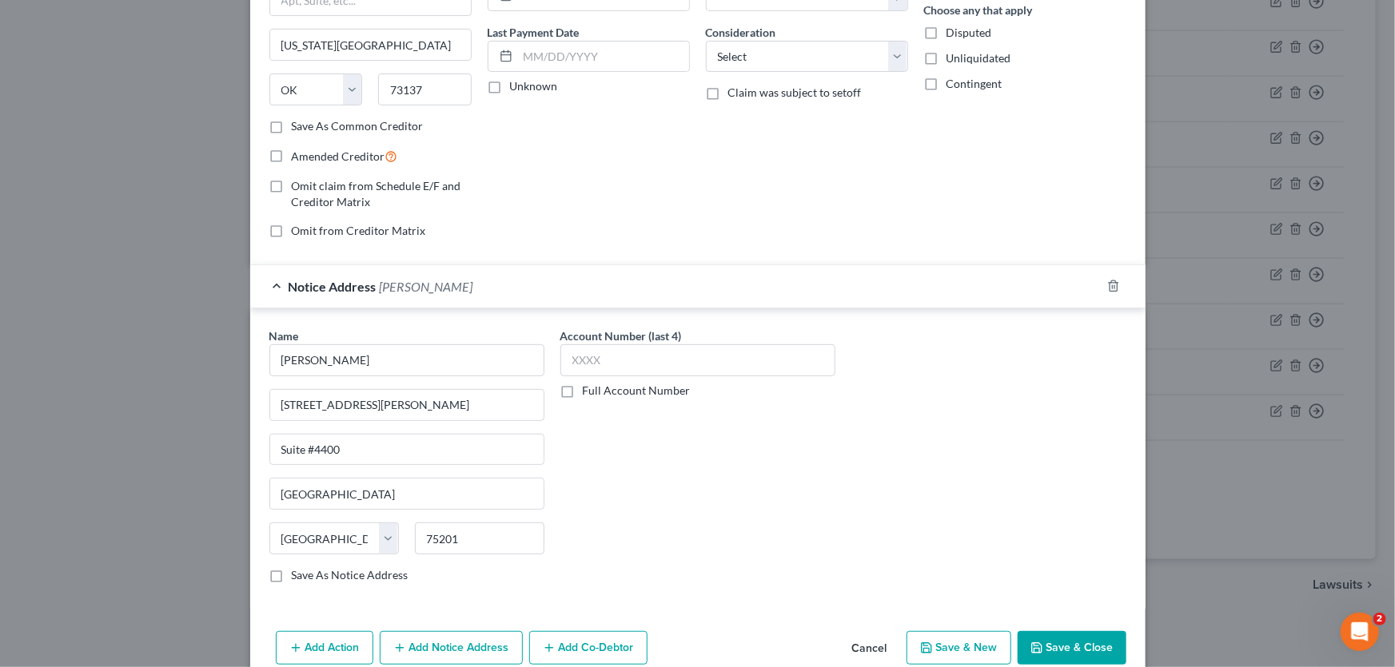
scroll to position [268, 0]
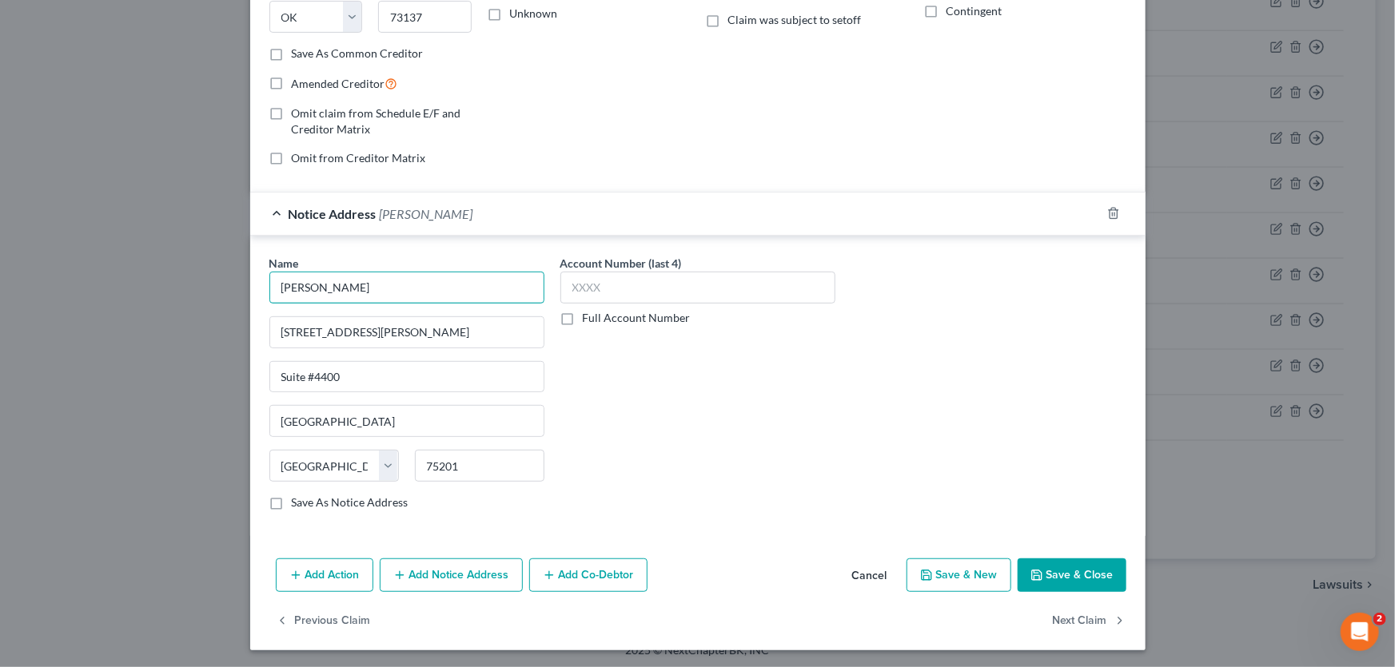
drag, startPoint x: 368, startPoint y: 290, endPoint x: 294, endPoint y: 285, distance: 74.5
click at [269, 296] on input "Julian H. Keeton" at bounding box center [406, 288] width 275 height 32
drag, startPoint x: 400, startPoint y: 330, endPoint x: 245, endPoint y: 336, distance: 155.9
click at [250, 336] on div "Name * Julian H. Keeton 325 N St Paul Street Suite #4400 Dallas State AL AK AR …" at bounding box center [697, 386] width 895 height 301
drag, startPoint x: 356, startPoint y: 364, endPoint x: 273, endPoint y: 376, distance: 83.2
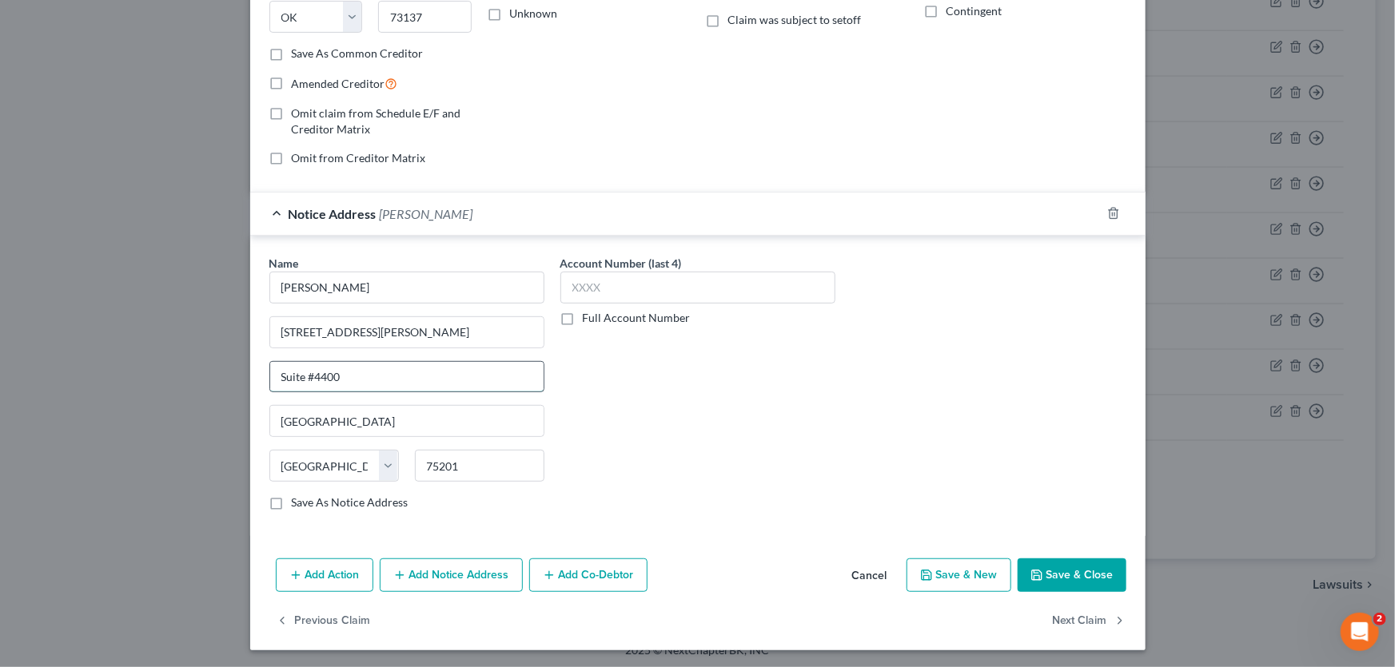
click at [261, 375] on div "Name * Julian H. Keeton 325 N St Paul Street Suite #4400 Dallas State AL AK AR …" at bounding box center [406, 389] width 291 height 269
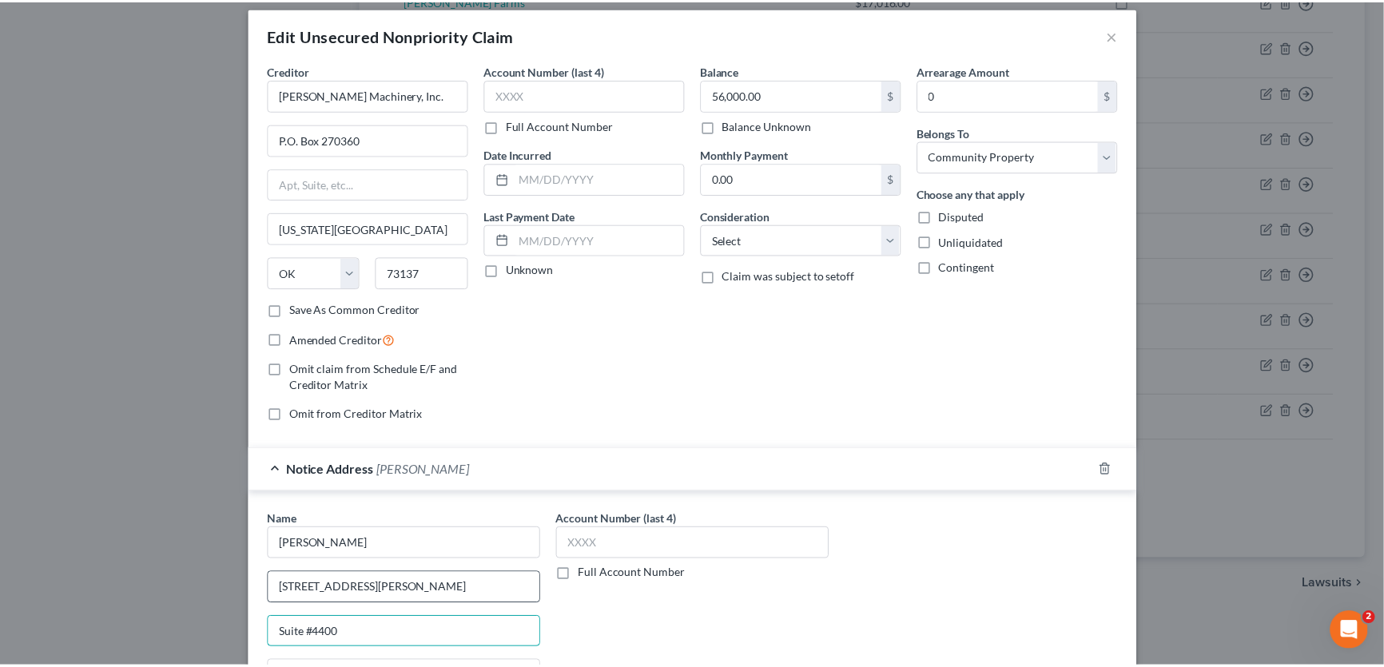
scroll to position [0, 0]
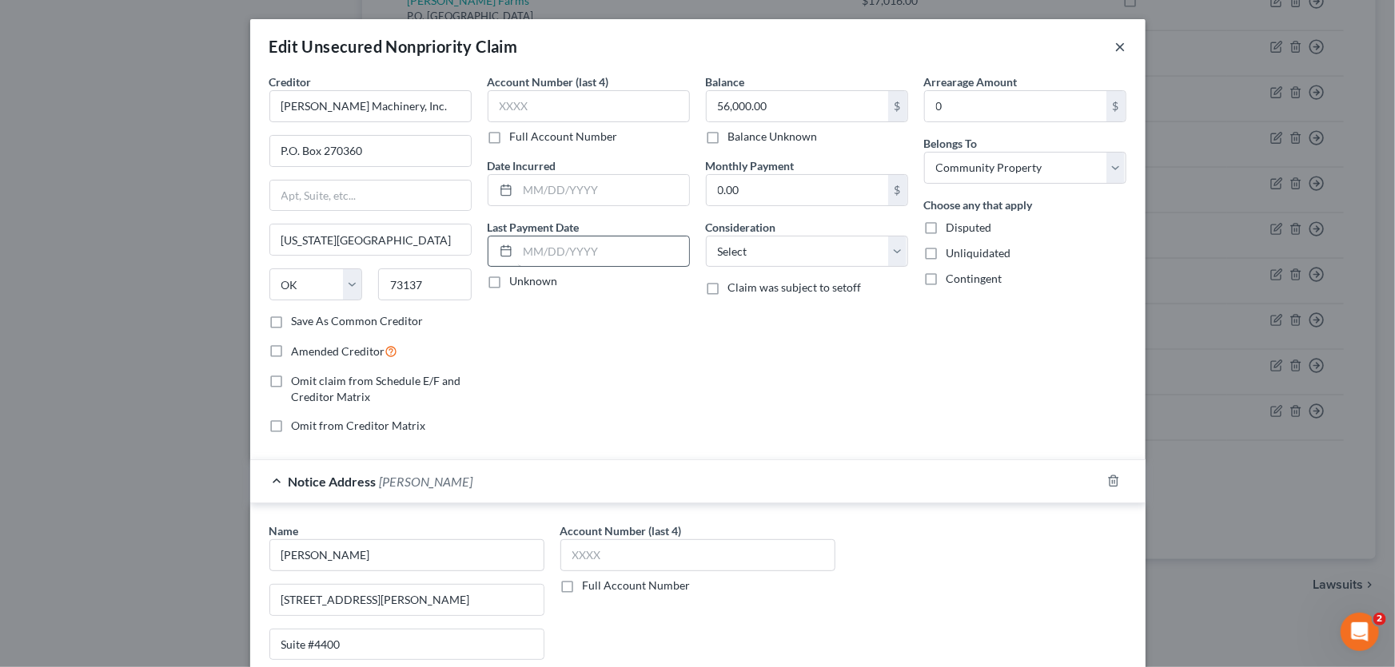
drag, startPoint x: 1113, startPoint y: 43, endPoint x: 532, endPoint y: 236, distance: 612.1
click at [1115, 43] on button "×" at bounding box center [1120, 46] width 11 height 19
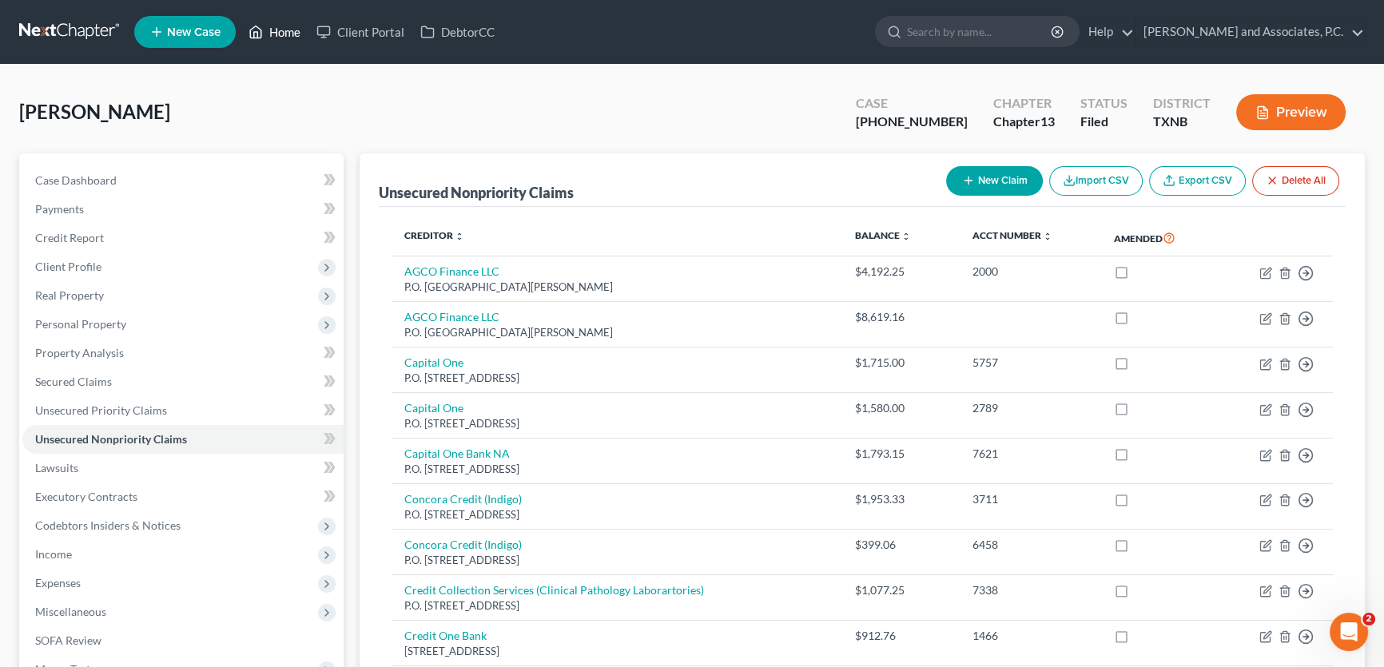
click at [295, 29] on link "Home" at bounding box center [275, 32] width 68 height 29
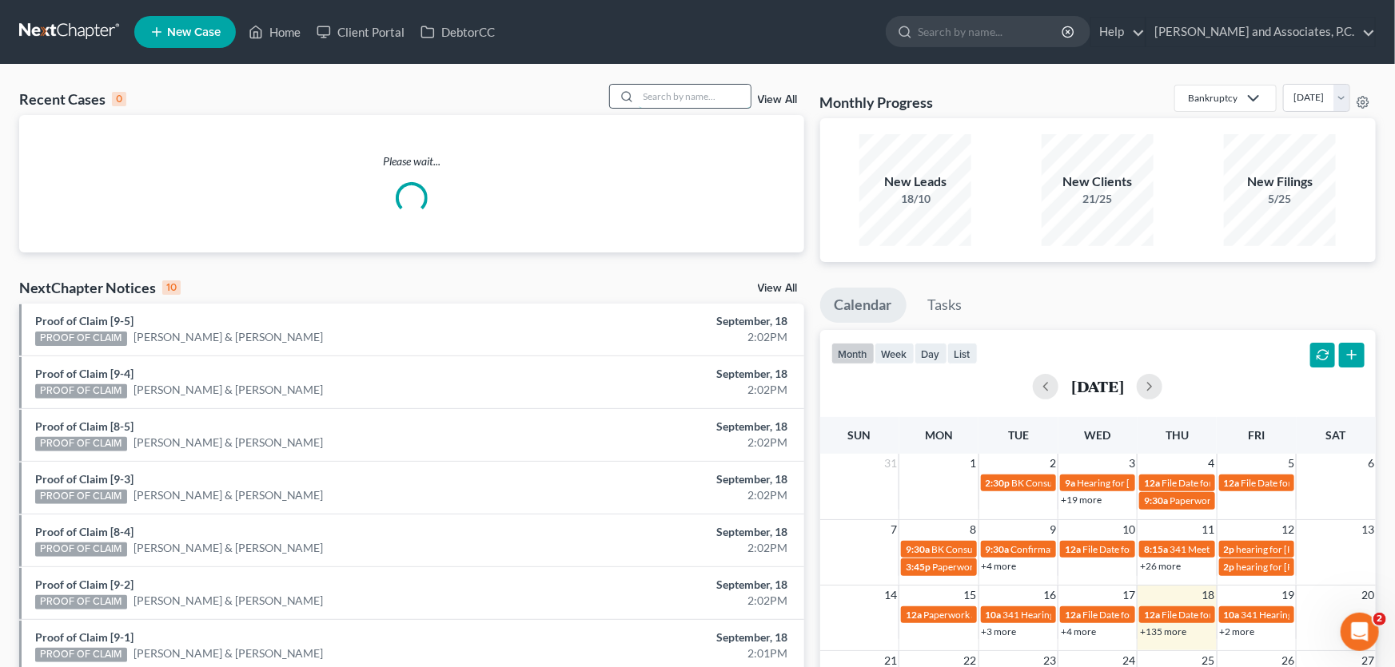
click at [714, 96] on input "search" at bounding box center [695, 96] width 112 height 23
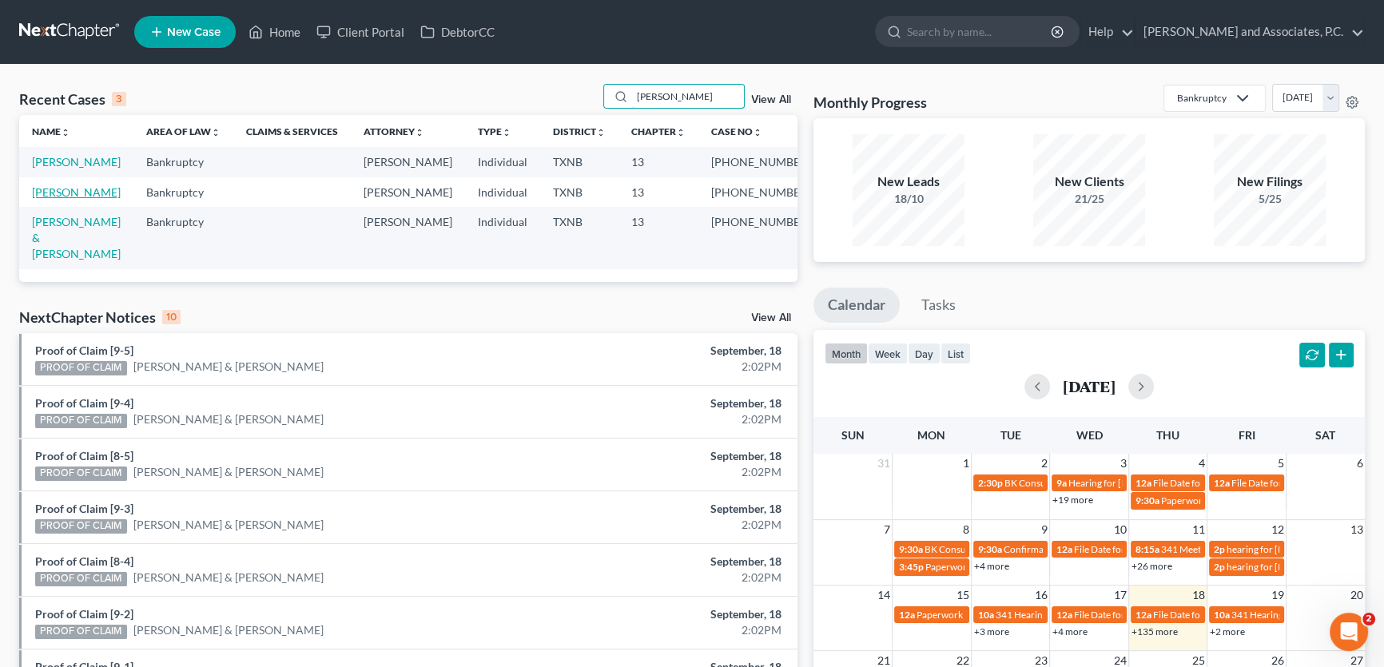
type input "[PERSON_NAME]"
click at [94, 189] on link "[PERSON_NAME]" at bounding box center [76, 192] width 89 height 14
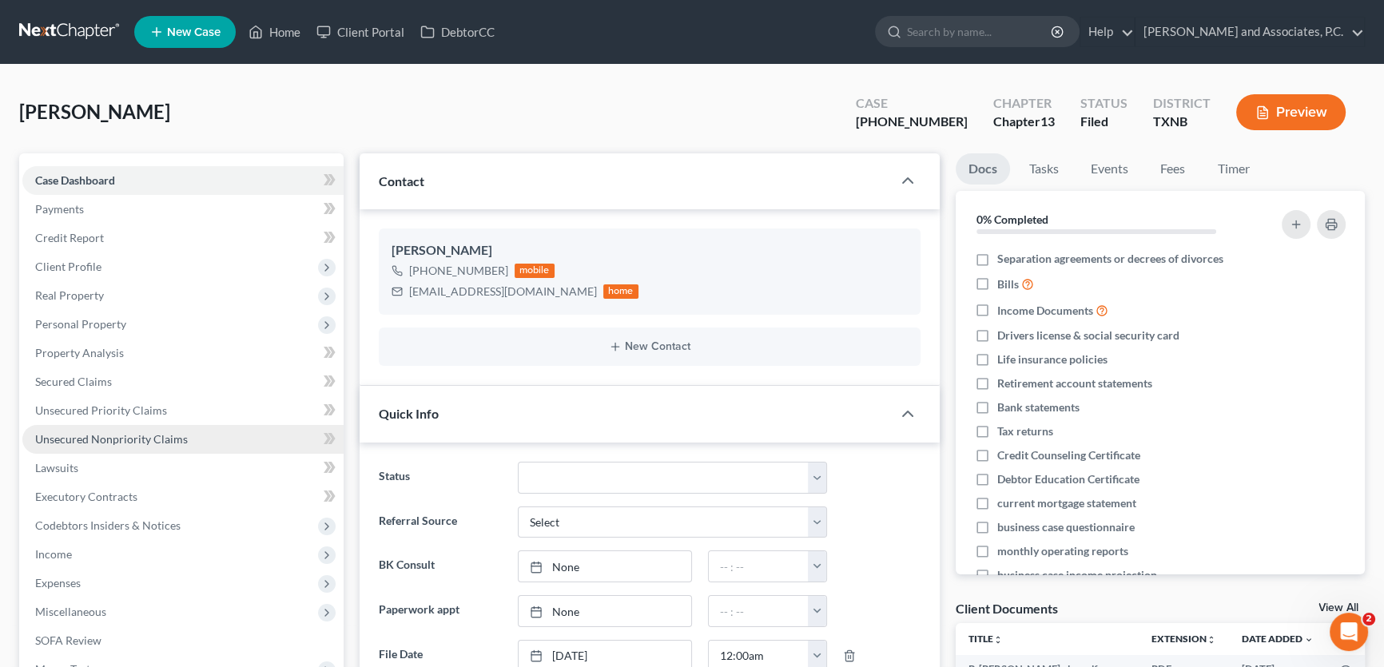
scroll to position [345, 0]
click at [142, 441] on span "Unsecured Nonpriority Claims" at bounding box center [111, 439] width 153 height 14
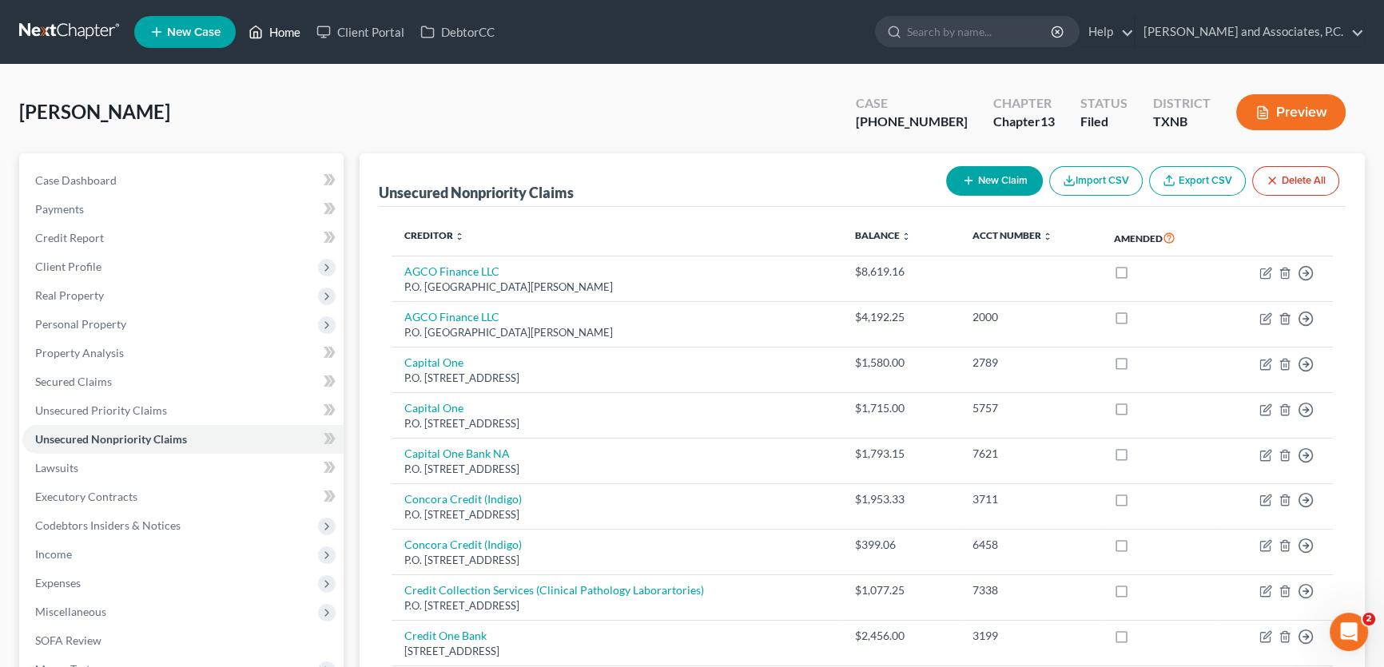
click at [276, 32] on link "Home" at bounding box center [275, 32] width 68 height 29
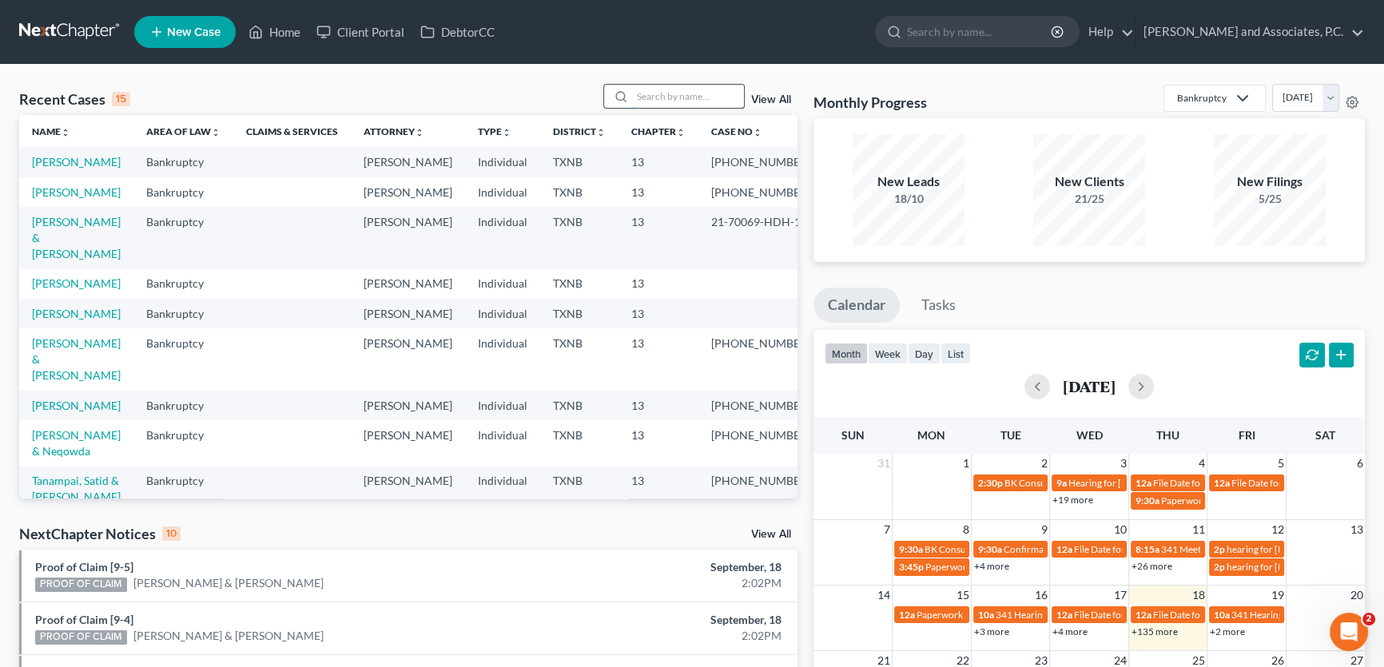
click at [669, 93] on input "search" at bounding box center [688, 96] width 112 height 23
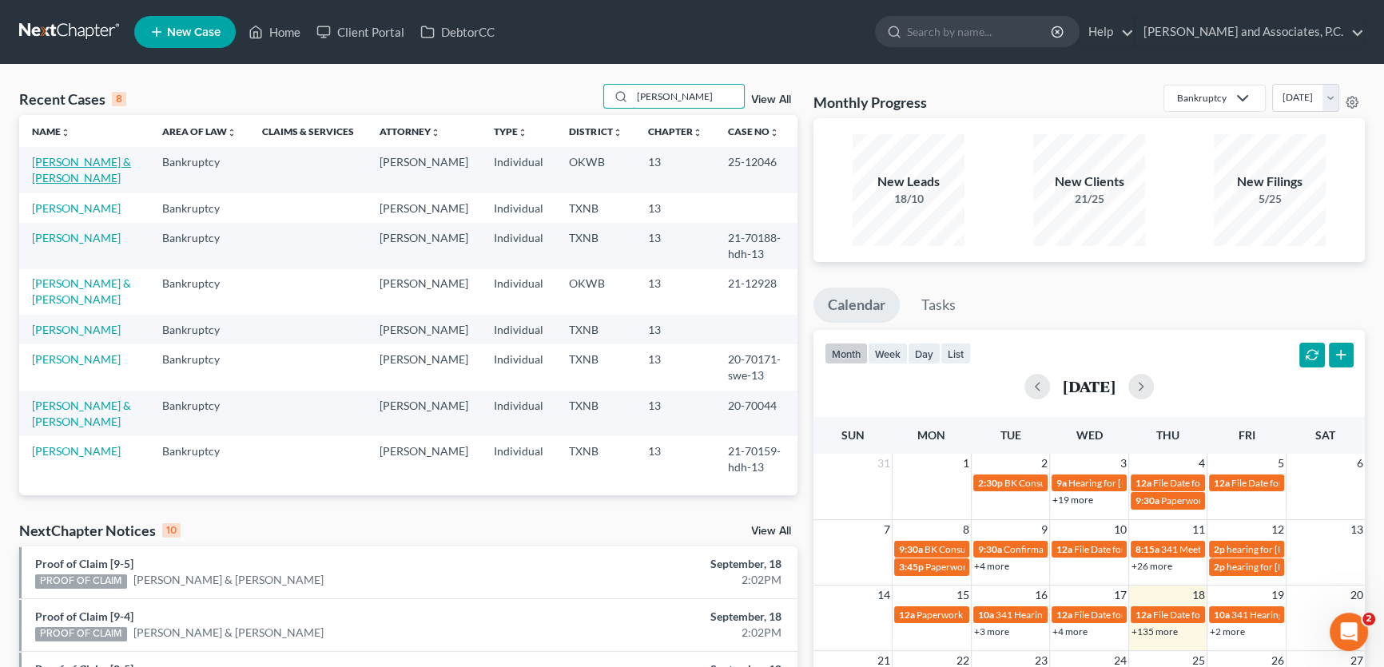
type input "rodriguez"
click at [106, 168] on link "[PERSON_NAME] & [PERSON_NAME]" at bounding box center [81, 170] width 99 height 30
select select "7"
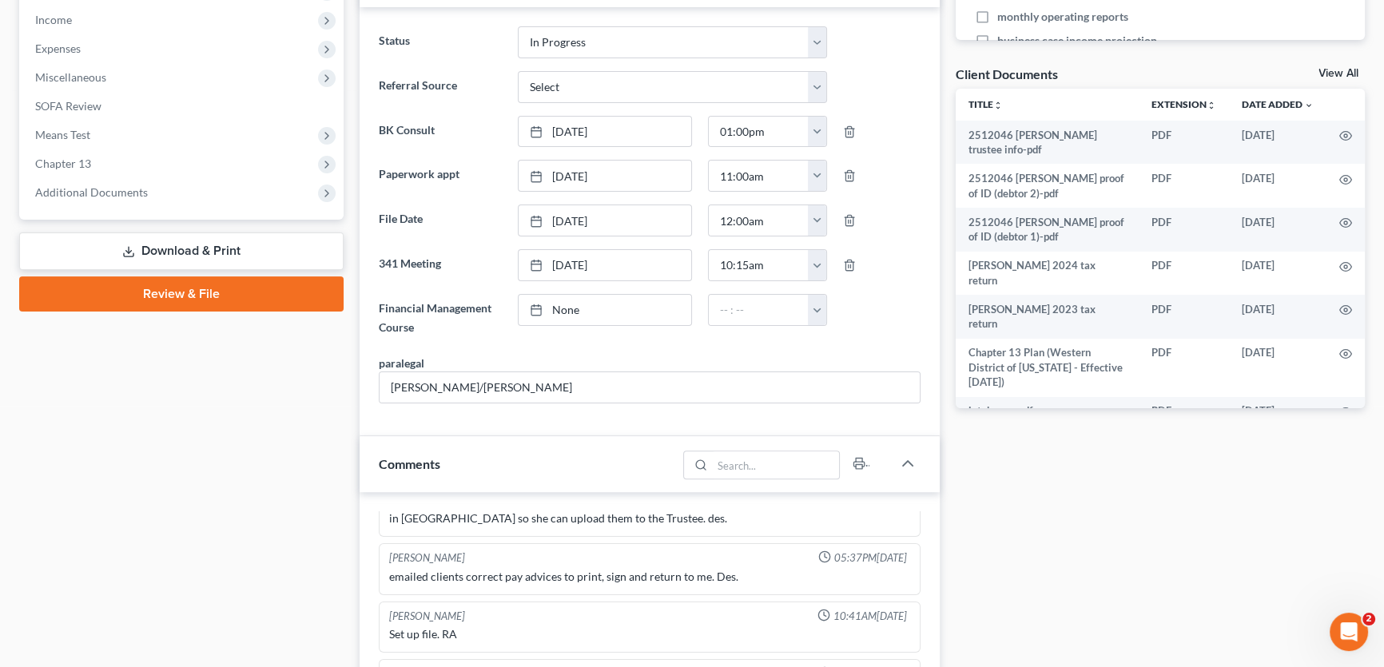
scroll to position [508, 0]
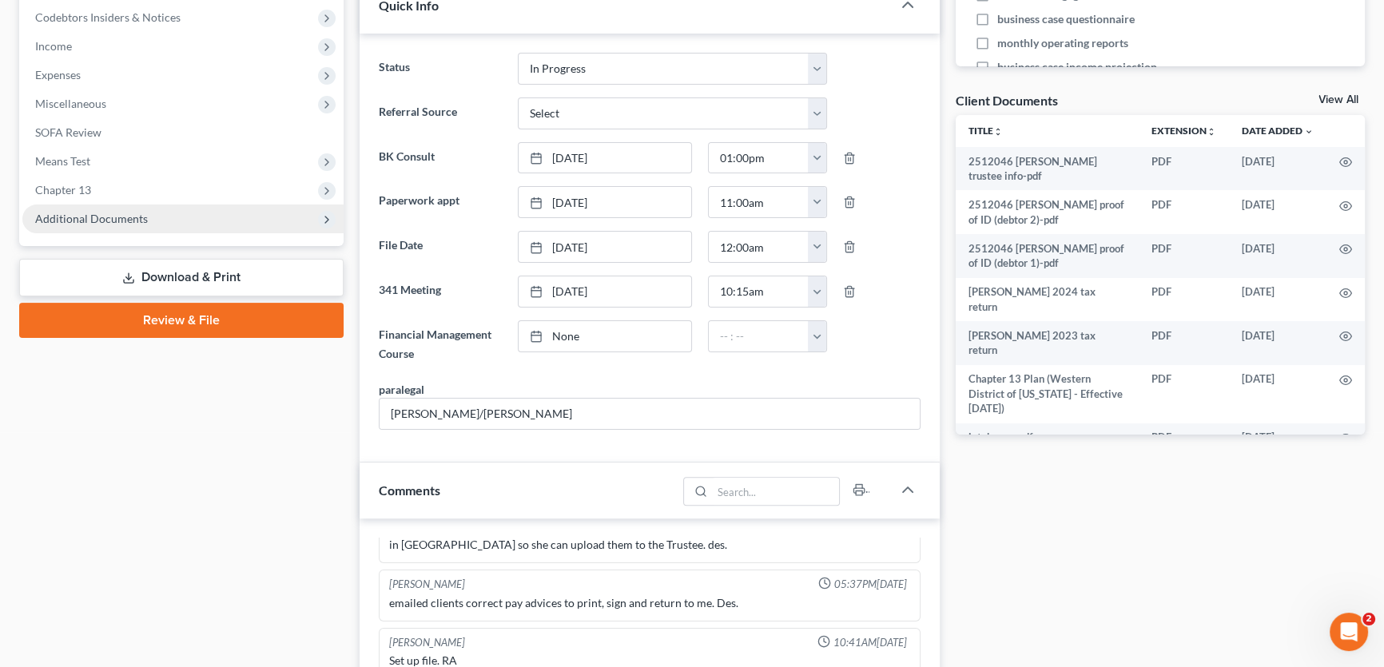
click at [118, 213] on span "Additional Documents" at bounding box center [91, 219] width 113 height 14
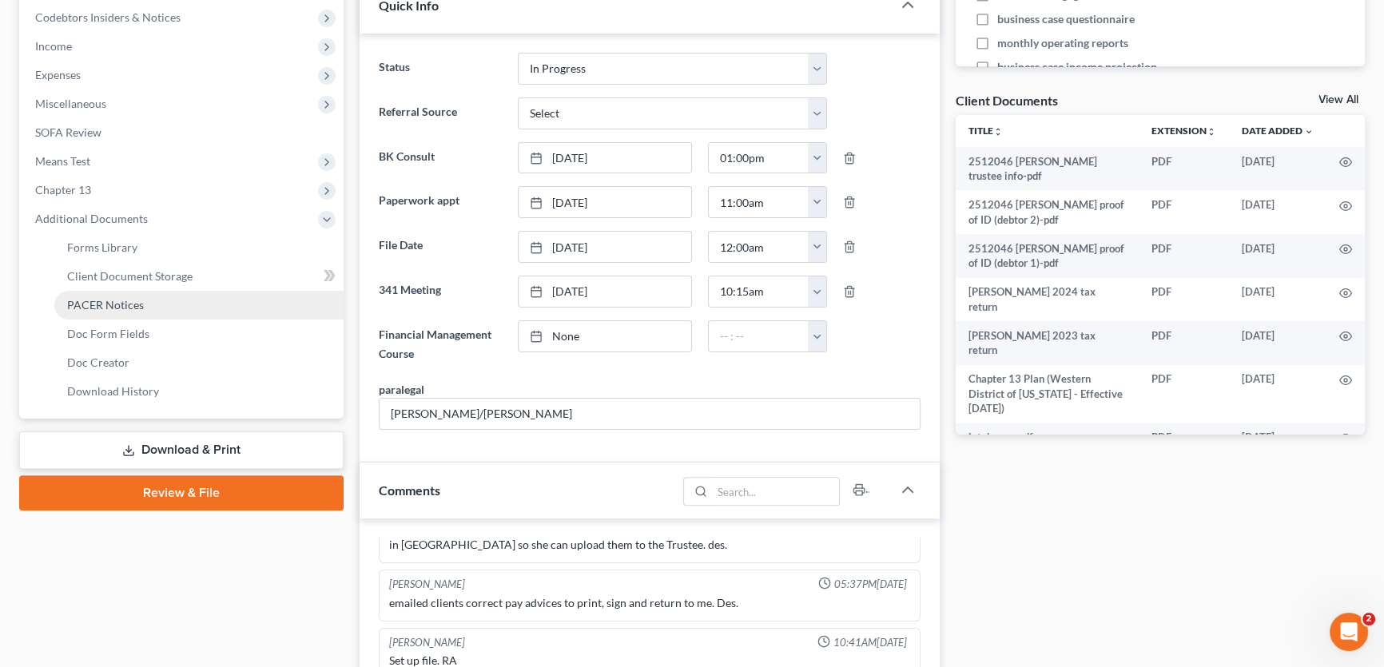
click at [108, 305] on span "PACER Notices" at bounding box center [105, 305] width 77 height 14
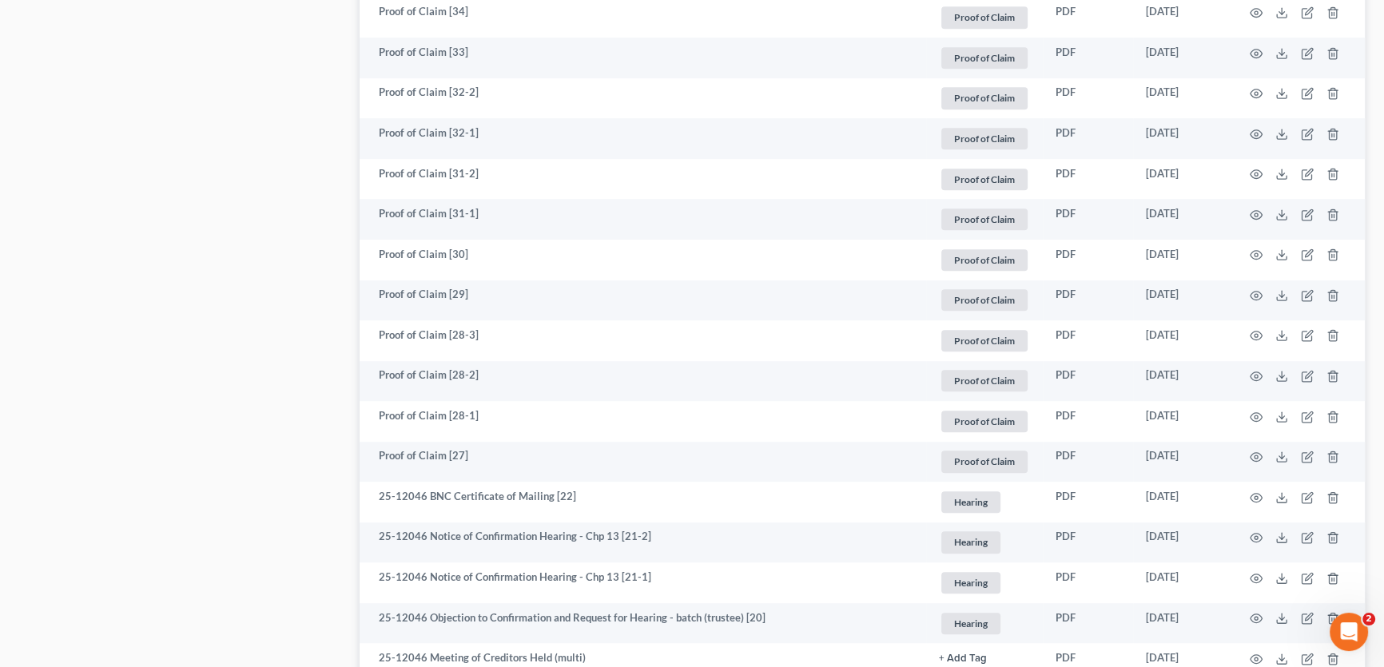
scroll to position [1380, 0]
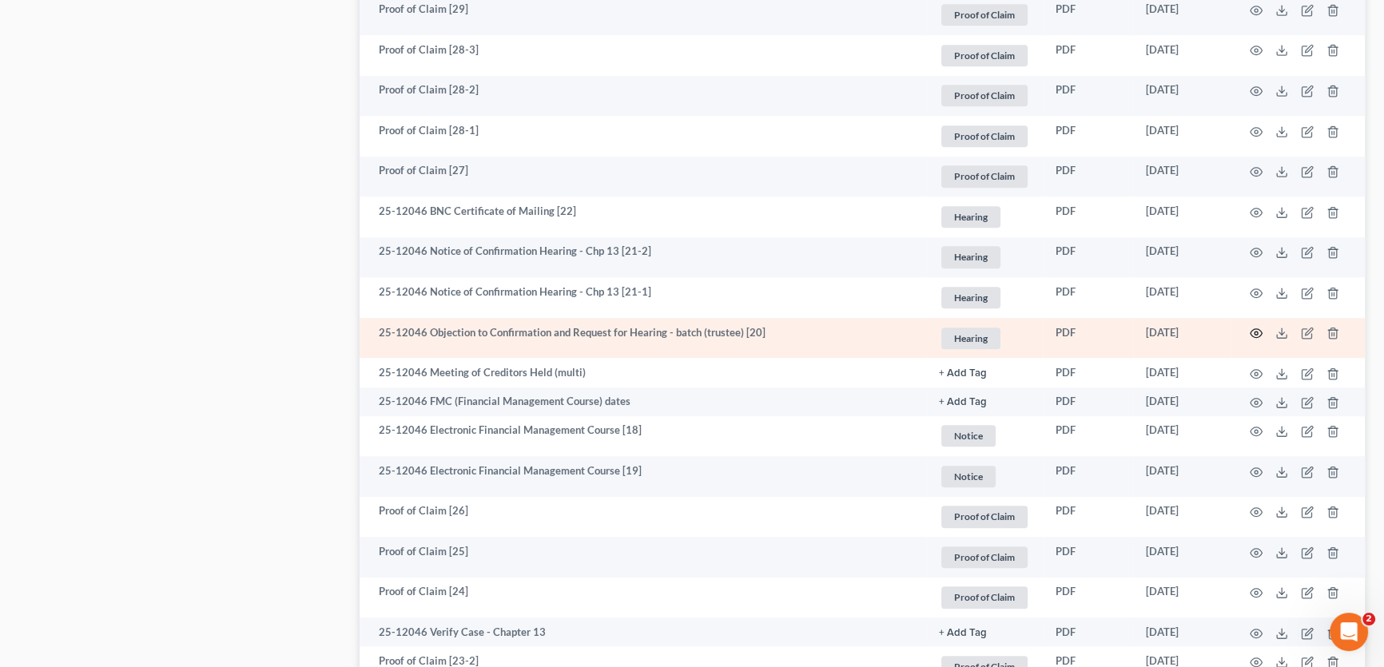
click at [1250, 329] on icon "button" at bounding box center [1256, 333] width 13 height 13
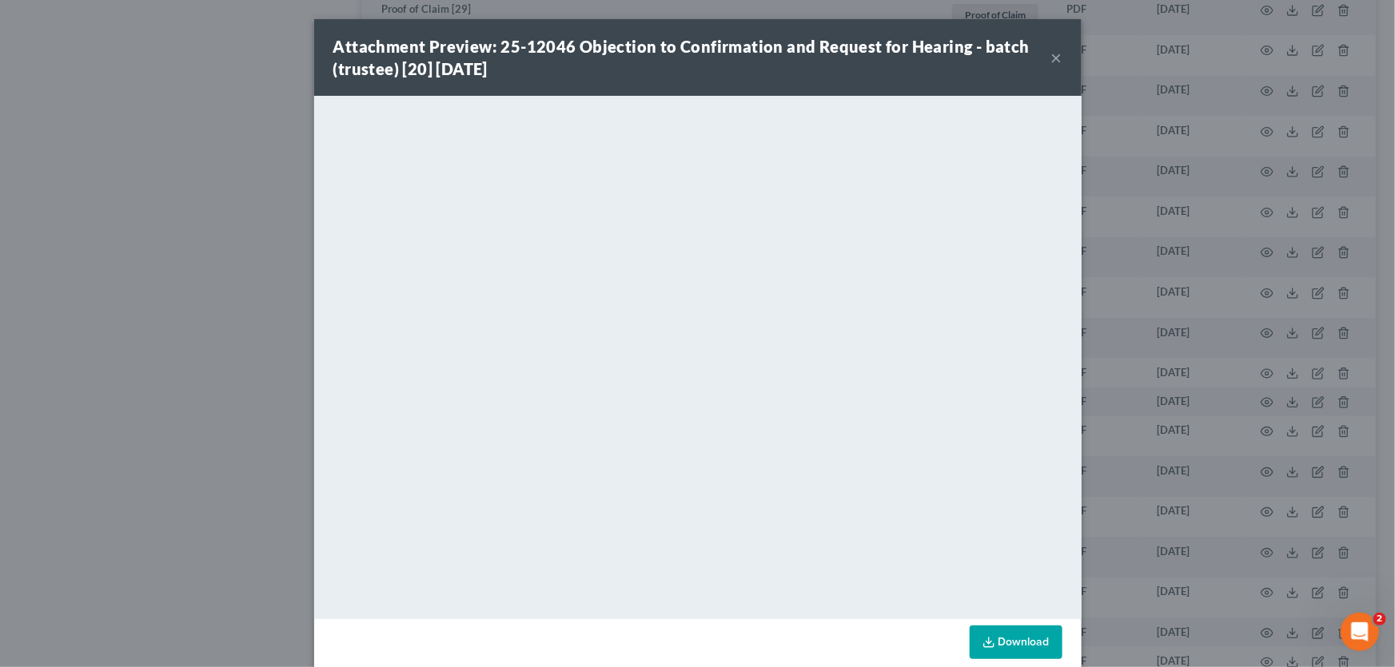
drag, startPoint x: 1048, startPoint y: 56, endPoint x: 994, endPoint y: 104, distance: 71.9
click at [1051, 56] on button "×" at bounding box center [1056, 57] width 11 height 19
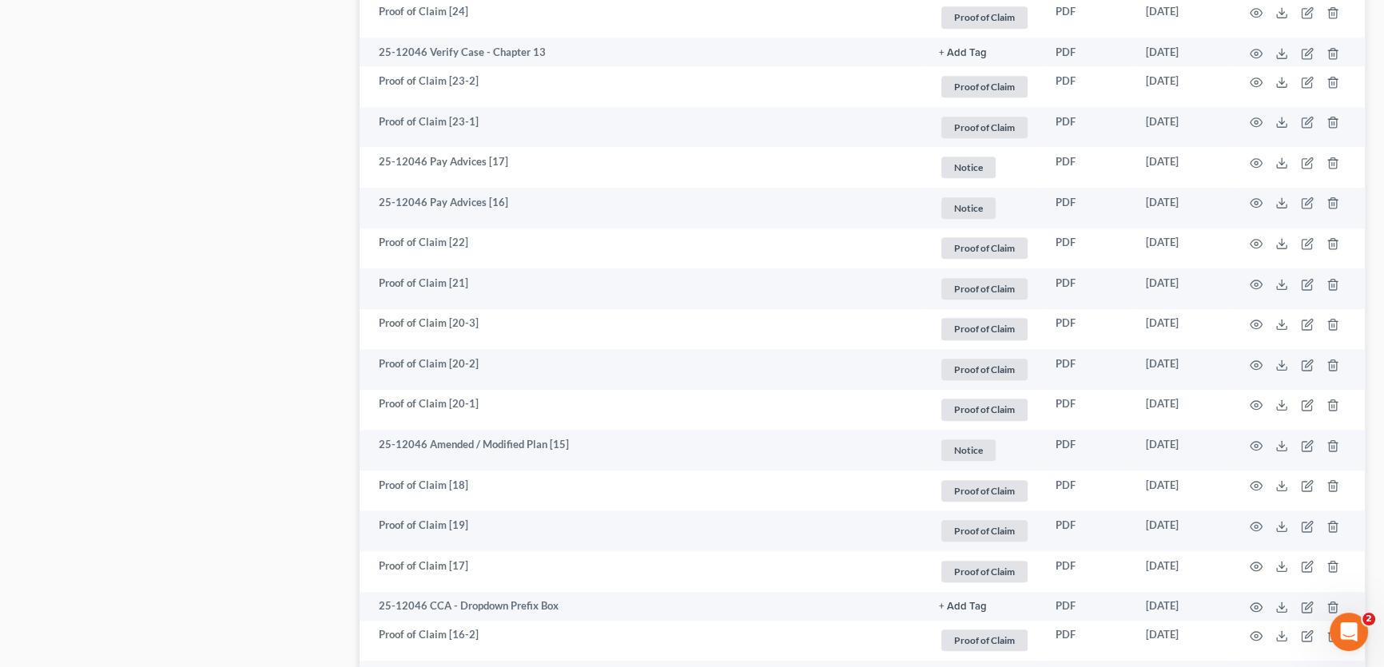
scroll to position [2107, 0]
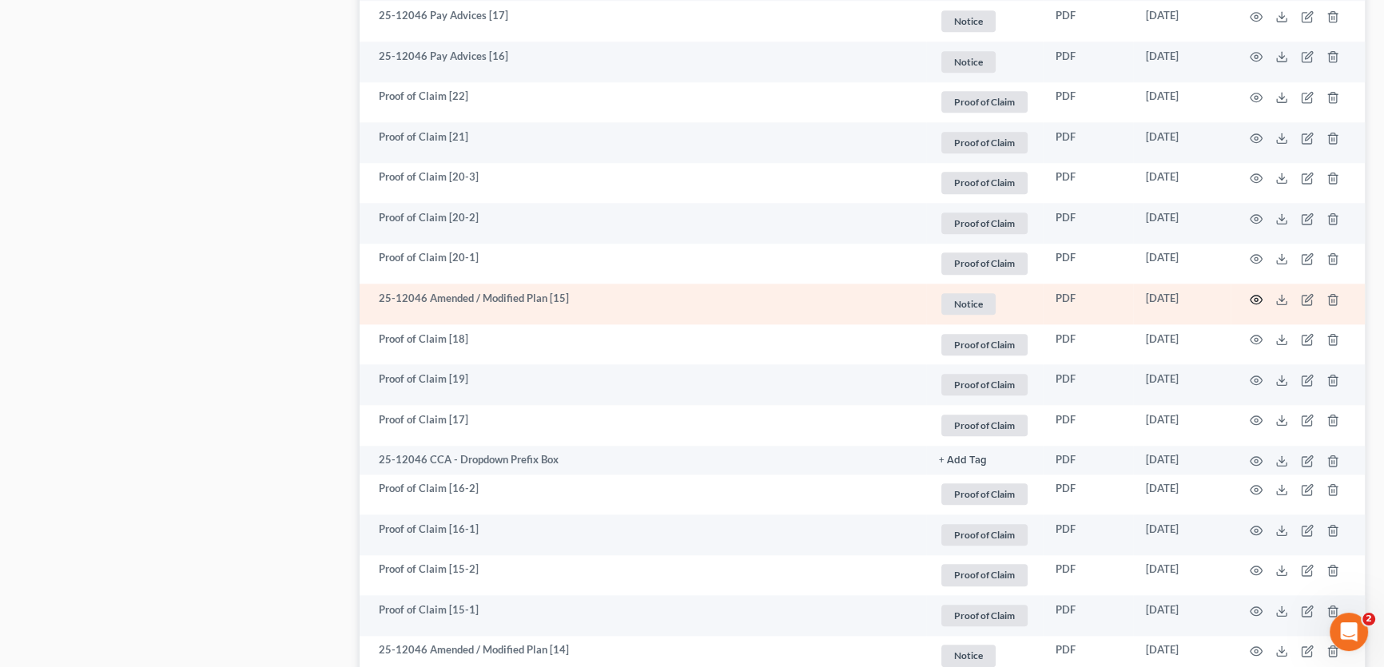
click at [1260, 293] on icon "button" at bounding box center [1256, 299] width 13 height 13
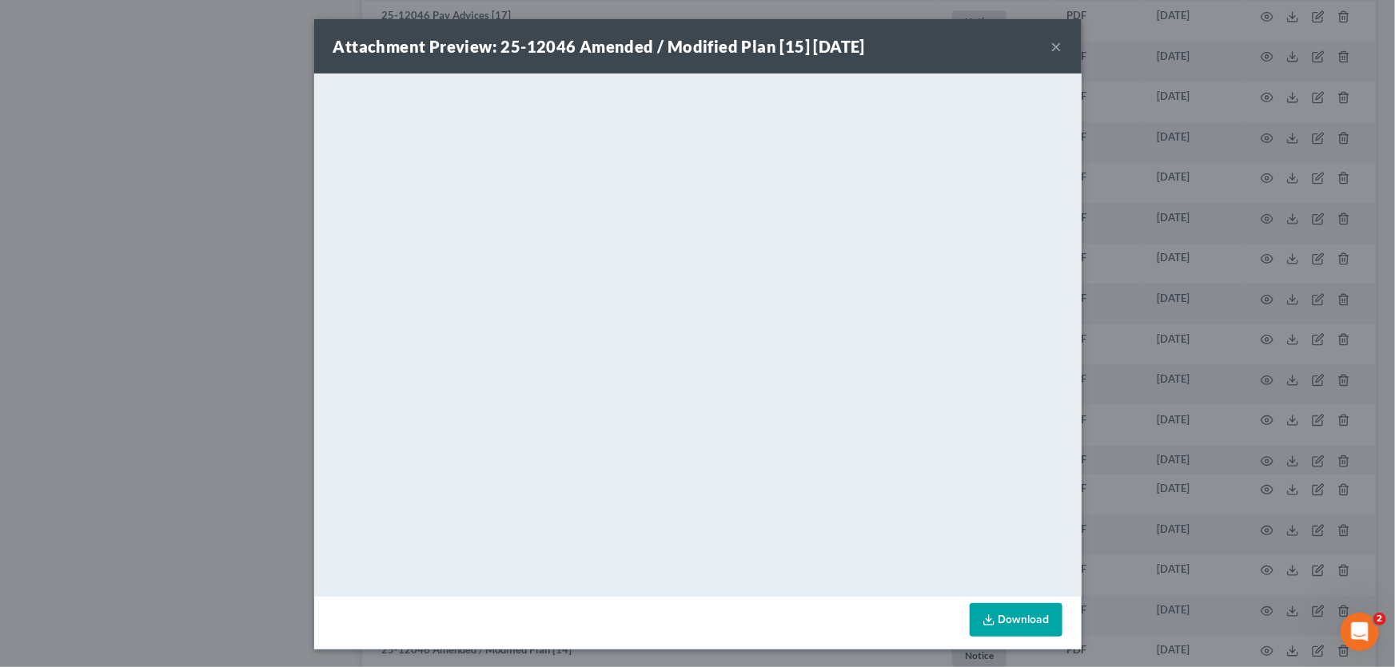
click at [1051, 47] on button "×" at bounding box center [1056, 46] width 11 height 19
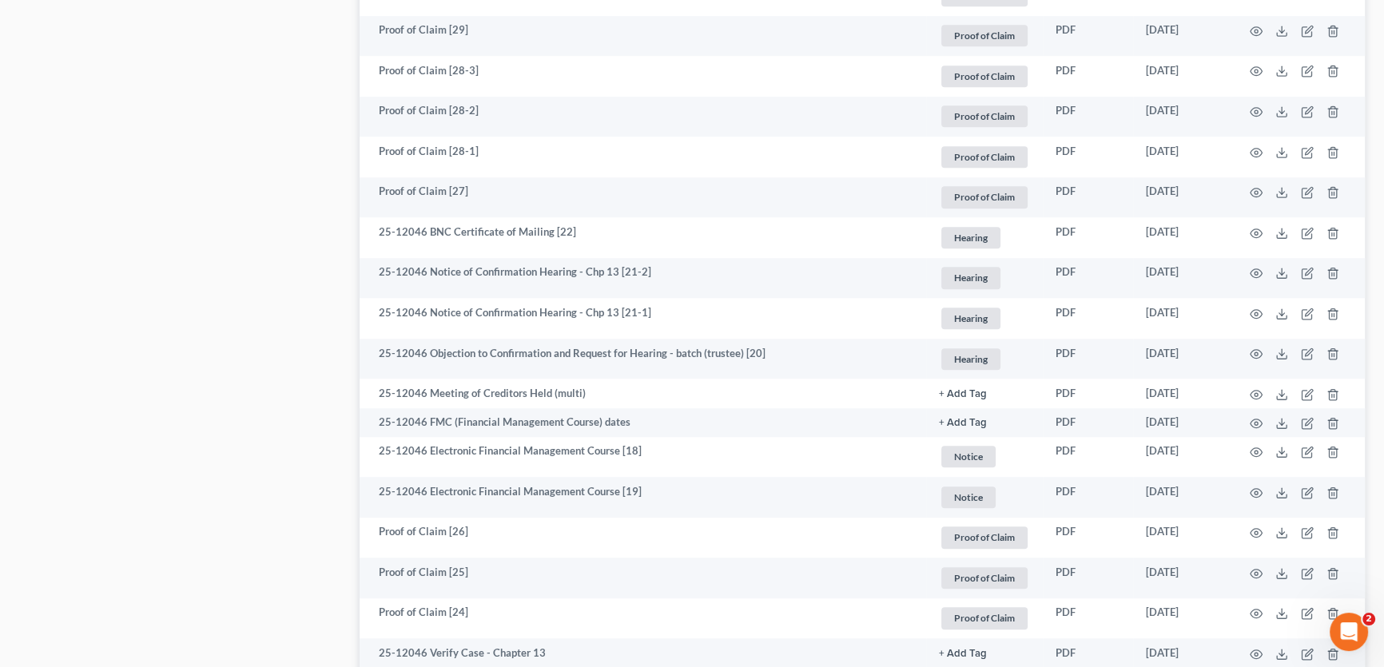
scroll to position [1307, 0]
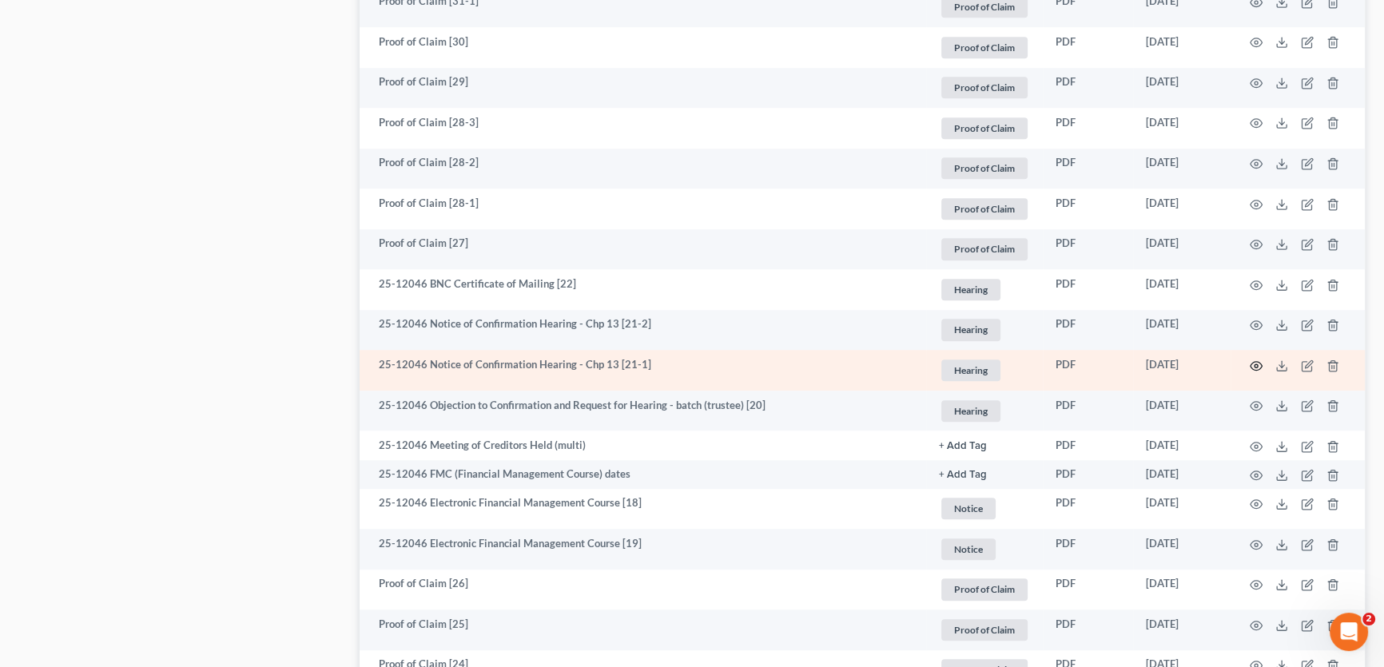
click at [1257, 364] on circle "button" at bounding box center [1256, 365] width 3 height 3
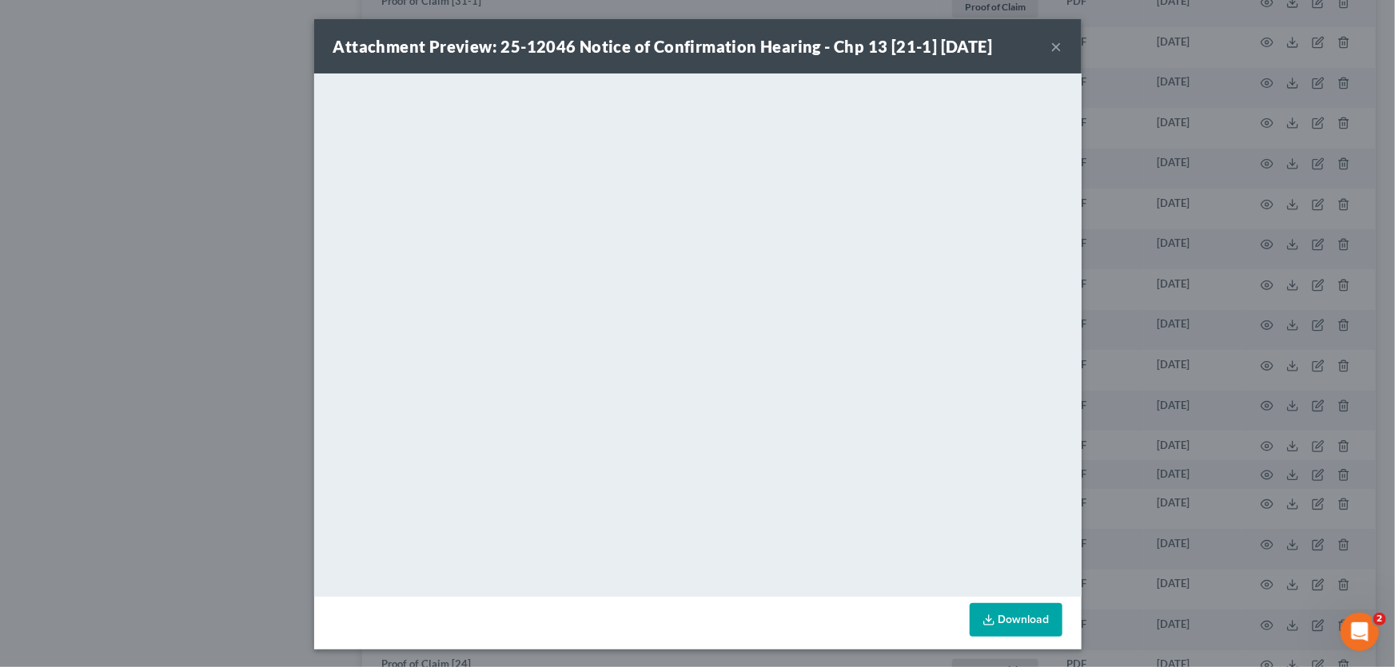
click at [1053, 44] on button "×" at bounding box center [1056, 46] width 11 height 19
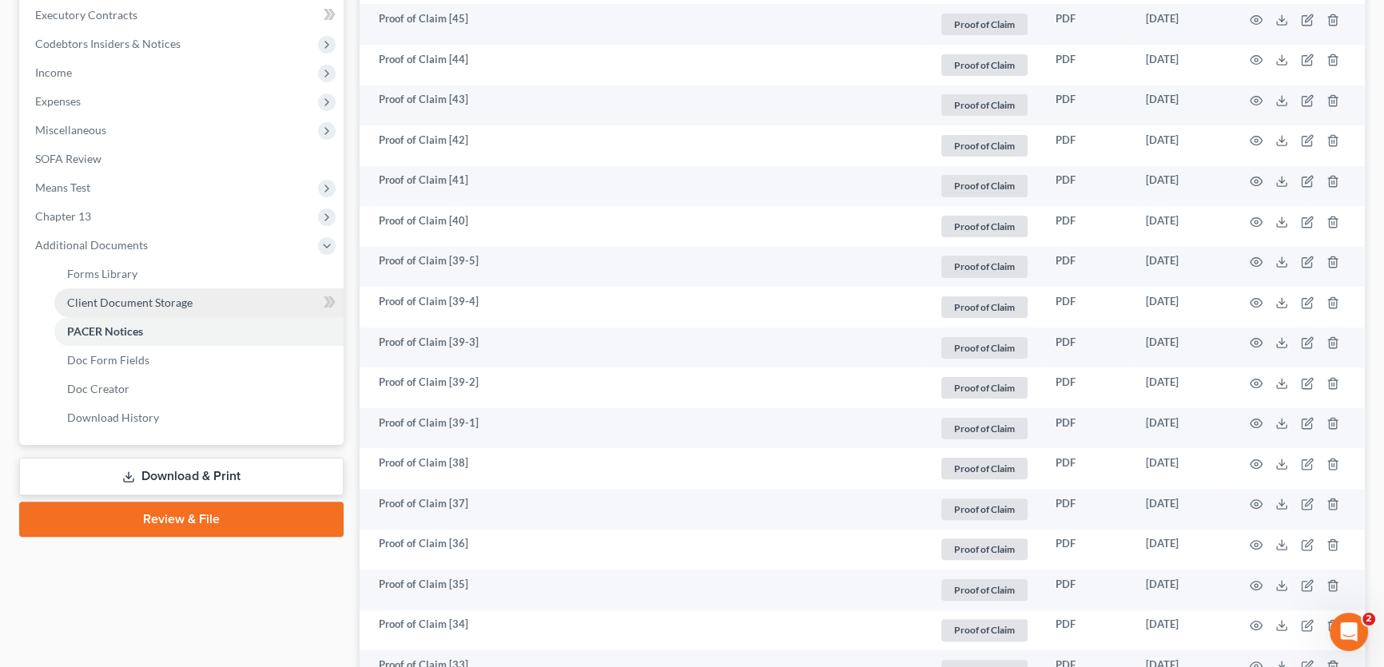
scroll to position [508, 0]
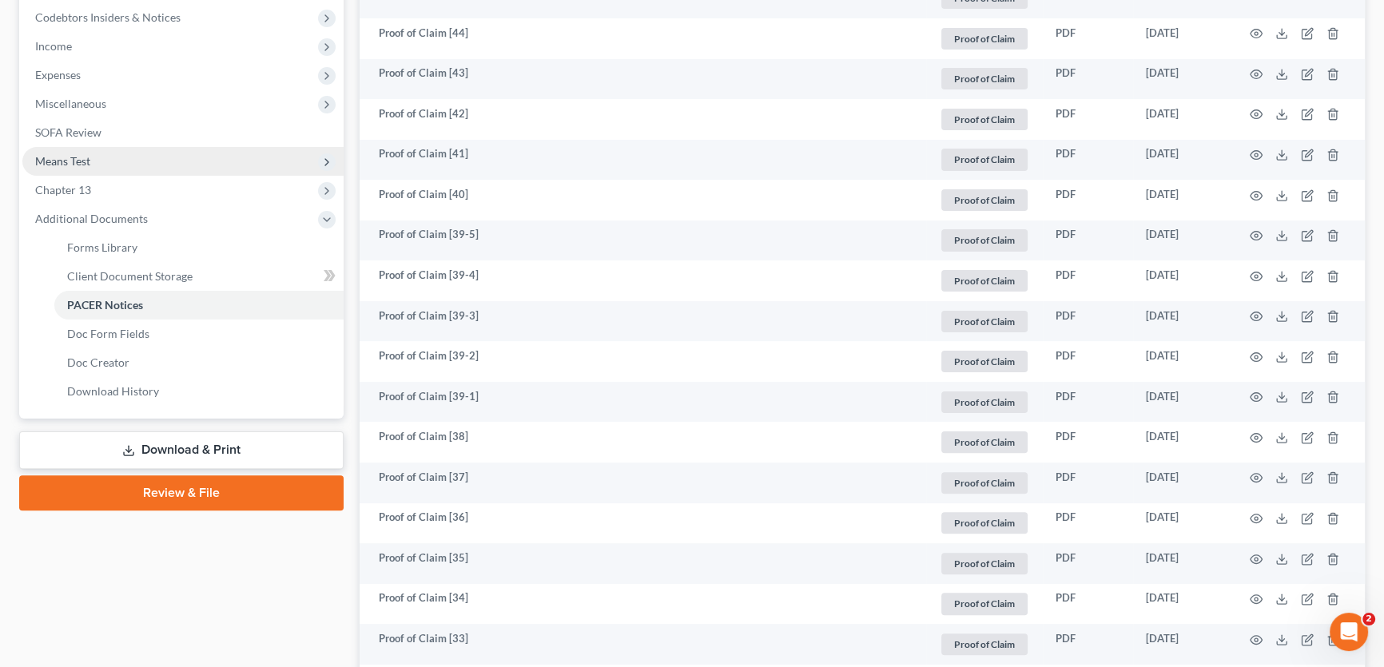
click at [86, 164] on span "Means Test" at bounding box center [62, 161] width 55 height 14
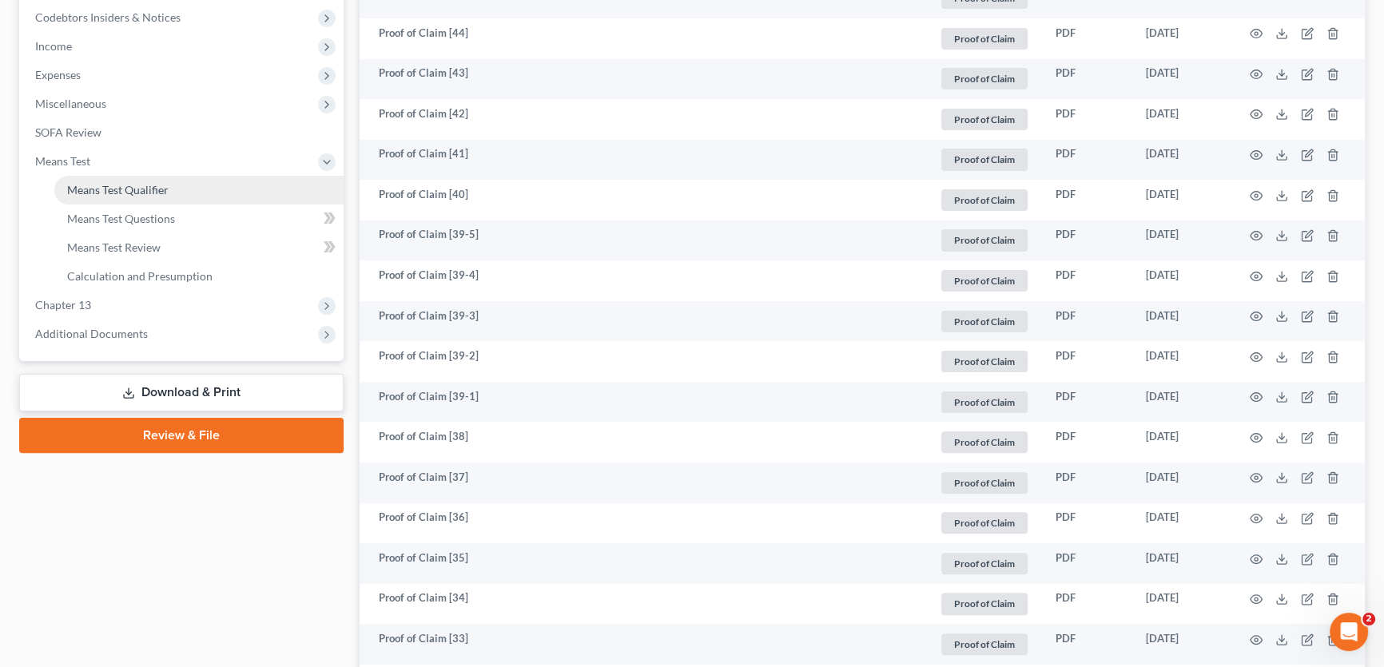
click at [90, 185] on span "Means Test Qualifier" at bounding box center [117, 190] width 101 height 14
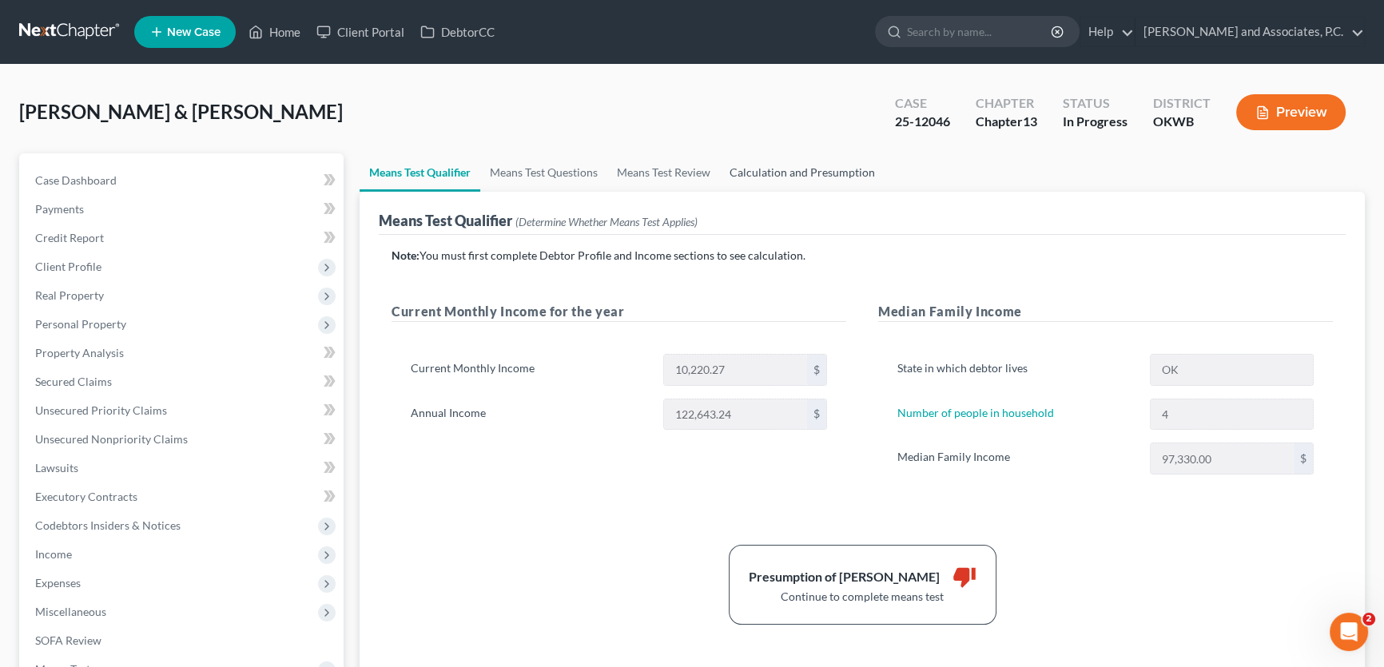
click at [778, 170] on link "Calculation and Presumption" at bounding box center [802, 172] width 165 height 38
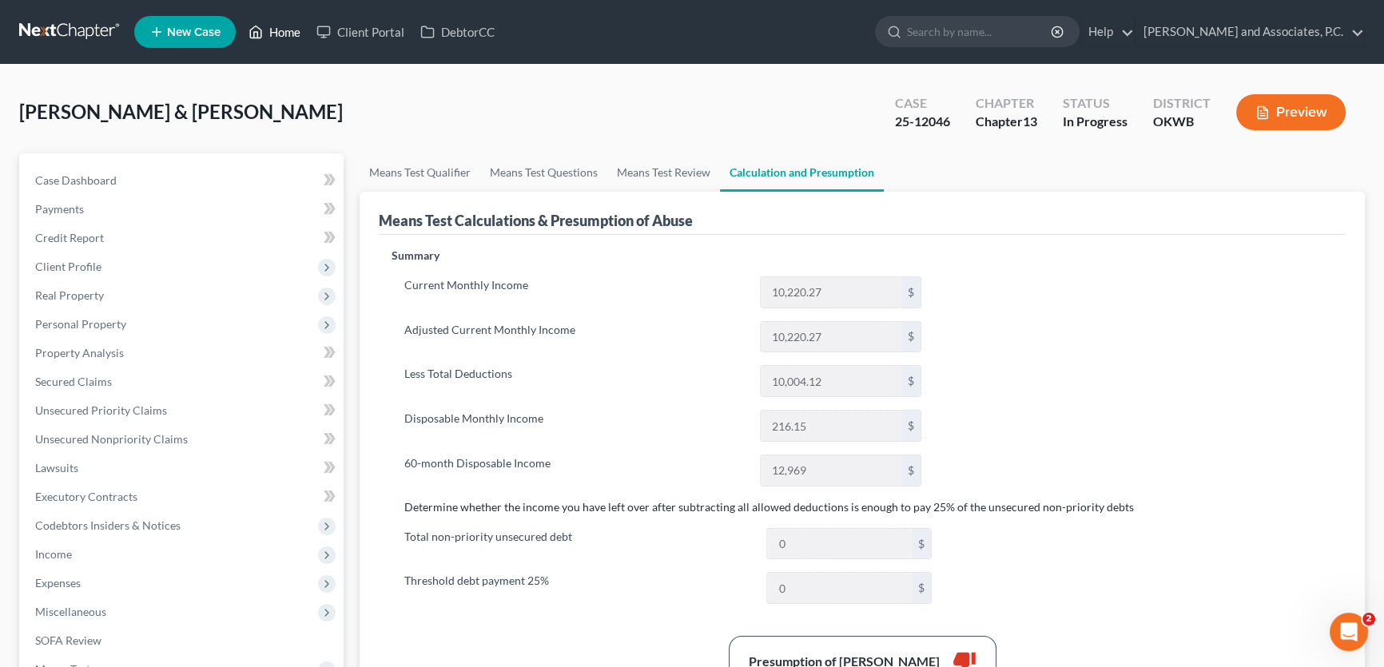
click at [298, 27] on link "Home" at bounding box center [275, 32] width 68 height 29
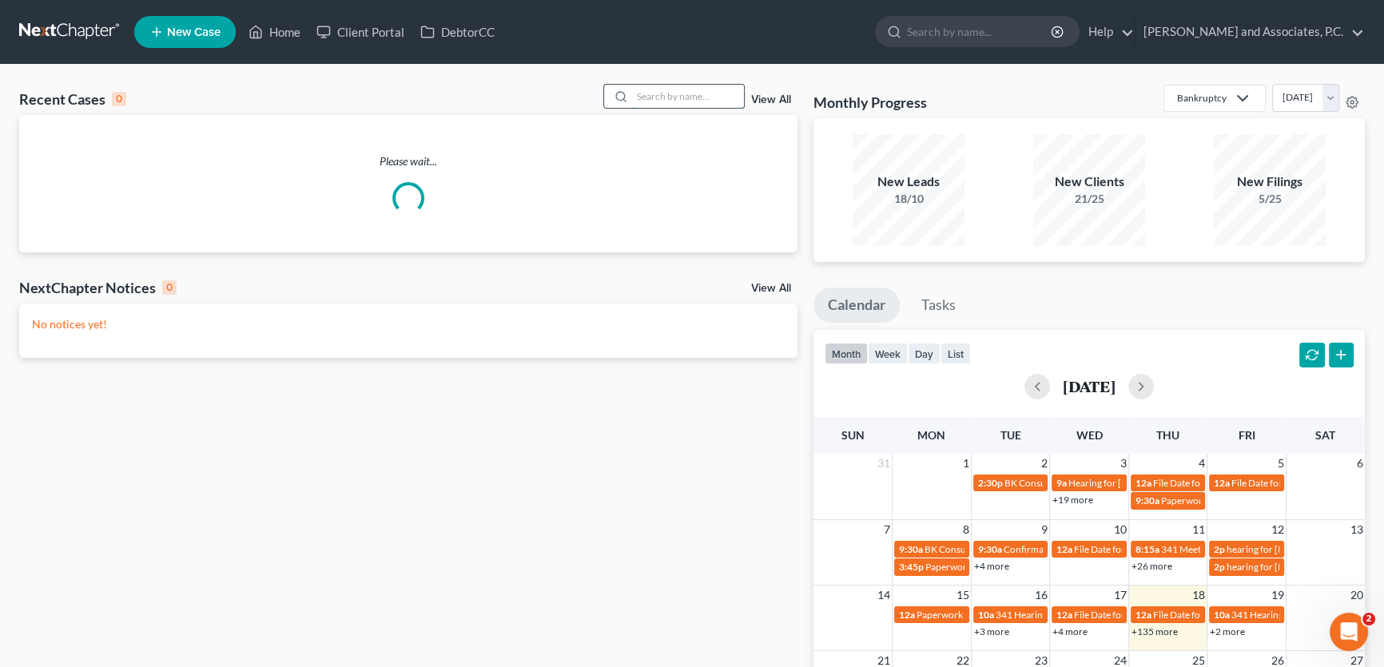
click at [671, 96] on input "search" at bounding box center [688, 96] width 112 height 23
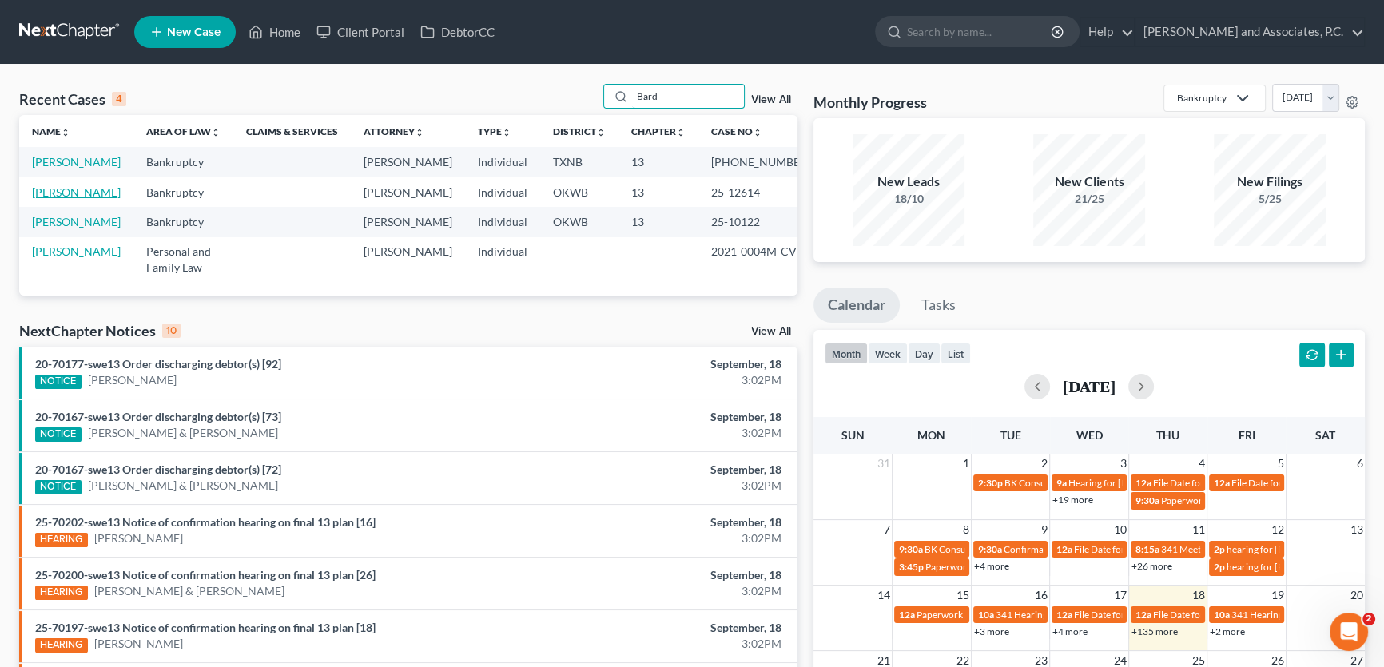
type input "Bard"
click at [65, 199] on link "[PERSON_NAME]" at bounding box center [76, 192] width 89 height 14
select select "5"
select select "1"
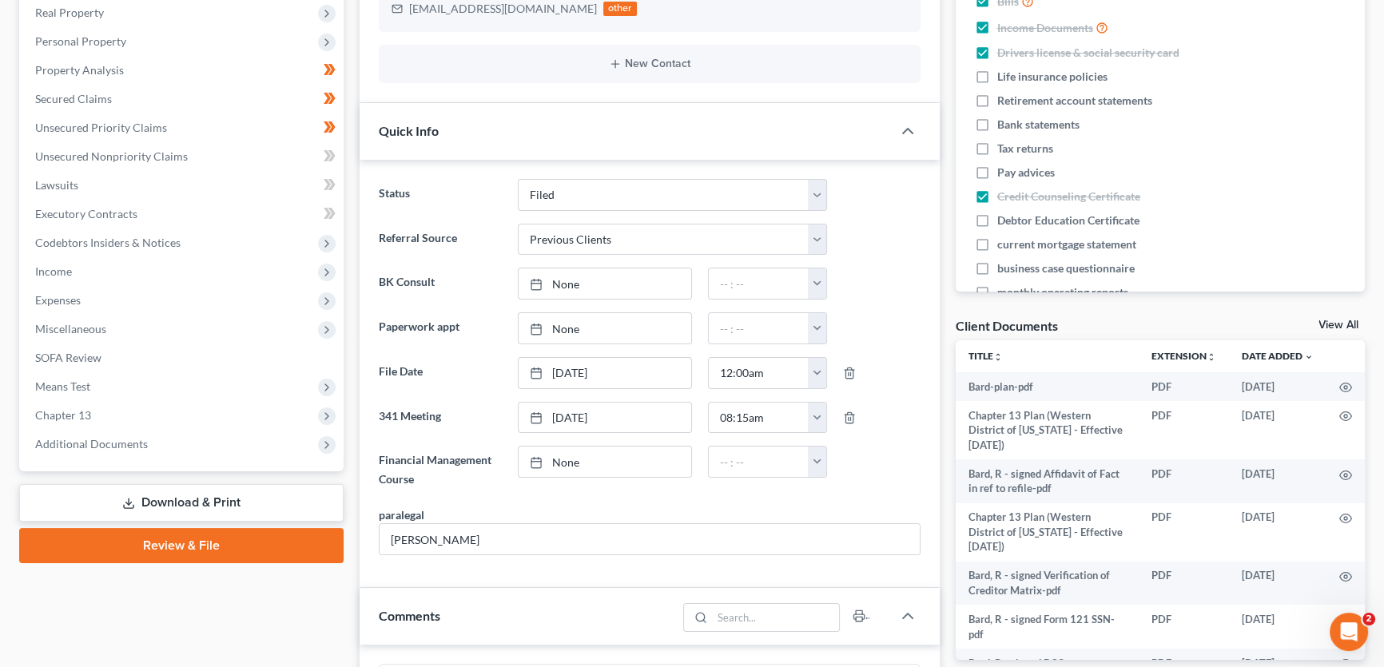
scroll to position [363, 0]
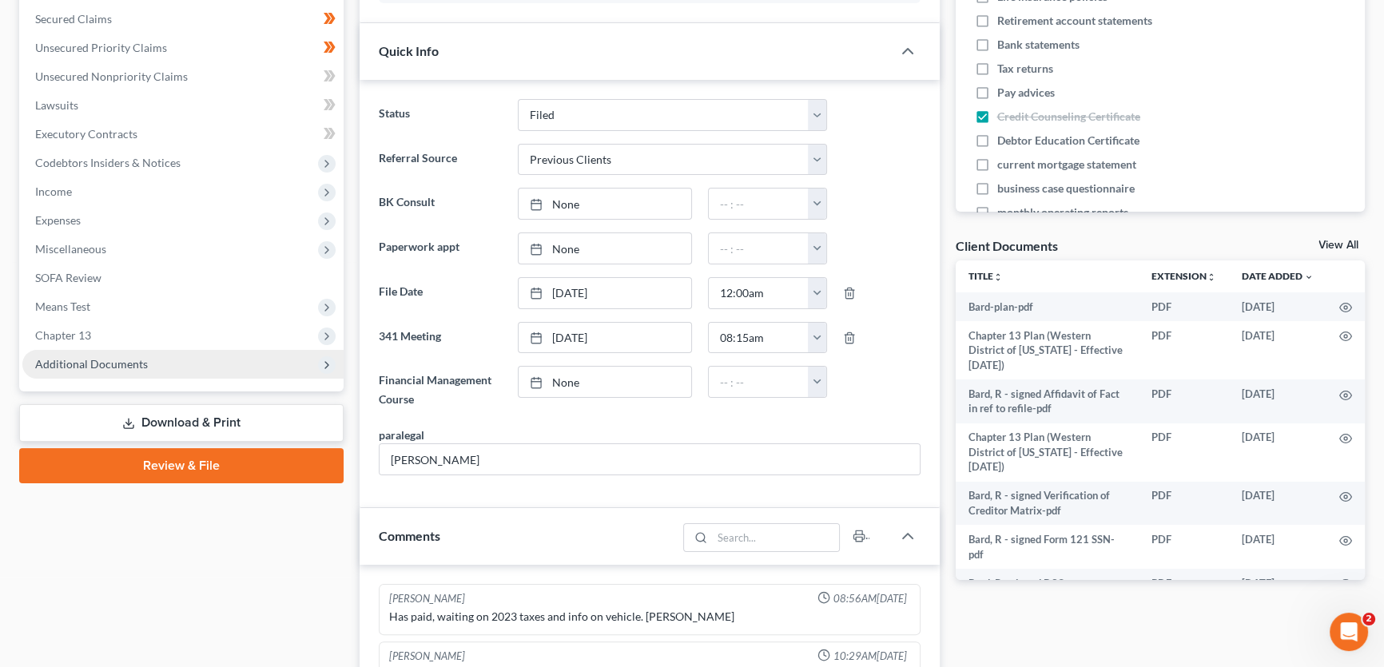
drag, startPoint x: 125, startPoint y: 364, endPoint x: 105, endPoint y: 432, distance: 70.8
click at [125, 364] on span "Additional Documents" at bounding box center [91, 364] width 113 height 14
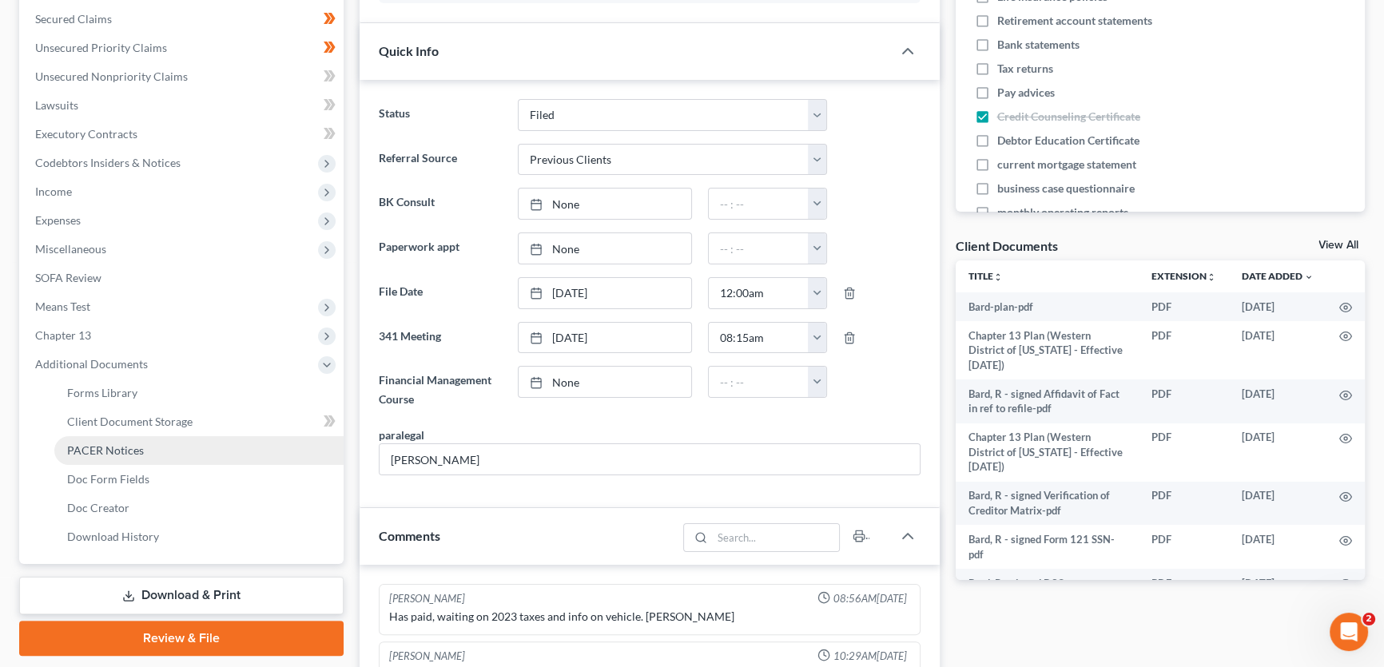
click at [104, 450] on span "PACER Notices" at bounding box center [105, 451] width 77 height 14
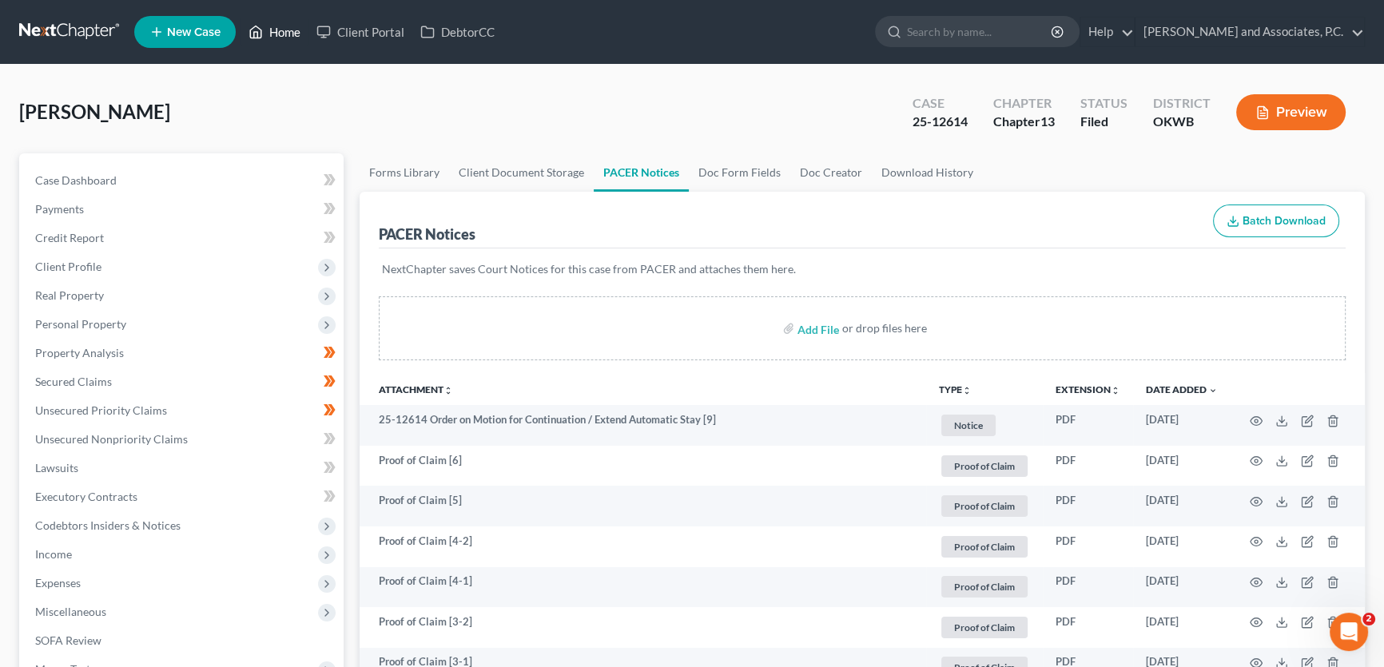
click at [286, 32] on link "Home" at bounding box center [275, 32] width 68 height 29
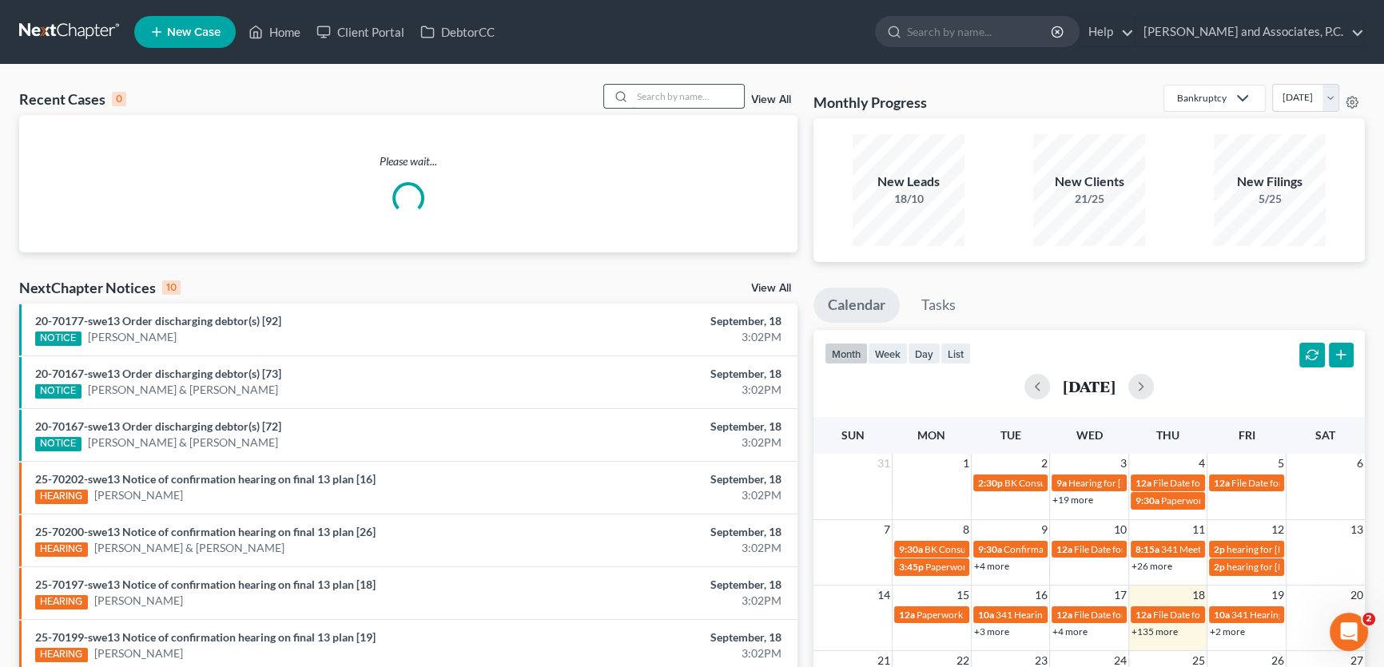
click at [683, 101] on input "search" at bounding box center [688, 96] width 112 height 23
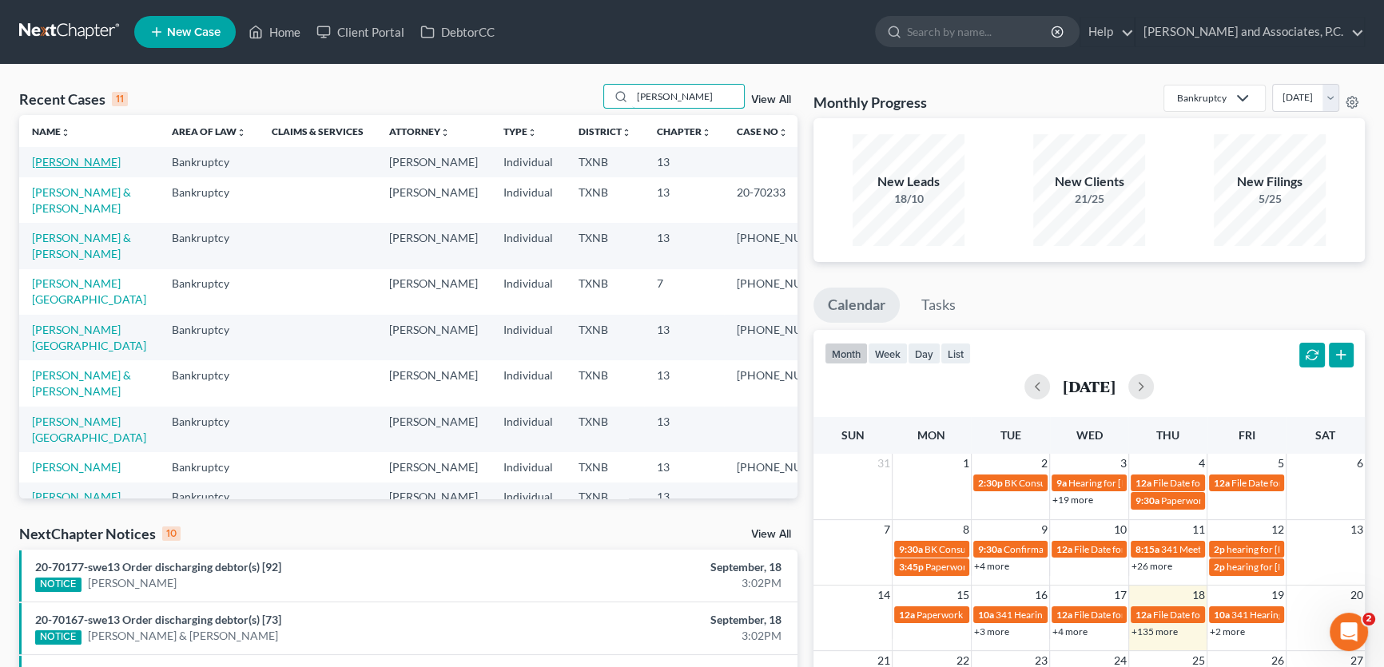
type input "britt"
click at [70, 163] on link "[PERSON_NAME]" at bounding box center [76, 162] width 89 height 14
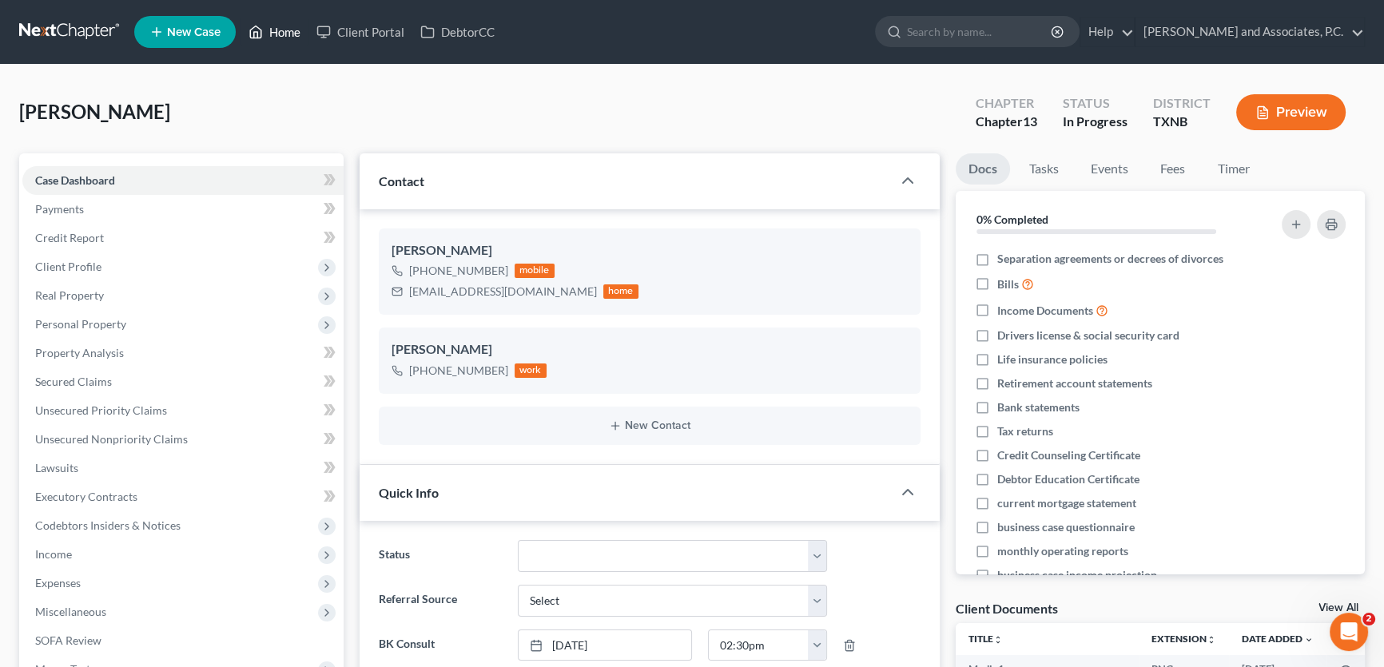
click at [288, 40] on link "Home" at bounding box center [275, 32] width 68 height 29
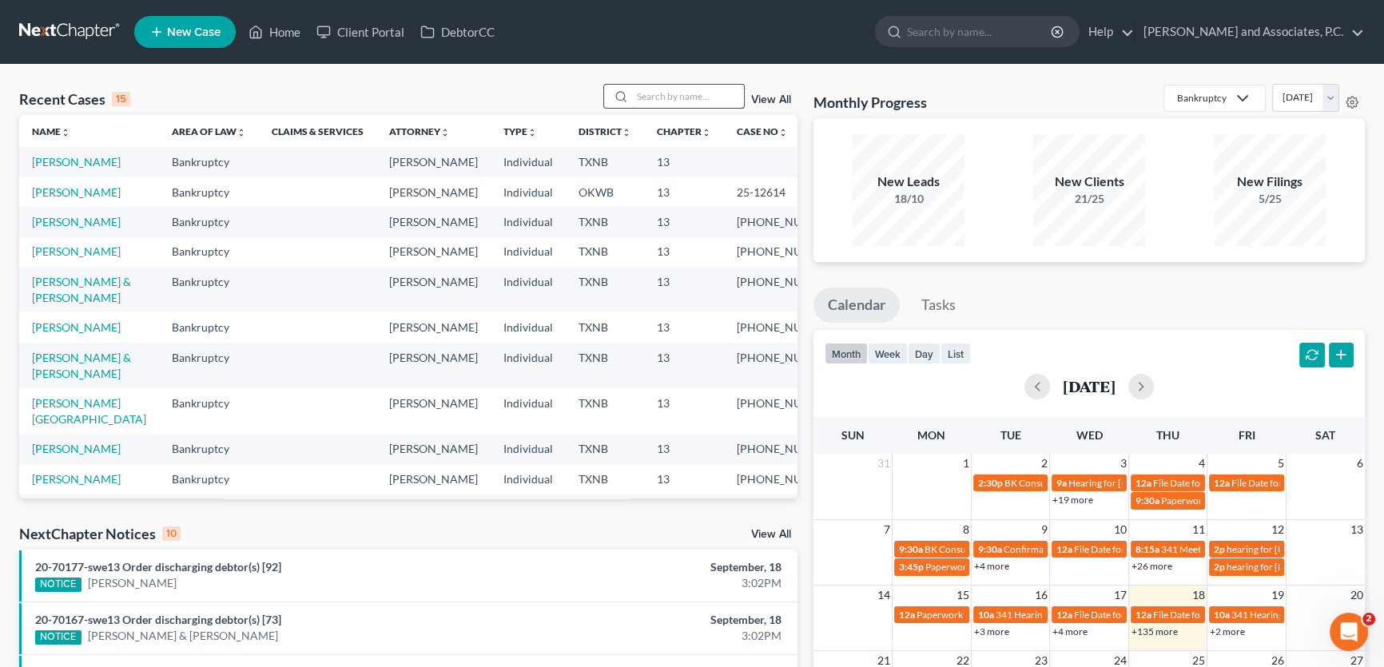
click at [651, 91] on input "search" at bounding box center [688, 96] width 112 height 23
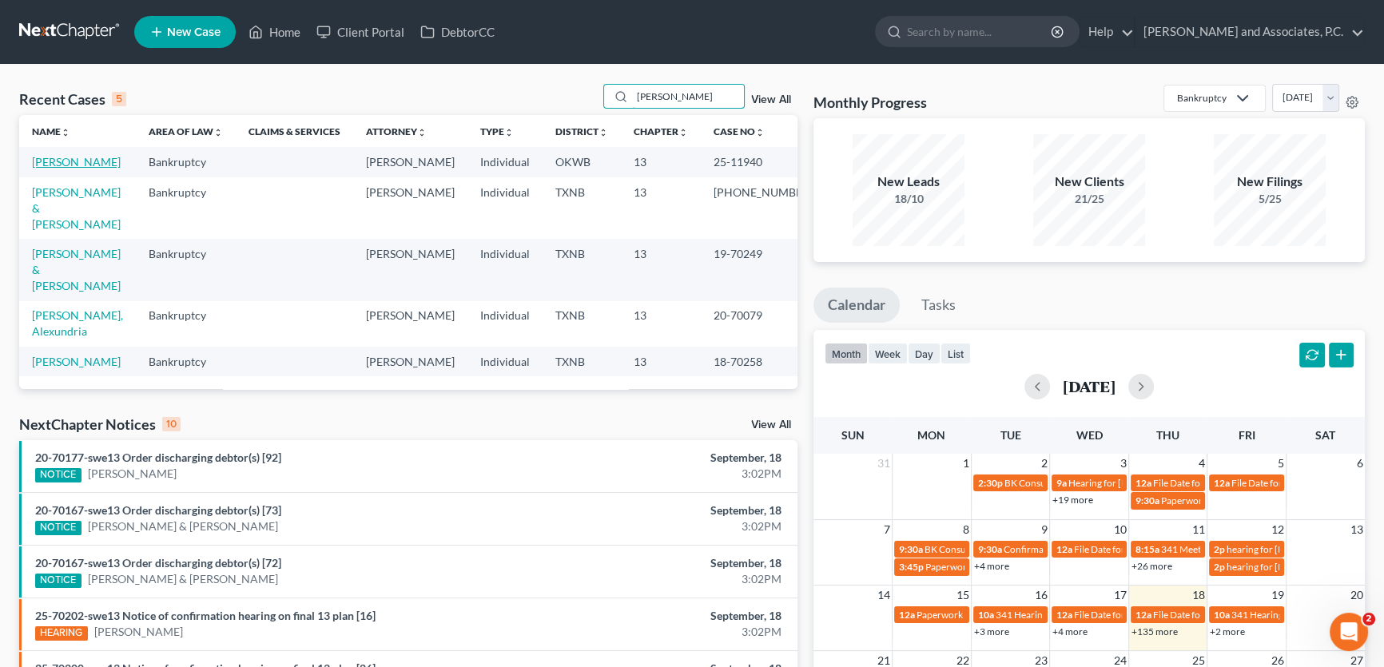
type input "wright"
click at [101, 161] on link "[PERSON_NAME]" at bounding box center [76, 162] width 89 height 14
select select "5"
select select "6"
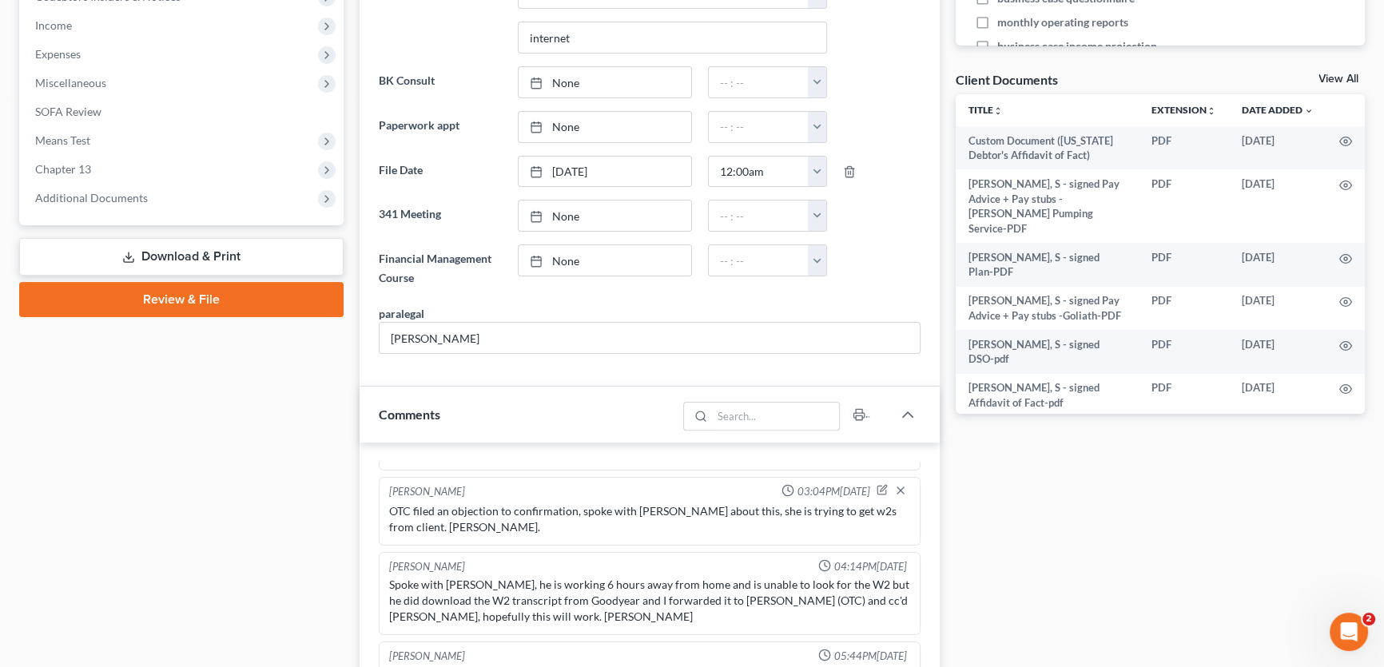
scroll to position [436, 0]
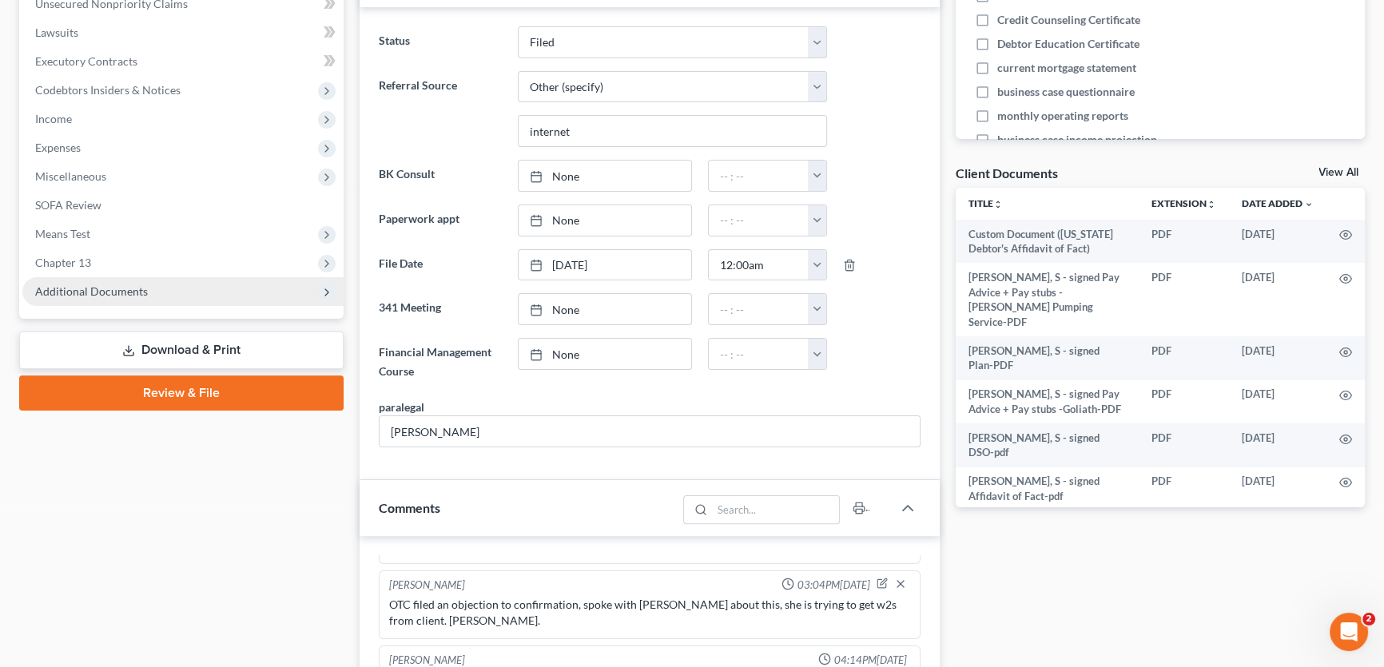
click at [126, 294] on span "Additional Documents" at bounding box center [91, 292] width 113 height 14
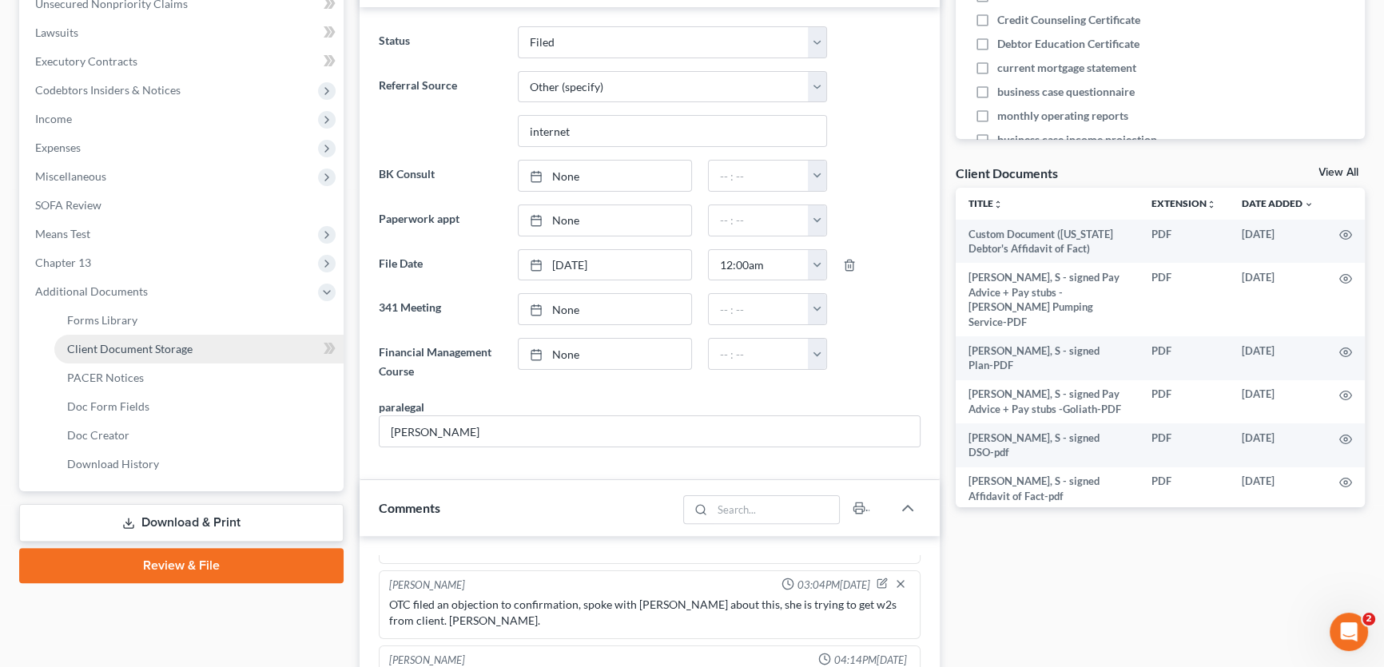
click at [128, 346] on span "Client Document Storage" at bounding box center [129, 349] width 125 height 14
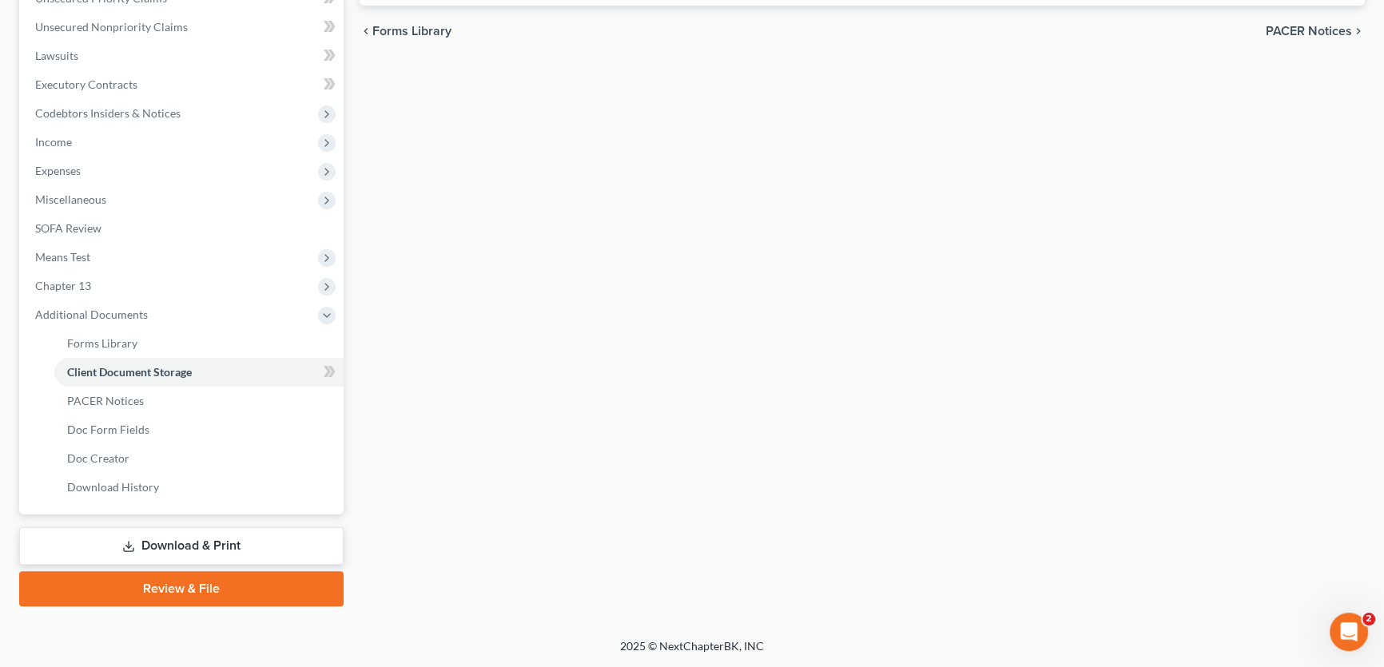
scroll to position [408, 0]
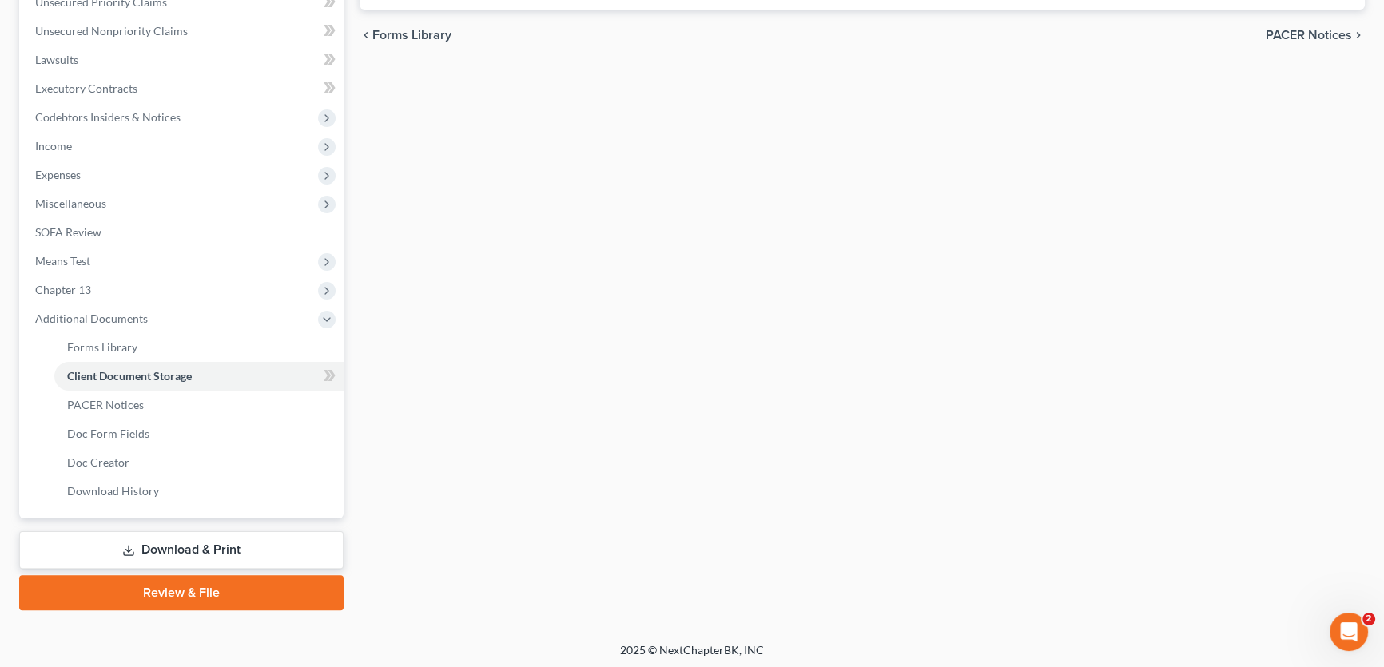
select select "0"
select select "3"
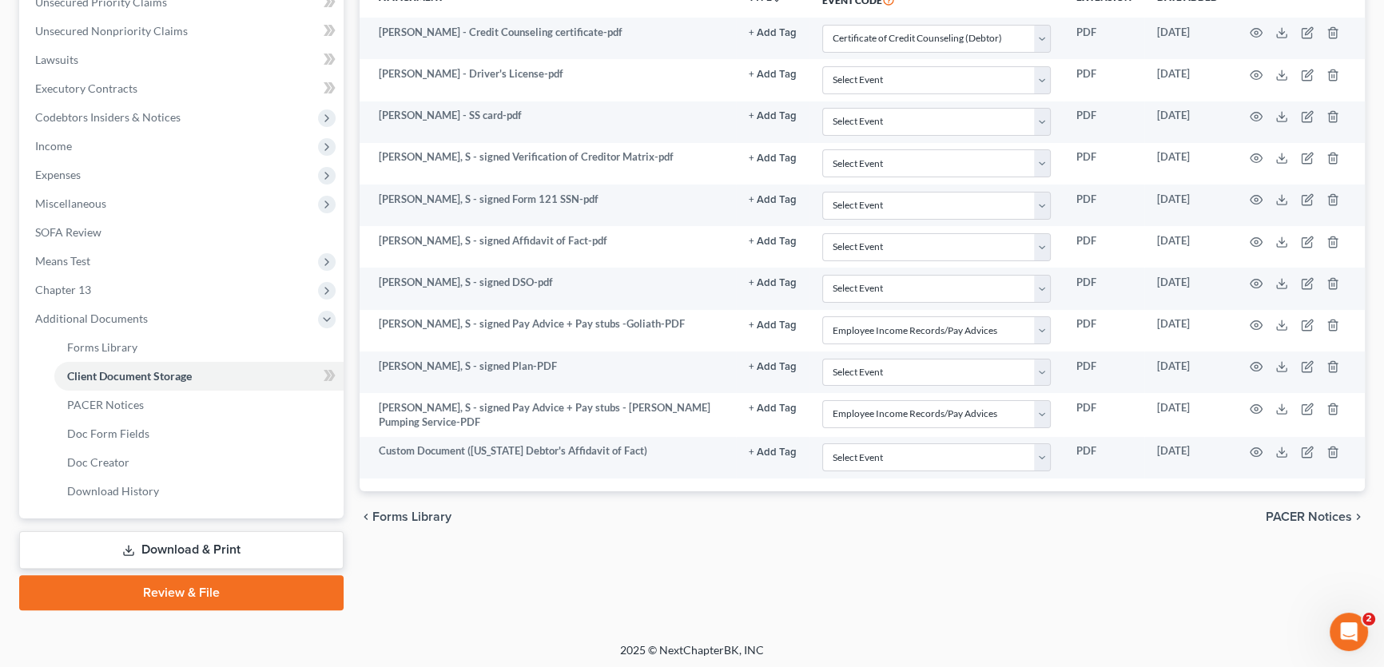
scroll to position [0, 0]
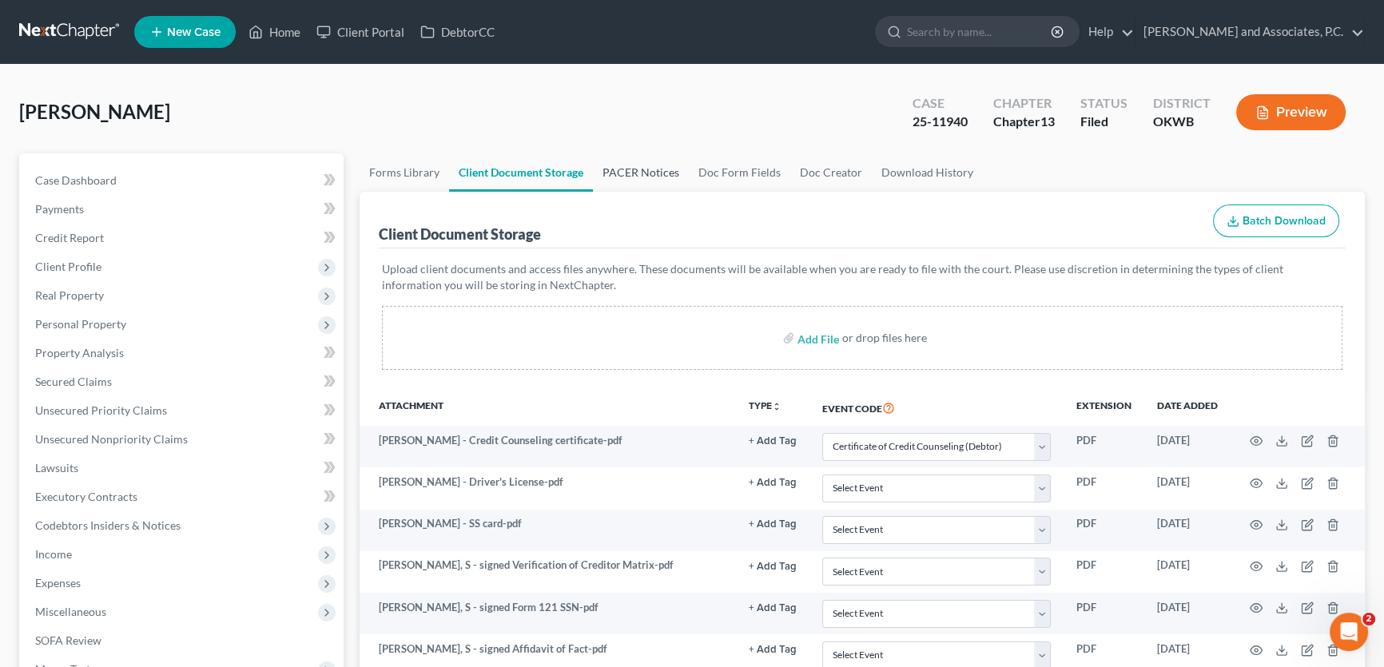
drag, startPoint x: 638, startPoint y: 173, endPoint x: 576, endPoint y: 498, distance: 330.3
click at [638, 173] on link "PACER Notices" at bounding box center [641, 172] width 96 height 38
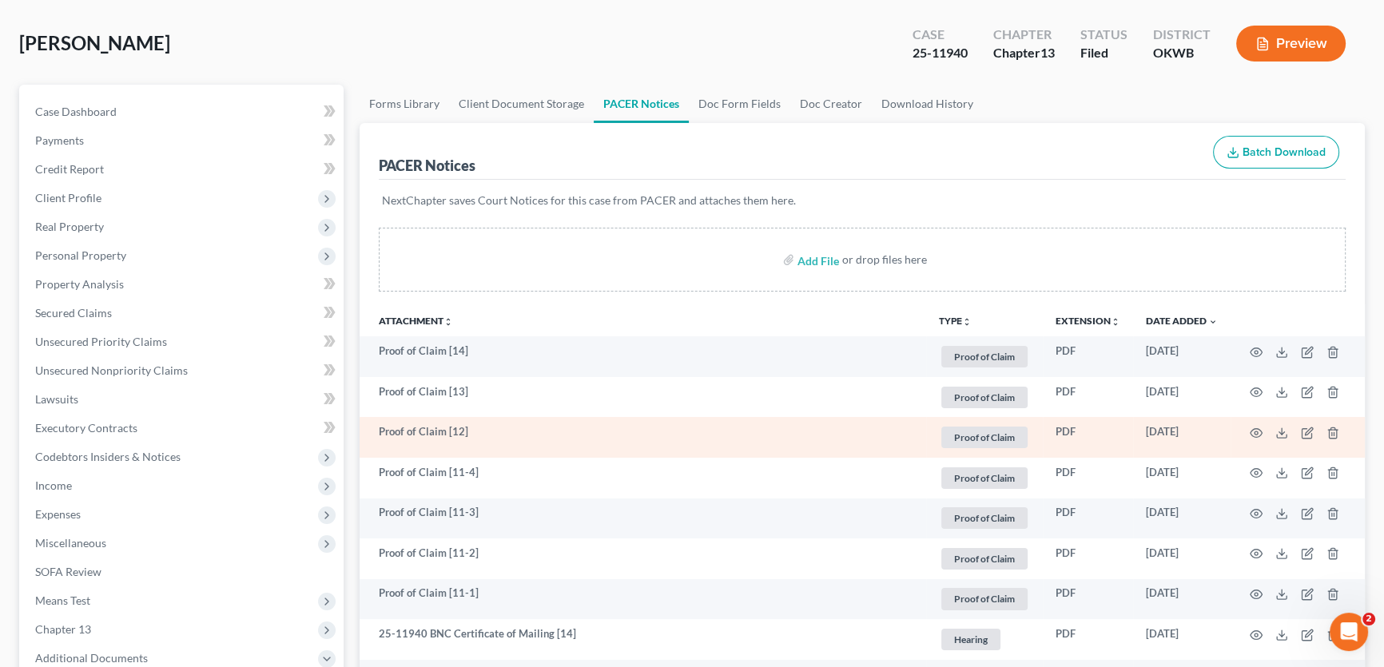
scroll to position [290, 0]
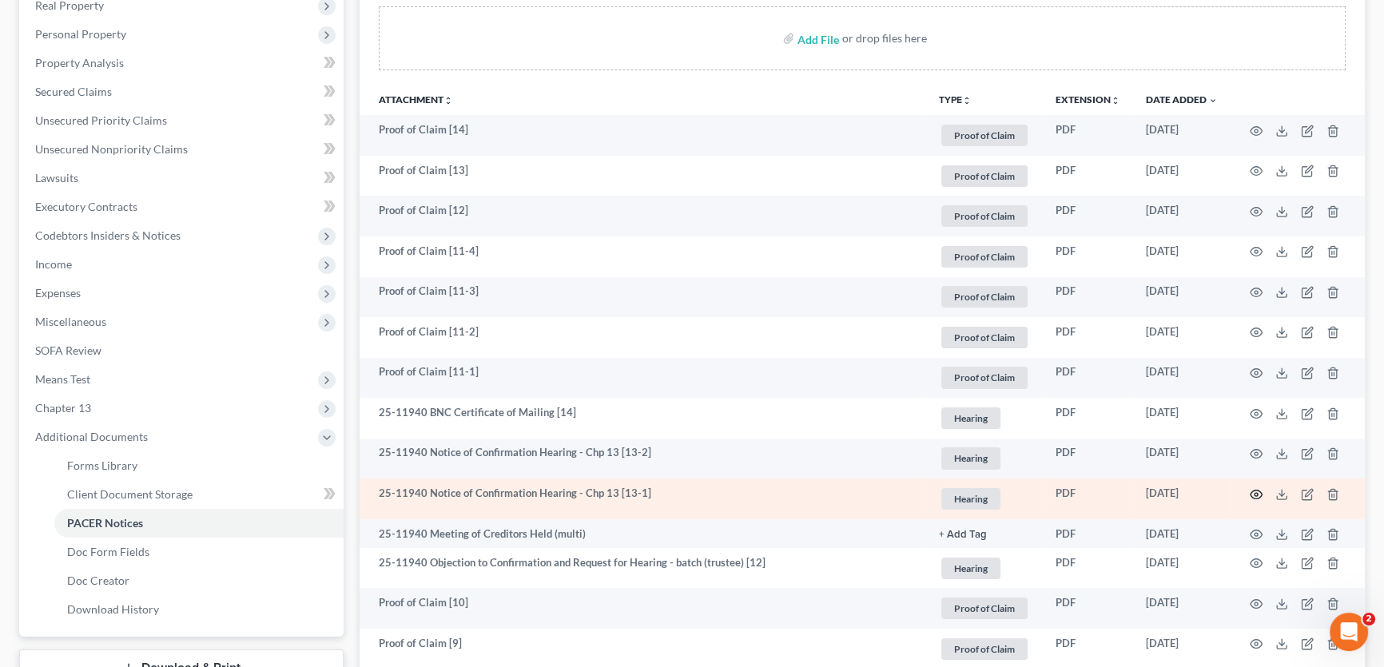
click at [1256, 493] on circle "button" at bounding box center [1256, 494] width 3 height 3
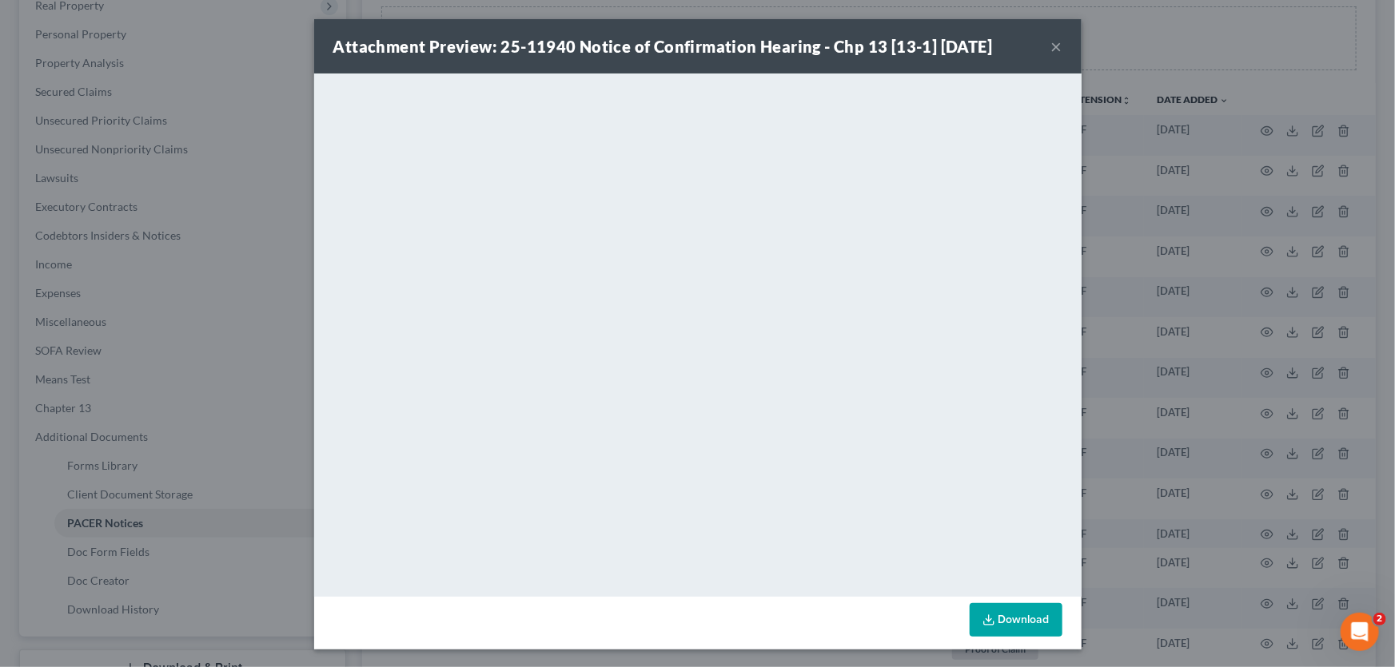
click at [1051, 45] on button "×" at bounding box center [1056, 46] width 11 height 19
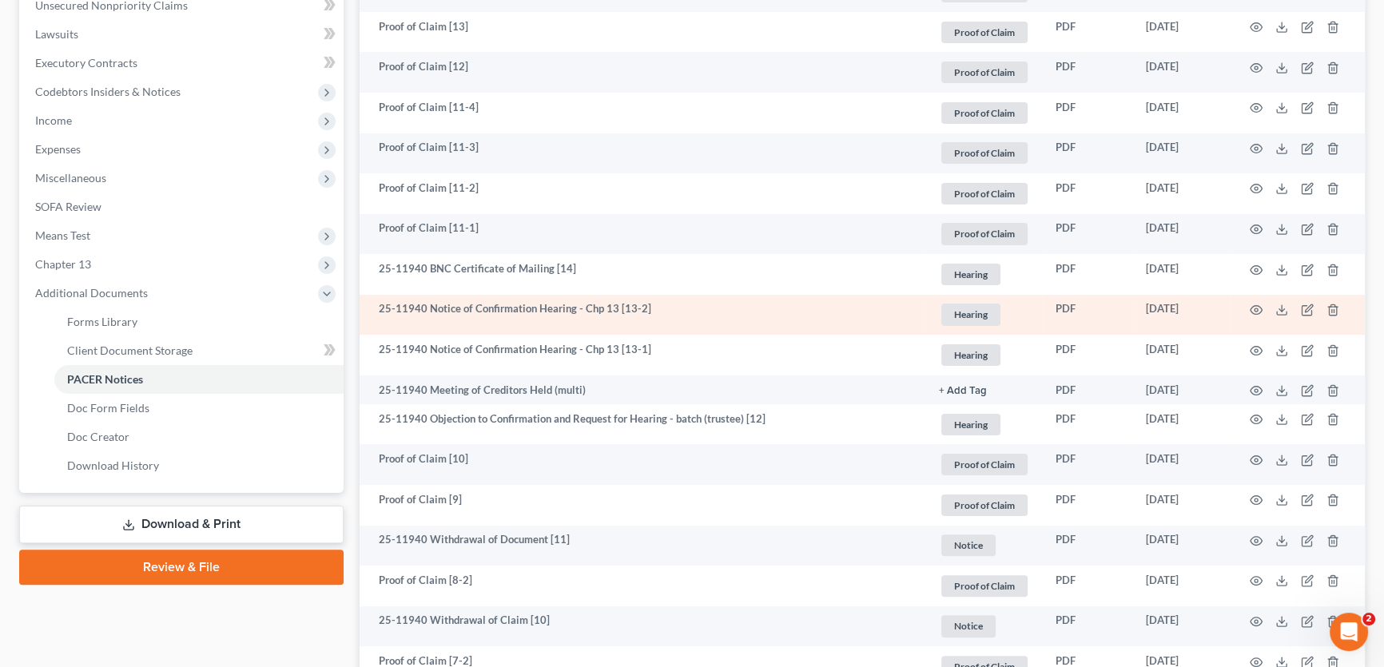
scroll to position [436, 0]
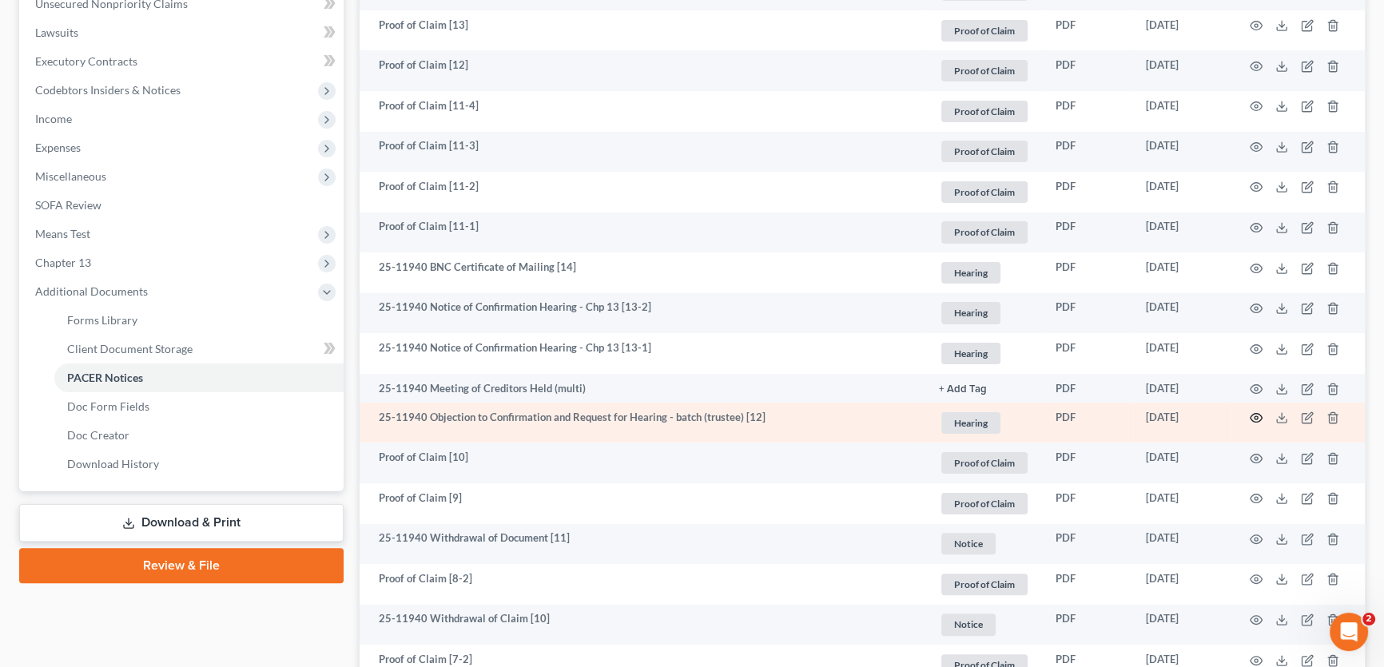
click at [1255, 416] on icon "button" at bounding box center [1256, 418] width 13 height 13
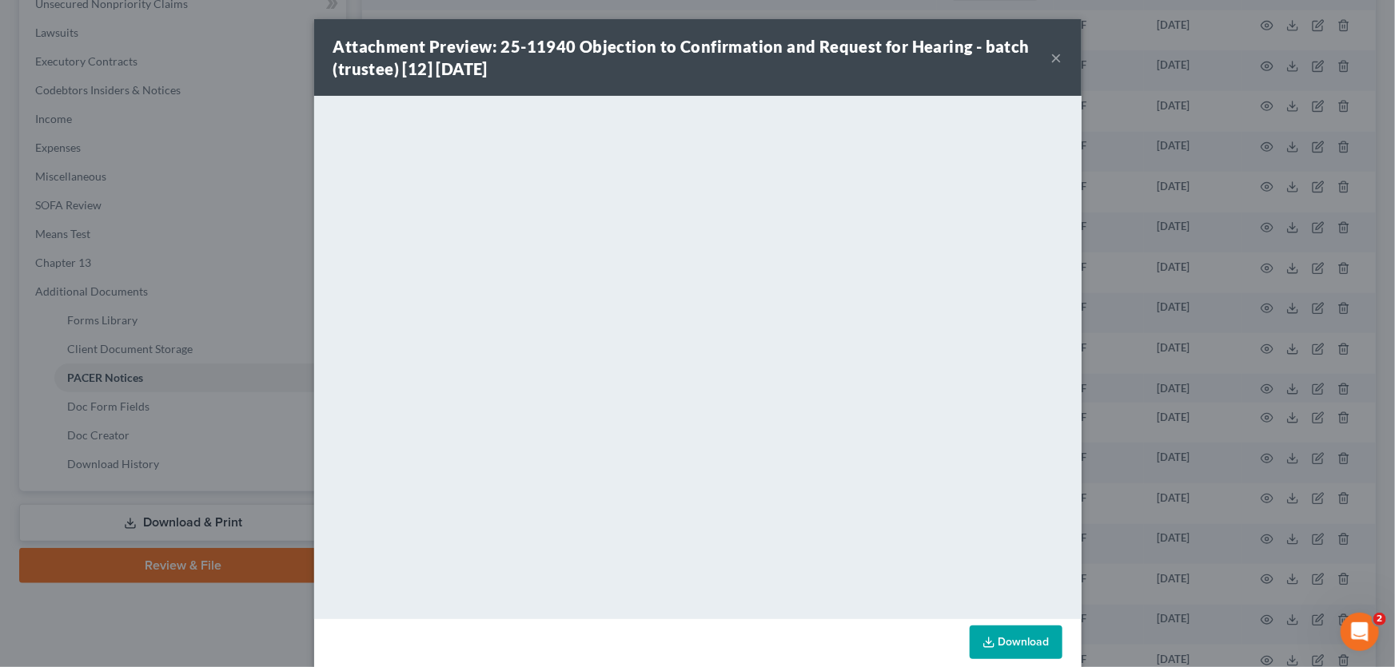
drag, startPoint x: 1049, startPoint y: 57, endPoint x: 971, endPoint y: 101, distance: 89.5
click at [1051, 57] on button "×" at bounding box center [1056, 57] width 11 height 19
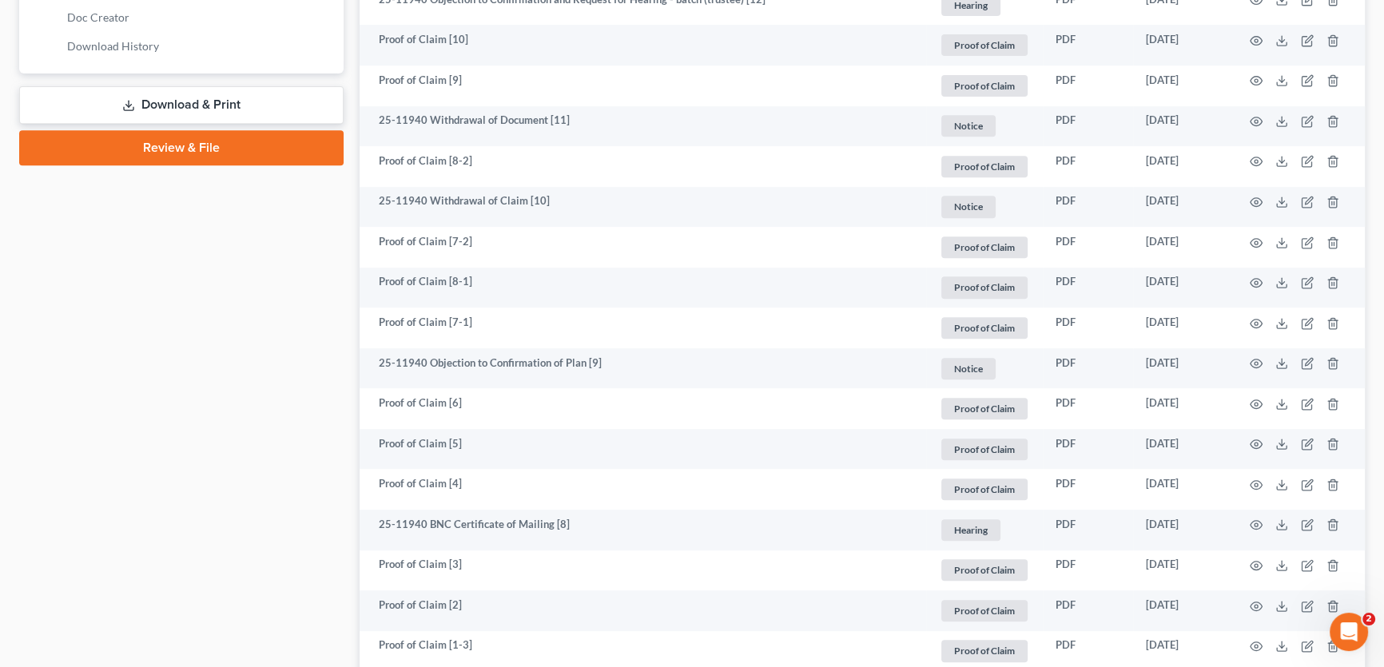
scroll to position [871, 0]
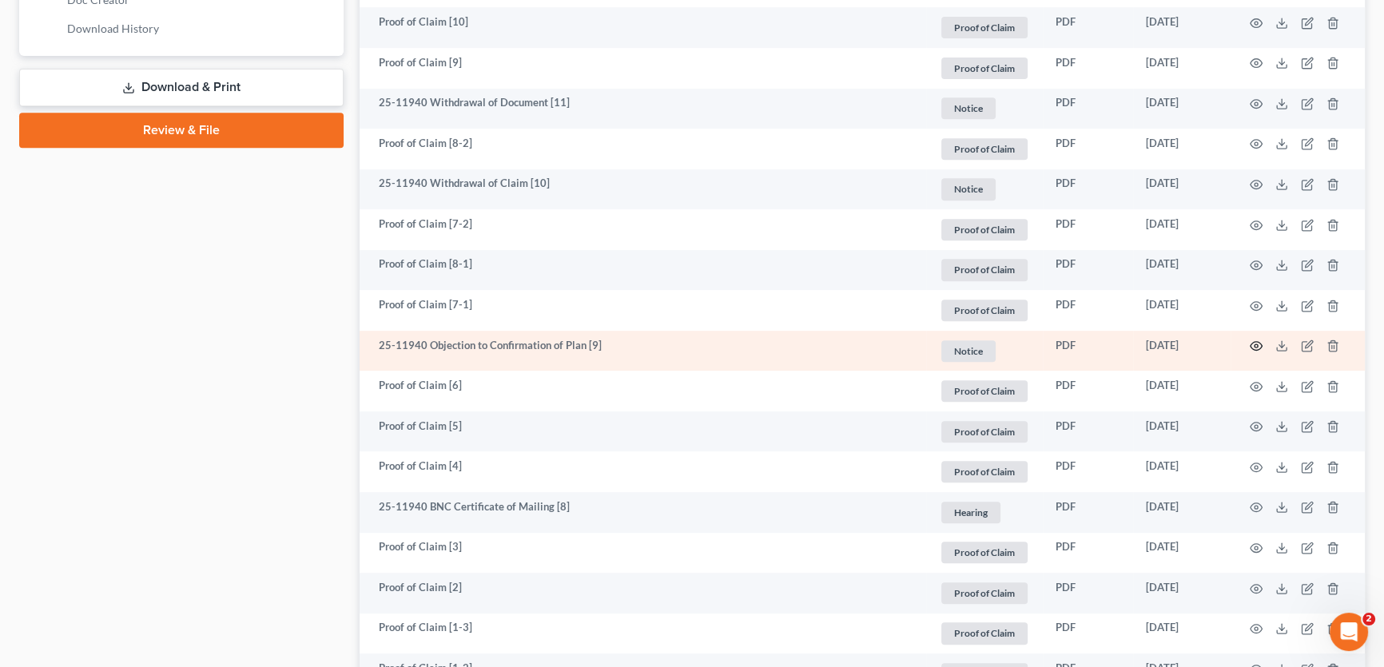
click at [1252, 343] on icon "button" at bounding box center [1256, 346] width 13 height 13
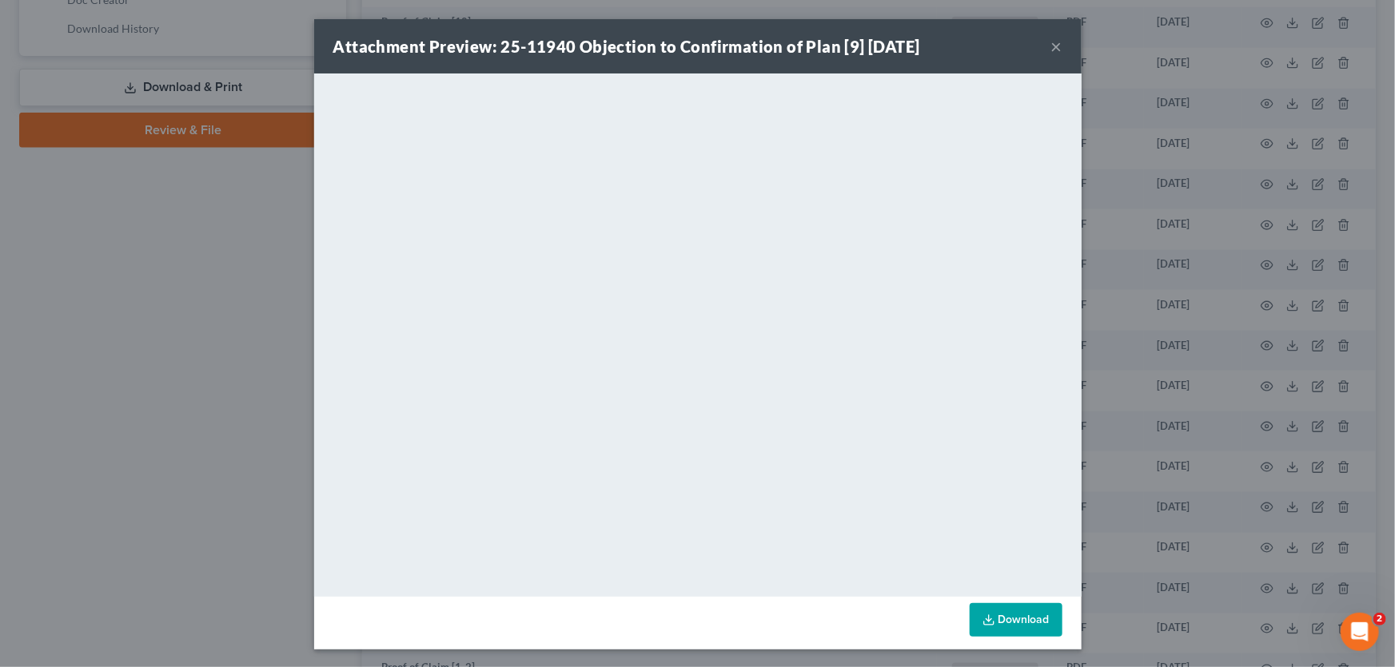
click at [1054, 48] on button "×" at bounding box center [1056, 46] width 11 height 19
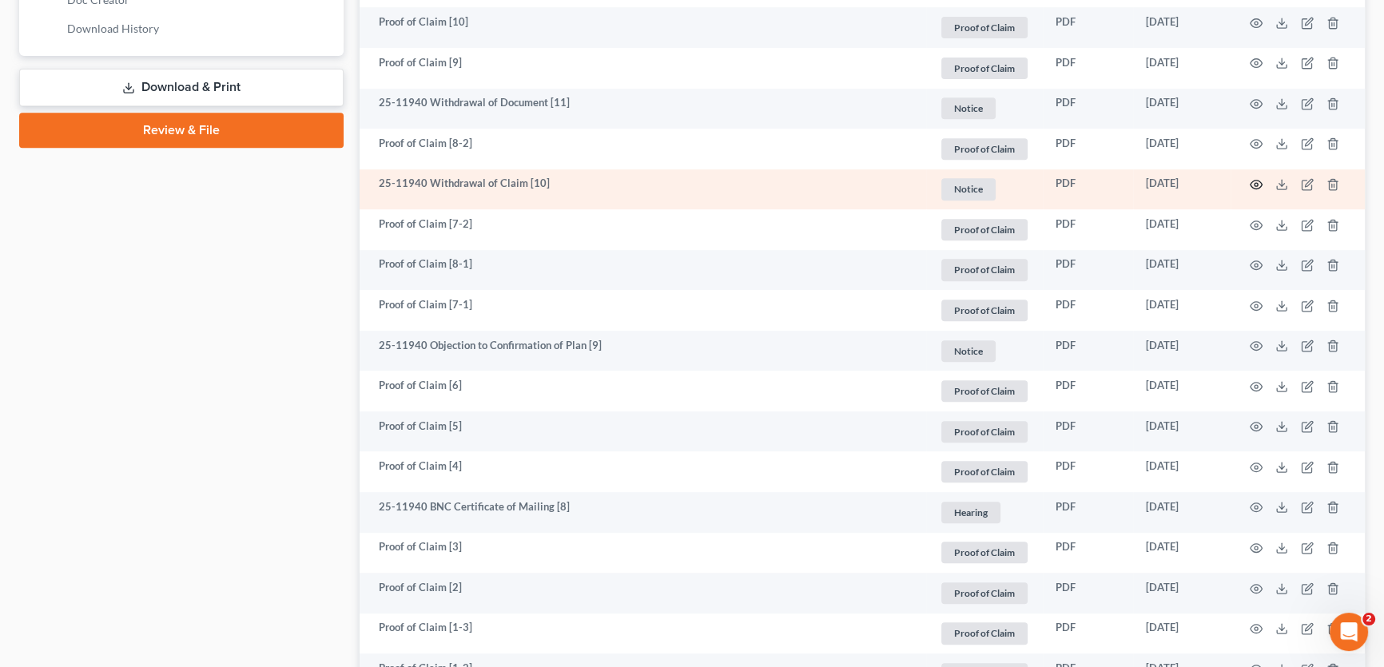
click at [1261, 183] on icon "button" at bounding box center [1257, 185] width 12 height 9
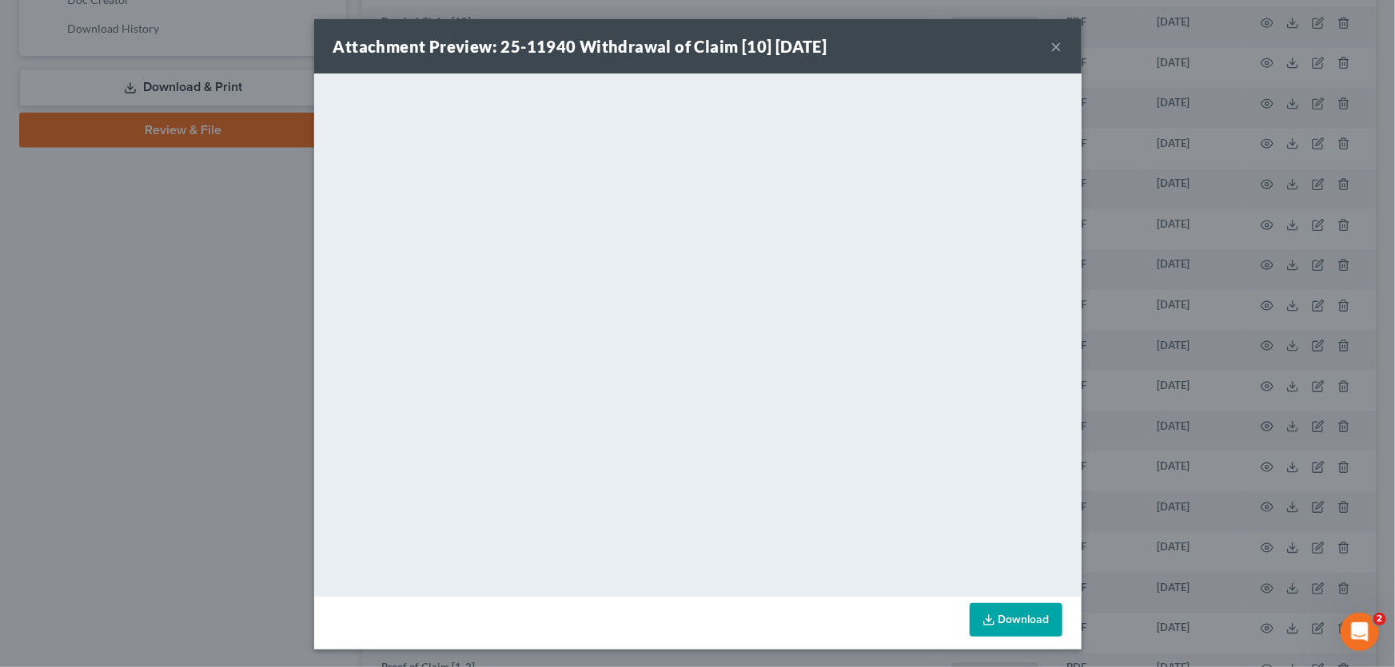
click at [1055, 42] on button "×" at bounding box center [1056, 46] width 11 height 19
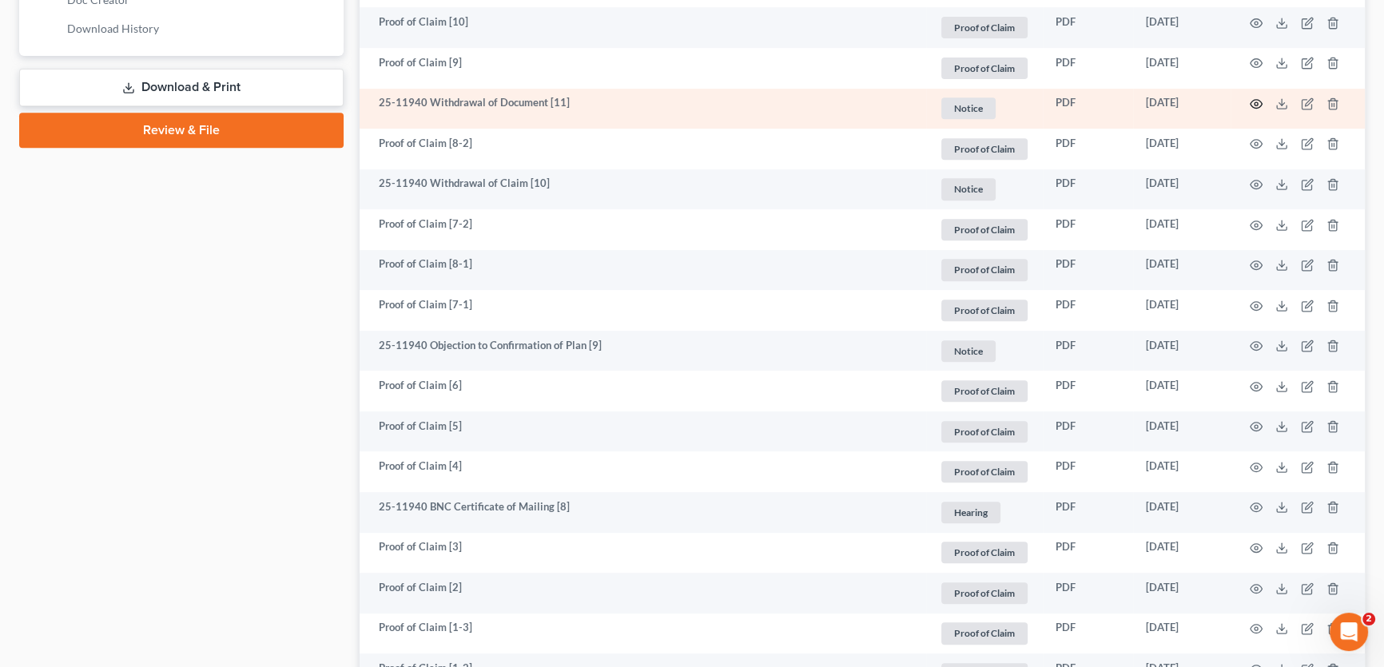
click at [1251, 98] on icon "button" at bounding box center [1256, 104] width 13 height 13
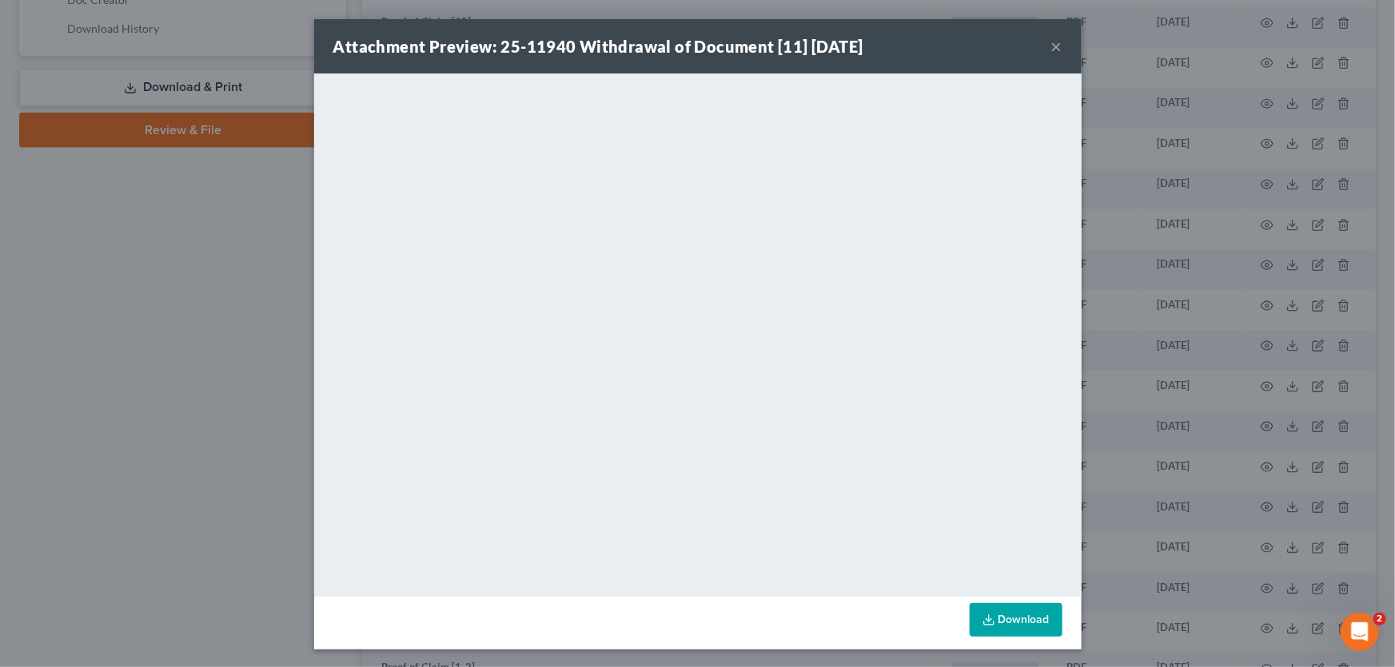
click at [1051, 48] on button "×" at bounding box center [1056, 46] width 11 height 19
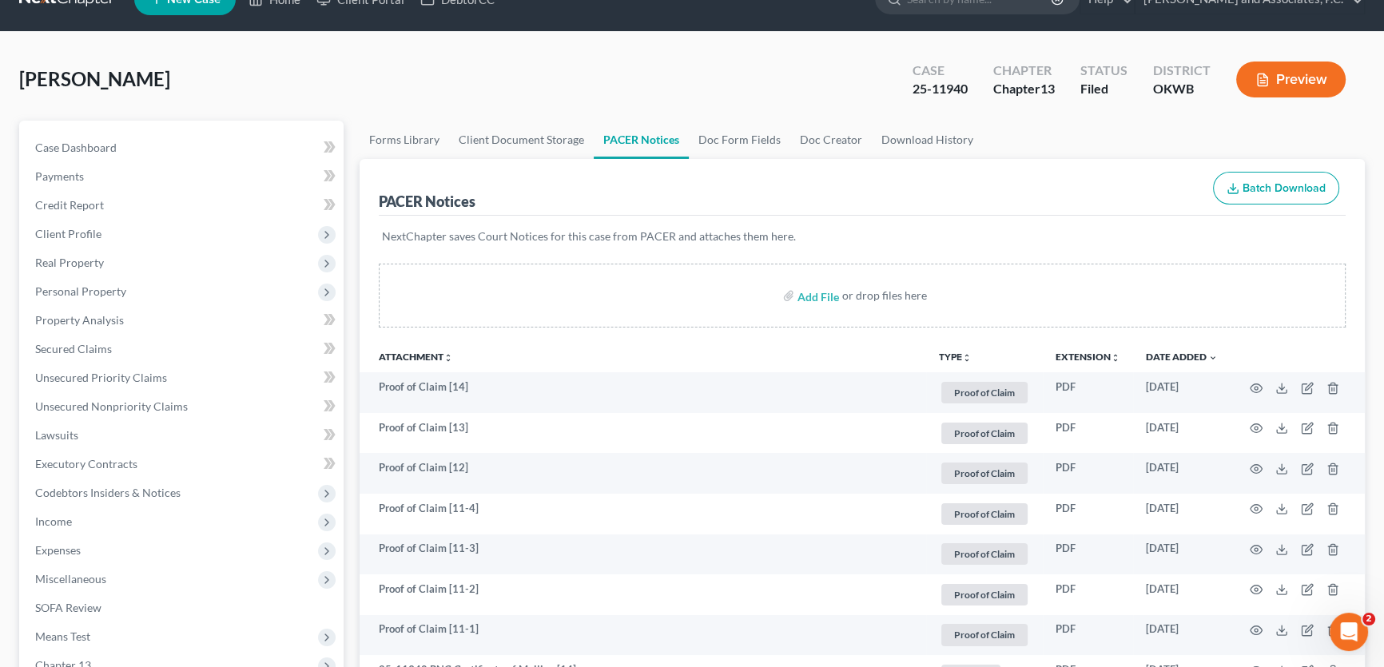
scroll to position [0, 0]
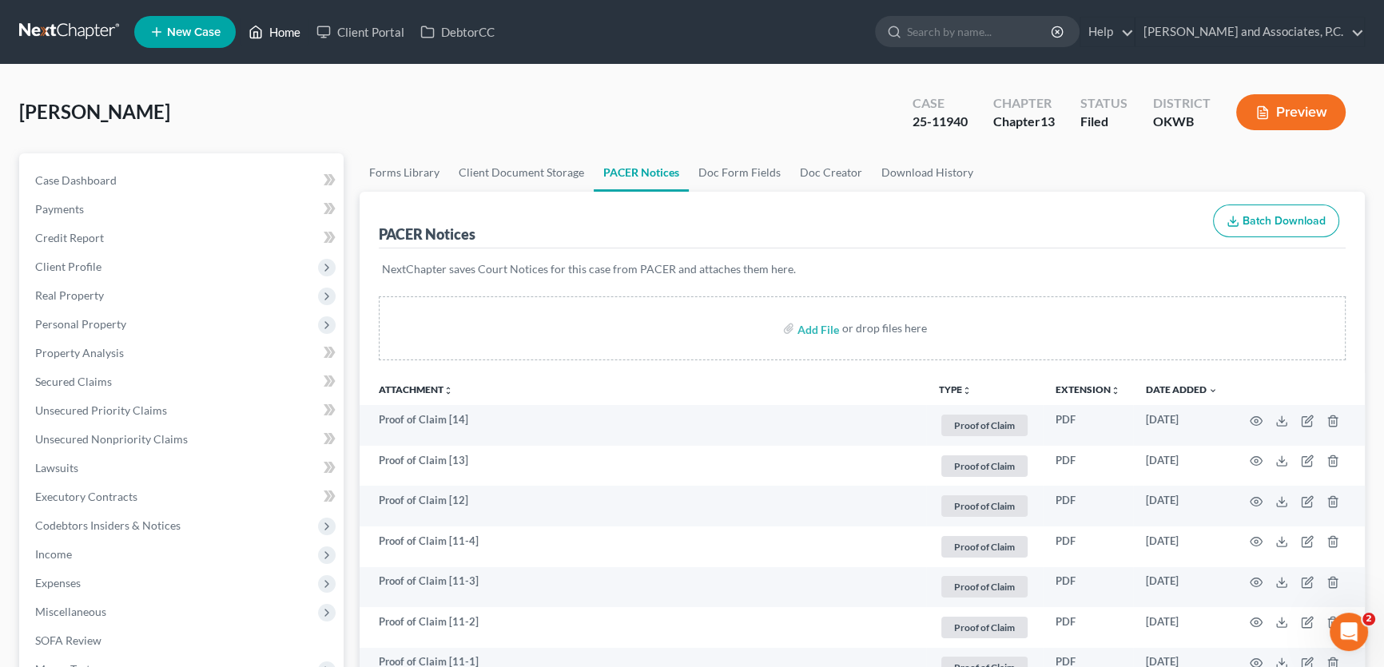
click at [299, 33] on link "Home" at bounding box center [275, 32] width 68 height 29
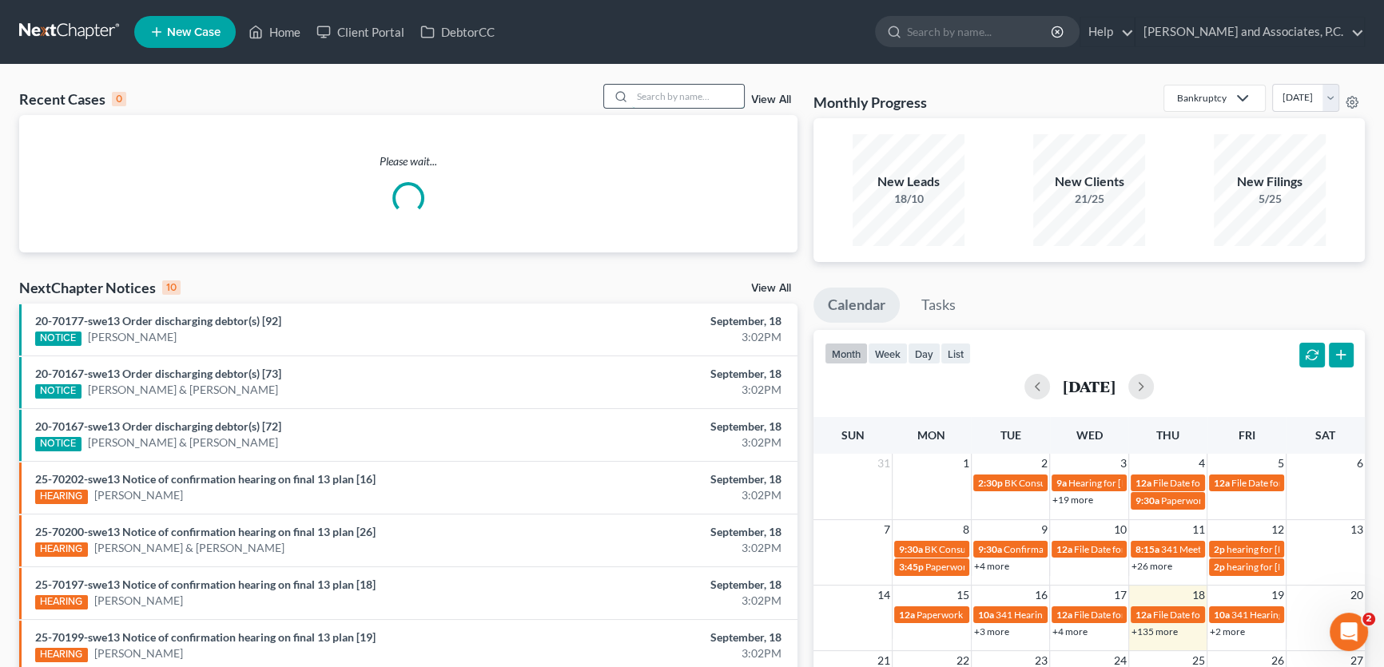
click at [646, 90] on input "search" at bounding box center [688, 96] width 112 height 23
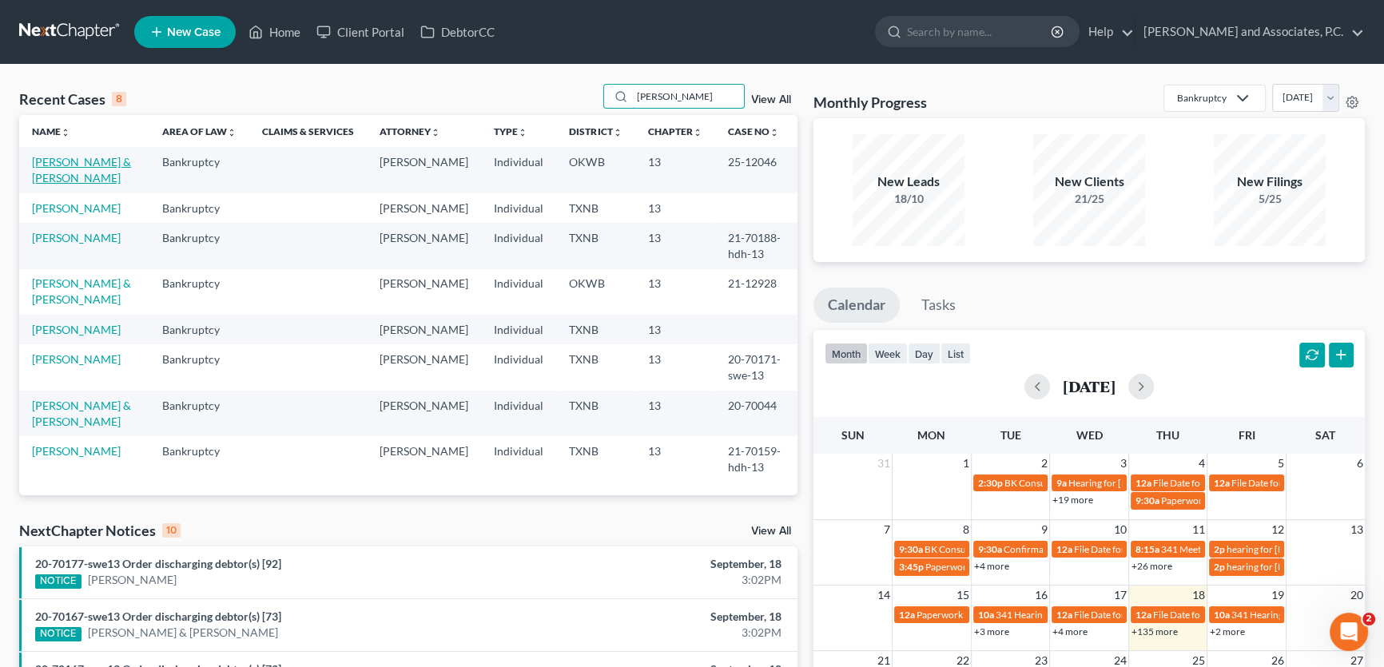
type input "rodriguez"
click at [102, 165] on link "[PERSON_NAME] & [PERSON_NAME]" at bounding box center [81, 170] width 99 height 30
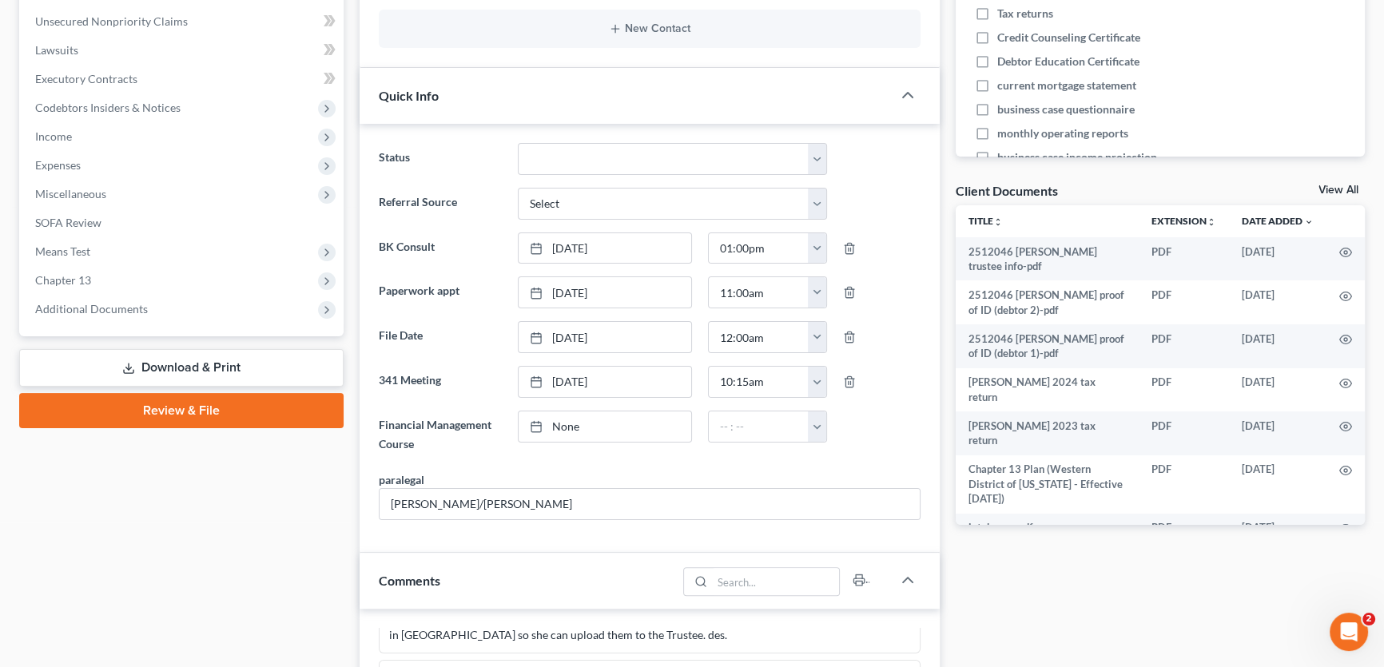
scroll to position [436, 0]
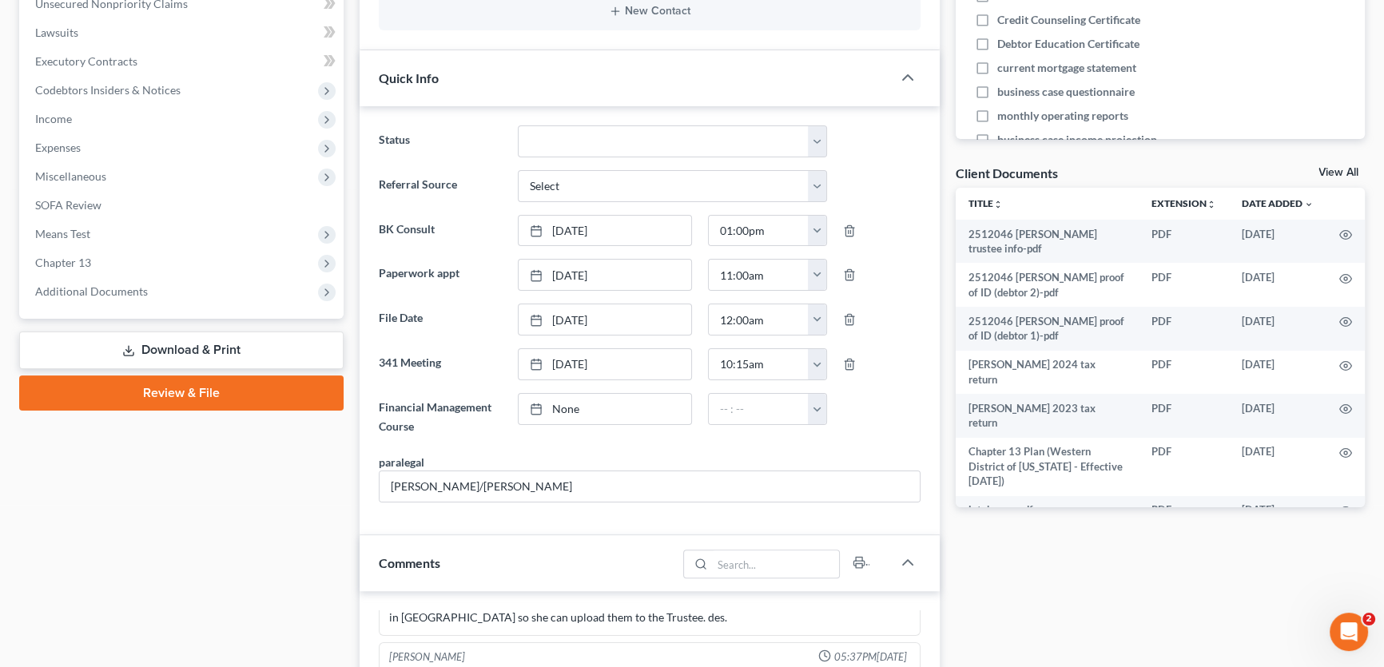
drag, startPoint x: 126, startPoint y: 290, endPoint x: 113, endPoint y: 336, distance: 48.3
click at [126, 290] on span "Additional Documents" at bounding box center [91, 292] width 113 height 14
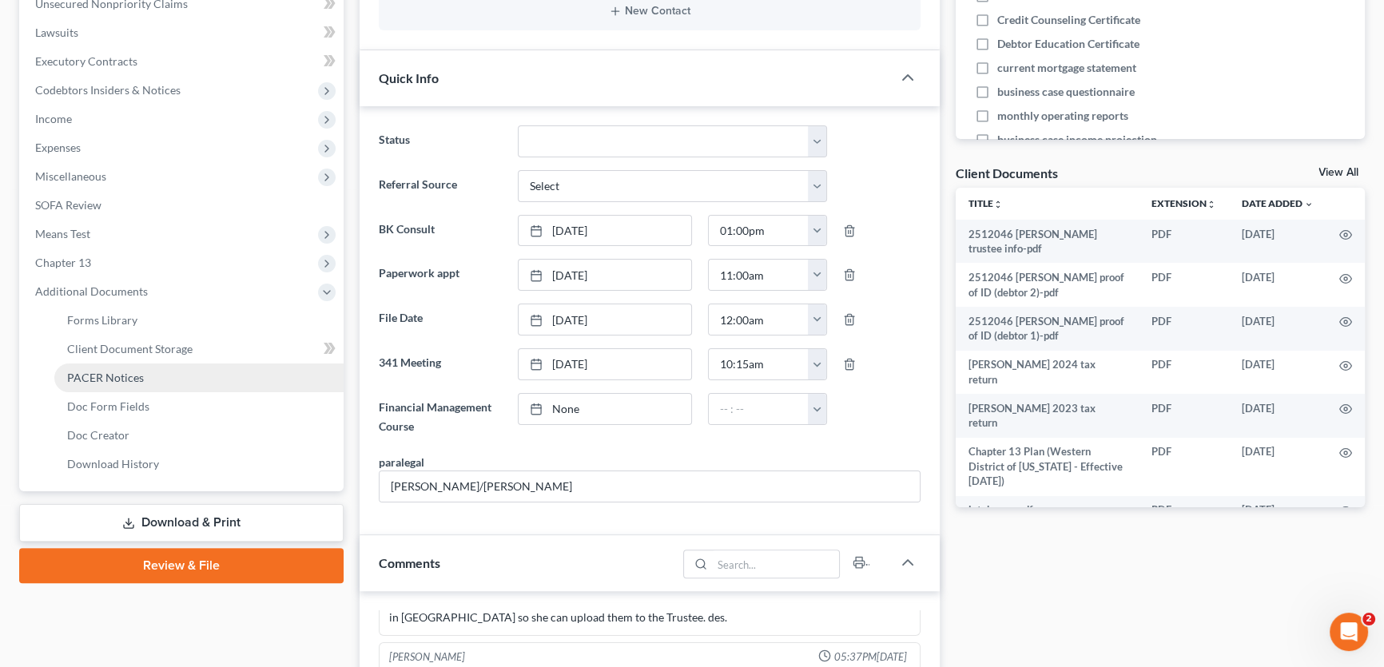
click at [102, 380] on span "PACER Notices" at bounding box center [105, 378] width 77 height 14
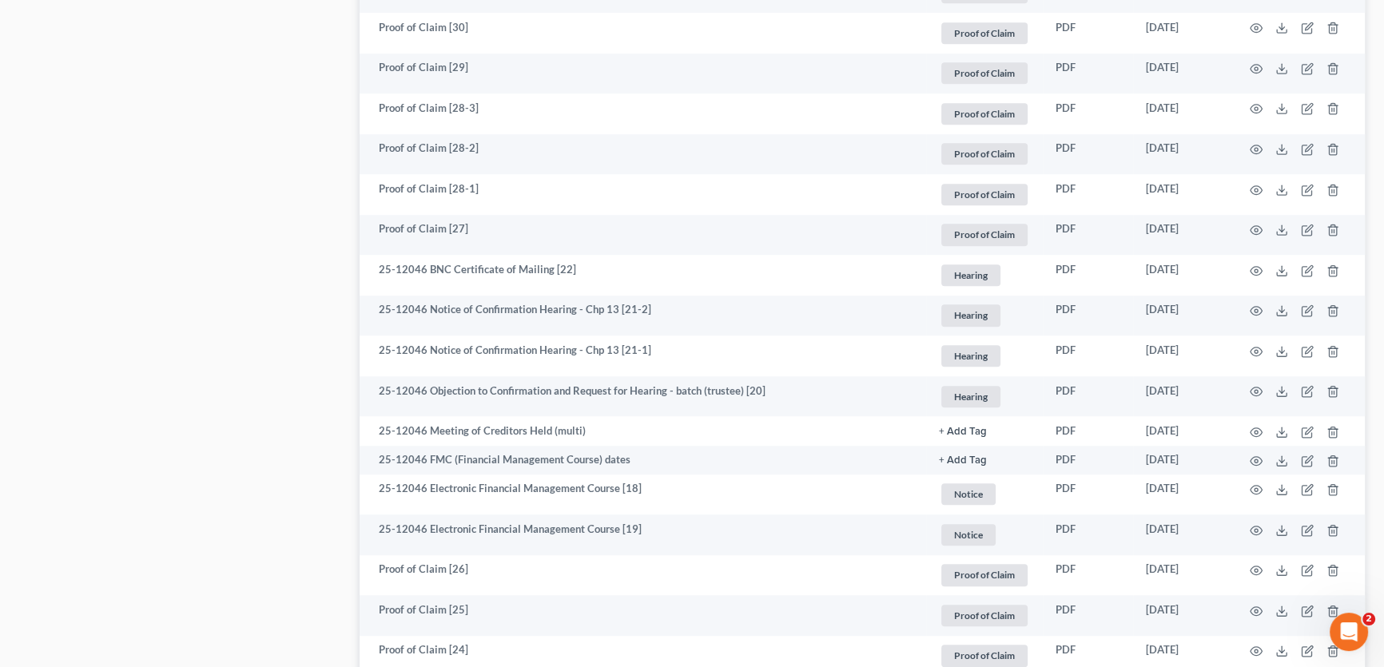
scroll to position [1380, 0]
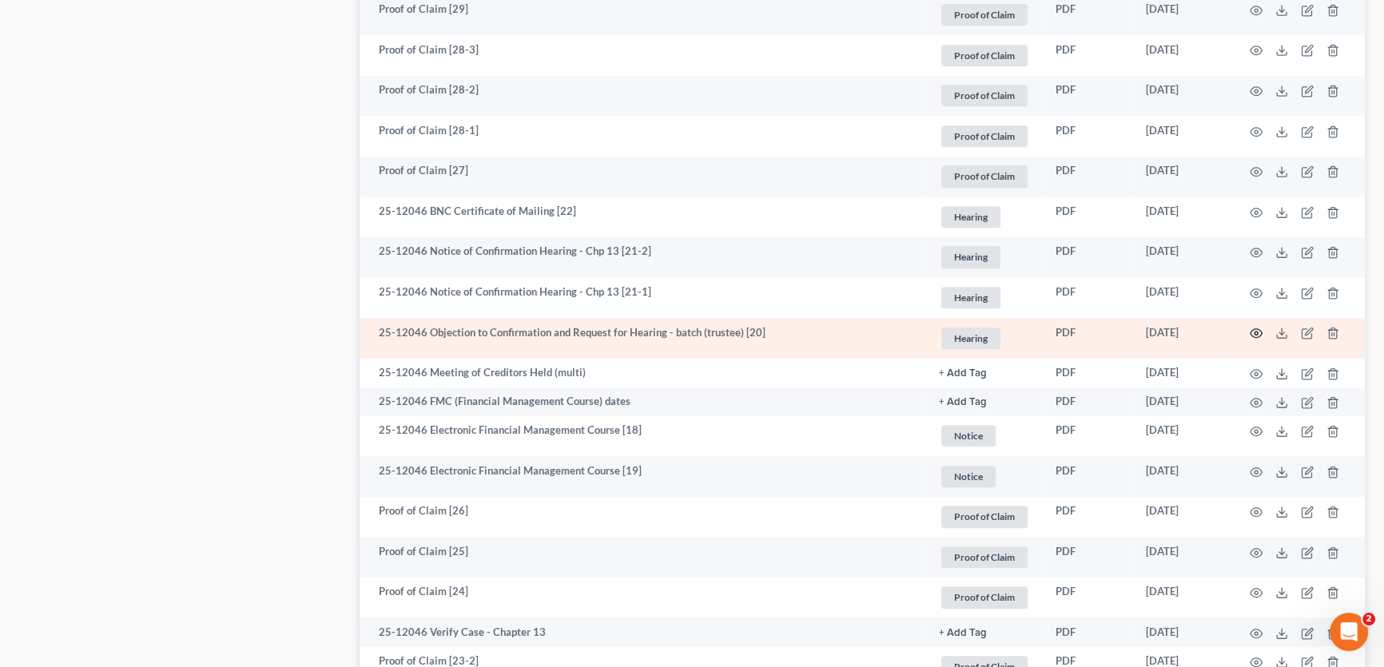
click at [1256, 332] on circle "button" at bounding box center [1256, 333] width 3 height 3
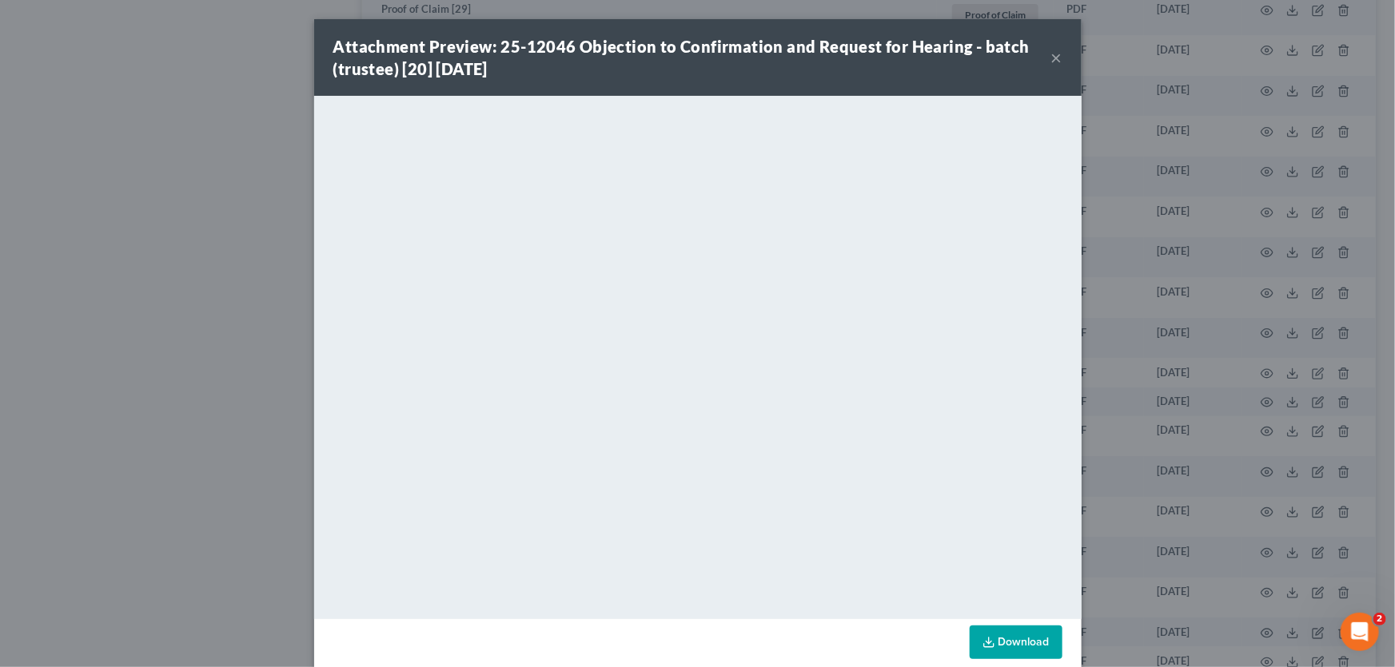
drag, startPoint x: 1048, startPoint y: 58, endPoint x: 591, endPoint y: 101, distance: 459.2
click at [1051, 58] on button "×" at bounding box center [1056, 57] width 11 height 19
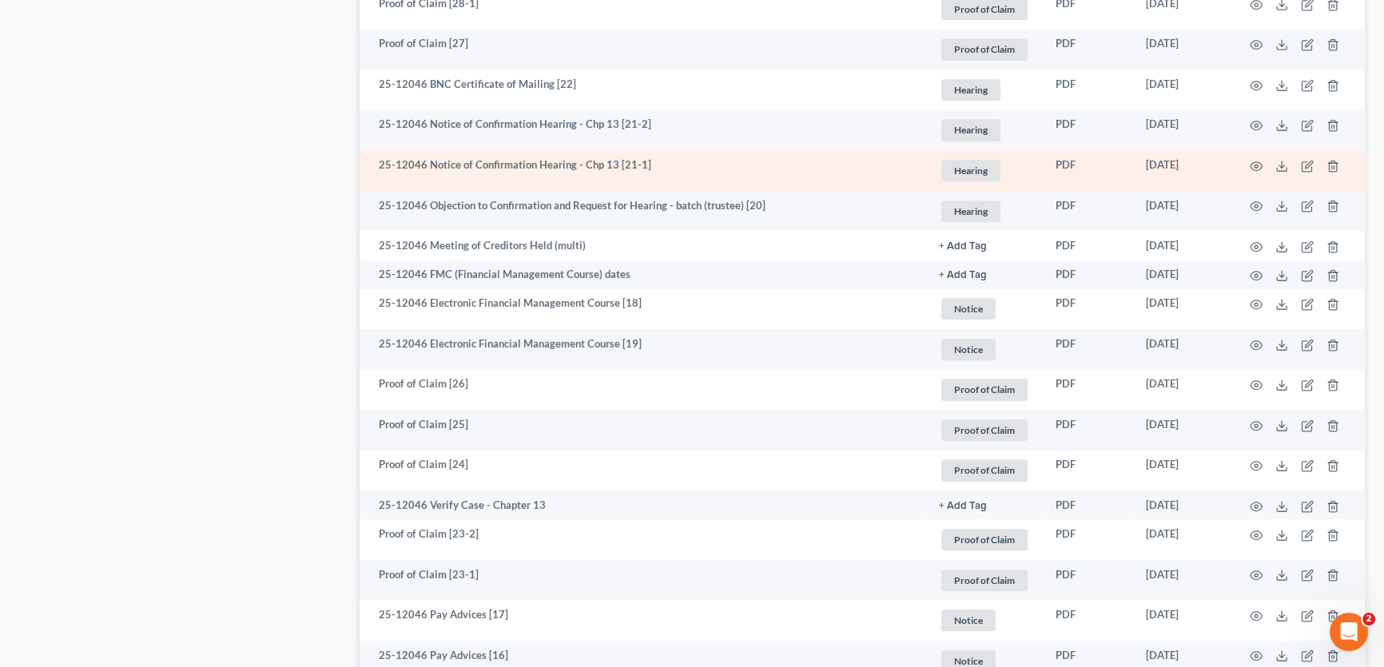
scroll to position [1598, 0]
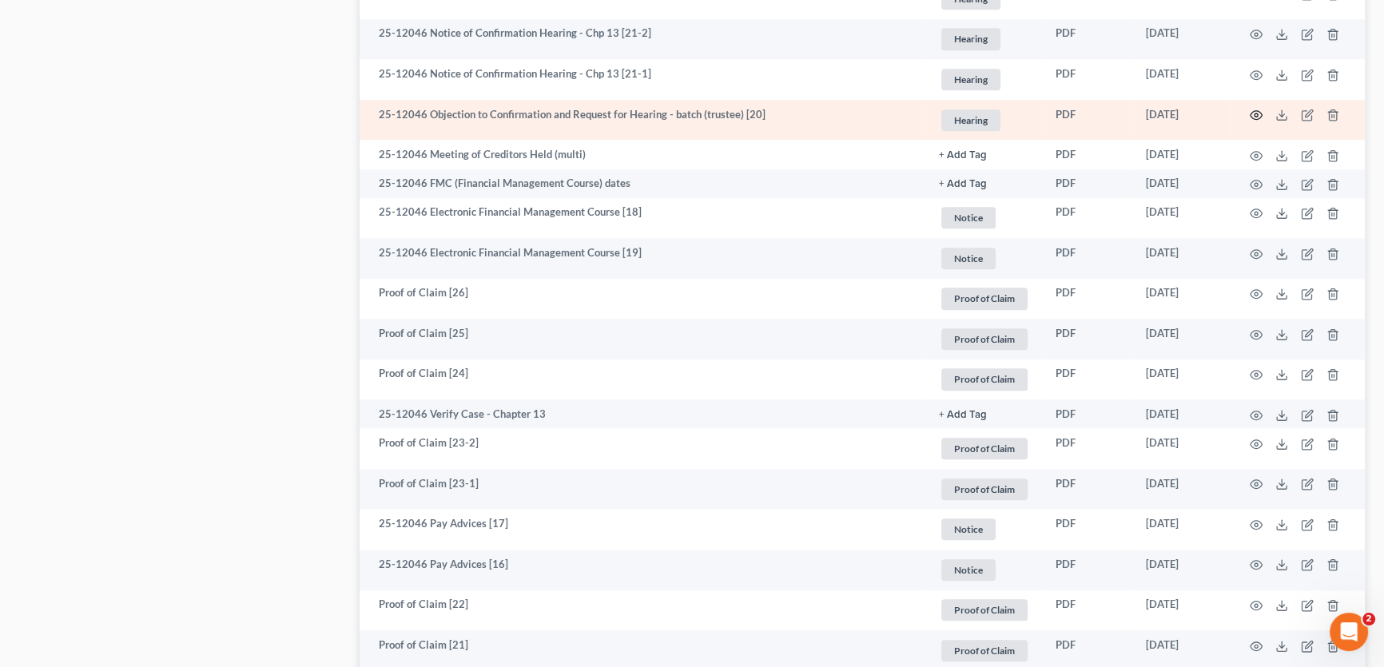
click at [1254, 112] on icon "button" at bounding box center [1256, 115] width 13 height 13
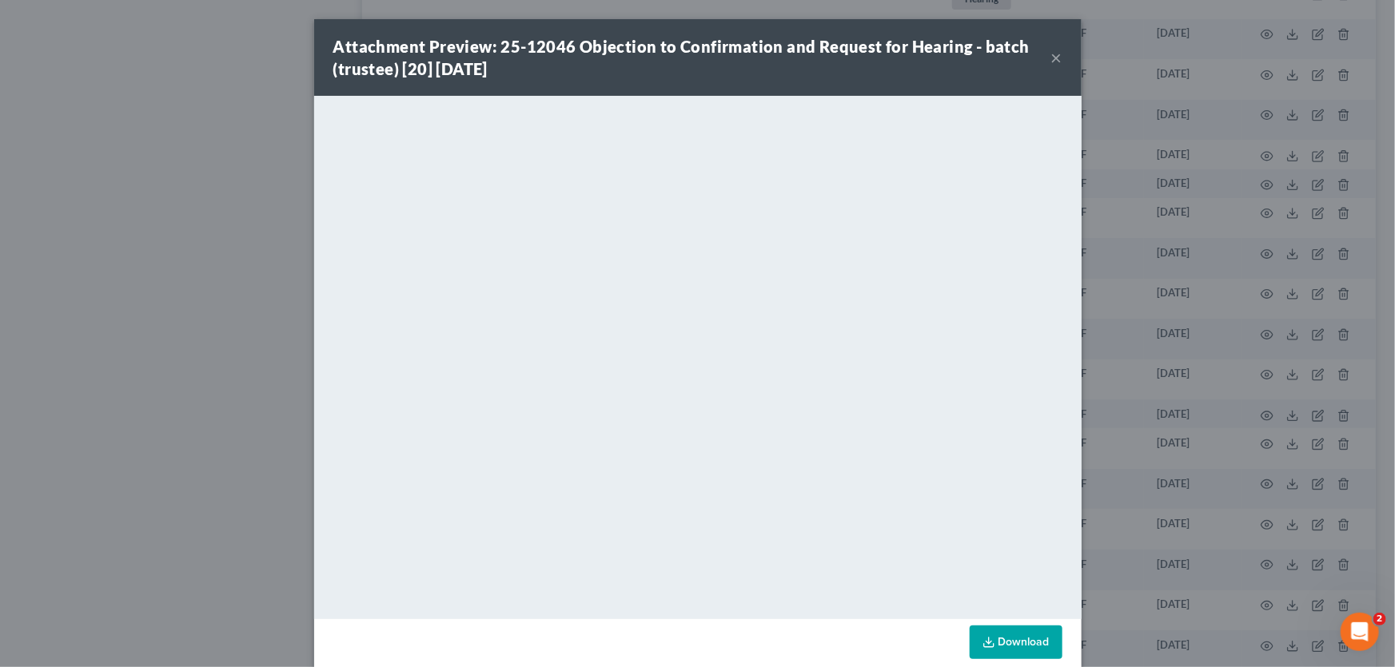
click at [1051, 57] on button "×" at bounding box center [1056, 57] width 11 height 19
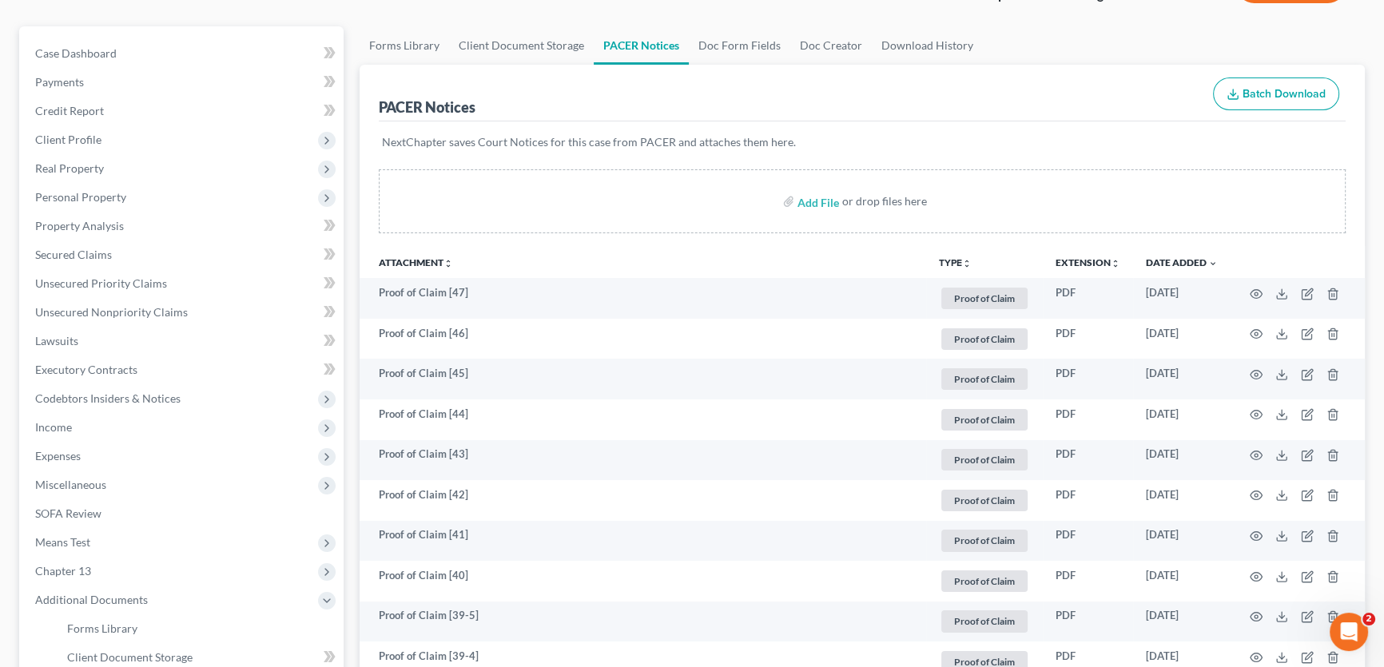
scroll to position [0, 0]
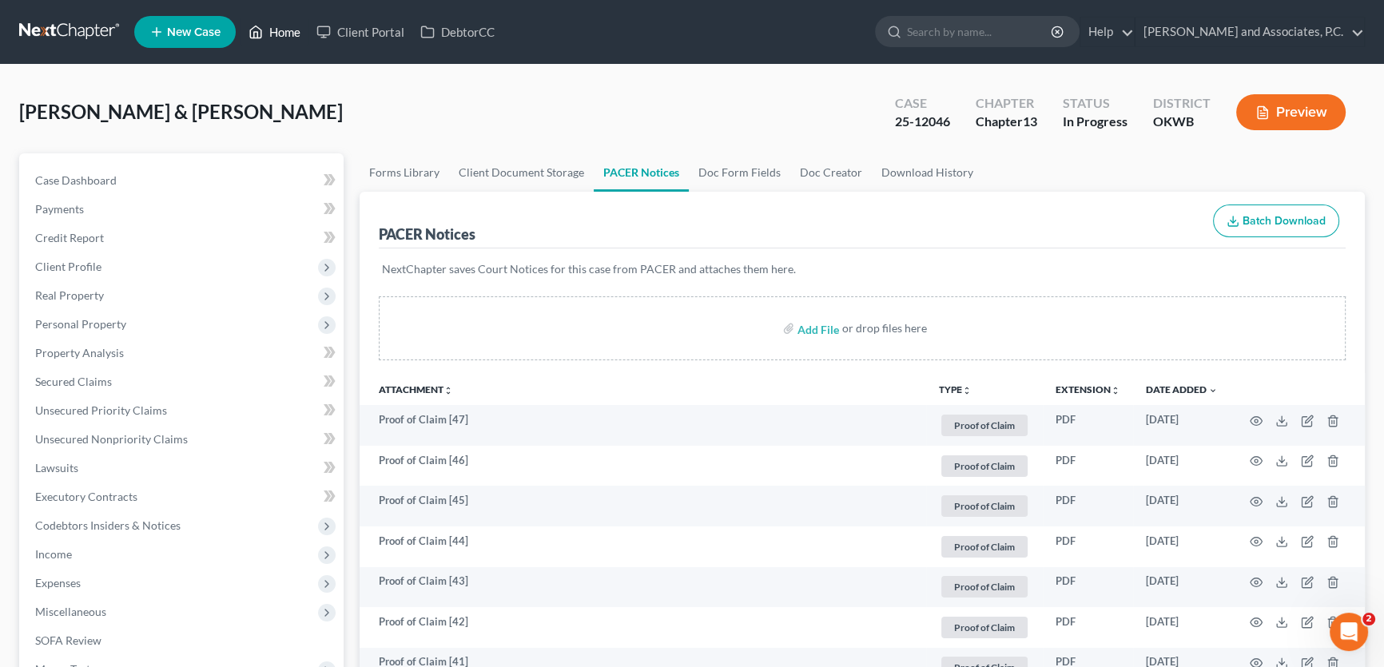
click at [288, 36] on link "Home" at bounding box center [275, 32] width 68 height 29
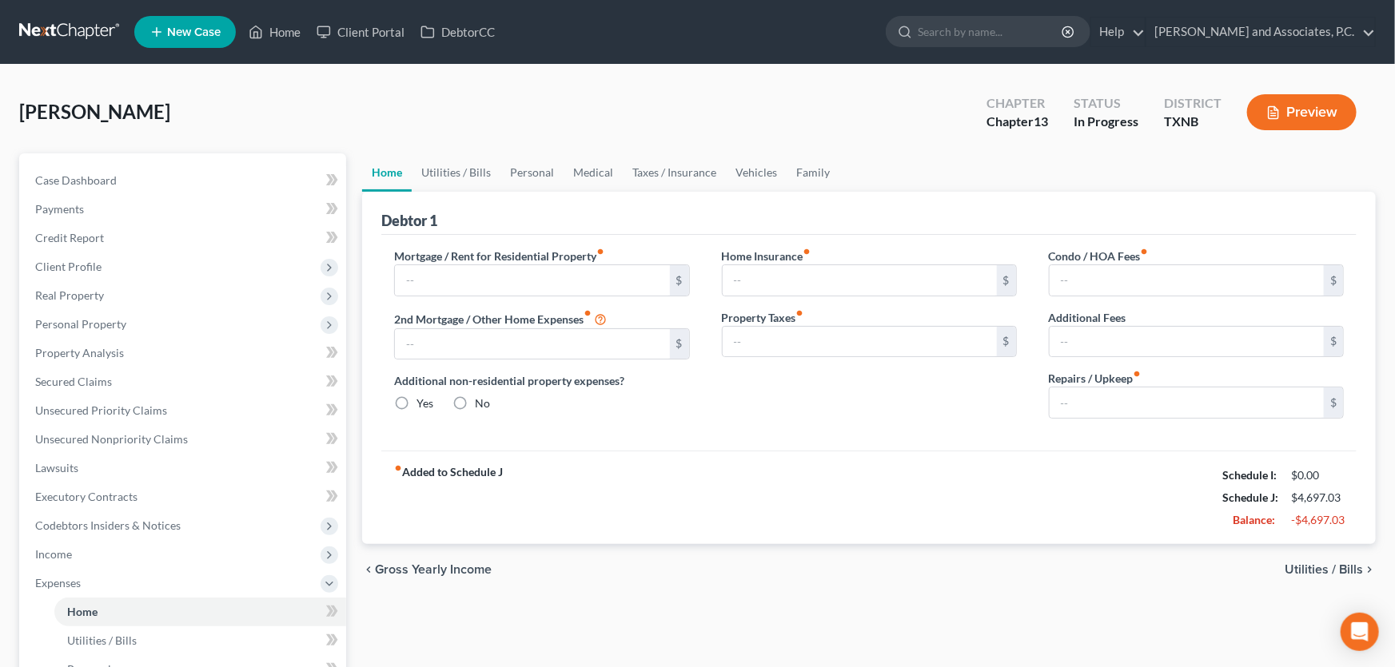
type input "863.00"
type input "0.00"
radio input "true"
type input "0.00"
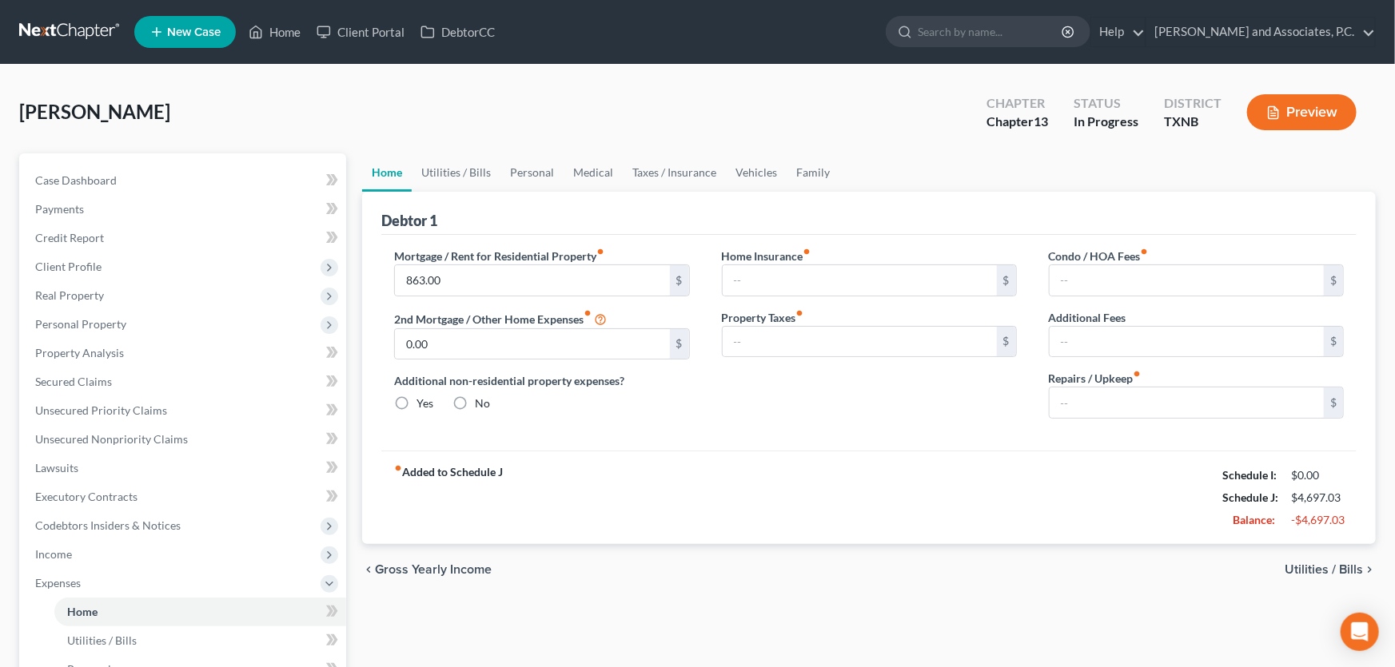
type input "0.00"
type input "150.00"
click at [450, 173] on link "Utilities / Bills" at bounding box center [453, 172] width 89 height 38
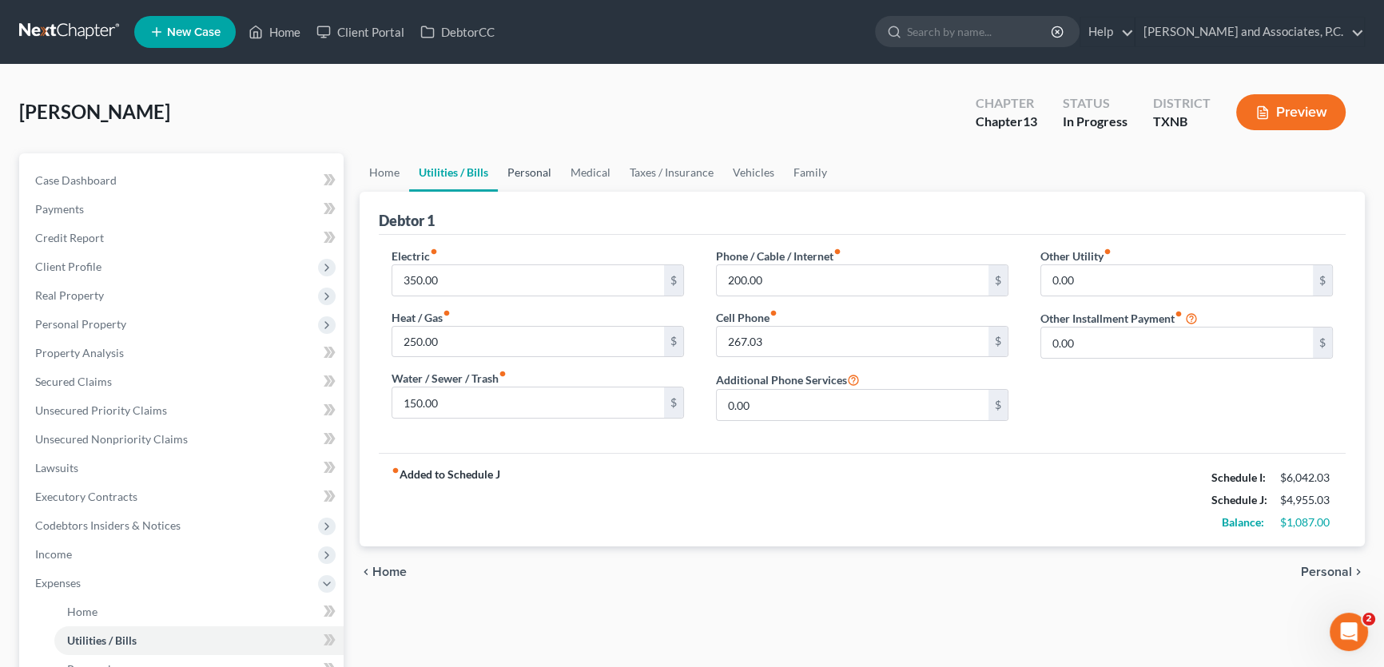
click at [520, 173] on link "Personal" at bounding box center [529, 172] width 63 height 38
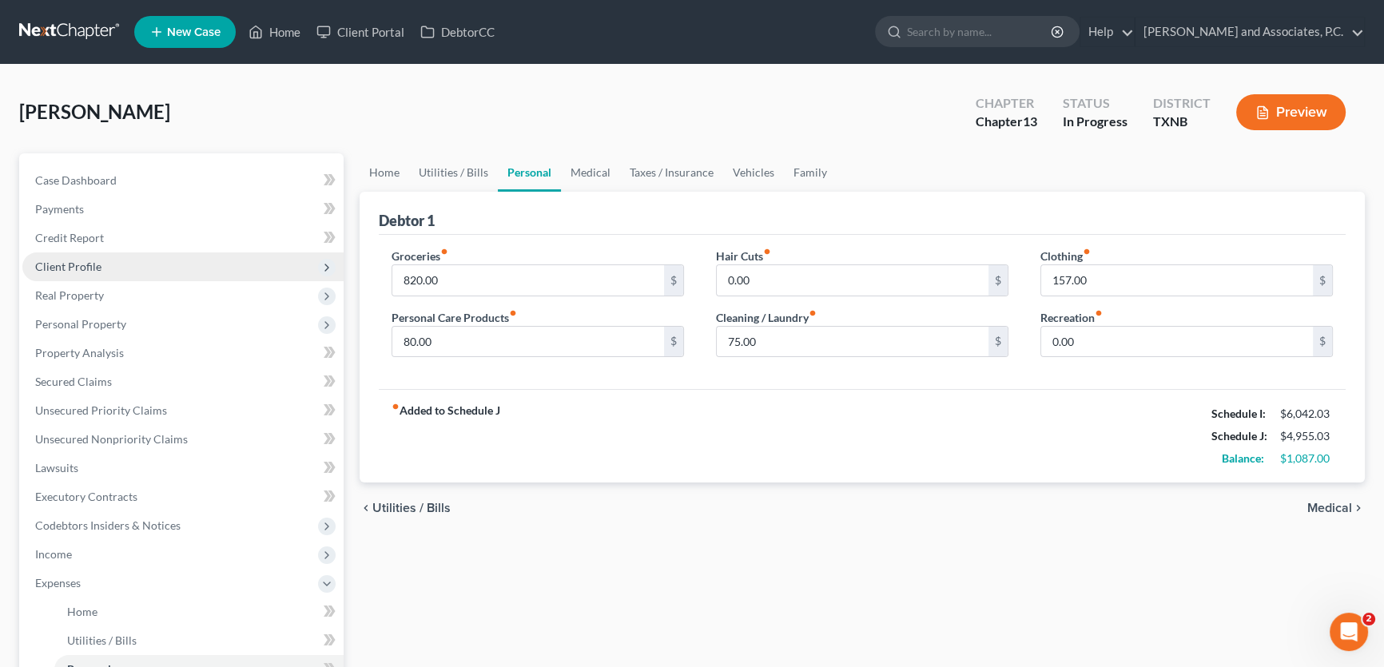
click at [151, 268] on span "Client Profile" at bounding box center [182, 267] width 321 height 29
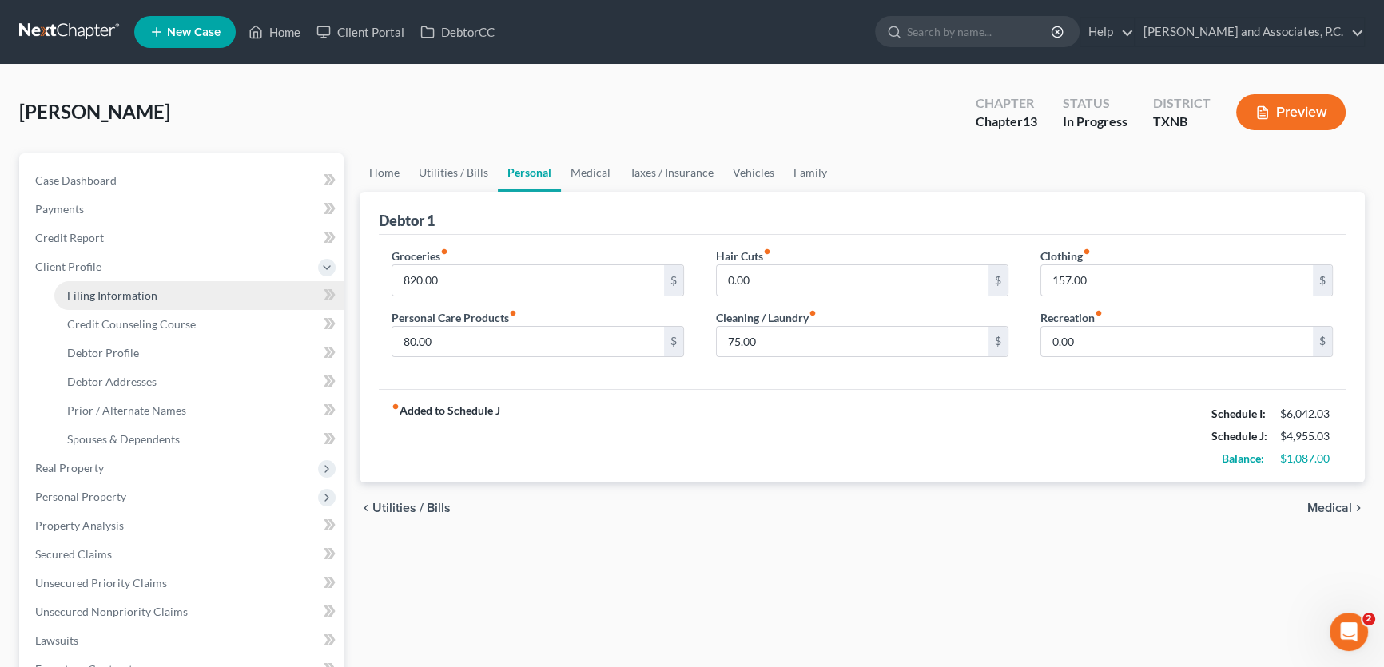
click at [153, 297] on span "Filing Information" at bounding box center [112, 296] width 90 height 14
select select "1"
select select "0"
select select "3"
select select "45"
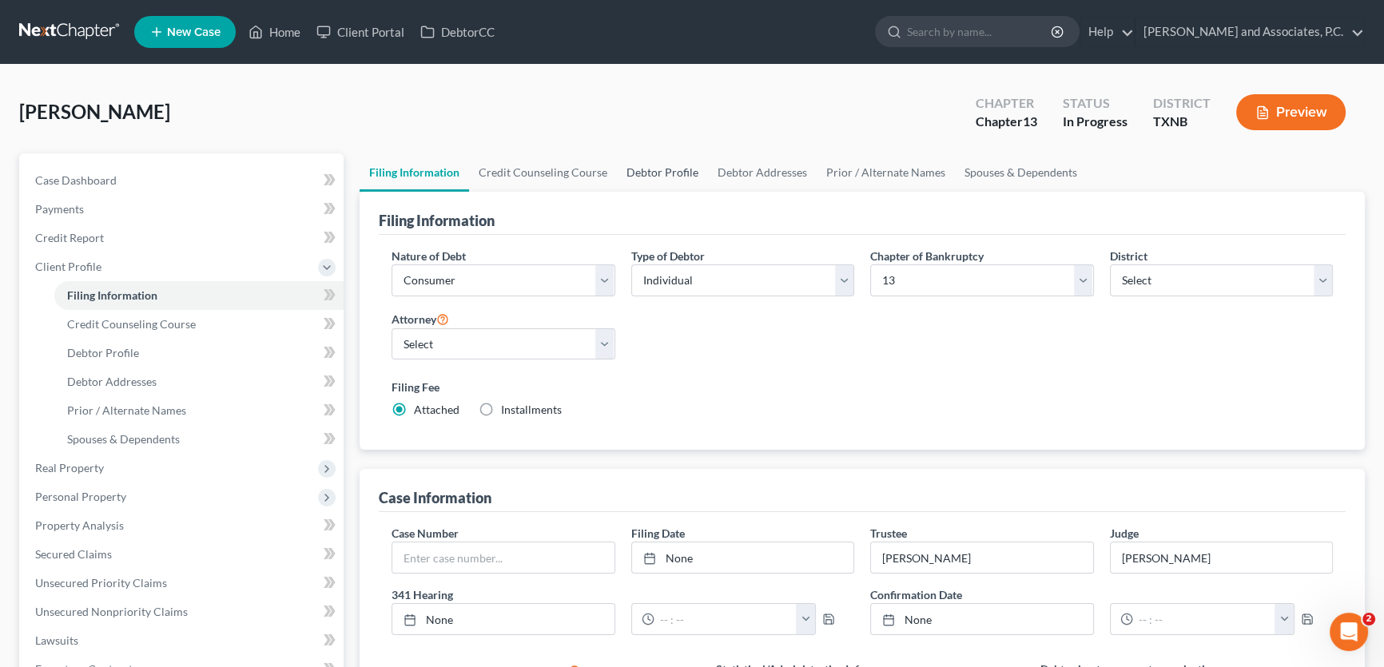
click at [665, 173] on link "Debtor Profile" at bounding box center [662, 172] width 91 height 38
select select "1"
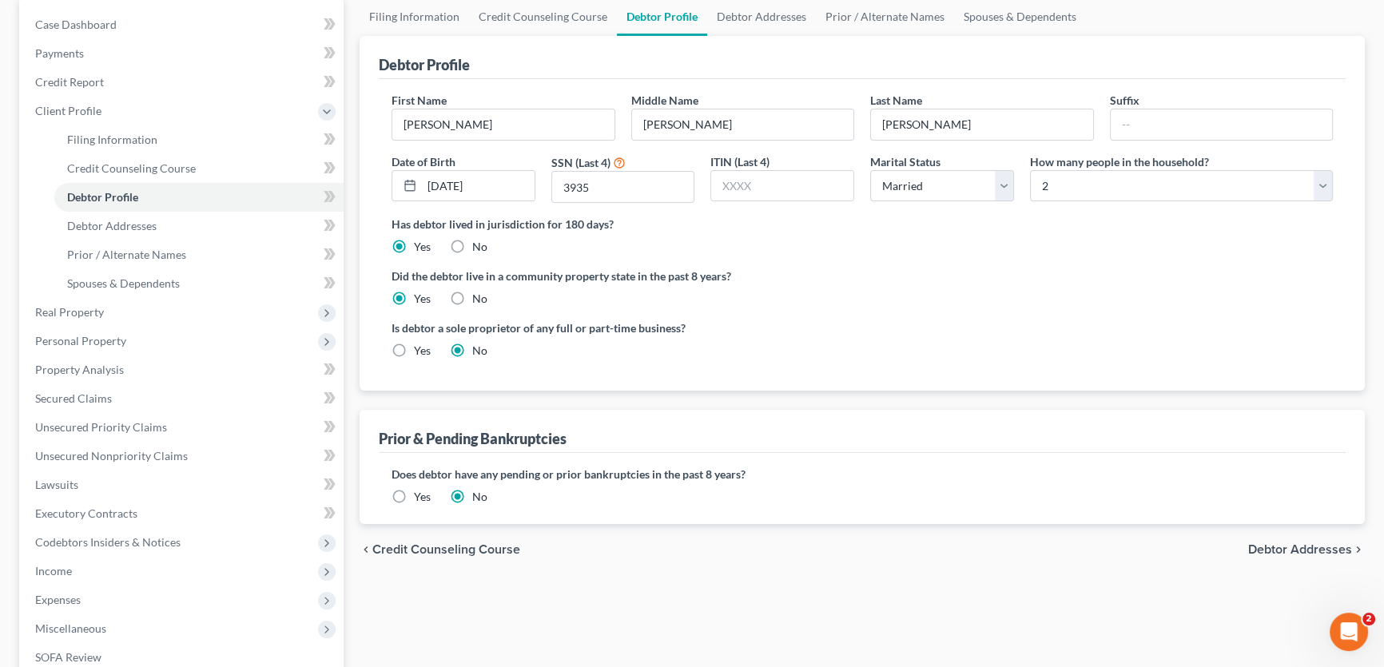
scroll to position [217, 0]
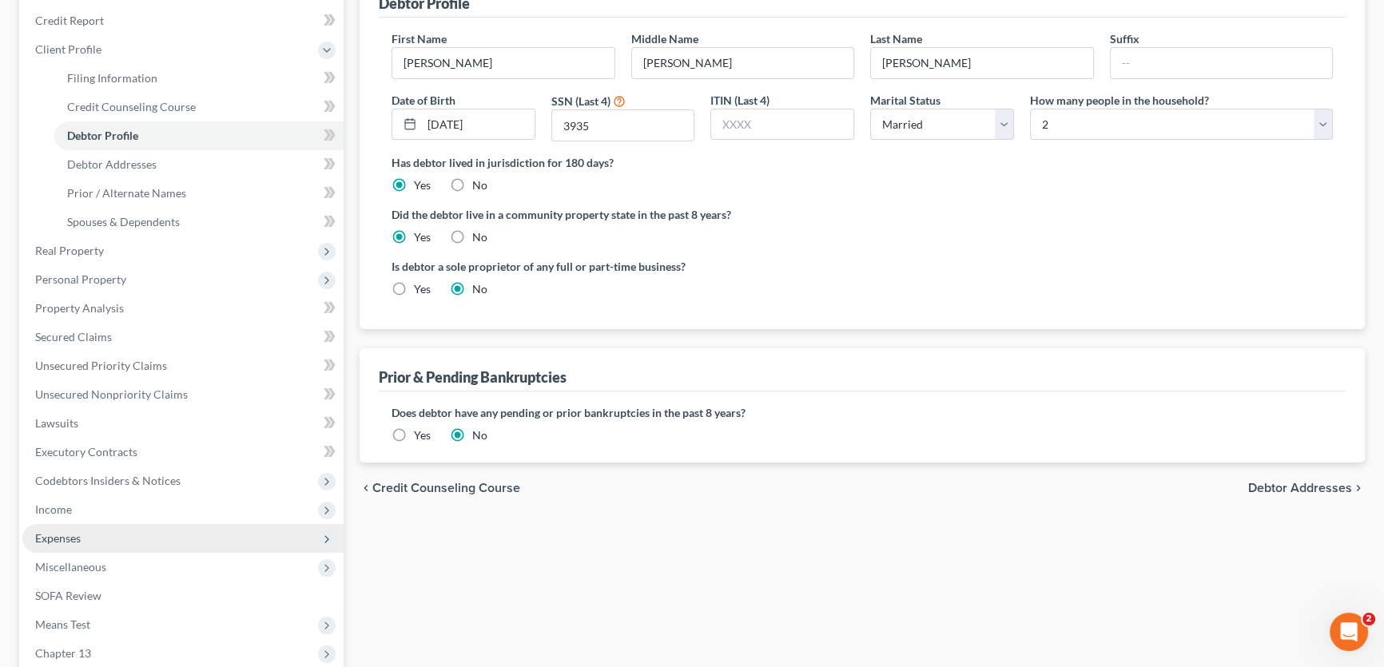
click at [90, 527] on span "Expenses" at bounding box center [182, 538] width 321 height 29
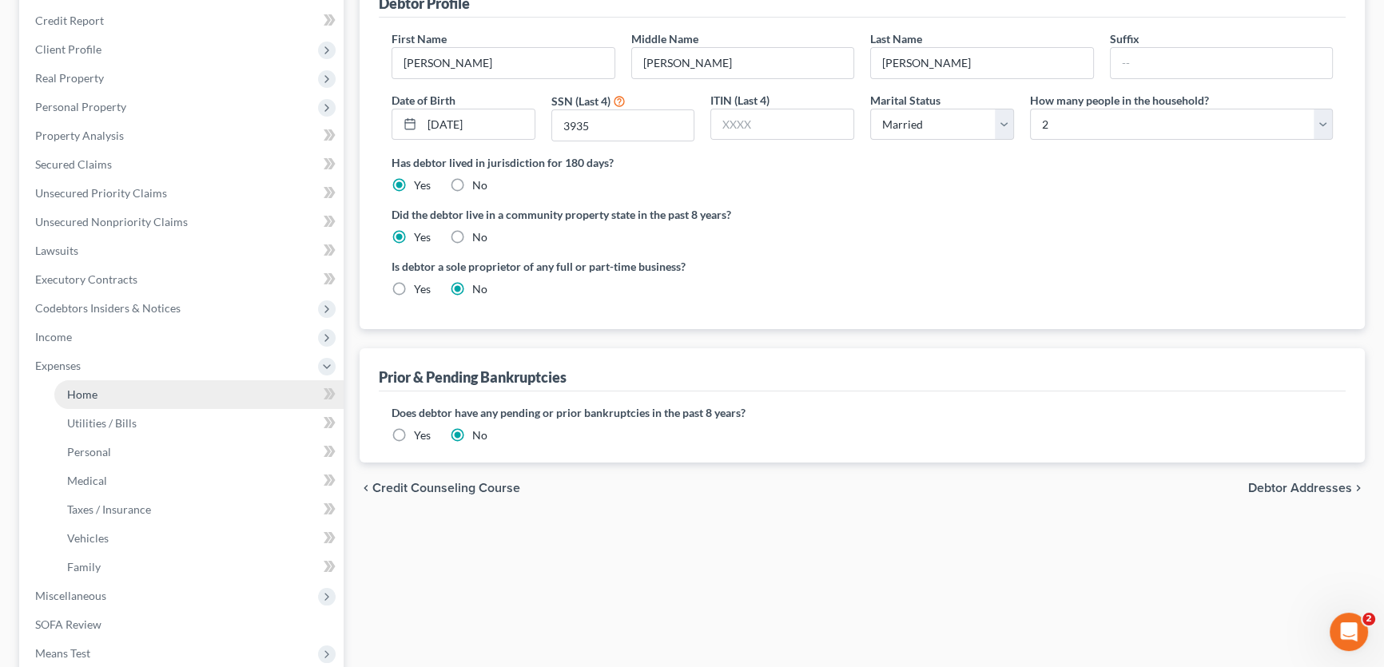
click at [99, 400] on link "Home" at bounding box center [198, 394] width 289 height 29
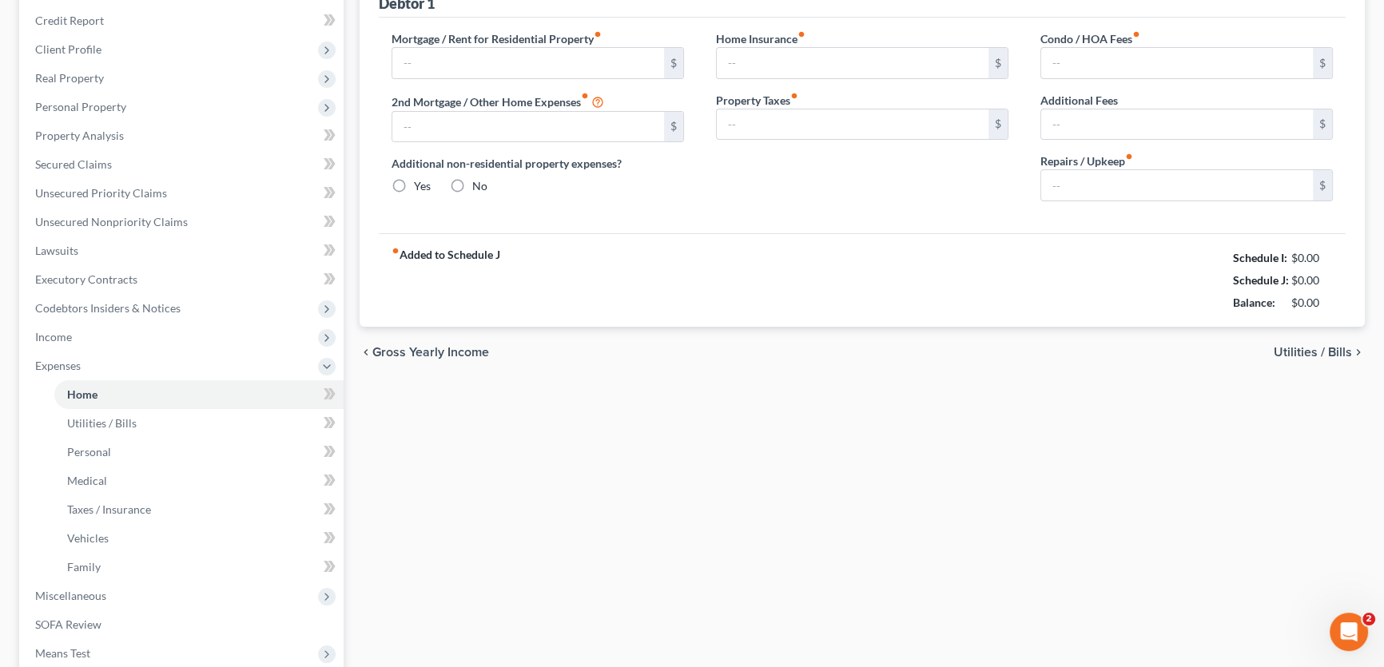
type input "863.00"
type input "0.00"
radio input "true"
type input "0.00"
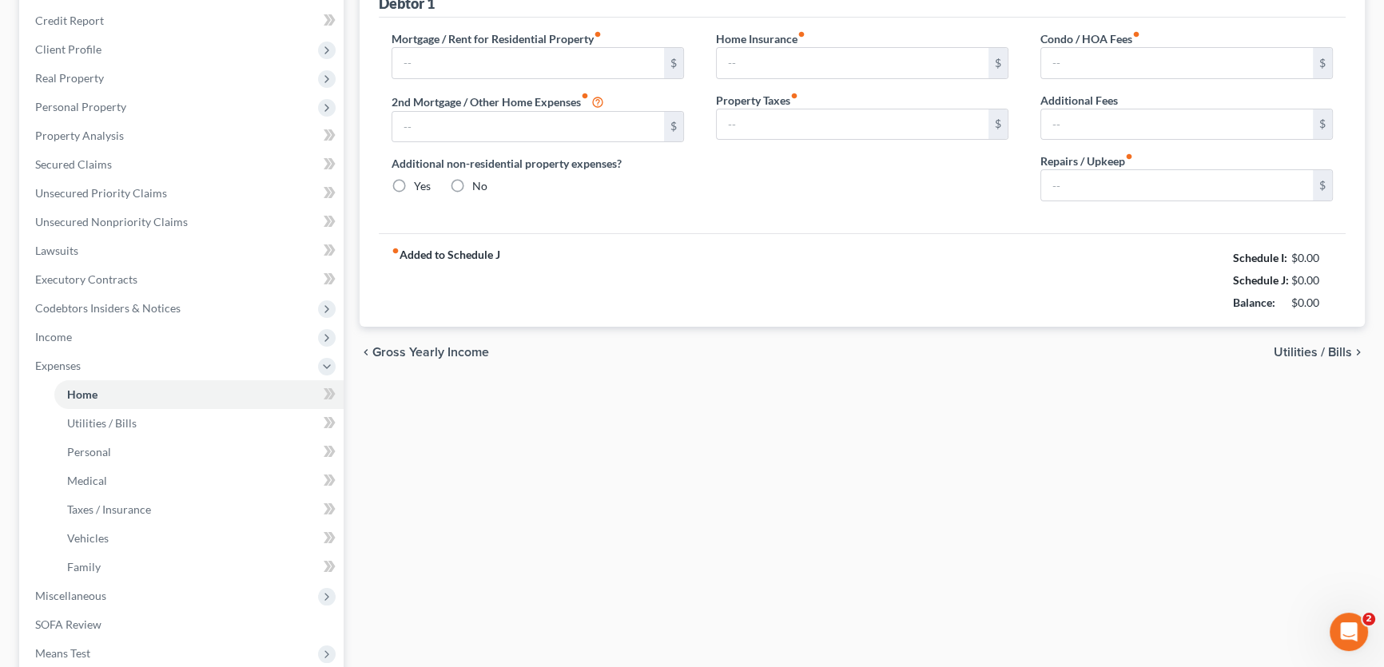
type input "0.00"
type input "150.00"
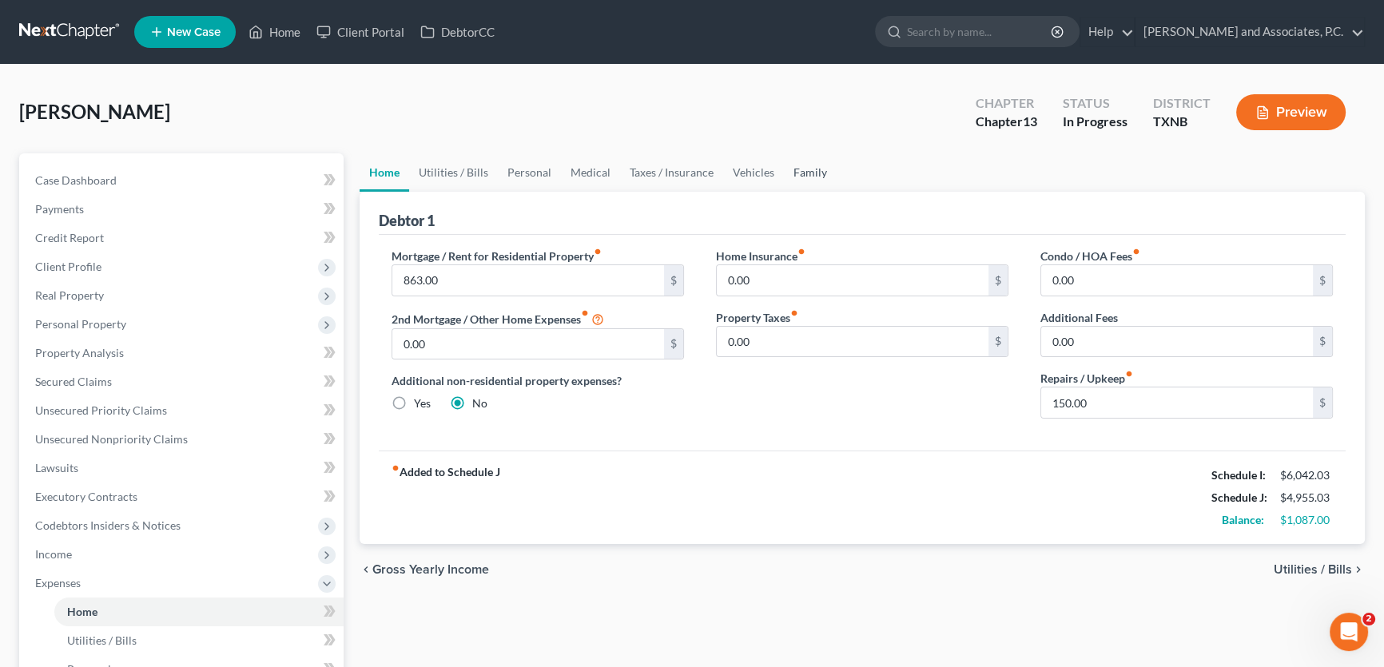
click at [791, 166] on link "Family" at bounding box center [810, 172] width 53 height 38
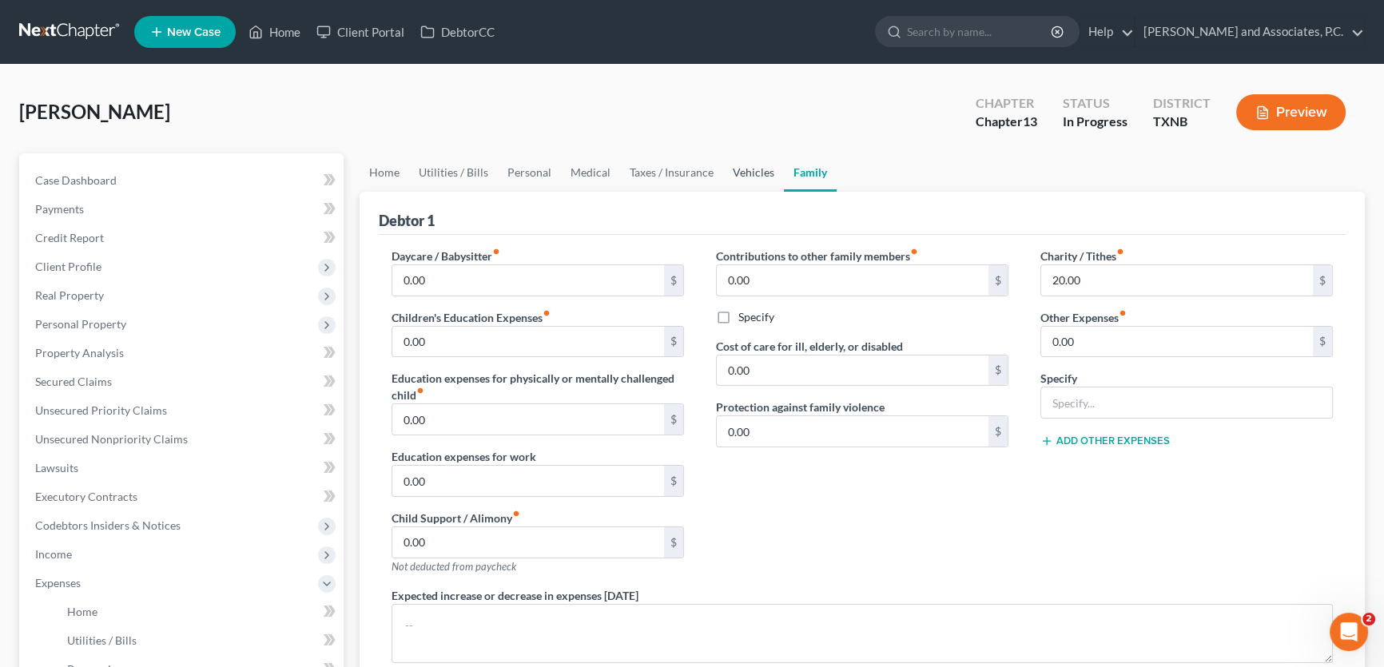
click at [742, 175] on link "Vehicles" at bounding box center [753, 172] width 61 height 38
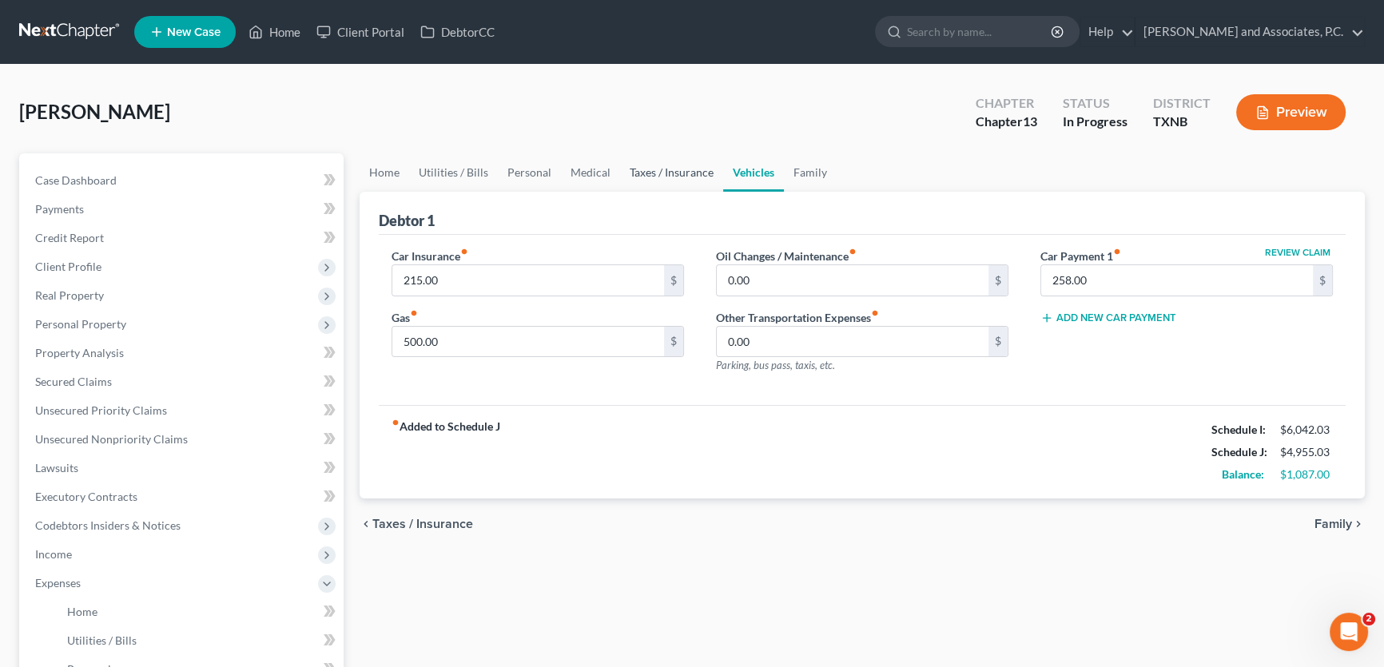
click at [680, 175] on link "Taxes / Insurance" at bounding box center [671, 172] width 103 height 38
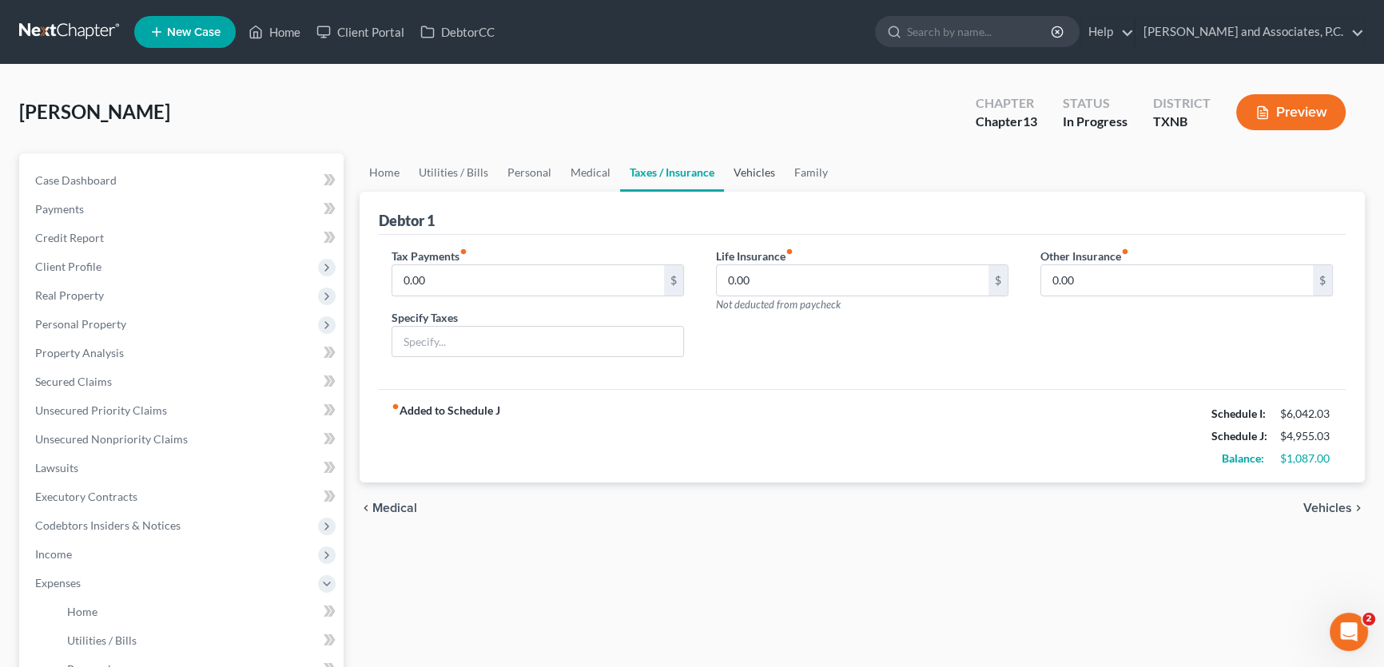
click at [758, 170] on link "Vehicles" at bounding box center [754, 172] width 61 height 38
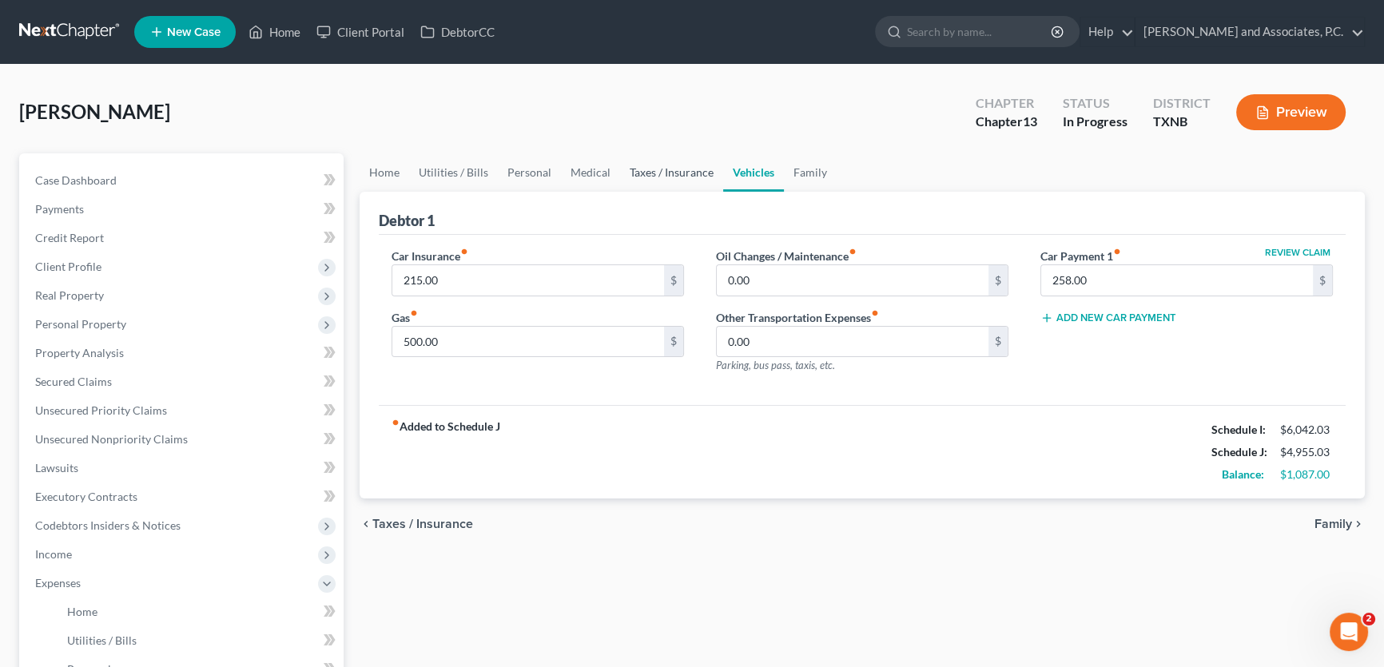
click at [664, 168] on link "Taxes / Insurance" at bounding box center [671, 172] width 103 height 38
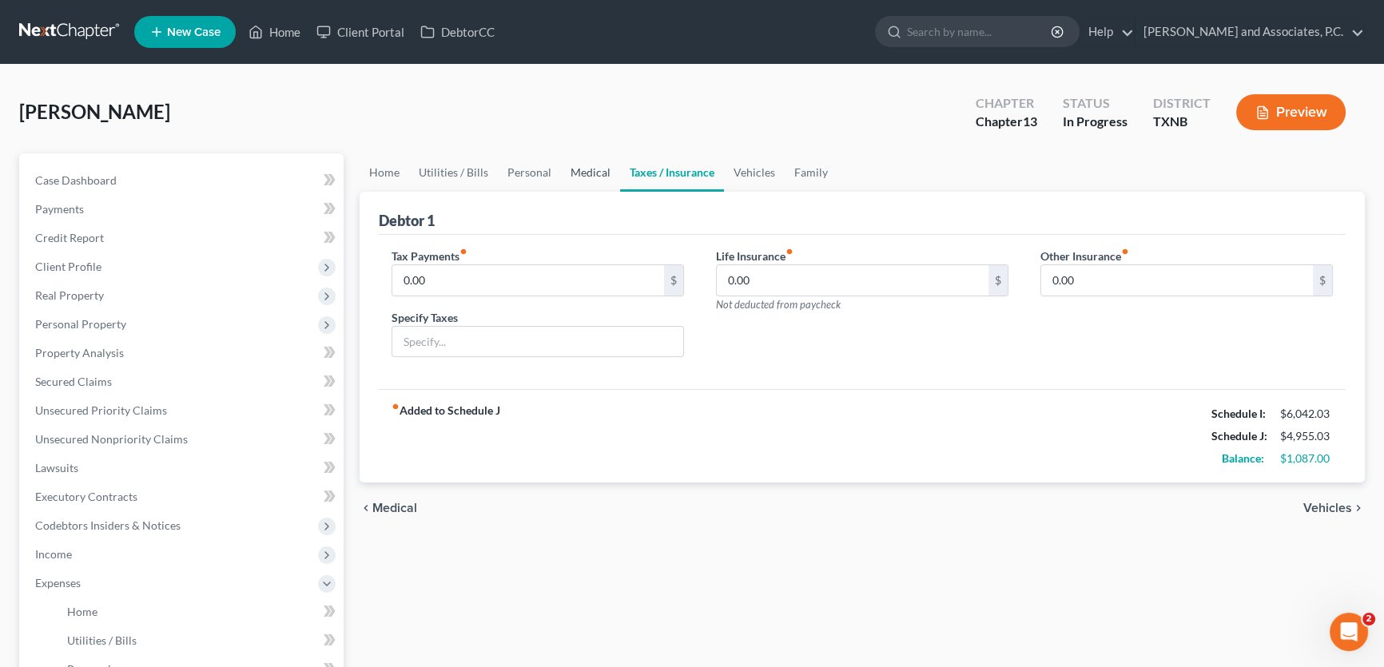
click at [596, 170] on link "Medical" at bounding box center [590, 172] width 59 height 38
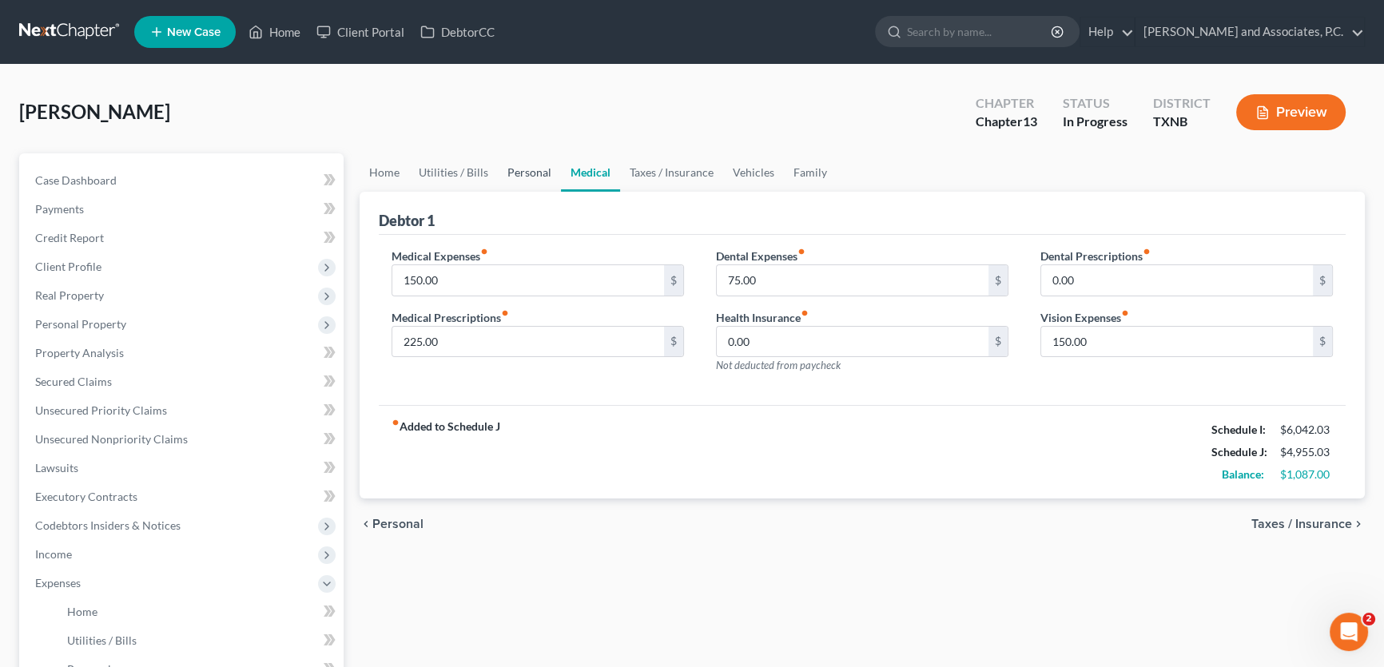
click at [534, 173] on link "Personal" at bounding box center [529, 172] width 63 height 38
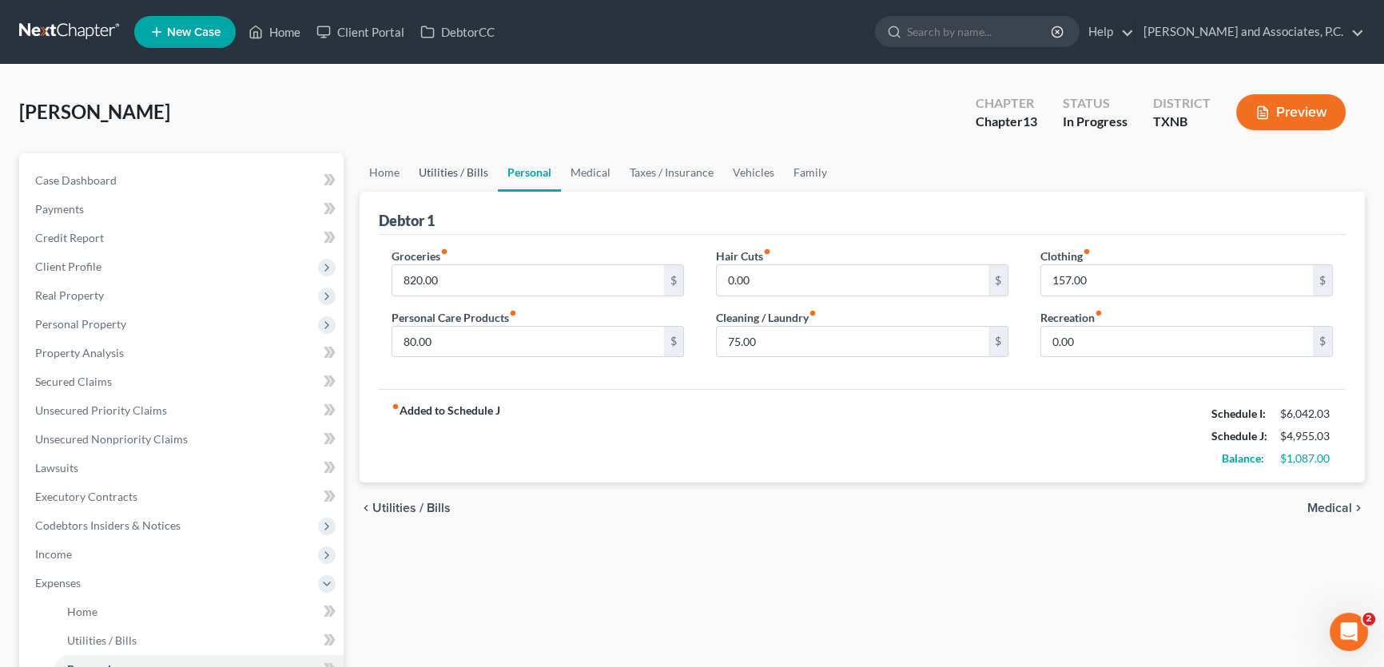
click at [464, 173] on link "Utilities / Bills" at bounding box center [453, 172] width 89 height 38
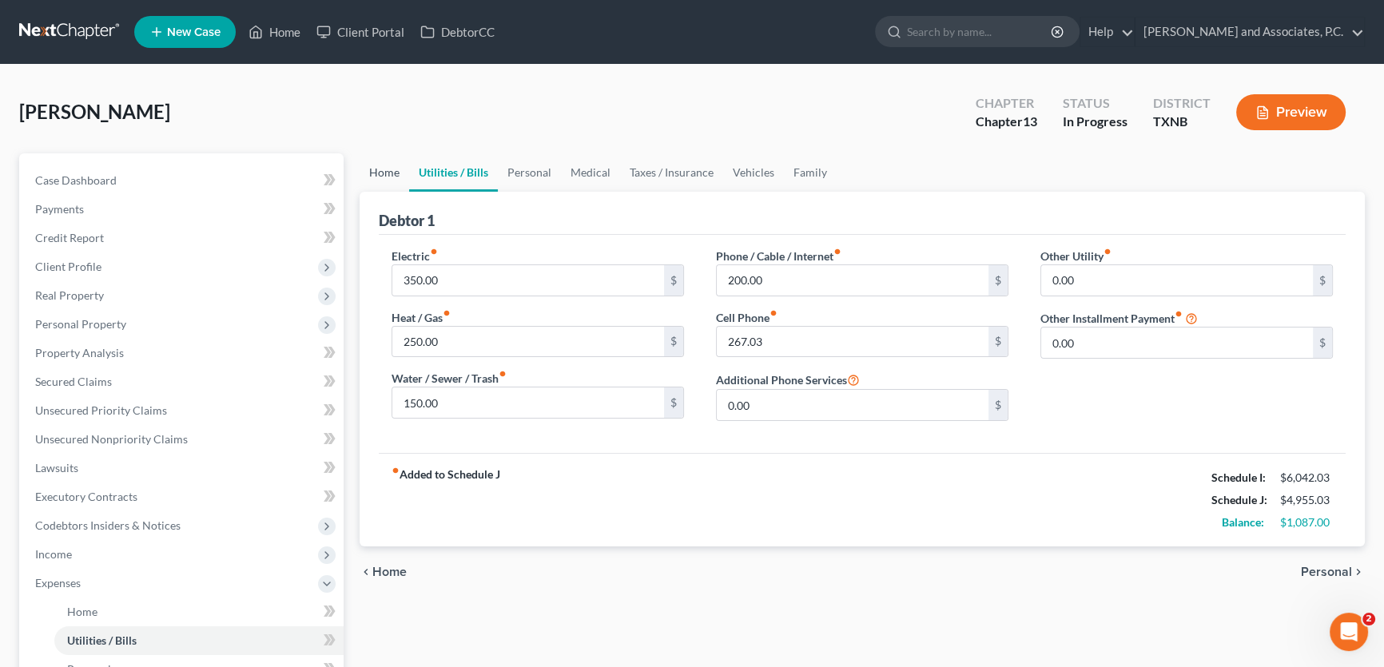
click at [384, 169] on link "Home" at bounding box center [385, 172] width 50 height 38
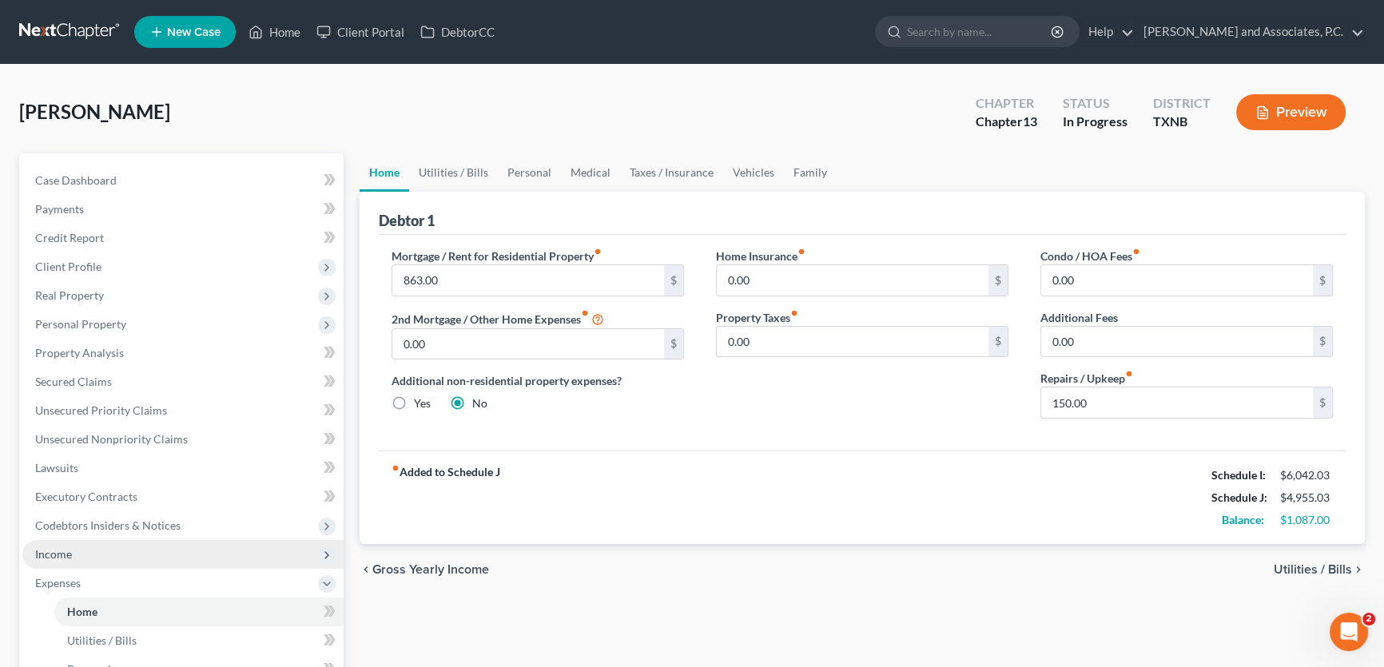
click at [97, 555] on span "Income" at bounding box center [182, 554] width 321 height 29
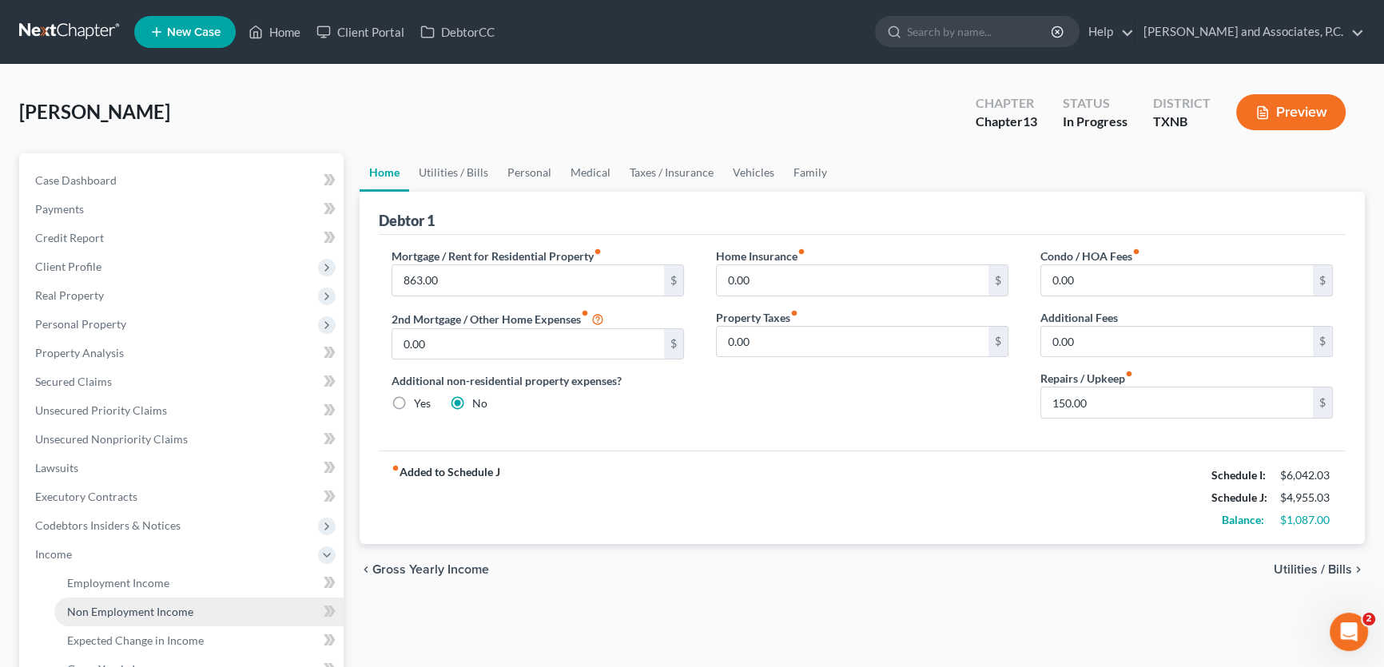
click at [107, 618] on link "Non Employment Income" at bounding box center [198, 612] width 289 height 29
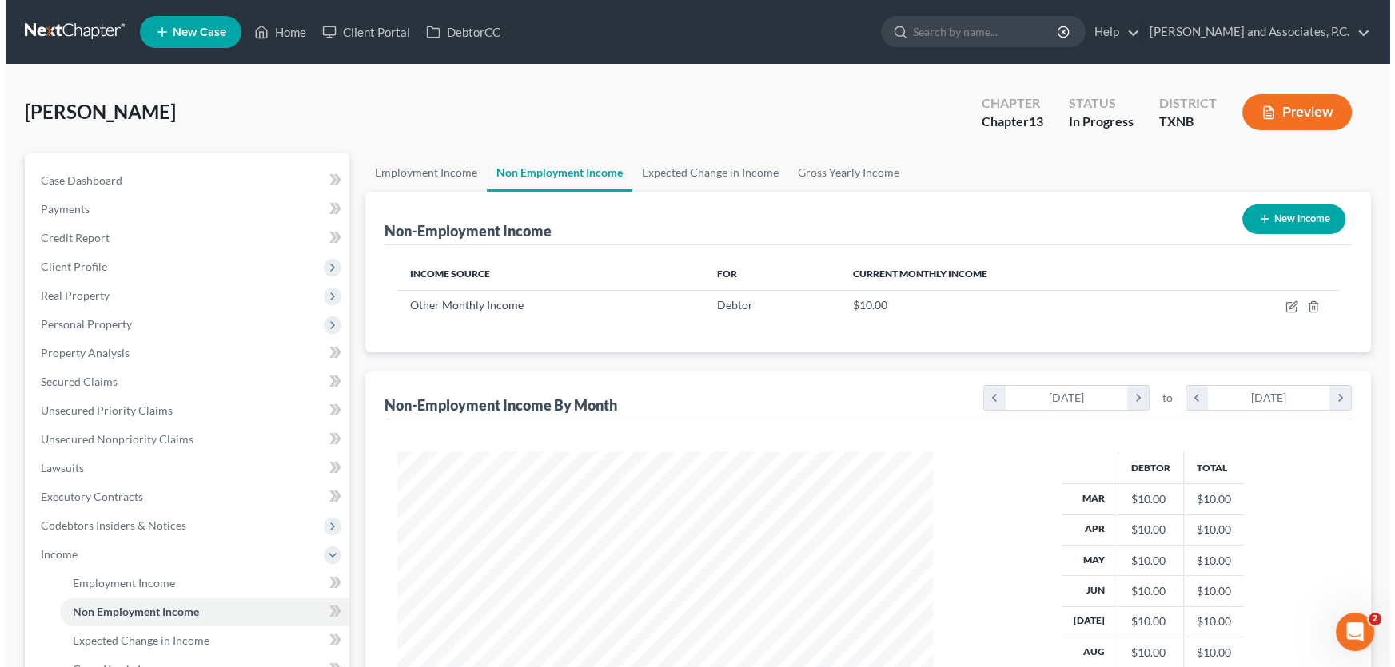
scroll to position [286, 567]
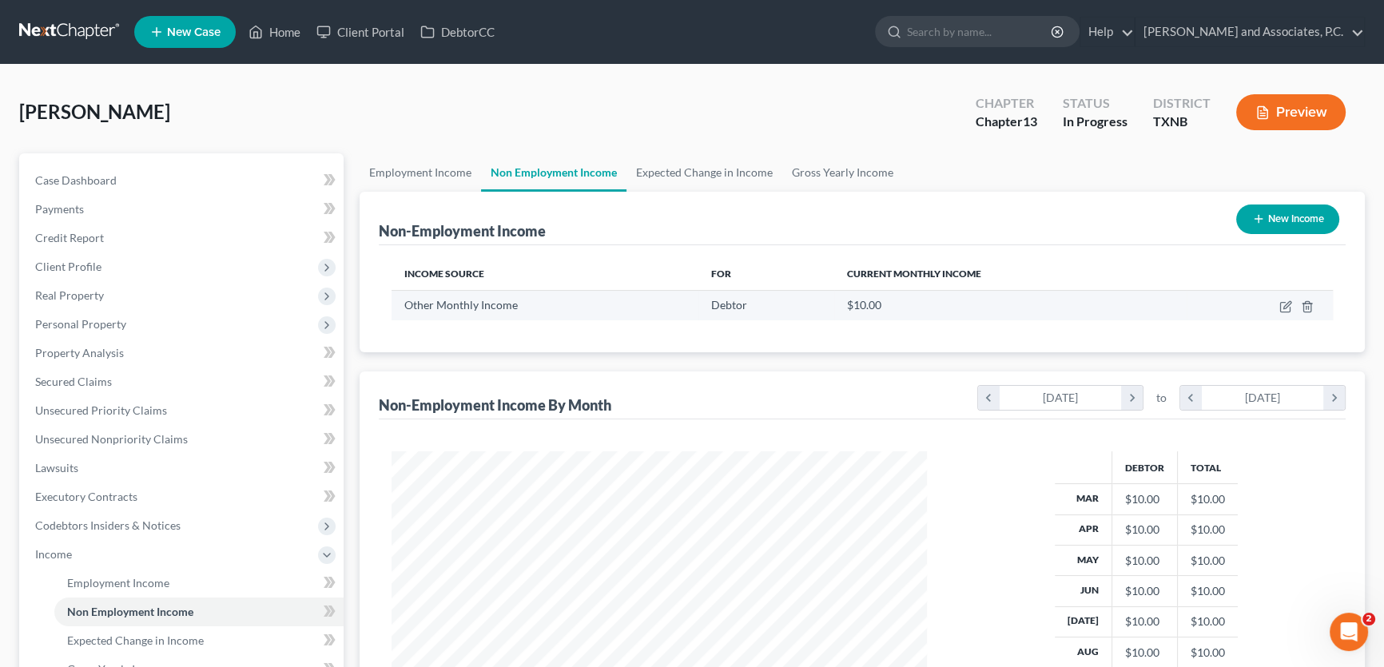
click at [1278, 303] on td at bounding box center [1260, 305] width 146 height 30
click at [1287, 305] on icon "button" at bounding box center [1286, 307] width 13 height 13
select select "13"
select select "0"
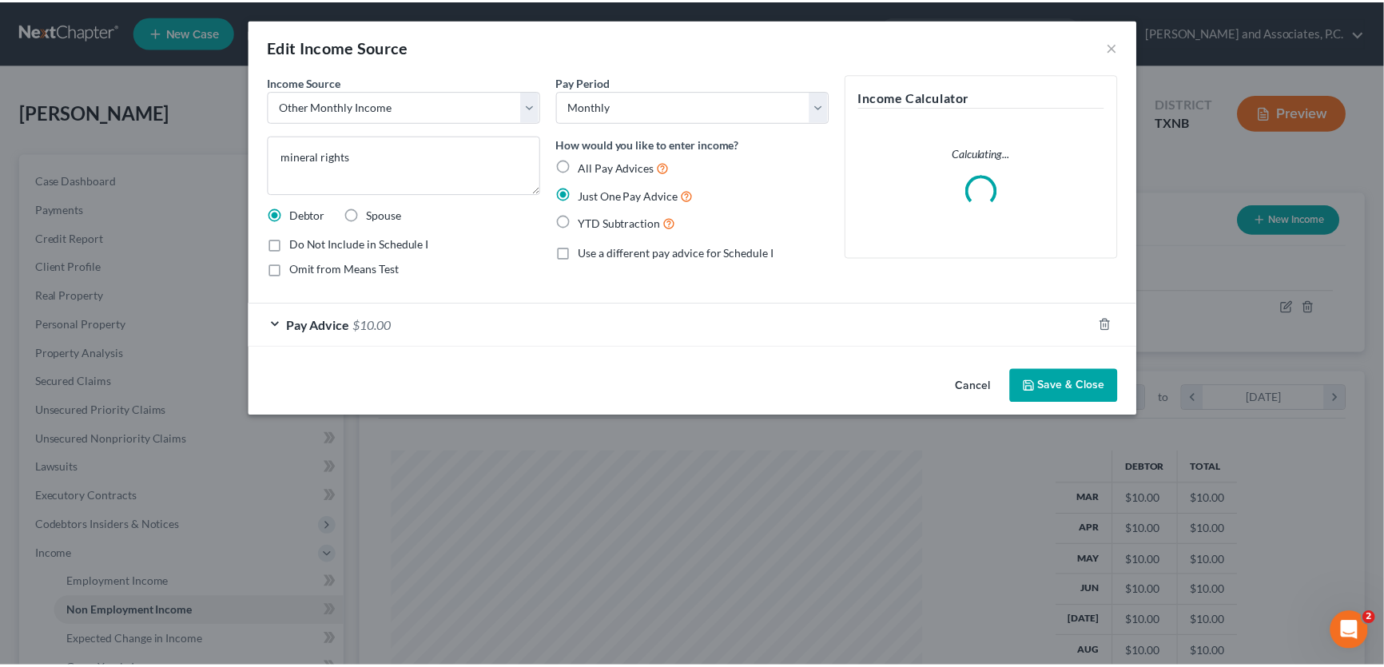
scroll to position [286, 572]
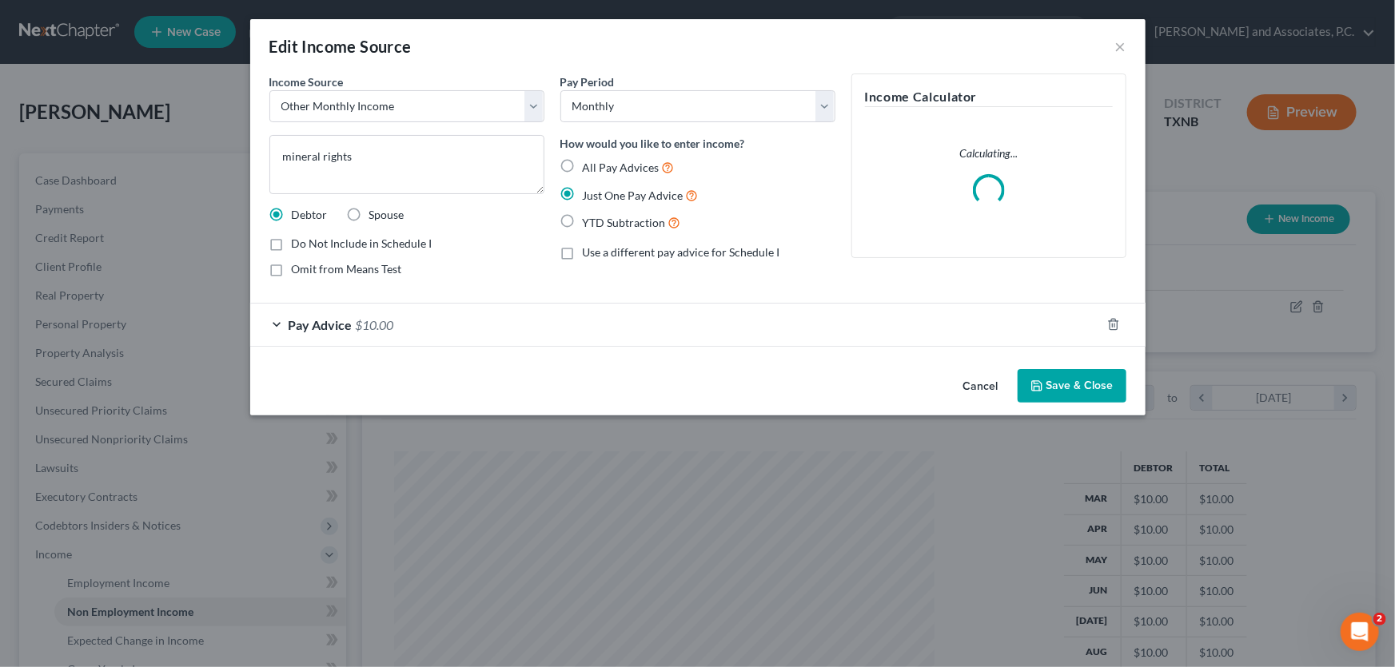
click at [972, 386] on button "Cancel" at bounding box center [980, 387] width 61 height 32
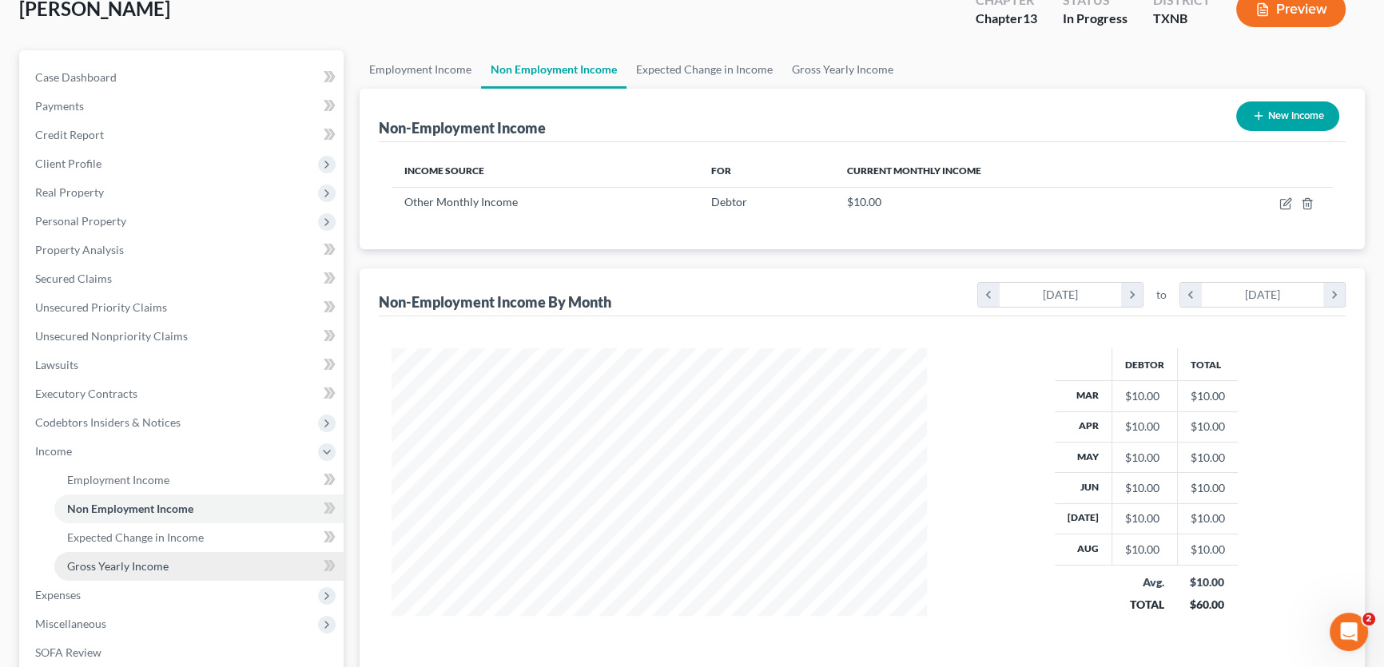
scroll to position [352, 0]
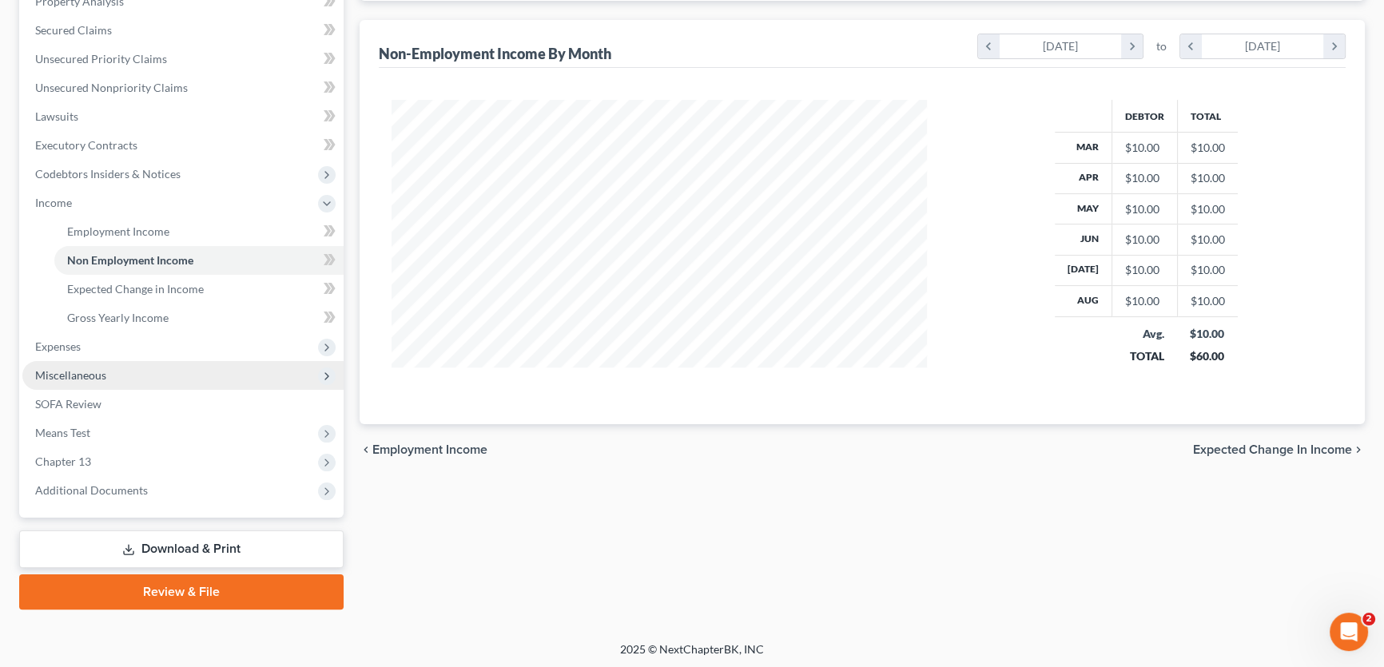
click at [98, 376] on span "Miscellaneous" at bounding box center [70, 375] width 71 height 14
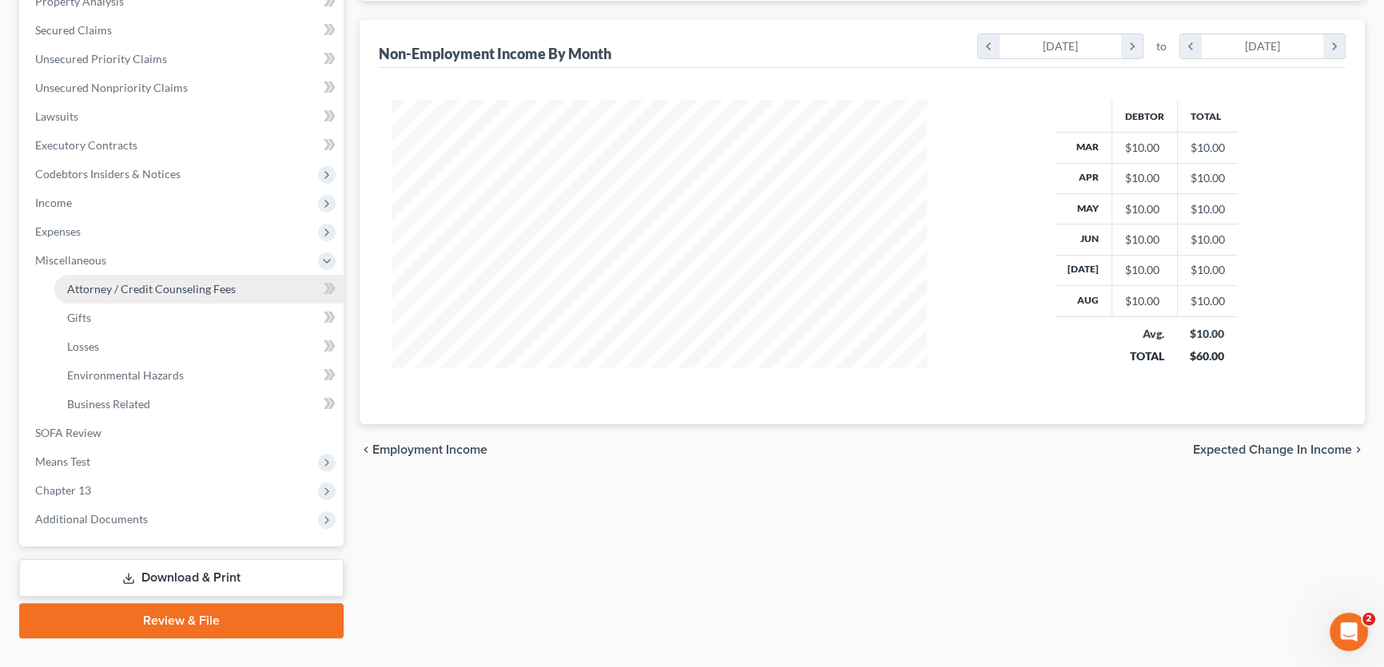
click at [119, 287] on span "Attorney / Credit Counseling Fees" at bounding box center [151, 289] width 169 height 14
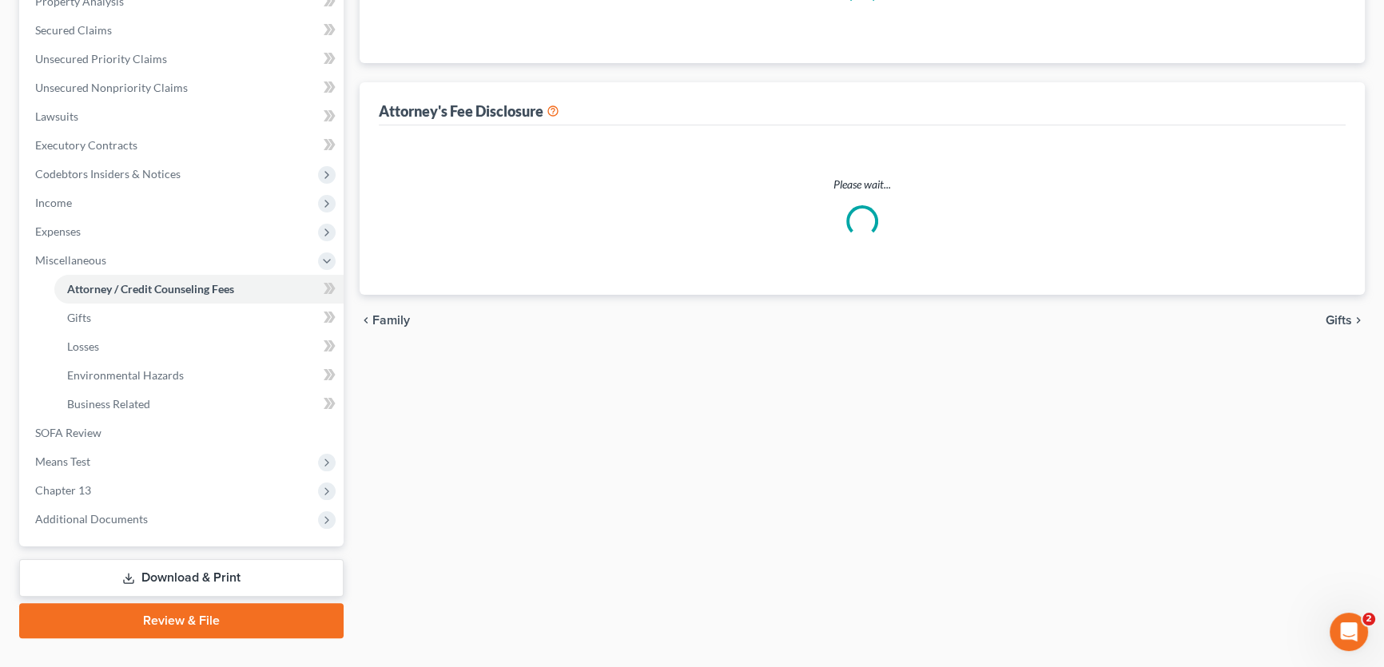
select select "1"
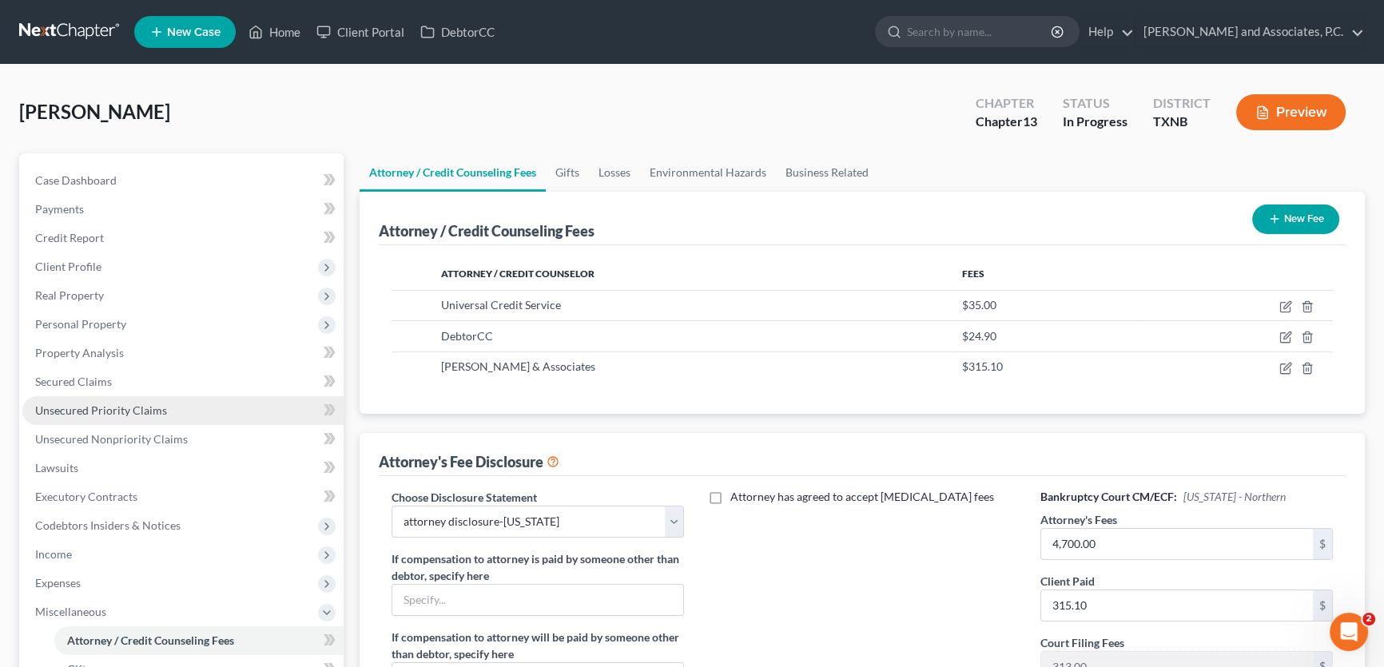
click at [141, 412] on span "Unsecured Priority Claims" at bounding box center [101, 411] width 132 height 14
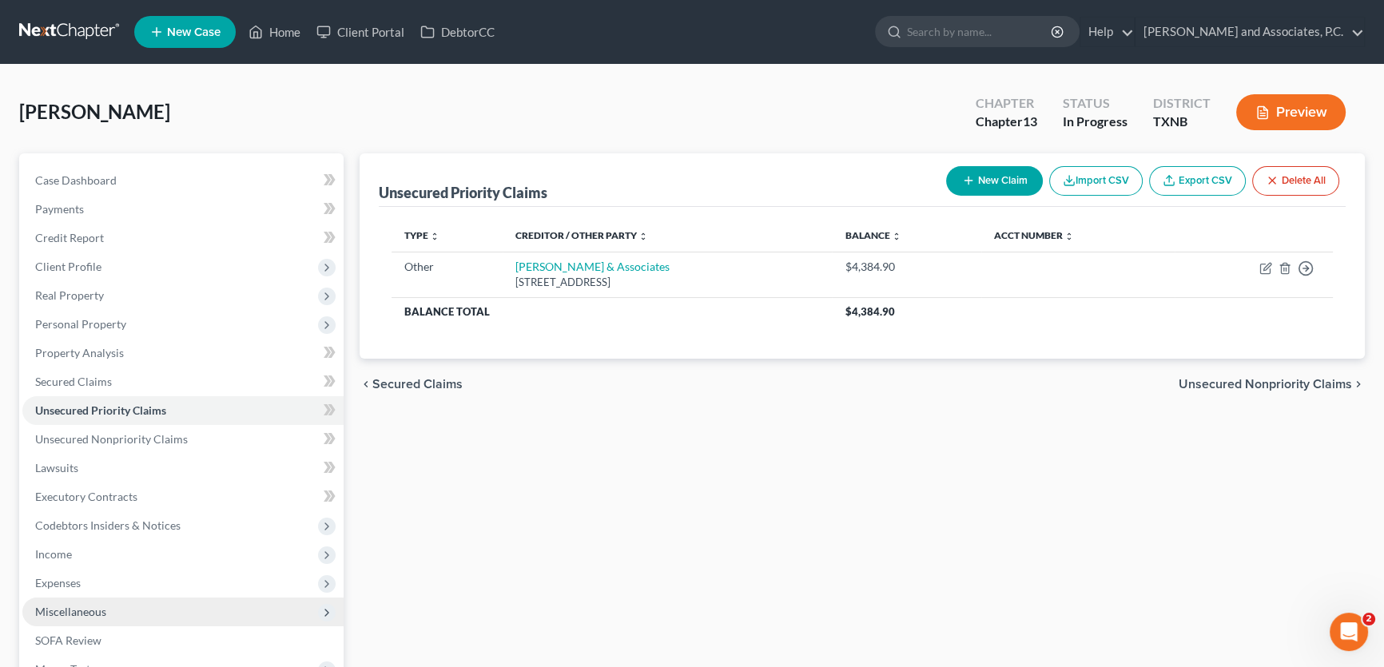
click at [94, 606] on span "Miscellaneous" at bounding box center [70, 612] width 71 height 14
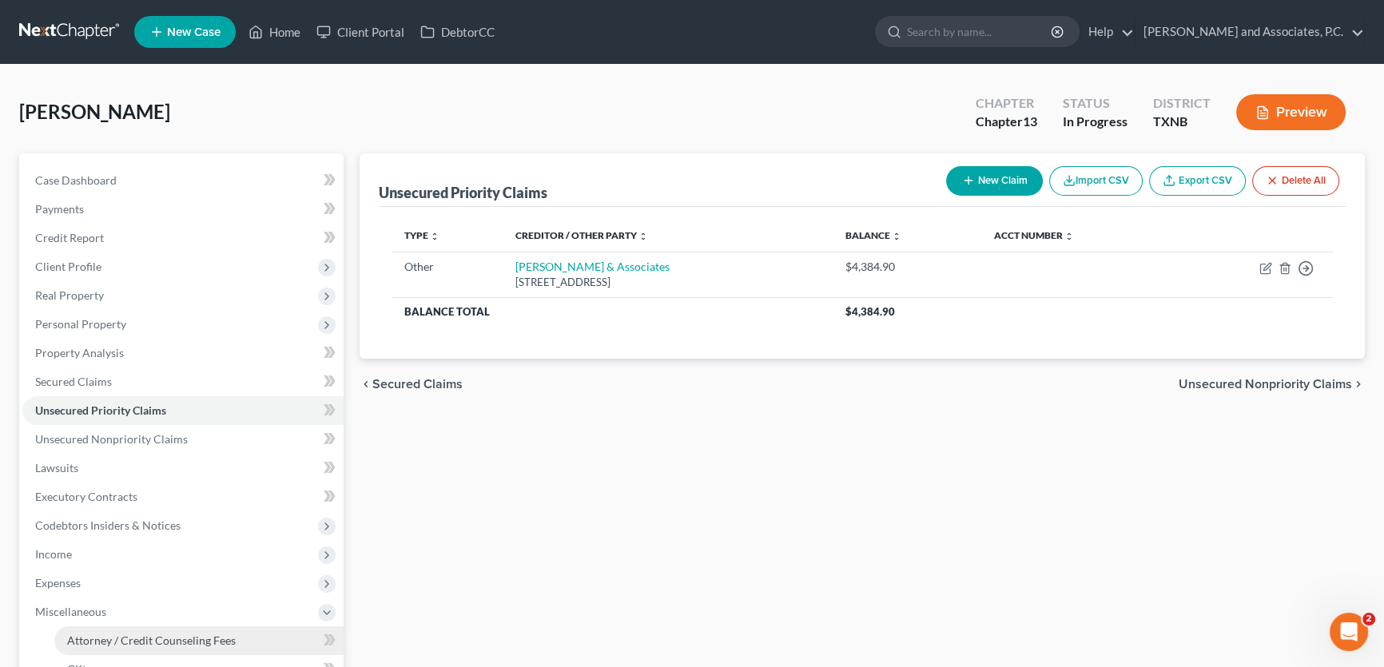
click at [75, 638] on span "Attorney / Credit Counseling Fees" at bounding box center [151, 641] width 169 height 14
select select "1"
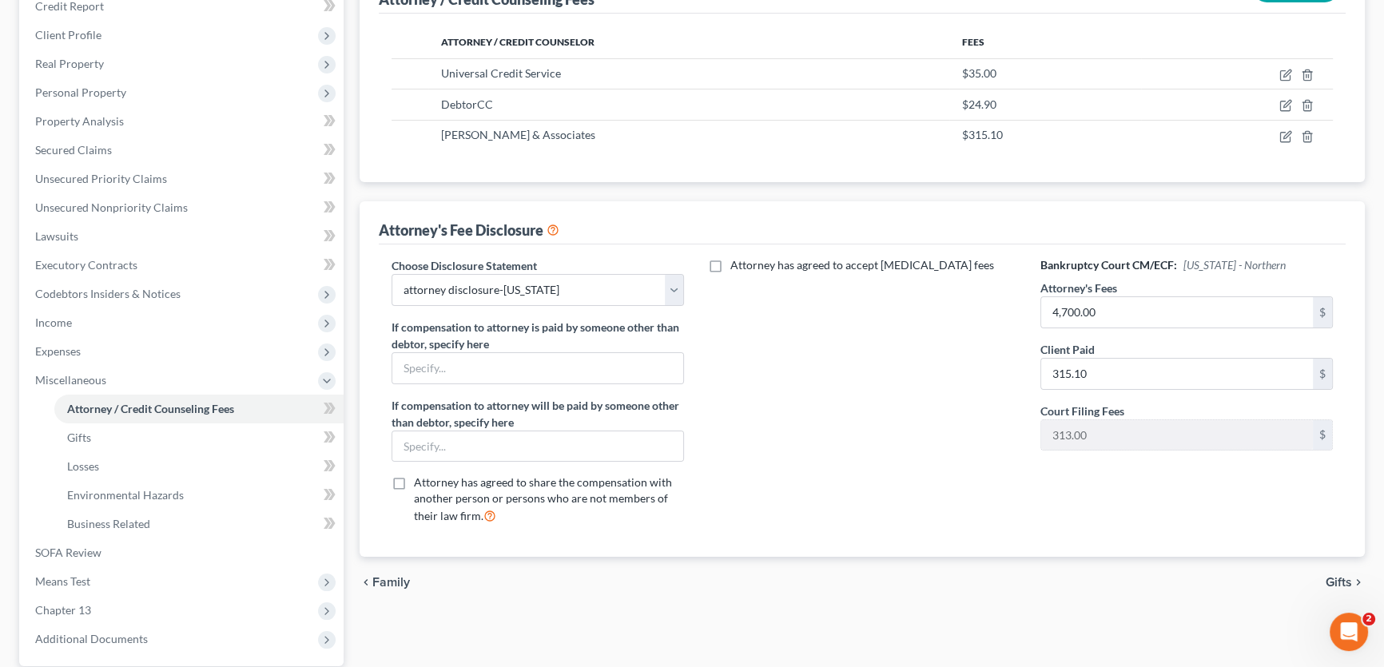
scroll to position [290, 0]
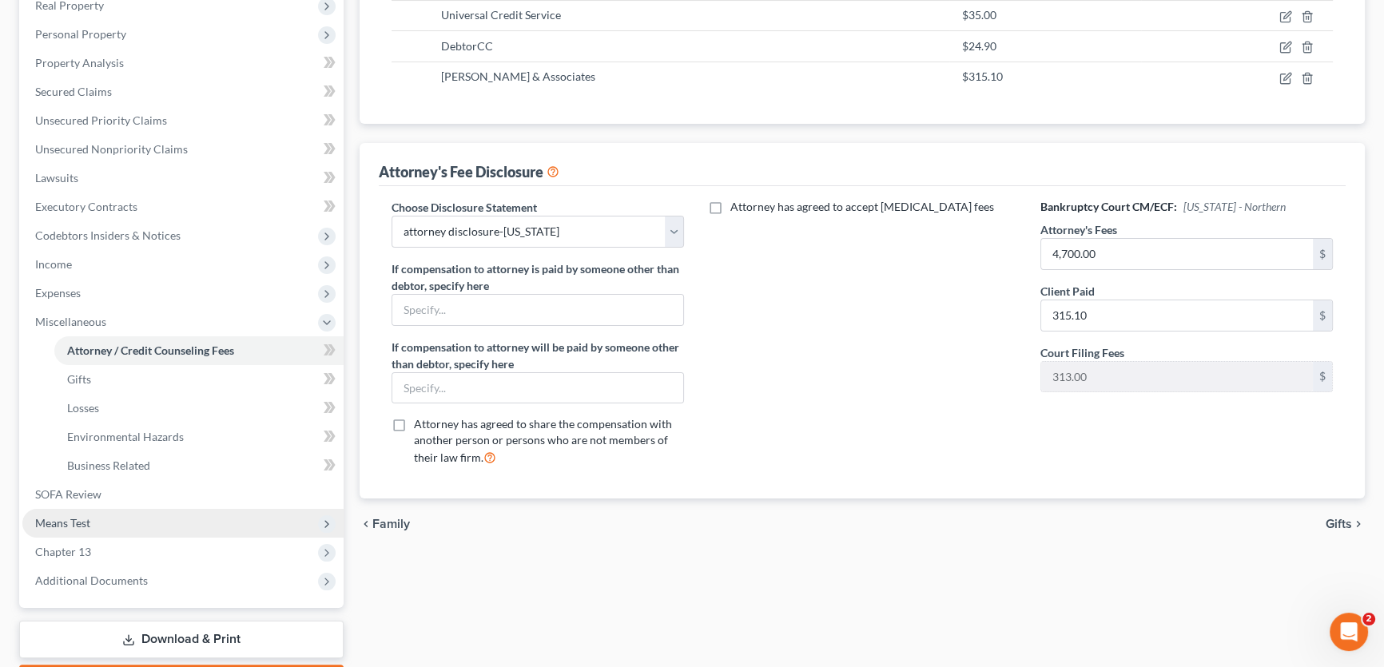
click at [169, 527] on span "Means Test" at bounding box center [182, 523] width 321 height 29
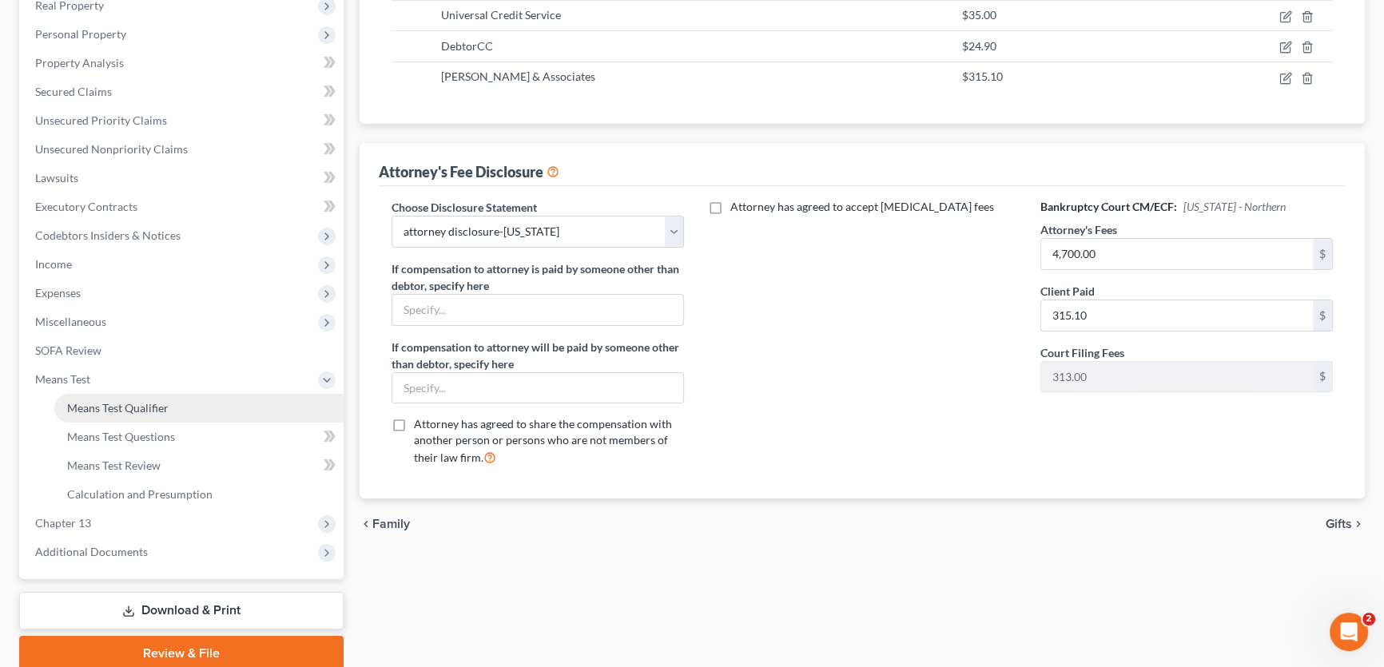
click at [165, 415] on link "Means Test Qualifier" at bounding box center [198, 408] width 289 height 29
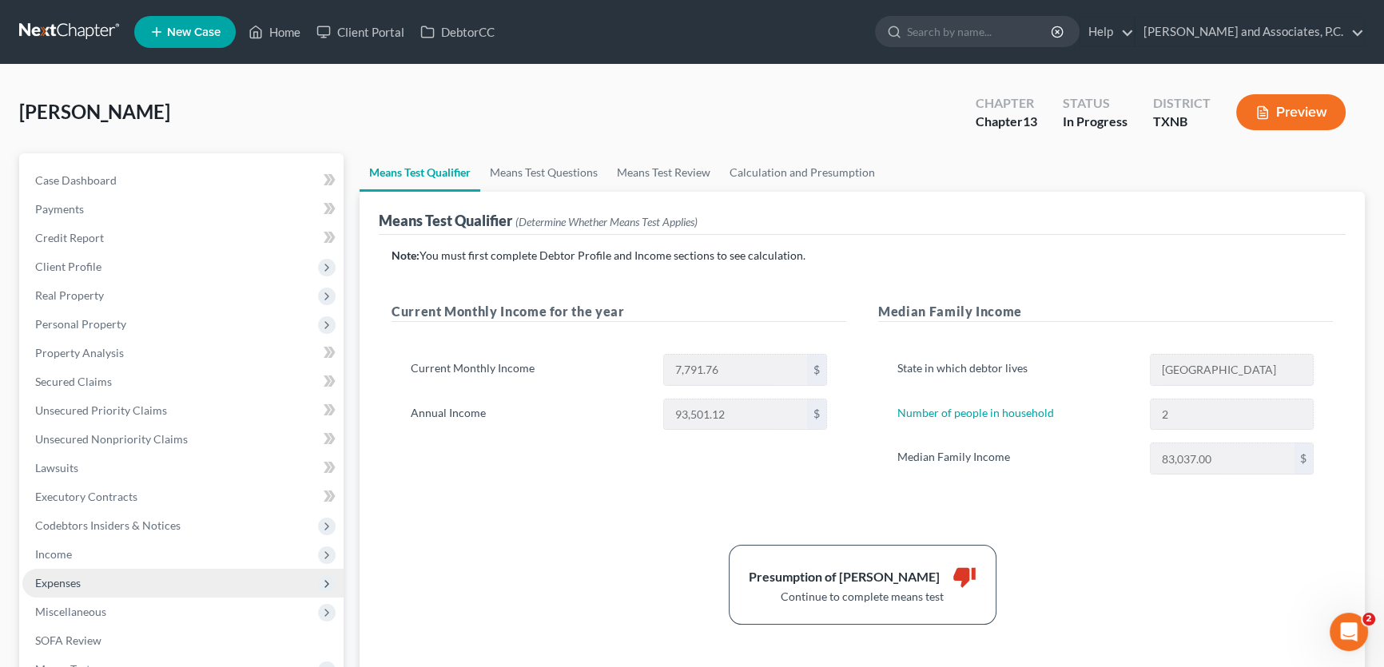
click at [76, 576] on span "Expenses" at bounding box center [58, 583] width 46 height 14
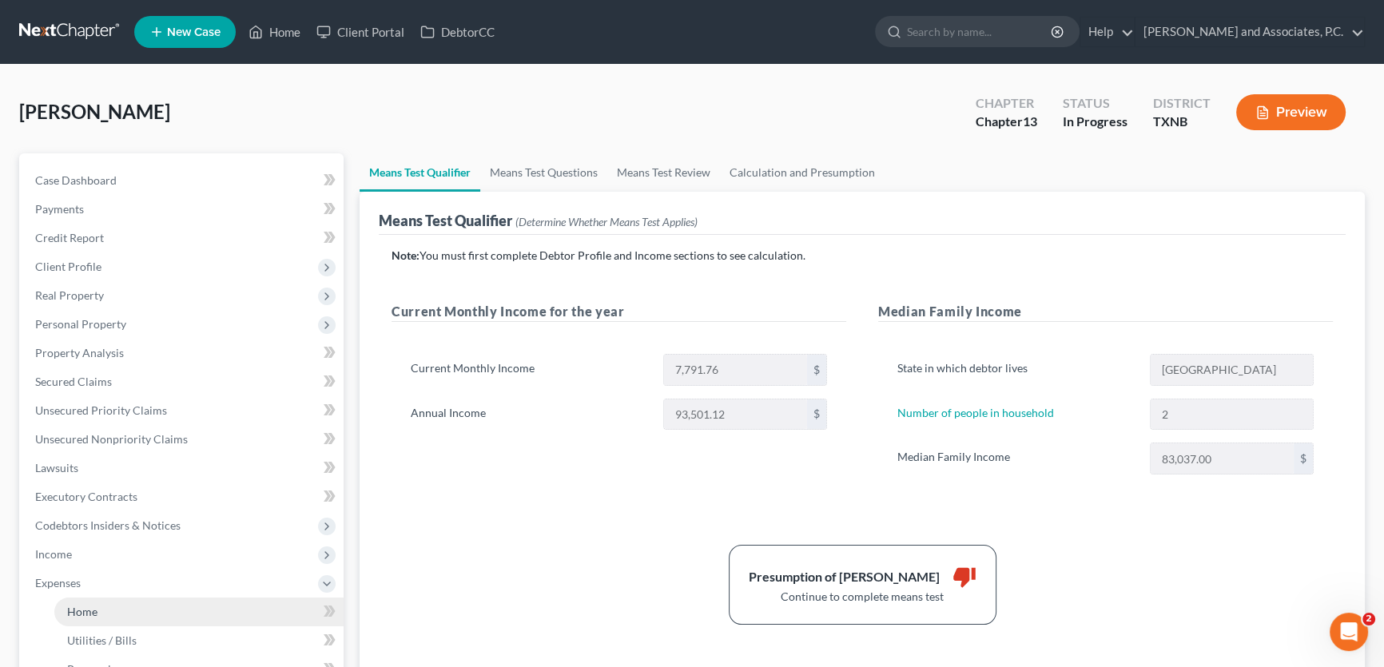
click at [85, 607] on span "Home" at bounding box center [82, 612] width 30 height 14
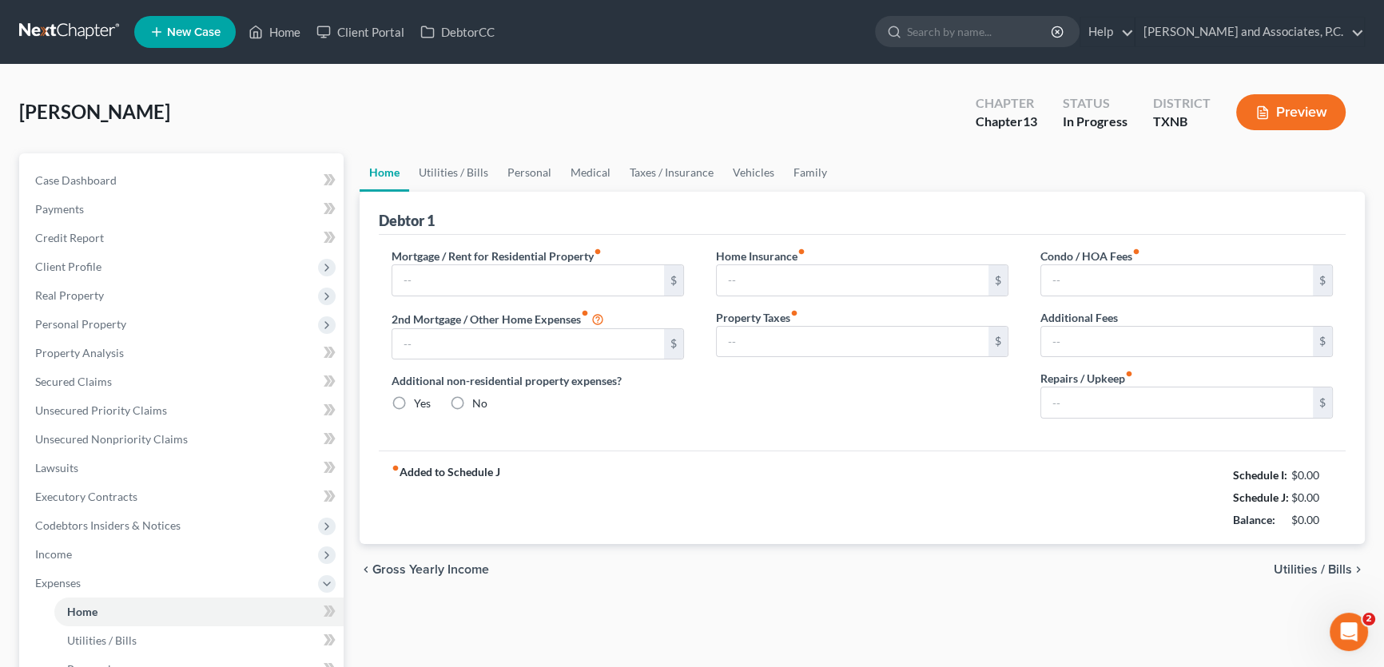
type input "863.00"
type input "0.00"
radio input "true"
type input "0.00"
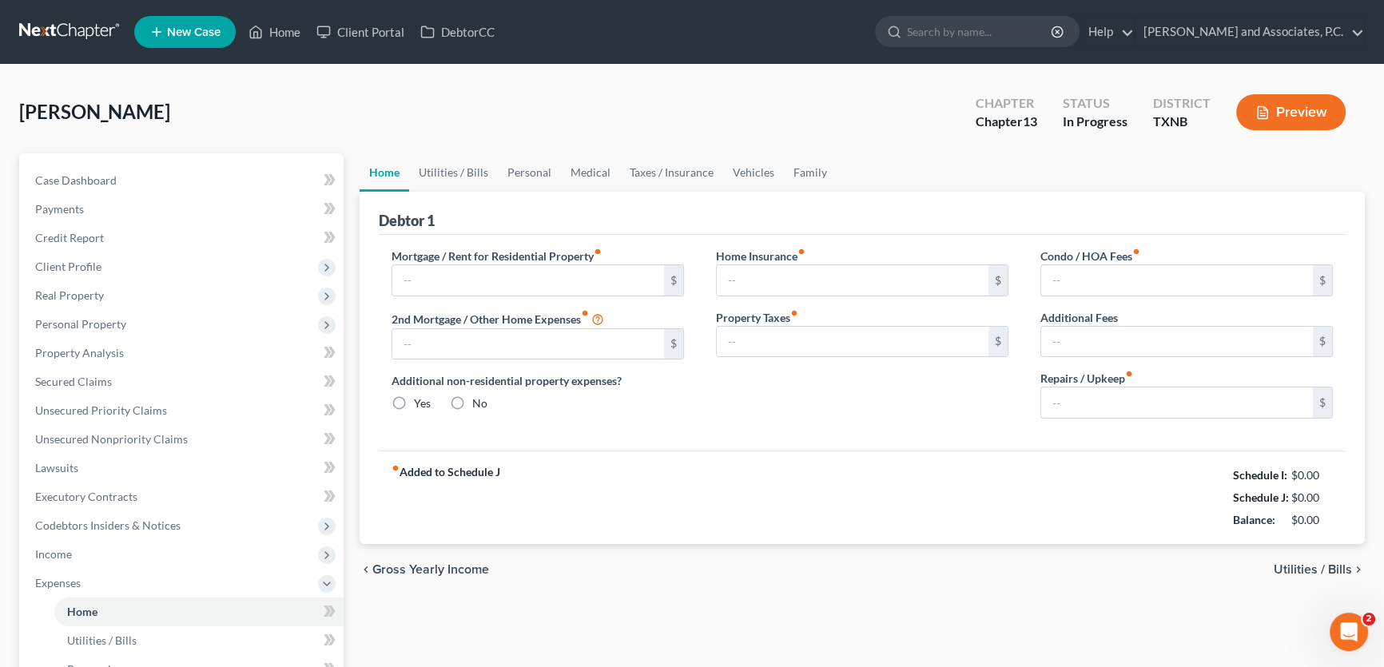
type input "0.00"
type input "150.00"
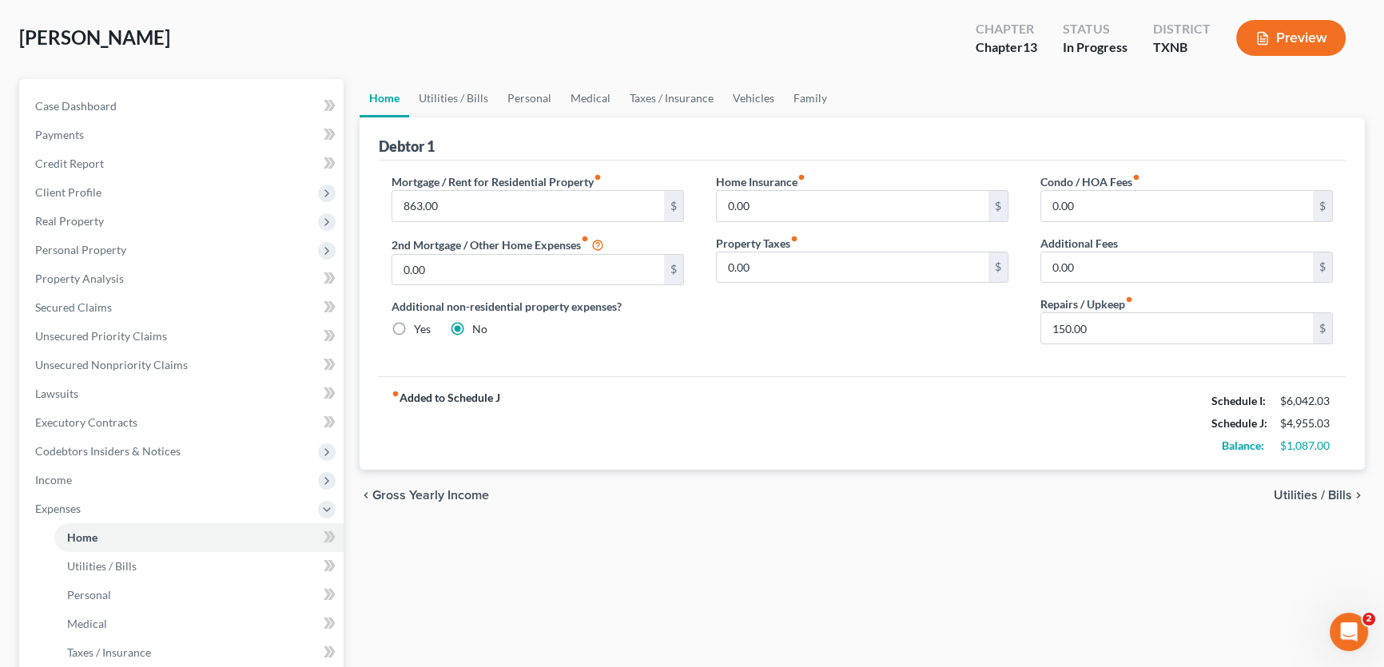
scroll to position [290, 0]
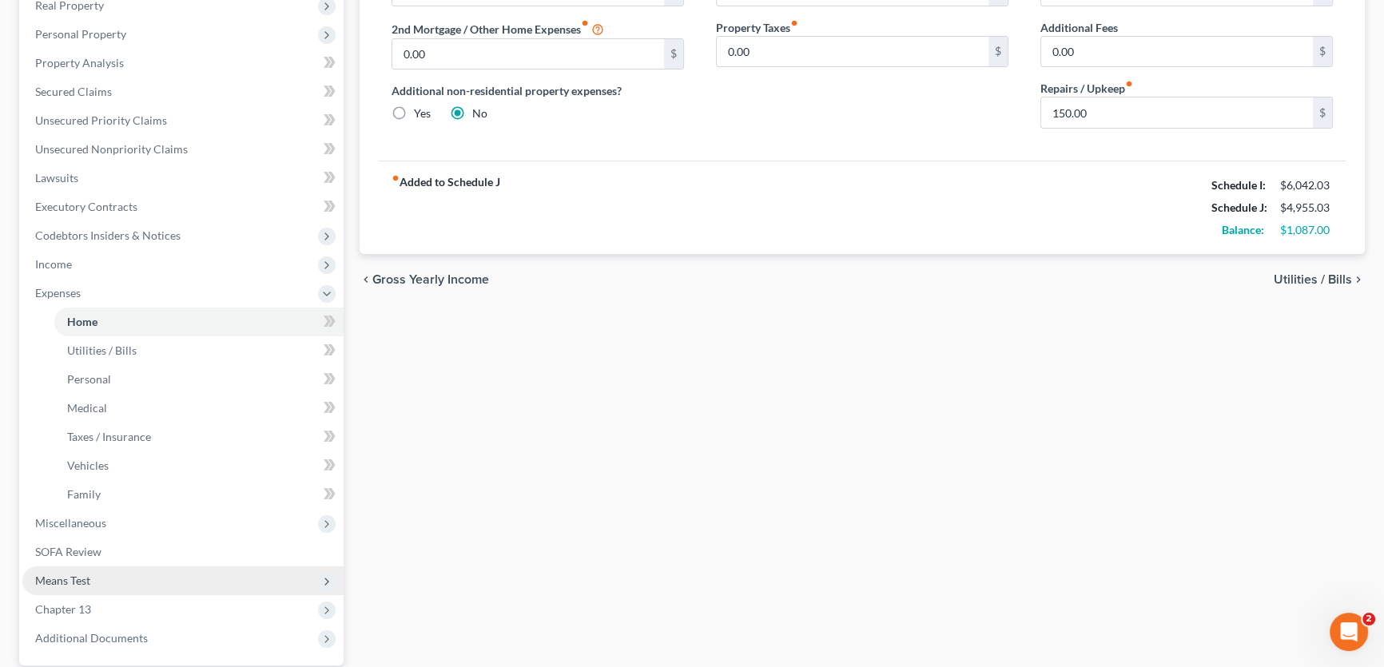
click at [97, 583] on span "Means Test" at bounding box center [182, 581] width 321 height 29
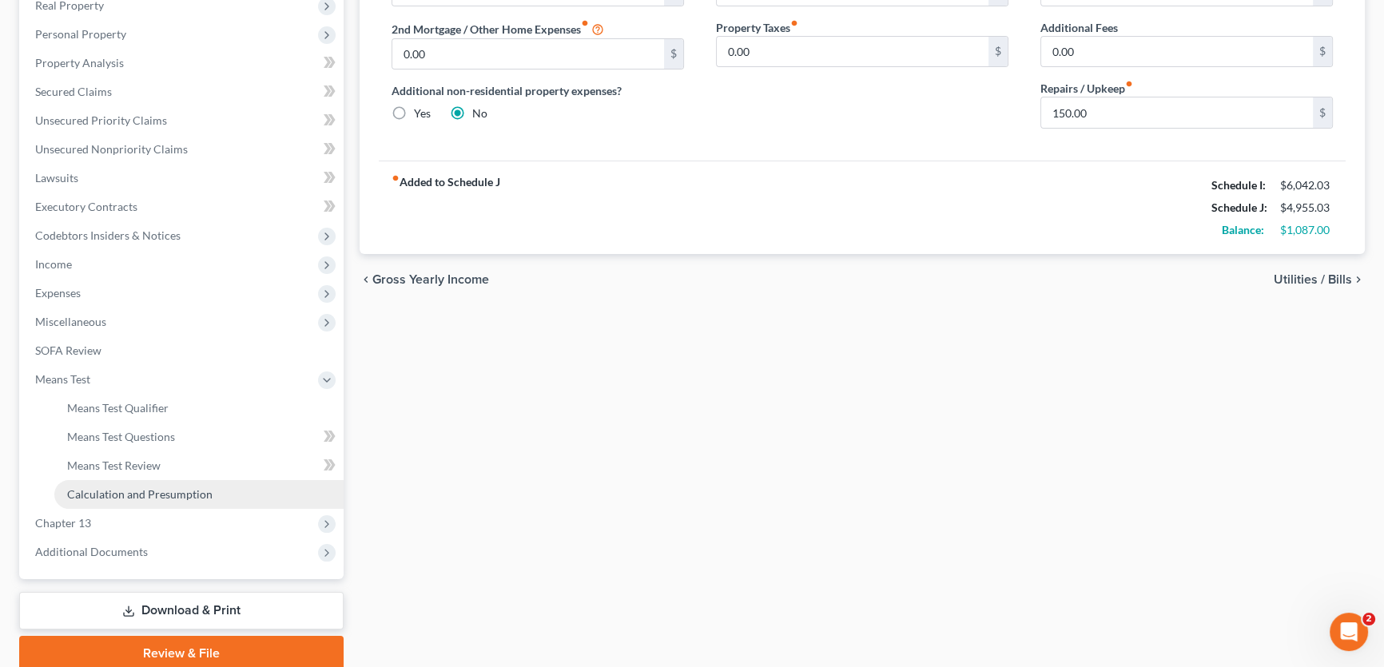
click at [133, 496] on span "Calculation and Presumption" at bounding box center [139, 495] width 145 height 14
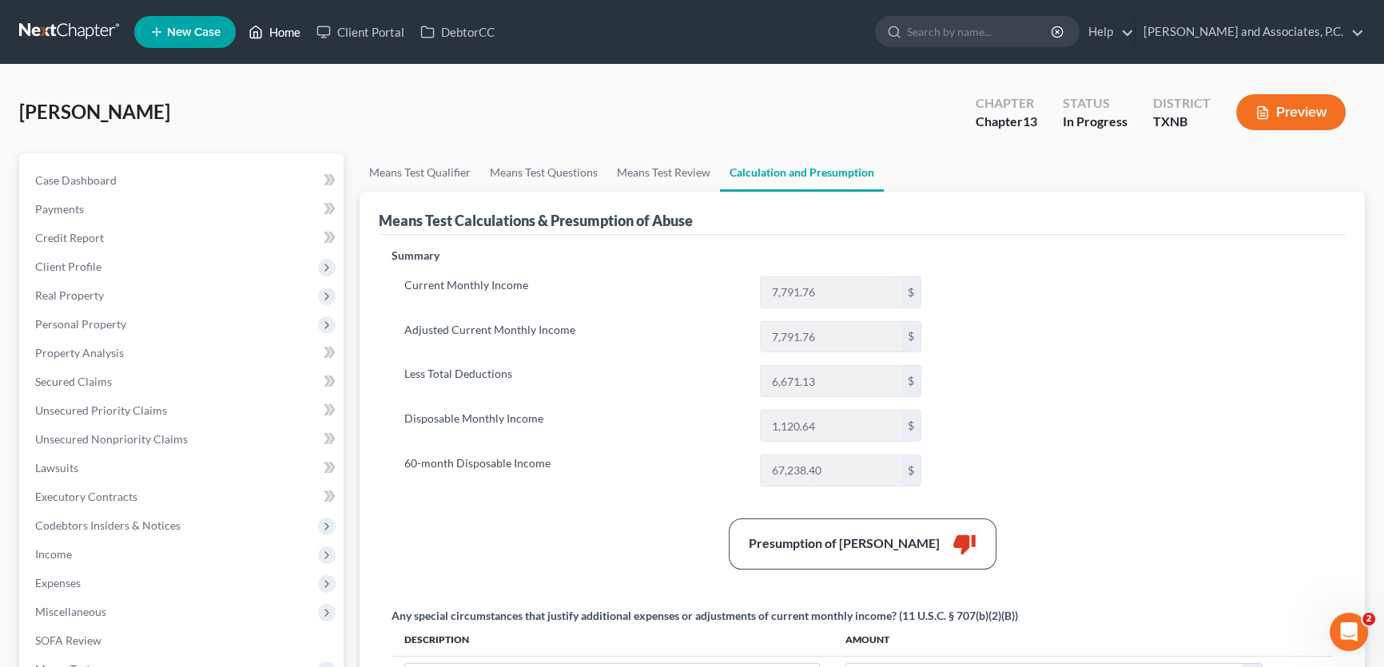
click at [290, 35] on link "Home" at bounding box center [275, 32] width 68 height 29
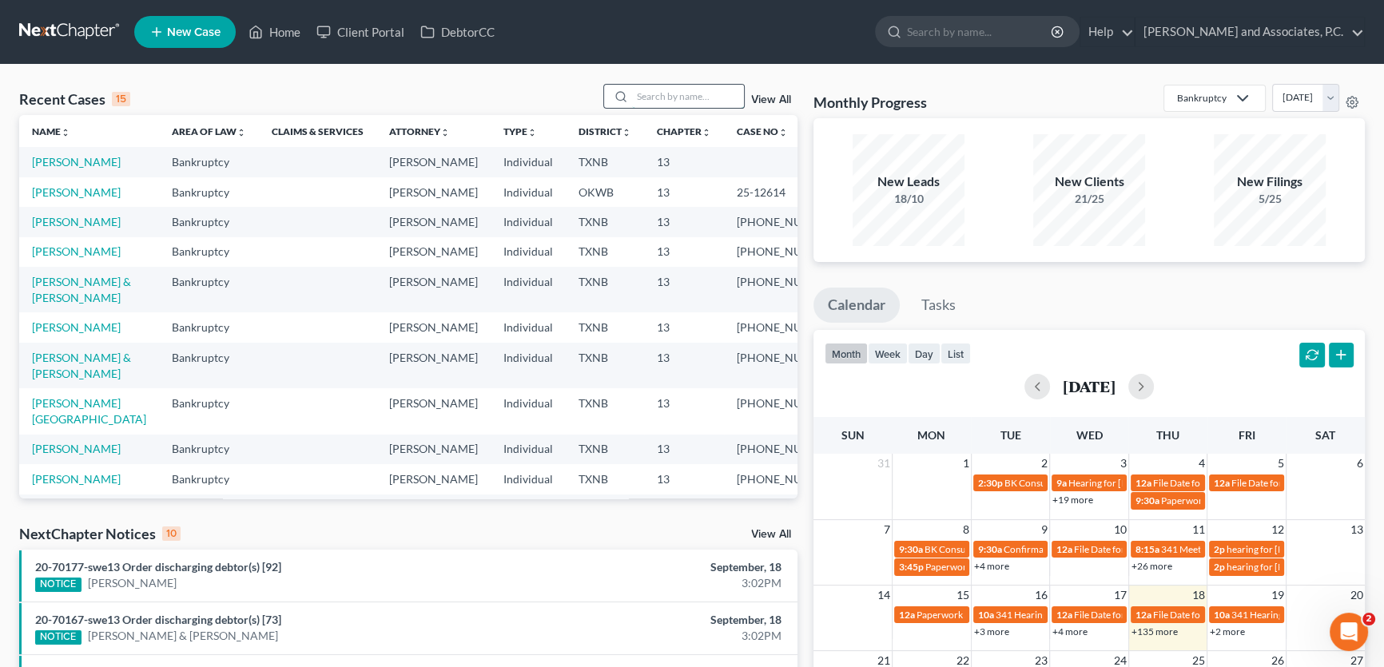
click at [689, 99] on input "search" at bounding box center [688, 96] width 112 height 23
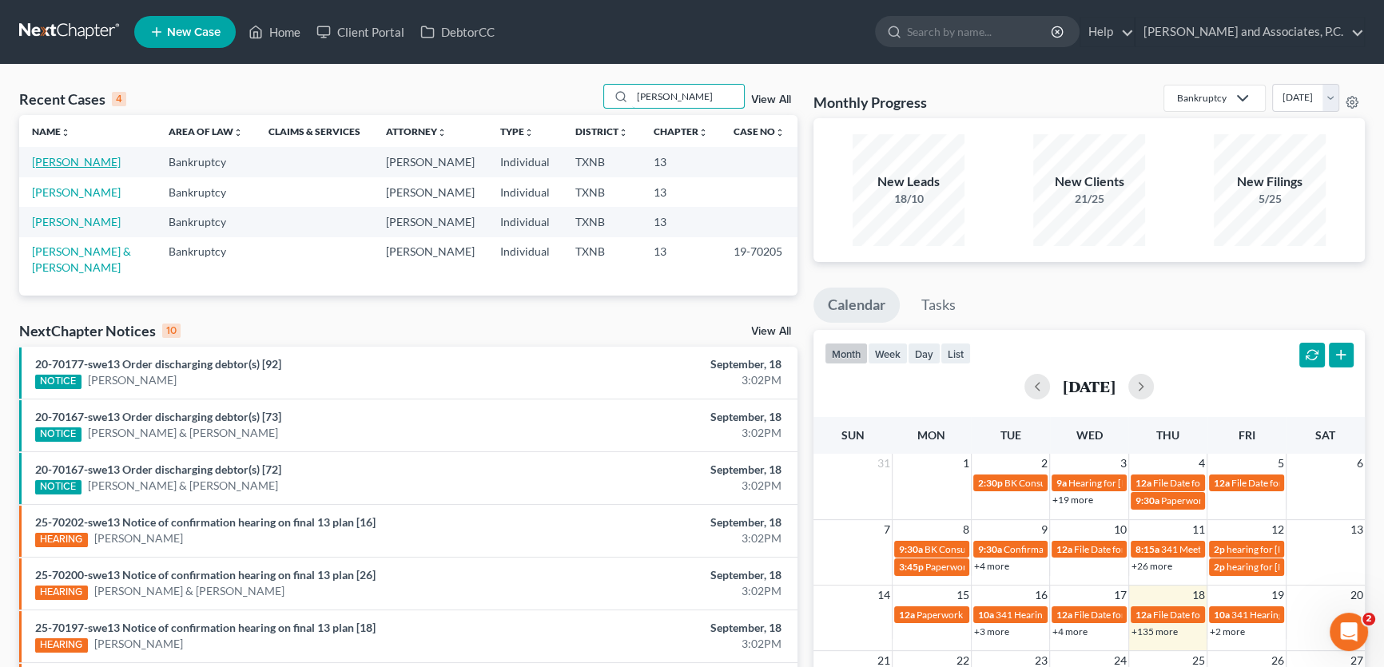
type input "scroggins"
click at [82, 161] on link "[PERSON_NAME]" at bounding box center [76, 162] width 89 height 14
select select "7"
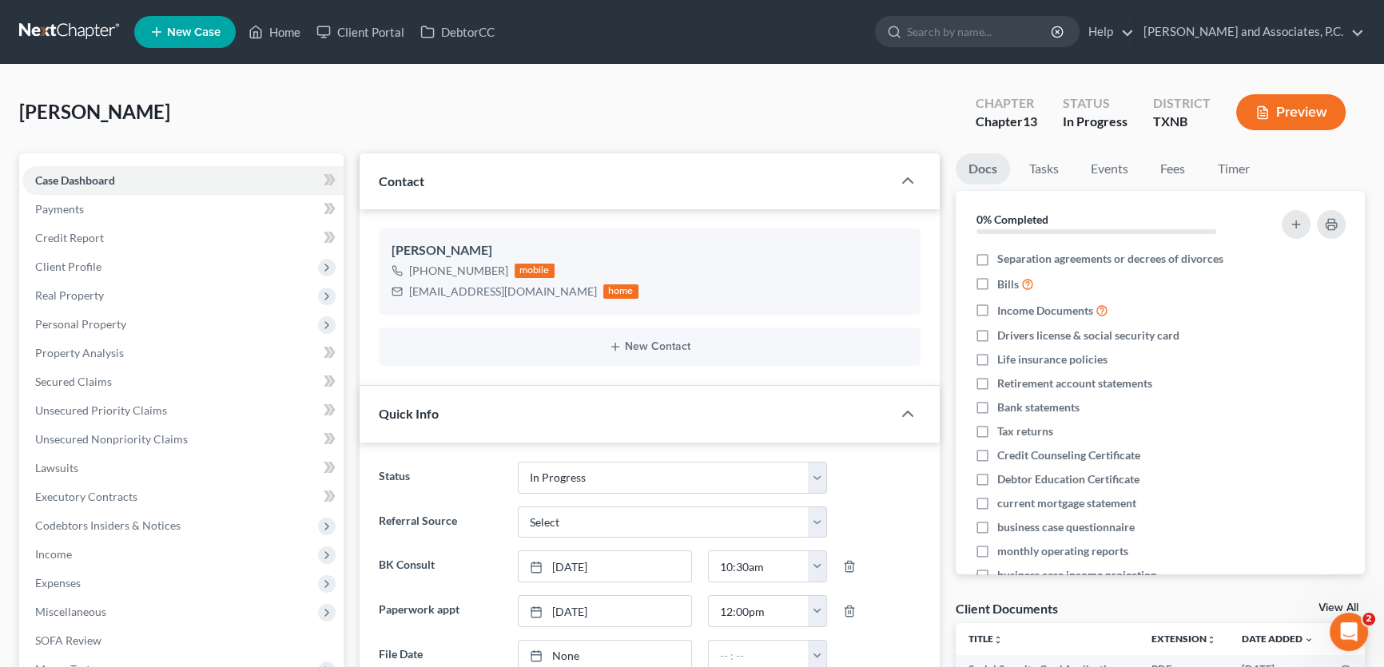
scroll to position [200, 0]
click at [1172, 165] on link "Fees" at bounding box center [1173, 168] width 51 height 31
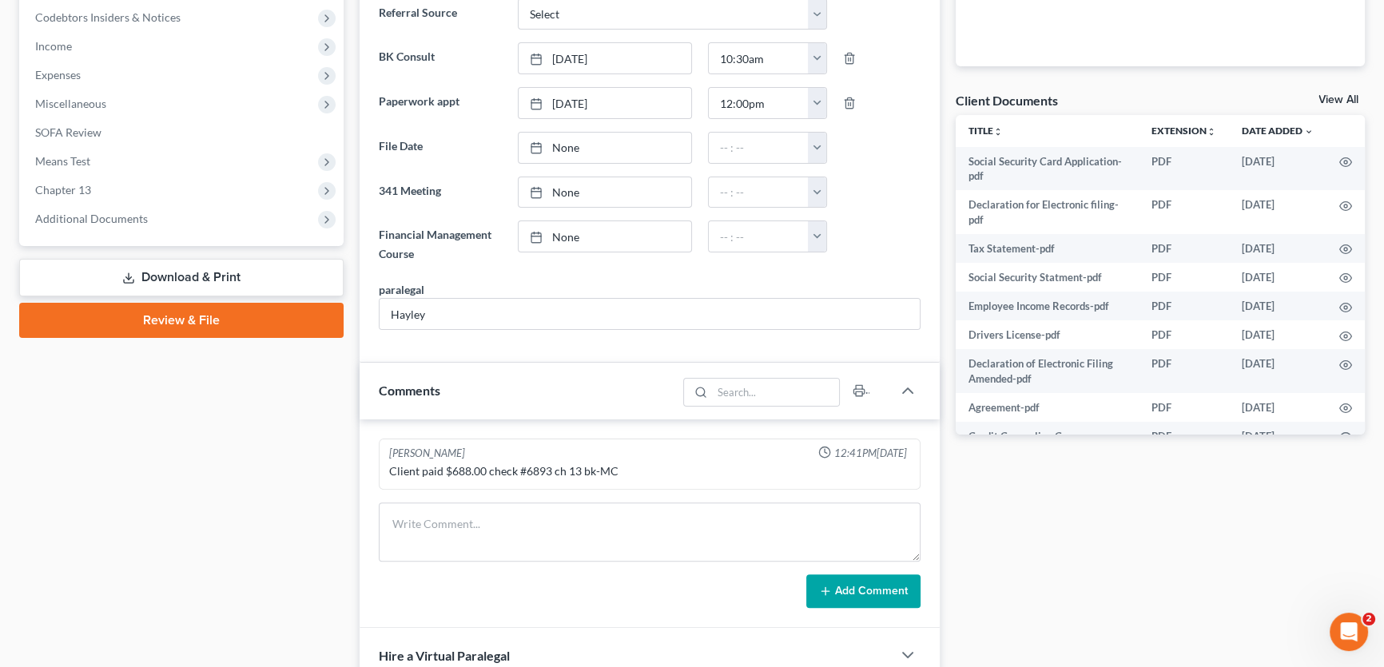
scroll to position [72, 0]
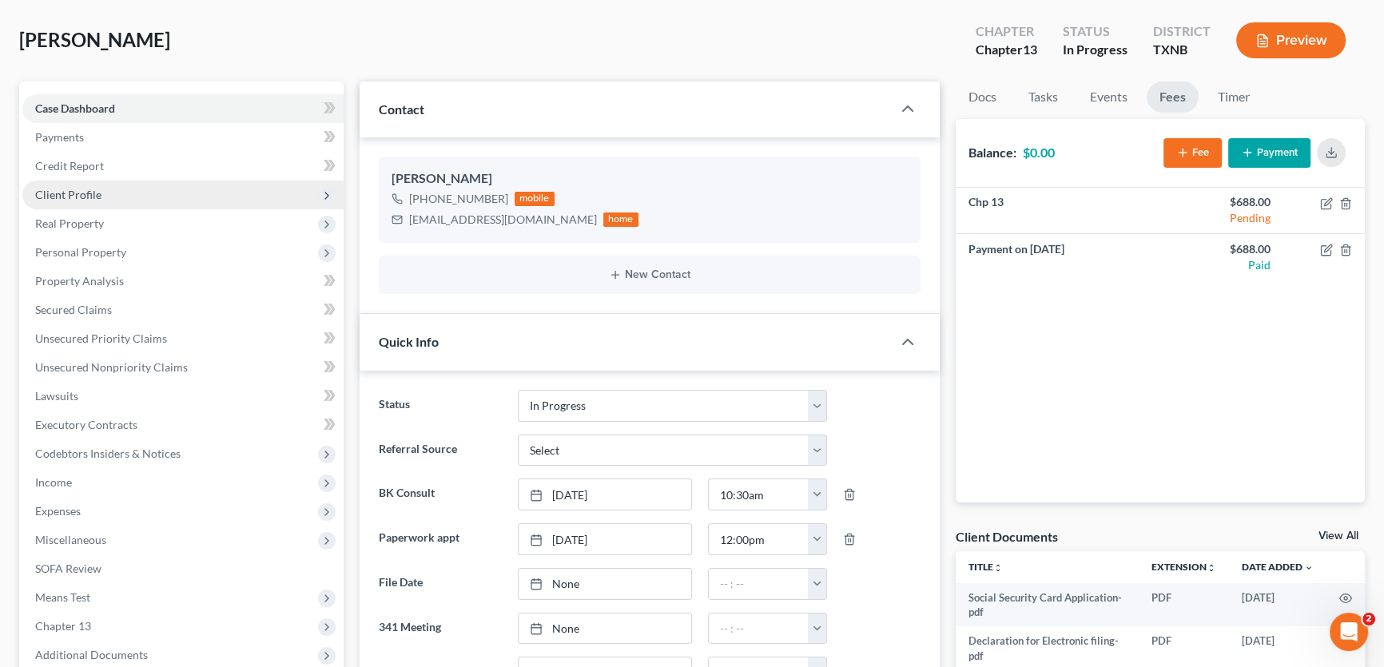
click at [91, 196] on span "Client Profile" at bounding box center [68, 195] width 66 height 14
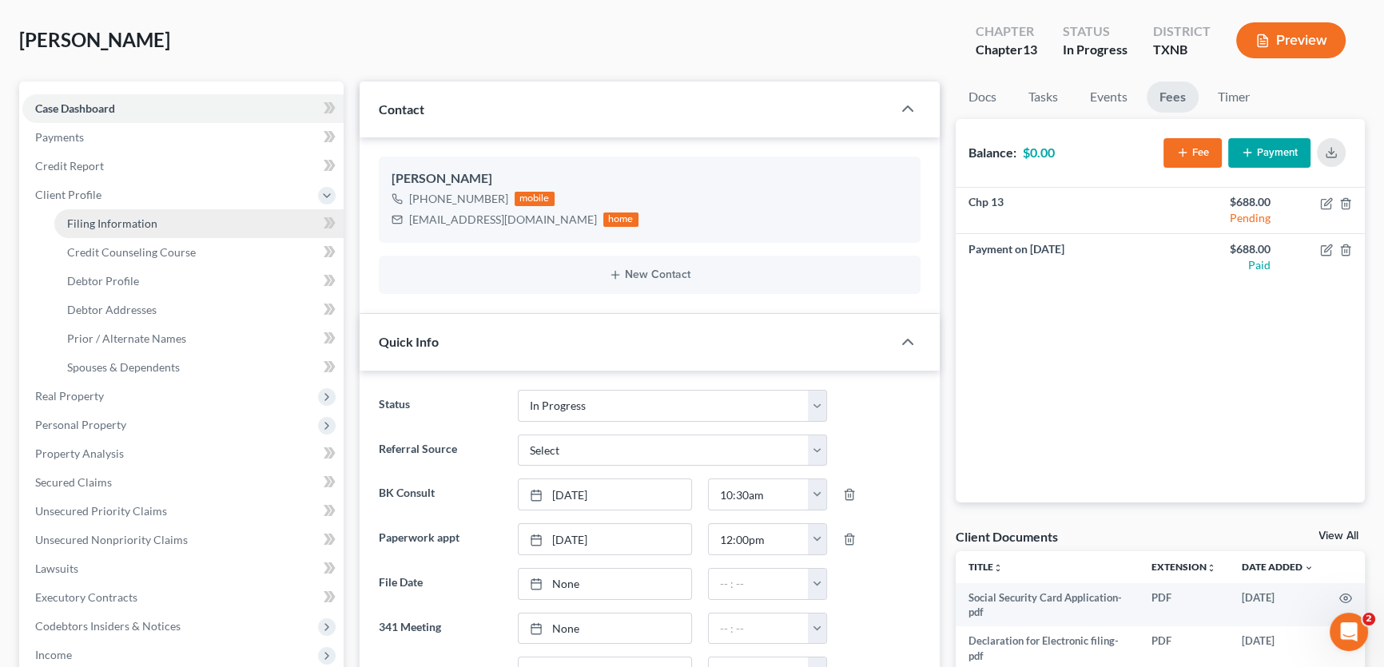
click at [113, 217] on span "Filing Information" at bounding box center [112, 224] width 90 height 14
select select "1"
select select "0"
select select "3"
select select "78"
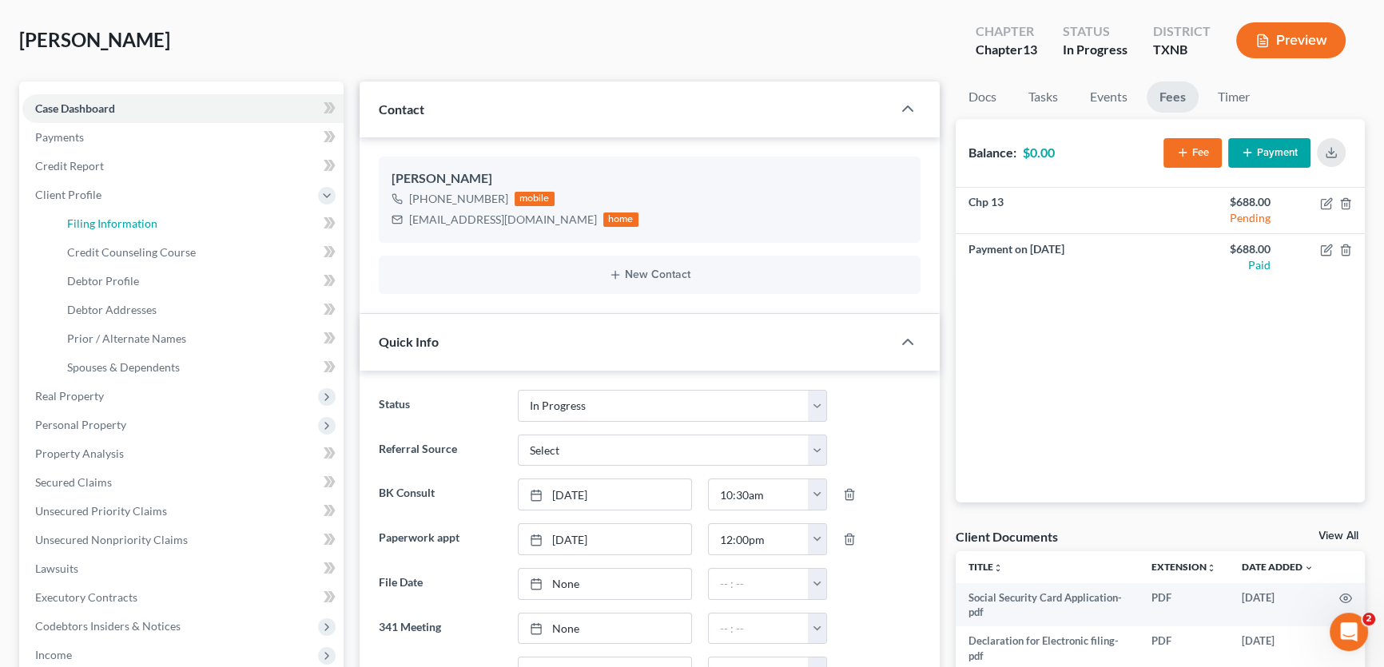
select select "0"
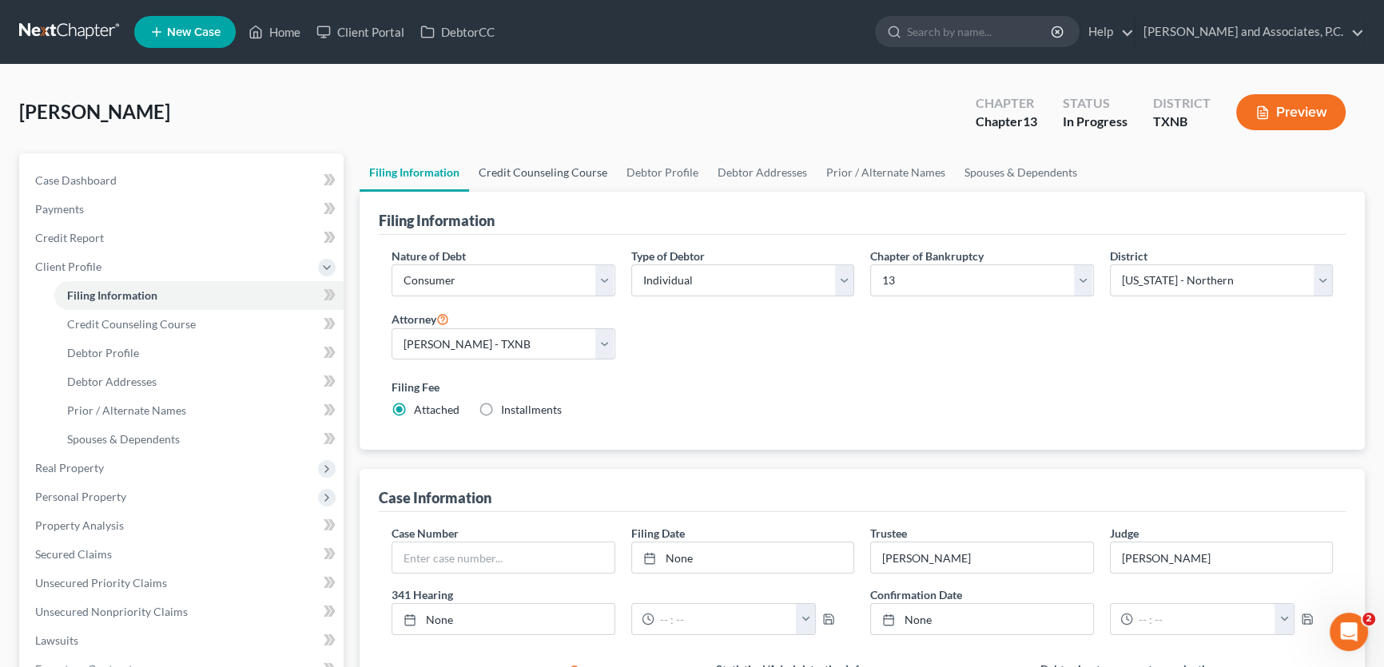
click at [528, 169] on link "Credit Counseling Course" at bounding box center [543, 172] width 148 height 38
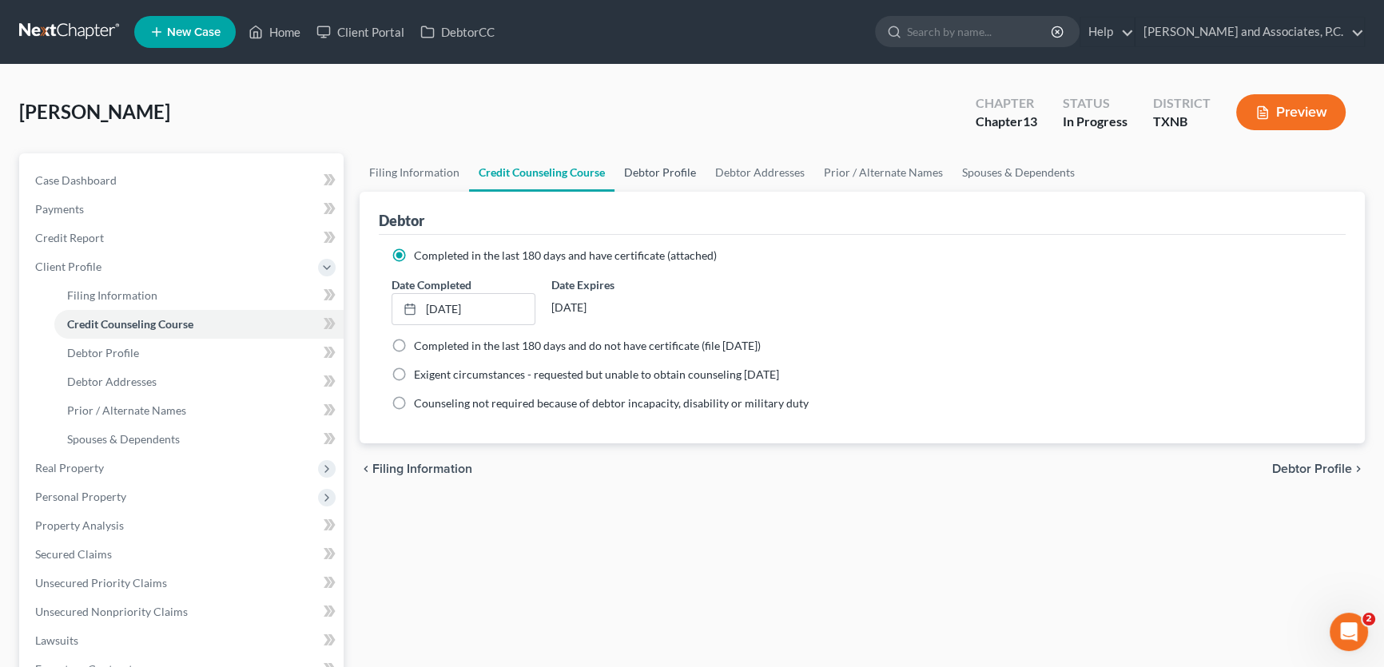
click at [639, 172] on link "Debtor Profile" at bounding box center [660, 172] width 91 height 38
select select "1"
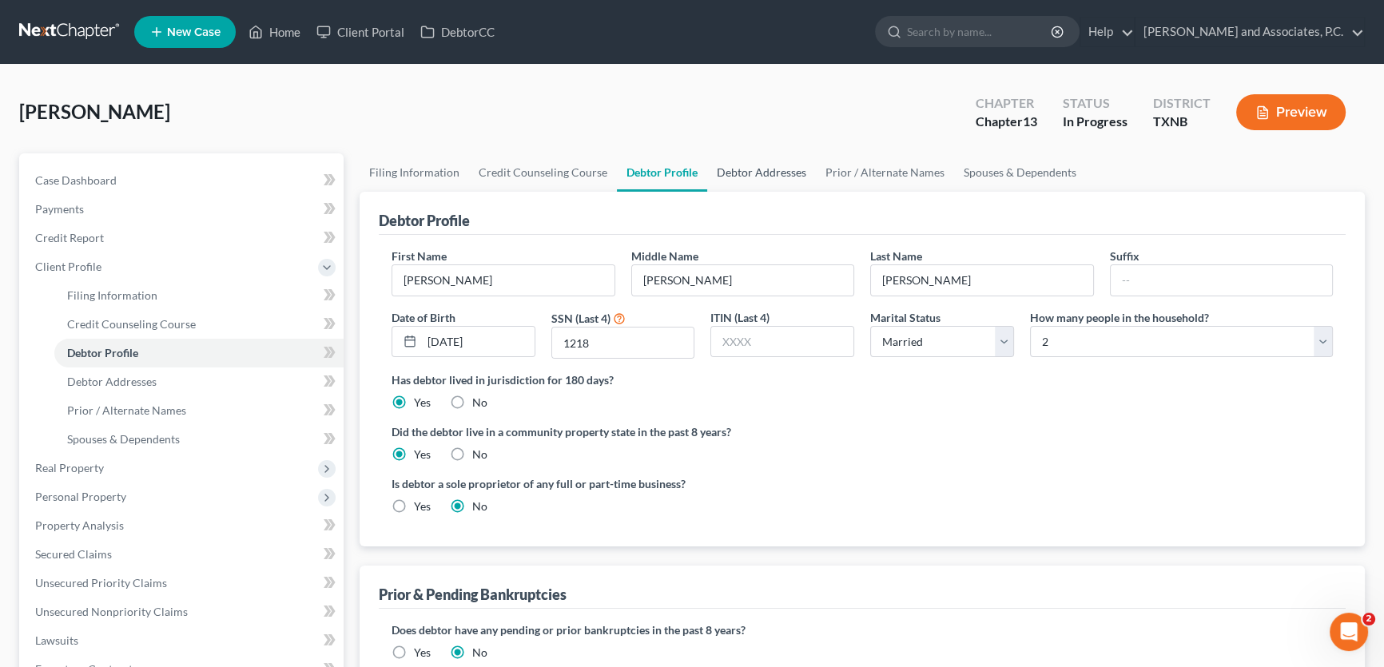
click at [778, 168] on link "Debtor Addresses" at bounding box center [761, 172] width 109 height 38
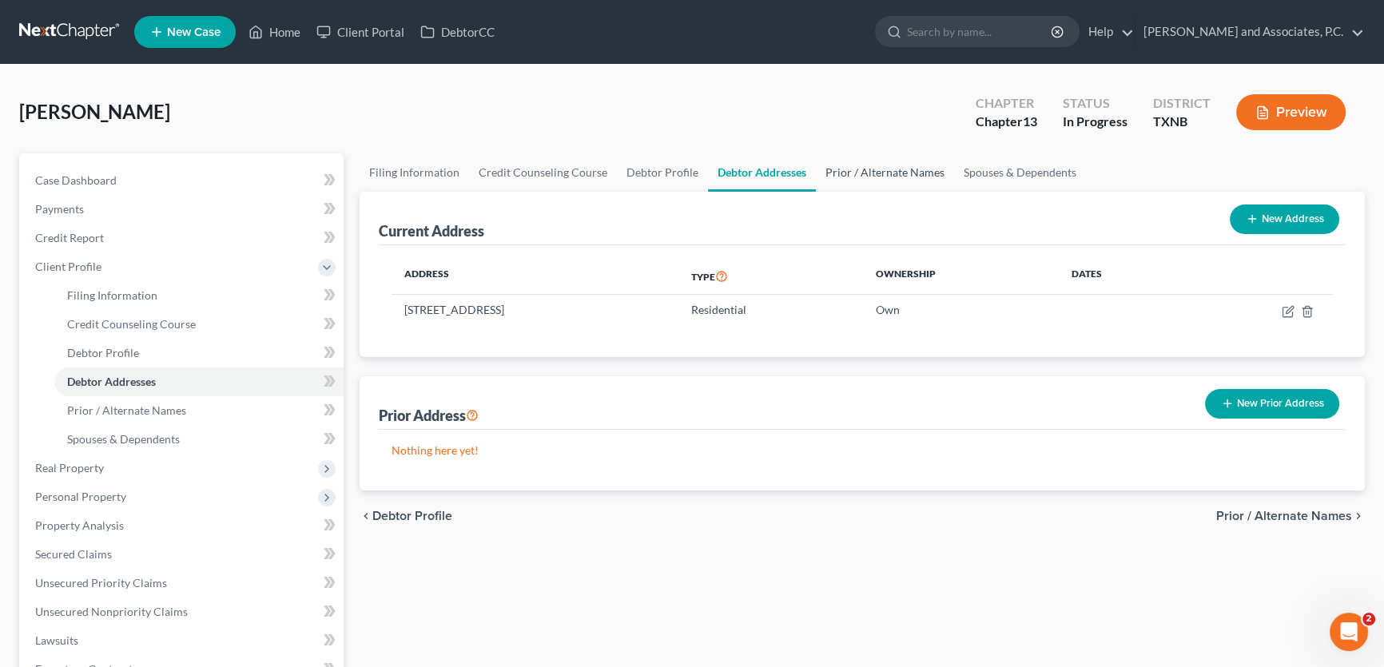
click at [851, 168] on link "Prior / Alternate Names" at bounding box center [885, 172] width 138 height 38
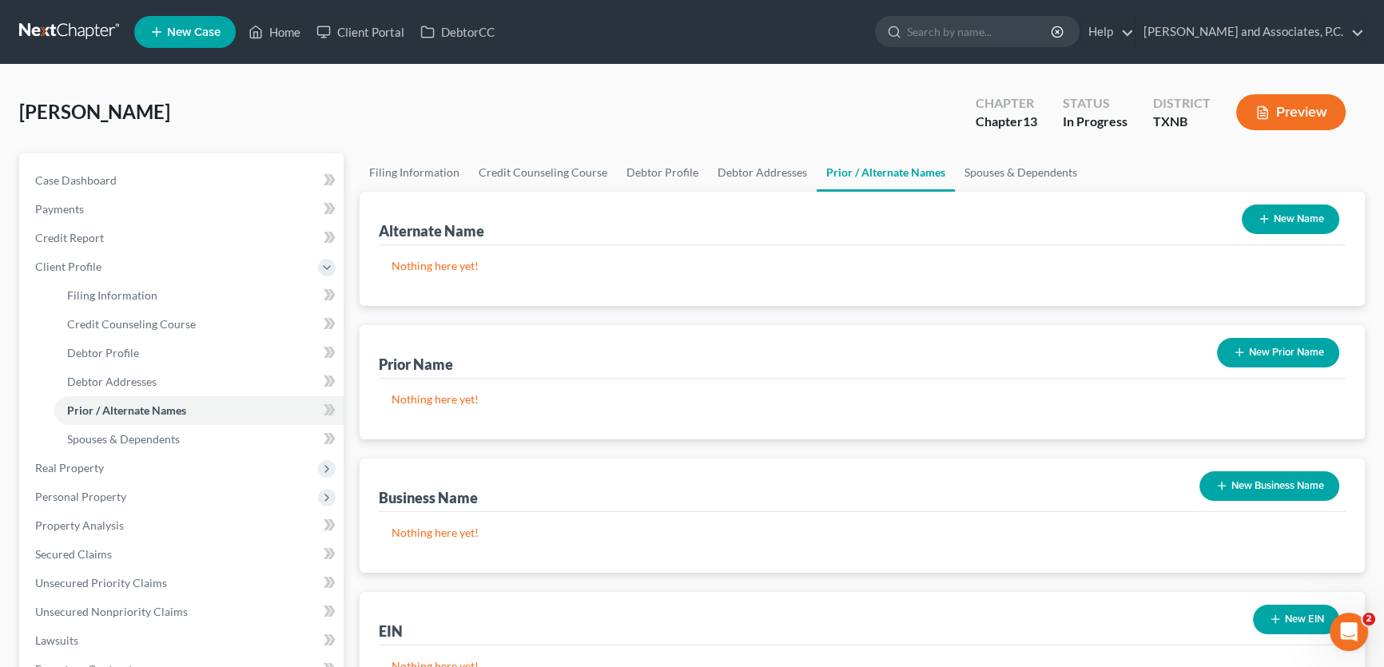
click at [1266, 214] on icon "button" at bounding box center [1264, 219] width 13 height 13
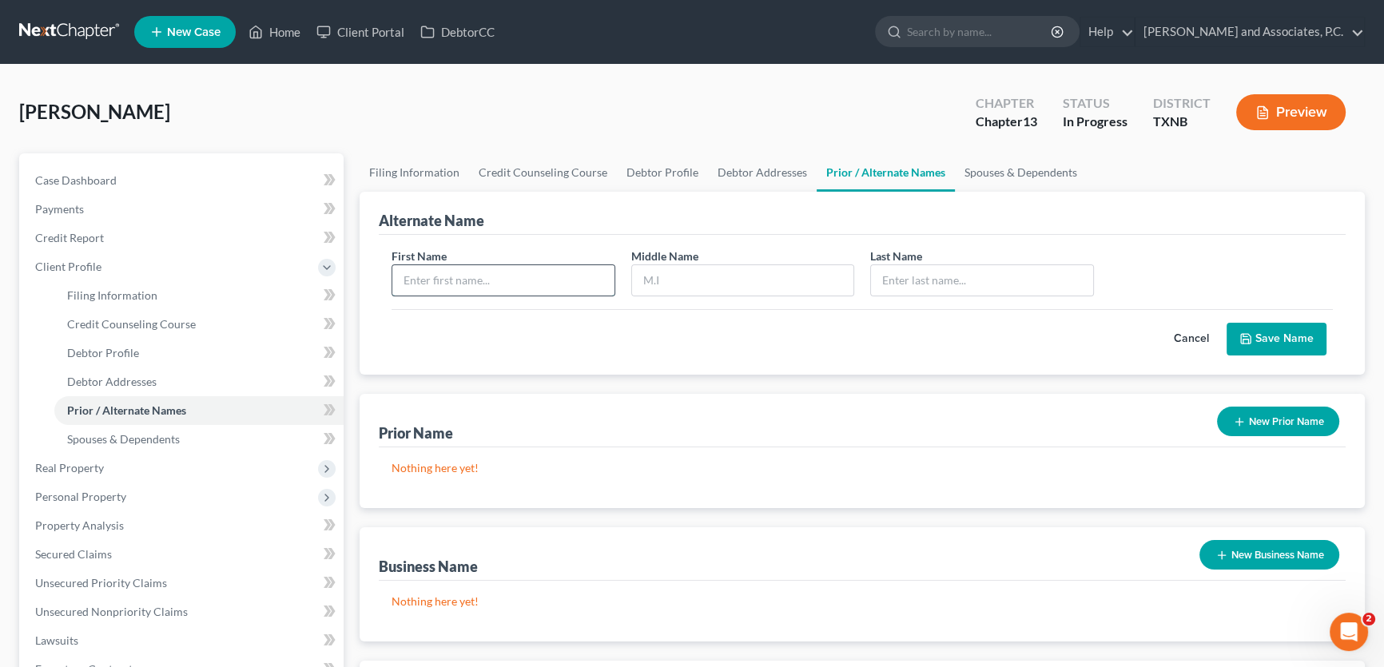
click at [508, 277] on input "text" at bounding box center [503, 280] width 222 height 30
type input "Loyd"
type input "Jay"
type input "Scroggiins"
click at [1280, 336] on button "Save Name" at bounding box center [1277, 340] width 100 height 34
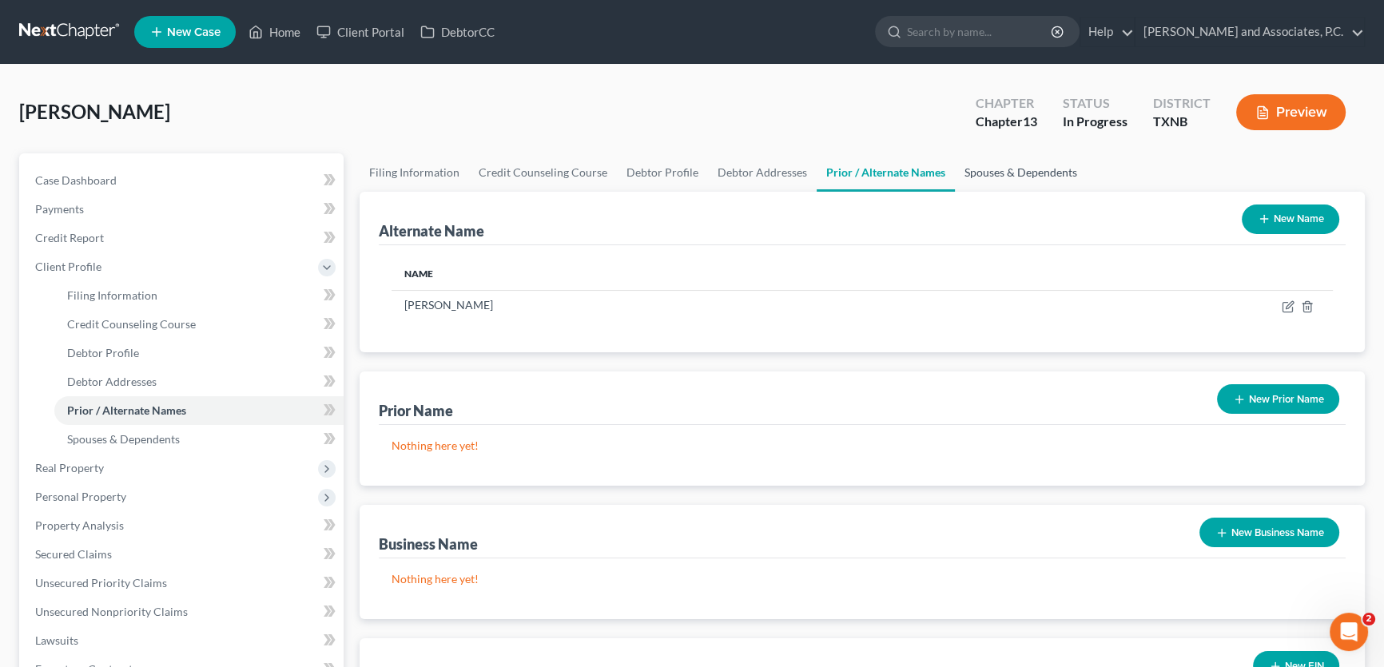
click at [1045, 175] on link "Spouses & Dependents" at bounding box center [1021, 172] width 132 height 38
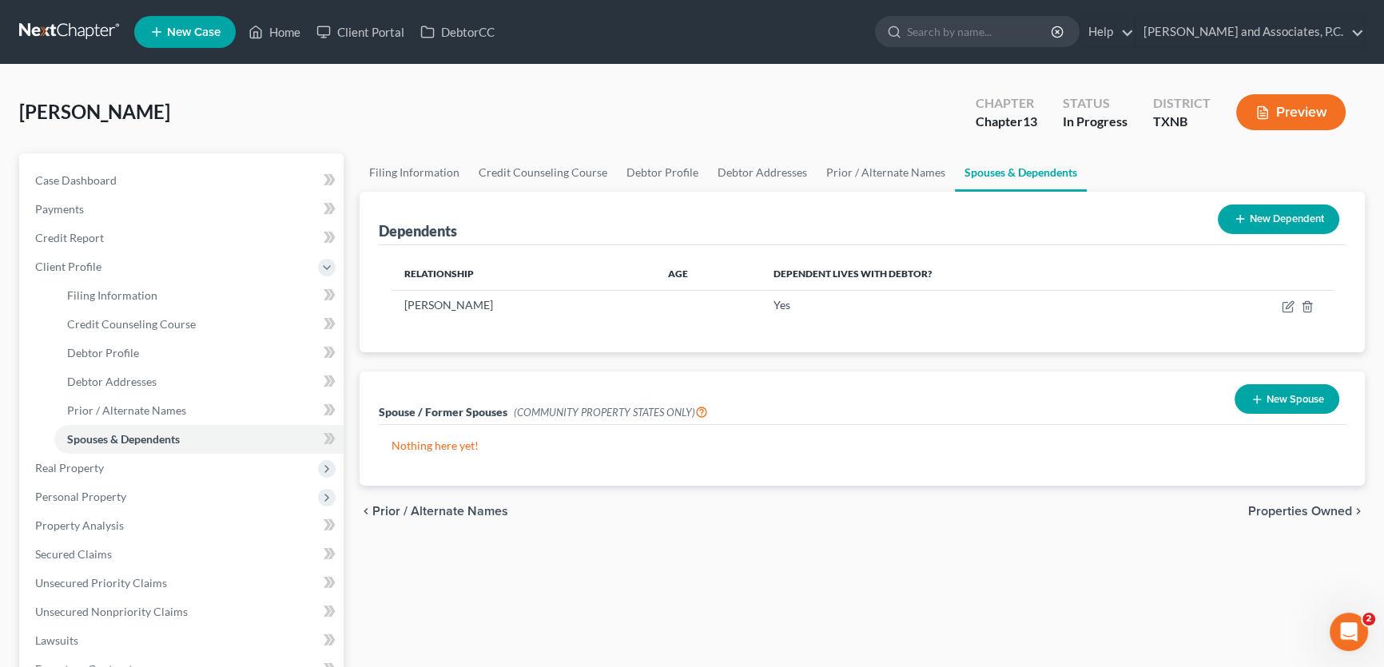
click at [1252, 404] on icon "button" at bounding box center [1257, 399] width 13 height 13
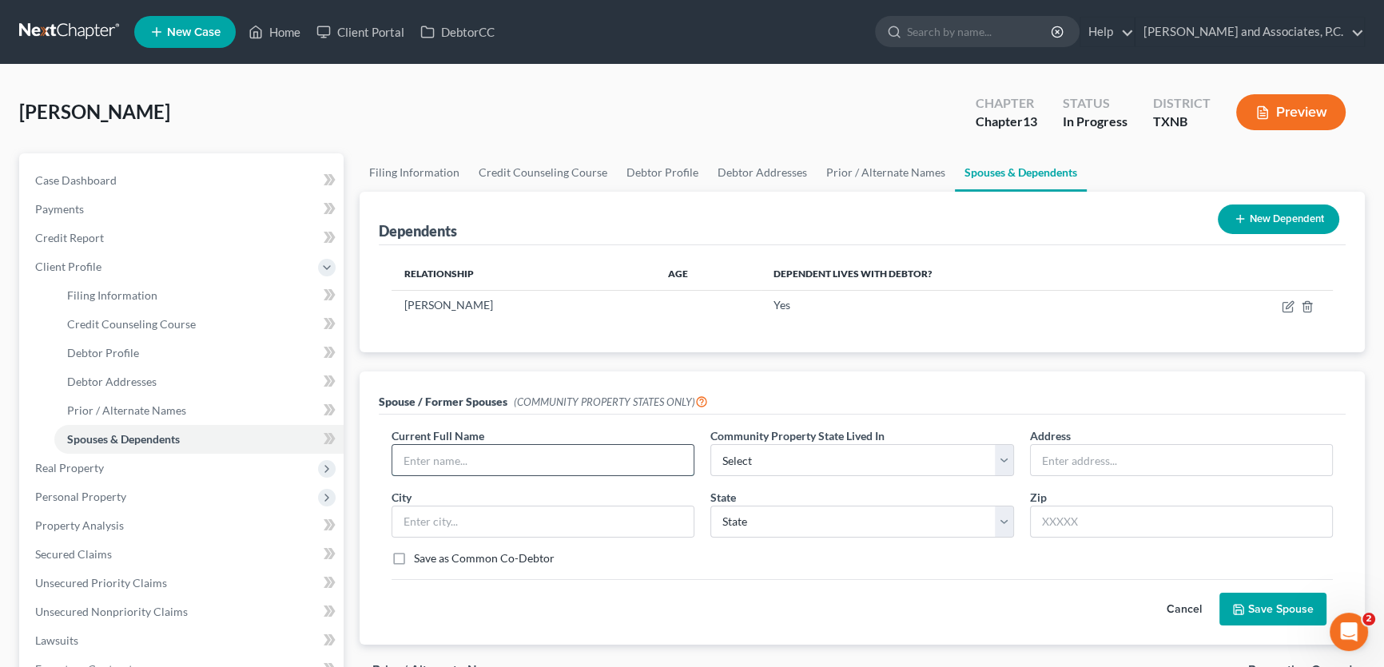
click at [429, 454] on input "text" at bounding box center [542, 460] width 301 height 30
type input "m"
type input "Mary Frances Scroggins"
select select "8"
type input "1426 Wichita St"
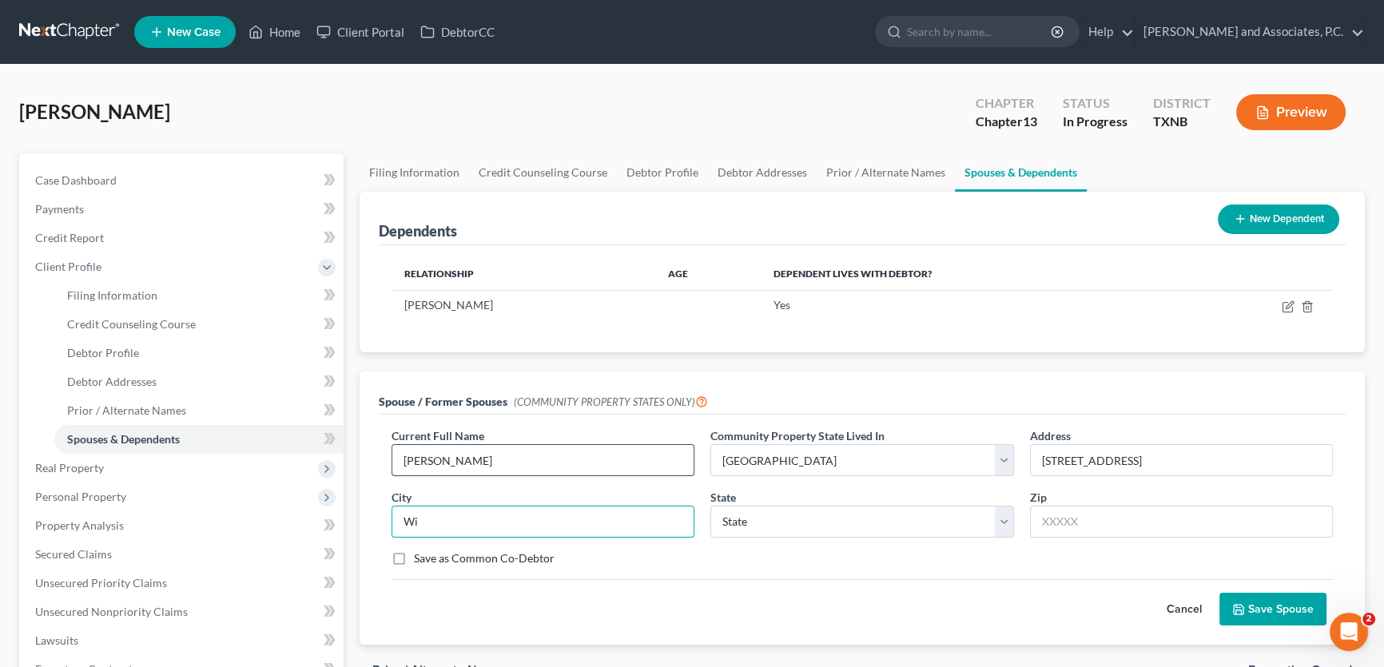
type input "W"
type input "Vernon"
select select "45"
type input "76384"
click at [1275, 599] on button "Save Spouse" at bounding box center [1273, 610] width 107 height 34
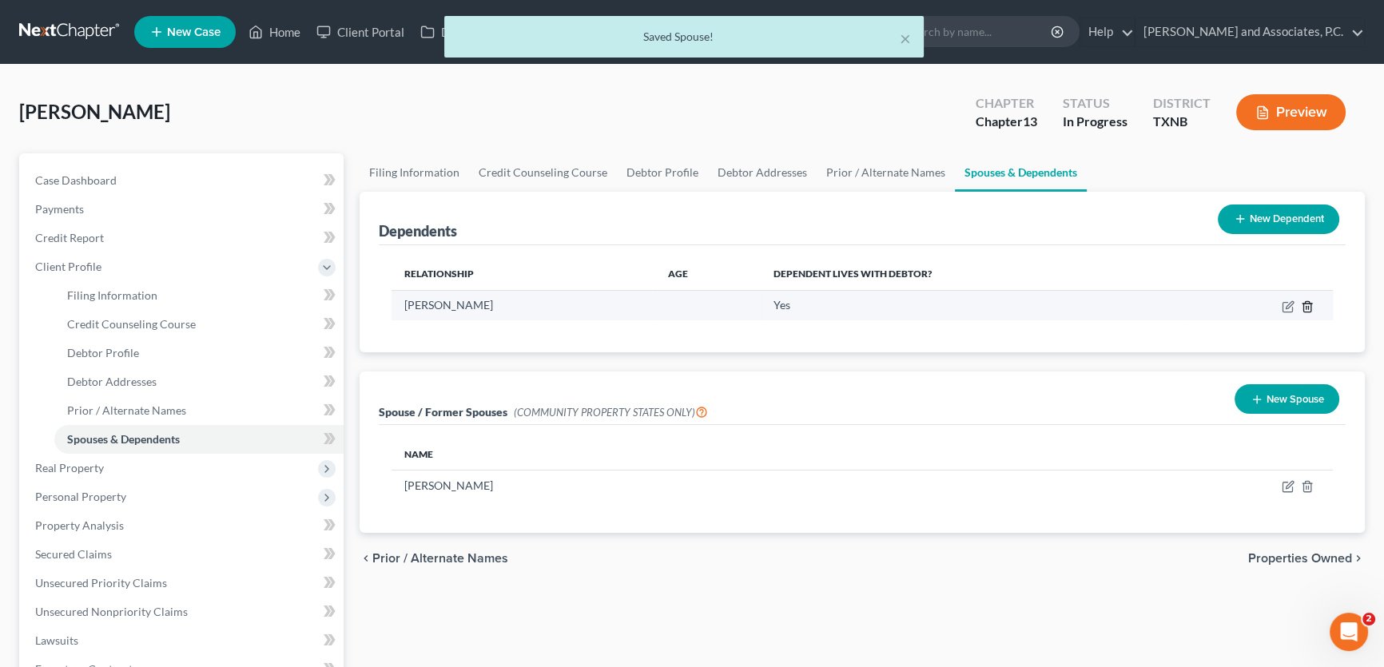
click at [1307, 312] on icon "button" at bounding box center [1307, 306] width 7 height 10
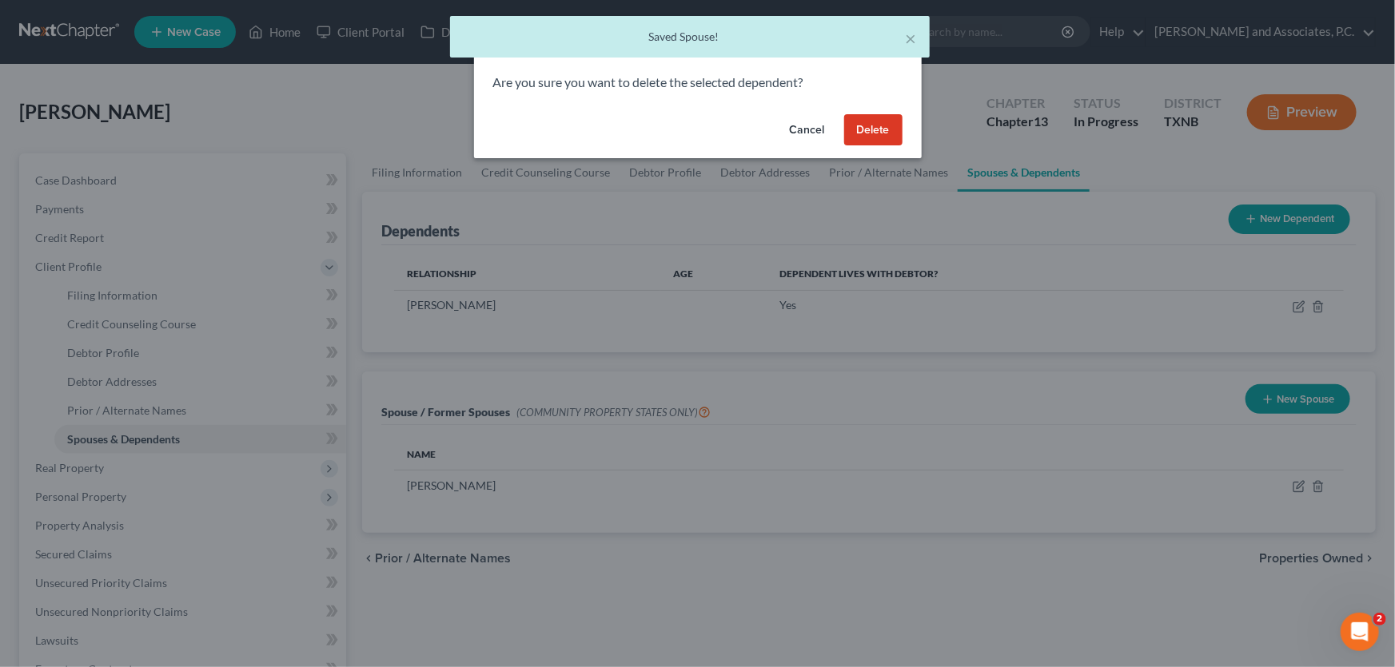
click at [879, 127] on button "Delete" at bounding box center [873, 130] width 58 height 32
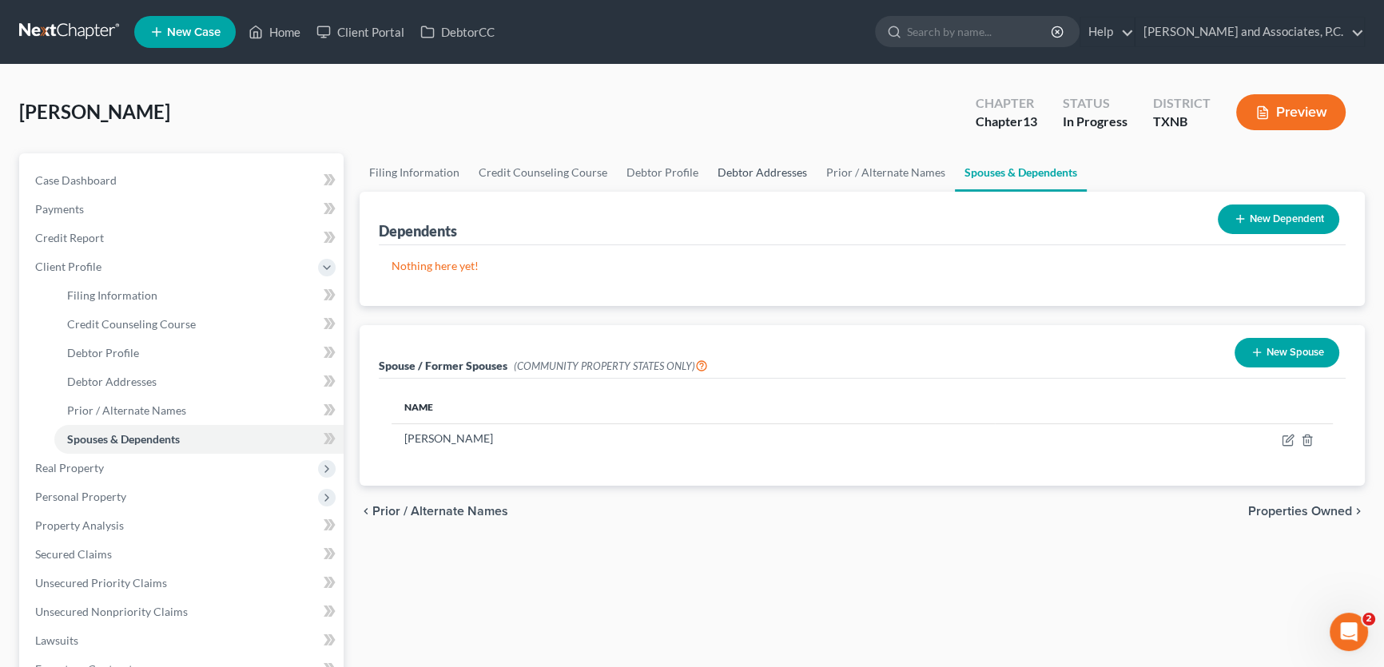
click at [722, 168] on link "Debtor Addresses" at bounding box center [762, 172] width 109 height 38
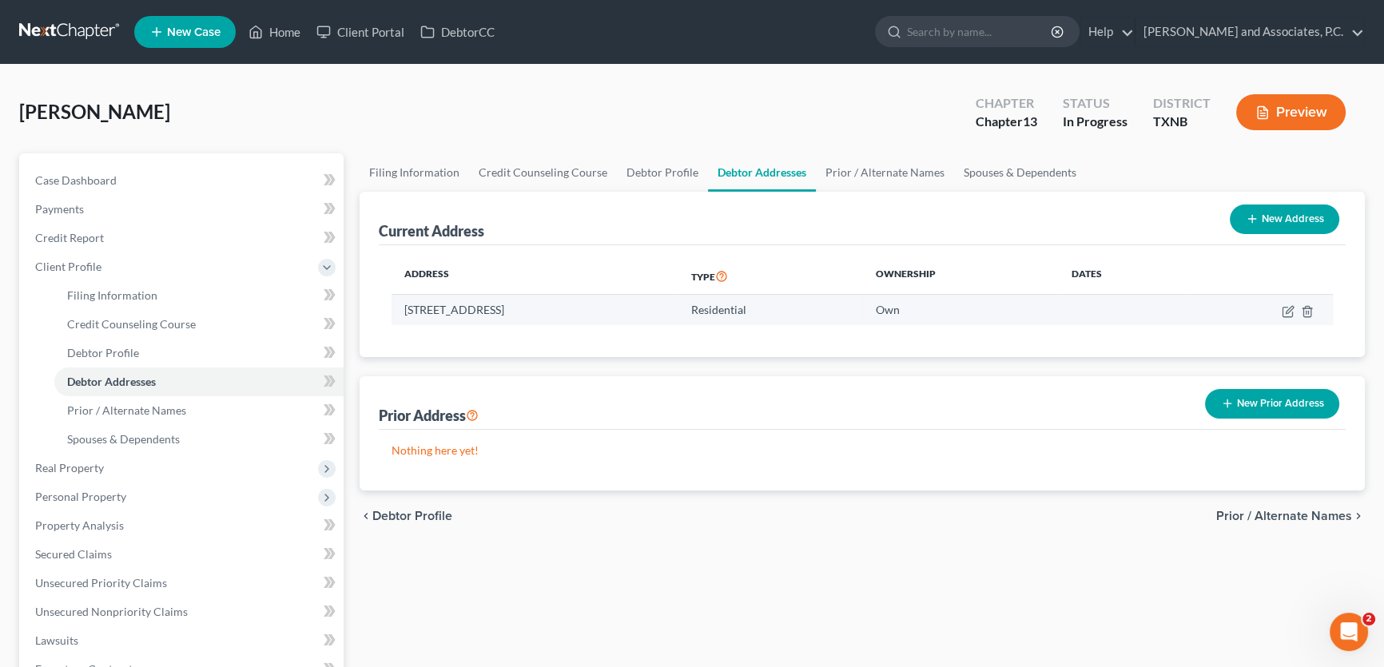
click at [1286, 303] on td at bounding box center [1260, 310] width 146 height 30
click at [1286, 310] on icon "button" at bounding box center [1288, 311] width 13 height 13
select select "45"
select select "0"
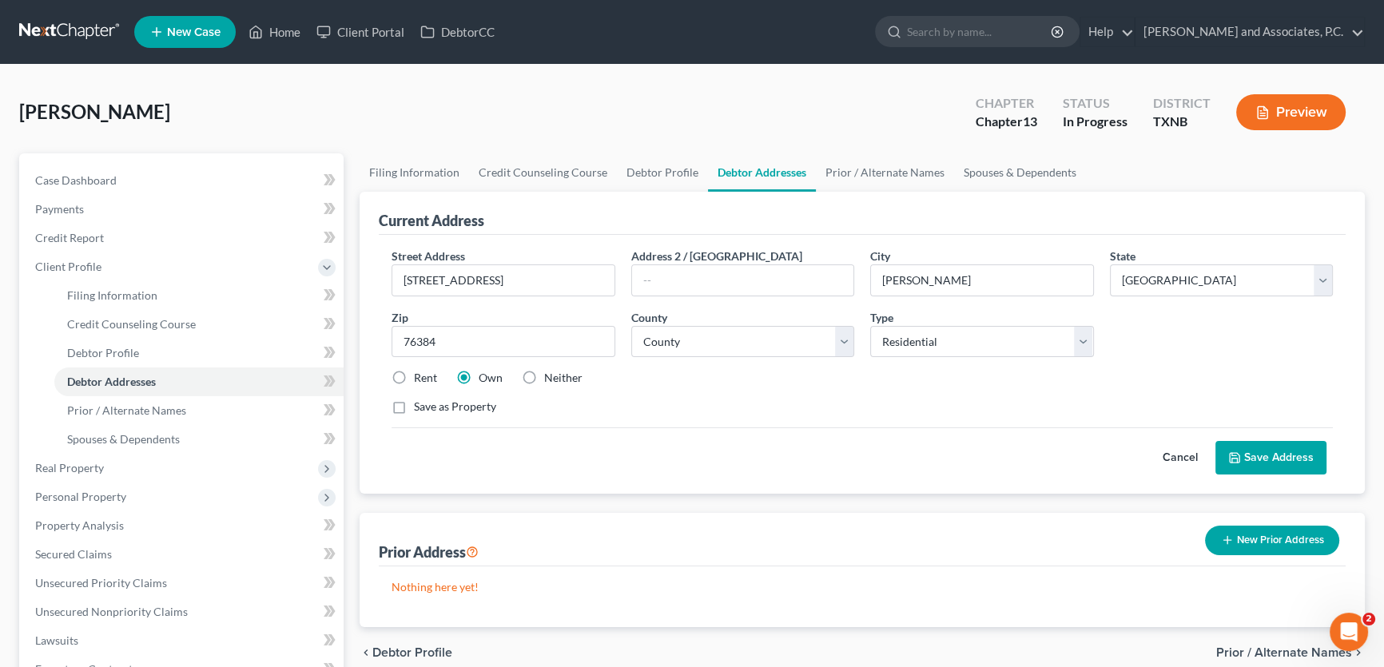
click at [1247, 463] on button "Save Address" at bounding box center [1271, 458] width 111 height 34
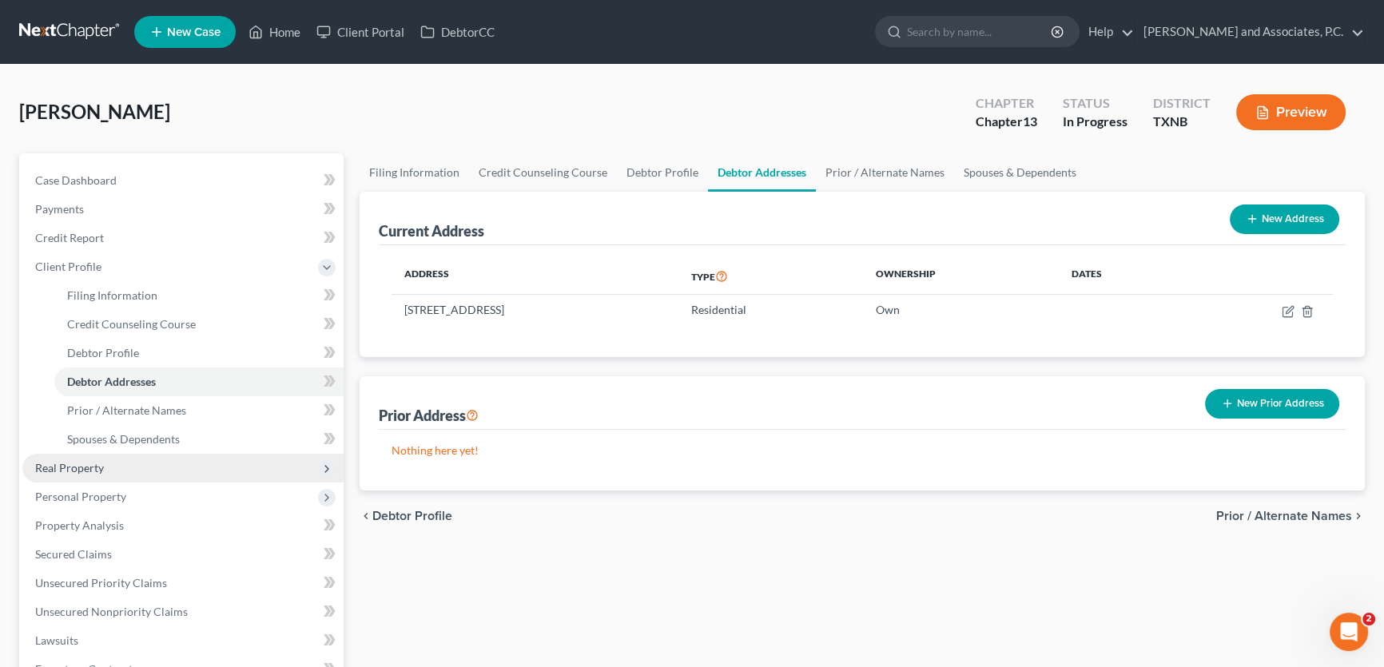
click at [109, 470] on span "Real Property" at bounding box center [182, 468] width 321 height 29
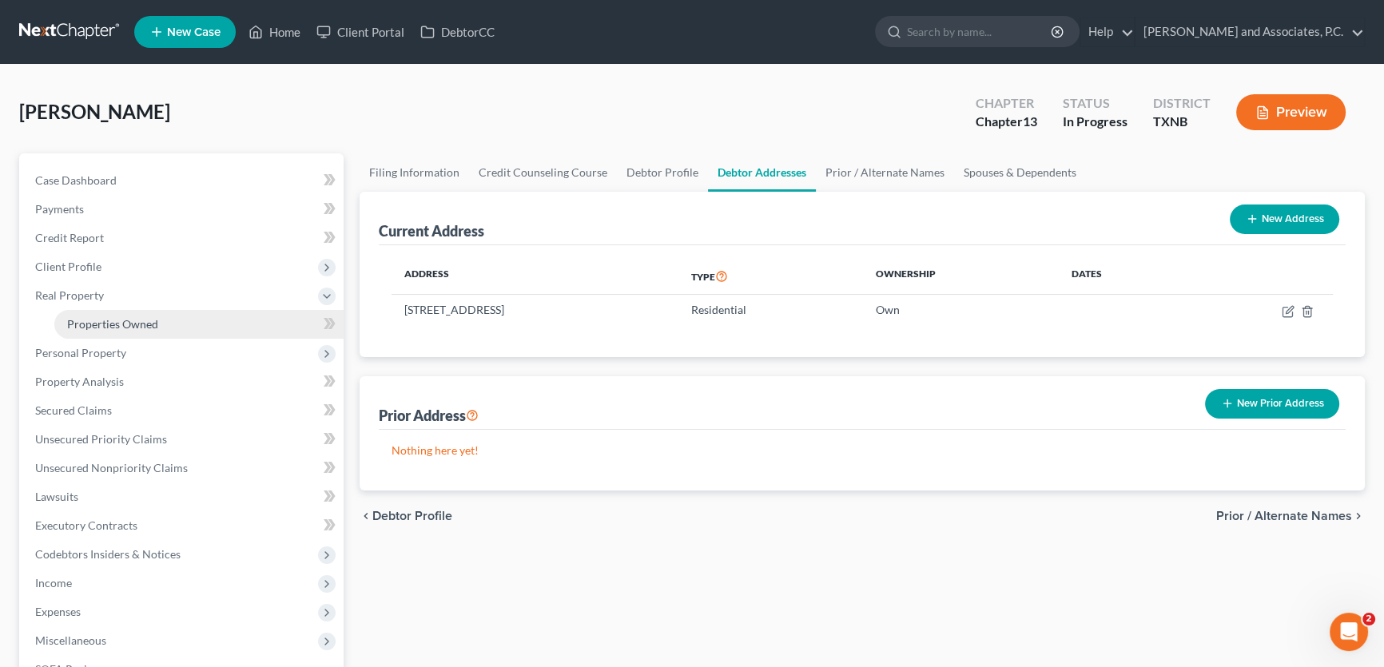
click at [143, 328] on span "Properties Owned" at bounding box center [112, 324] width 91 height 14
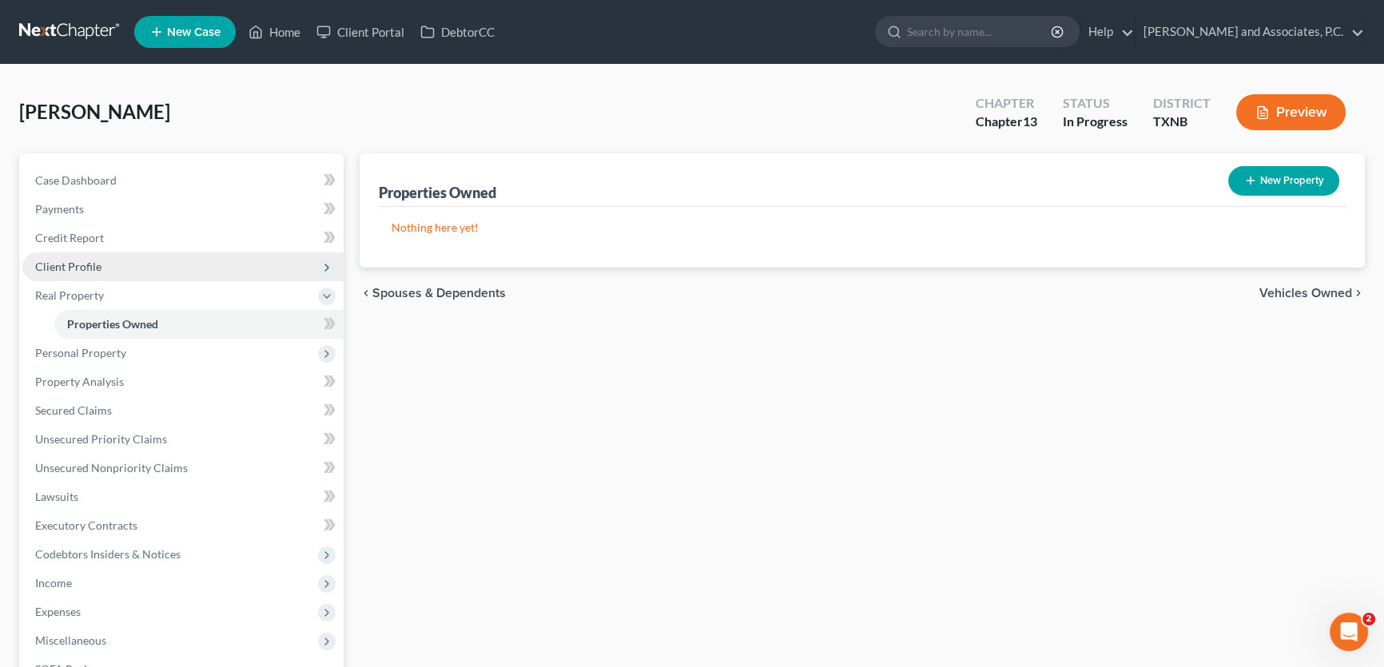
click at [103, 263] on span "Client Profile" at bounding box center [182, 267] width 321 height 29
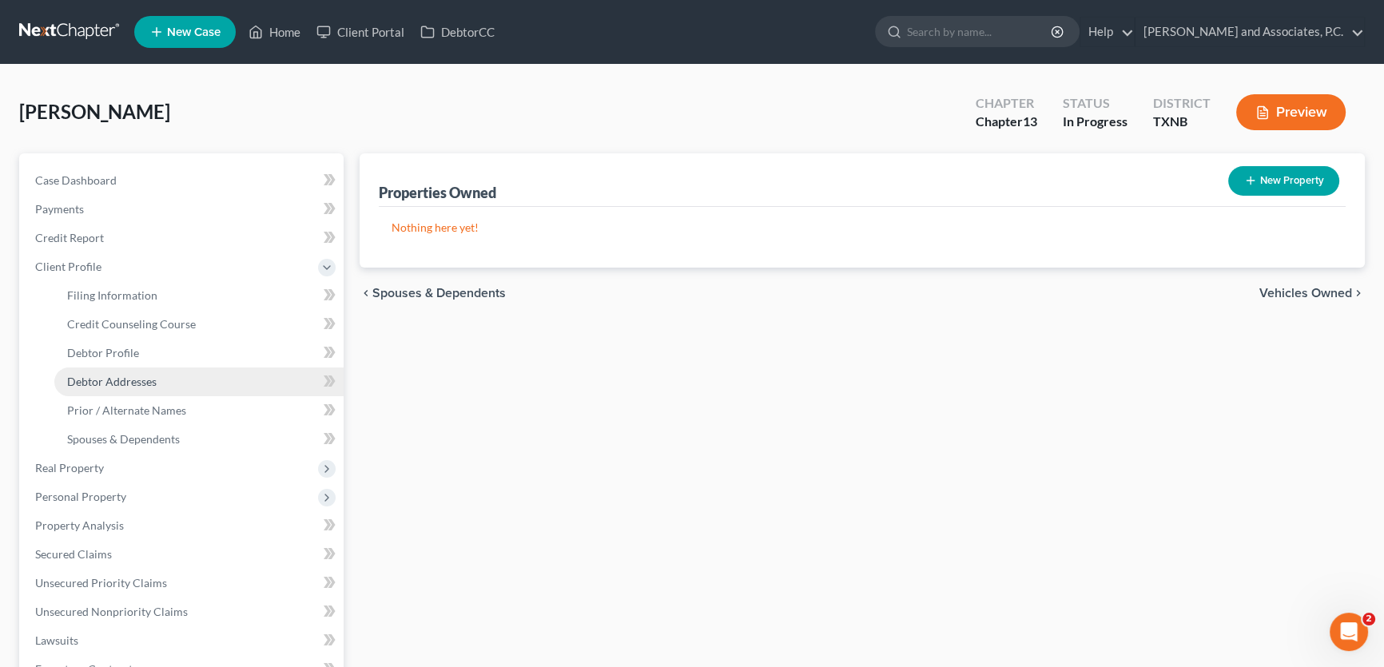
click at [126, 380] on span "Debtor Addresses" at bounding box center [112, 382] width 90 height 14
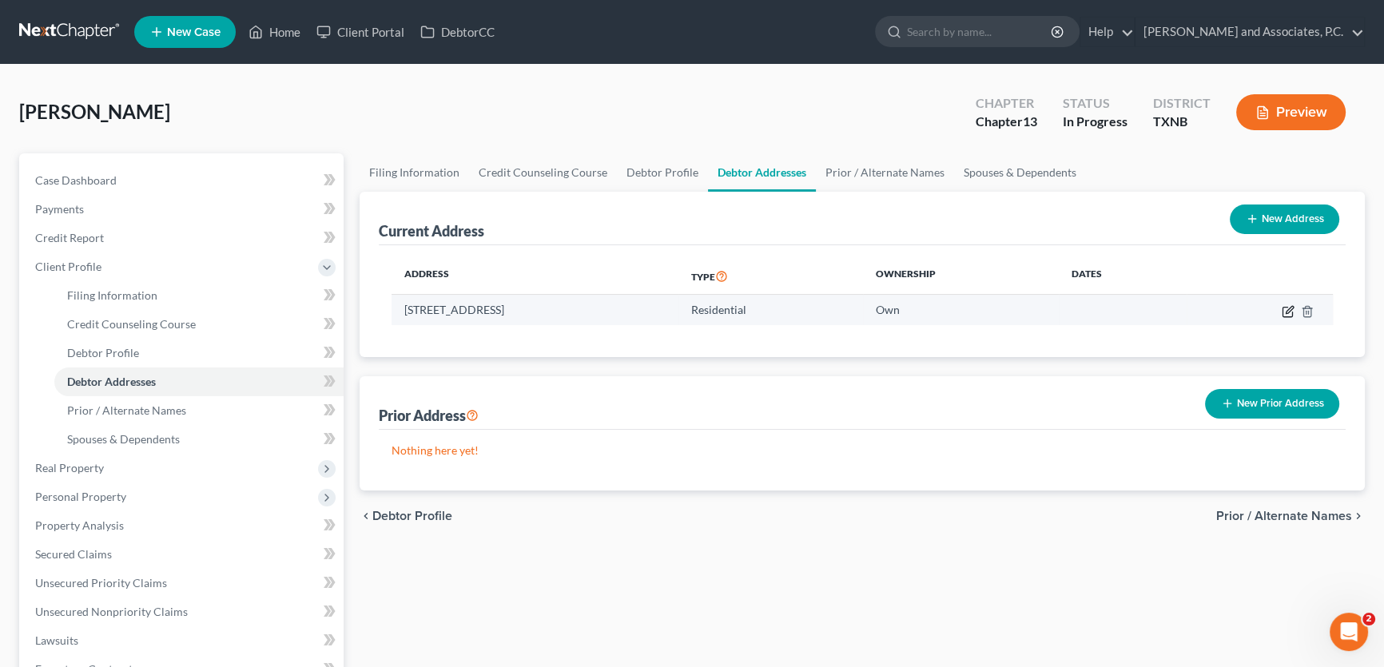
click at [1287, 310] on icon "button" at bounding box center [1289, 309] width 7 height 7
select select "45"
select select "243"
select select "0"
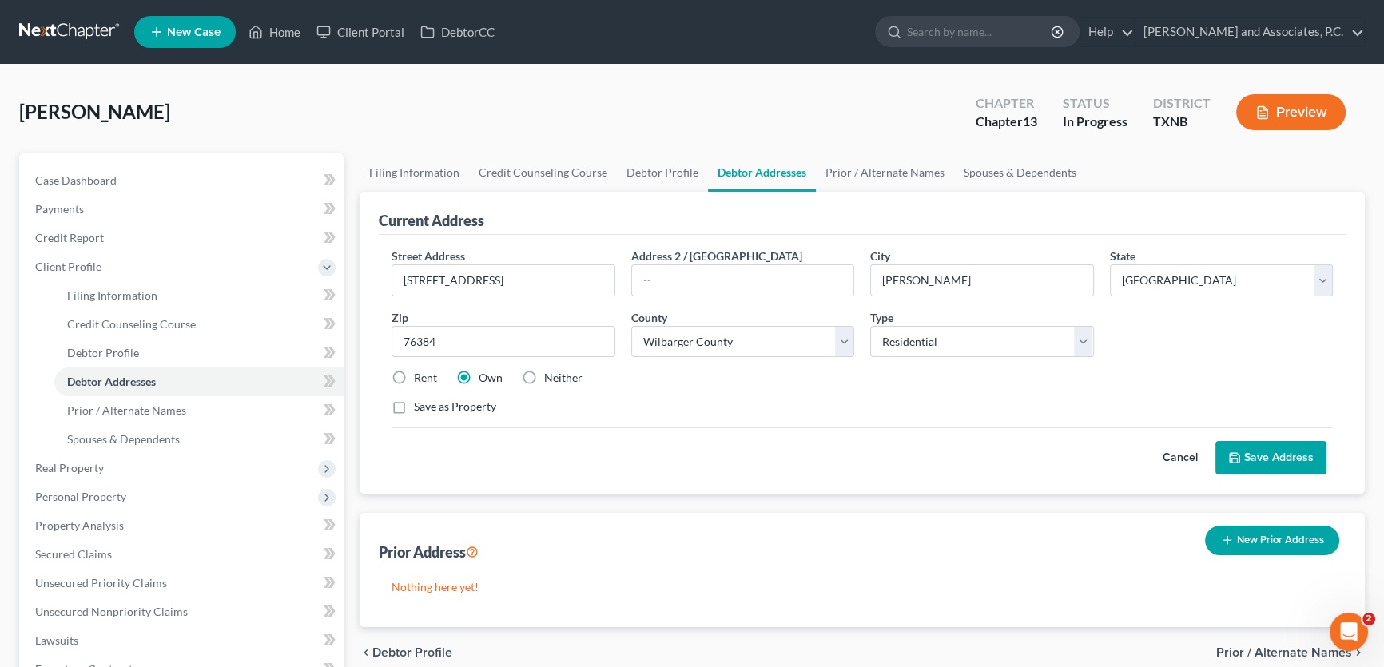
click at [544, 375] on label "Neither" at bounding box center [563, 378] width 38 height 16
click at [551, 375] on input "Neither" at bounding box center [556, 375] width 10 height 10
radio input "true"
click at [1262, 454] on button "Save Address" at bounding box center [1271, 458] width 111 height 34
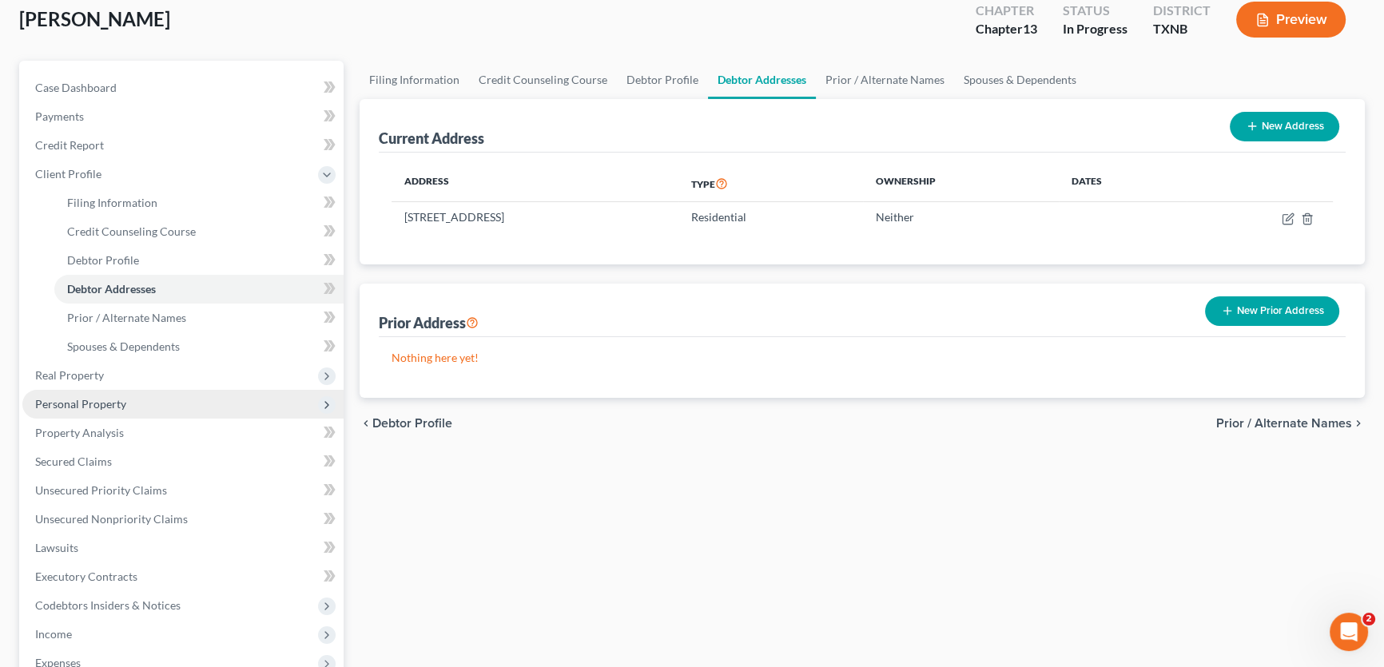
scroll to position [145, 0]
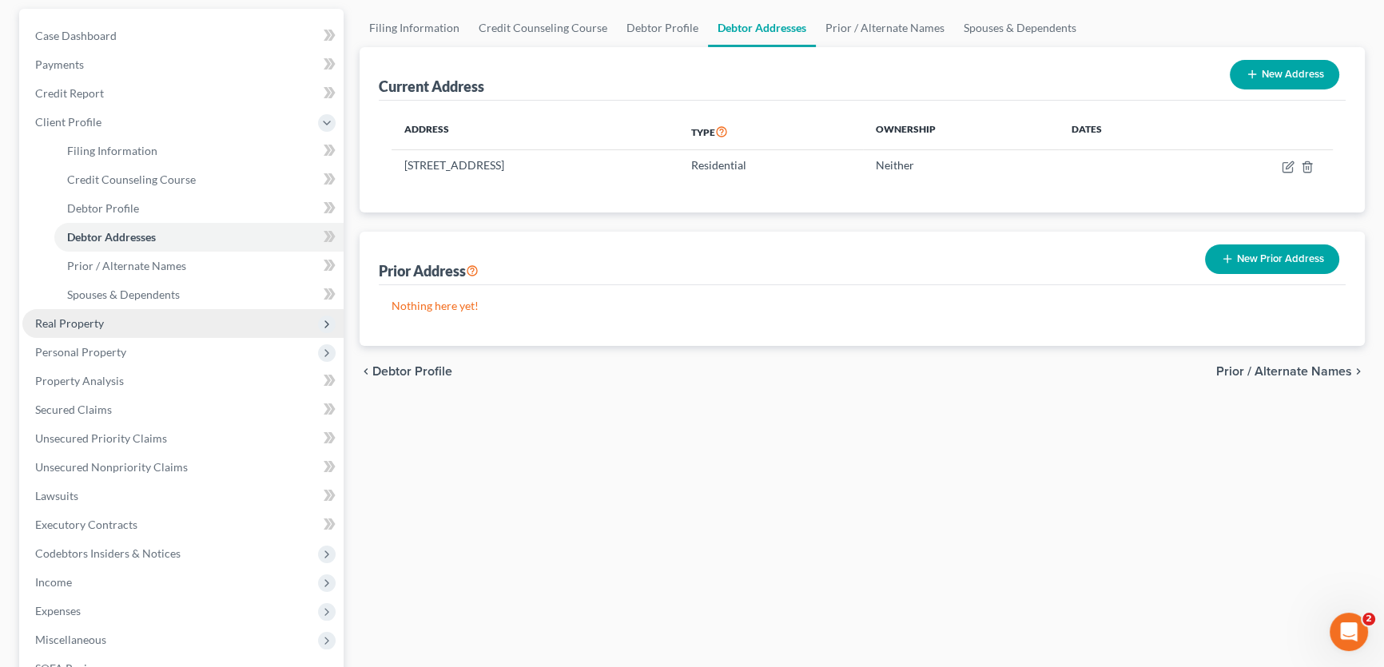
click at [100, 328] on span "Real Property" at bounding box center [182, 323] width 321 height 29
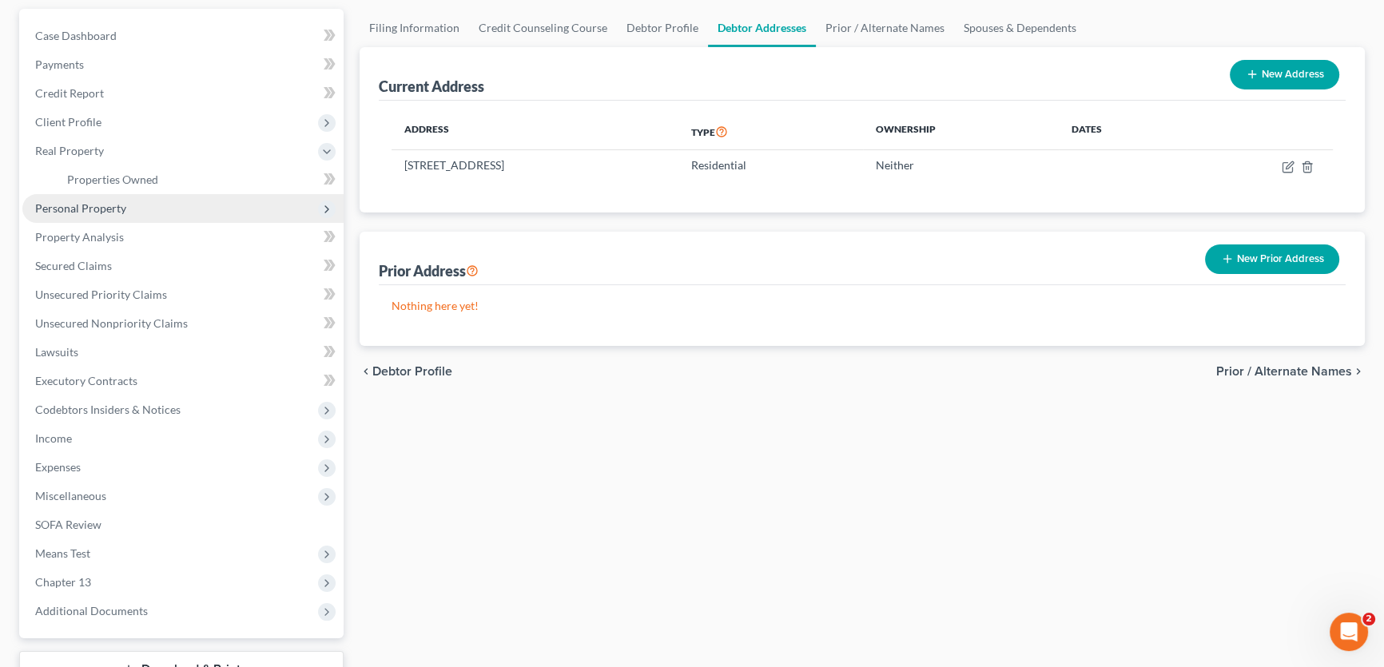
click at [94, 209] on span "Personal Property" at bounding box center [80, 208] width 91 height 14
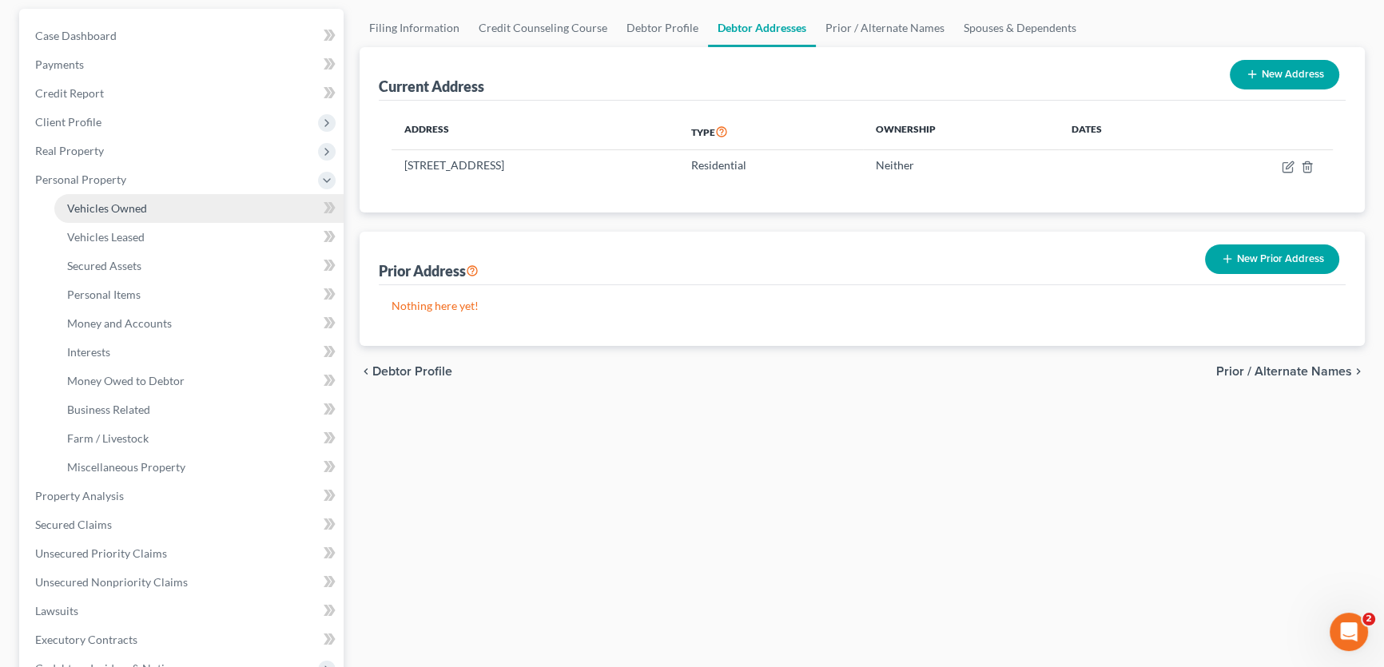
click at [114, 213] on span "Vehicles Owned" at bounding box center [107, 208] width 80 height 14
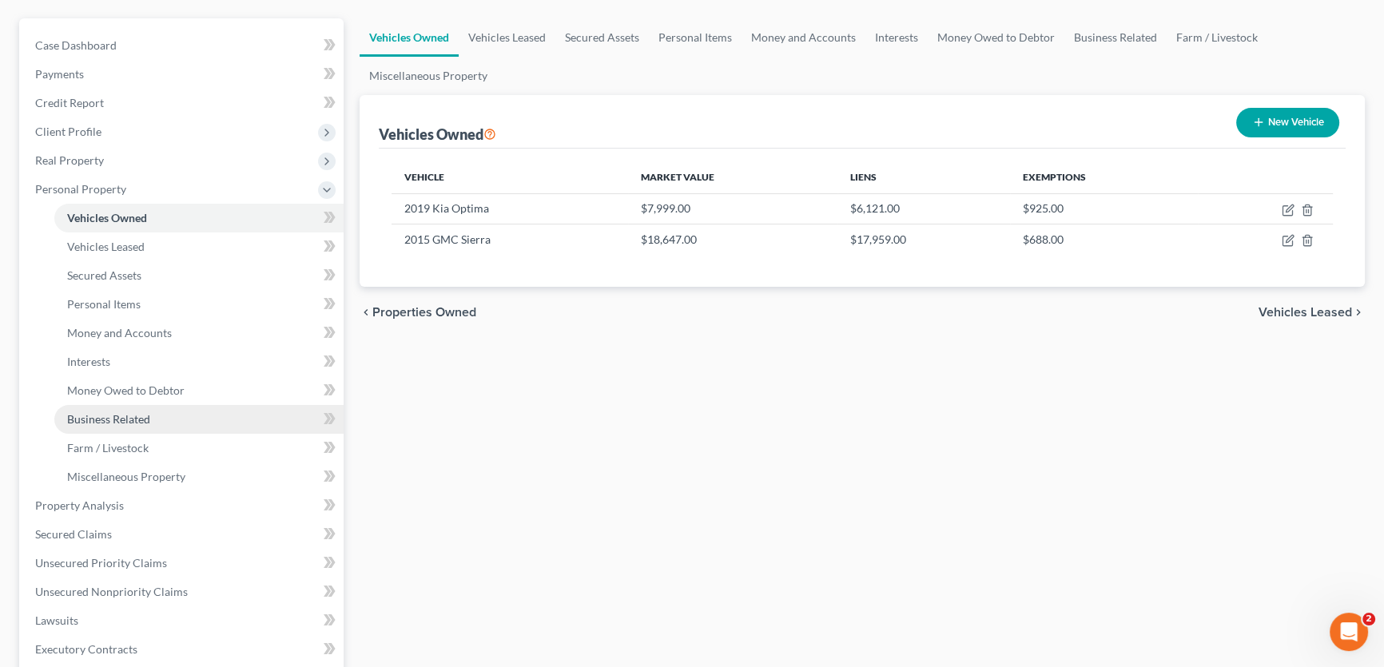
scroll to position [145, 0]
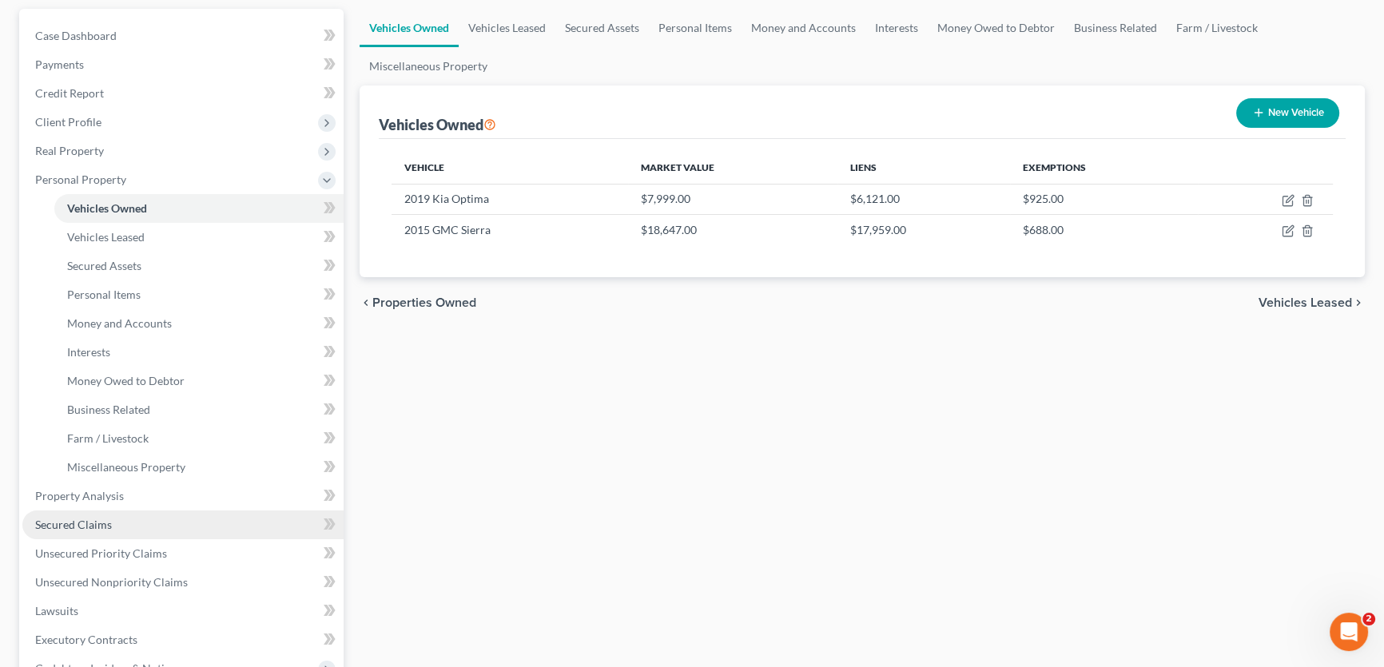
click at [120, 528] on link "Secured Claims" at bounding box center [182, 525] width 321 height 29
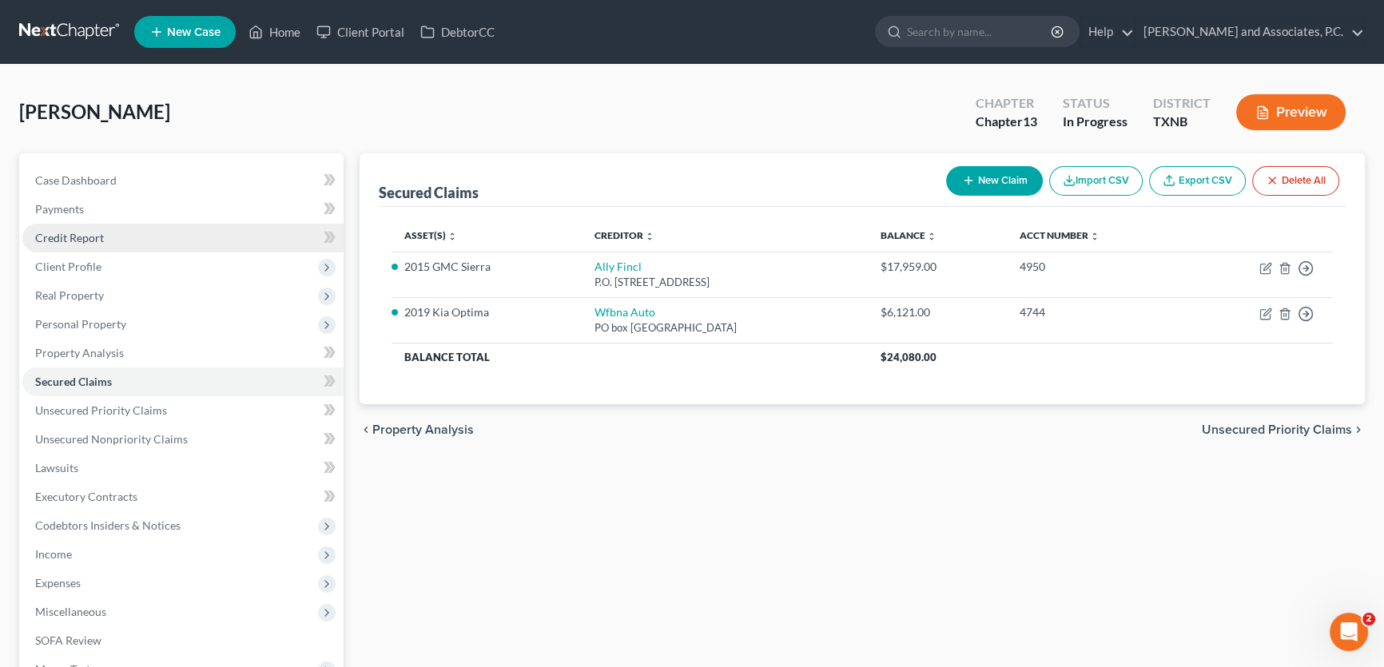
click at [121, 242] on link "Credit Report" at bounding box center [182, 238] width 321 height 29
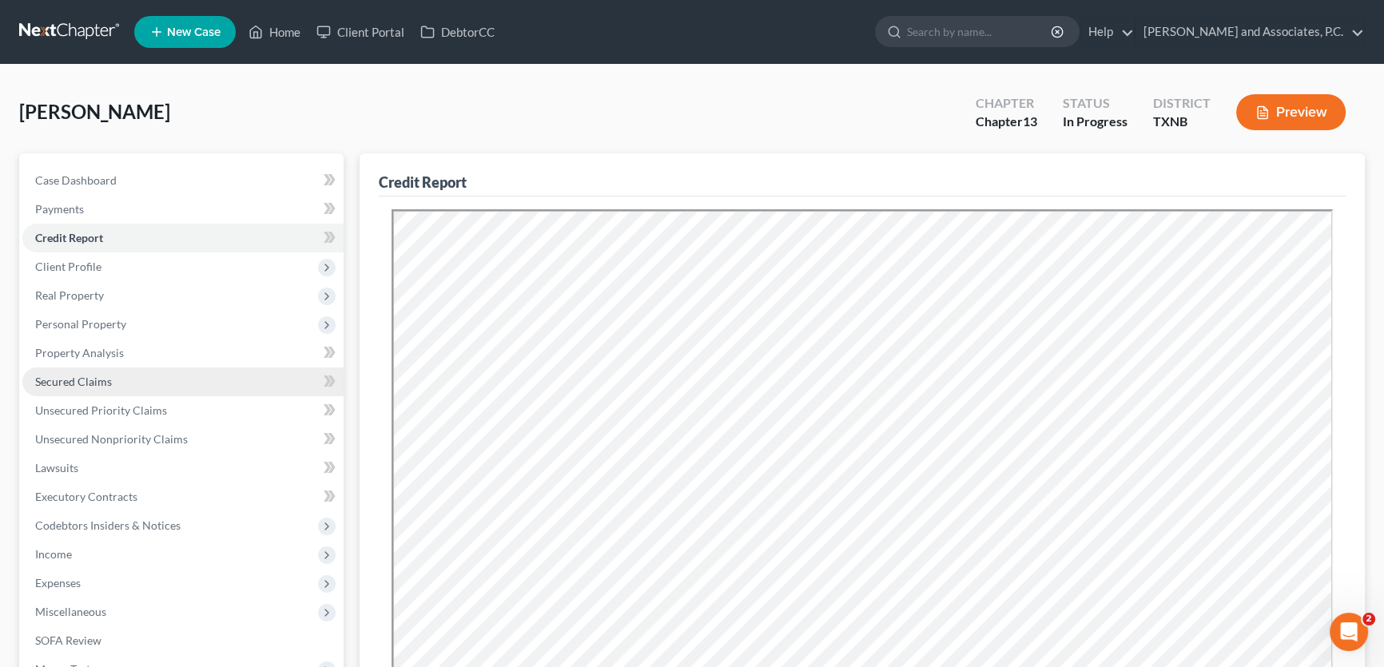
click at [94, 381] on span "Secured Claims" at bounding box center [73, 382] width 77 height 14
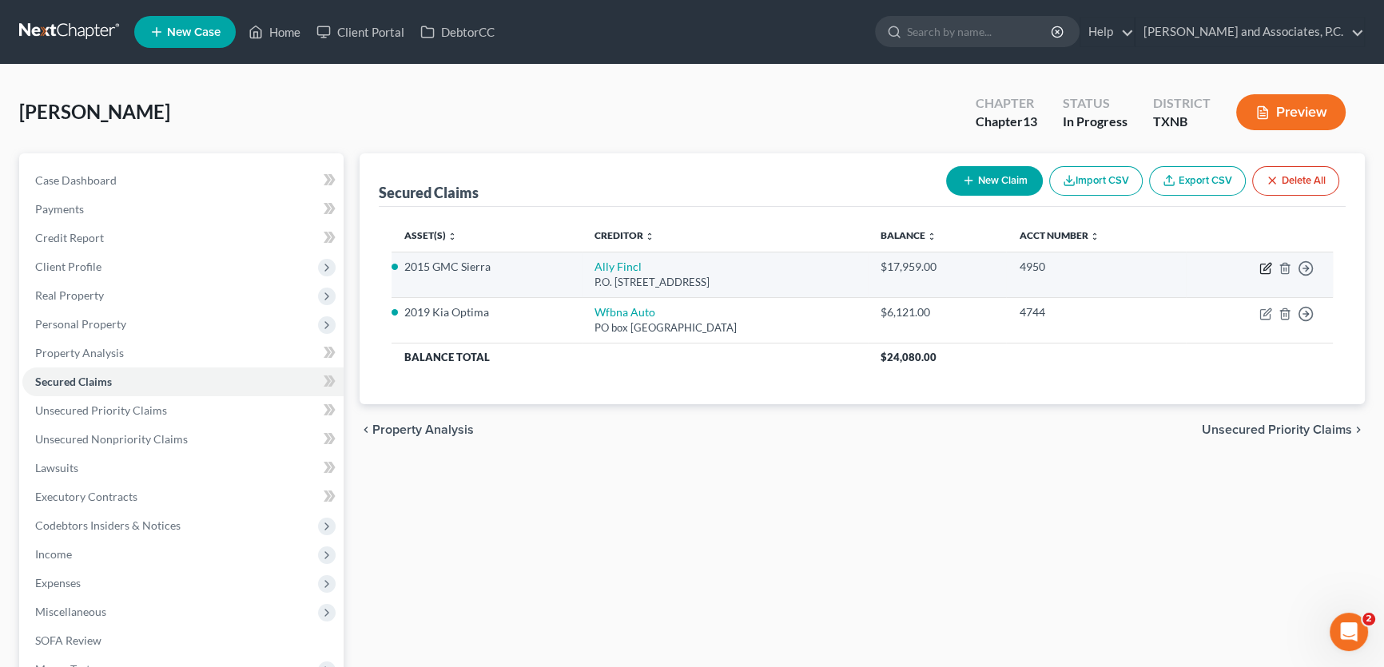
click at [1265, 265] on icon "button" at bounding box center [1267, 266] width 7 height 7
select select "24"
select select "8"
select select "0"
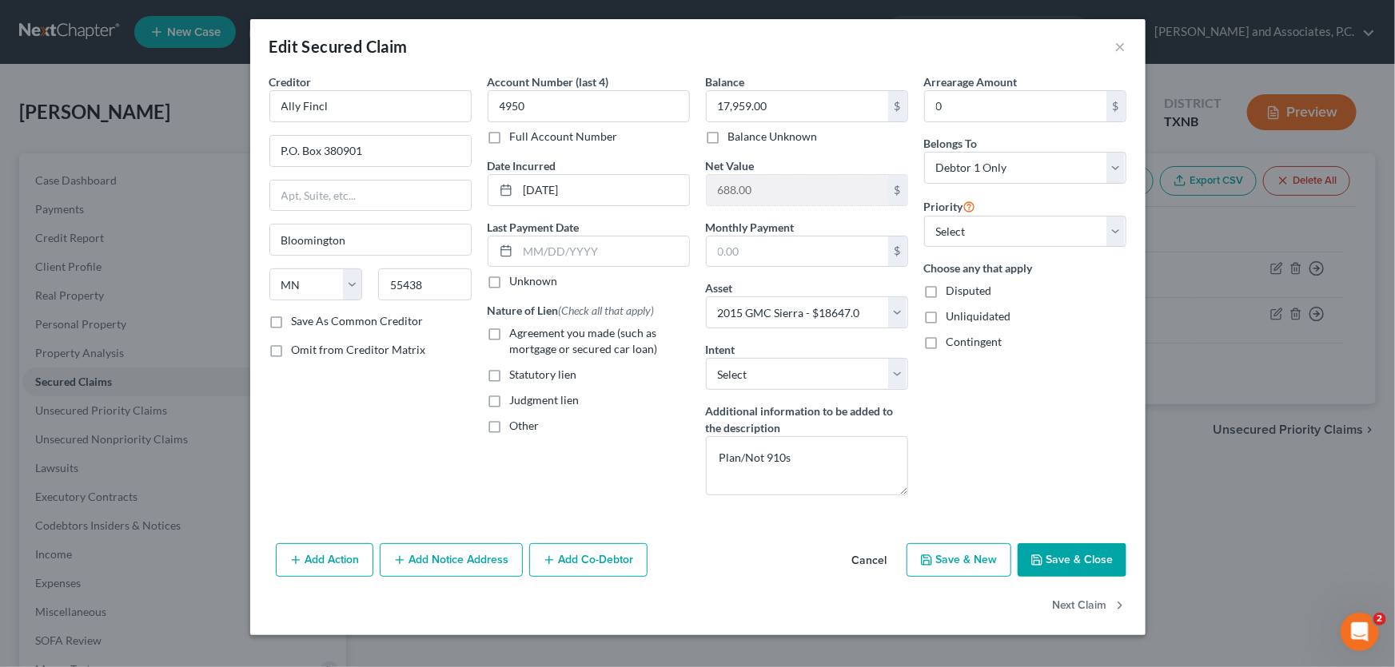
click at [865, 559] on button "Cancel" at bounding box center [869, 561] width 61 height 32
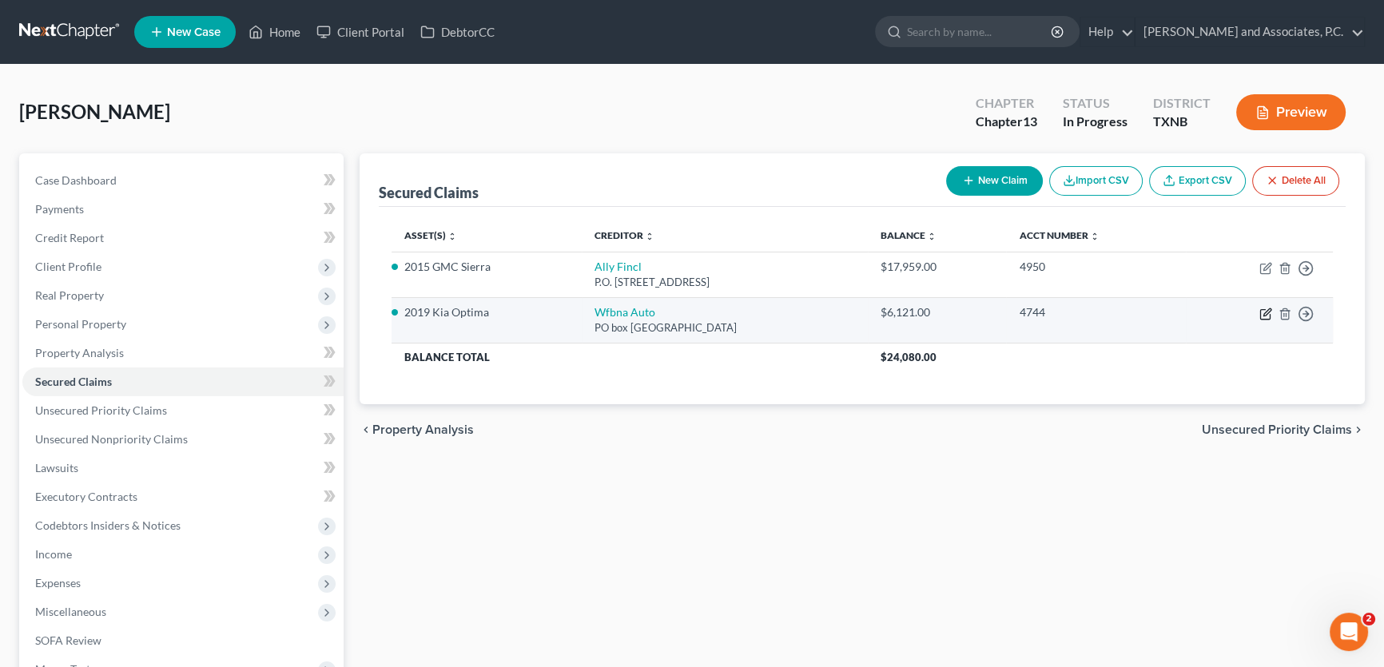
click at [1260, 309] on icon "button" at bounding box center [1266, 314] width 13 height 13
select select "28"
select select "2"
select select "0"
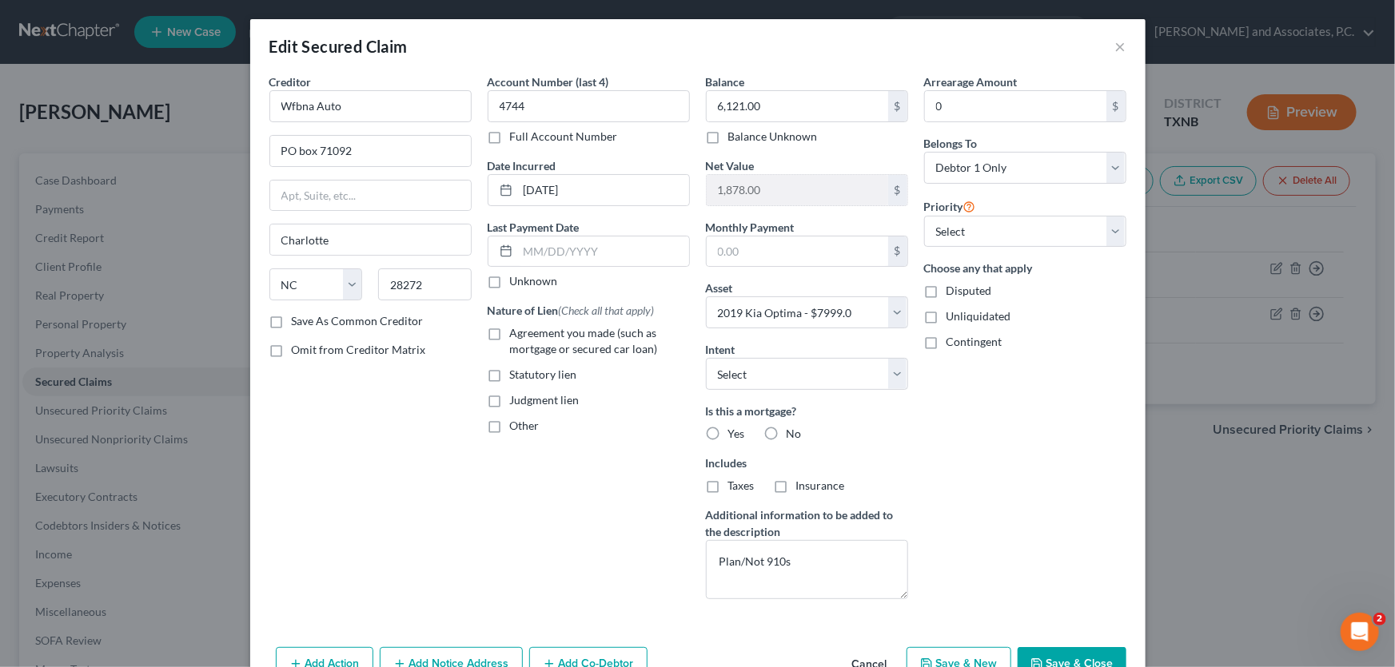
click at [863, 655] on button "Cancel" at bounding box center [869, 665] width 61 height 32
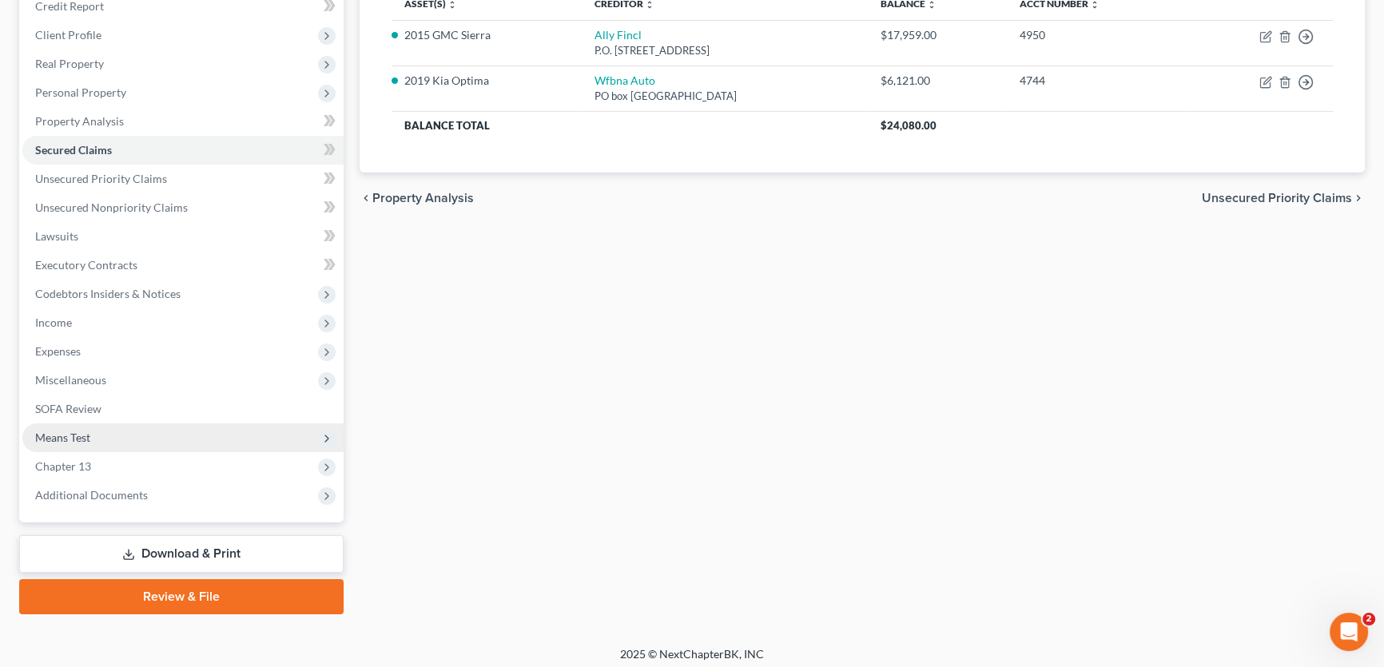
scroll to position [237, 0]
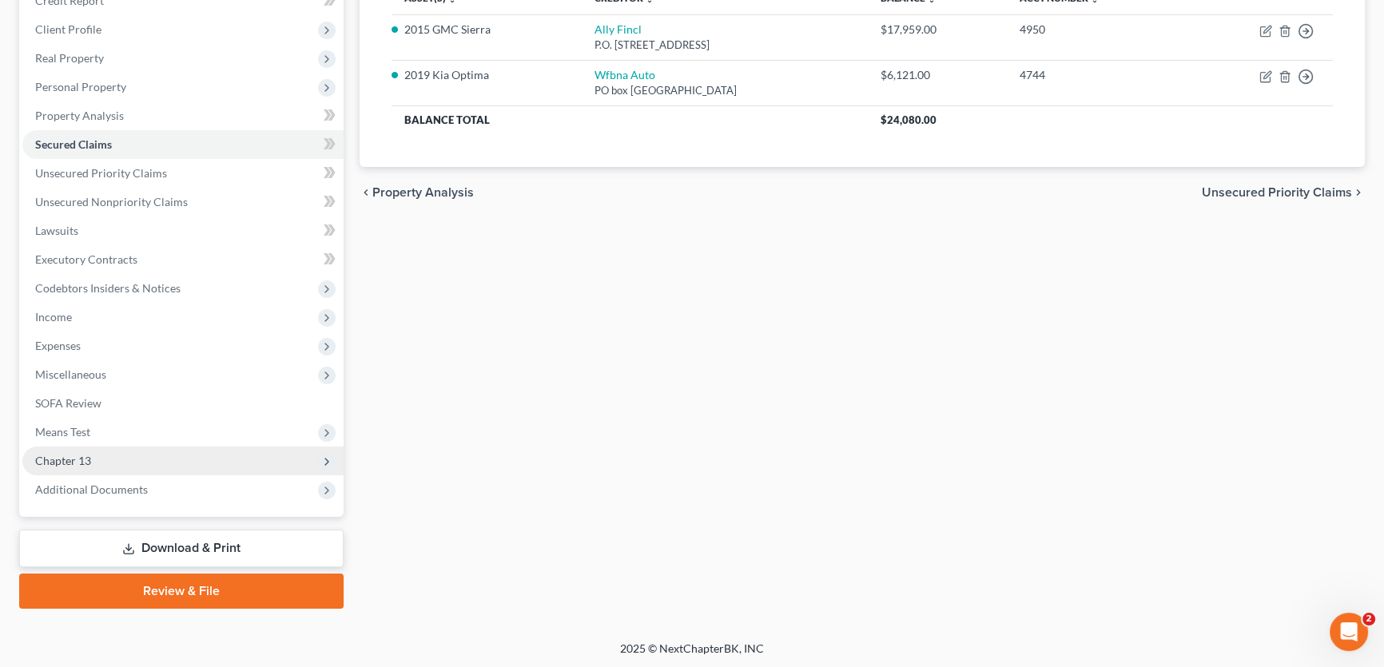
click at [105, 463] on span "Chapter 13" at bounding box center [182, 461] width 321 height 29
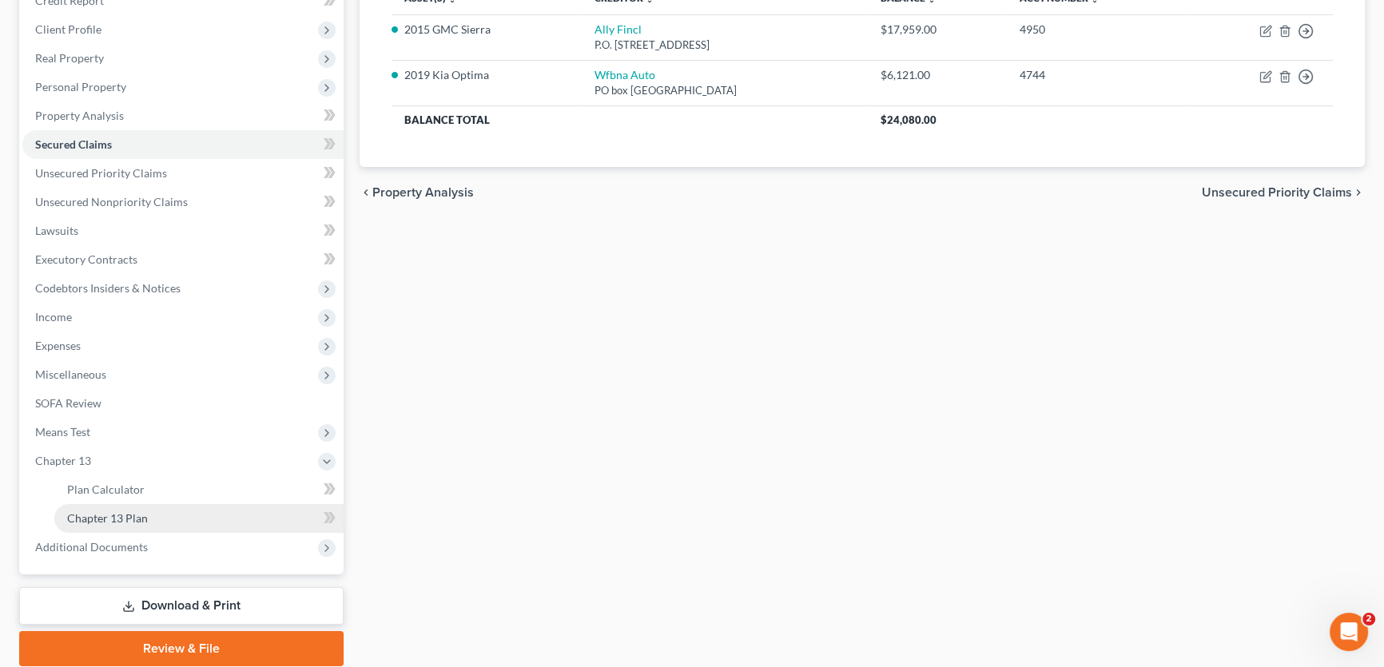
click at [123, 507] on link "Chapter 13 Plan" at bounding box center [198, 518] width 289 height 29
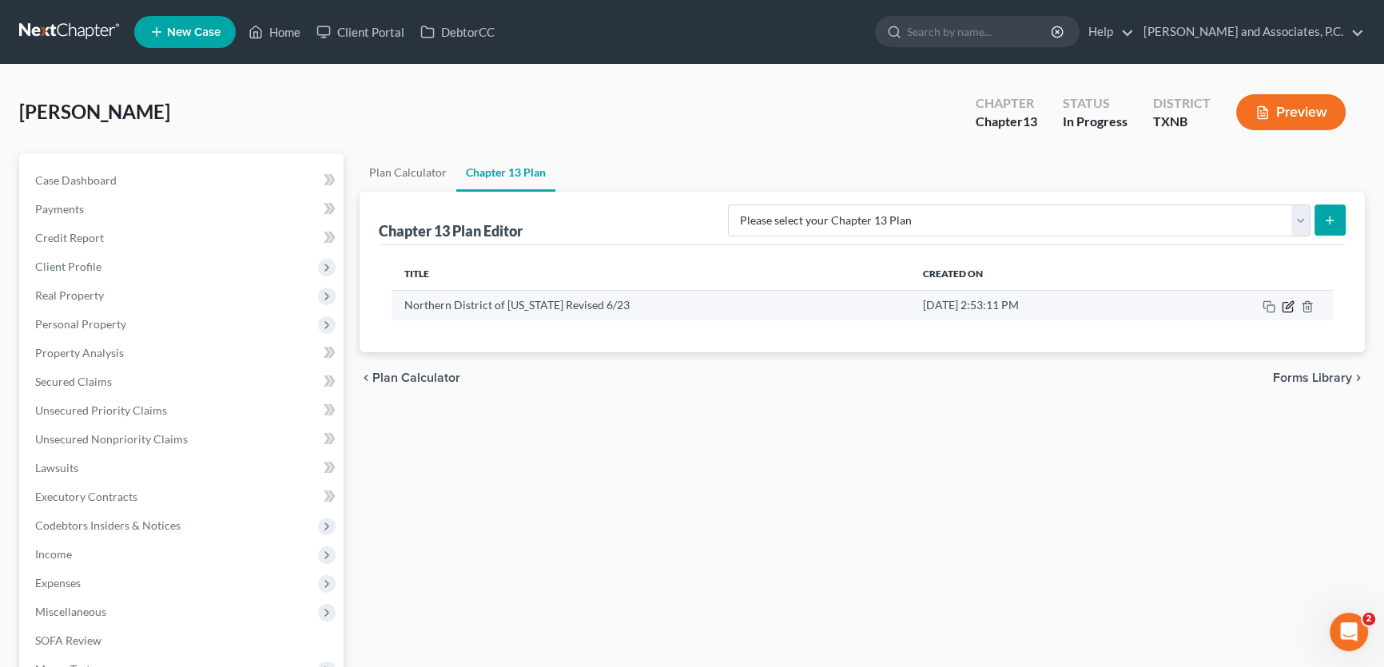
click at [1284, 304] on icon "button" at bounding box center [1288, 307] width 13 height 13
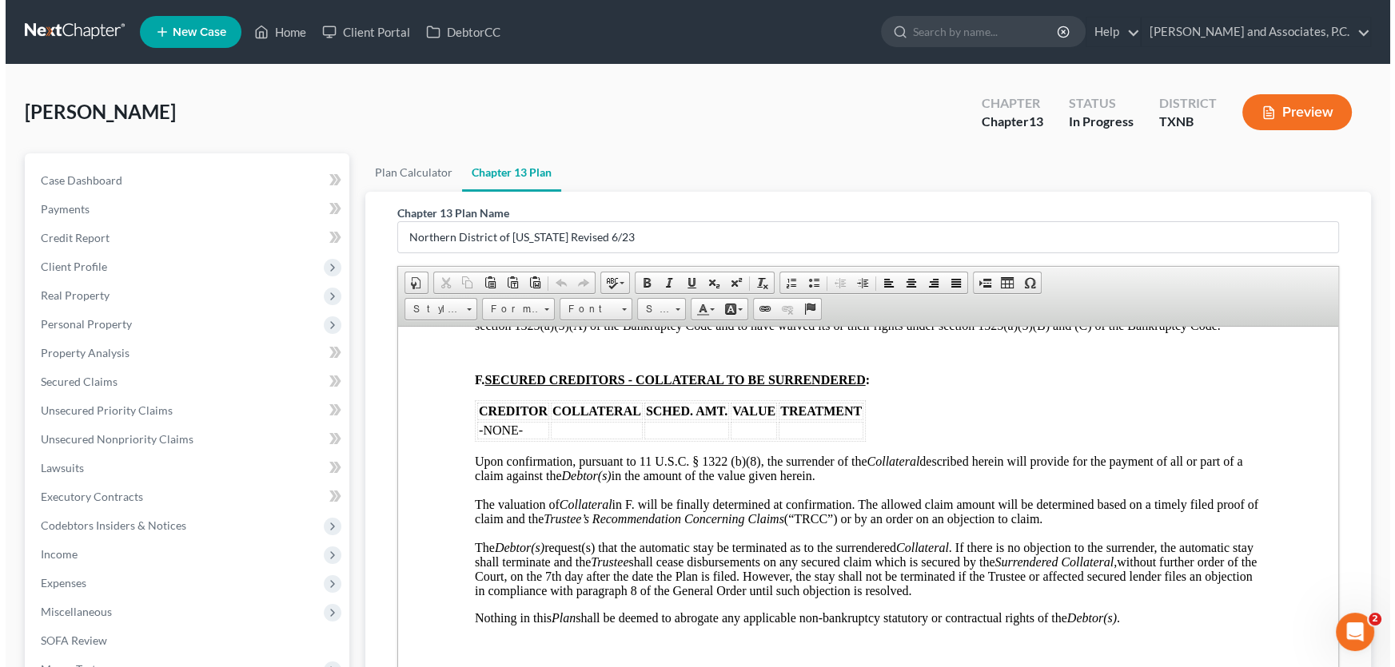
scroll to position [2470, 0]
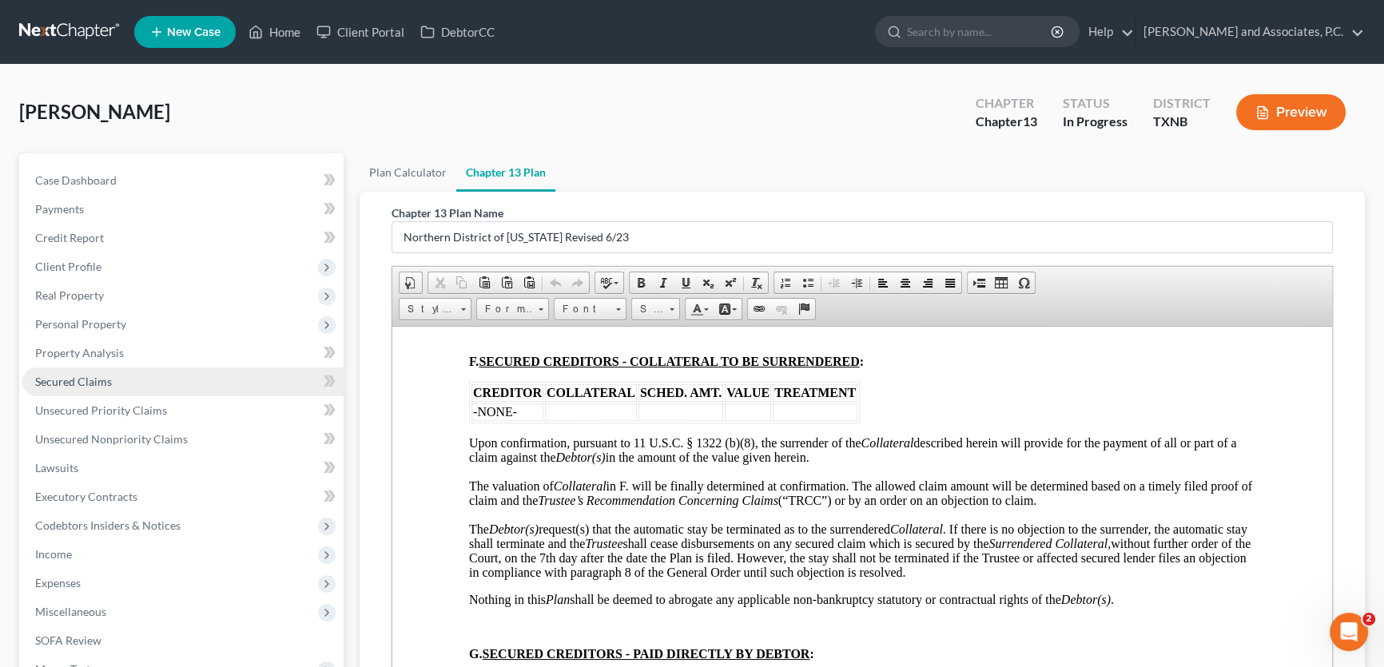
click at [68, 377] on span "Secured Claims" at bounding box center [73, 382] width 77 height 14
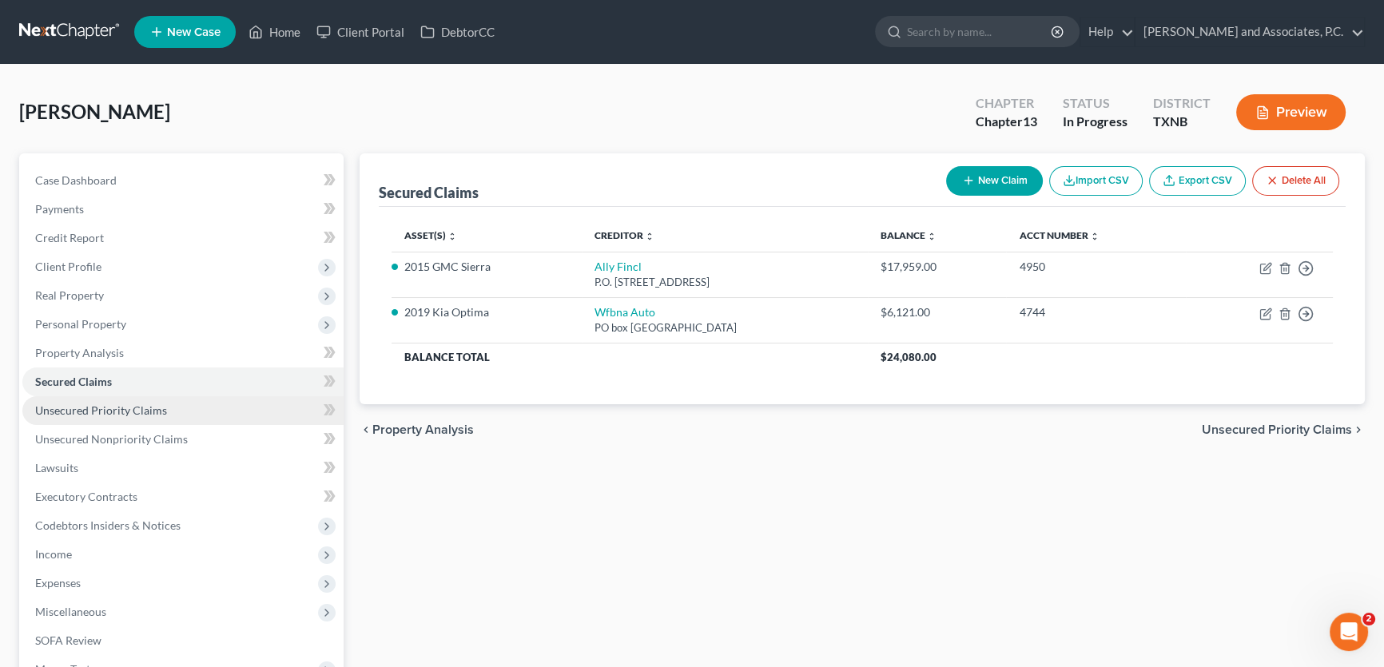
click at [131, 407] on span "Unsecured Priority Claims" at bounding box center [101, 411] width 132 height 14
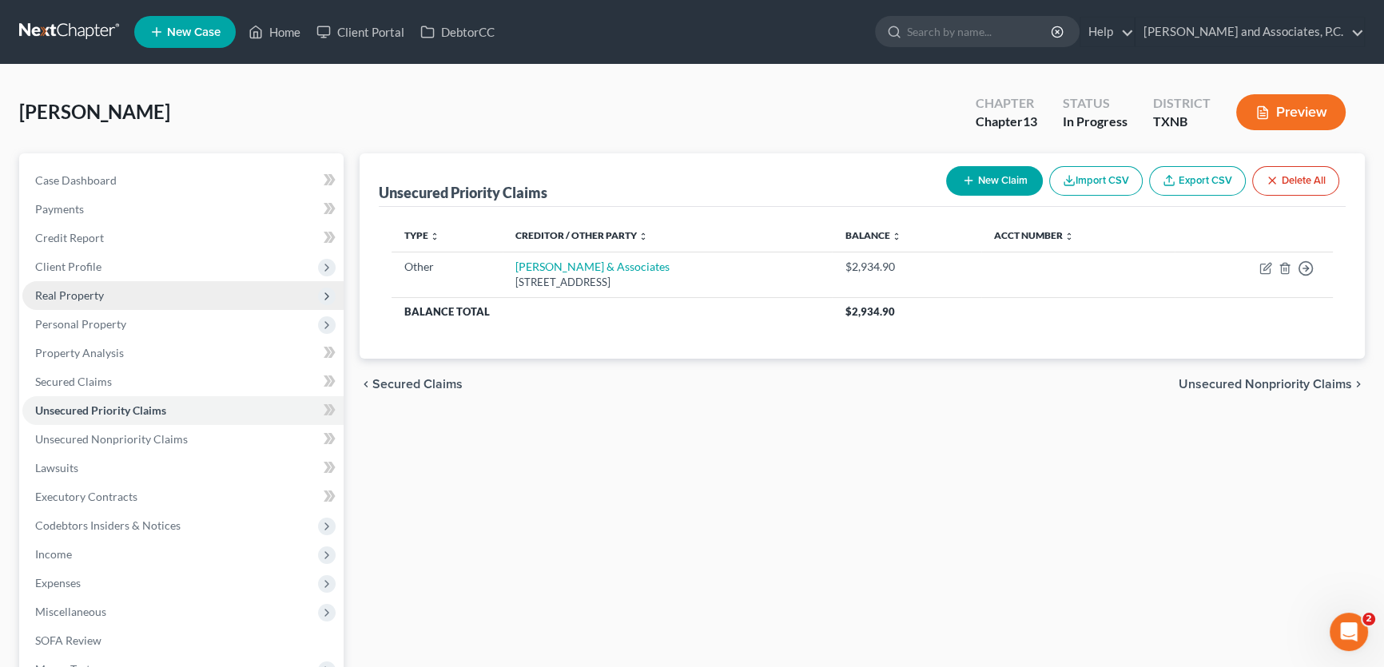
click at [102, 297] on span "Real Property" at bounding box center [69, 296] width 69 height 14
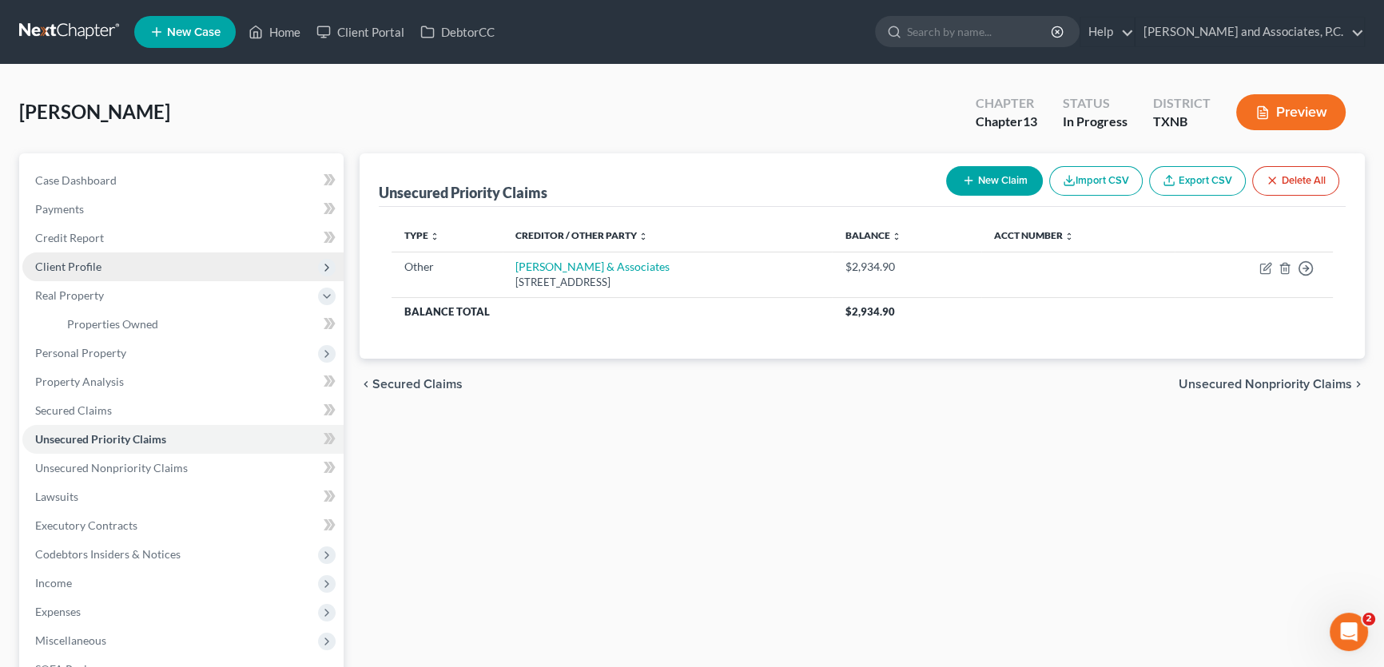
click at [94, 264] on span "Client Profile" at bounding box center [68, 267] width 66 height 14
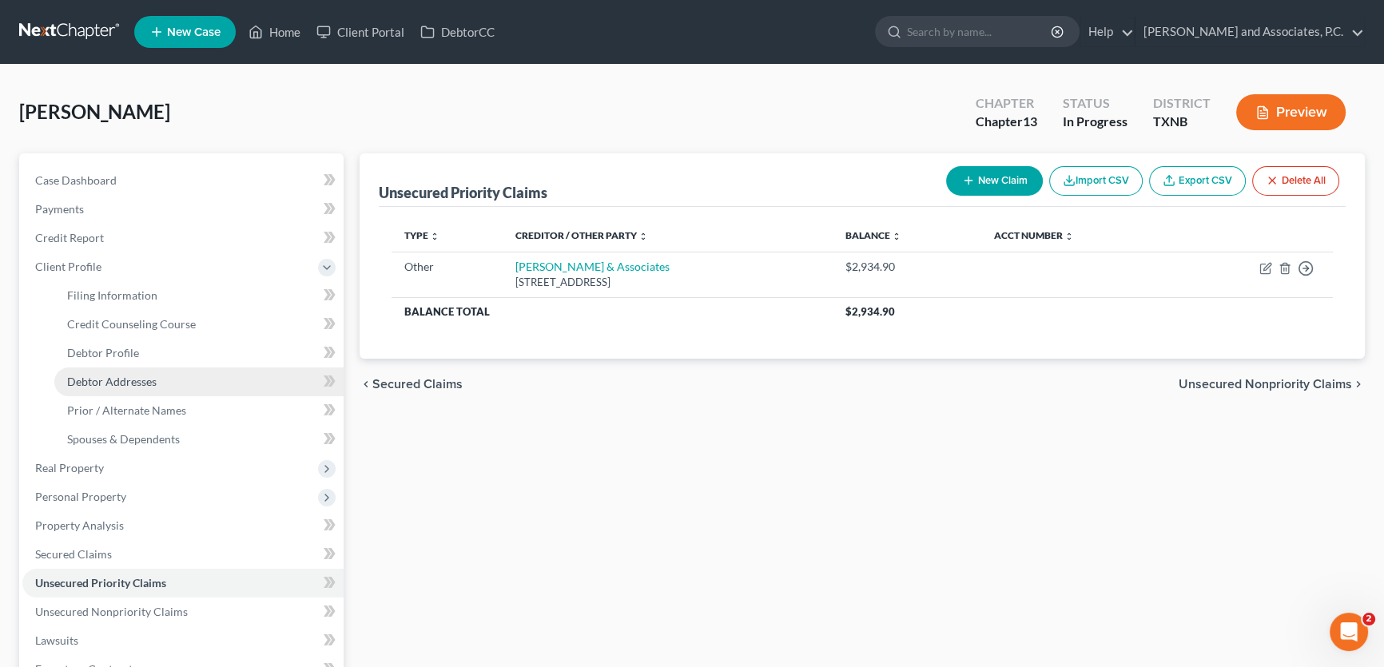
click at [113, 375] on span "Debtor Addresses" at bounding box center [112, 382] width 90 height 14
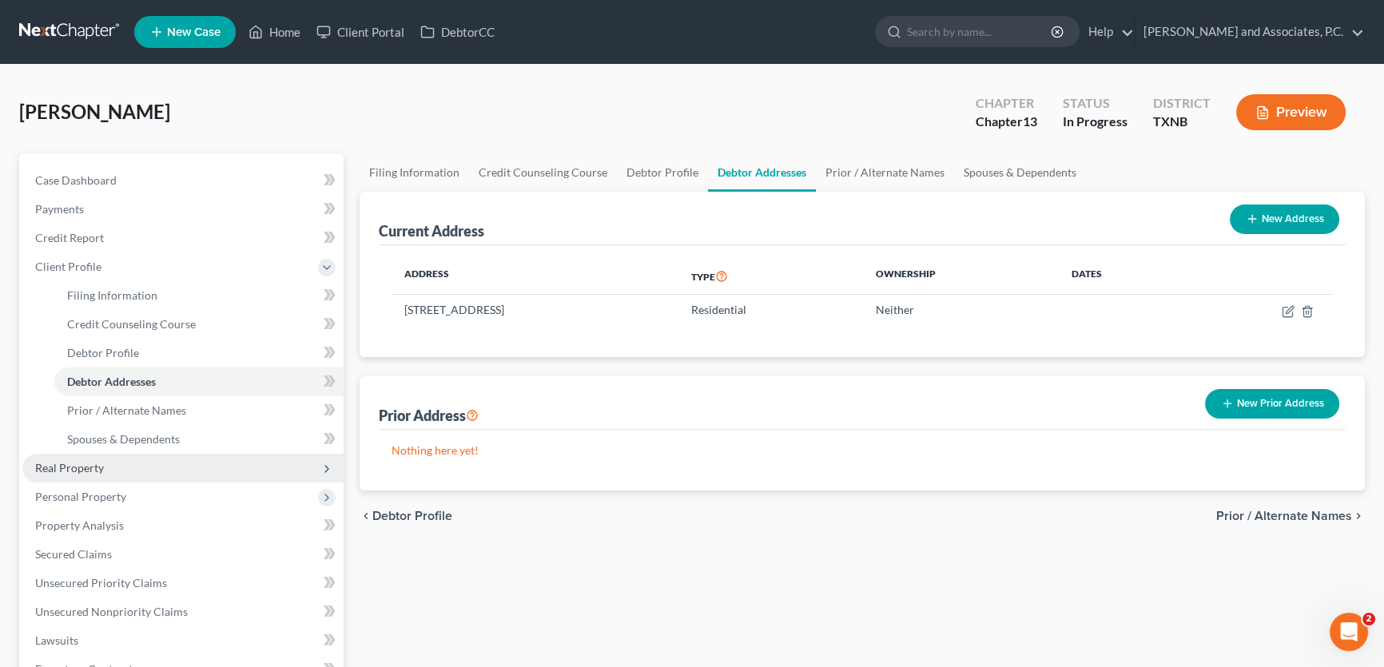
click at [83, 468] on span "Real Property" at bounding box center [69, 468] width 69 height 14
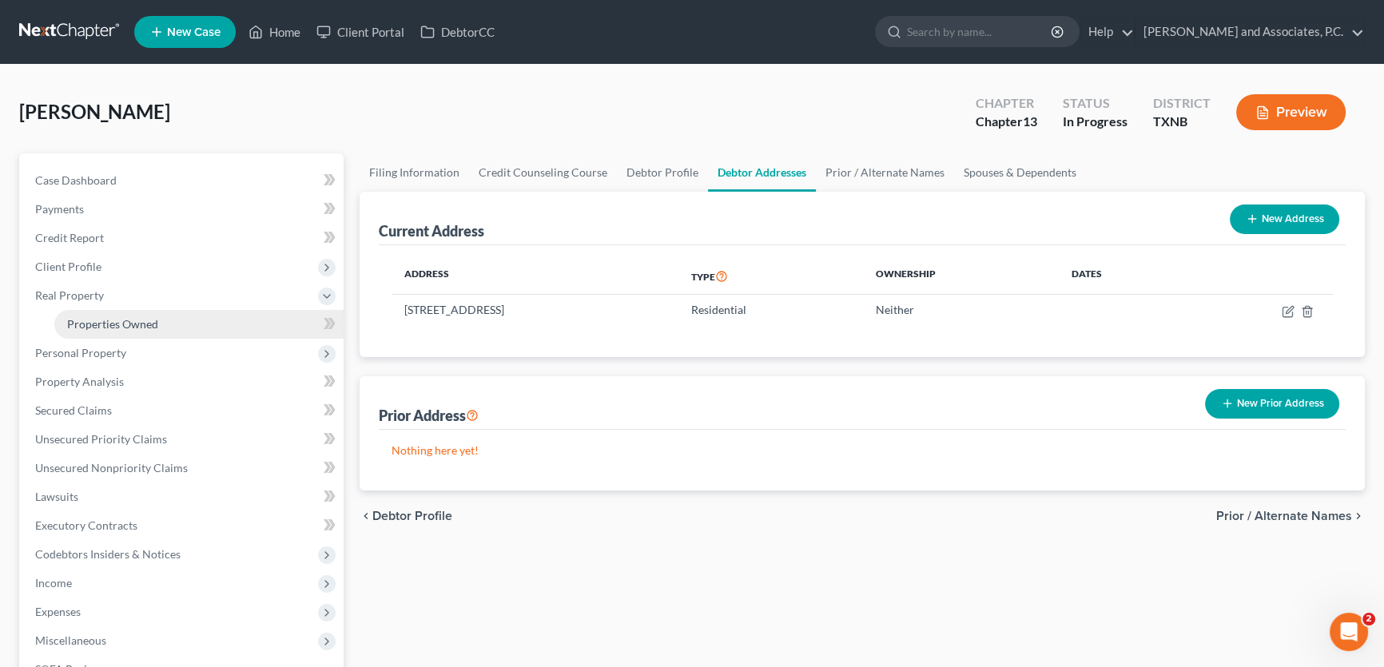
click at [111, 319] on span "Properties Owned" at bounding box center [112, 324] width 91 height 14
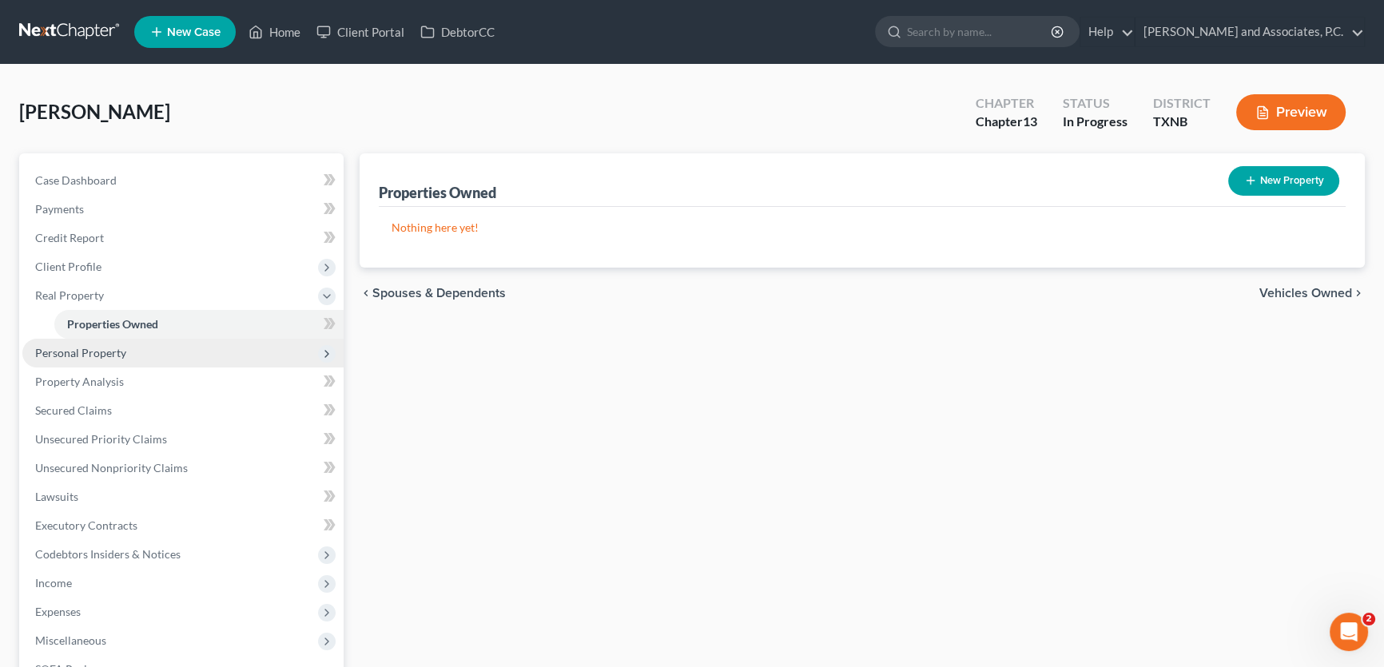
click at [99, 351] on span "Personal Property" at bounding box center [80, 353] width 91 height 14
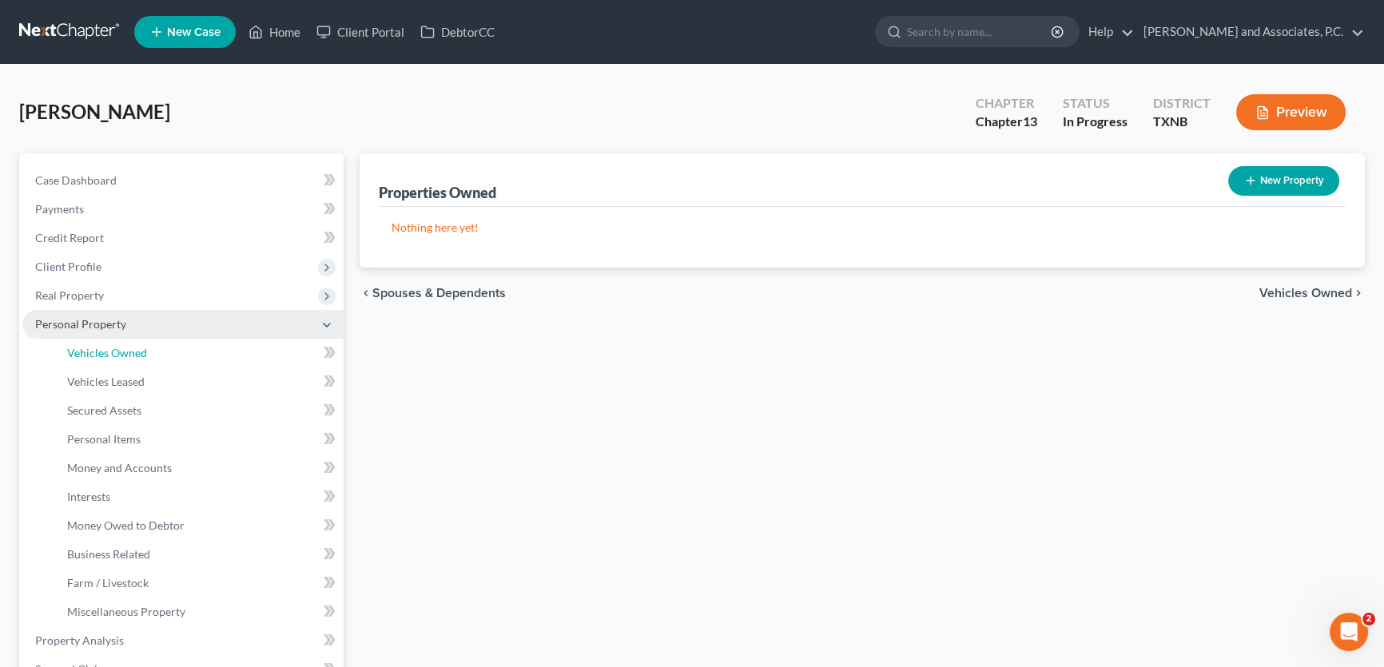
click at [99, 351] on span "Vehicles Owned" at bounding box center [107, 353] width 80 height 14
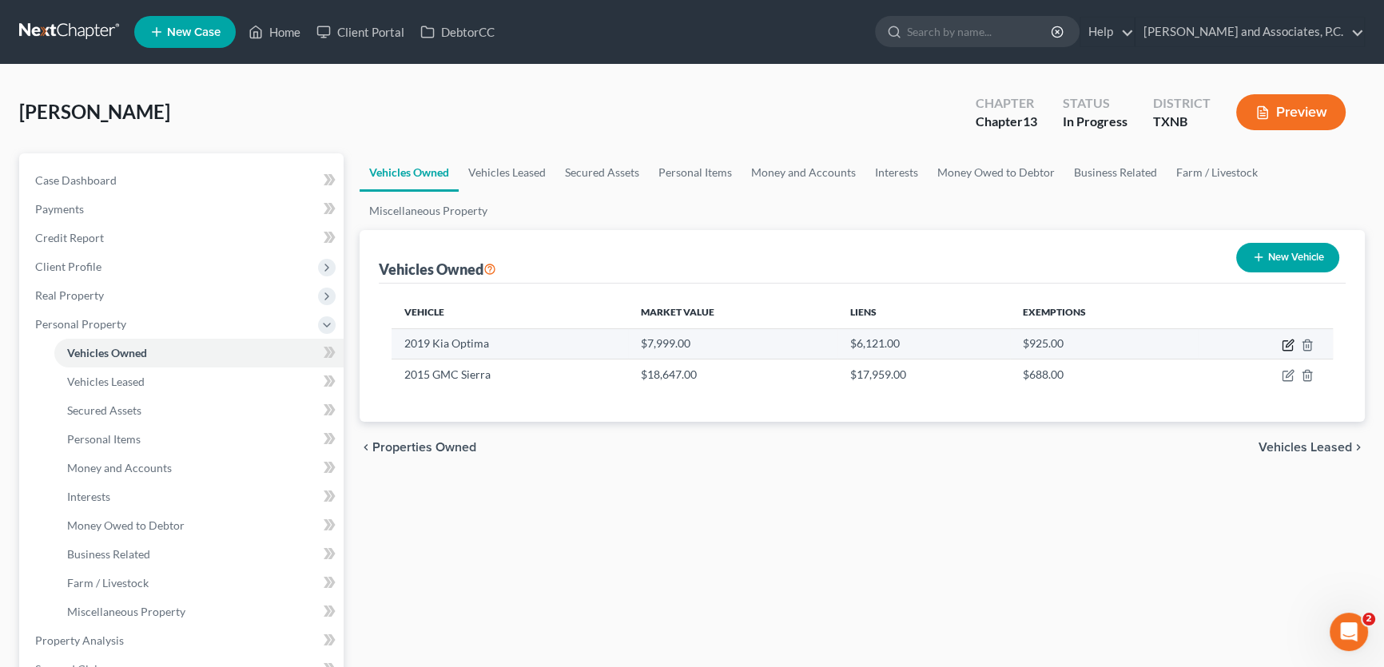
click at [1289, 340] on icon "button" at bounding box center [1288, 345] width 13 height 13
select select "0"
select select "7"
select select "3"
select select "0"
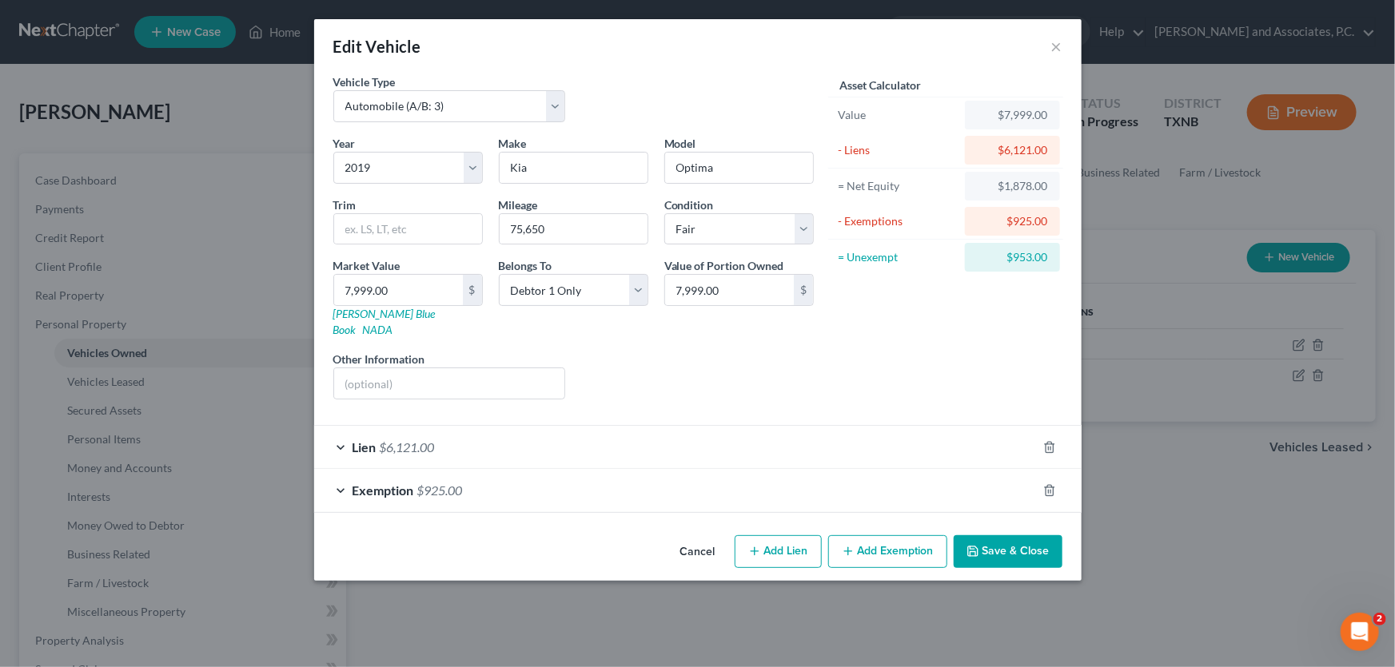
click at [699, 537] on button "Cancel" at bounding box center [697, 553] width 61 height 32
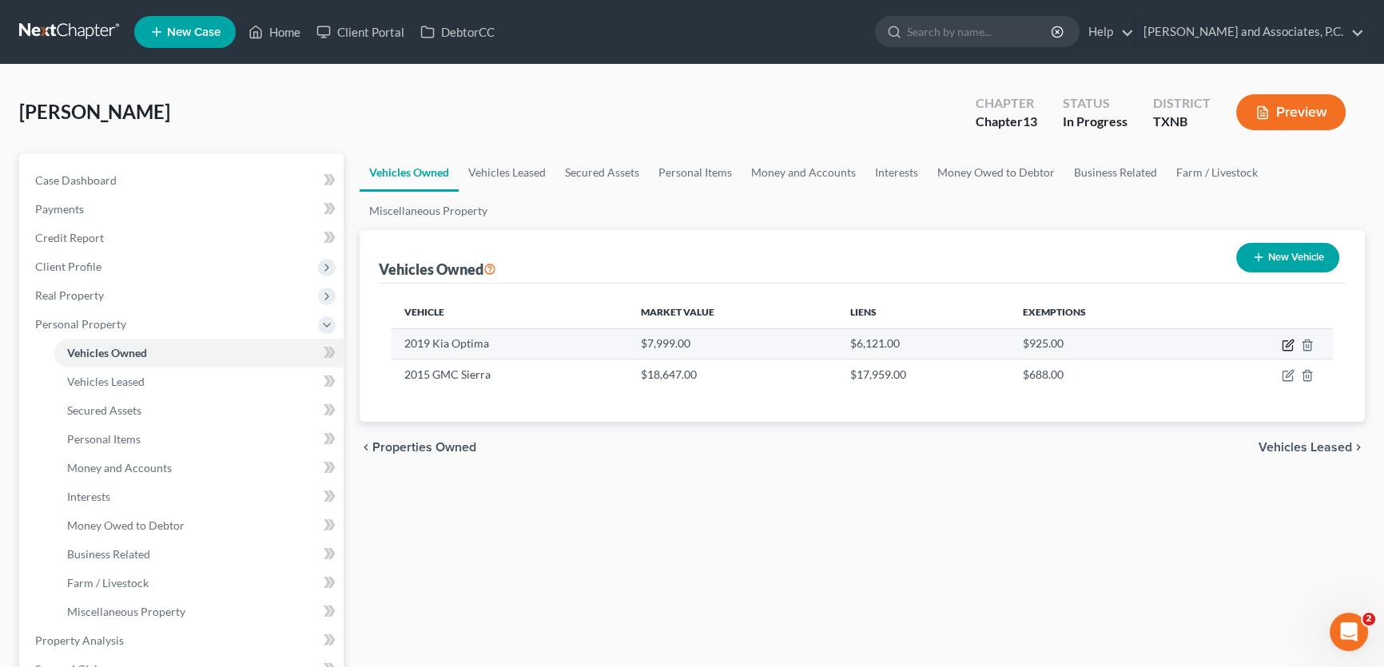
drag, startPoint x: 1285, startPoint y: 345, endPoint x: 1128, endPoint y: 353, distance: 156.8
click at [1285, 344] on icon "button" at bounding box center [1288, 345] width 13 height 13
select select "0"
select select "7"
select select "3"
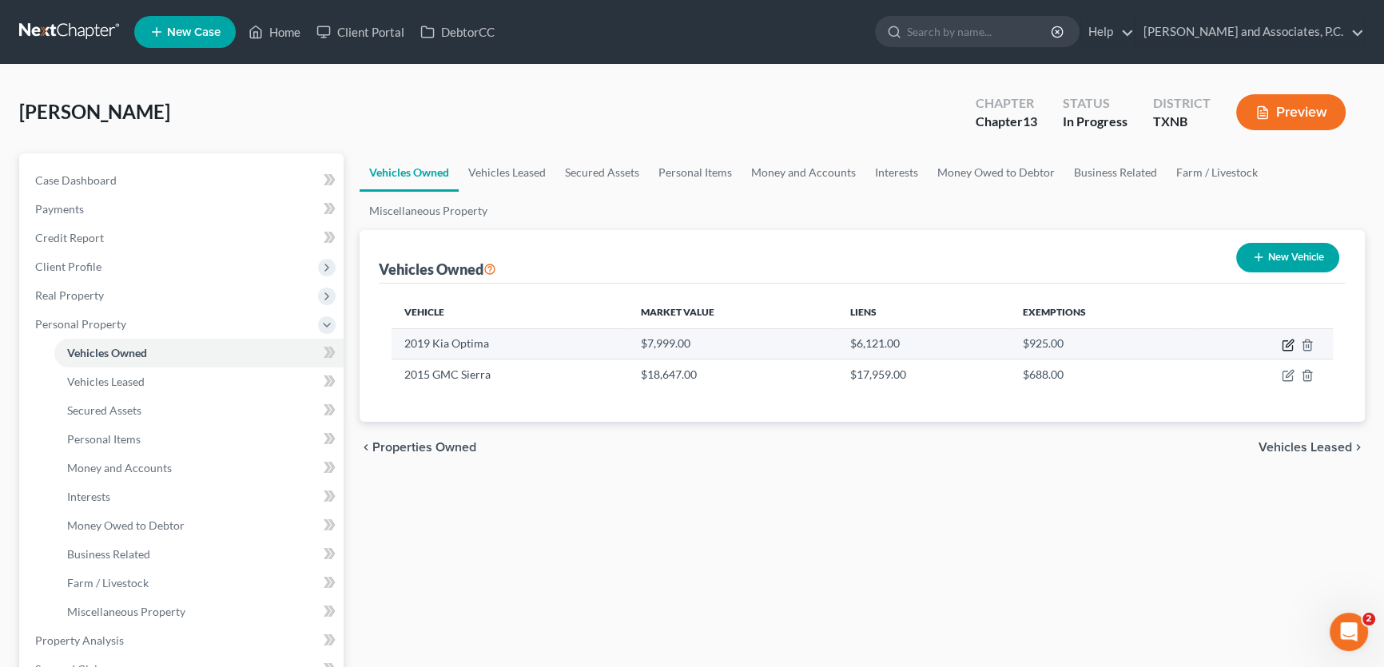
select select "0"
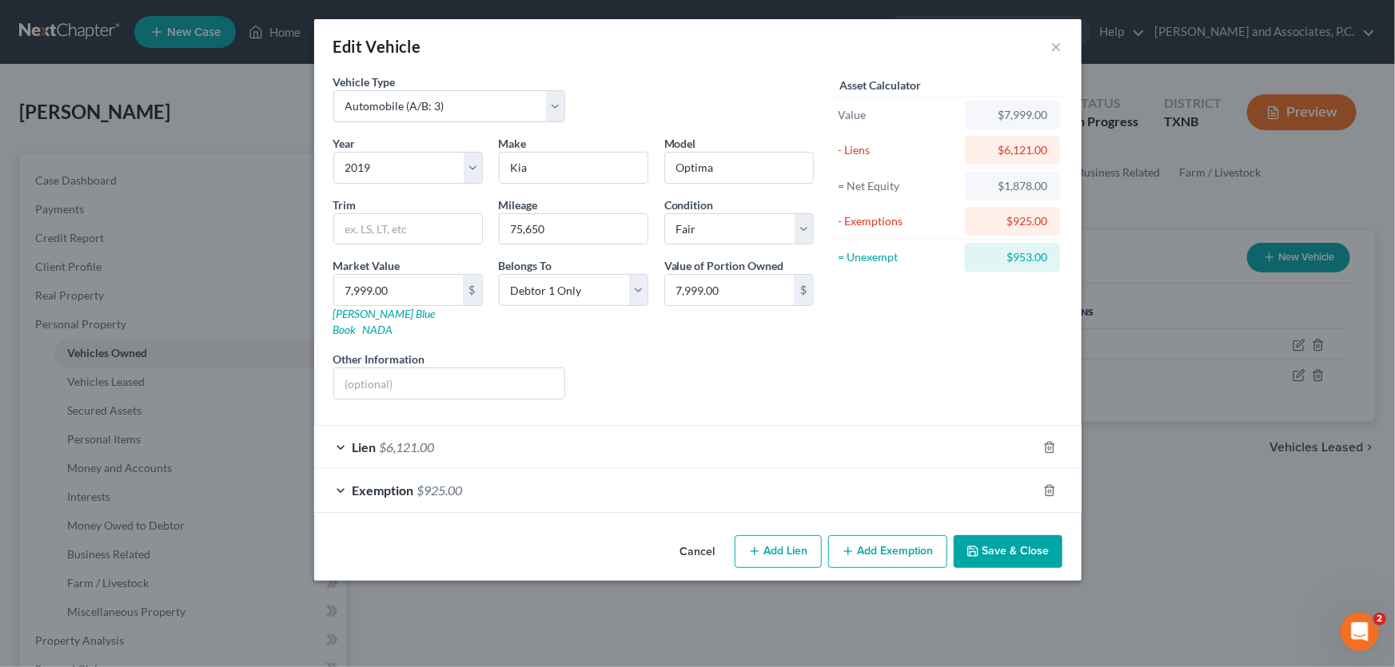
click at [451, 483] on span "$925.00" at bounding box center [440, 490] width 46 height 15
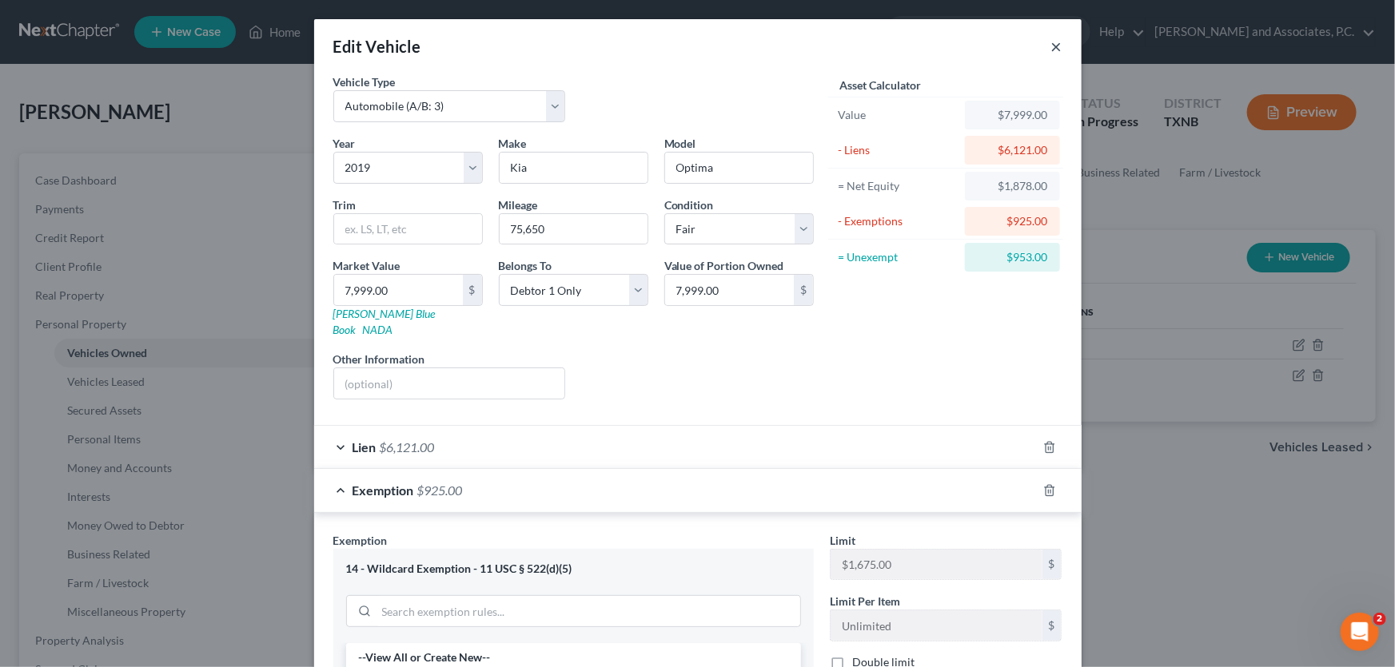
click at [1051, 45] on button "×" at bounding box center [1056, 46] width 11 height 19
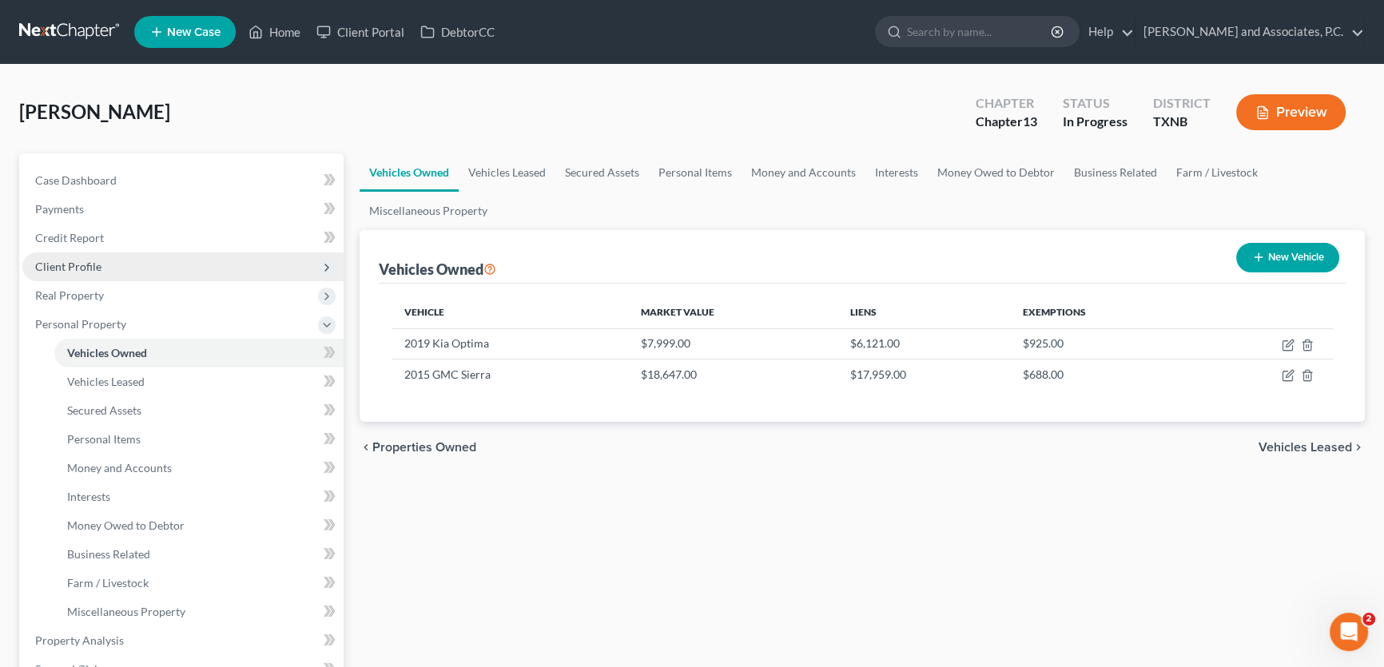
click at [103, 262] on span "Client Profile" at bounding box center [182, 267] width 321 height 29
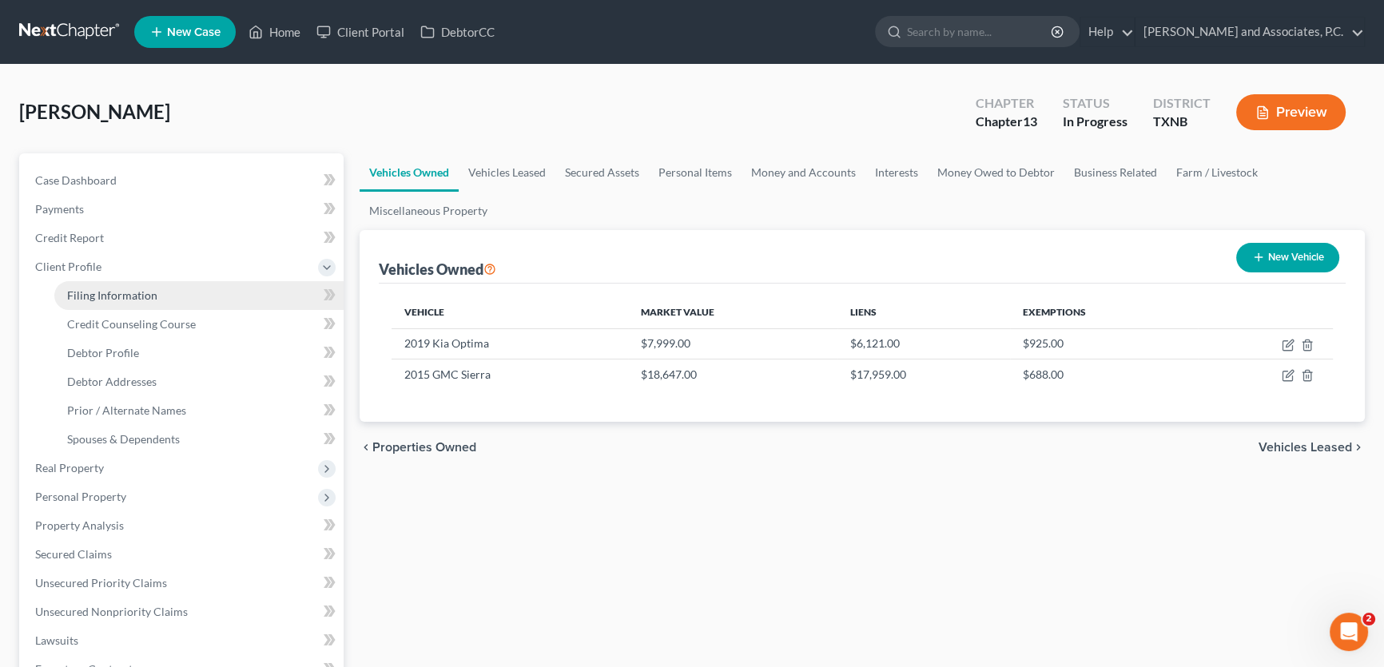
click at [139, 299] on span "Filing Information" at bounding box center [112, 296] width 90 height 14
select select "1"
select select "0"
select select "3"
select select "78"
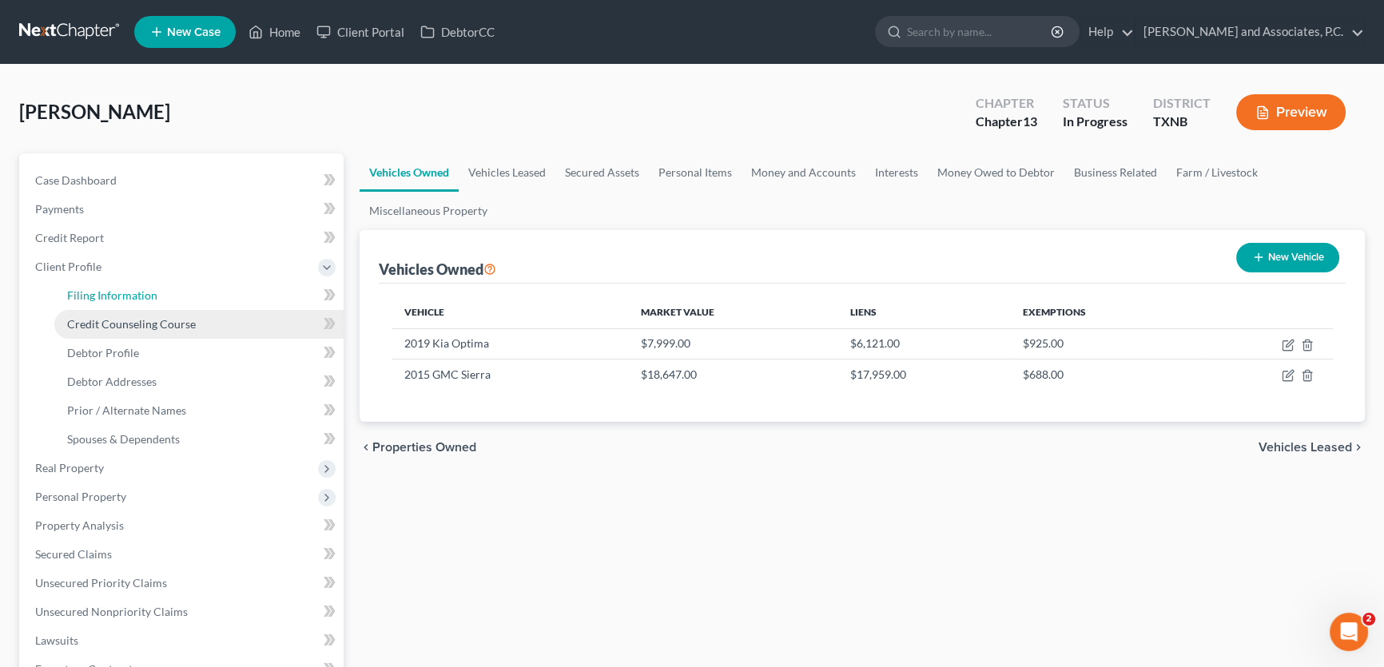
select select "0"
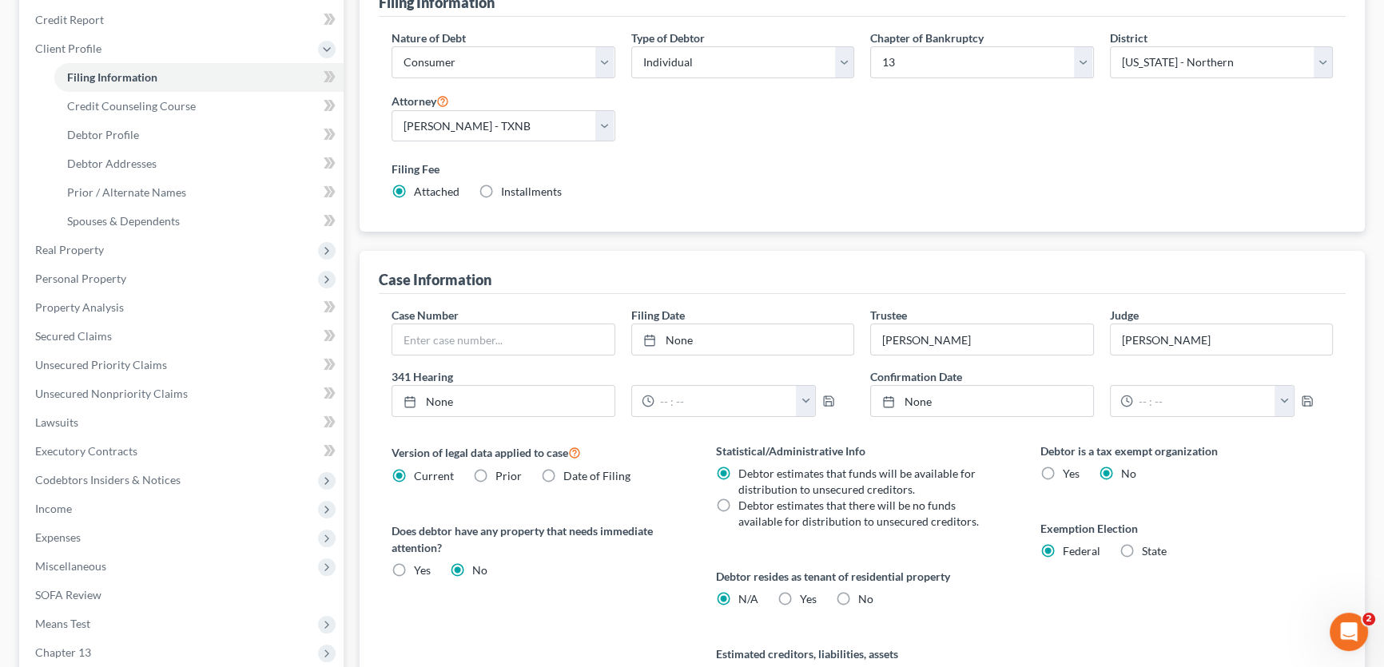
scroll to position [217, 0]
click at [99, 274] on span "Personal Property" at bounding box center [80, 280] width 91 height 14
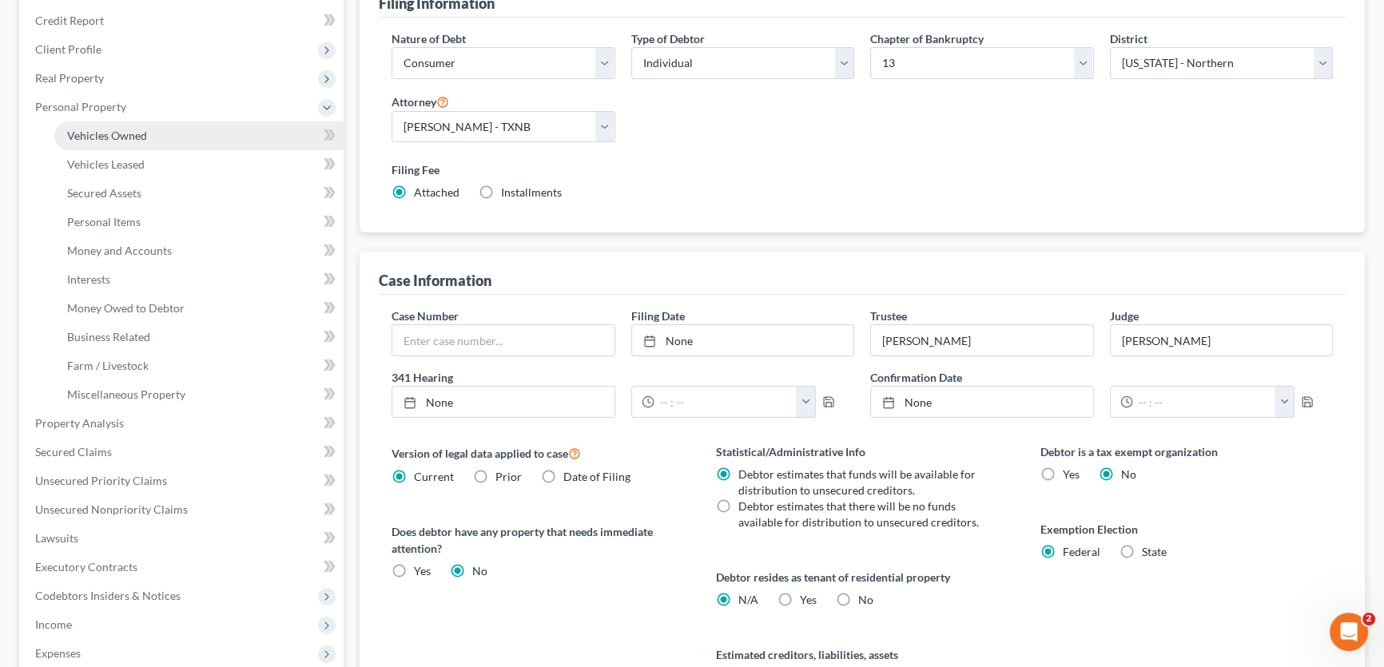
click at [143, 144] on link "Vehicles Owned" at bounding box center [198, 135] width 289 height 29
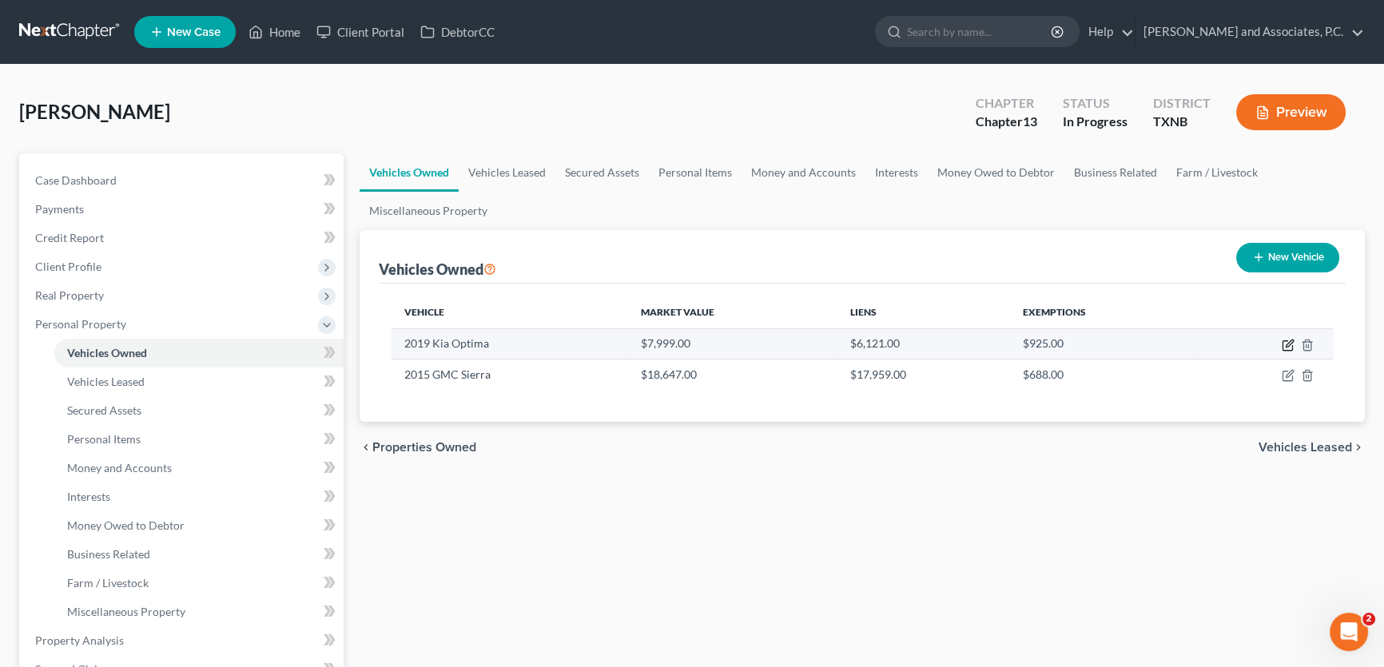
click at [1288, 347] on icon "button" at bounding box center [1288, 345] width 13 height 13
select select "0"
select select "7"
select select "3"
select select "0"
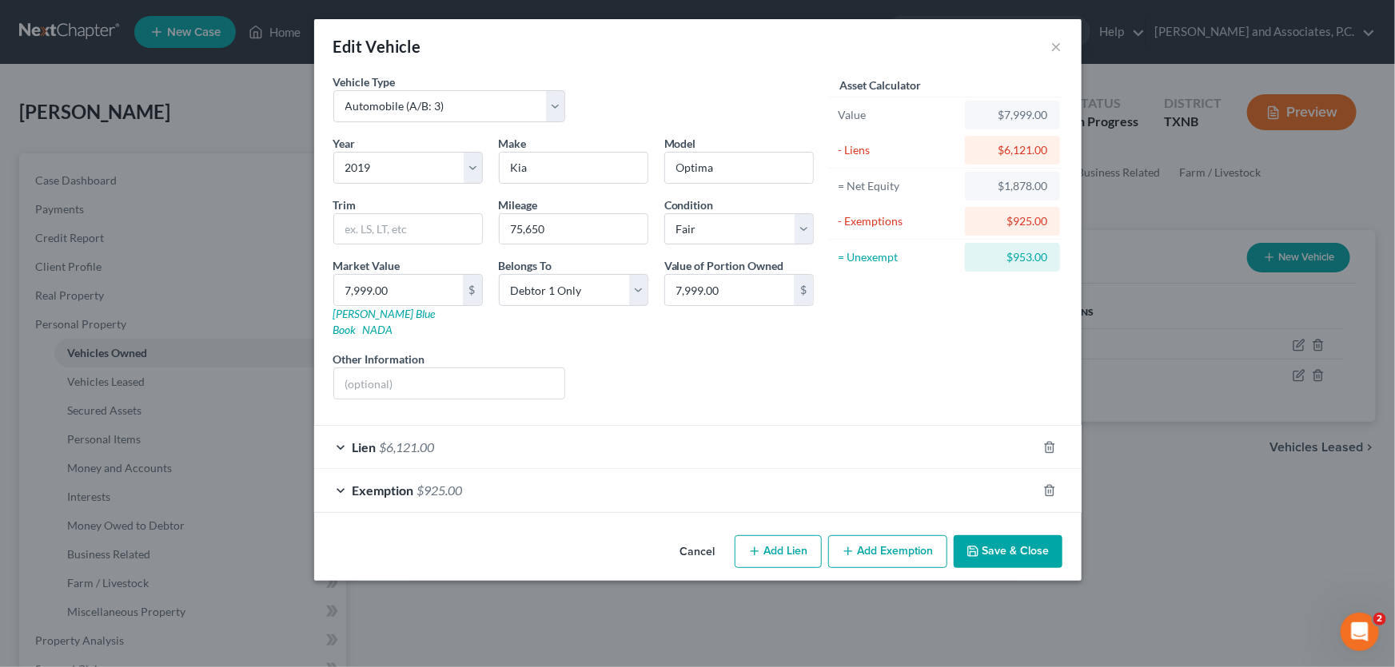
click at [709, 537] on button "Cancel" at bounding box center [697, 553] width 61 height 32
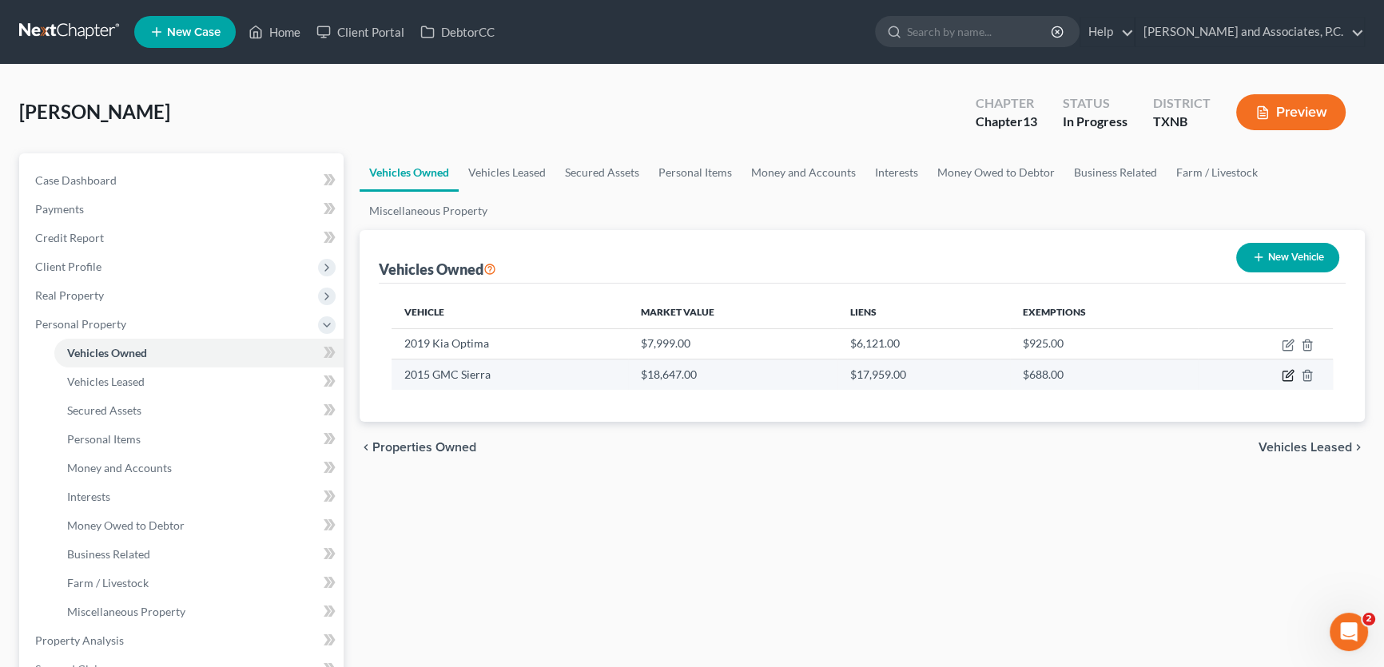
click at [1291, 377] on icon "button" at bounding box center [1288, 375] width 13 height 13
select select "0"
select select "11"
select select "3"
select select "0"
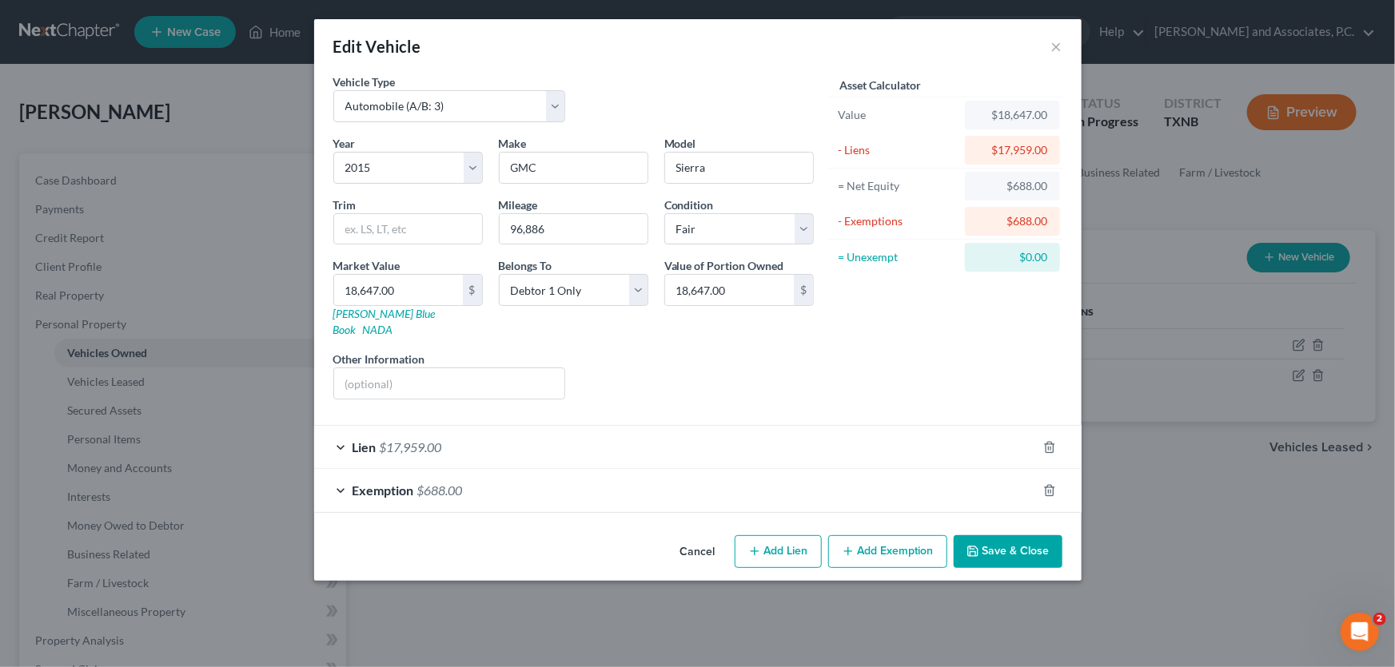
click at [578, 472] on div "Exemption $688.00" at bounding box center [675, 490] width 722 height 42
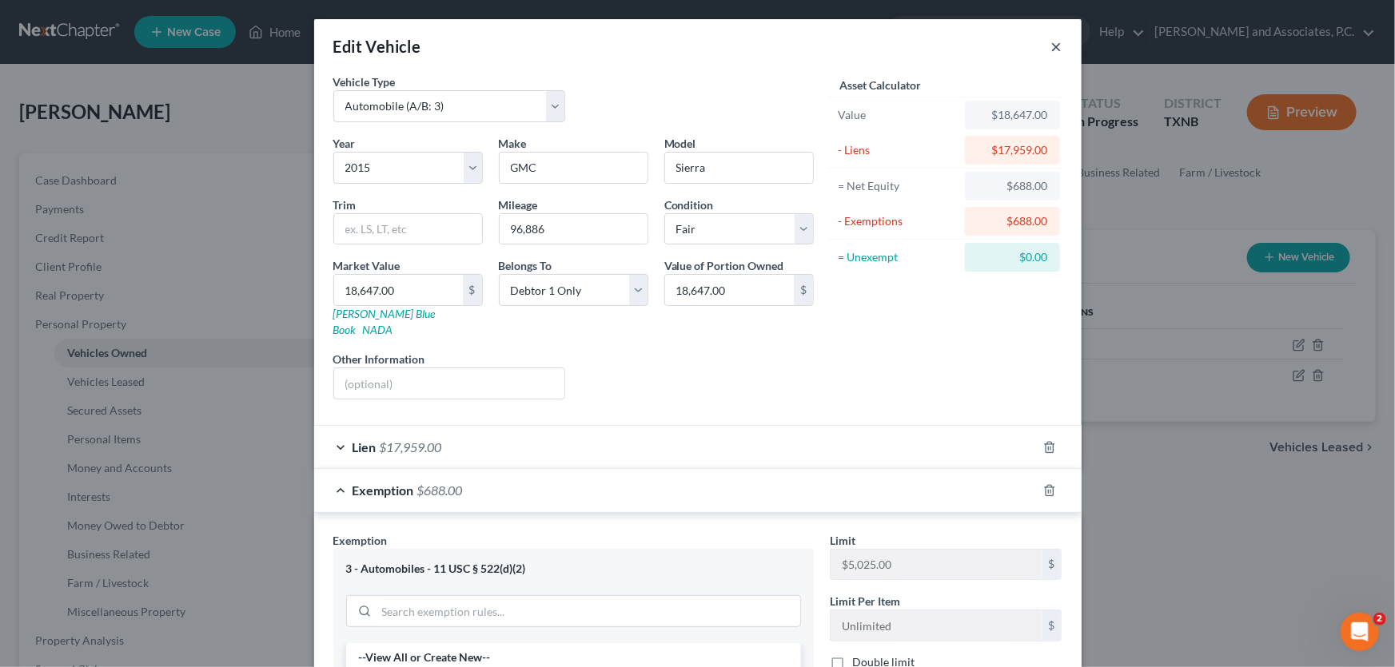
click at [1055, 48] on button "×" at bounding box center [1056, 46] width 11 height 19
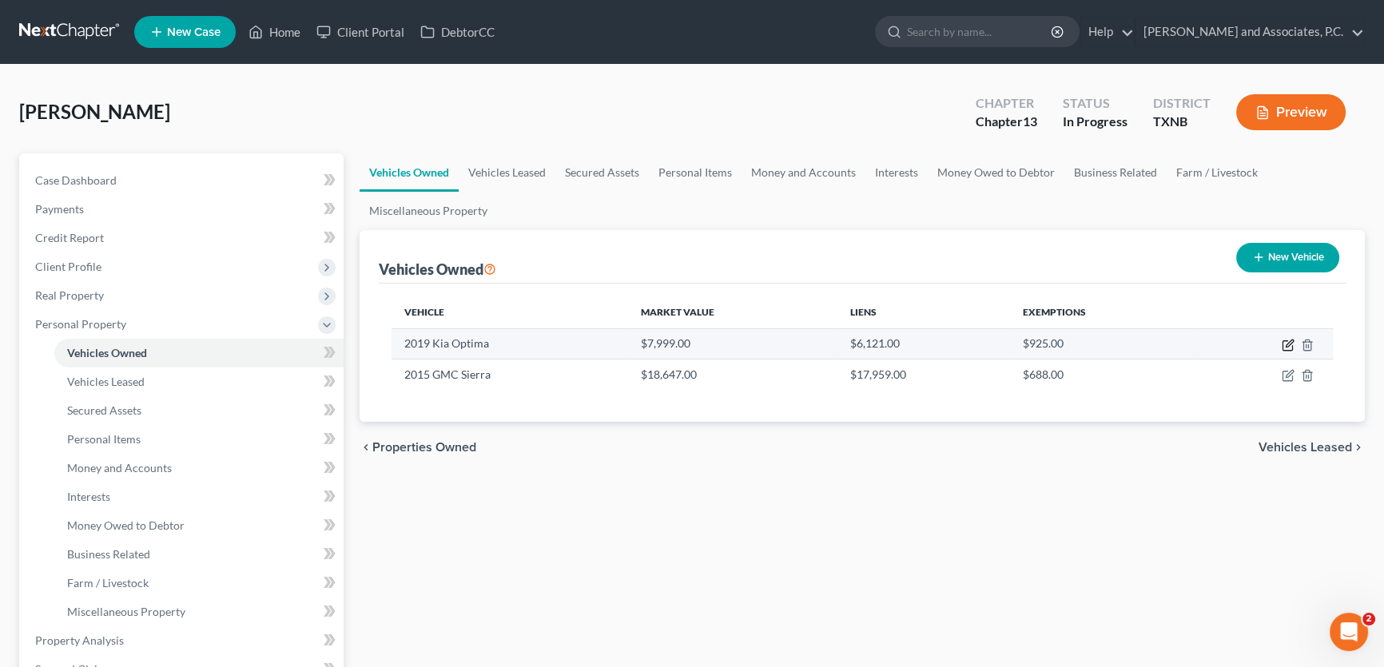
click at [1287, 342] on icon "button" at bounding box center [1288, 345] width 13 height 13
select select "0"
select select "7"
select select "3"
select select "0"
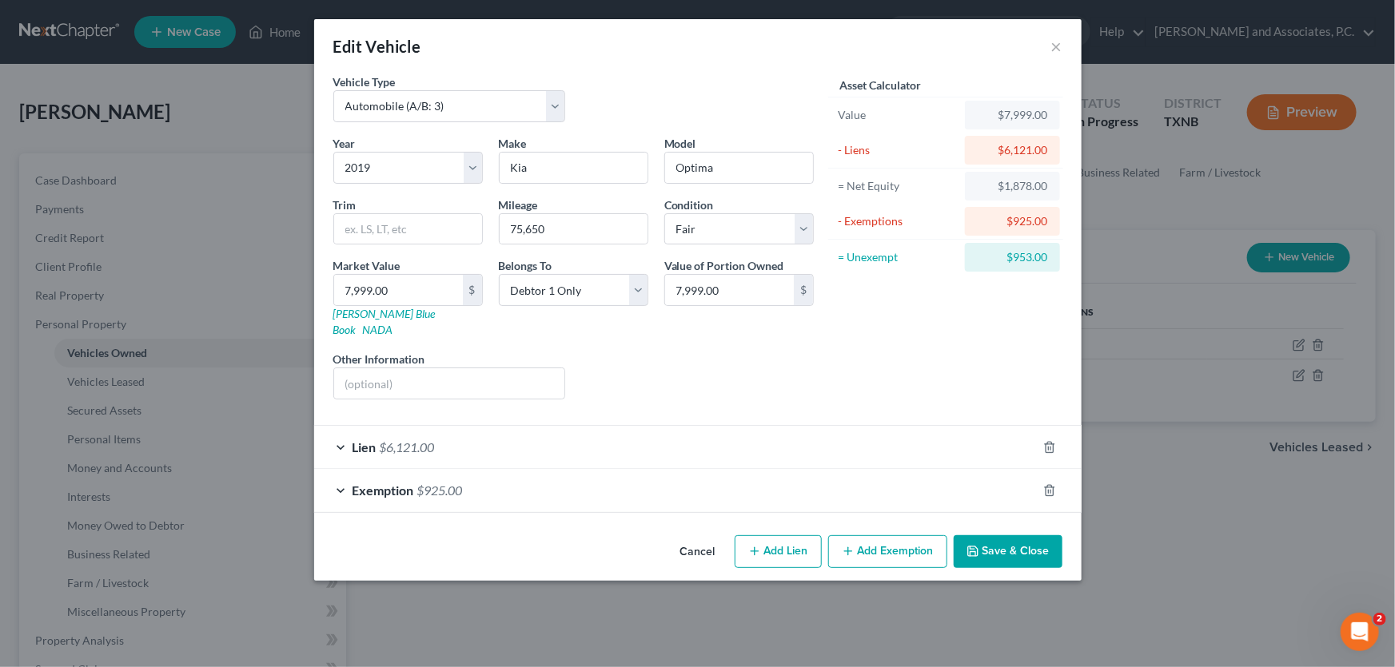
click at [459, 483] on span "$925.00" at bounding box center [440, 490] width 46 height 15
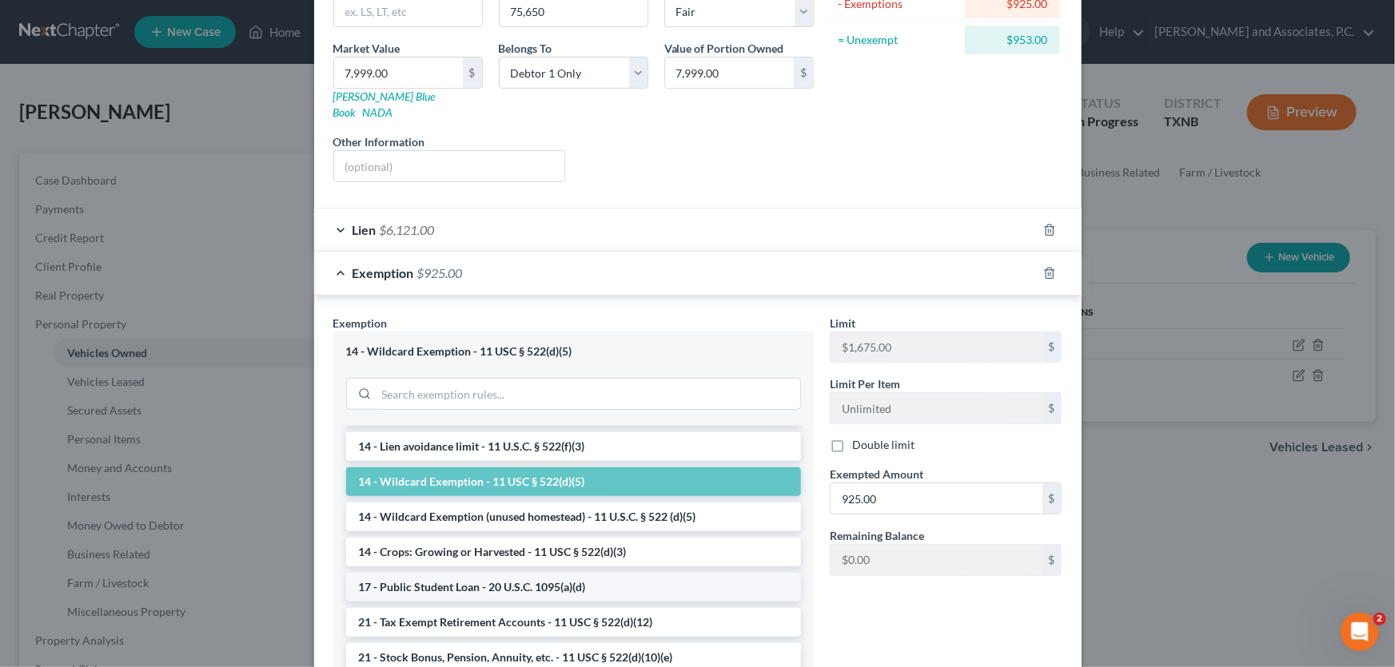
scroll to position [290, 0]
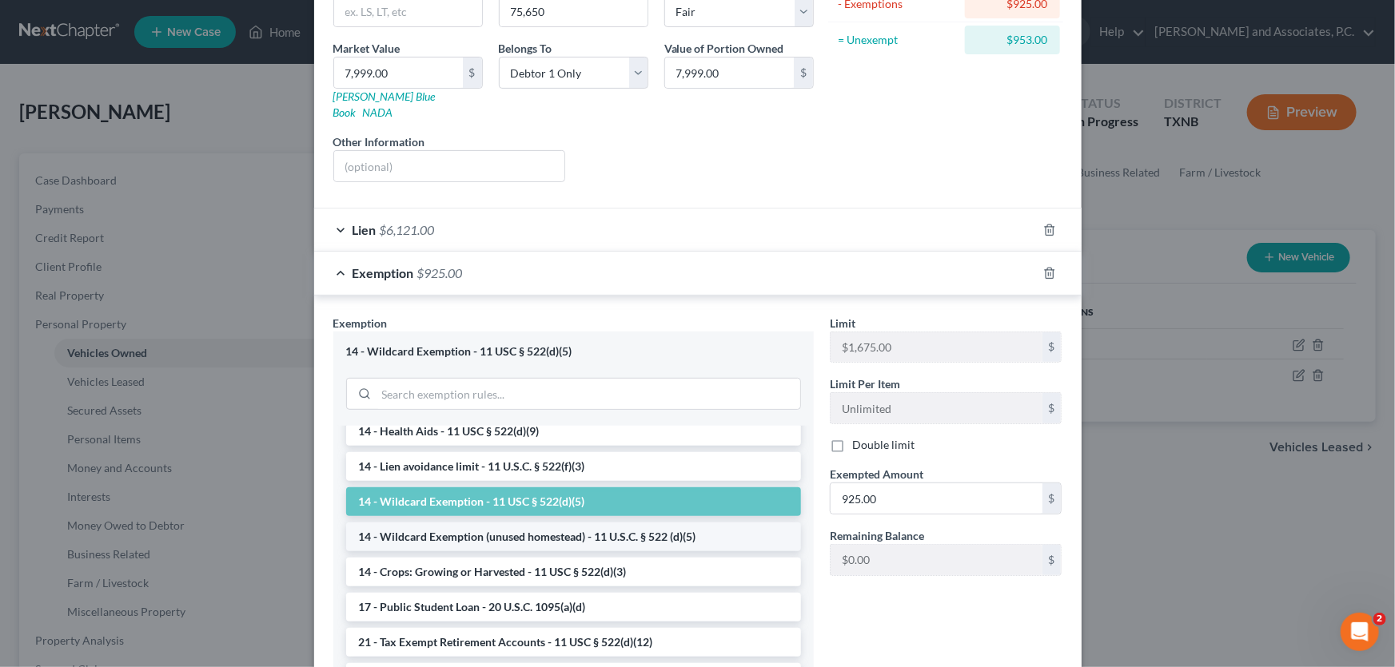
click at [490, 523] on li "14 - Wildcard Exemption (unused homestead) - 11 U.S.C. § 522 (d)(5)" at bounding box center [573, 537] width 455 height 29
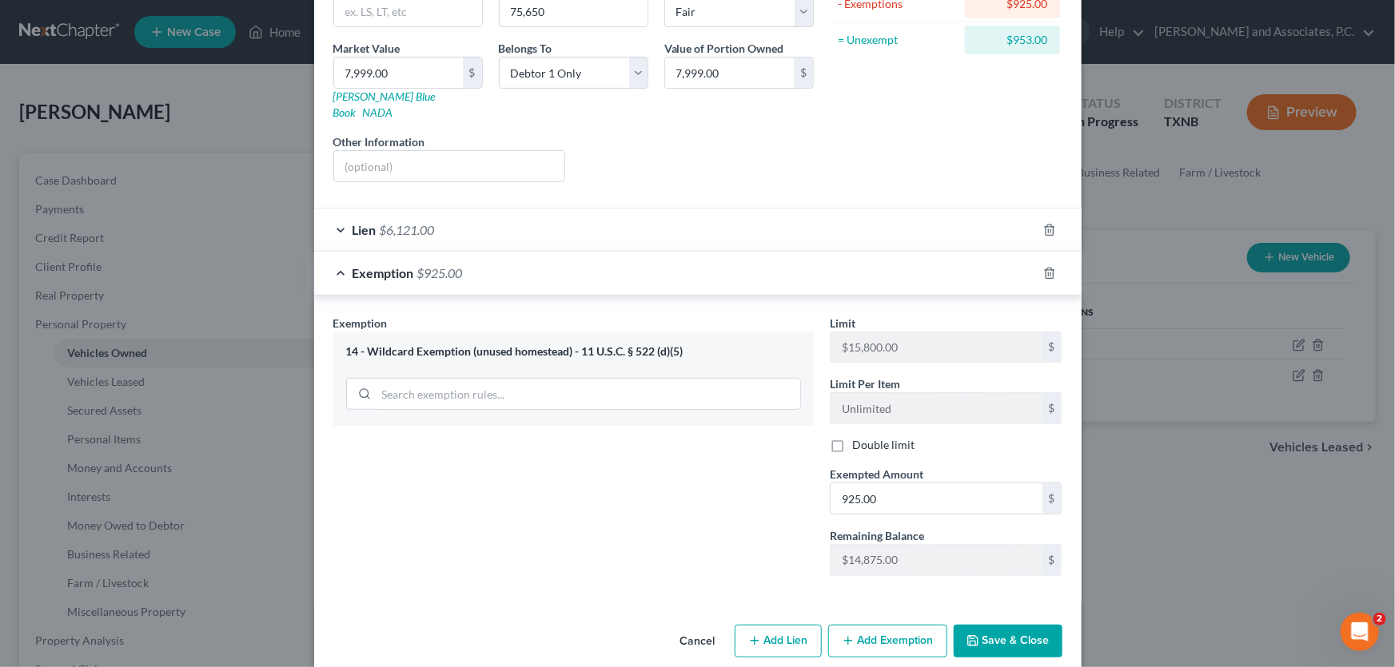
click at [699, 627] on button "Cancel" at bounding box center [697, 643] width 61 height 32
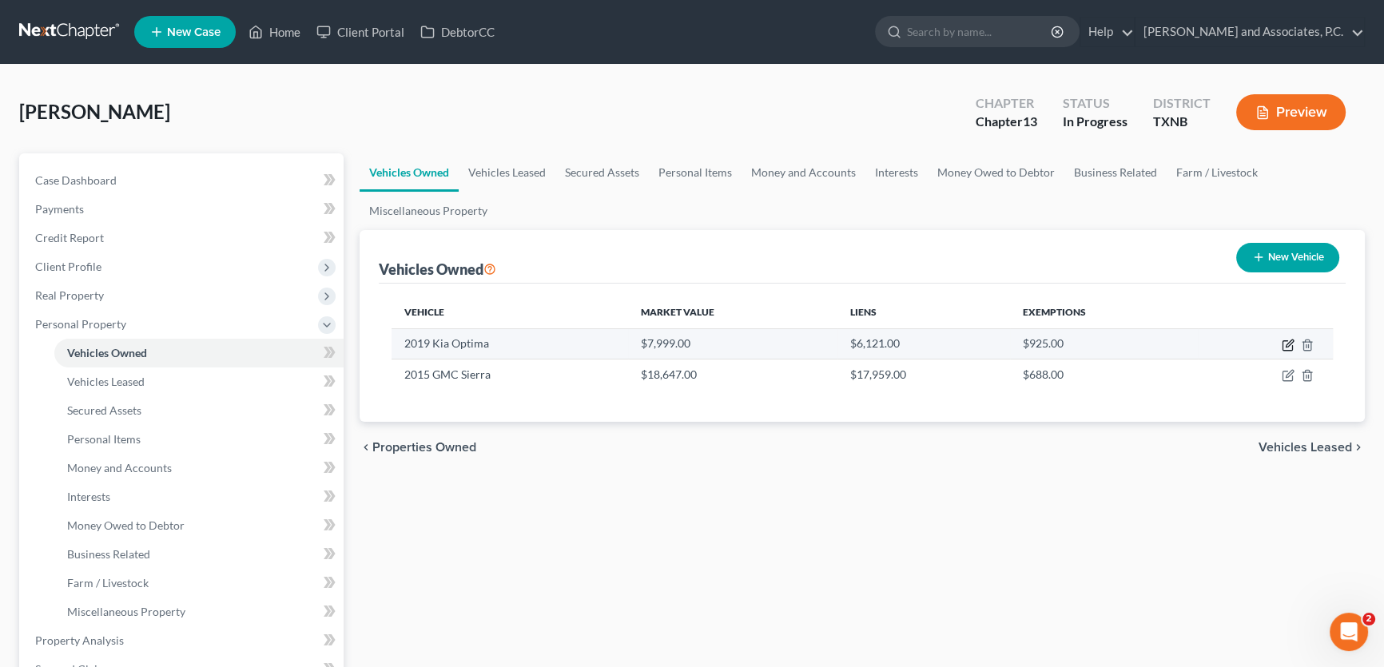
click at [1288, 339] on icon "button" at bounding box center [1288, 345] width 13 height 13
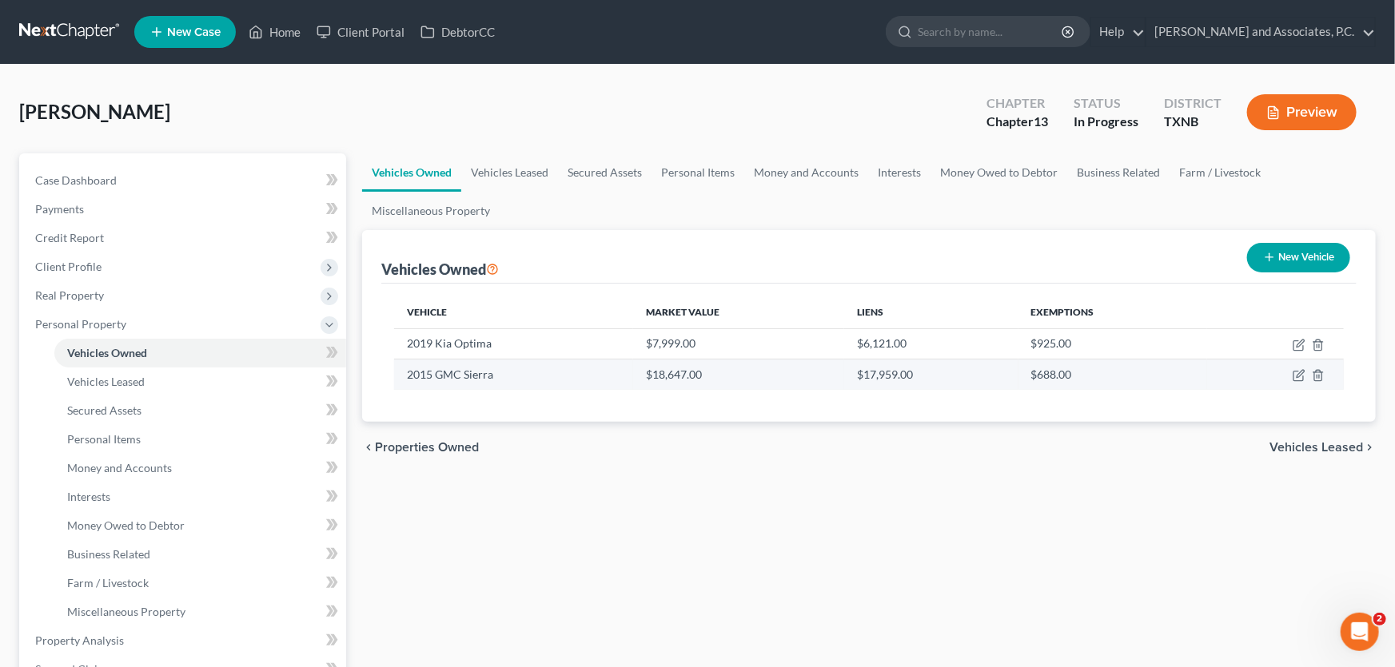
select select "0"
select select "7"
select select "3"
select select "0"
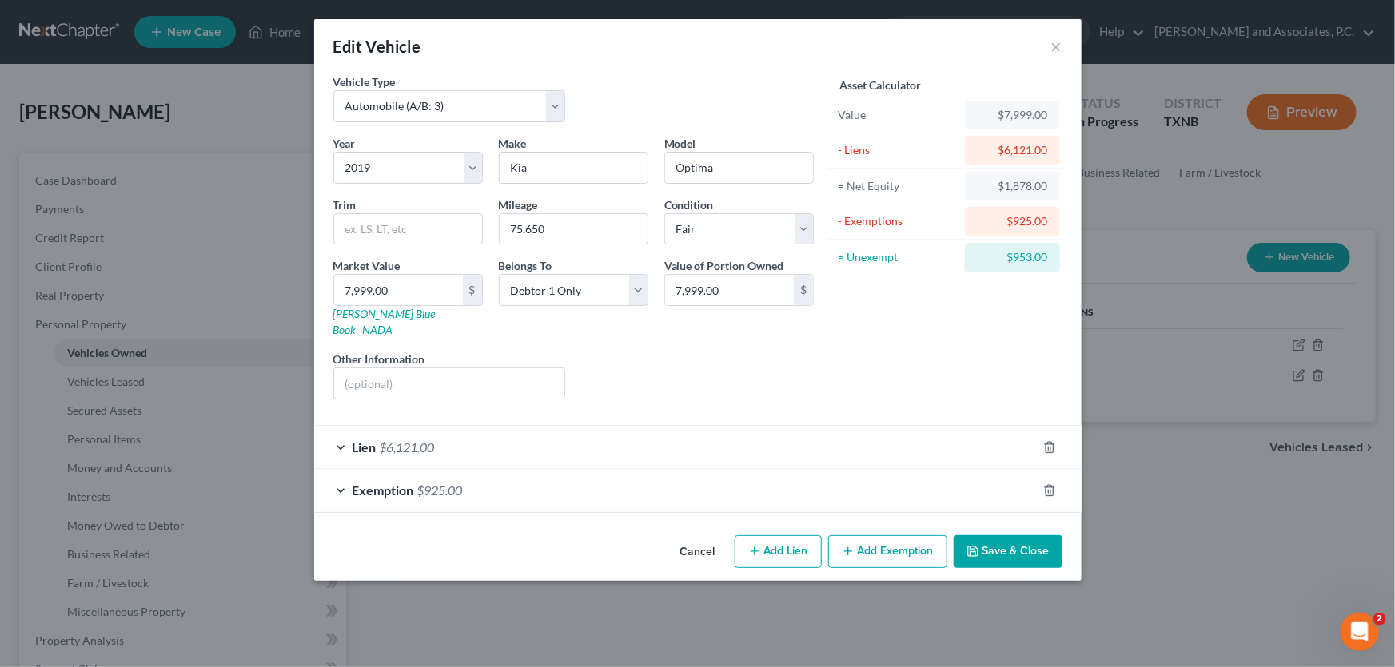
click at [902, 539] on button "Add Exemption" at bounding box center [887, 552] width 119 height 34
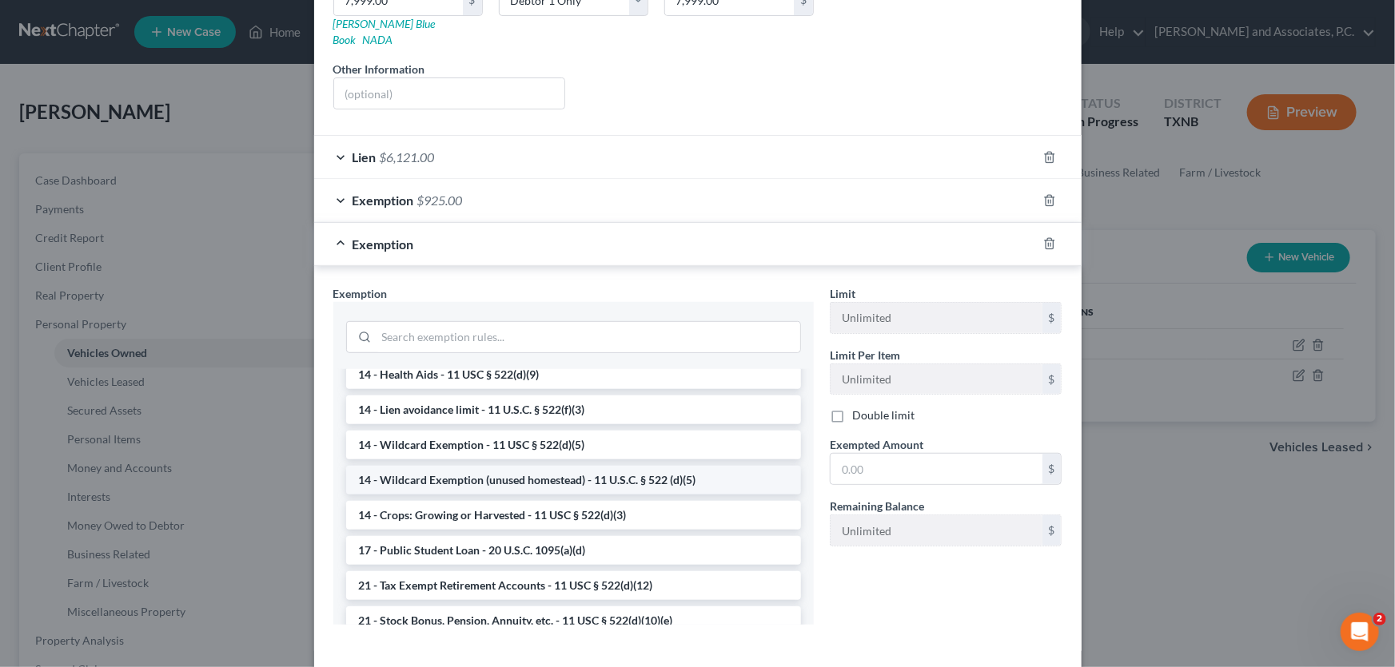
click at [456, 466] on li "14 - Wildcard Exemption (unused homestead) - 11 U.S.C. § 522 (d)(5)" at bounding box center [573, 480] width 455 height 29
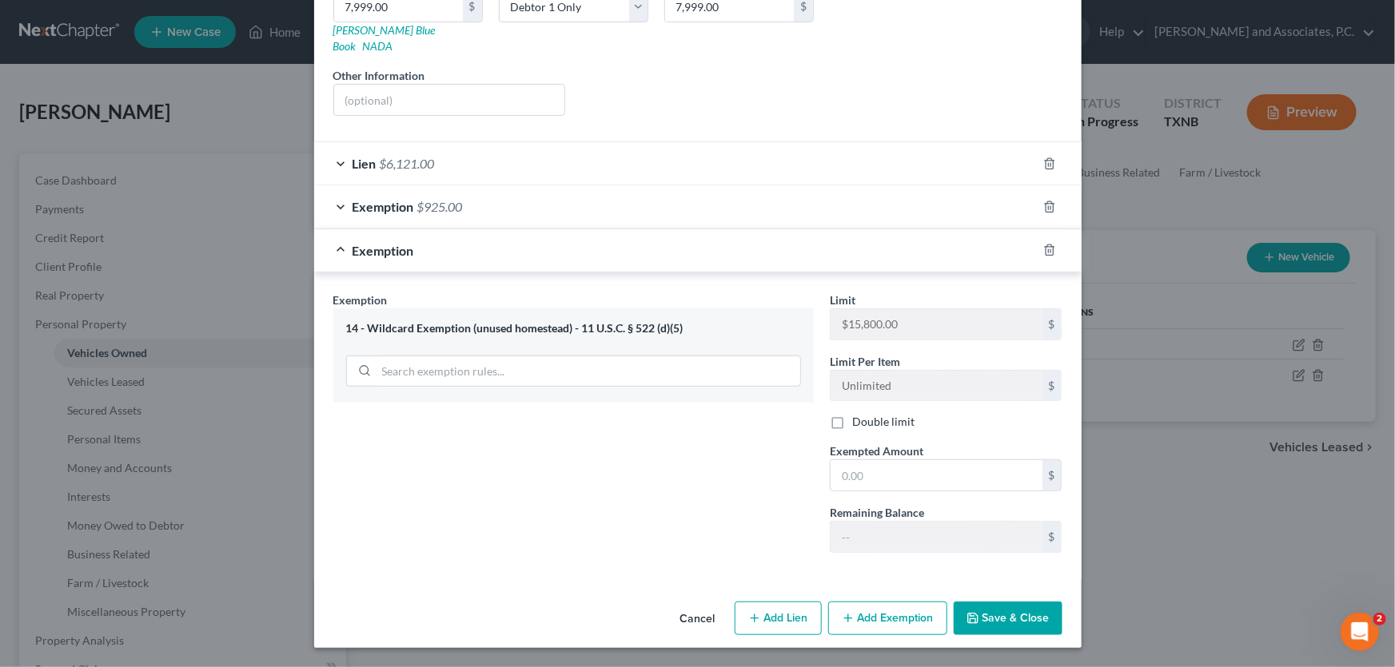
scroll to position [265, 0]
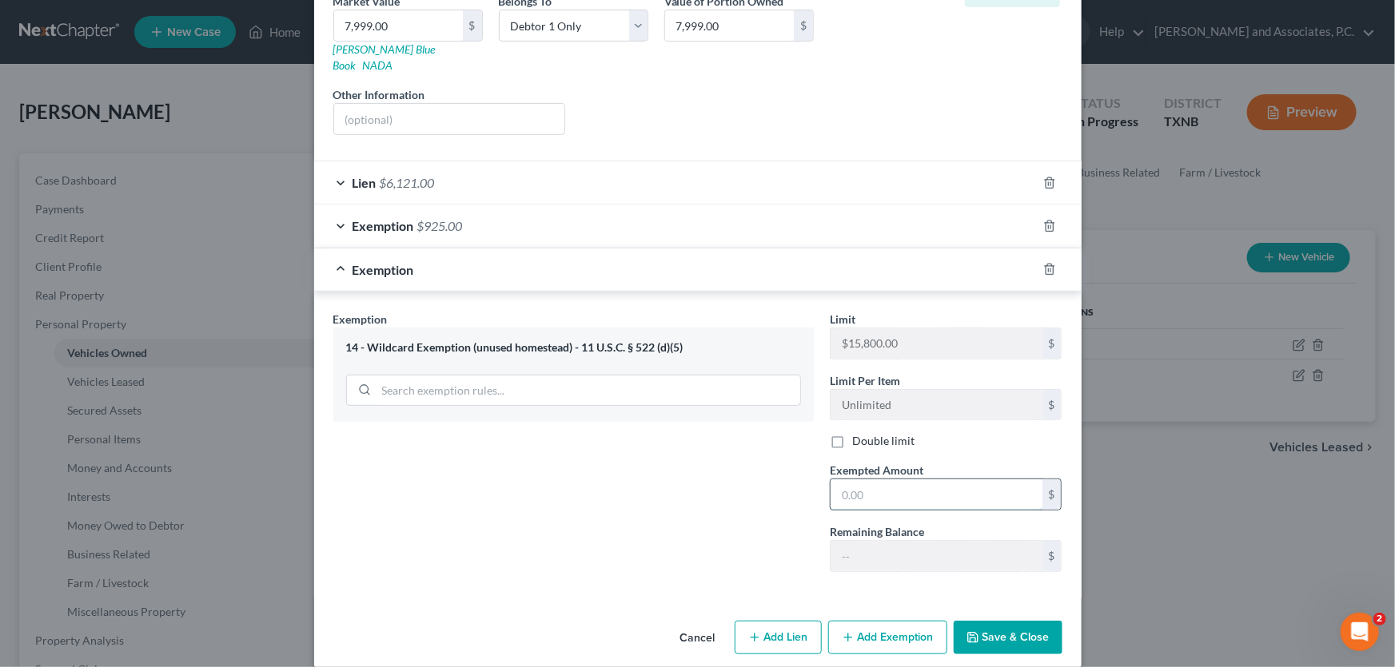
click at [887, 484] on input "text" at bounding box center [936, 495] width 212 height 30
type input "953.00"
click at [1000, 623] on button "Save & Close" at bounding box center [1007, 638] width 109 height 34
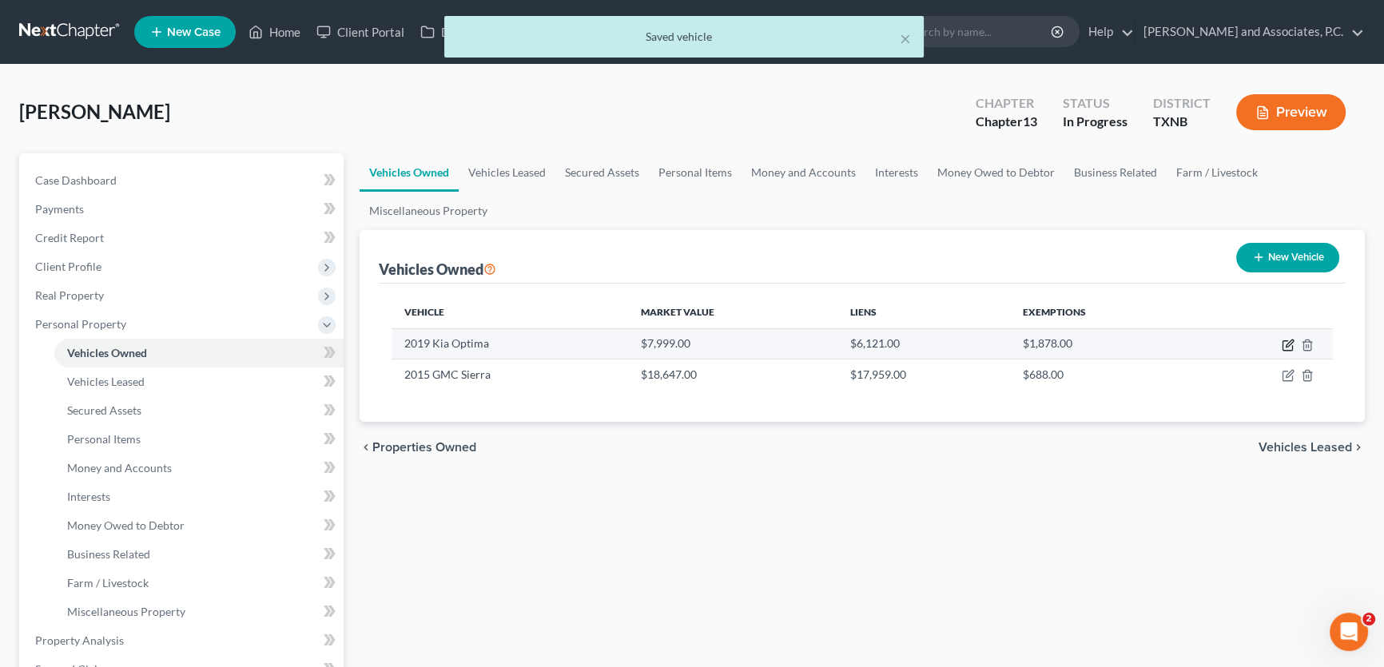
click at [1288, 348] on icon "button" at bounding box center [1288, 345] width 13 height 13
select select "0"
select select "7"
select select "3"
select select "0"
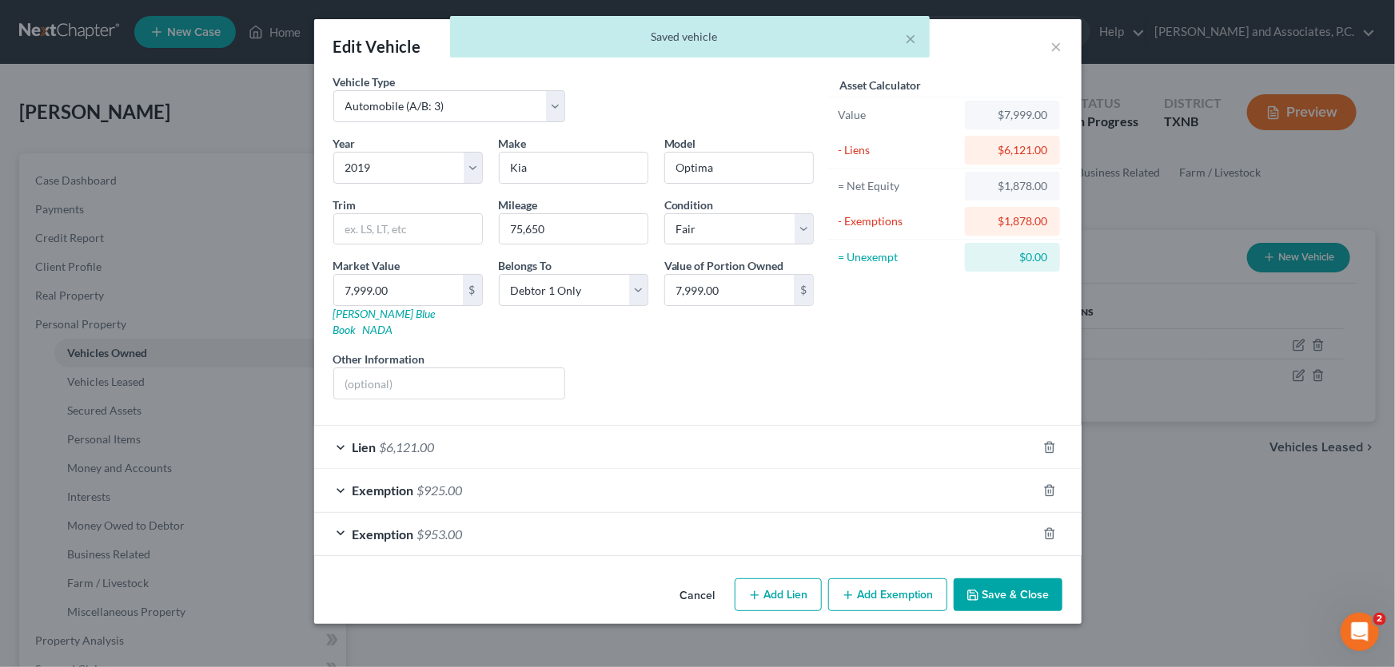
click at [702, 580] on button "Cancel" at bounding box center [697, 596] width 61 height 32
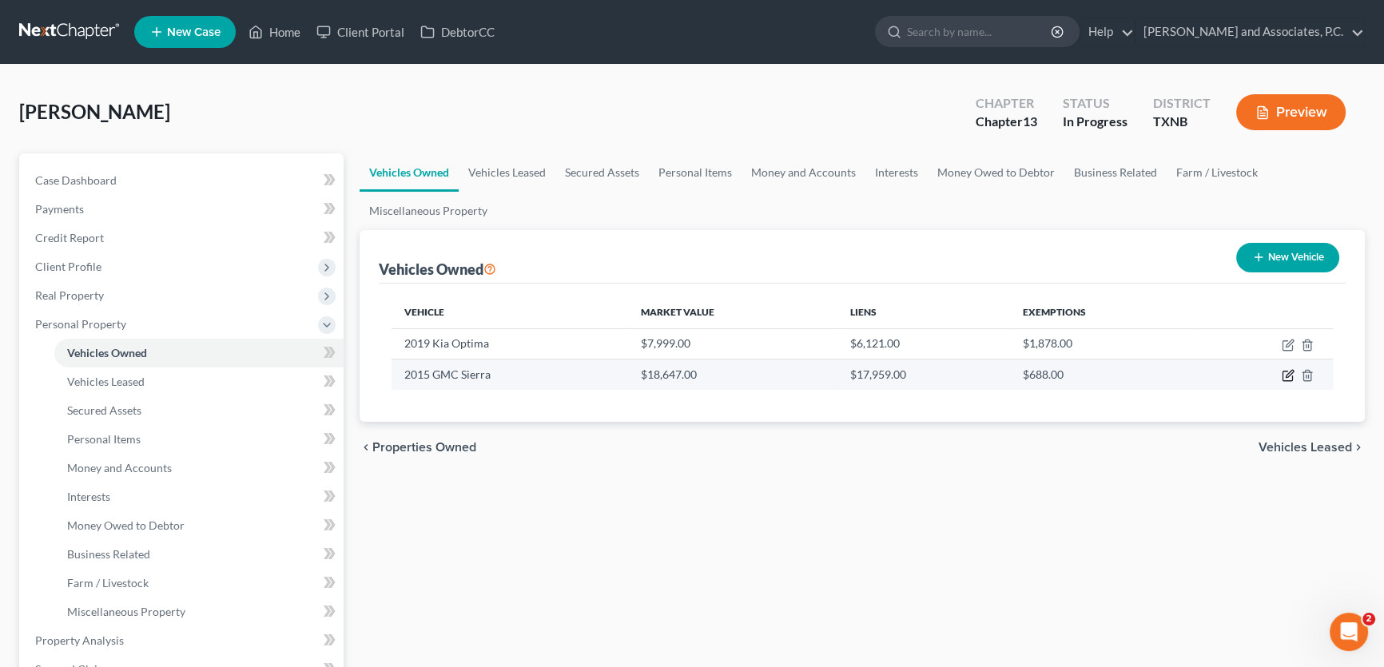
click at [1287, 374] on icon "button" at bounding box center [1289, 374] width 7 height 7
select select "0"
select select "11"
select select "3"
select select "0"
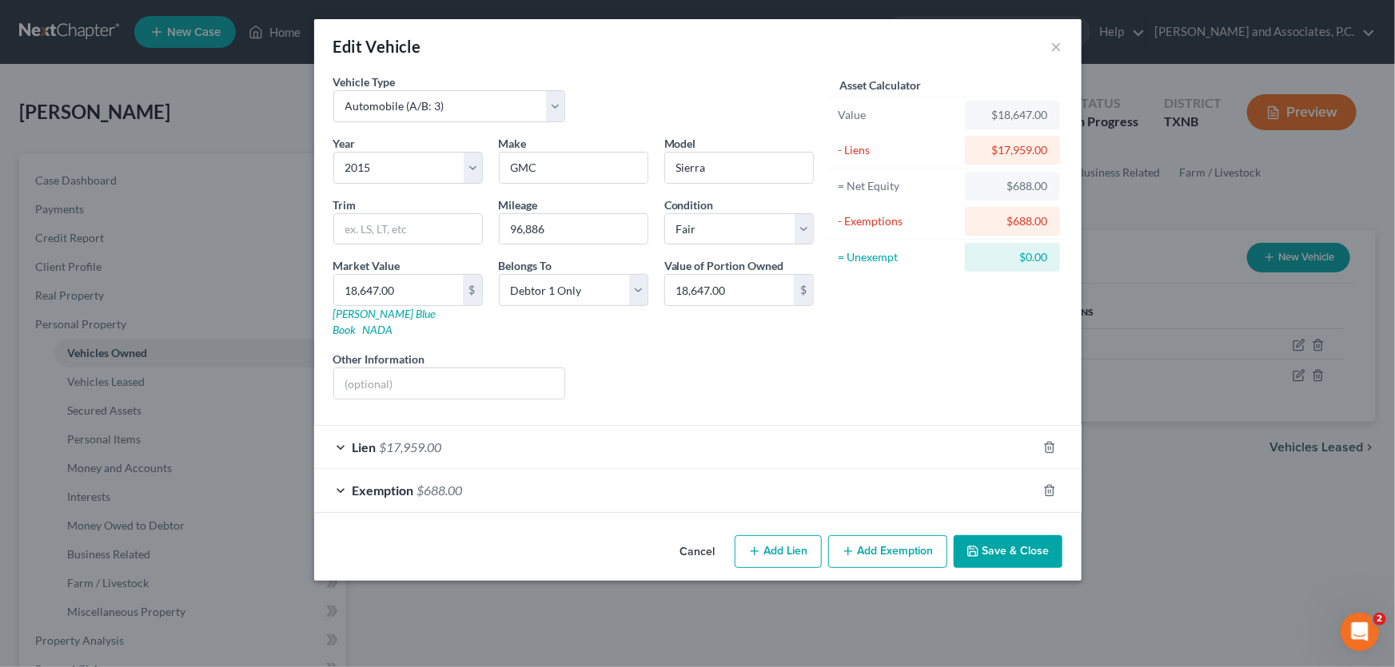
click at [450, 483] on span "$688.00" at bounding box center [440, 490] width 46 height 15
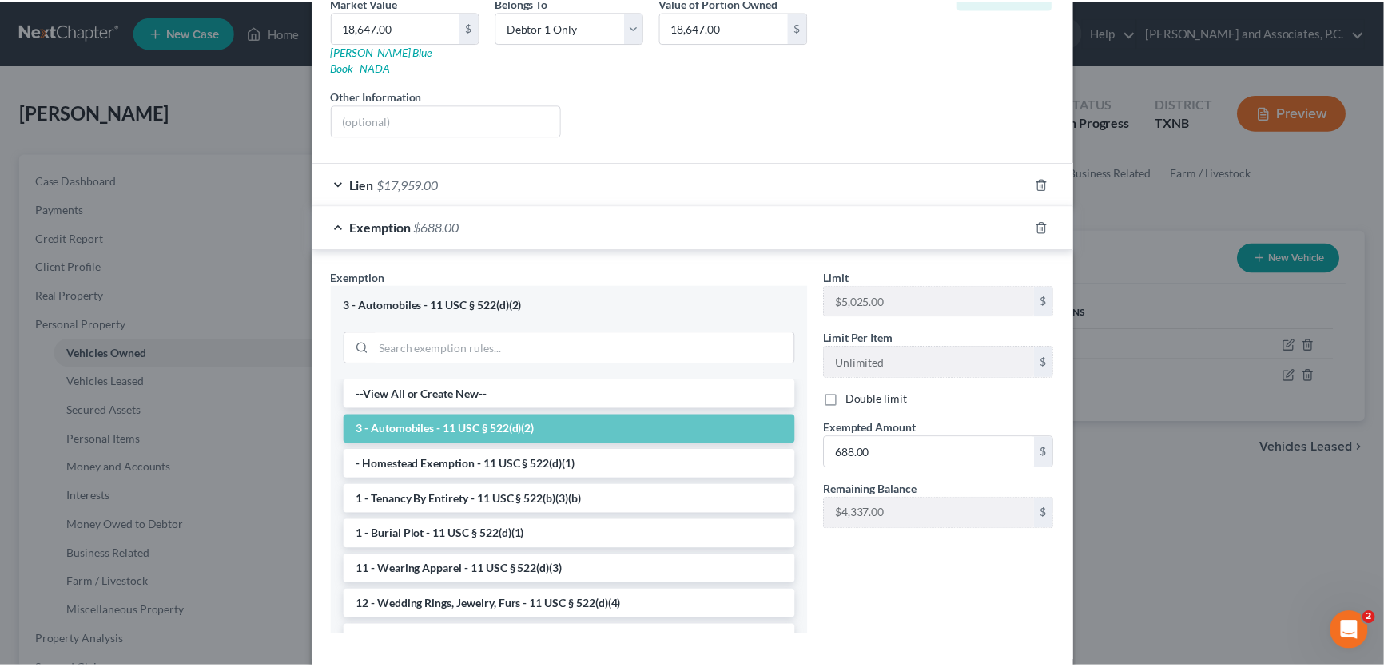
scroll to position [328, 0]
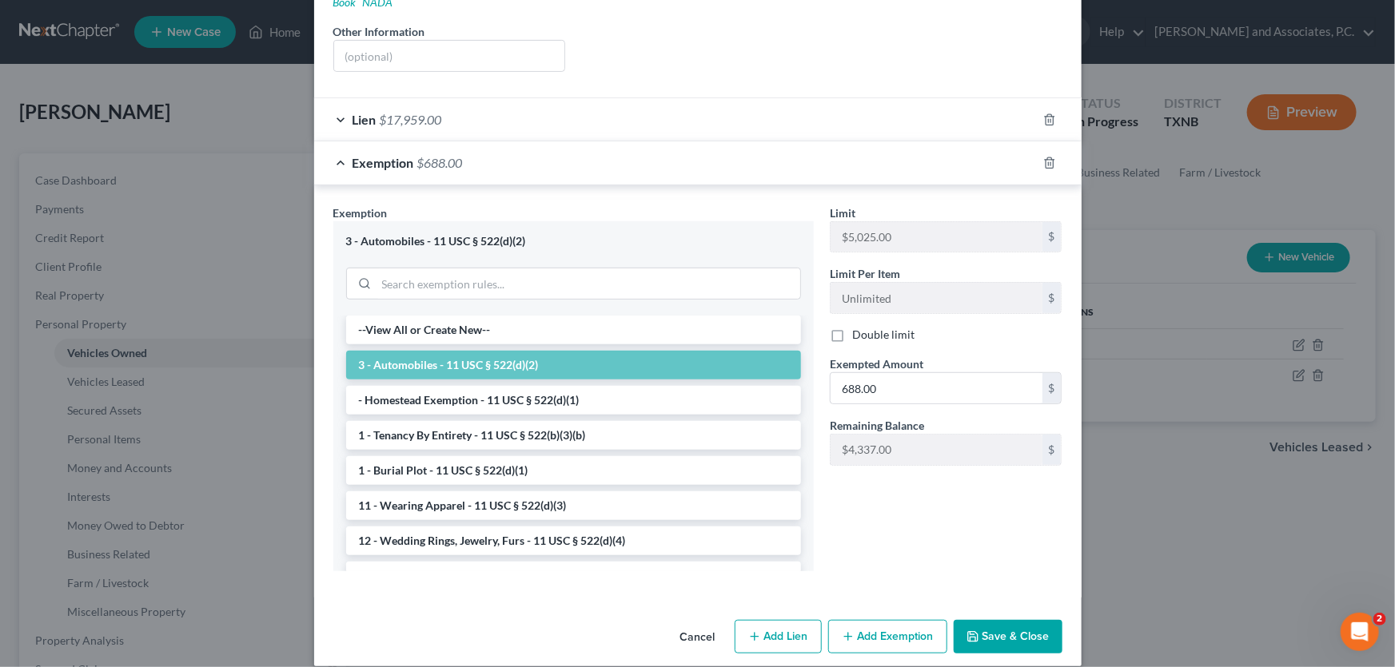
click at [687, 622] on button "Cancel" at bounding box center [697, 638] width 61 height 32
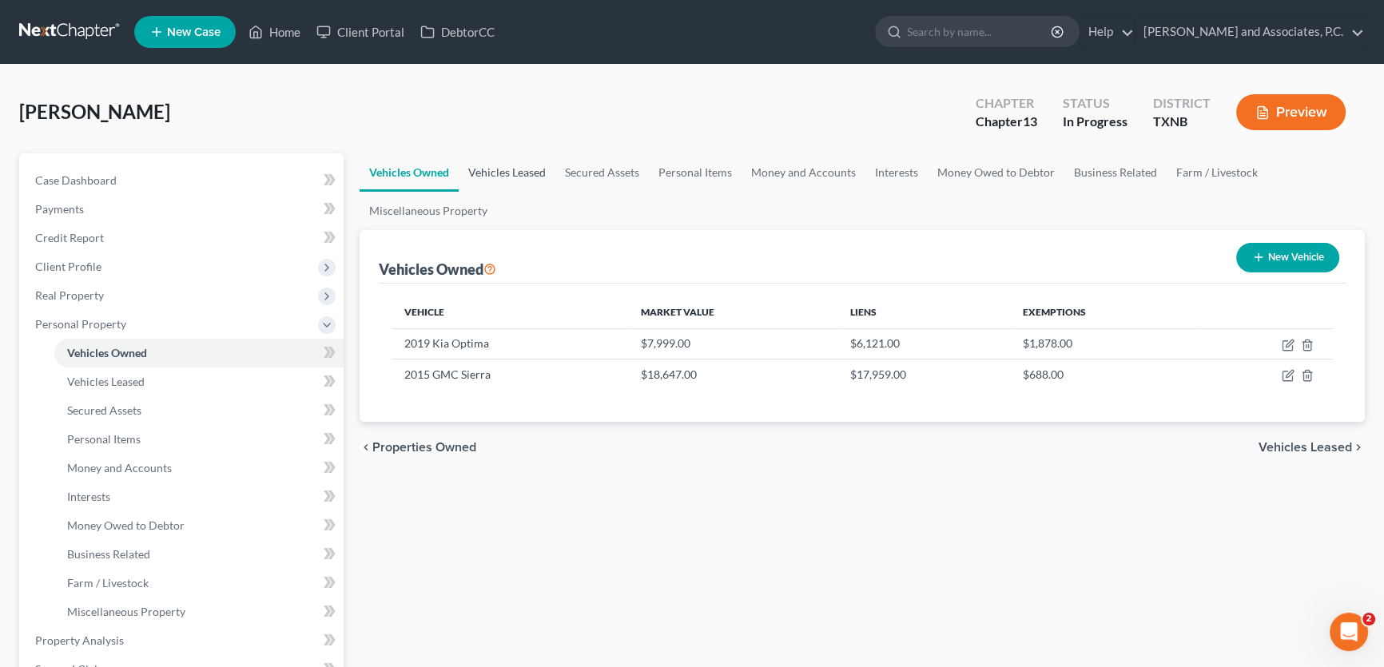
click at [511, 161] on link "Vehicles Leased" at bounding box center [507, 172] width 97 height 38
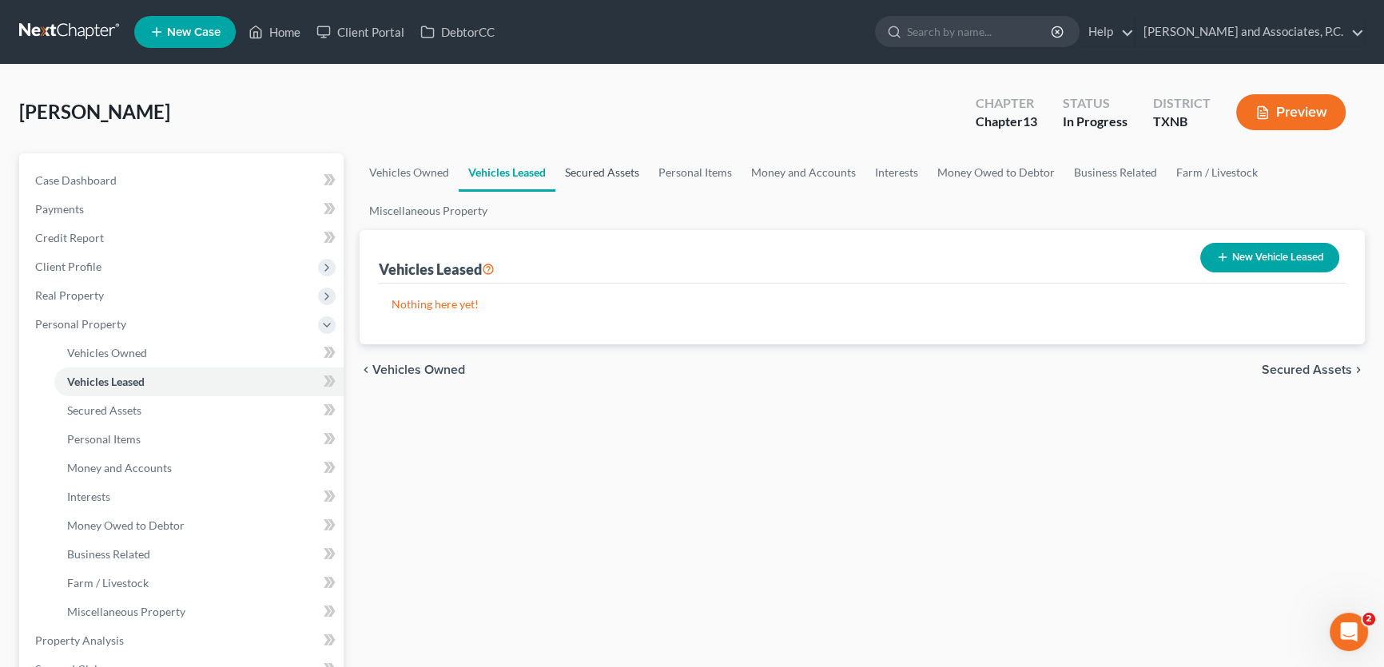
click at [591, 170] on link "Secured Assets" at bounding box center [602, 172] width 94 height 38
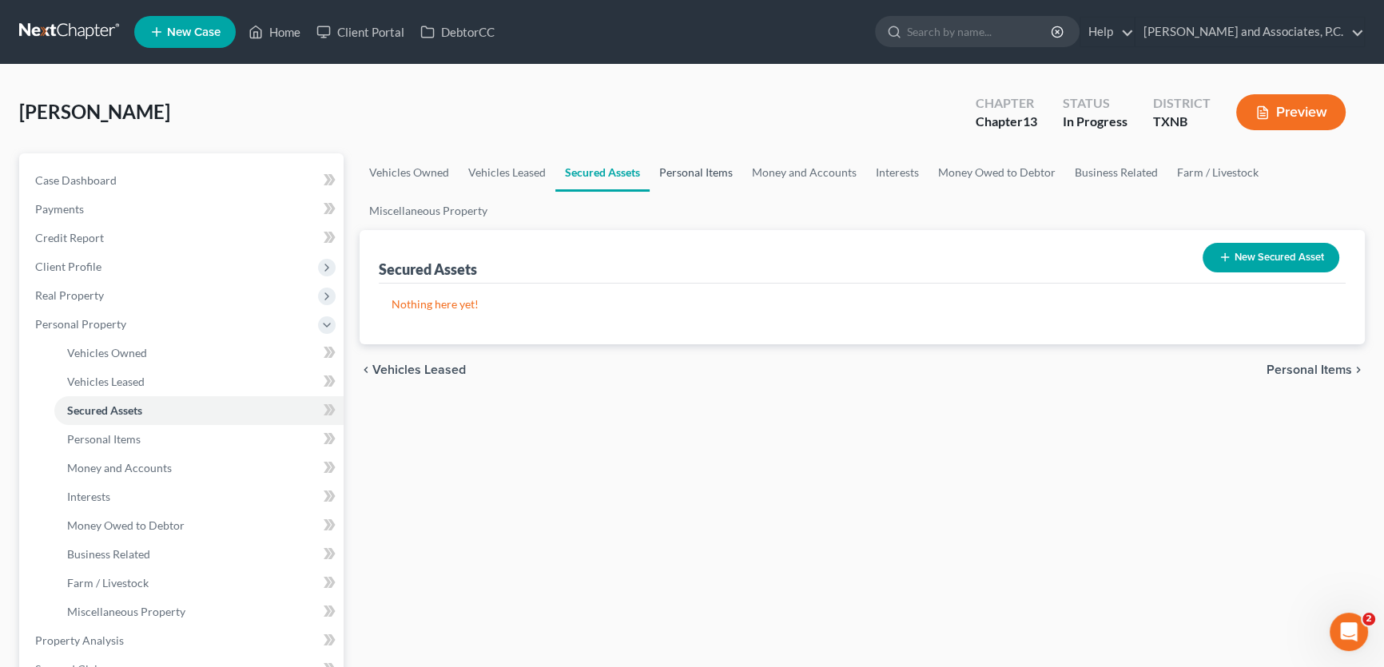
click at [666, 170] on link "Personal Items" at bounding box center [696, 172] width 93 height 38
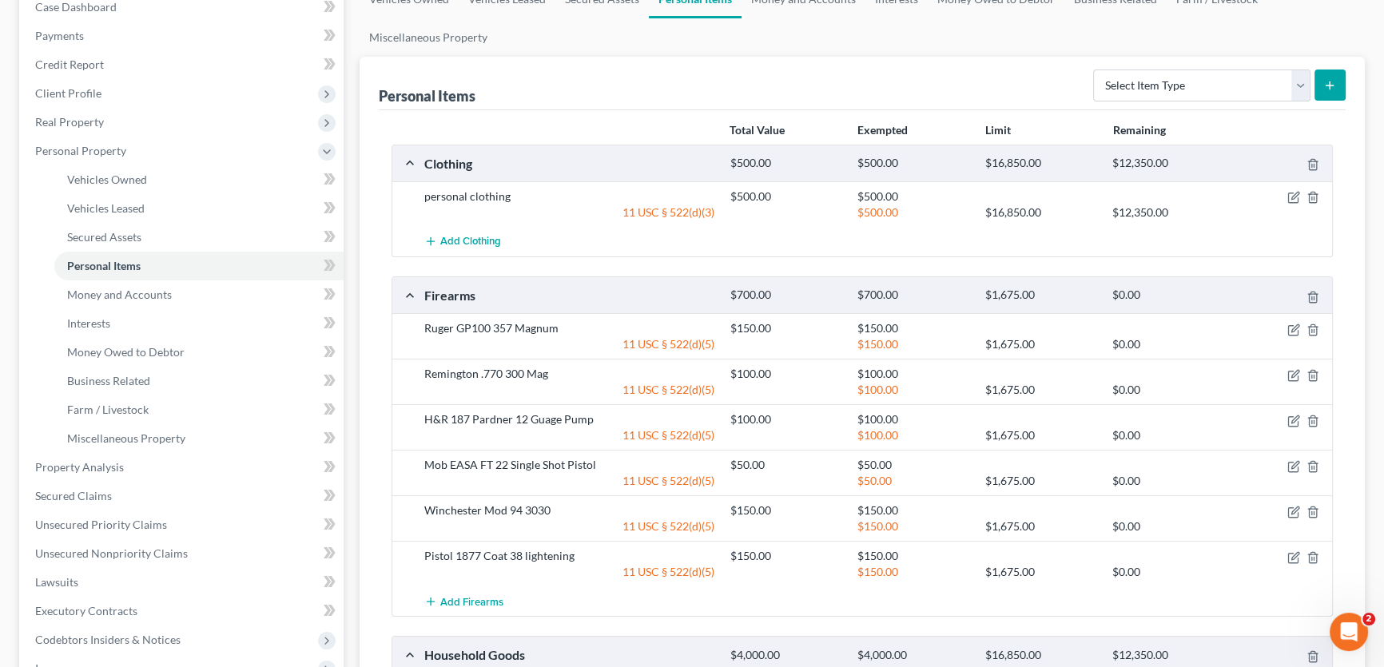
scroll to position [145, 0]
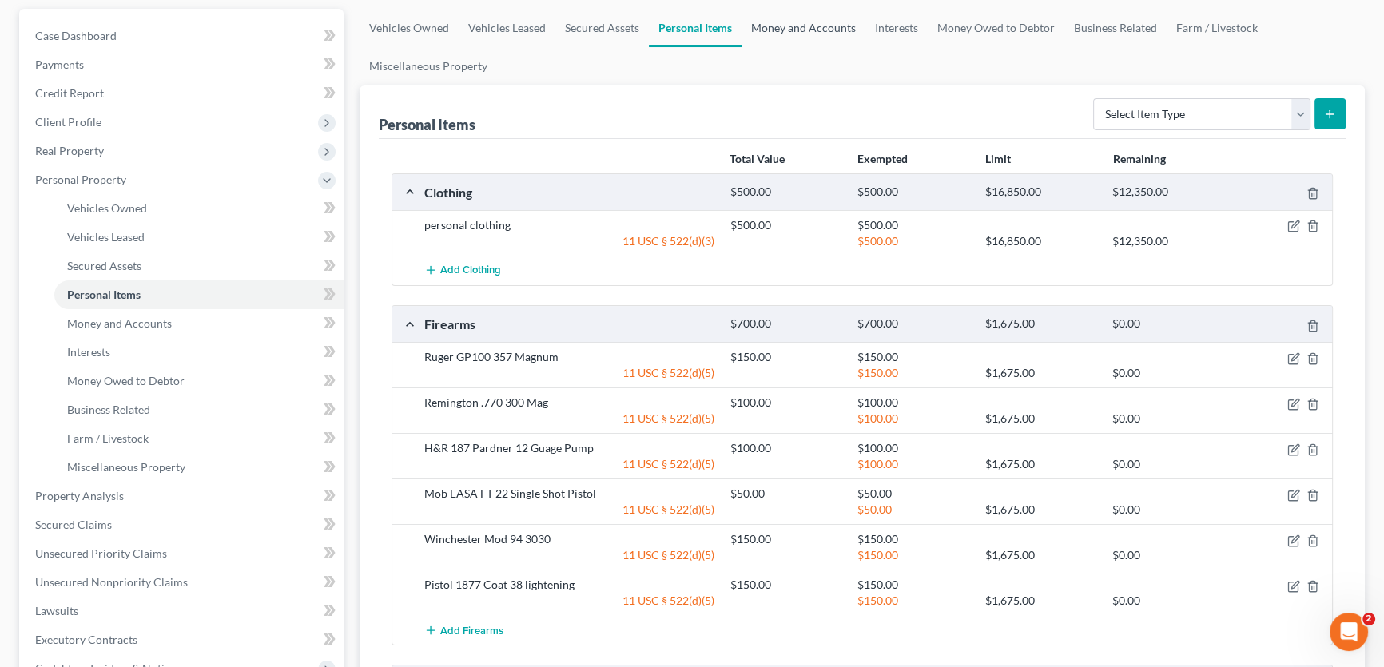
click at [783, 23] on link "Money and Accounts" at bounding box center [804, 28] width 124 height 38
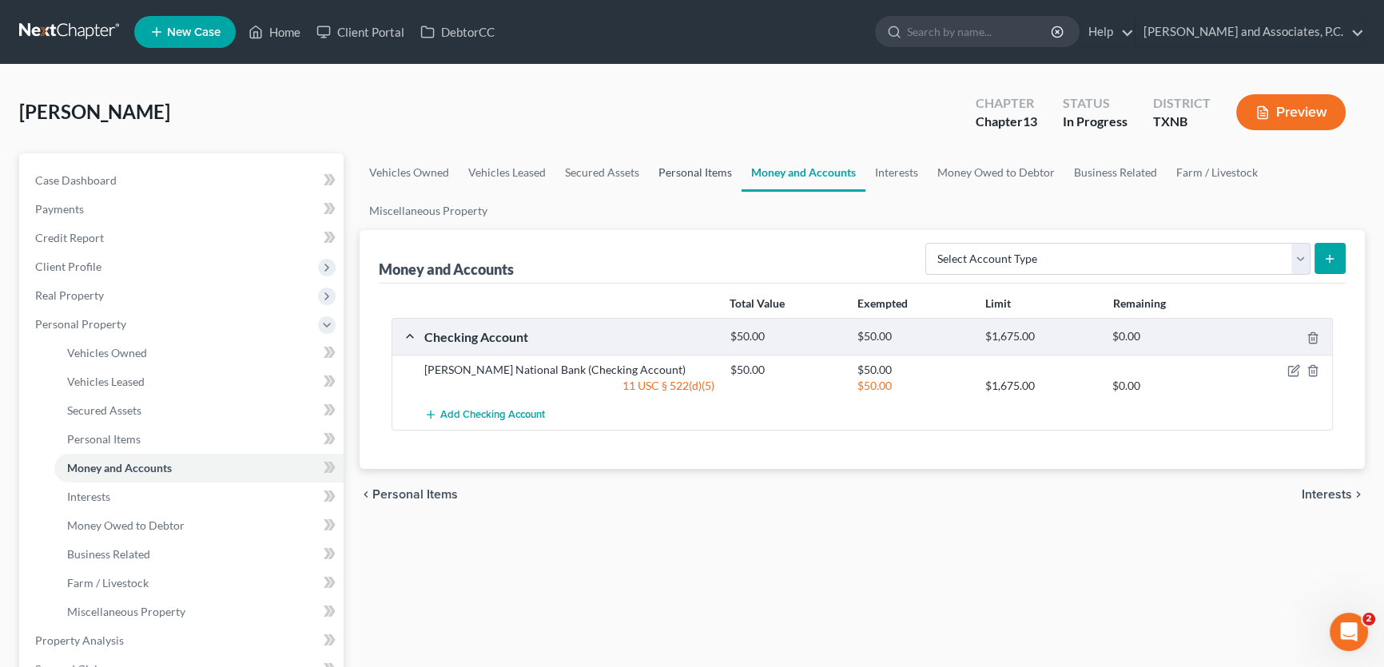
click at [730, 166] on link "Personal Items" at bounding box center [695, 172] width 93 height 38
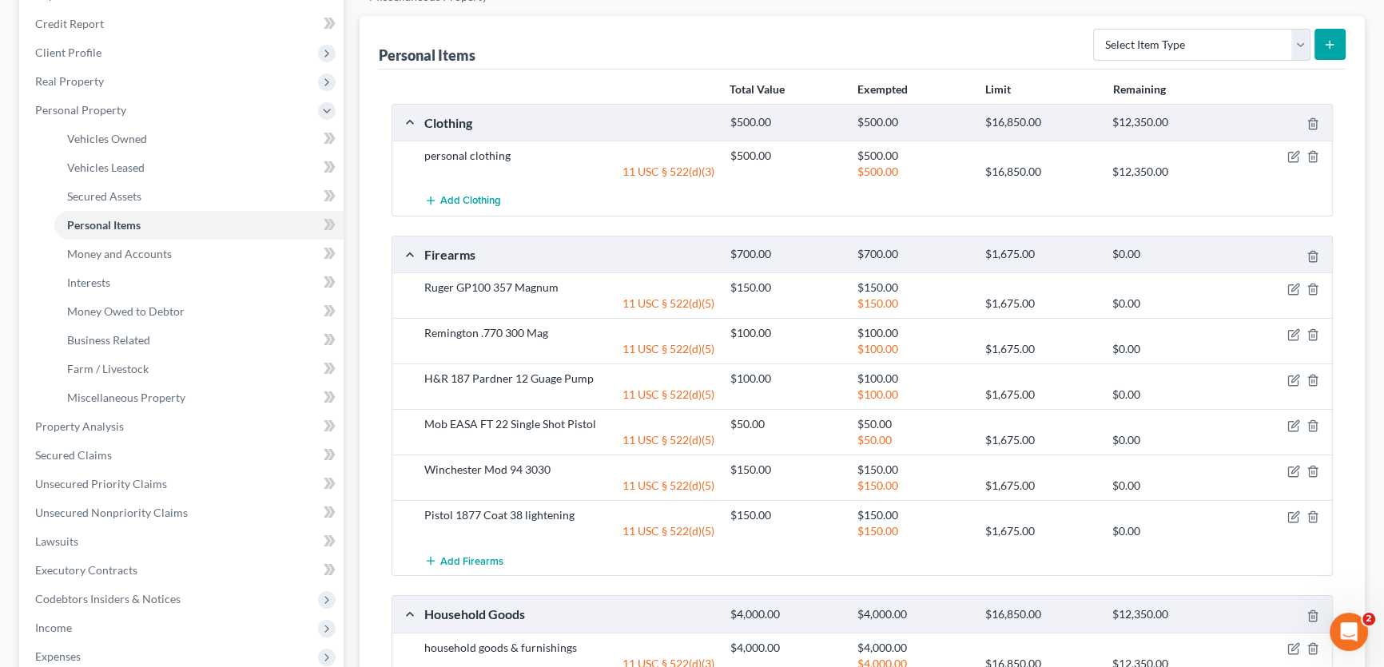
scroll to position [217, 0]
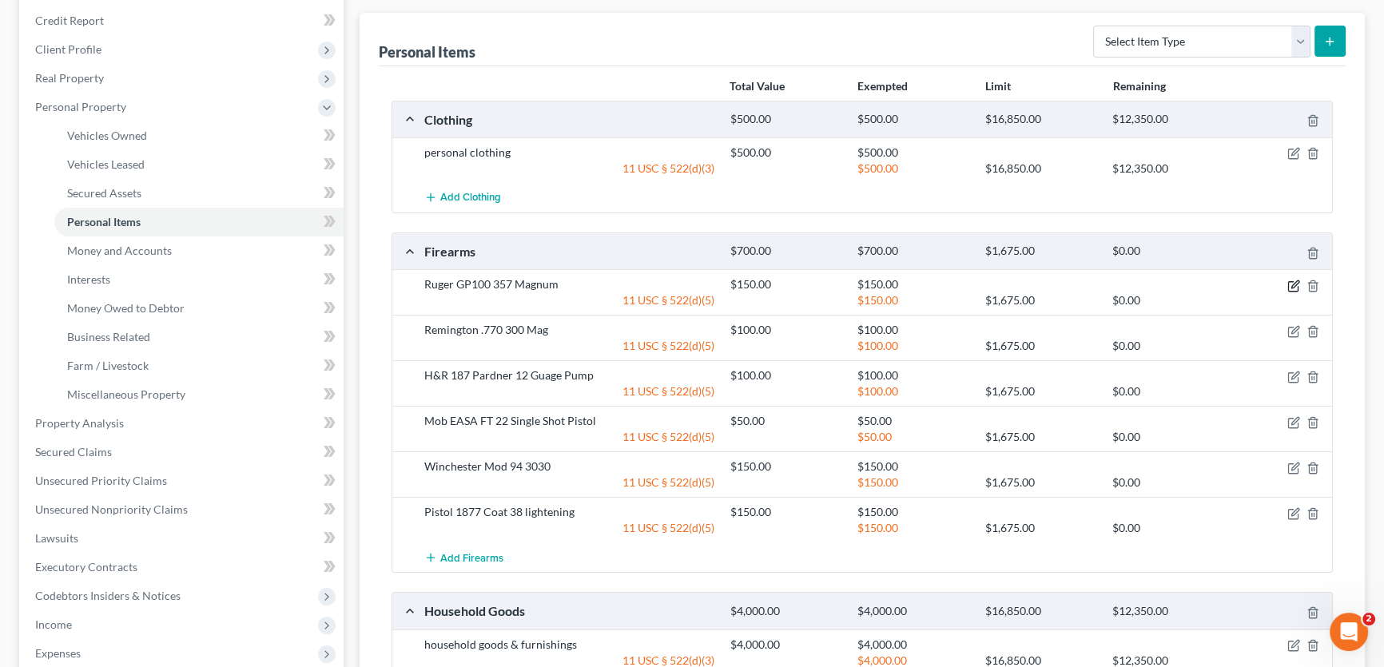
click at [1288, 283] on icon "button" at bounding box center [1294, 286] width 13 height 13
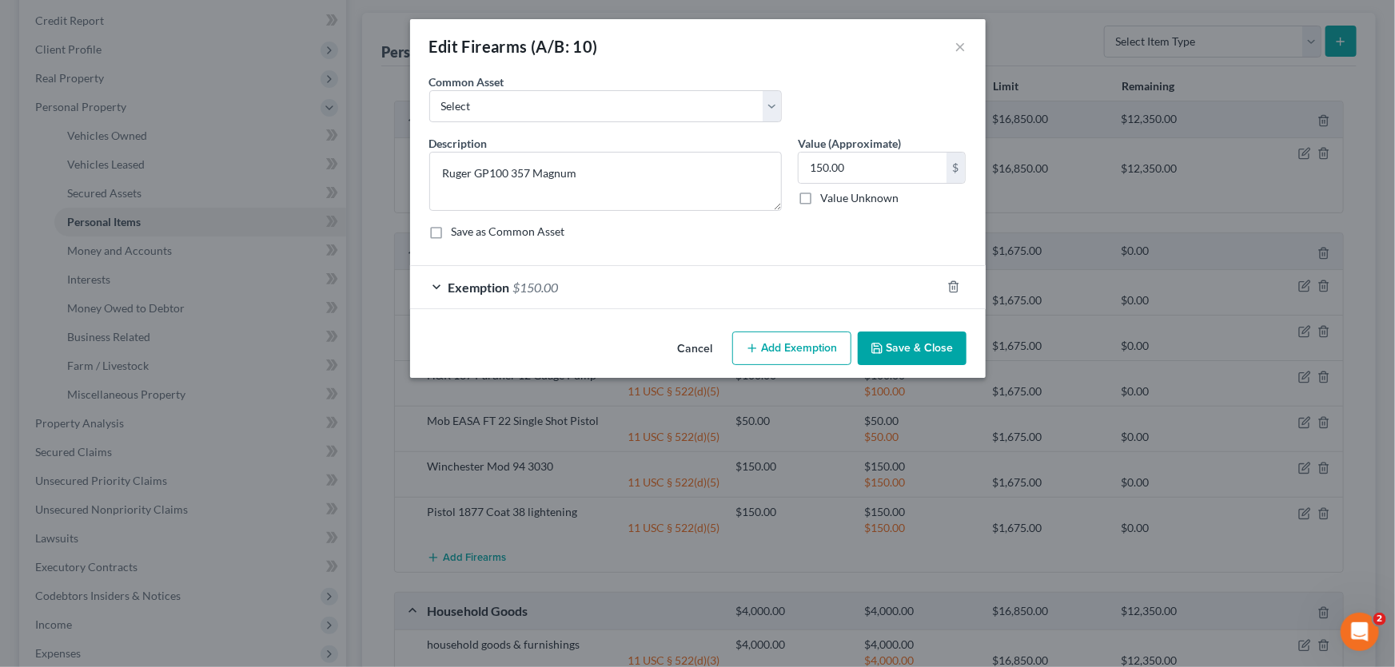
click at [535, 281] on span "$150.00" at bounding box center [536, 287] width 46 height 15
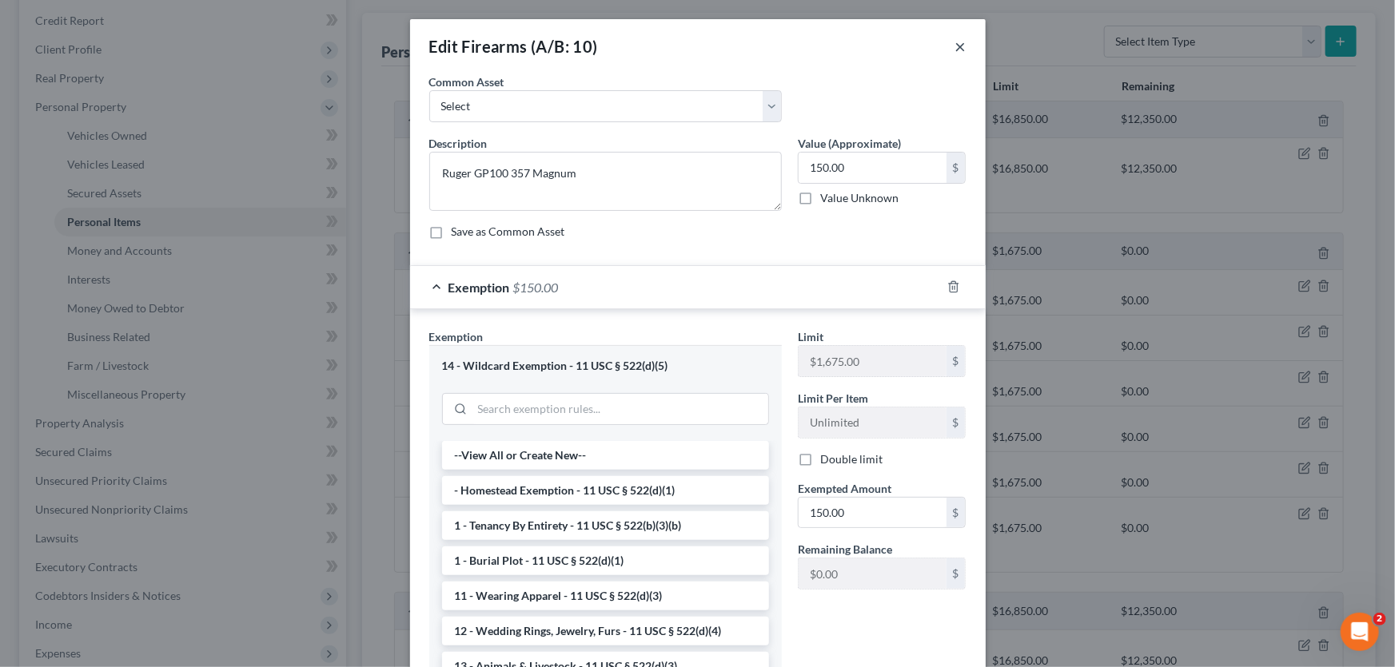
click at [955, 40] on button "×" at bounding box center [960, 46] width 11 height 19
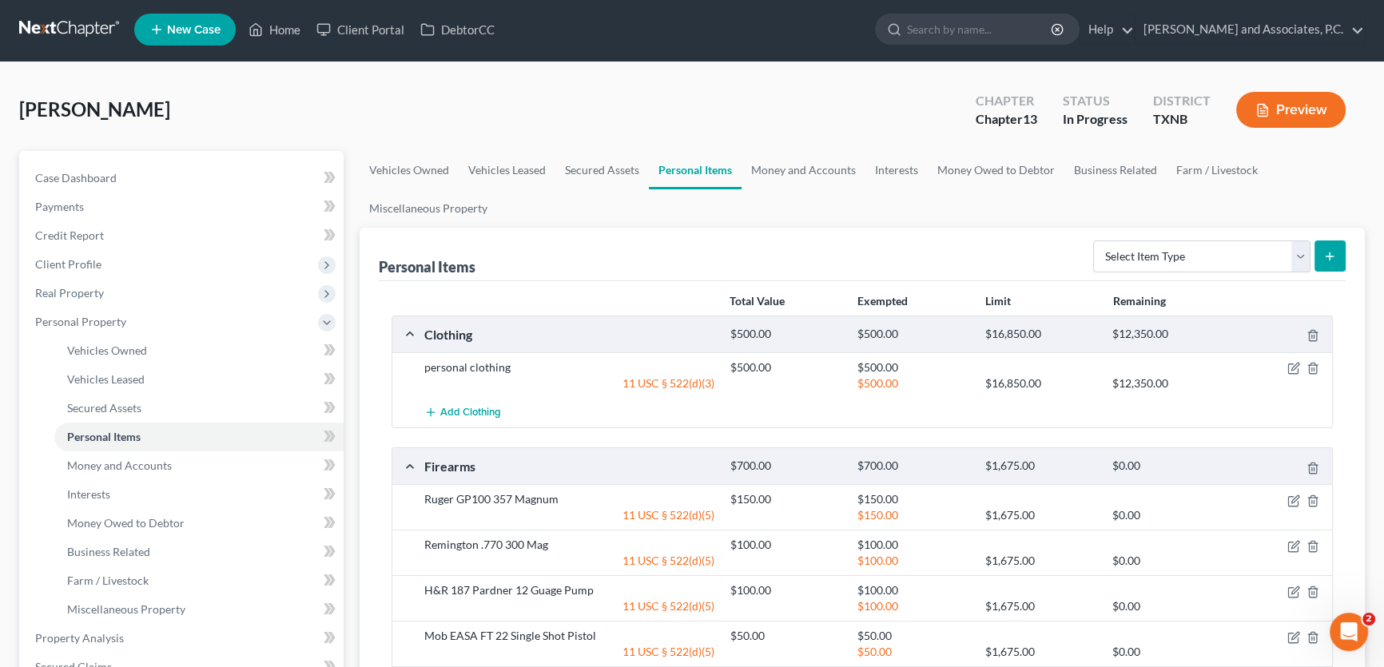
scroll to position [0, 0]
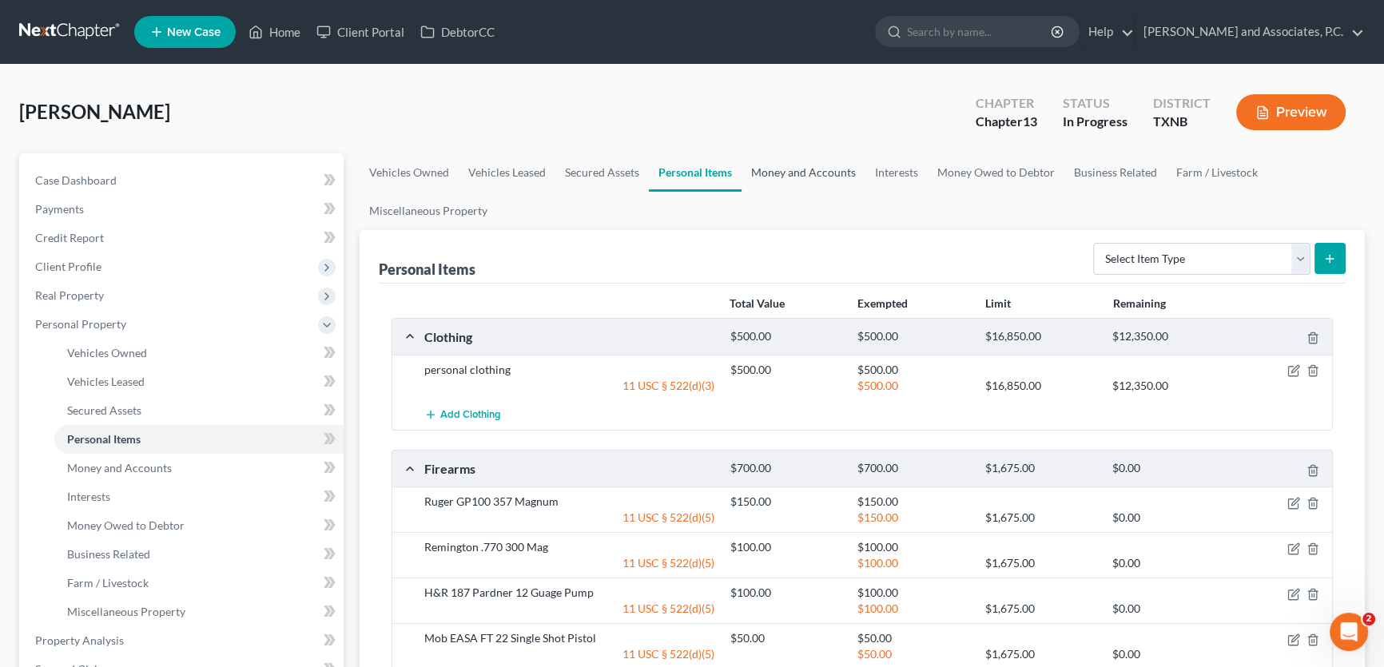
click at [770, 180] on link "Money and Accounts" at bounding box center [804, 172] width 124 height 38
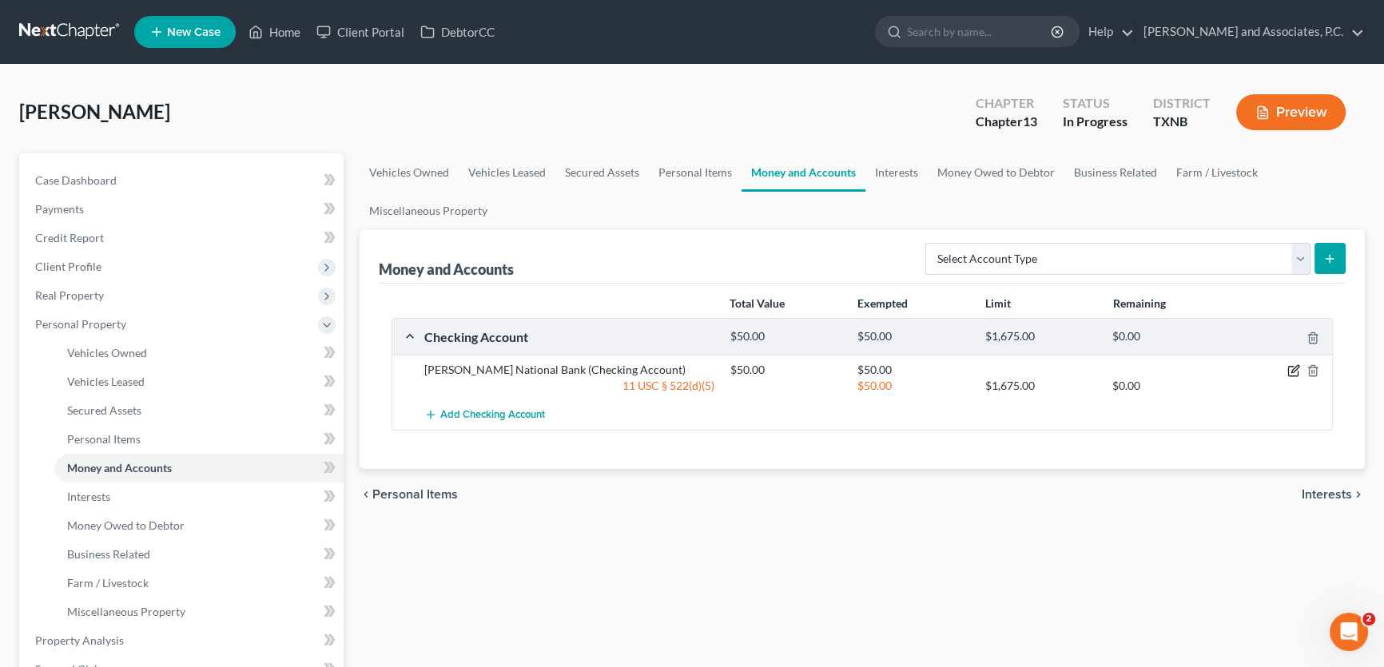
click at [1292, 372] on icon "button" at bounding box center [1295, 369] width 7 height 7
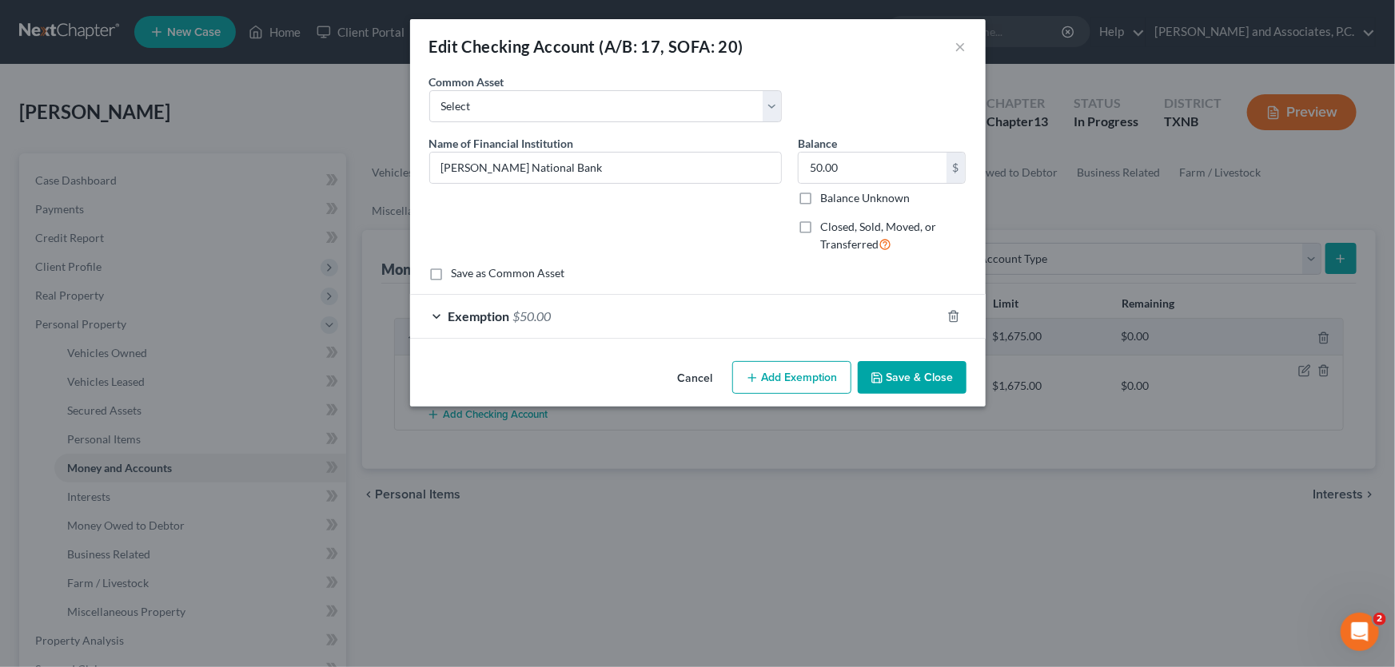
click at [552, 319] on div "Exemption $50.00" at bounding box center [675, 316] width 531 height 42
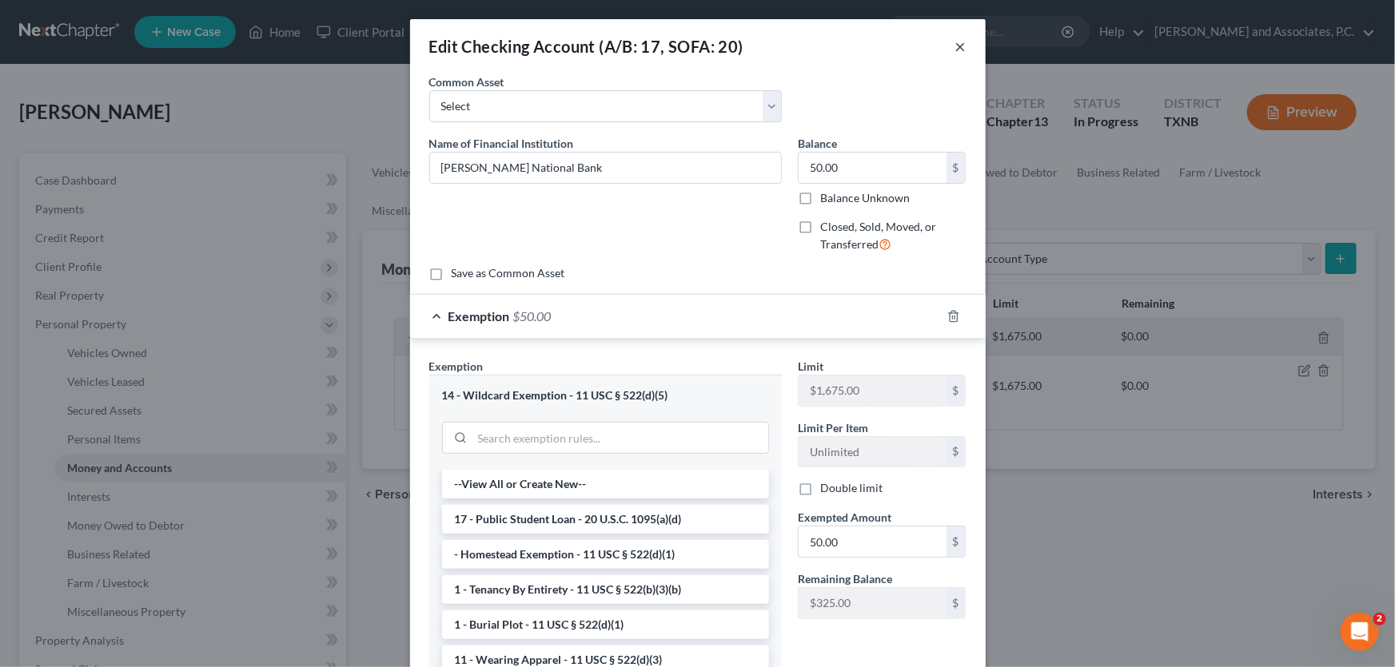
click at [955, 45] on button "×" at bounding box center [960, 46] width 11 height 19
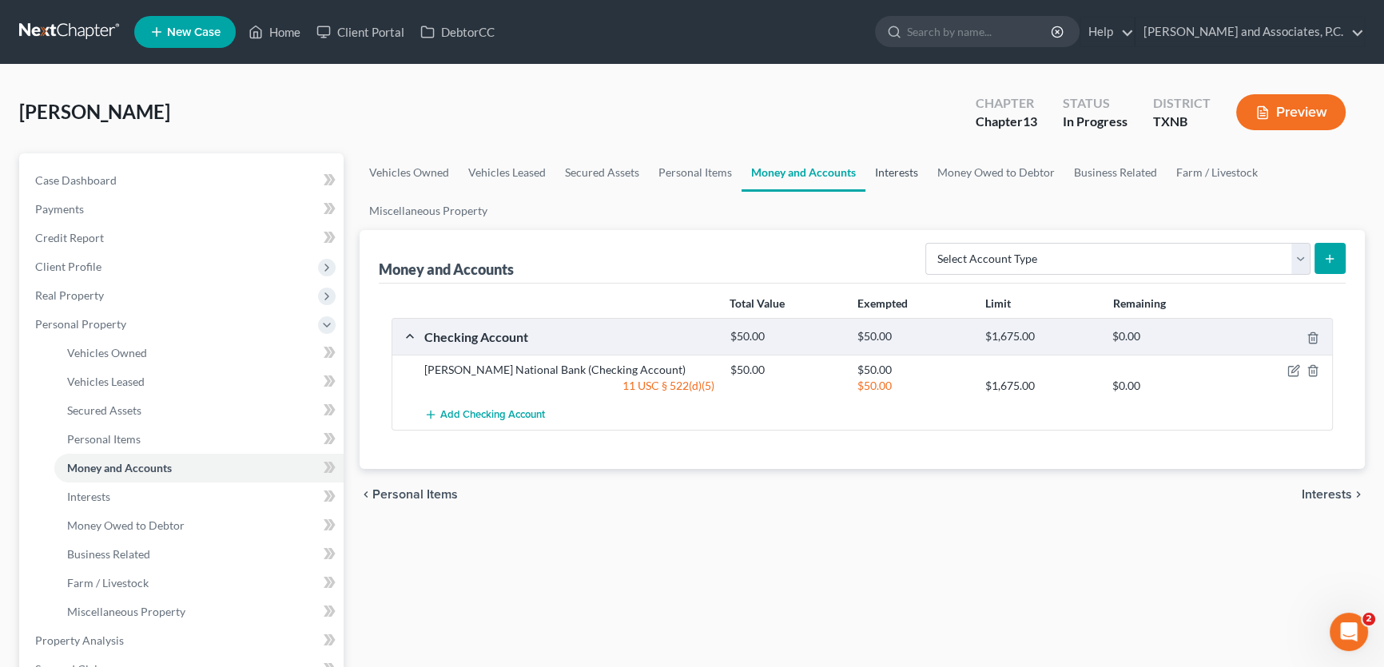
click at [896, 171] on link "Interests" at bounding box center [897, 172] width 62 height 38
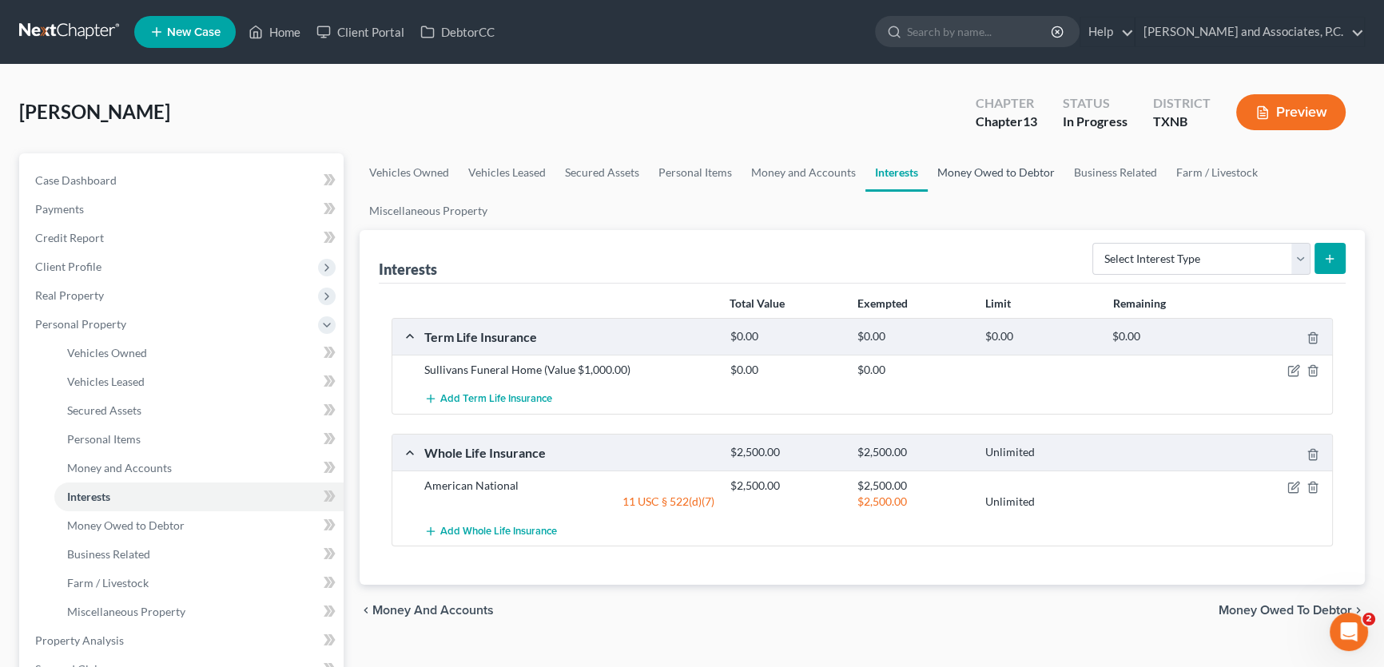
click at [978, 175] on link "Money Owed to Debtor" at bounding box center [996, 172] width 137 height 38
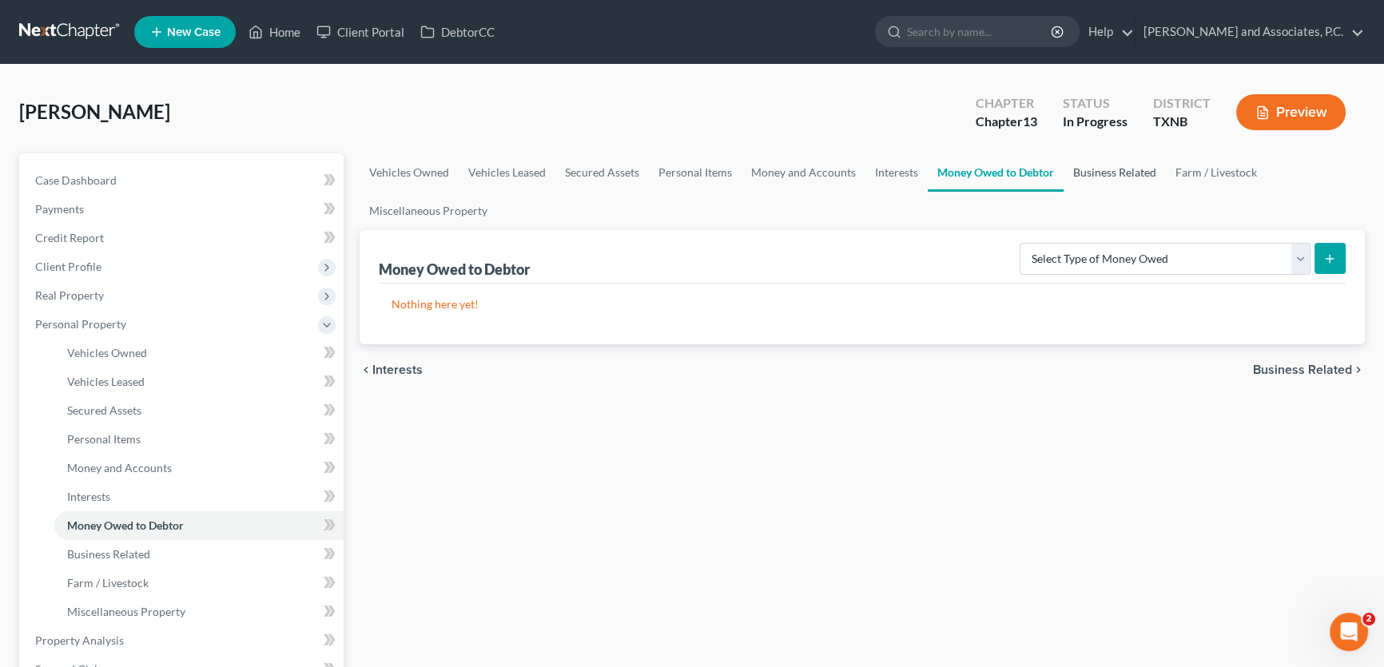
click at [1081, 171] on link "Business Related" at bounding box center [1115, 172] width 102 height 38
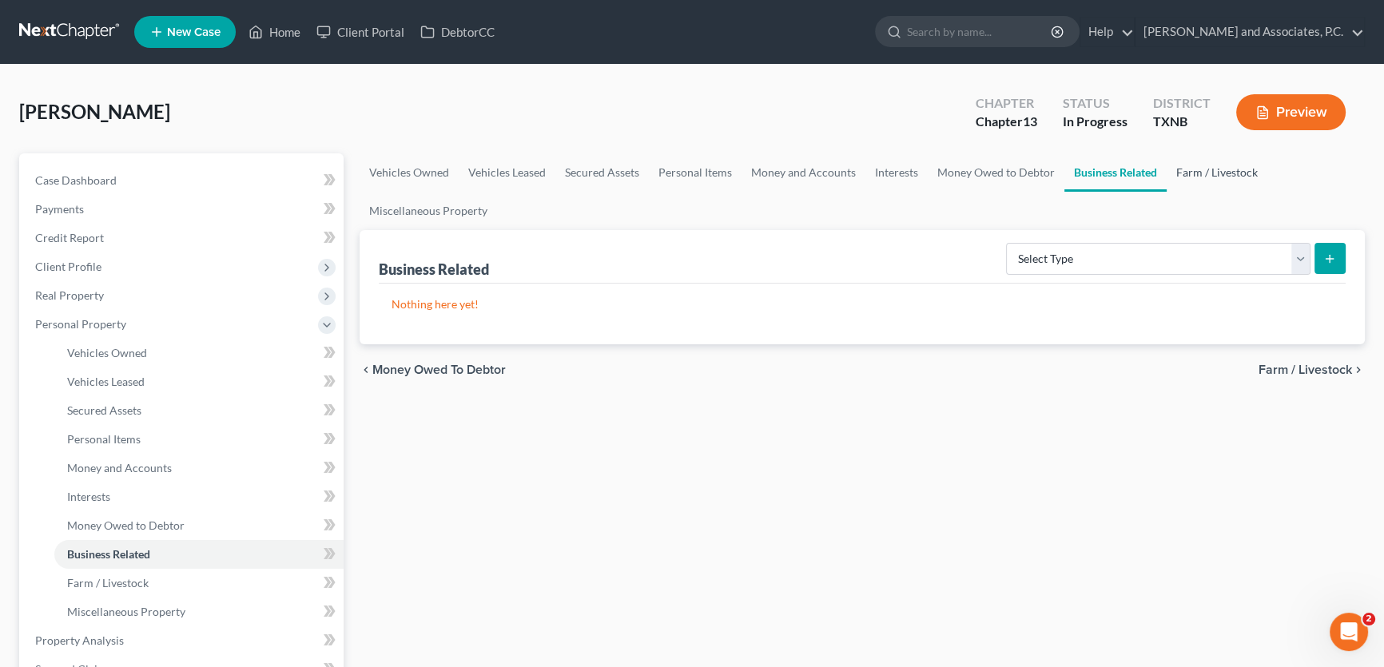
click at [1182, 173] on link "Farm / Livestock" at bounding box center [1217, 172] width 101 height 38
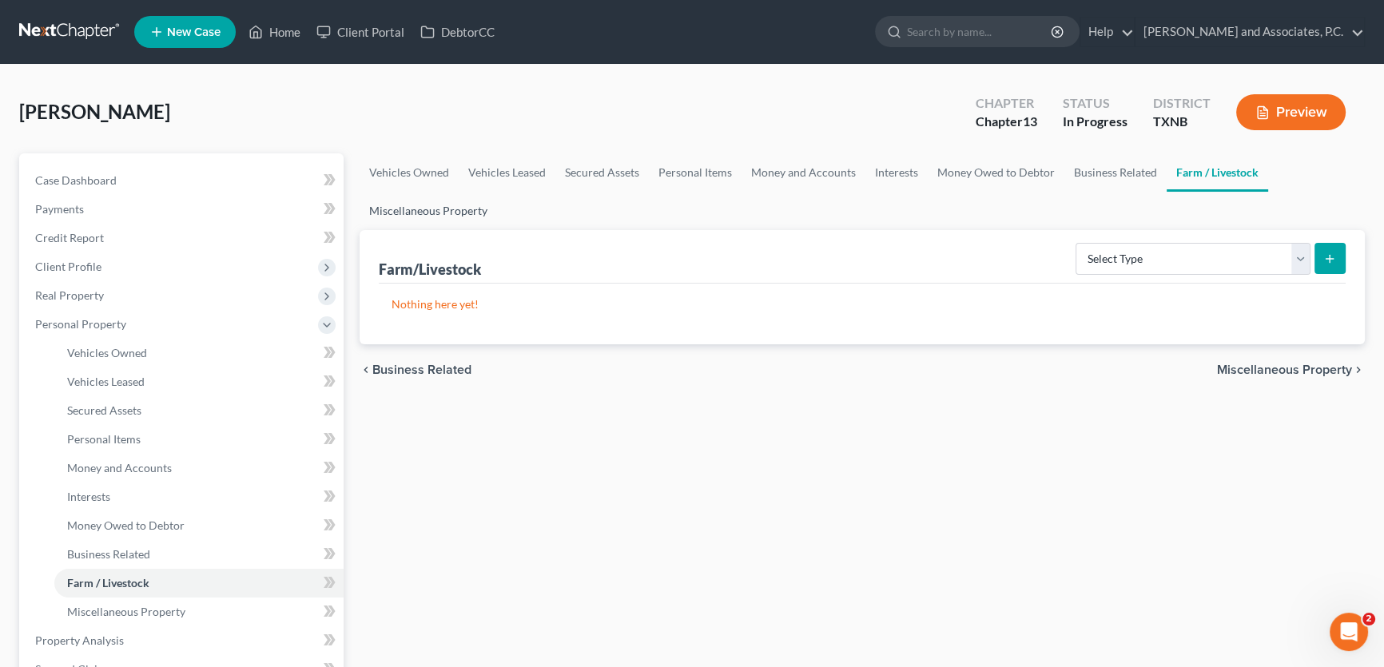
click at [470, 207] on link "Miscellaneous Property" at bounding box center [428, 211] width 137 height 38
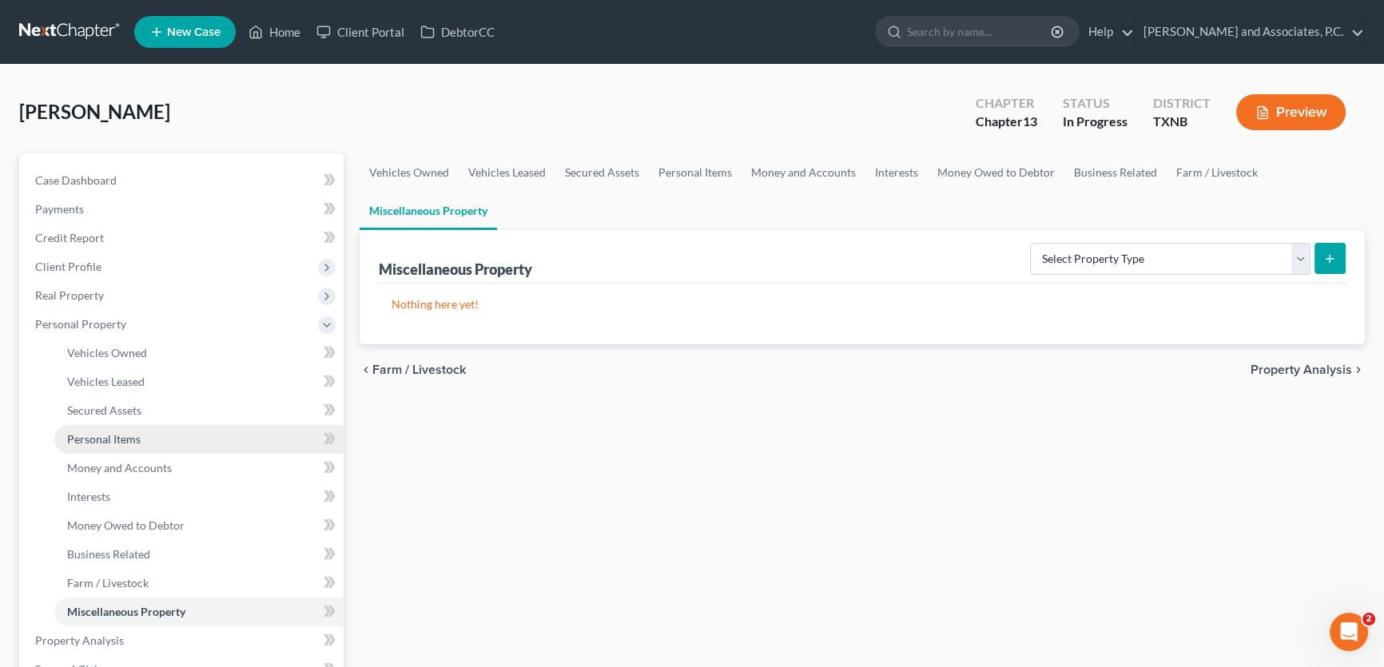
click at [105, 445] on link "Personal Items" at bounding box center [198, 439] width 289 height 29
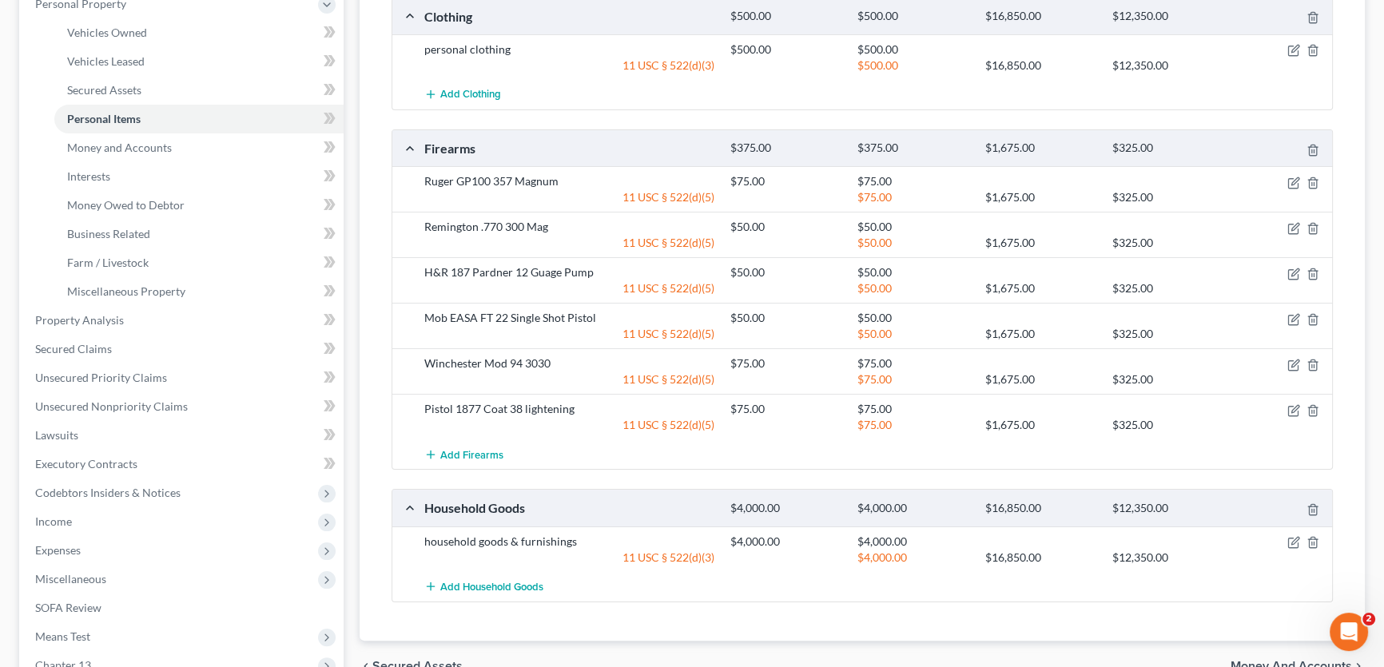
scroll to position [363, 0]
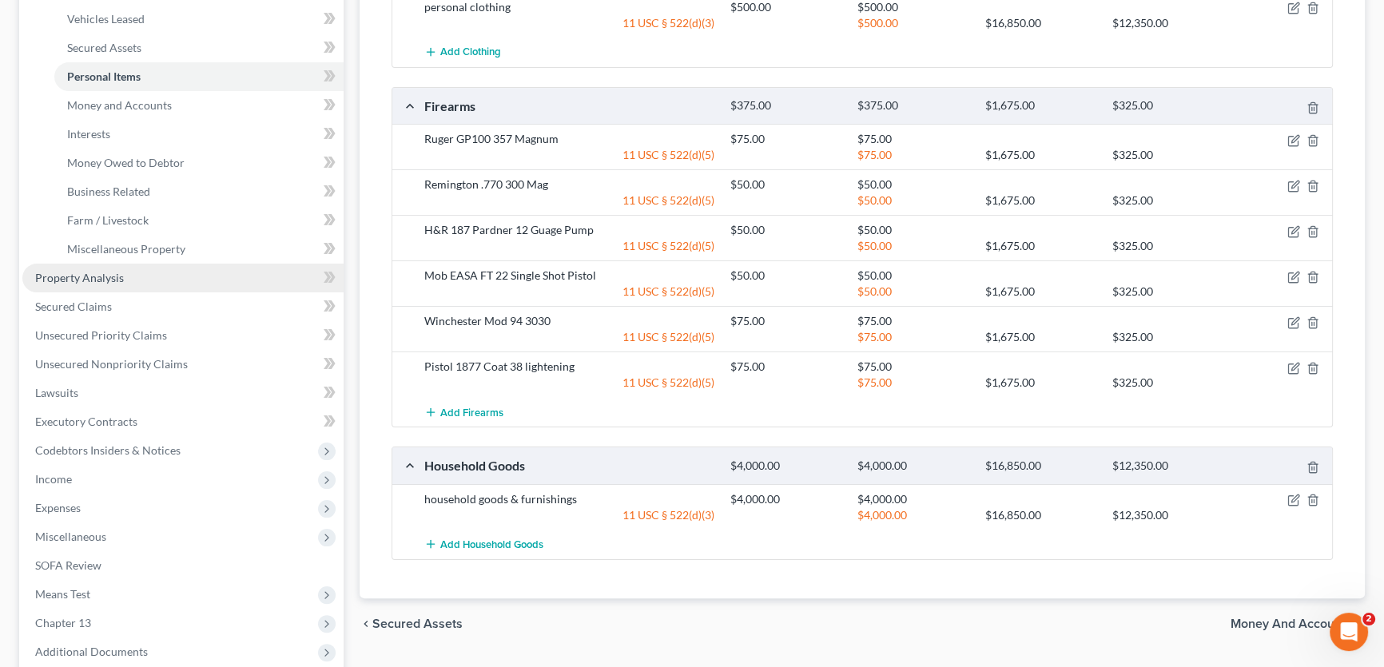
click at [128, 278] on link "Property Analysis" at bounding box center [182, 278] width 321 height 29
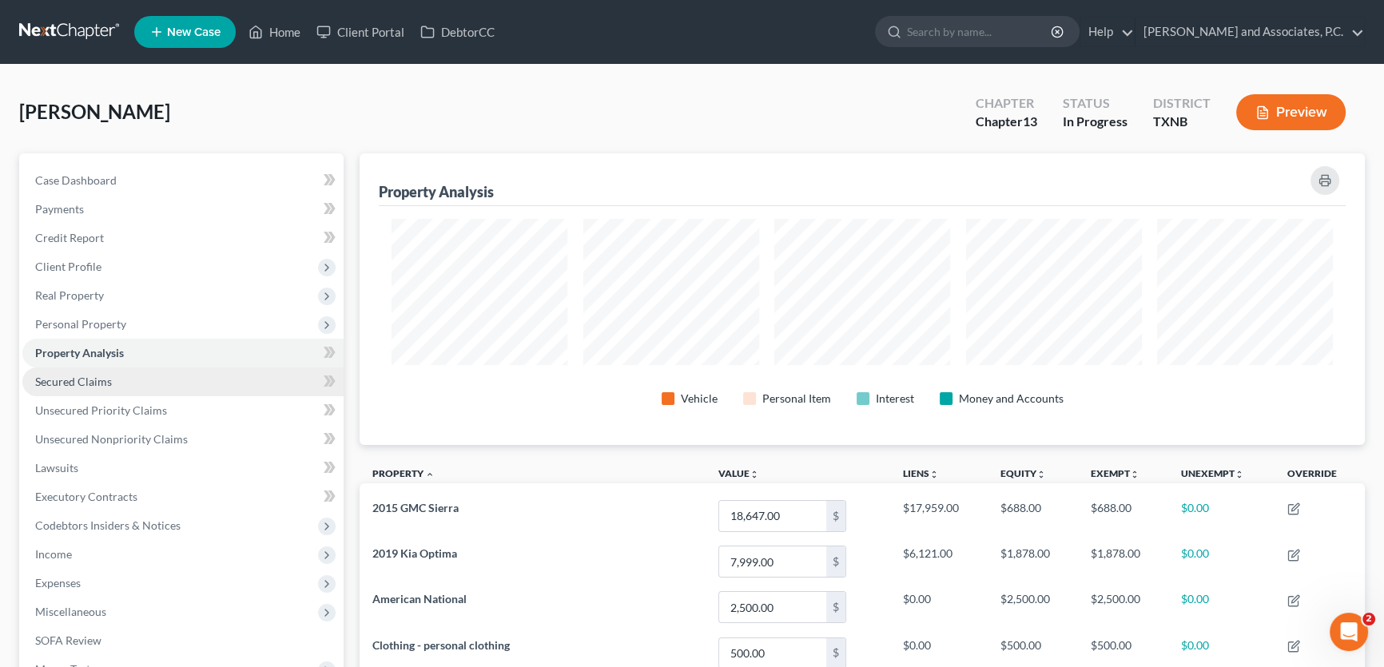
click at [122, 371] on link "Secured Claims" at bounding box center [182, 382] width 321 height 29
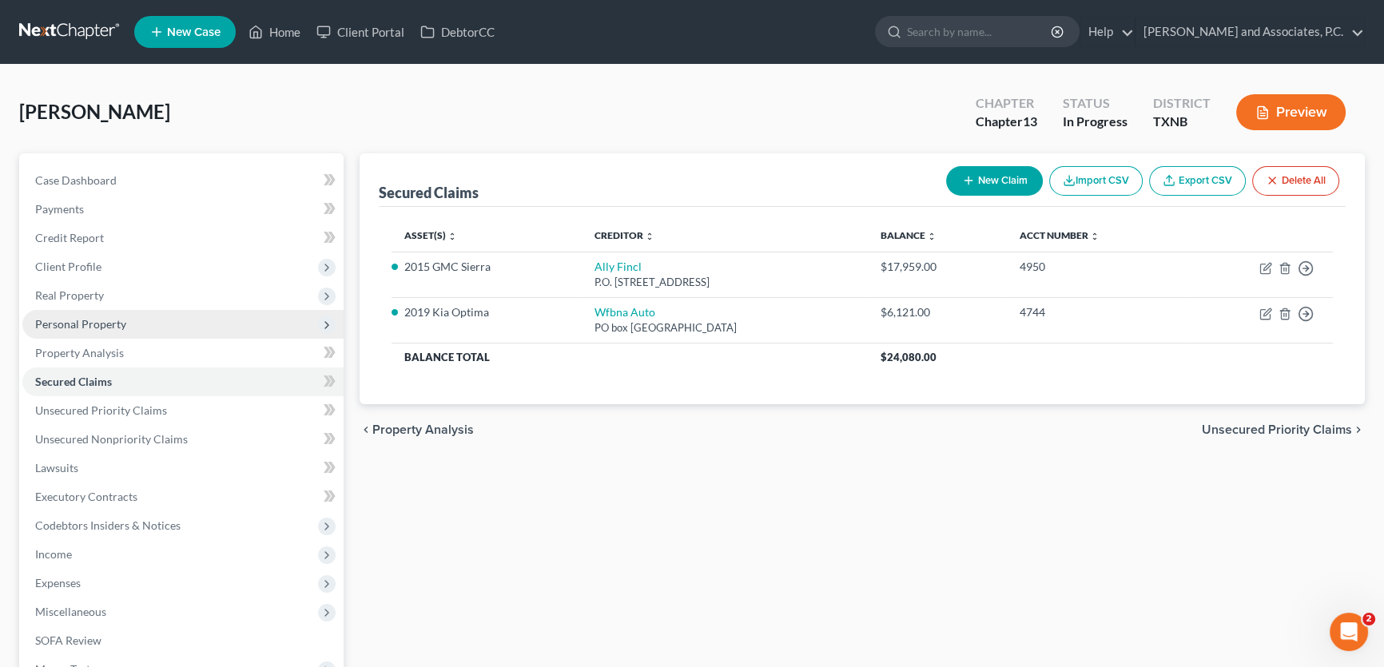
click at [114, 328] on span "Personal Property" at bounding box center [80, 324] width 91 height 14
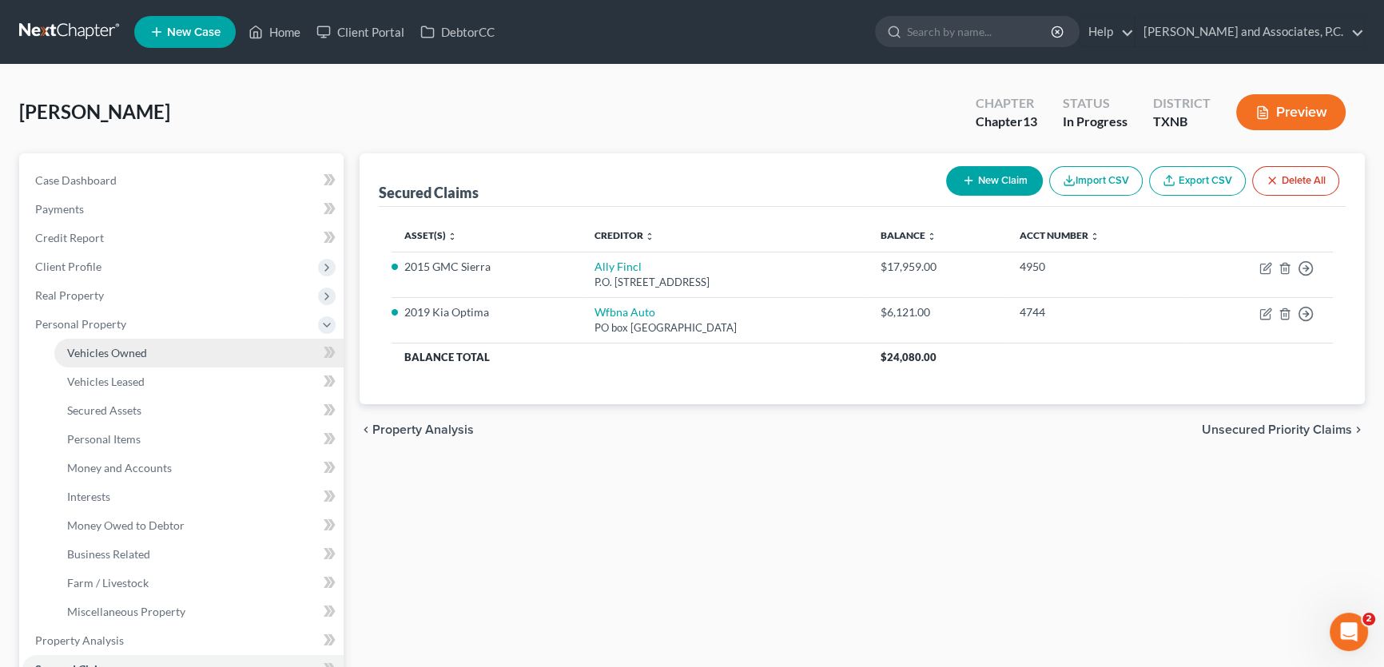
click at [118, 352] on span "Vehicles Owned" at bounding box center [107, 353] width 80 height 14
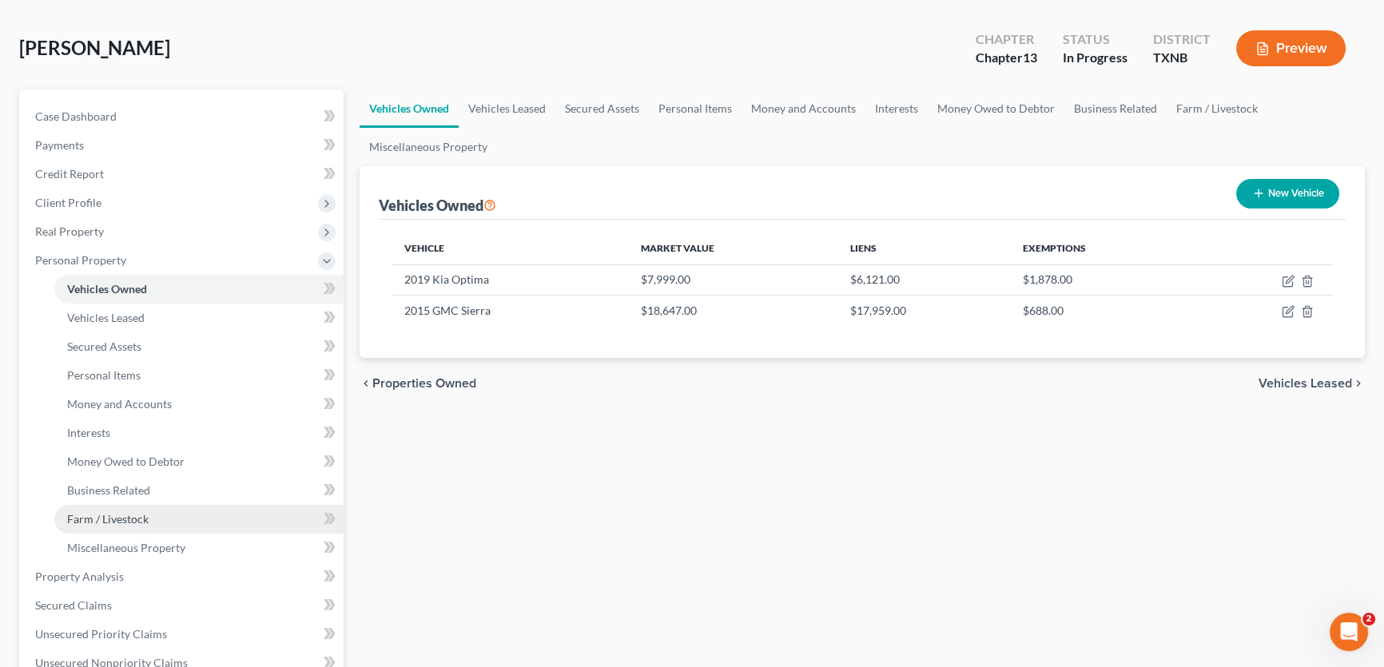
scroll to position [217, 0]
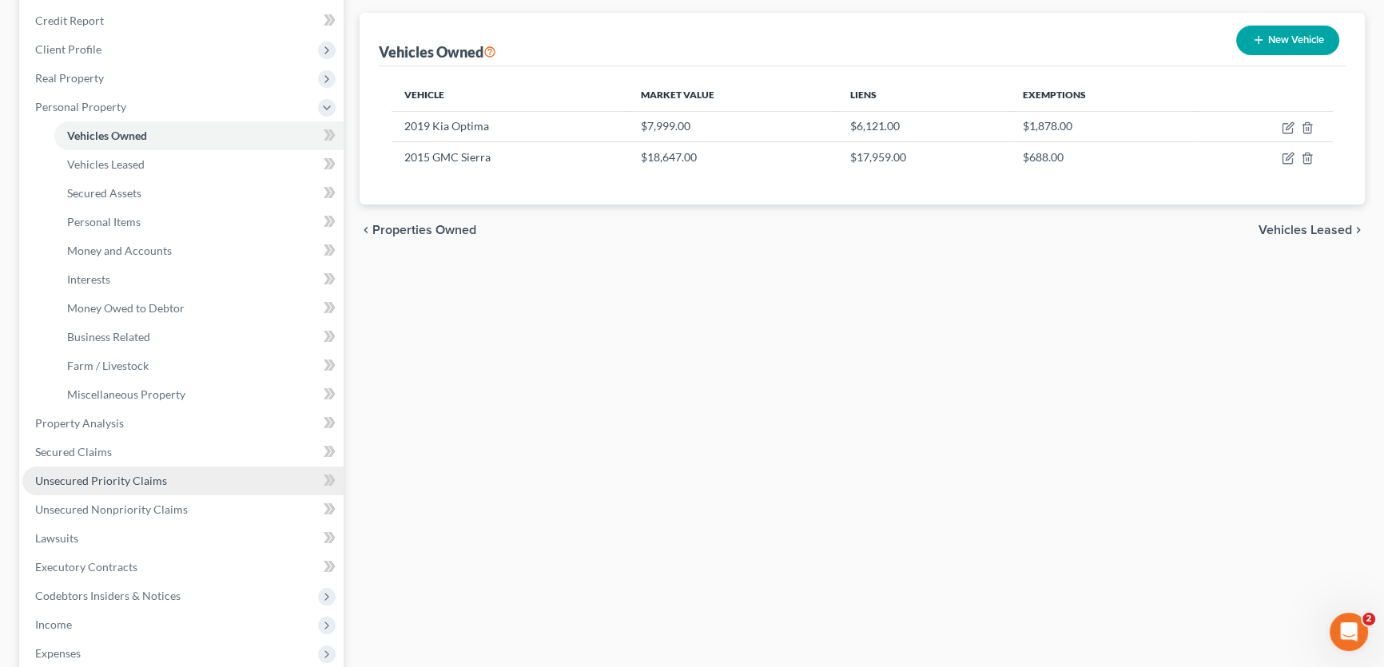
click at [103, 476] on span "Unsecured Priority Claims" at bounding box center [101, 481] width 132 height 14
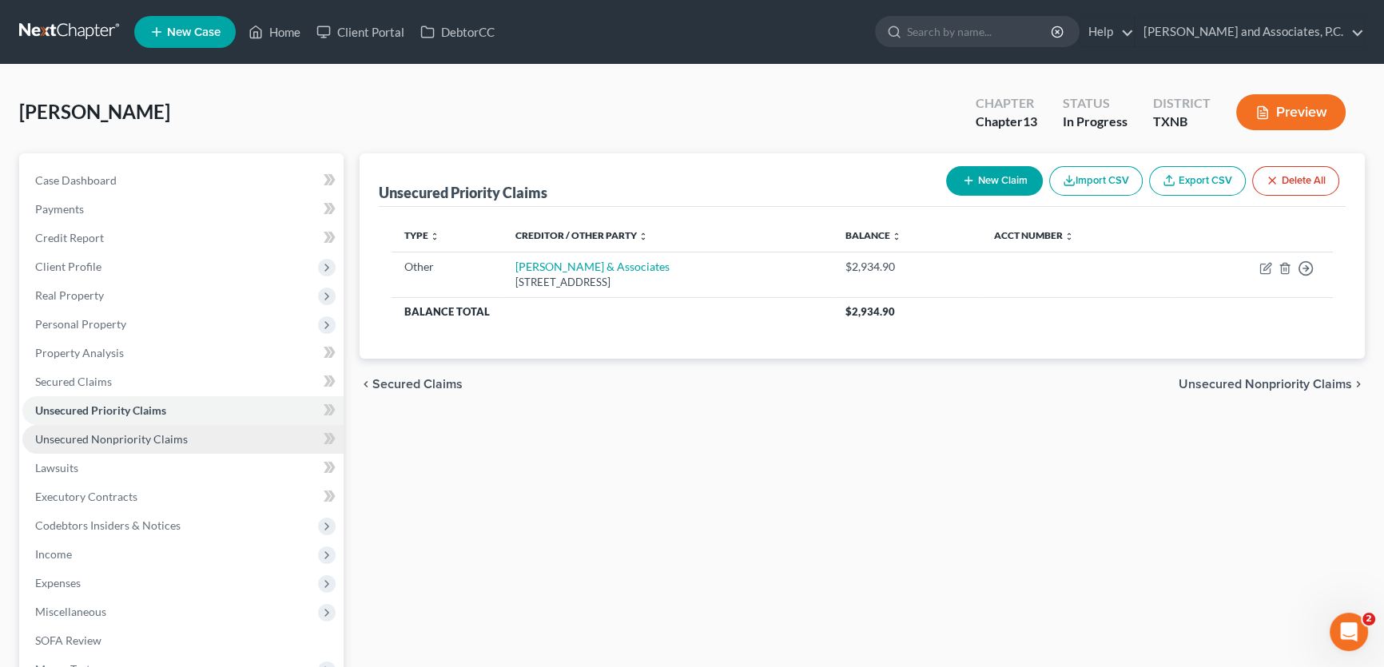
click at [100, 442] on span "Unsecured Nonpriority Claims" at bounding box center [111, 439] width 153 height 14
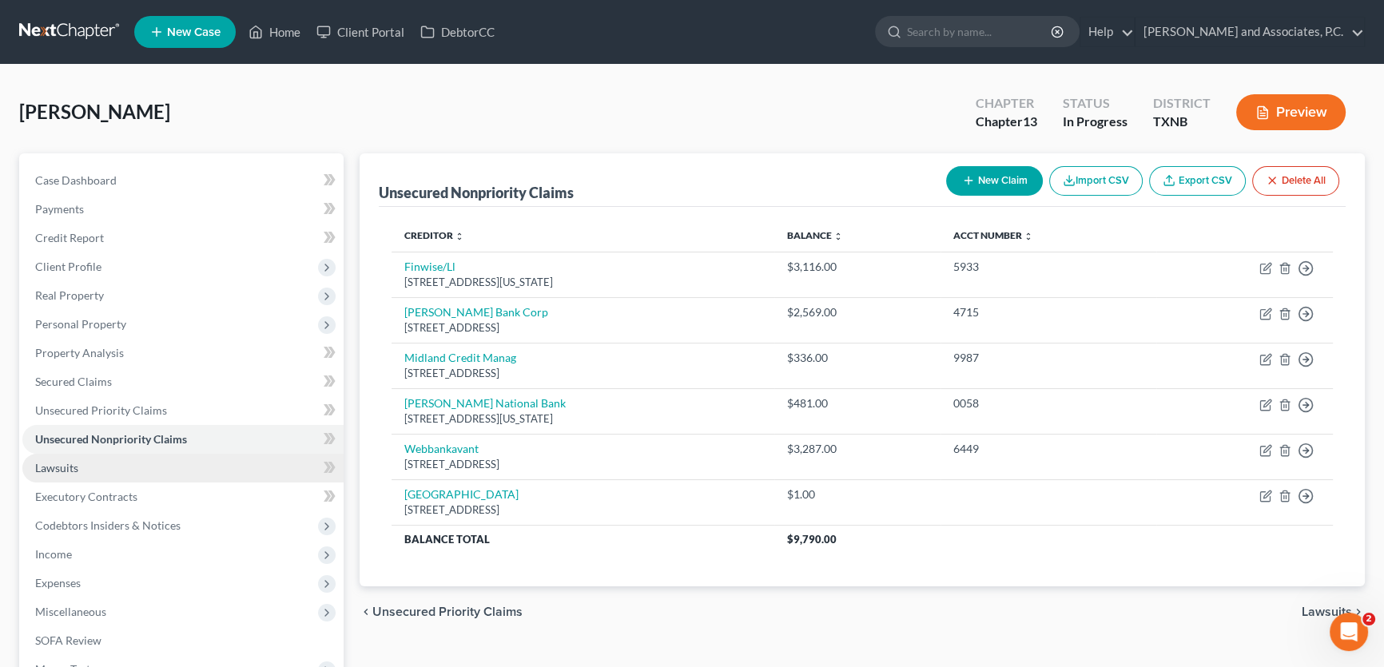
click at [99, 468] on link "Lawsuits" at bounding box center [182, 468] width 321 height 29
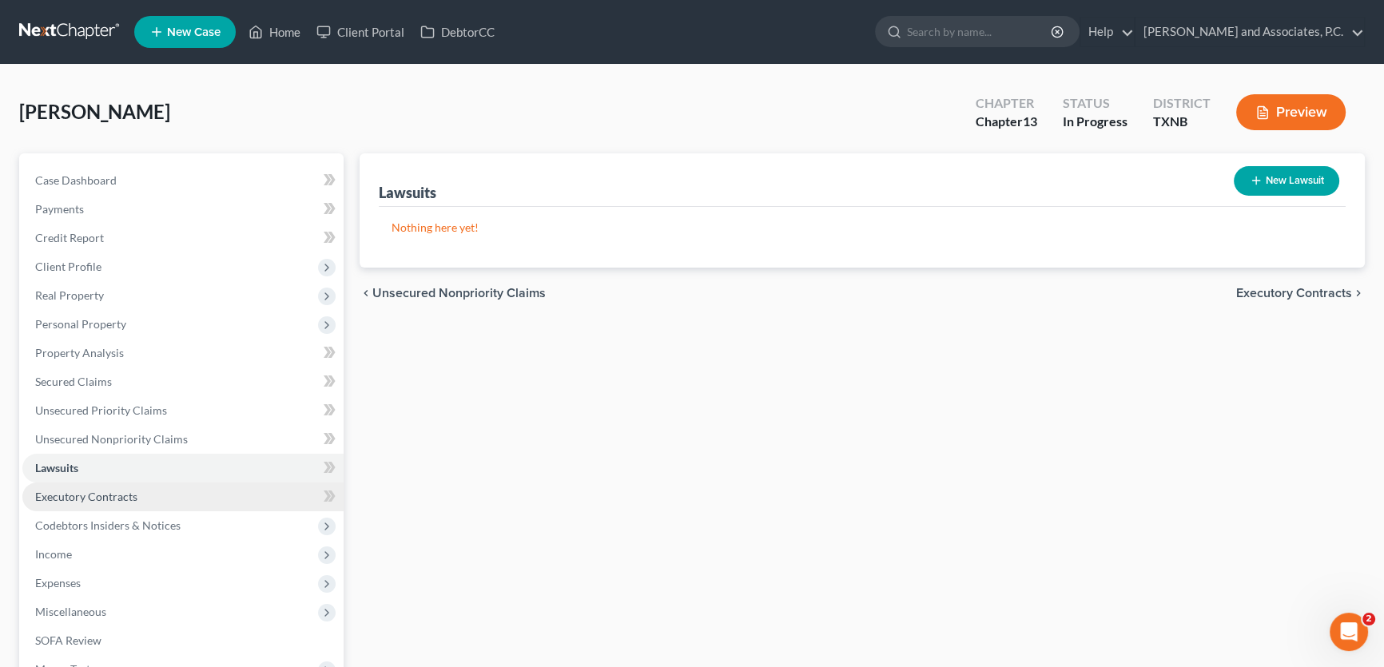
click at [93, 500] on span "Executory Contracts" at bounding box center [86, 497] width 102 height 14
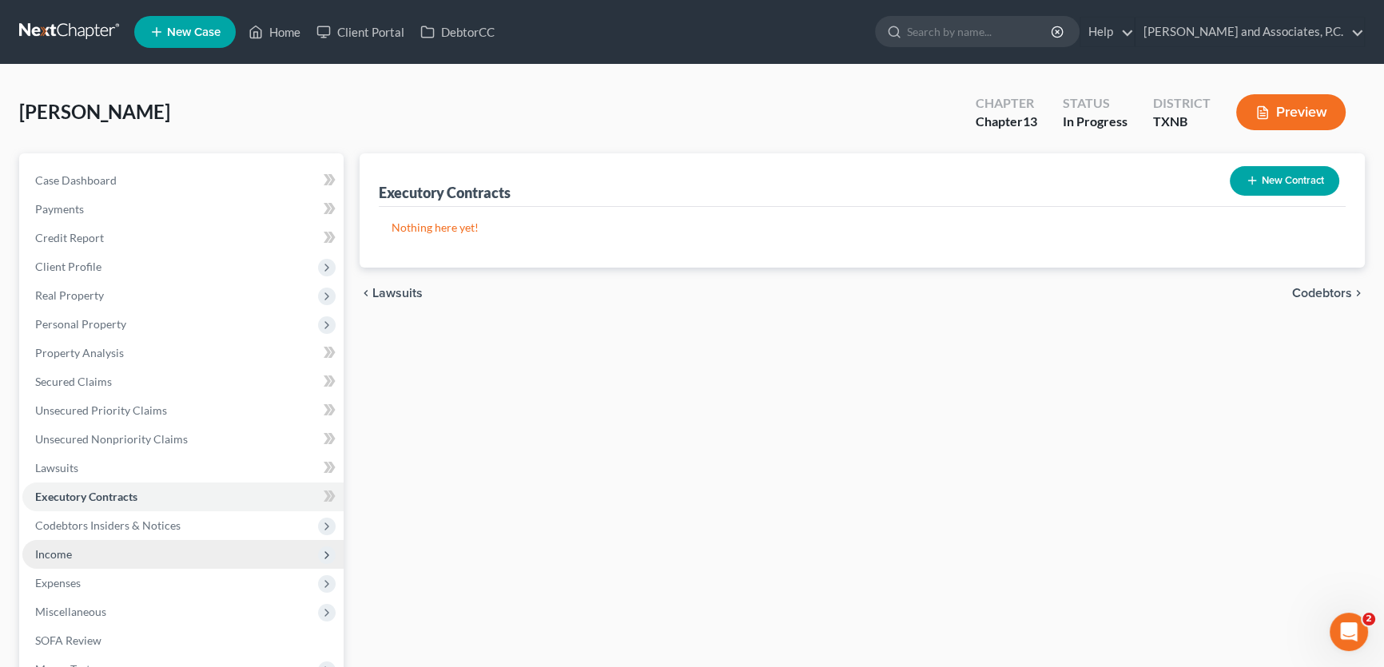
click at [76, 547] on span "Income" at bounding box center [182, 554] width 321 height 29
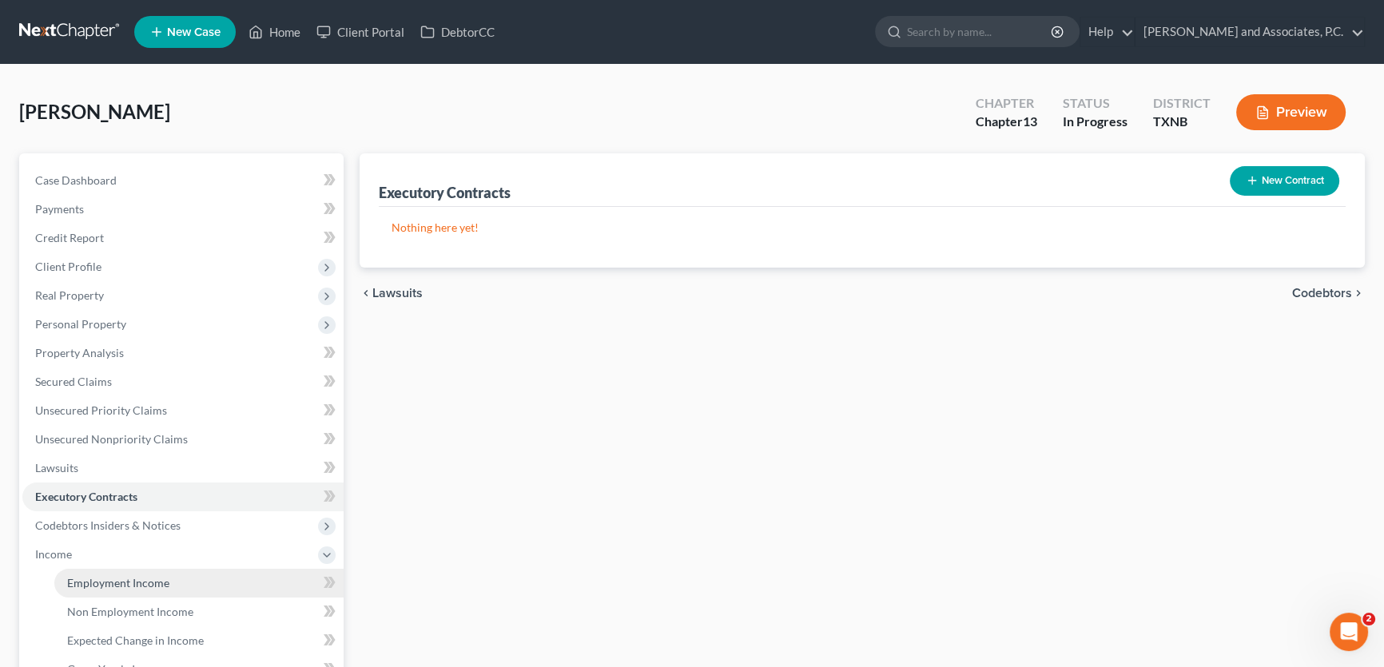
click at [106, 586] on span "Employment Income" at bounding box center [118, 583] width 102 height 14
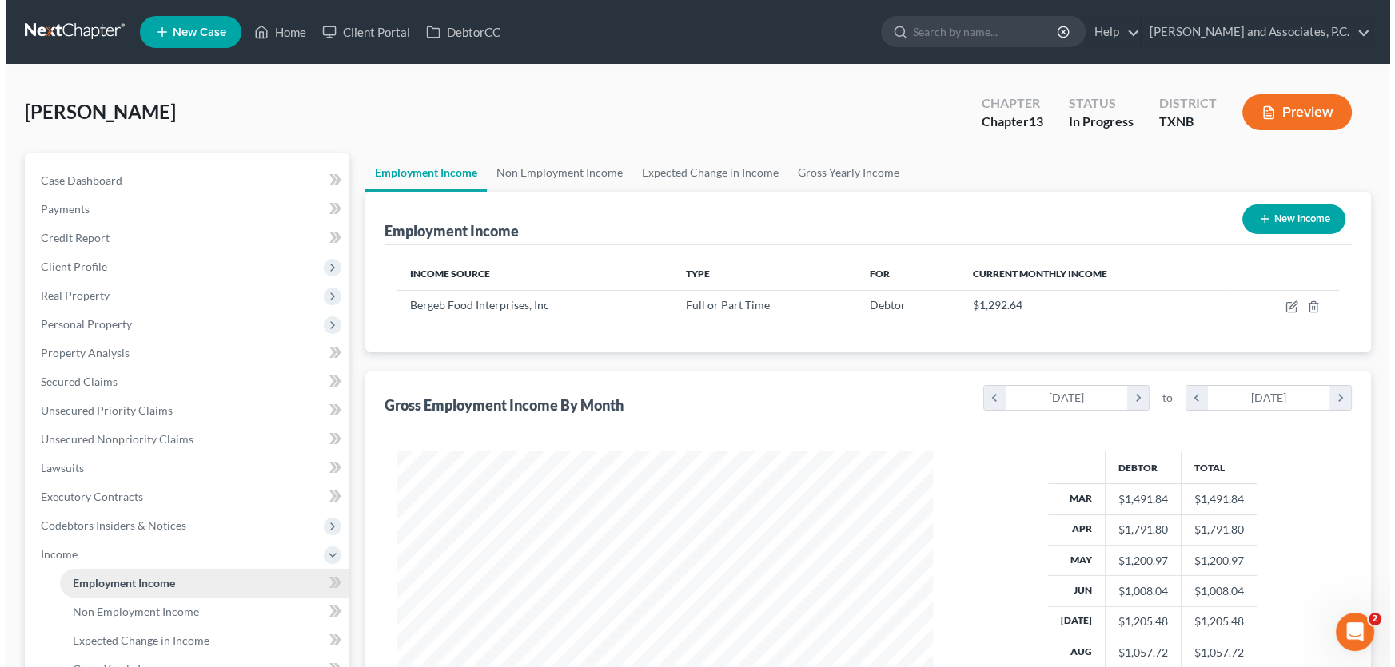
scroll to position [286, 567]
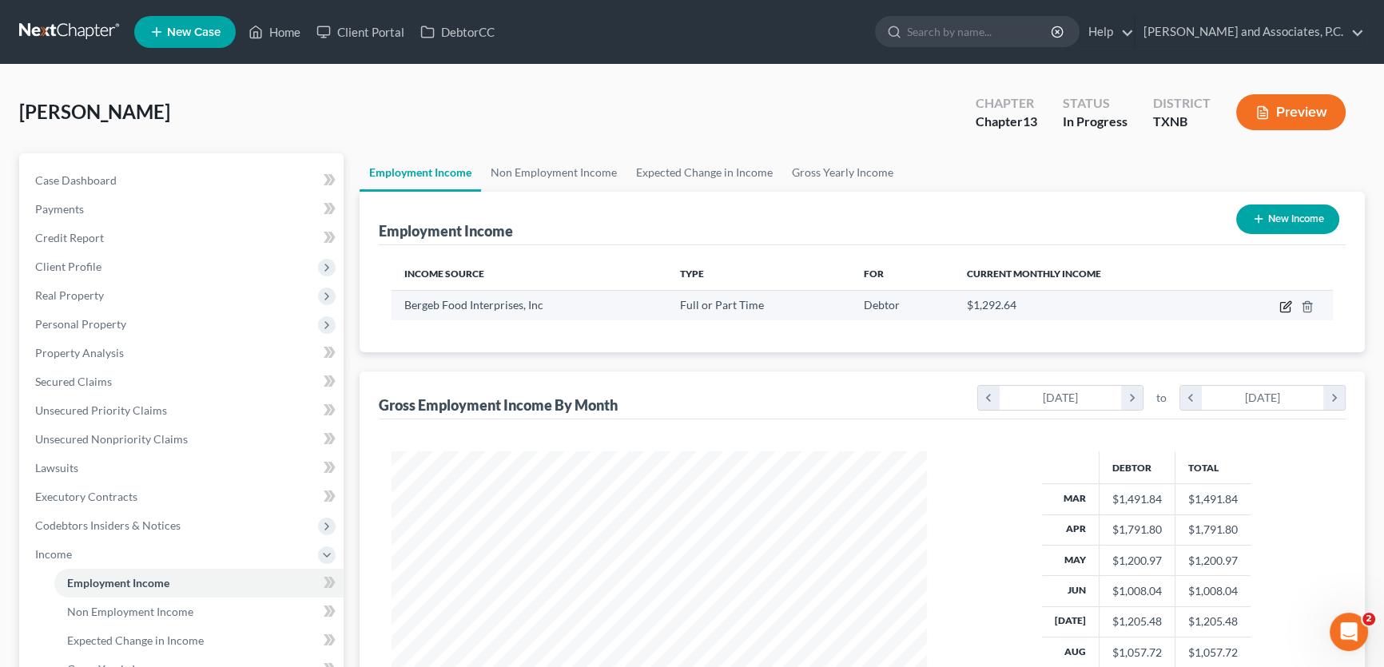
click at [1285, 305] on icon "button" at bounding box center [1286, 307] width 13 height 13
select select "0"
select select "37"
select select "2"
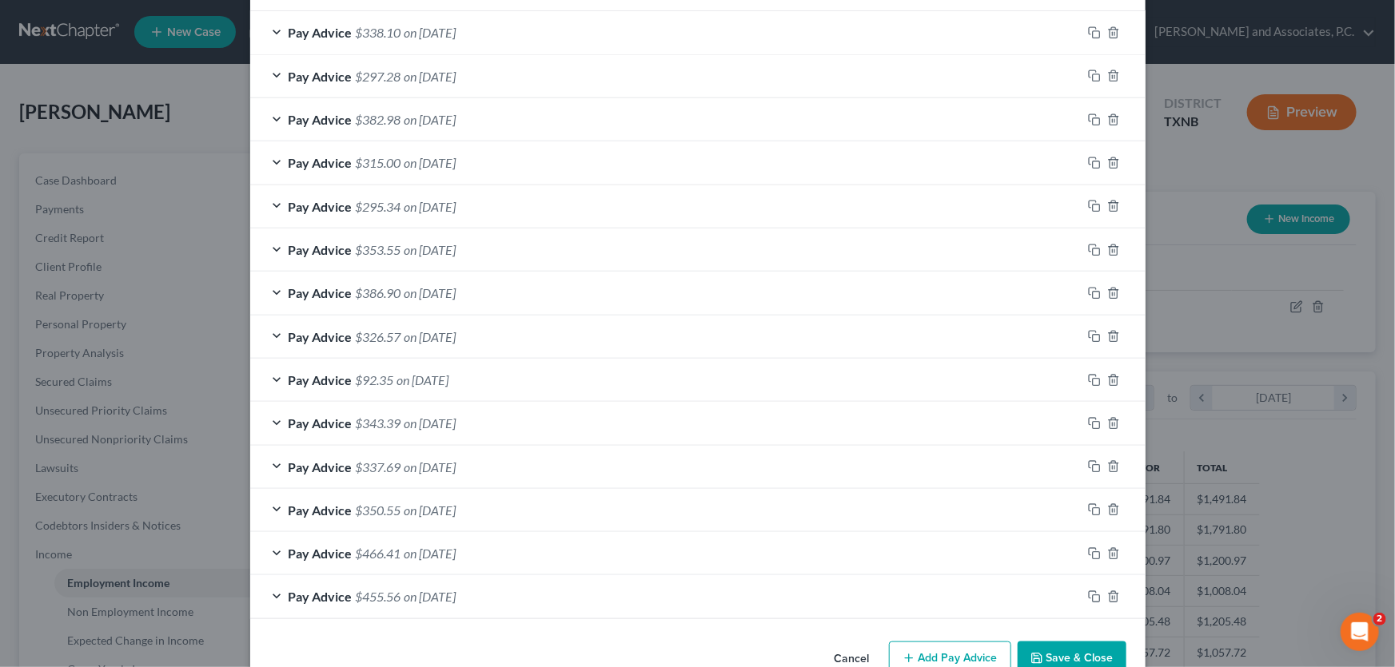
scroll to position [522, 0]
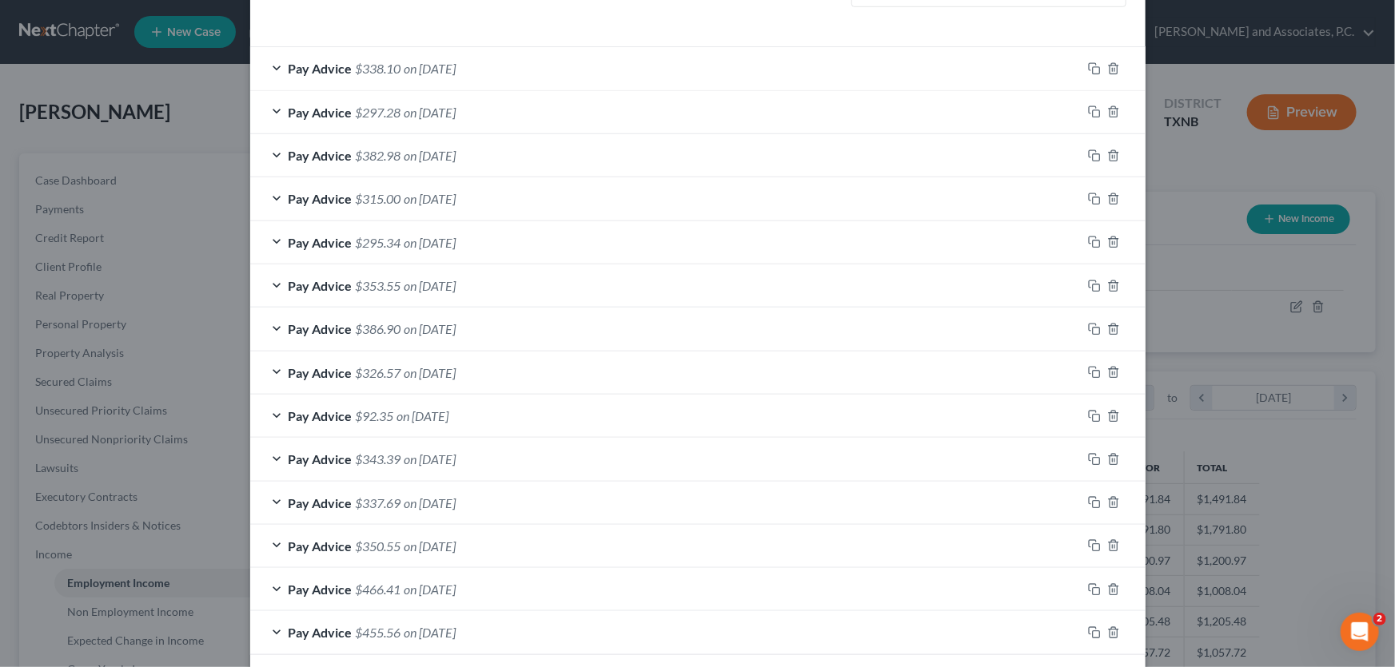
click at [404, 61] on span "on 08/19/2025" at bounding box center [430, 68] width 52 height 15
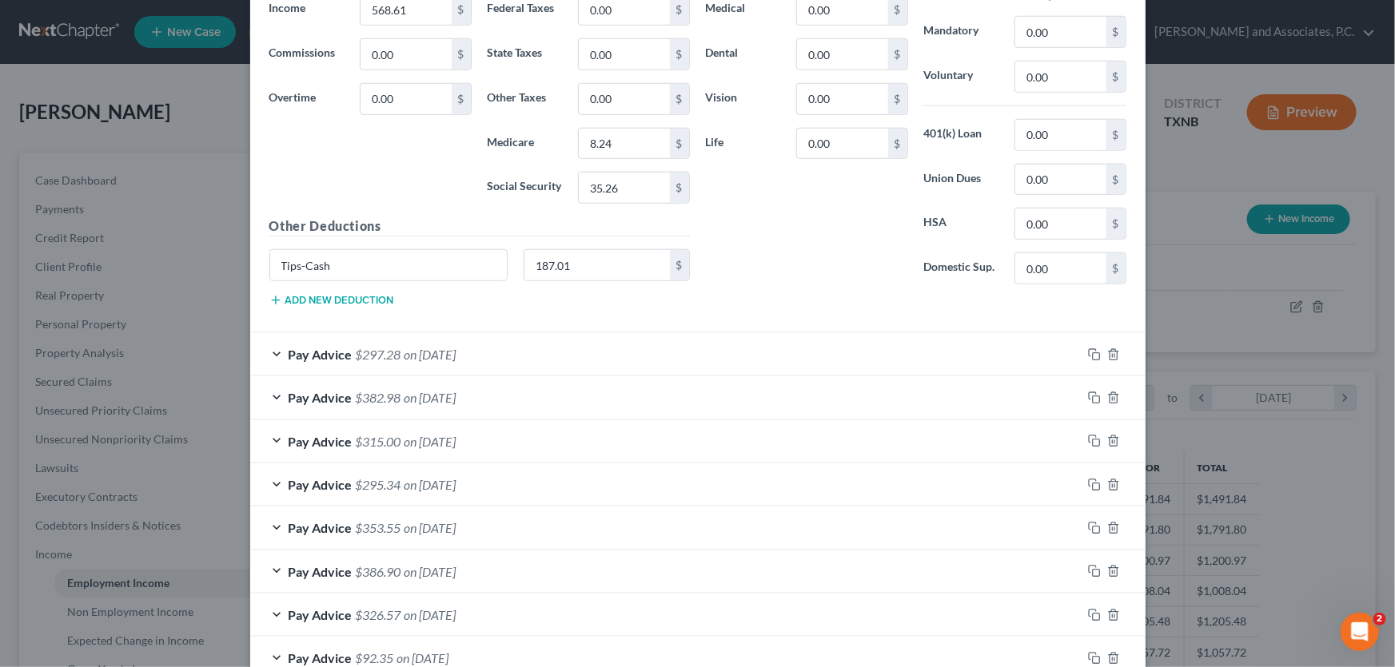
scroll to position [740, 0]
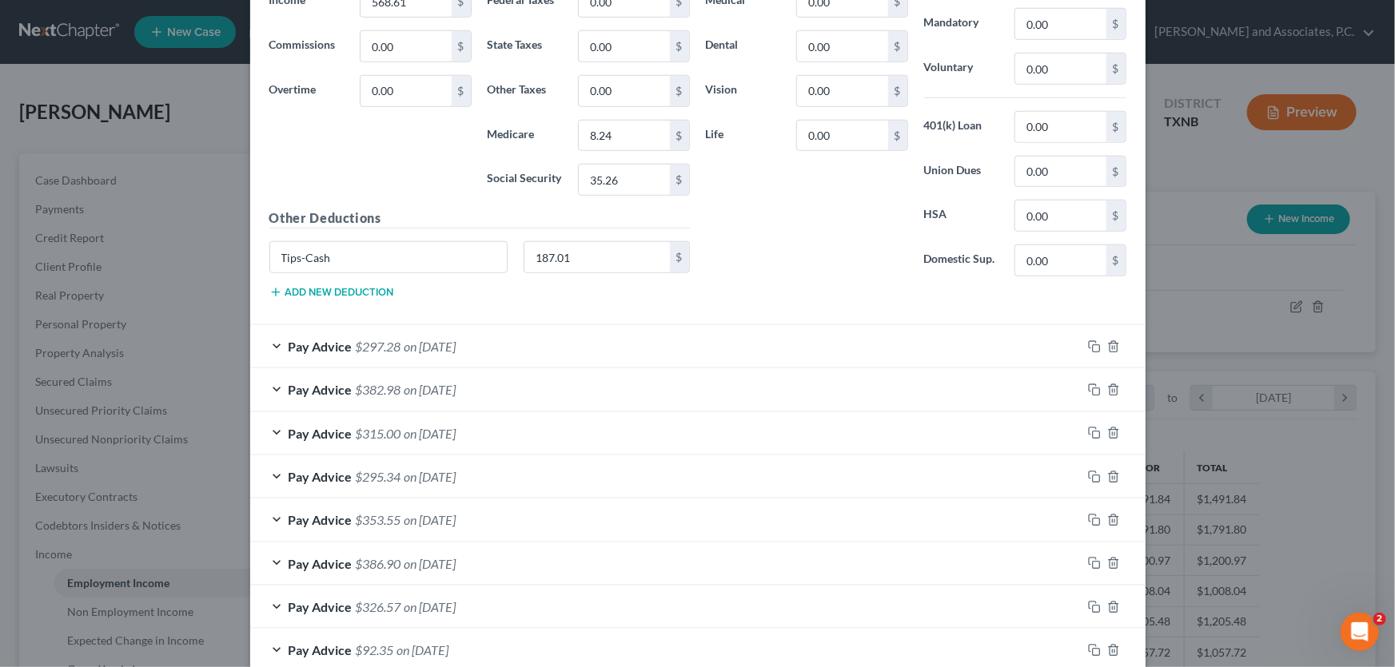
click at [431, 347] on span "on 08/05/2025" at bounding box center [430, 346] width 52 height 15
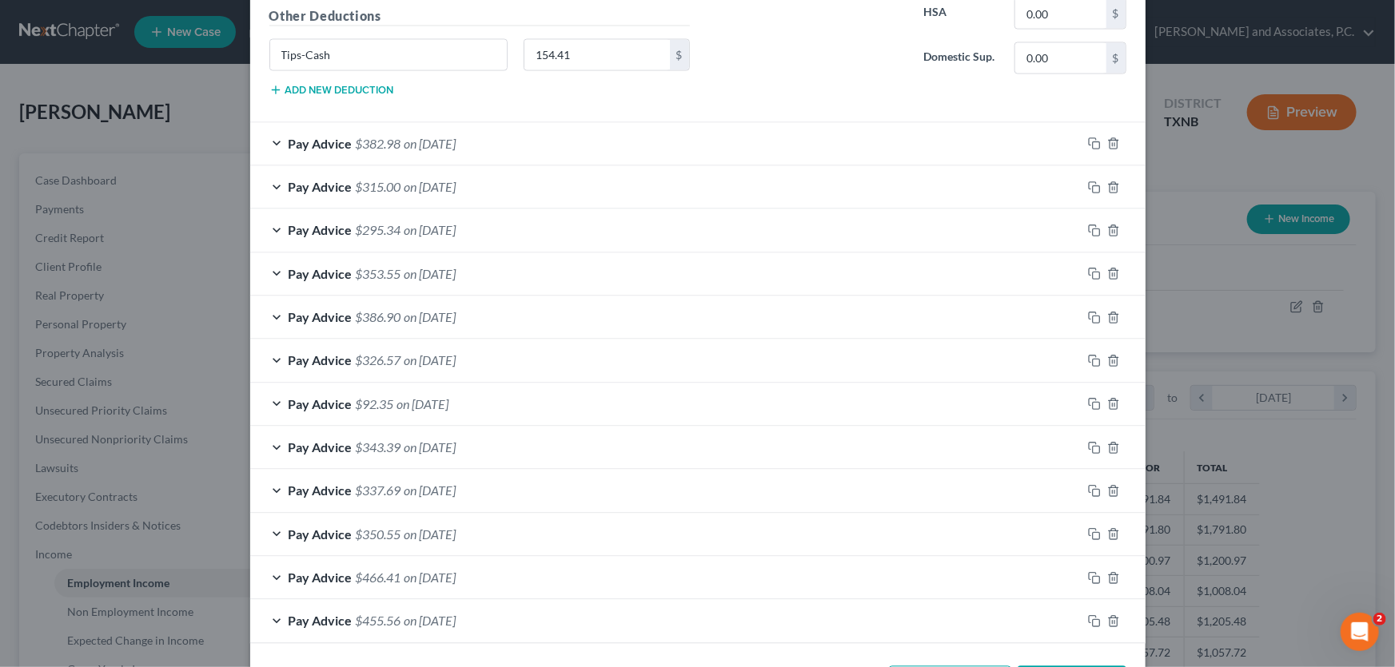
scroll to position [1498, 0]
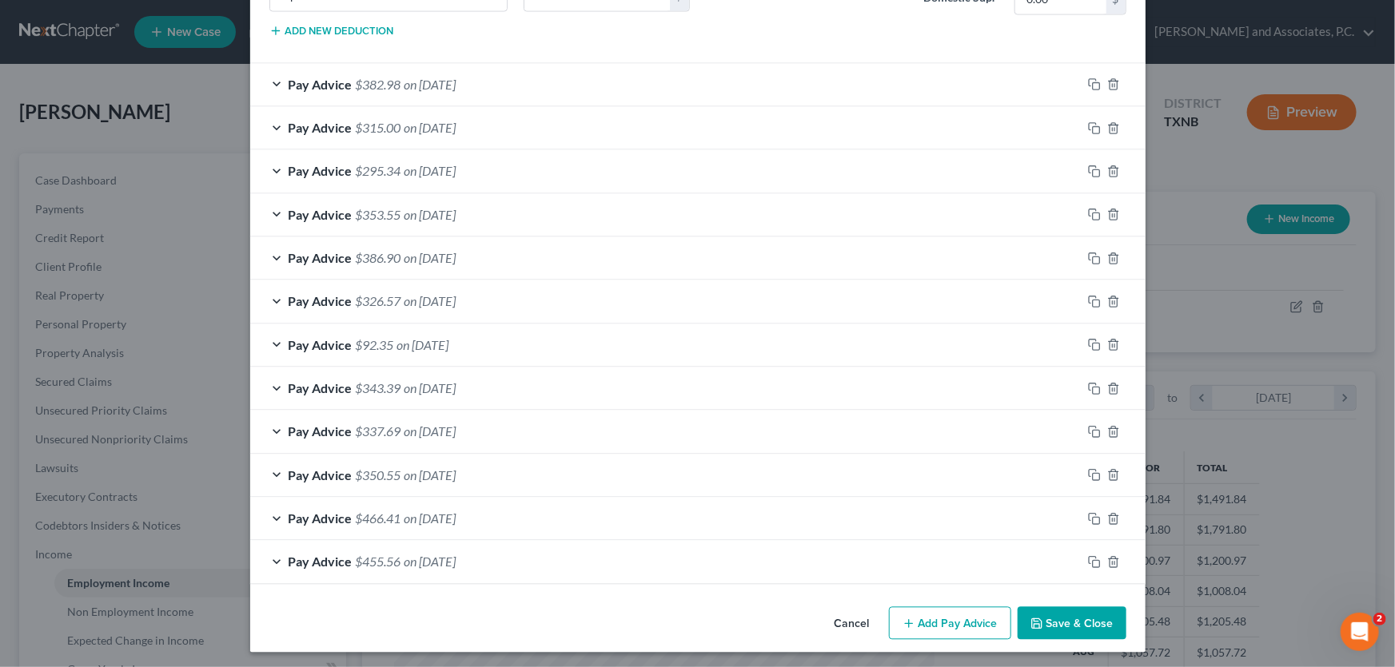
click at [449, 339] on span "on 05/13/2025" at bounding box center [423, 345] width 52 height 15
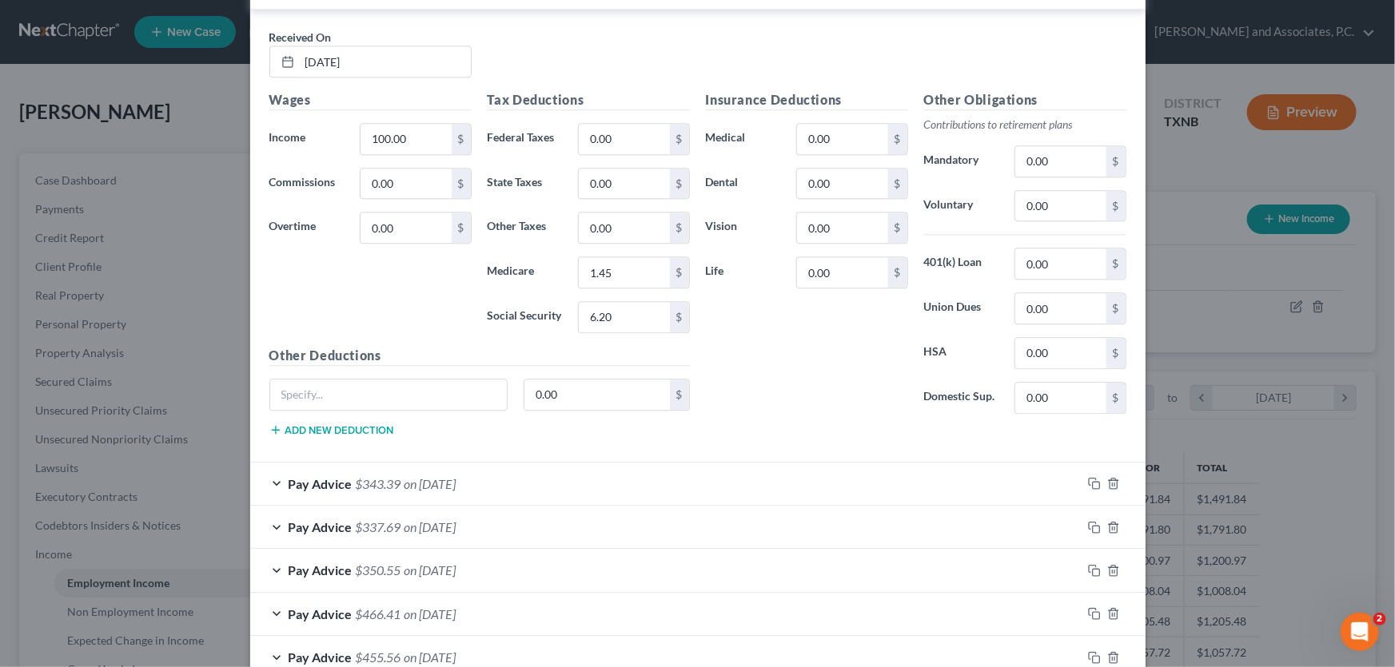
scroll to position [1861, 0]
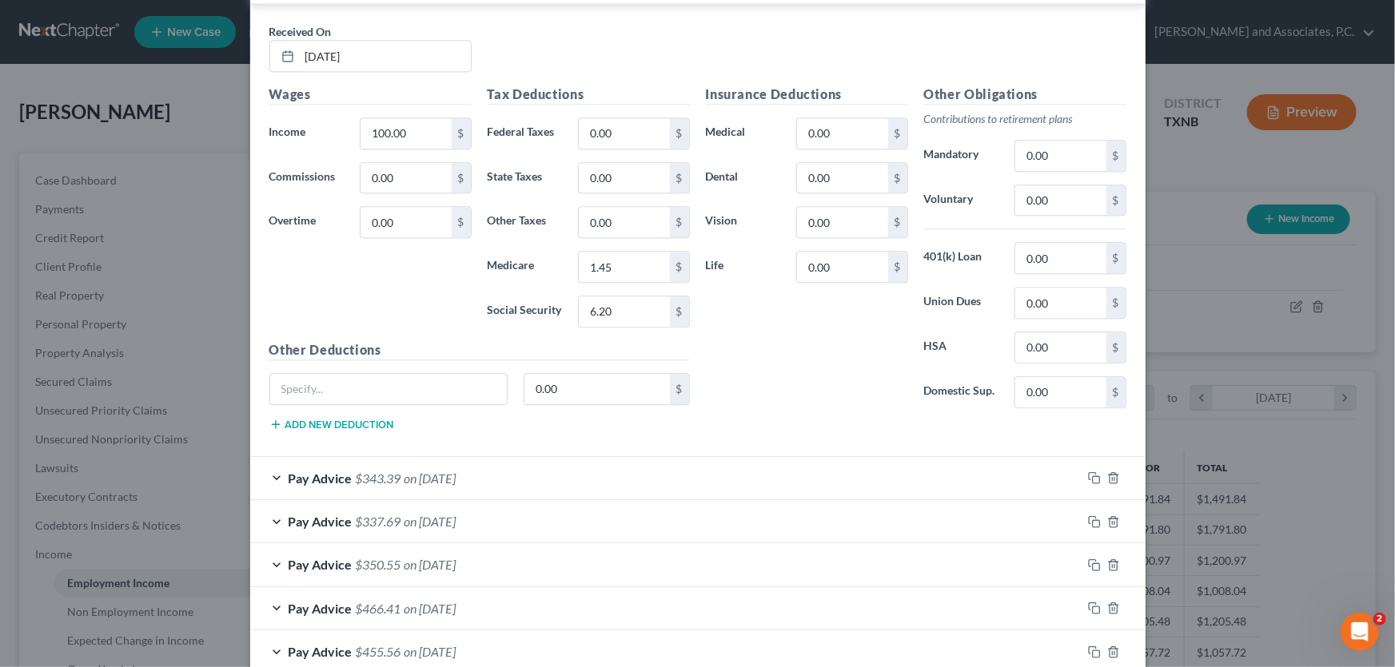
click at [404, 476] on span "on 04/29/2025" at bounding box center [430, 478] width 52 height 15
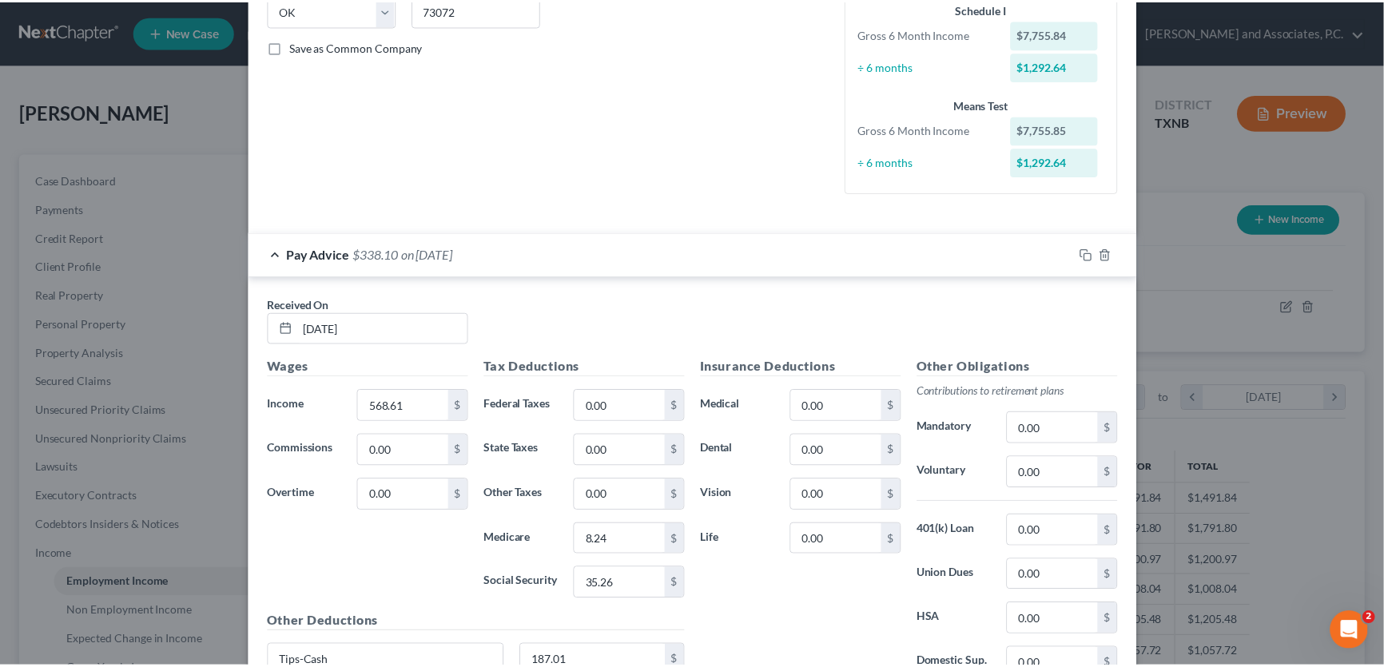
scroll to position [0, 0]
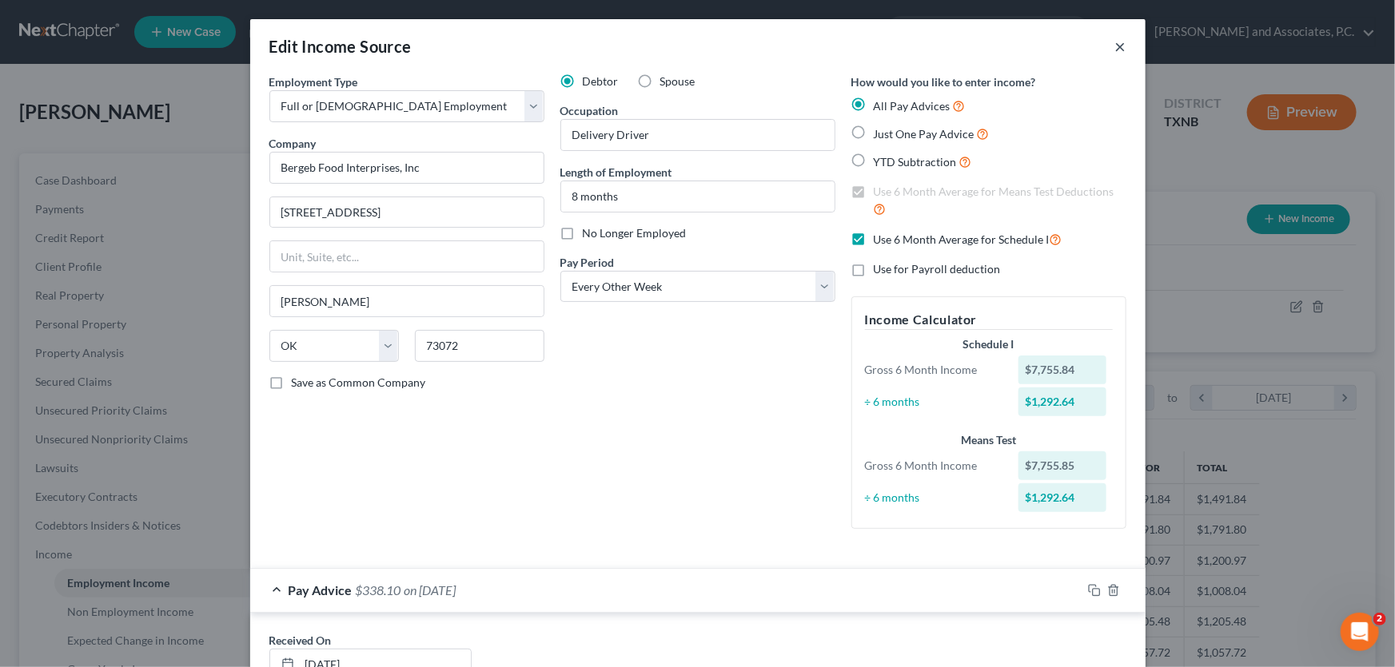
click at [1115, 44] on button "×" at bounding box center [1120, 46] width 11 height 19
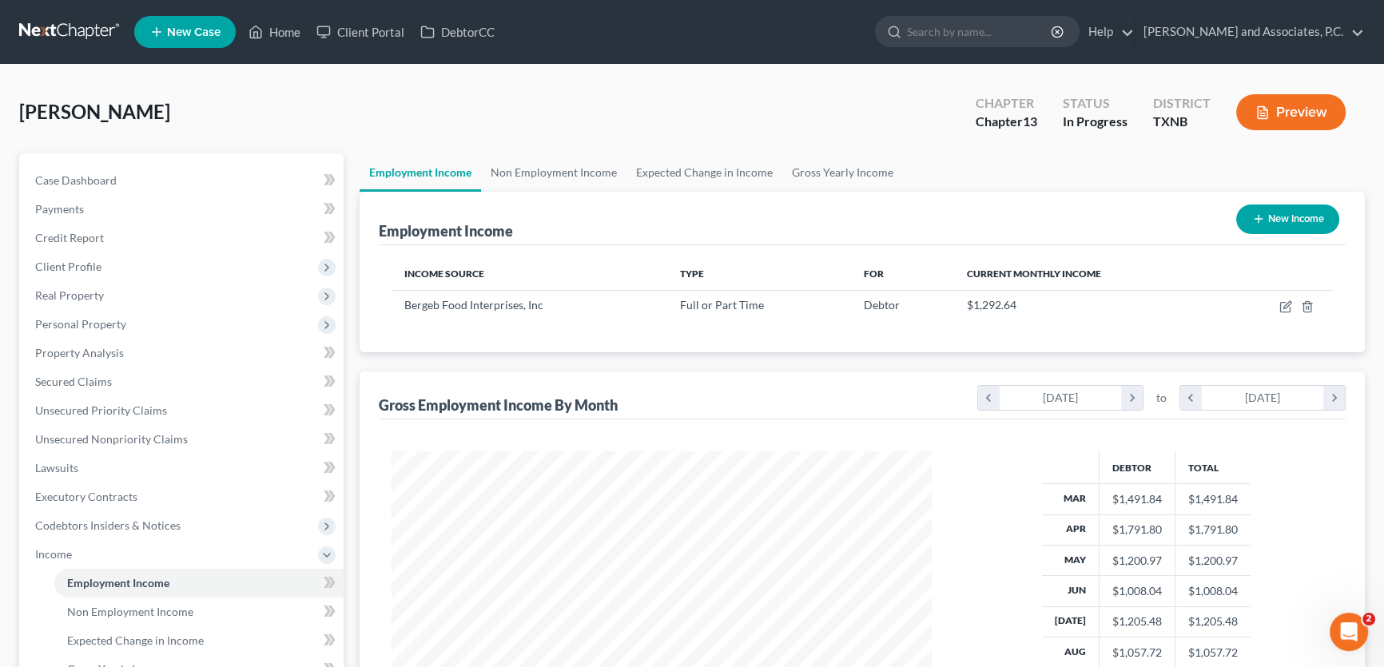
scroll to position [798917, 798636]
click at [826, 174] on link "Gross Yearly Income" at bounding box center [842, 172] width 121 height 38
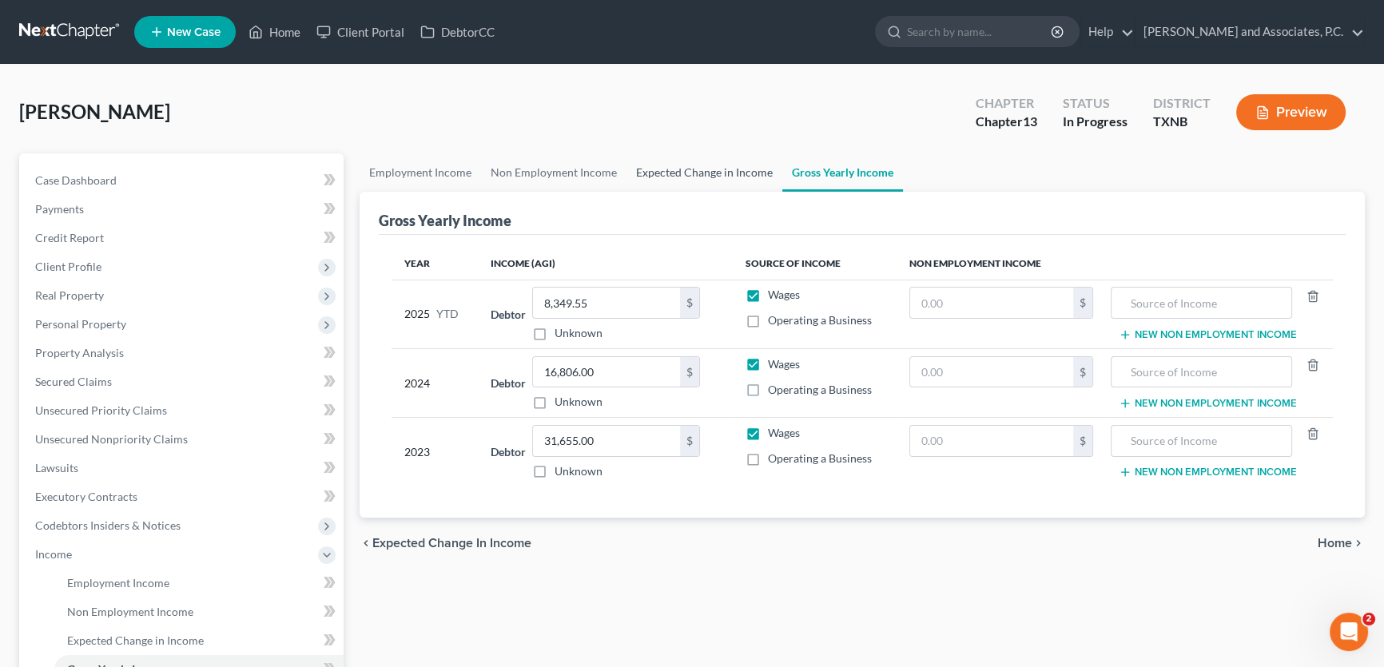
click at [685, 172] on link "Expected Change in Income" at bounding box center [705, 172] width 156 height 38
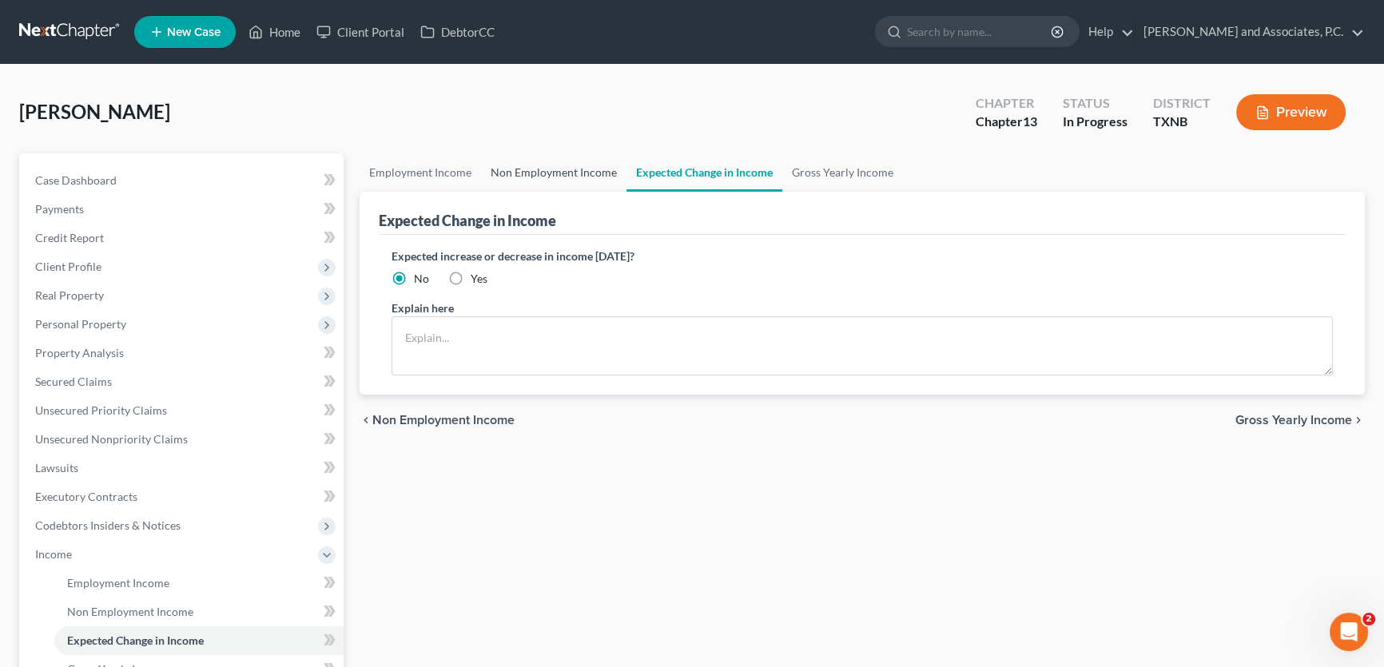
click at [581, 166] on link "Non Employment Income" at bounding box center [553, 172] width 145 height 38
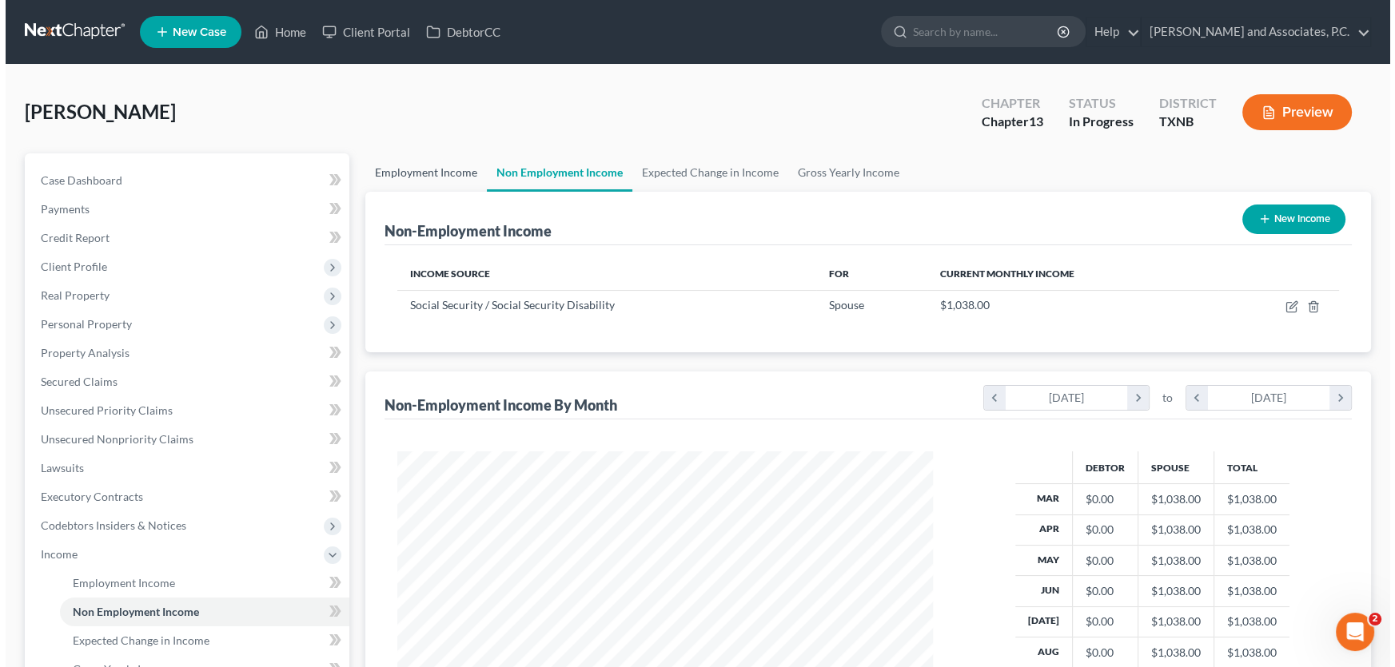
scroll to position [286, 567]
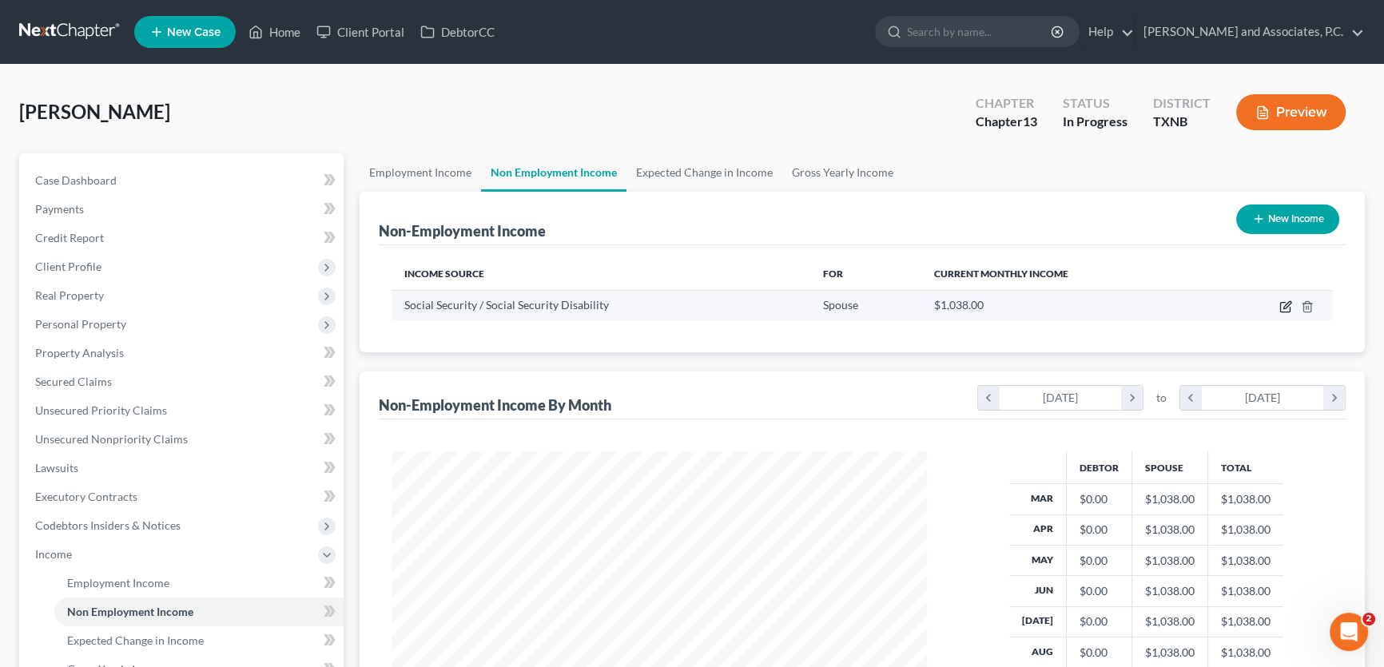
click at [1286, 309] on icon "button" at bounding box center [1286, 307] width 13 height 13
select select "4"
select select "0"
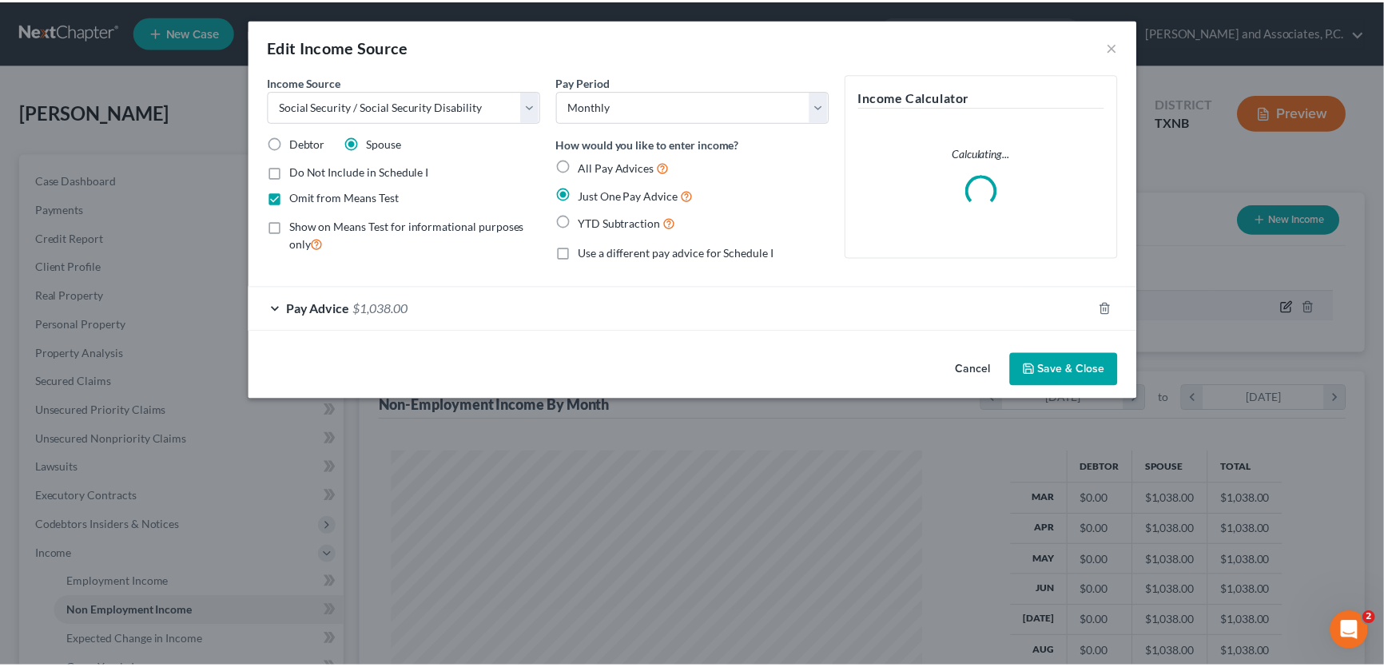
scroll to position [286, 572]
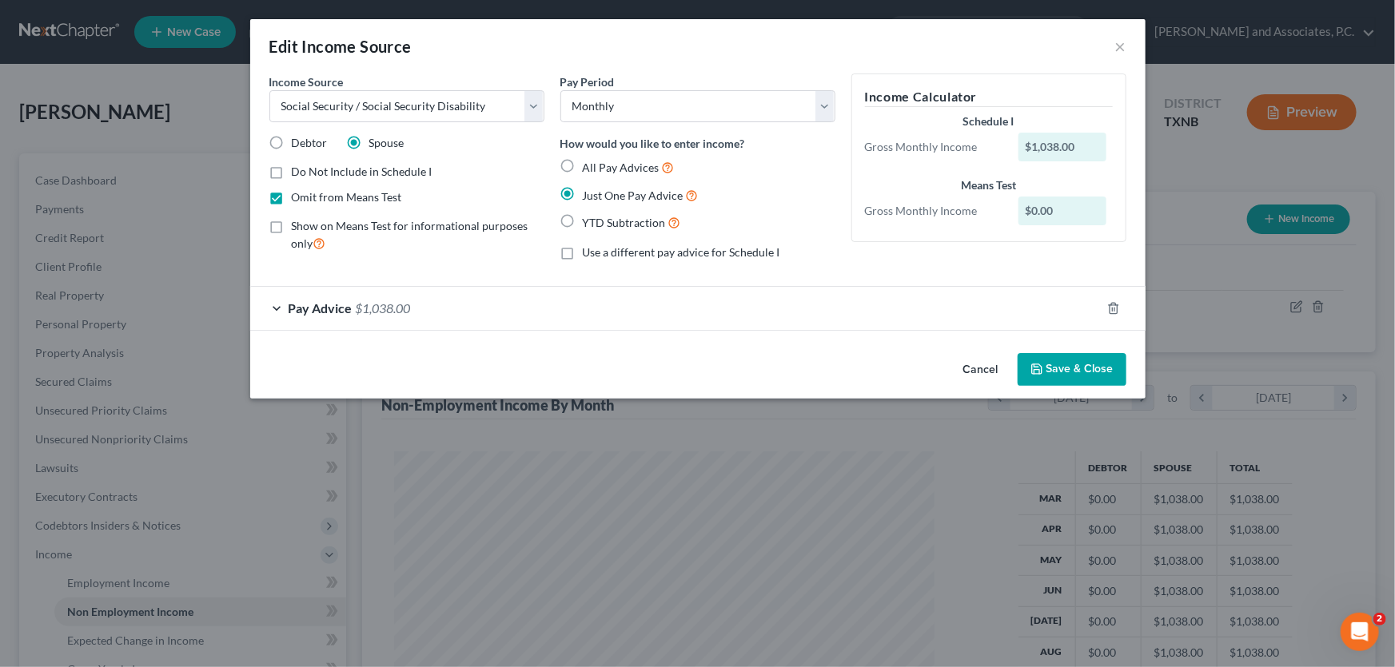
click at [292, 231] on label "Show on Means Test for informational purposes only" at bounding box center [418, 235] width 253 height 34
click at [298, 229] on input "Show on Means Test for informational purposes only" at bounding box center [303, 223] width 10 height 10
checkbox input "true"
click at [292, 197] on label "Omit from Means Test" at bounding box center [347, 197] width 110 height 16
click at [298, 197] on input "Omit from Means Test" at bounding box center [303, 194] width 10 height 10
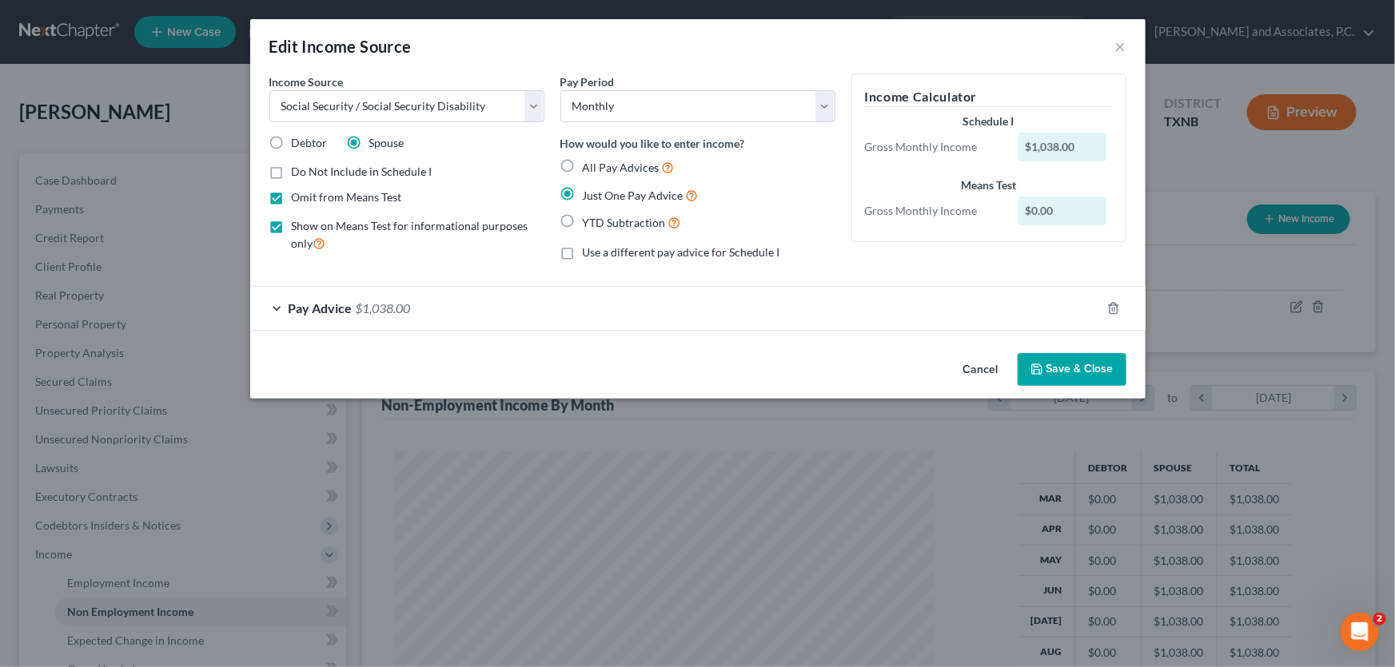
checkbox input "false"
click at [1048, 363] on button "Save & Close" at bounding box center [1071, 370] width 109 height 34
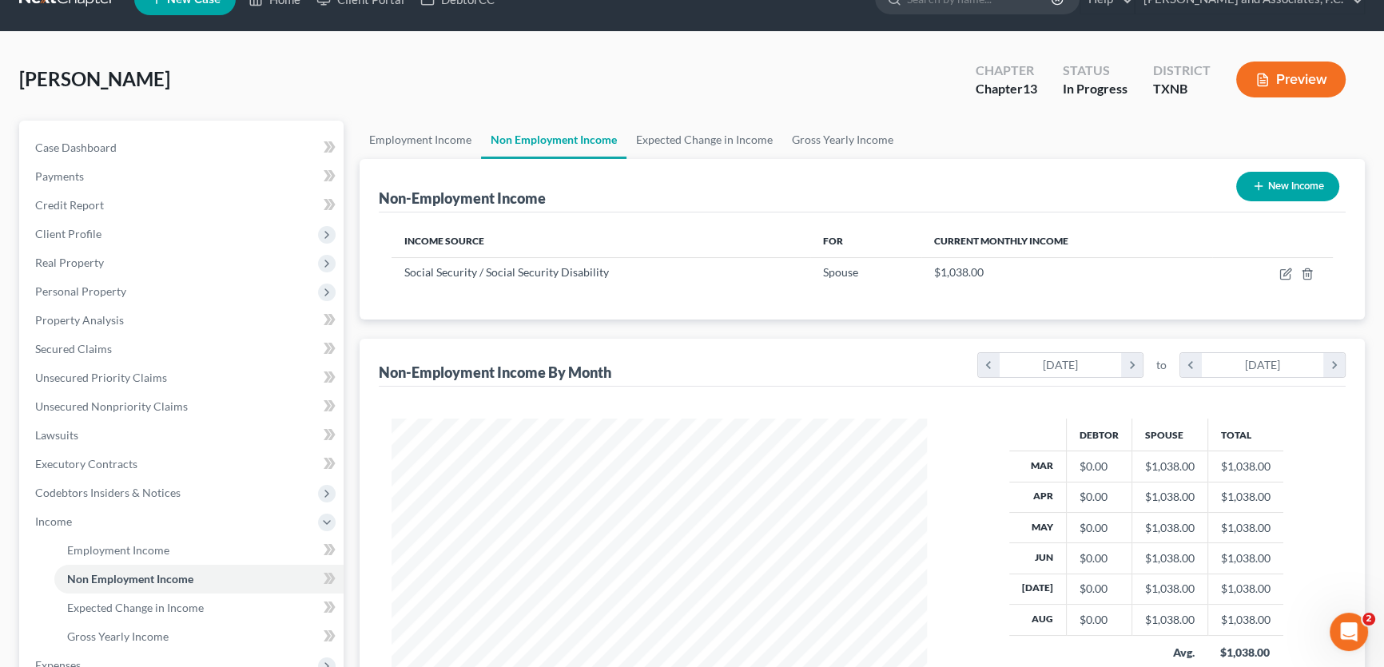
scroll to position [0, 0]
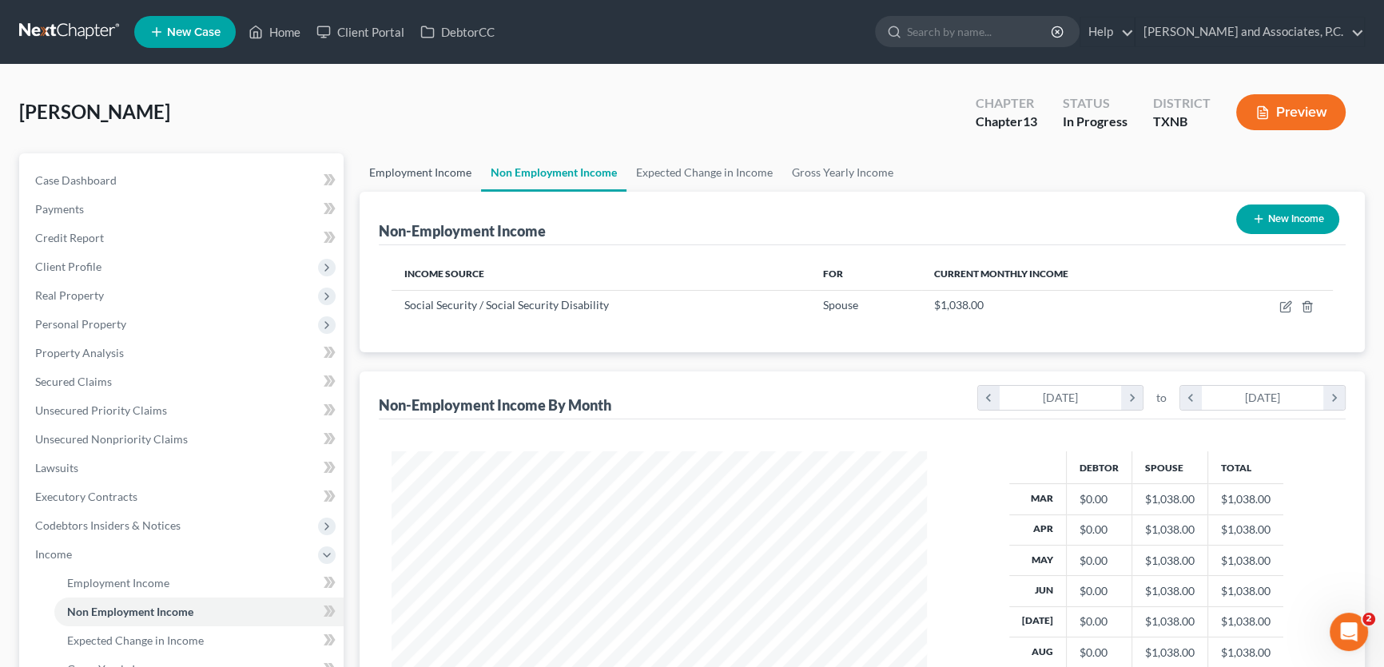
click at [441, 173] on link "Employment Income" at bounding box center [420, 172] width 121 height 38
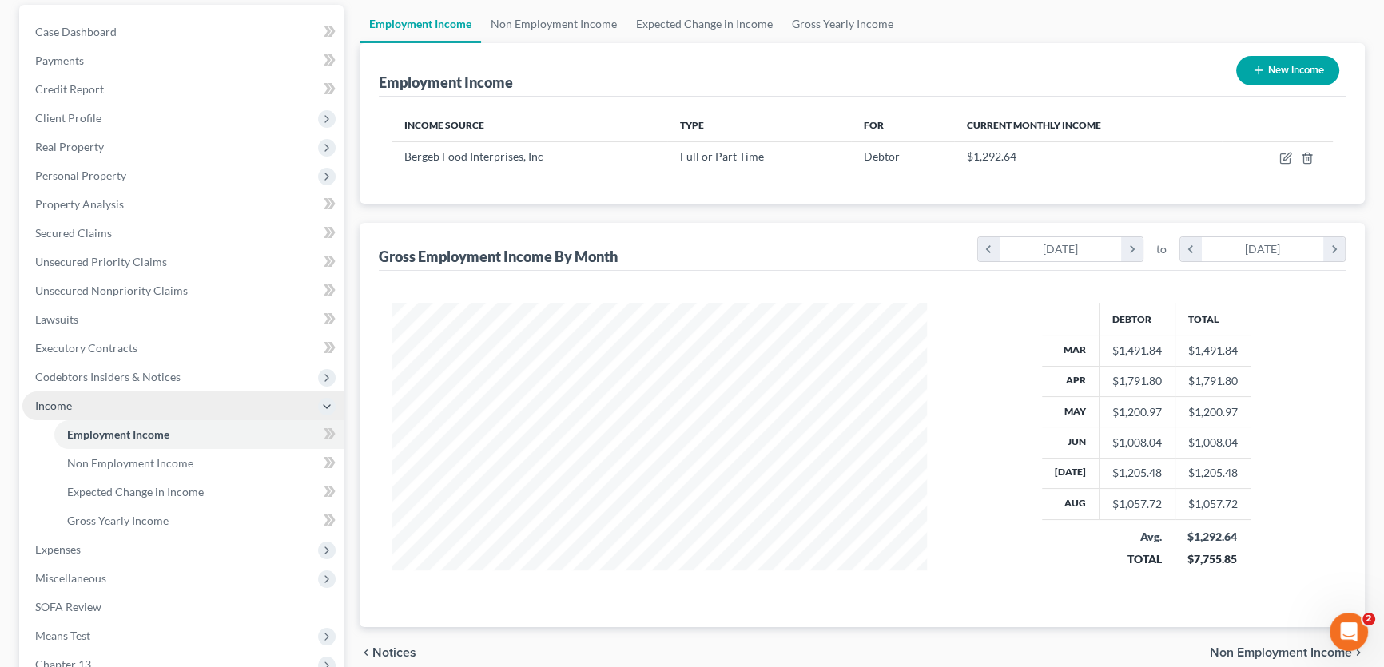
scroll to position [290, 0]
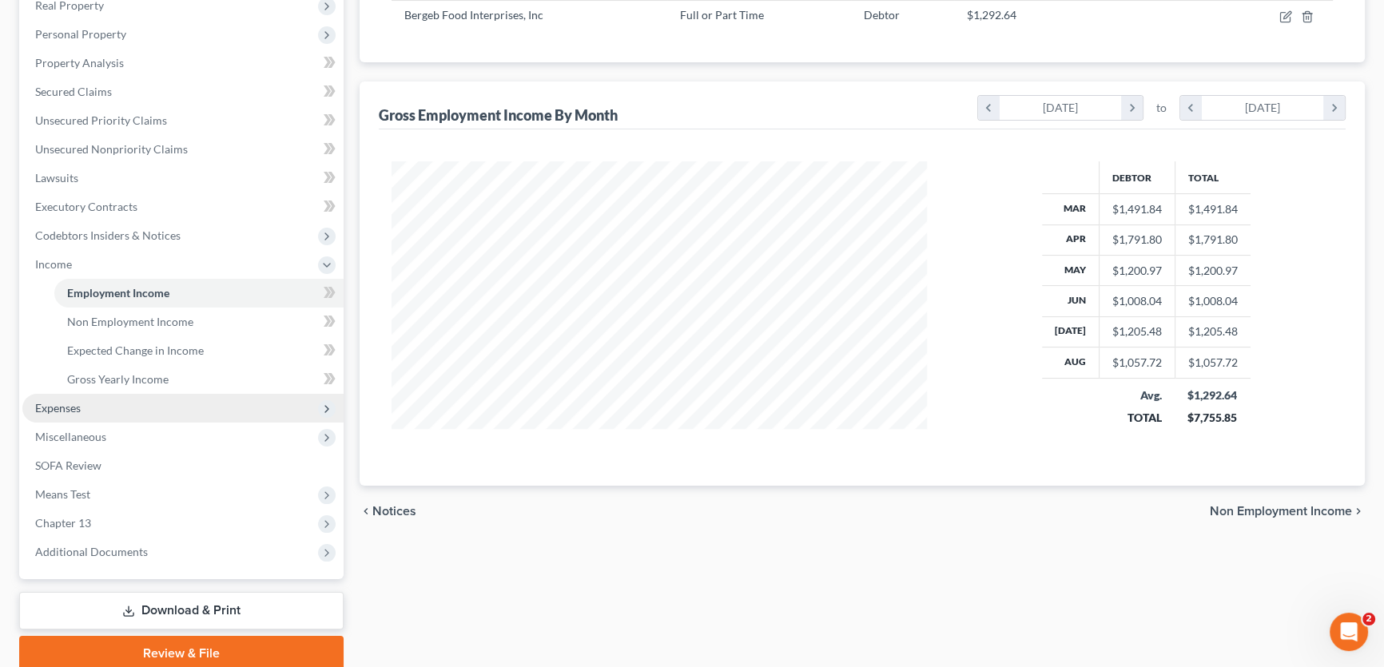
click at [74, 404] on span "Expenses" at bounding box center [58, 408] width 46 height 14
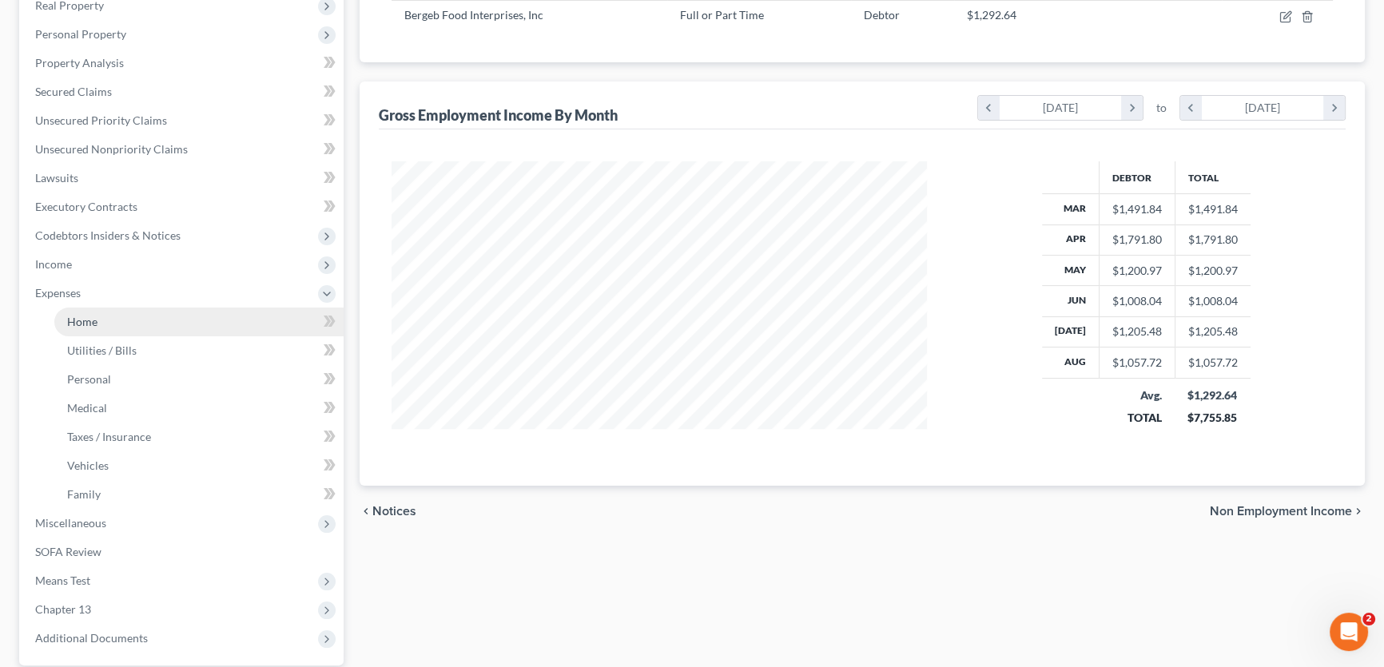
click at [95, 316] on span "Home" at bounding box center [82, 322] width 30 height 14
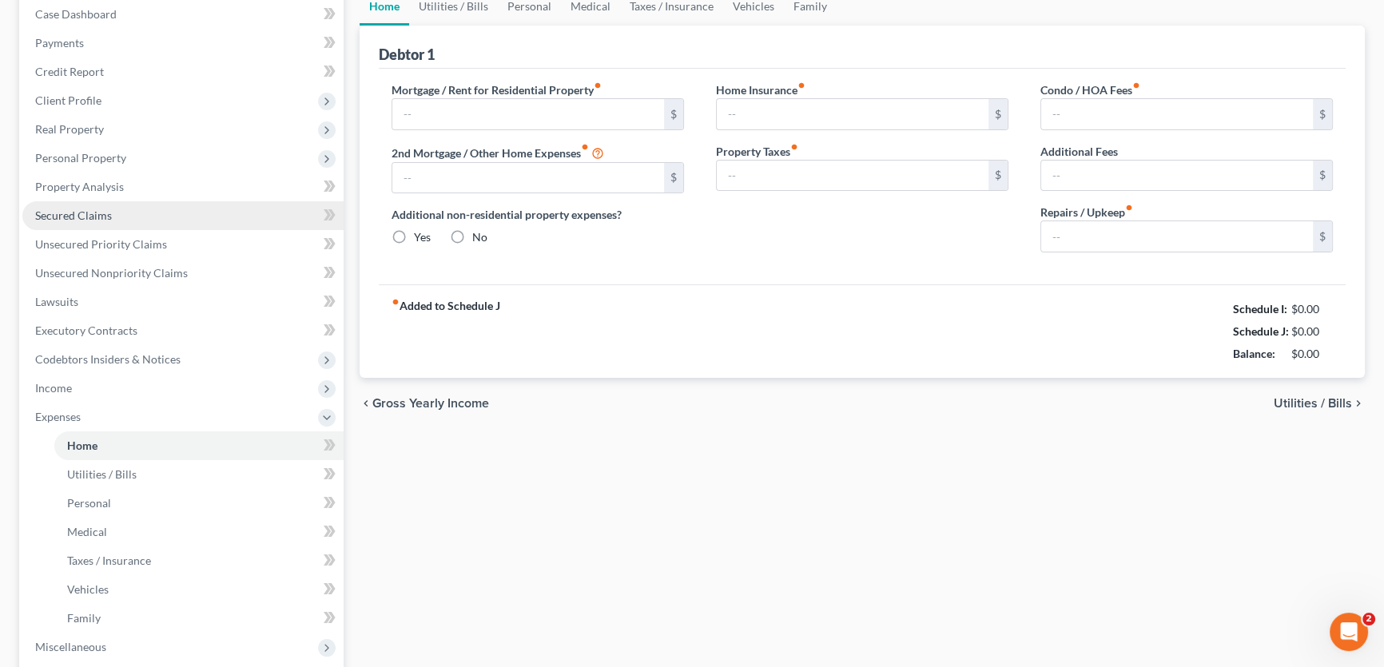
type input "0.00"
radio input "true"
type input "0.00"
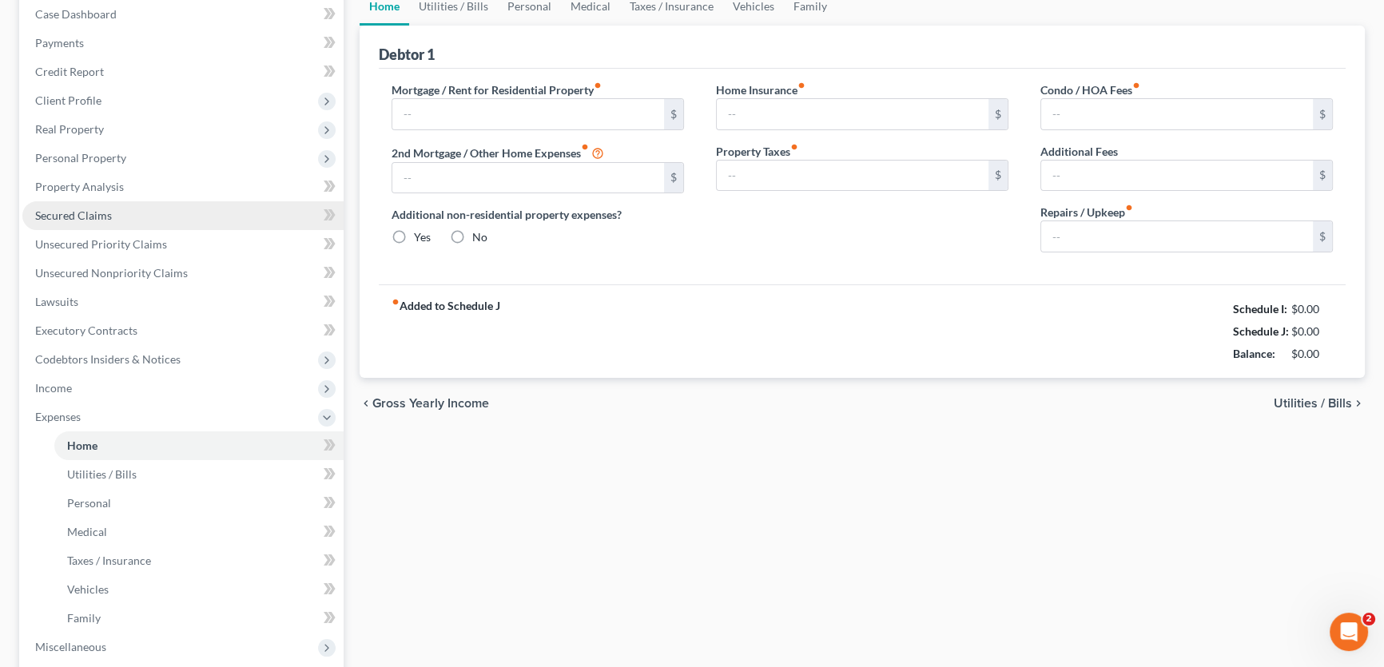
type input "0.00"
type input "50.00"
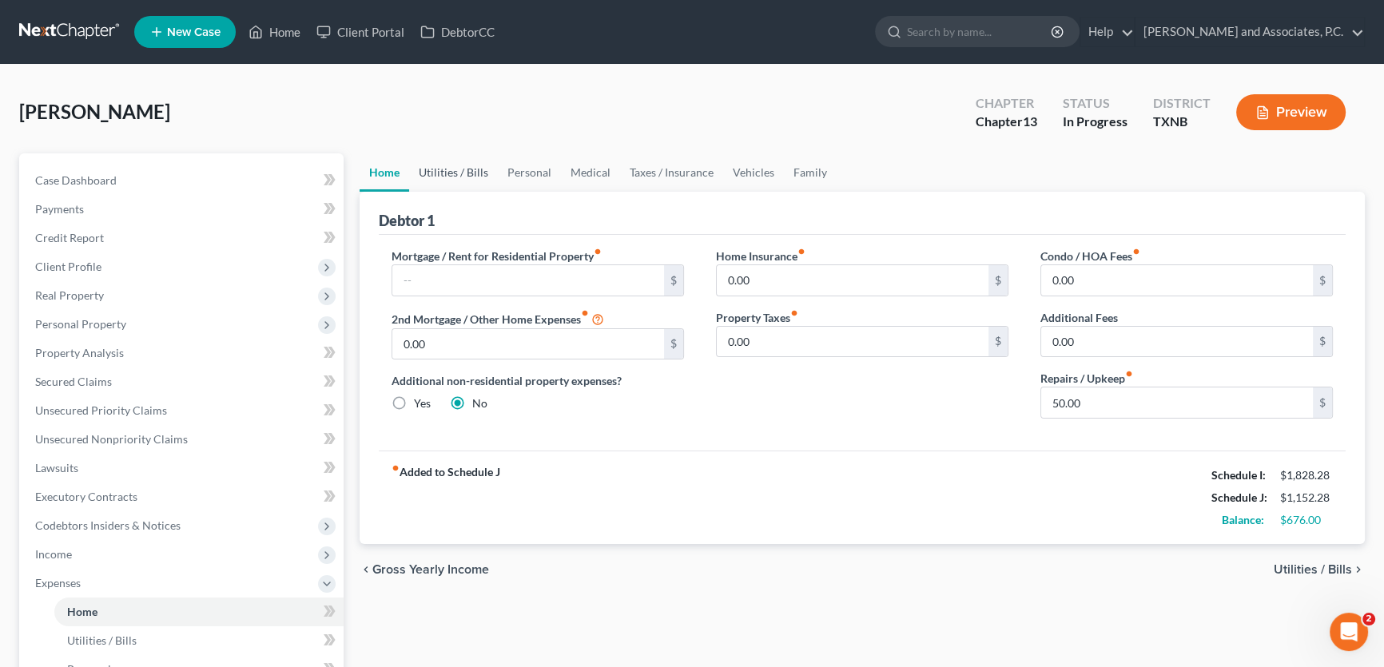
click at [475, 170] on link "Utilities / Bills" at bounding box center [453, 172] width 89 height 38
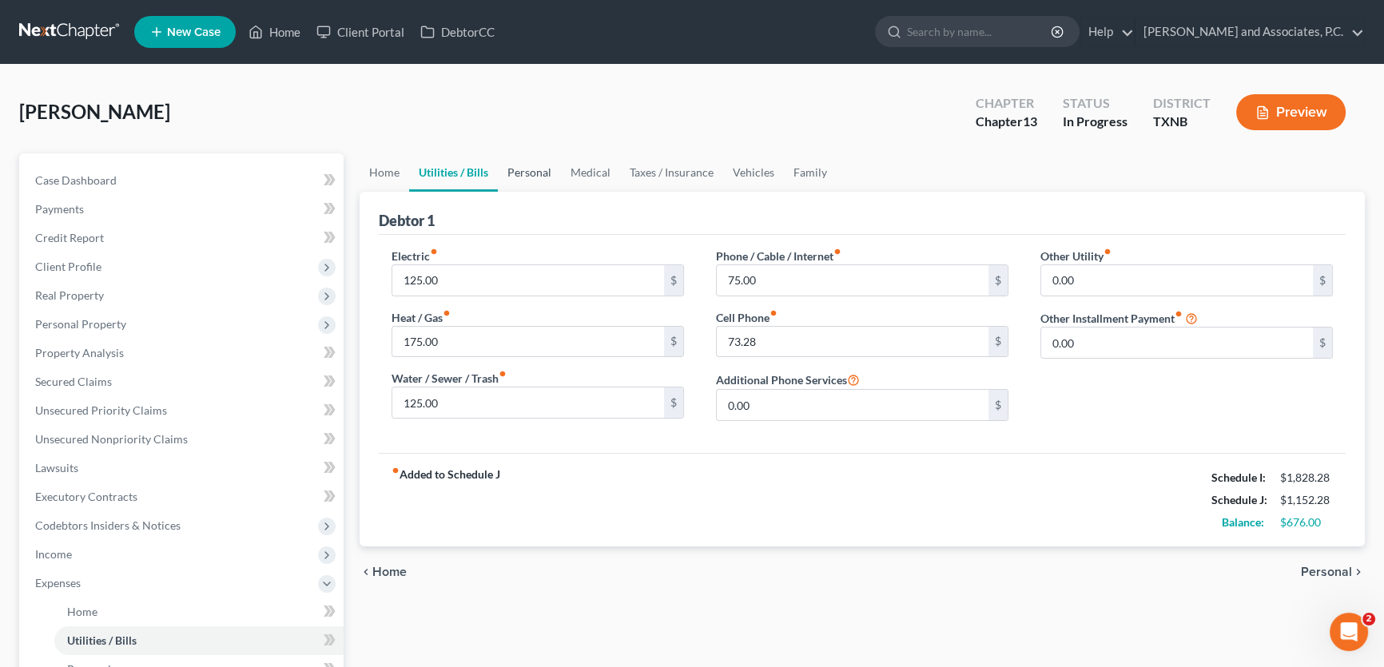
click at [518, 170] on link "Personal" at bounding box center [529, 172] width 63 height 38
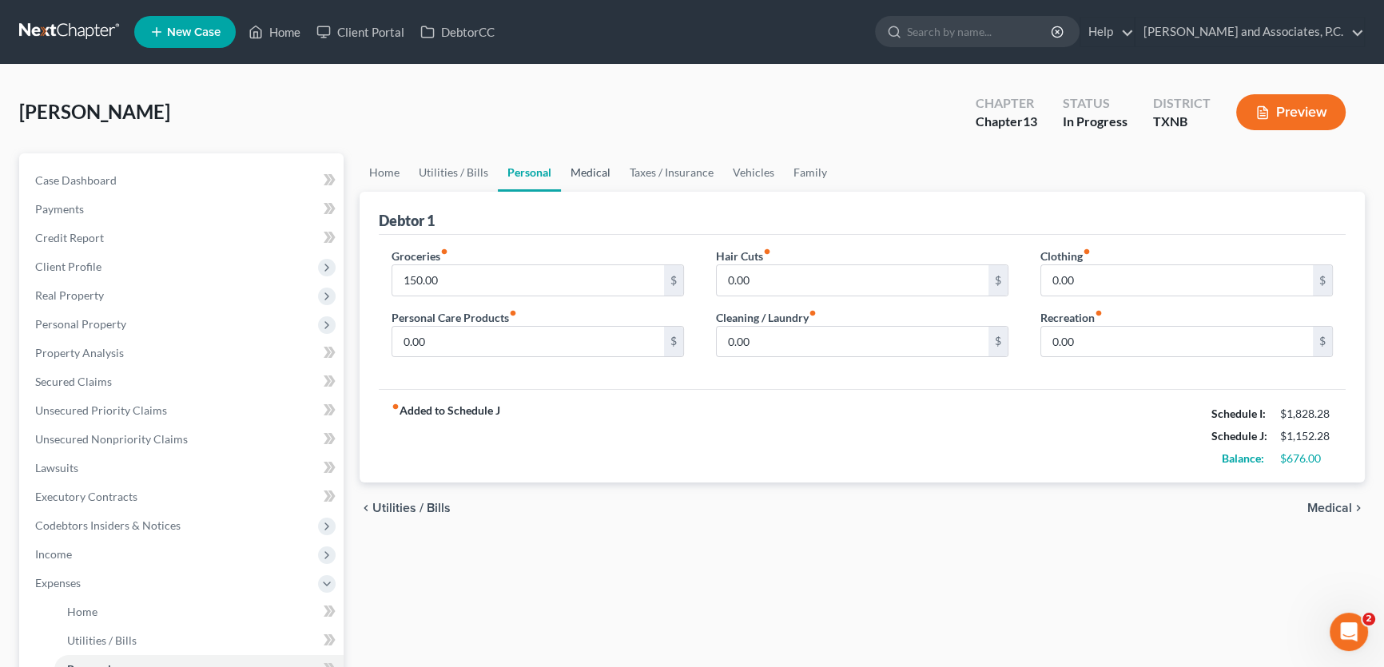
click at [588, 170] on link "Medical" at bounding box center [590, 172] width 59 height 38
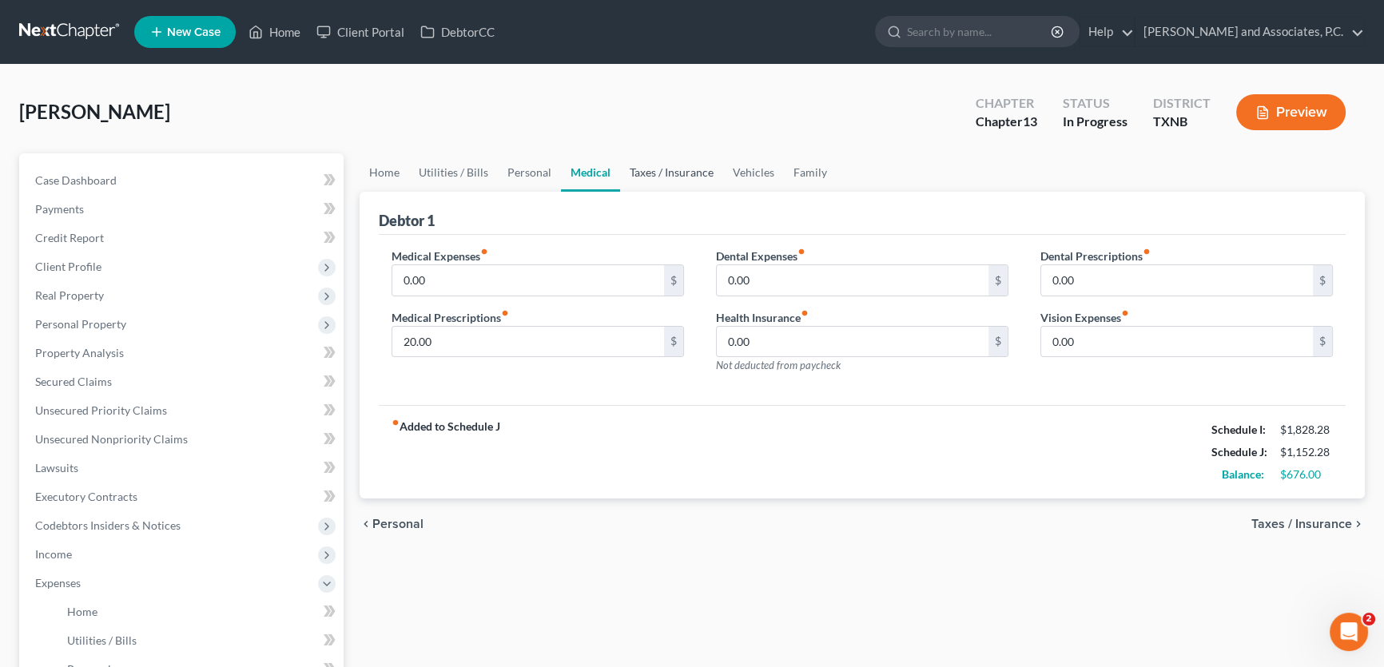
click at [653, 171] on link "Taxes / Insurance" at bounding box center [671, 172] width 103 height 38
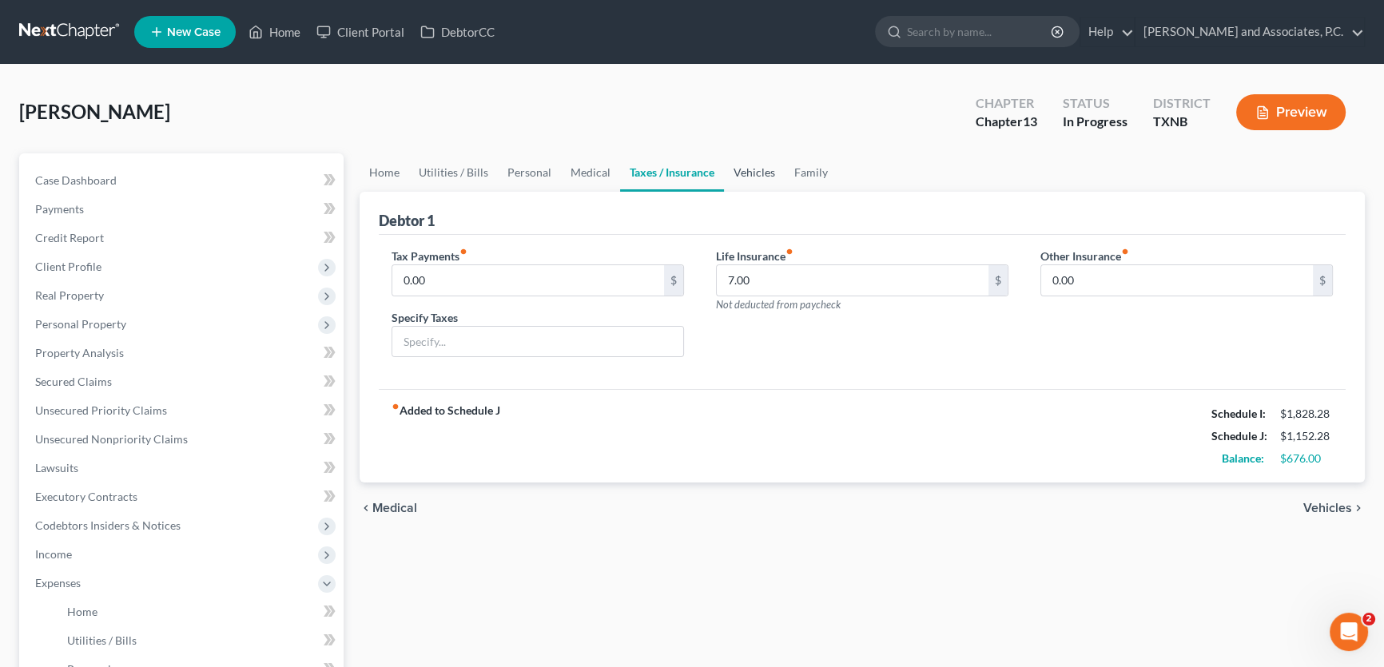
click at [740, 174] on link "Vehicles" at bounding box center [754, 172] width 61 height 38
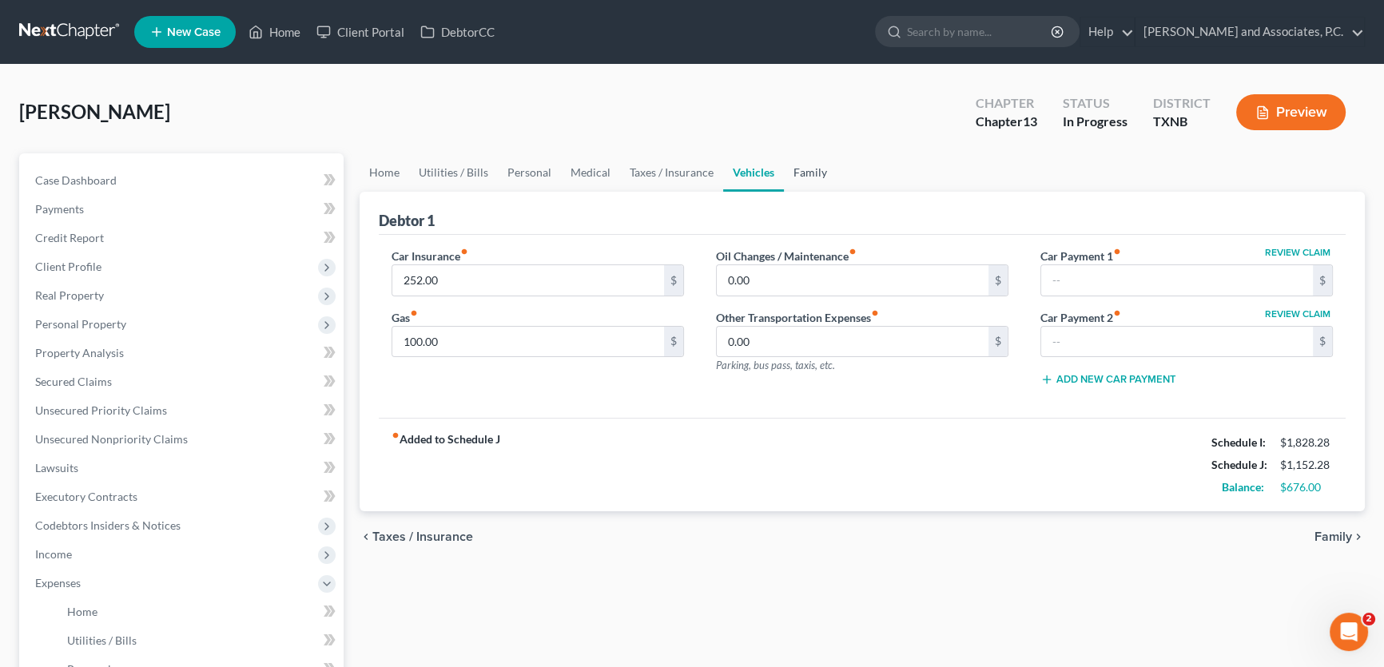
click at [804, 174] on link "Family" at bounding box center [810, 172] width 53 height 38
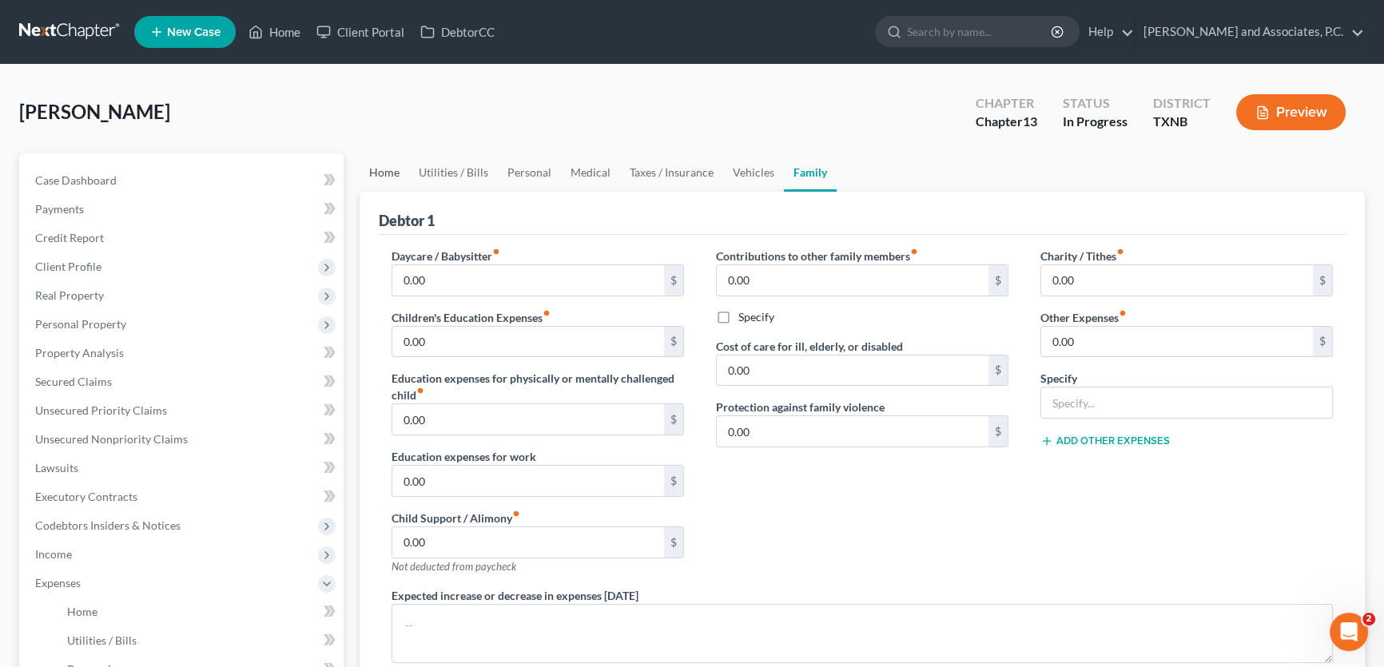
click at [395, 173] on link "Home" at bounding box center [385, 172] width 50 height 38
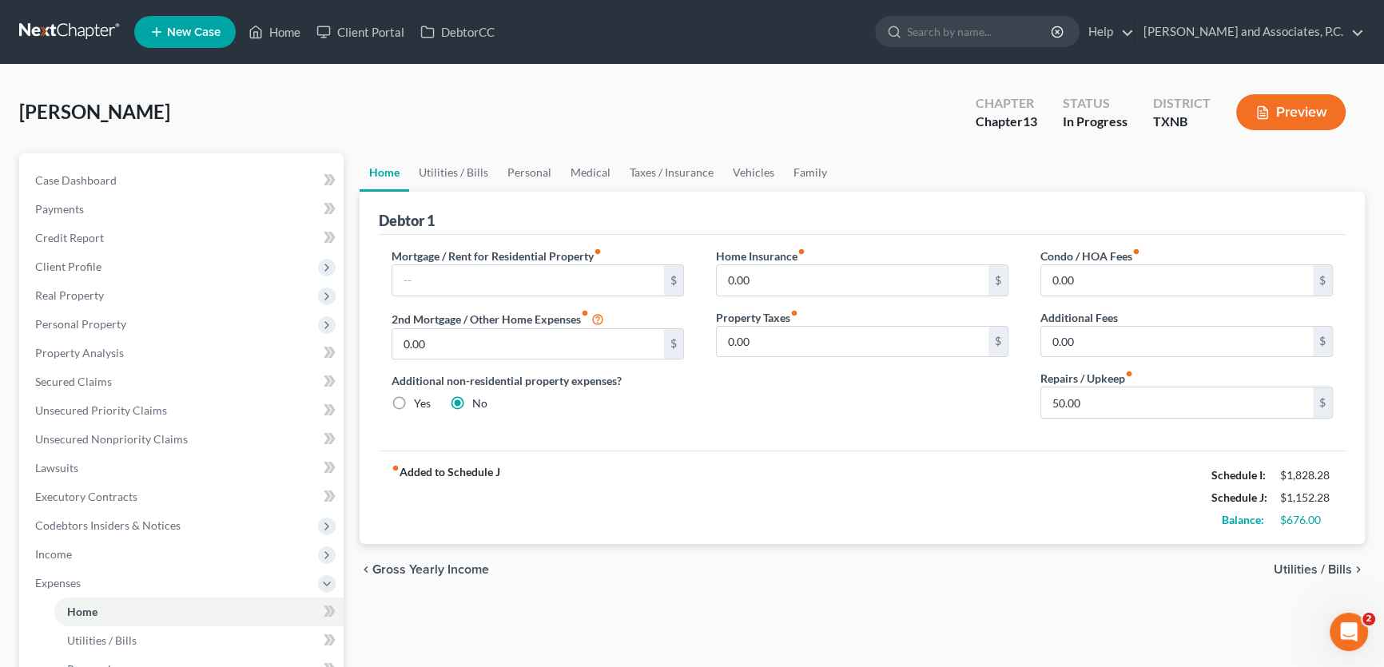
scroll to position [72, 0]
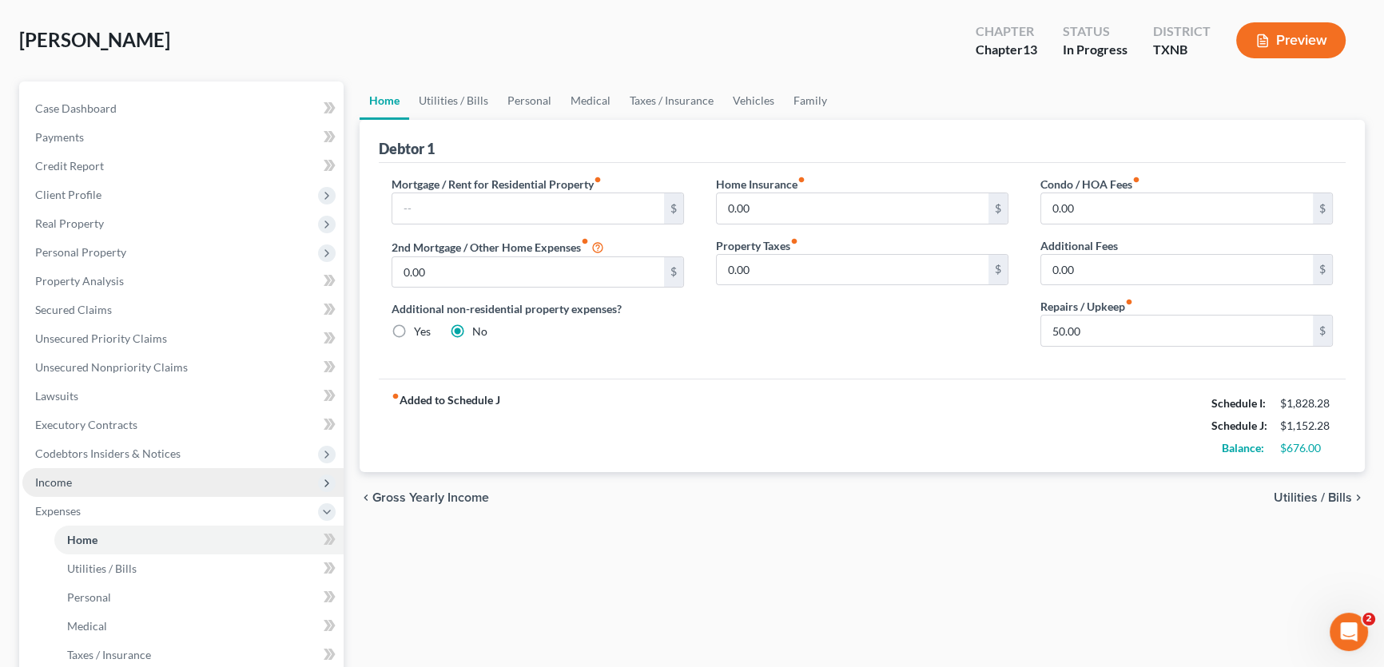
click at [74, 488] on span "Income" at bounding box center [182, 482] width 321 height 29
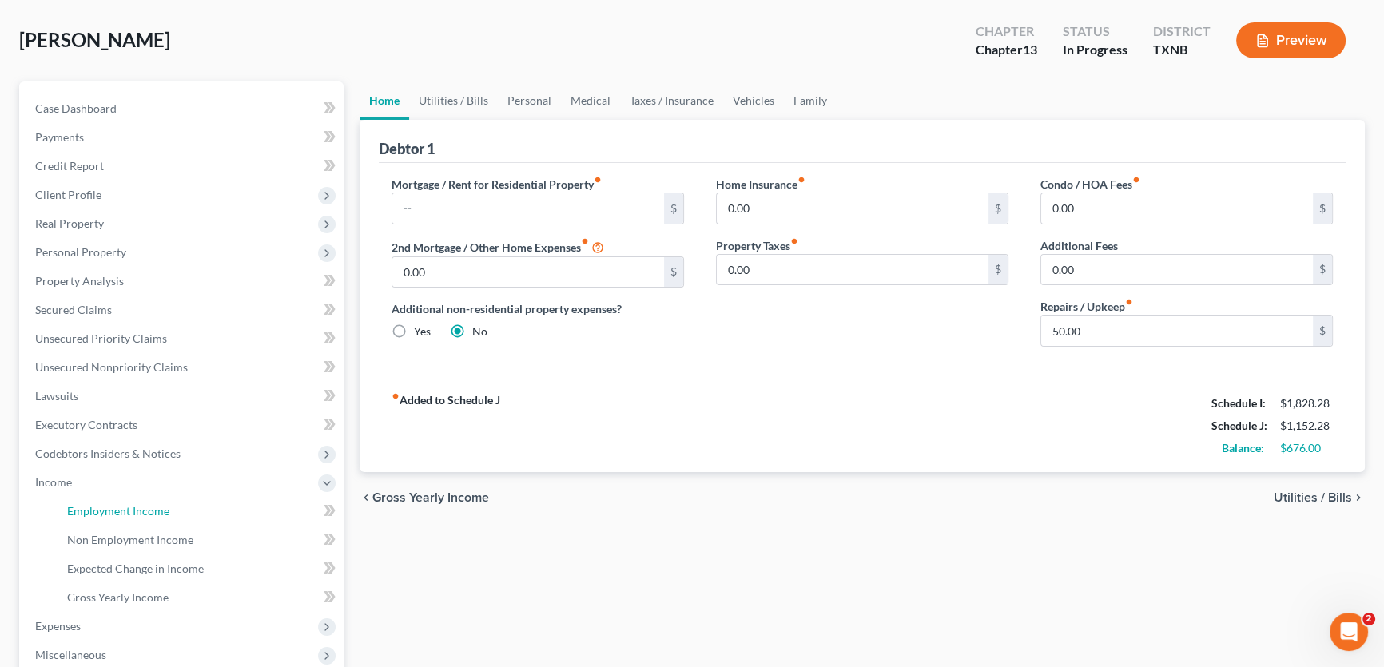
click at [78, 507] on span "Employment Income" at bounding box center [118, 511] width 102 height 14
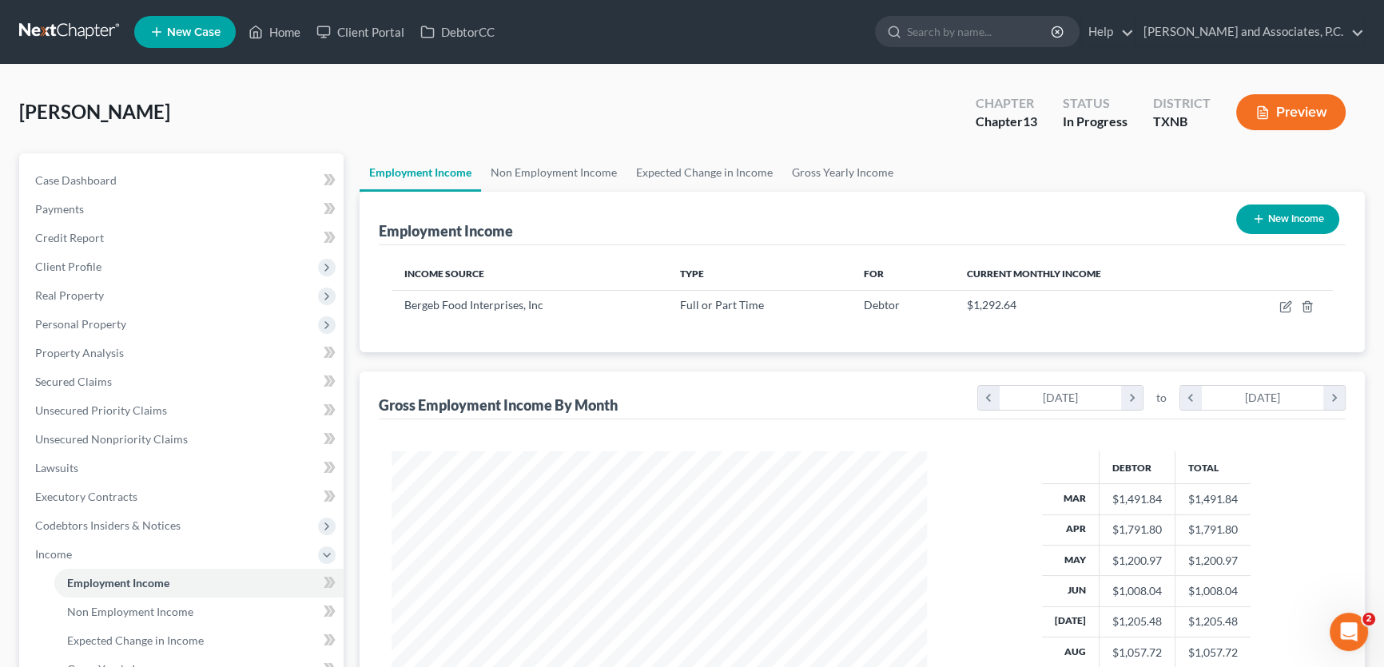
scroll to position [286, 567]
click at [549, 167] on link "Non Employment Income" at bounding box center [553, 172] width 145 height 38
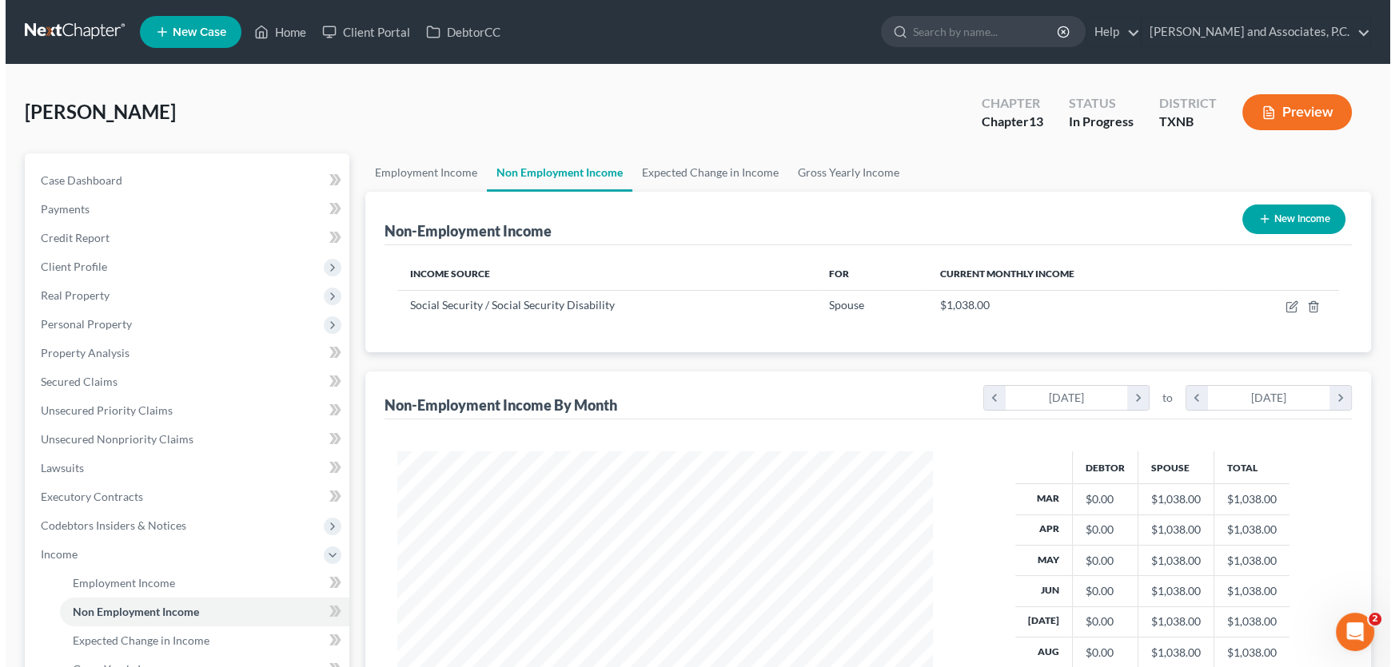
scroll to position [286, 567]
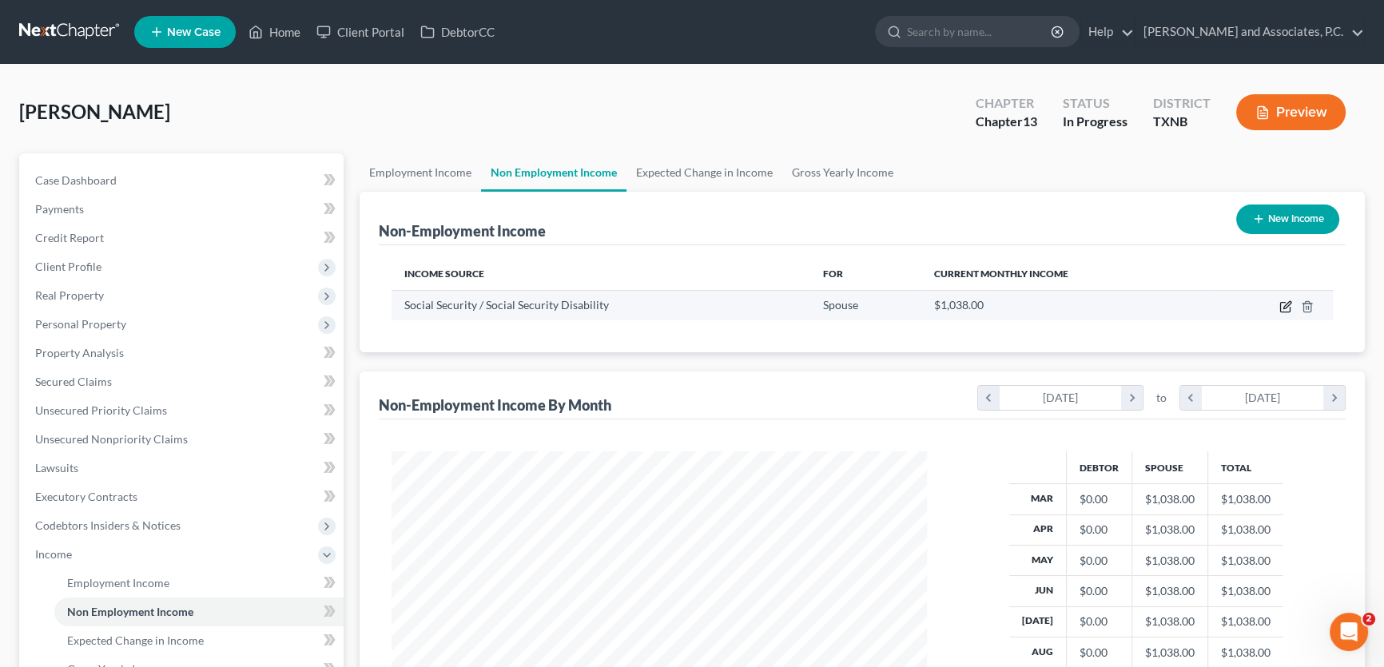
click at [1284, 305] on icon "button" at bounding box center [1286, 307] width 13 height 13
select select "4"
select select "0"
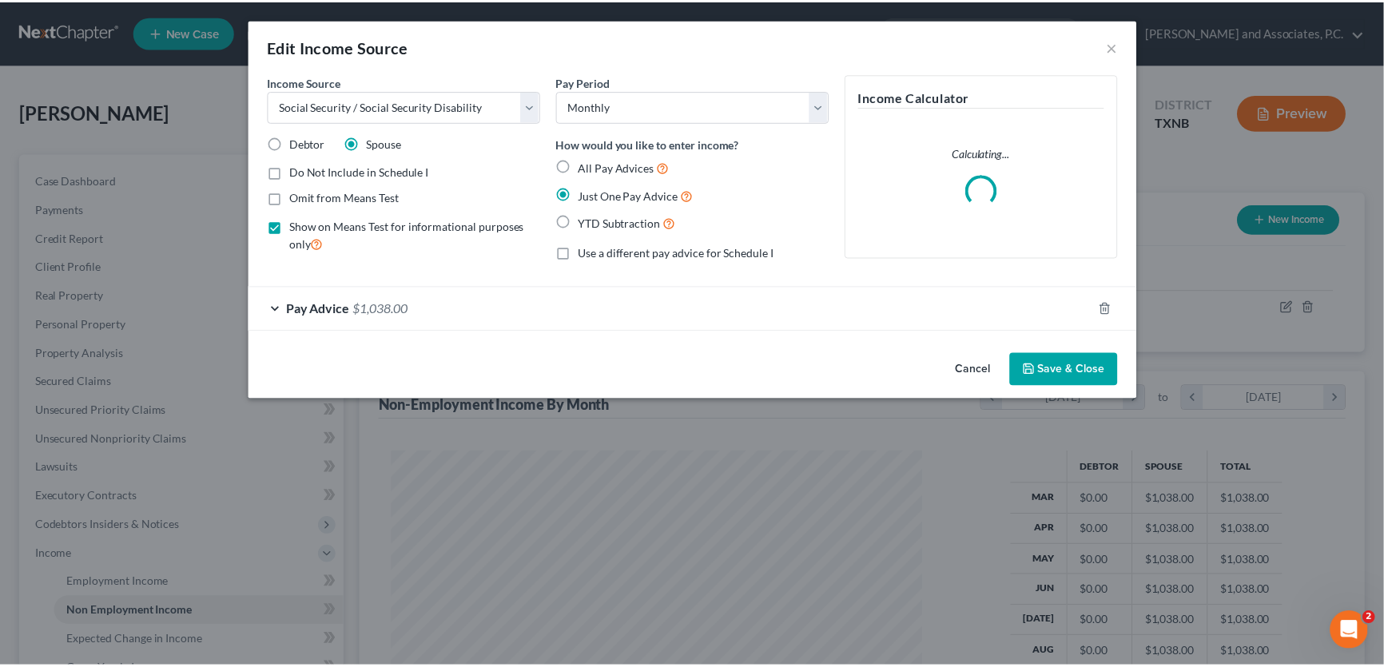
scroll to position [286, 572]
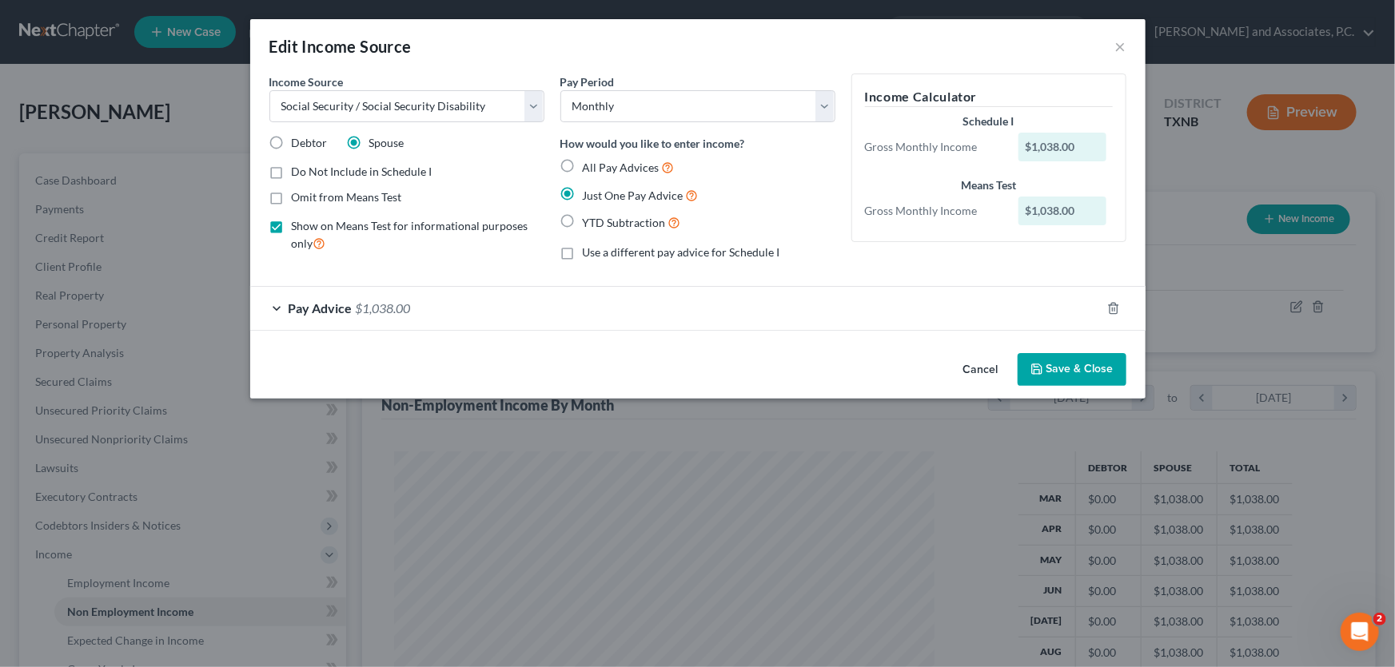
click at [1091, 362] on button "Save & Close" at bounding box center [1071, 370] width 109 height 34
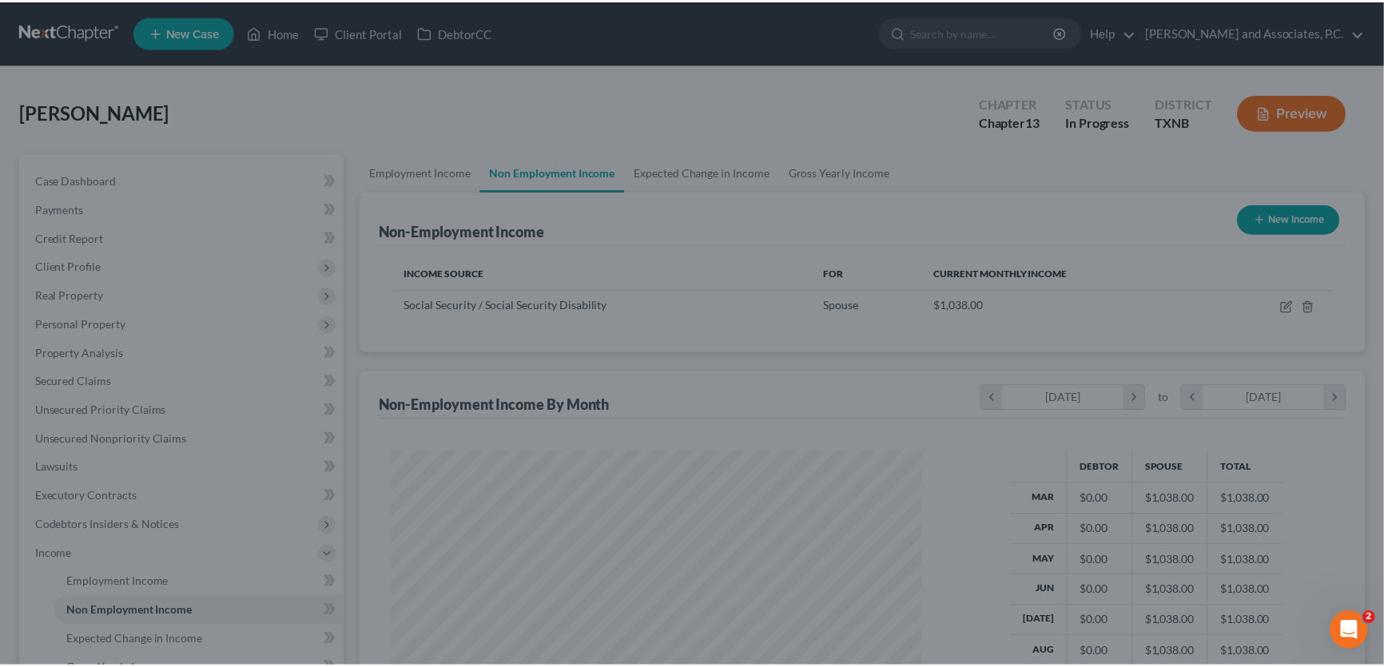
scroll to position [798917, 798636]
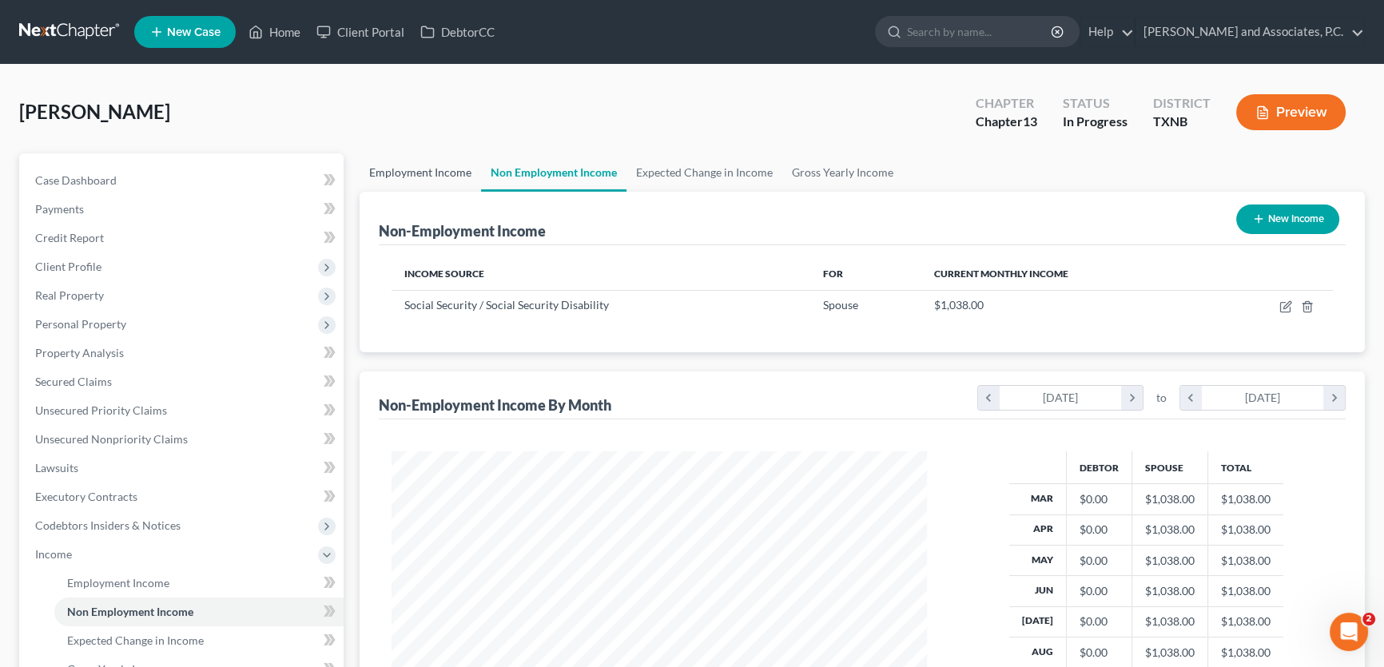
click at [416, 175] on link "Employment Income" at bounding box center [420, 172] width 121 height 38
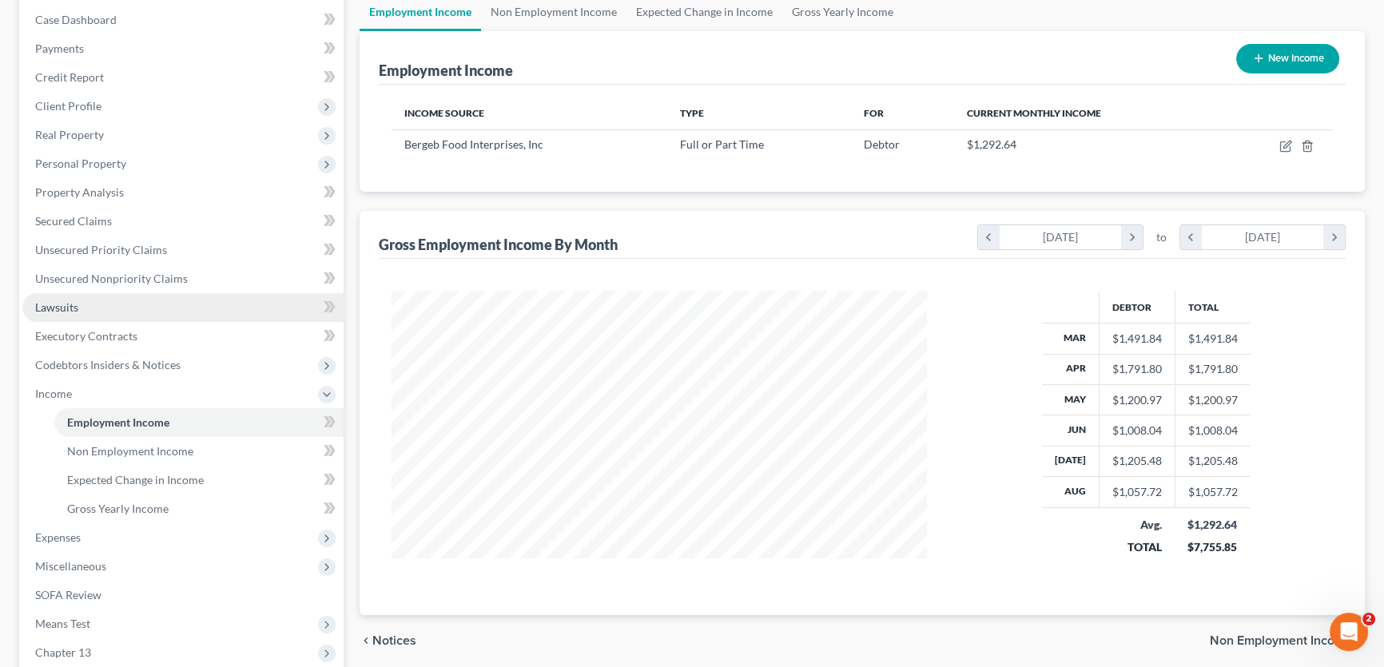
scroll to position [290, 0]
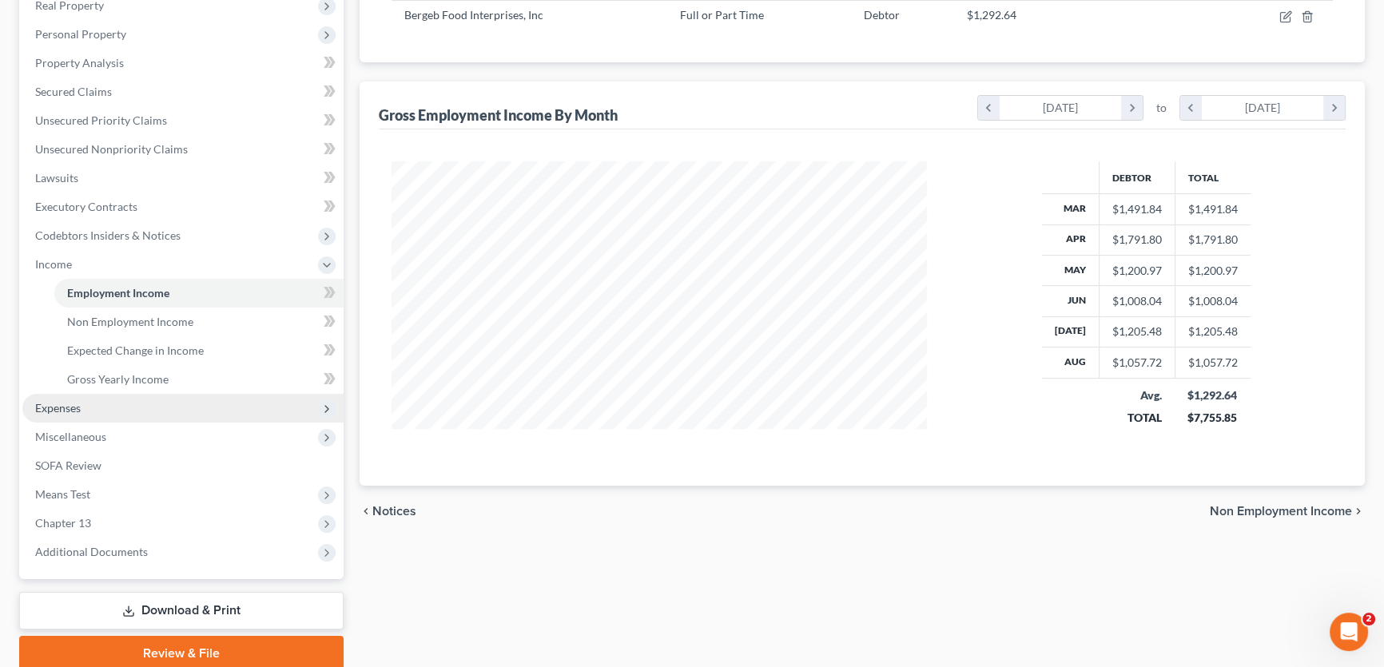
click at [95, 414] on span "Expenses" at bounding box center [182, 408] width 321 height 29
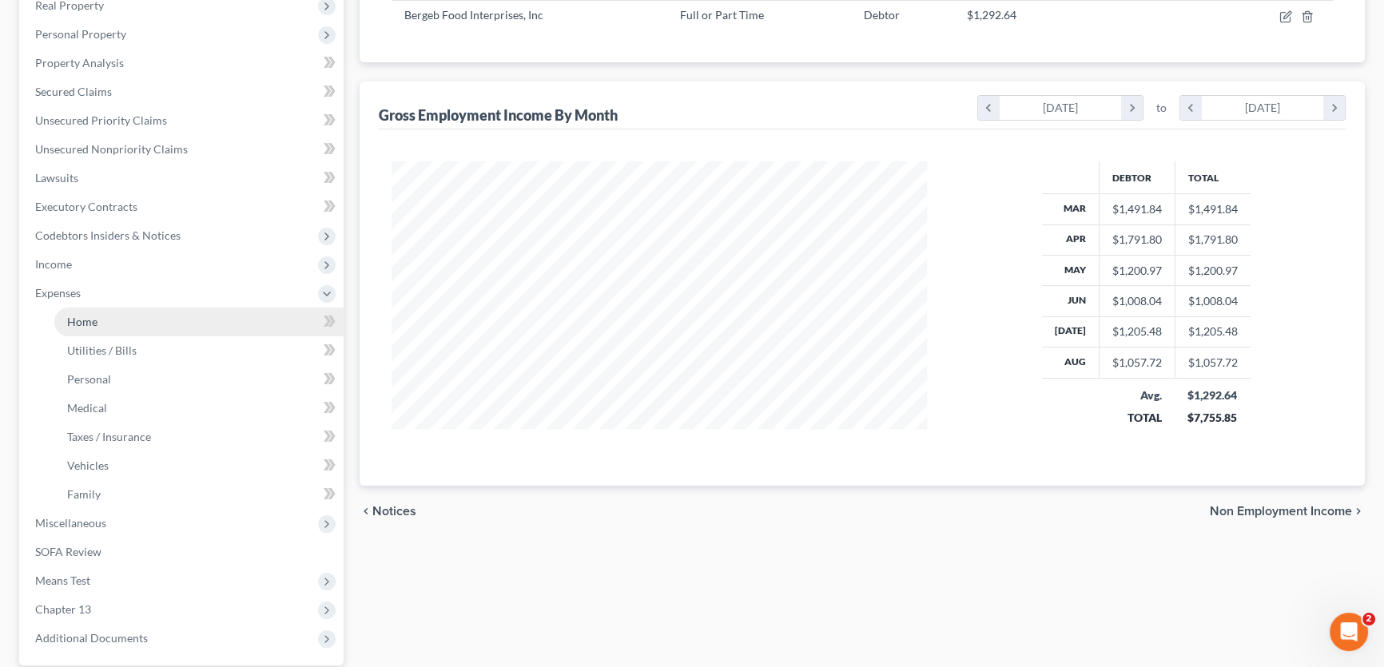
click at [87, 324] on span "Home" at bounding box center [82, 322] width 30 height 14
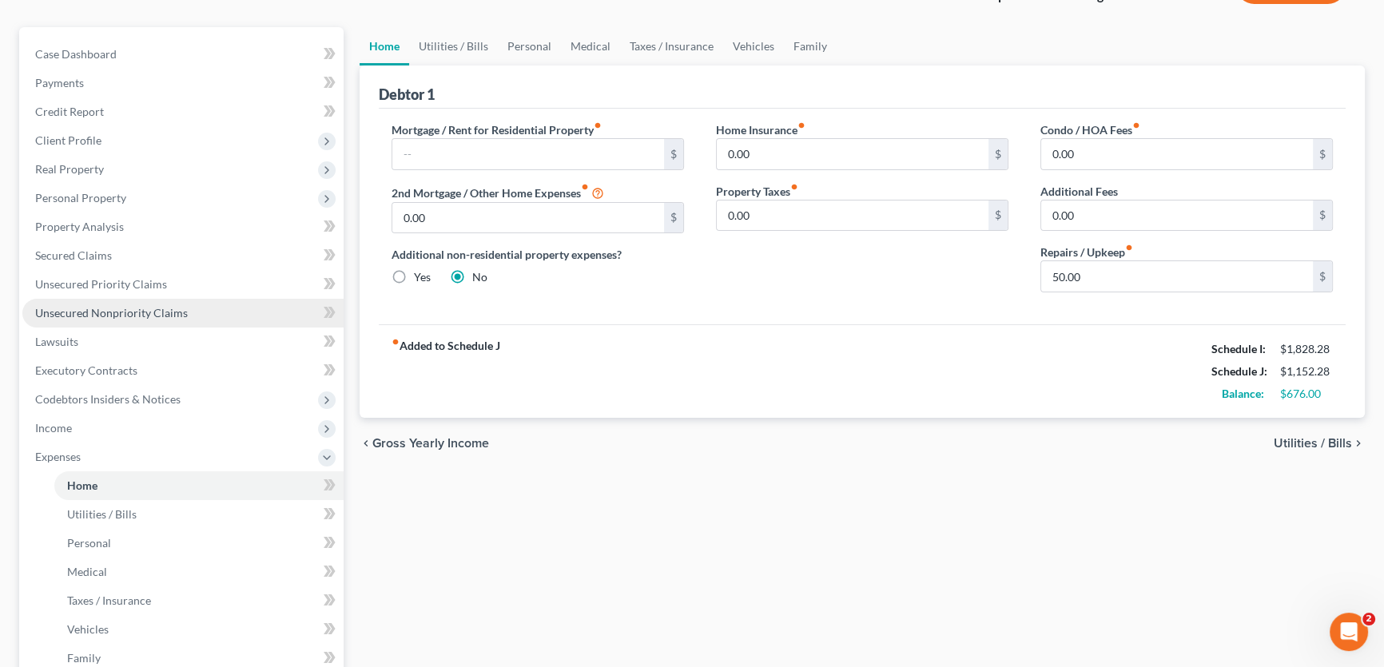
scroll to position [217, 0]
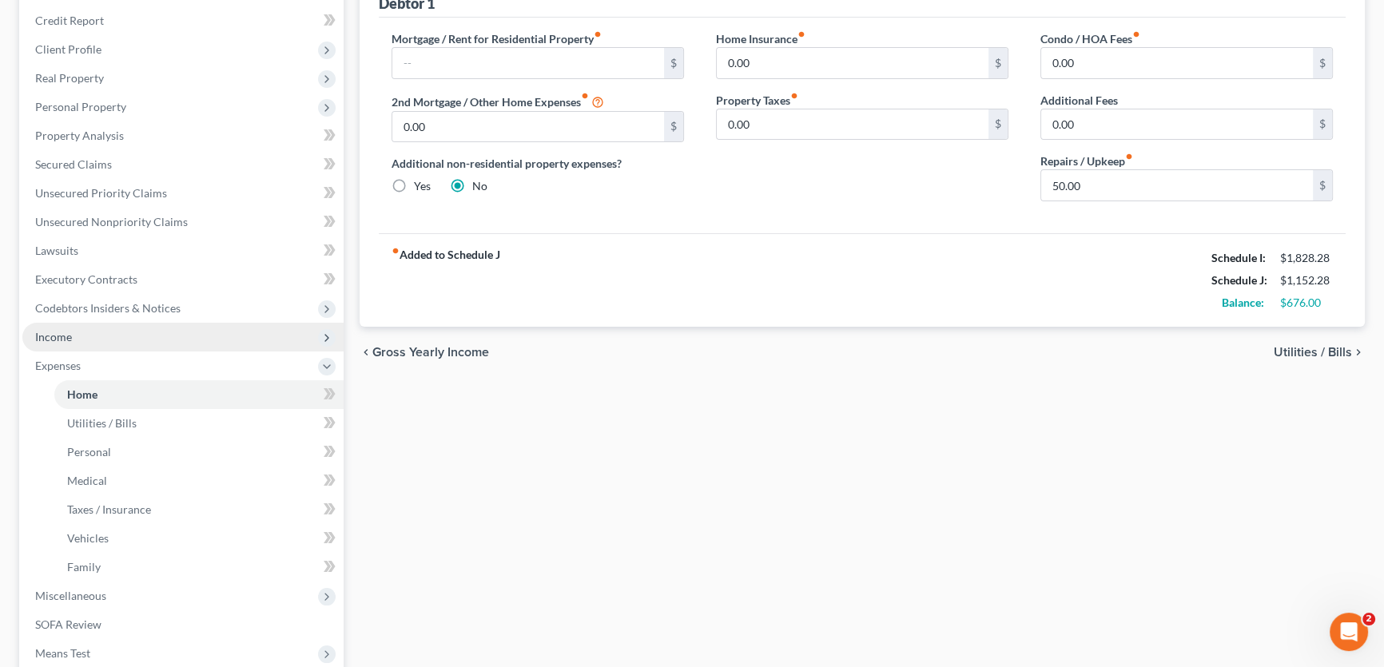
click at [98, 336] on span "Income" at bounding box center [182, 337] width 321 height 29
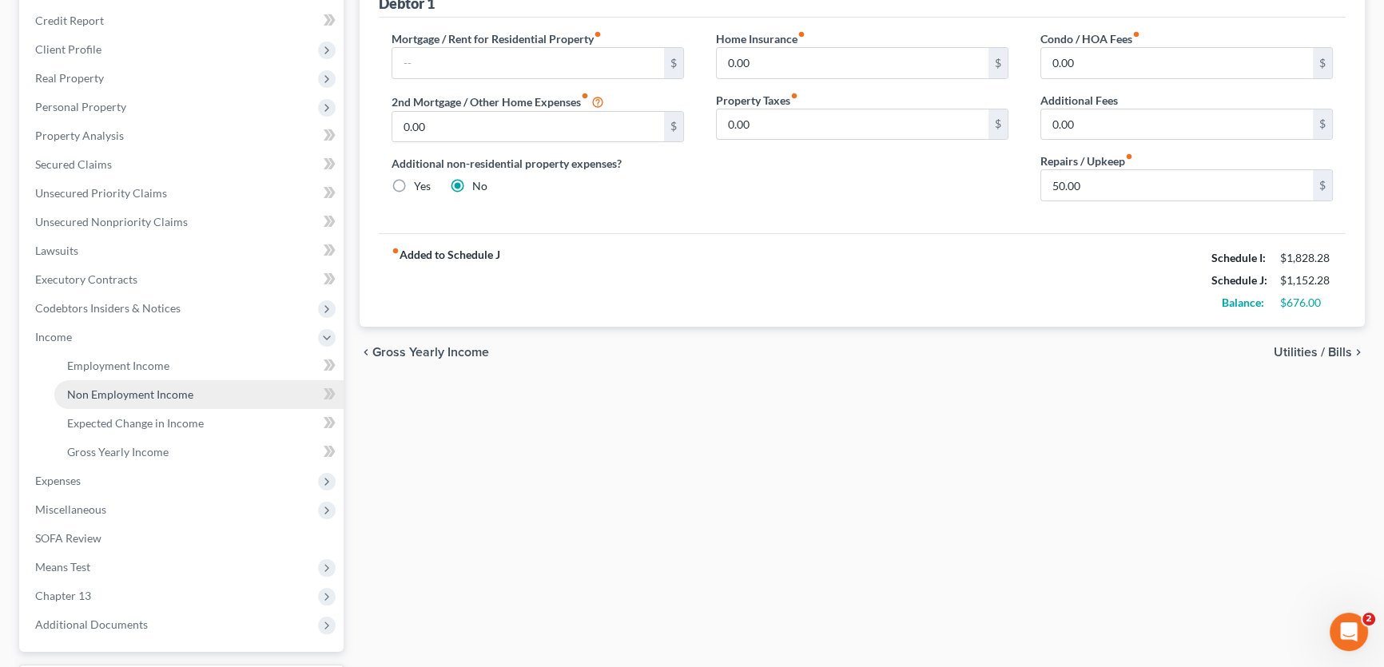
click at [112, 391] on span "Non Employment Income" at bounding box center [130, 395] width 126 height 14
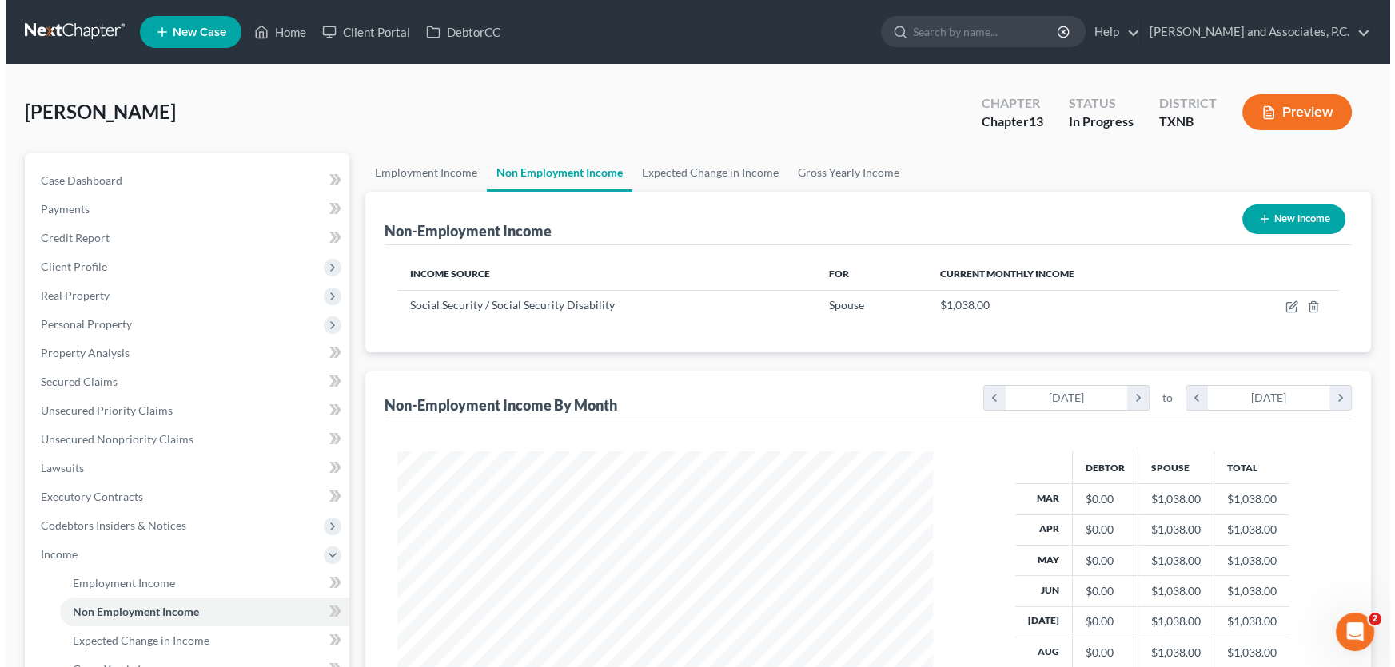
scroll to position [286, 567]
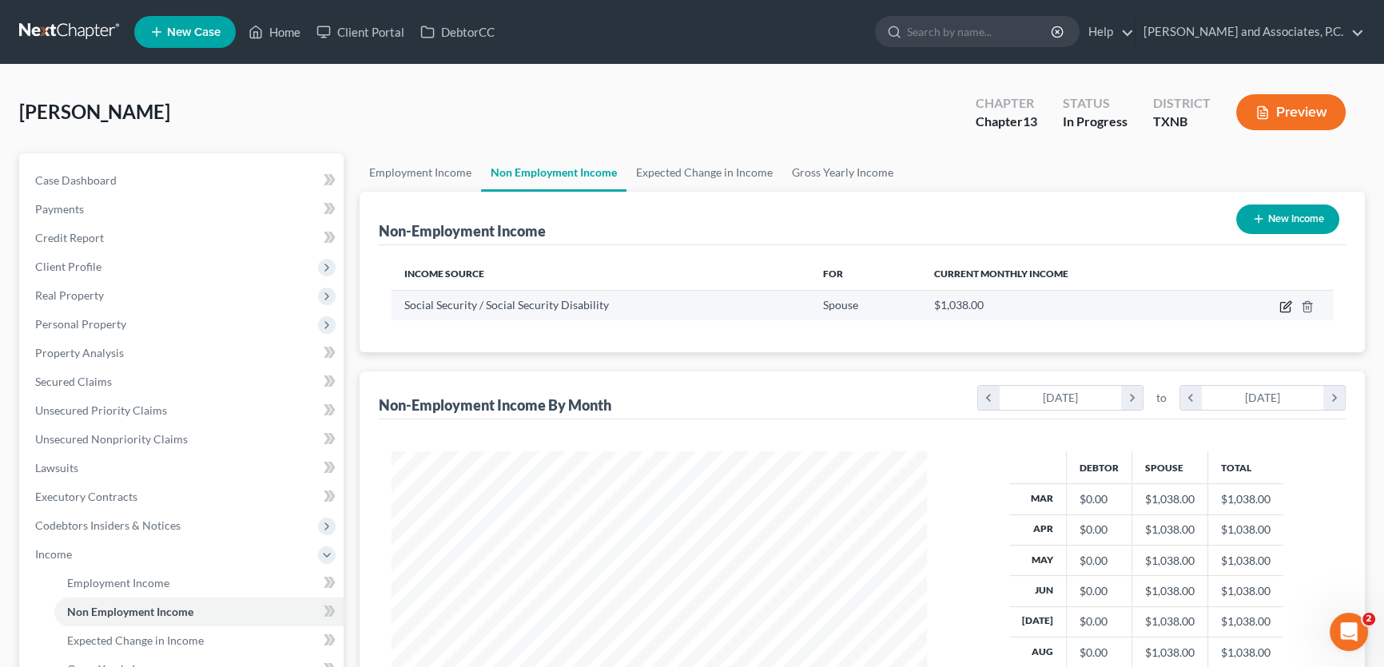
click at [1281, 304] on icon "button" at bounding box center [1286, 307] width 13 height 13
select select "4"
select select "0"
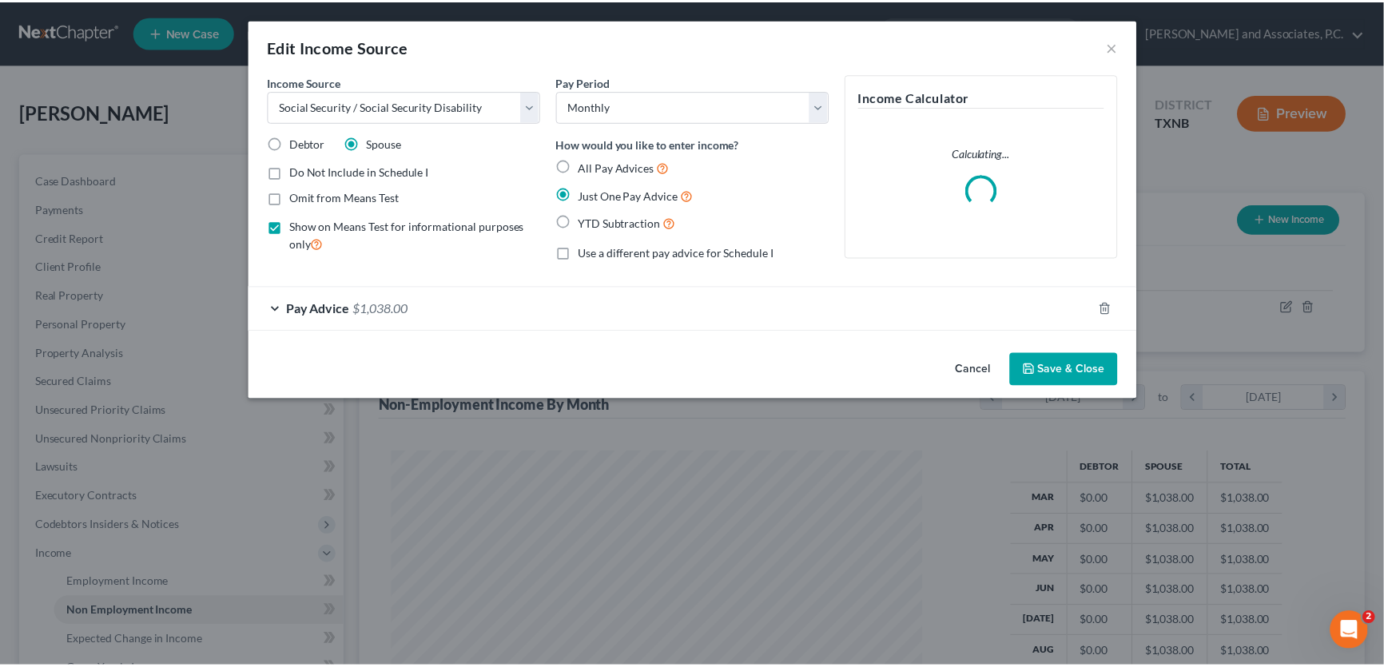
scroll to position [286, 572]
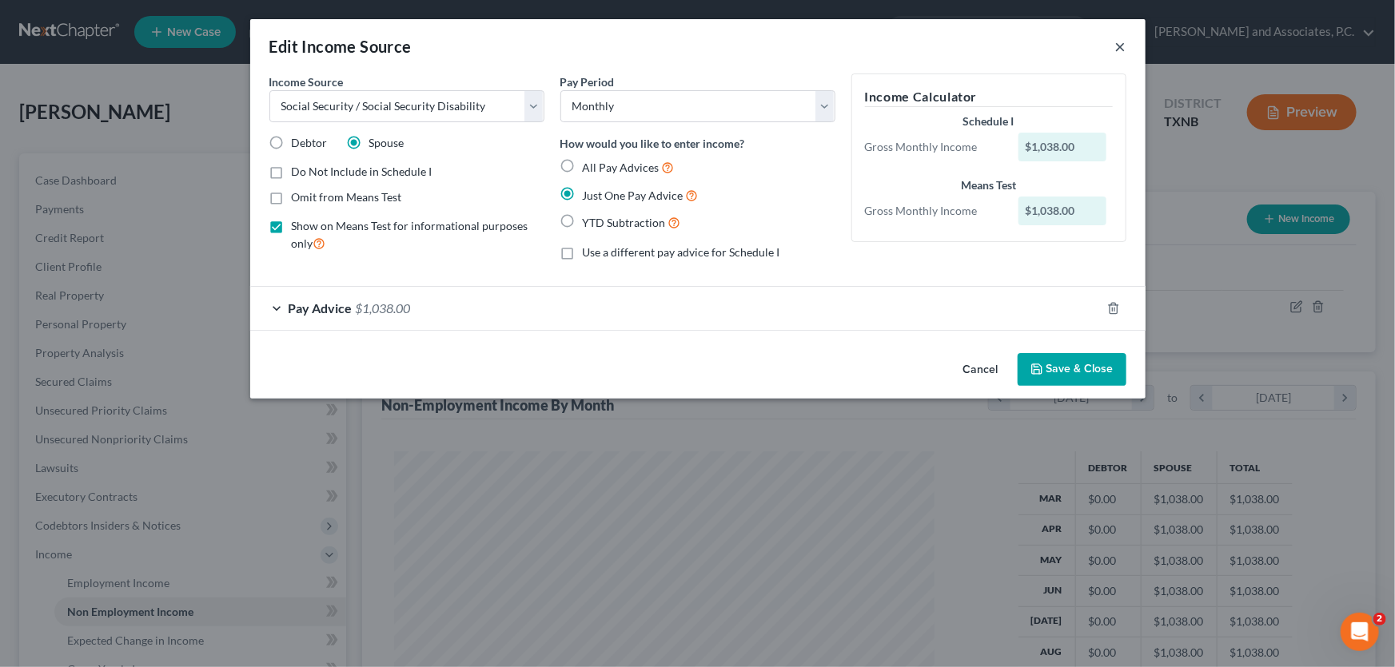
click at [1118, 50] on button "×" at bounding box center [1120, 46] width 11 height 19
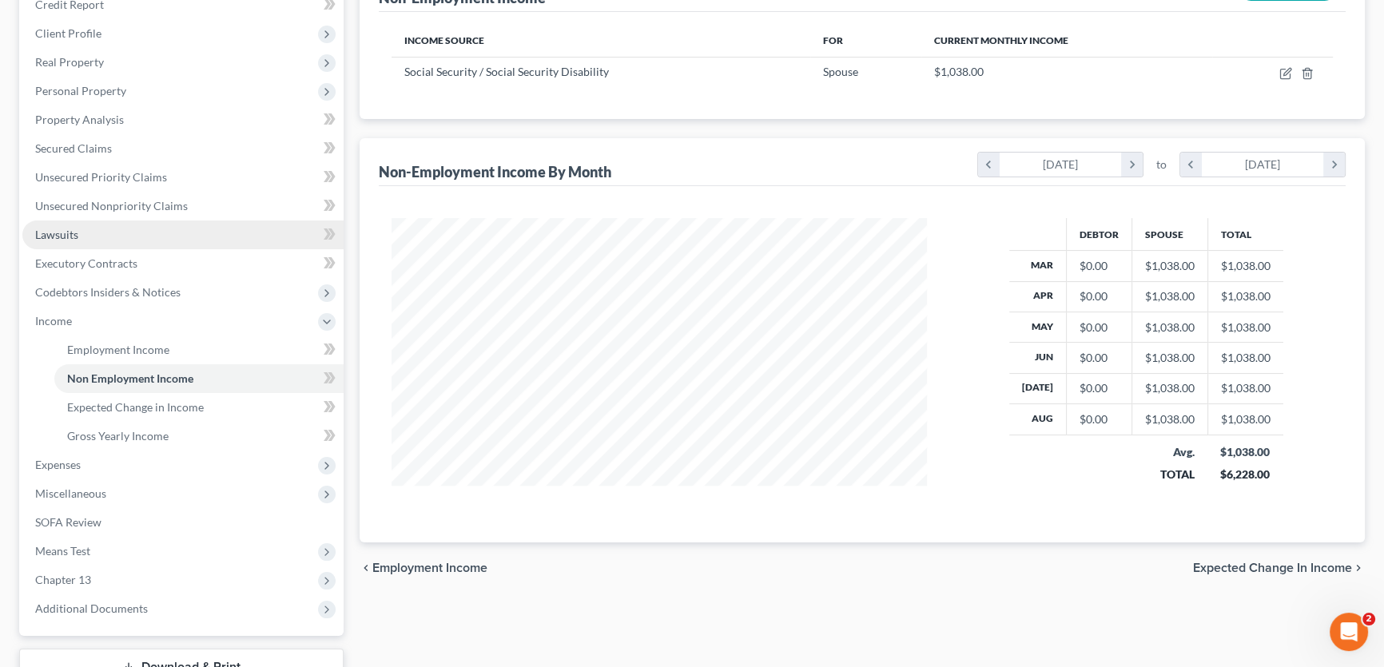
scroll to position [290, 0]
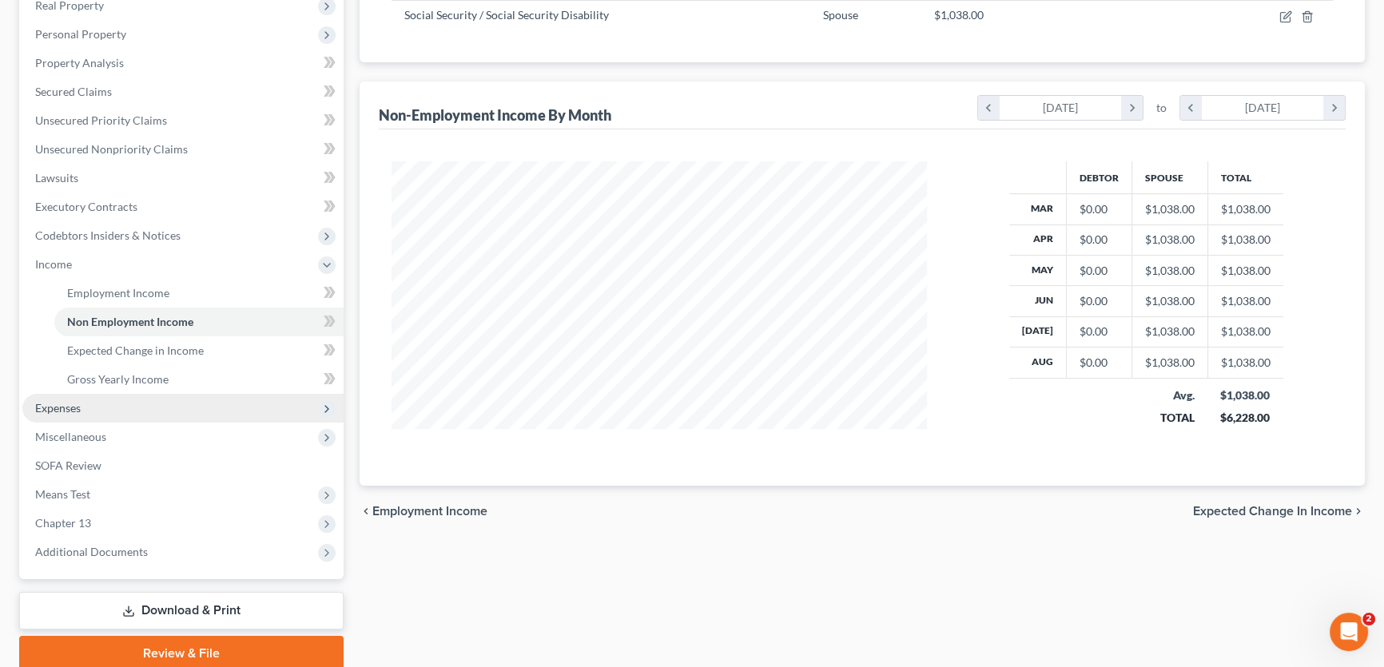
click at [82, 408] on span "Expenses" at bounding box center [182, 408] width 321 height 29
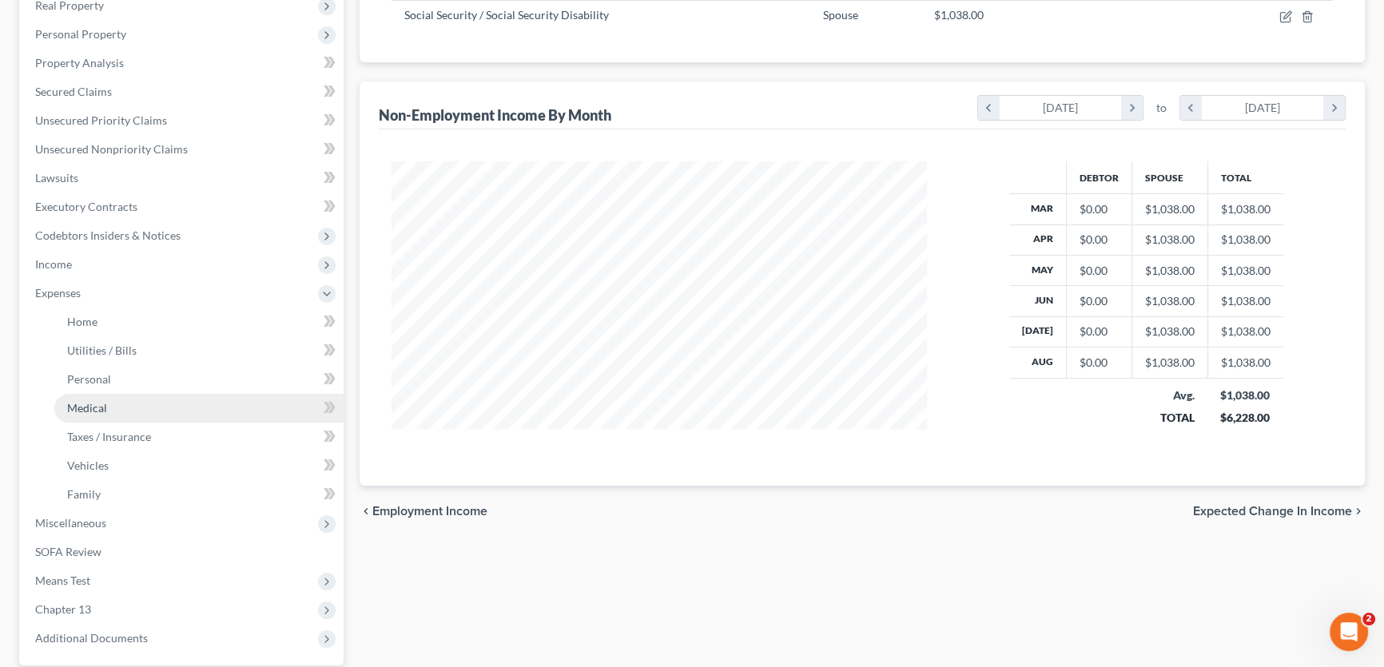
click at [100, 412] on span "Medical" at bounding box center [87, 408] width 40 height 14
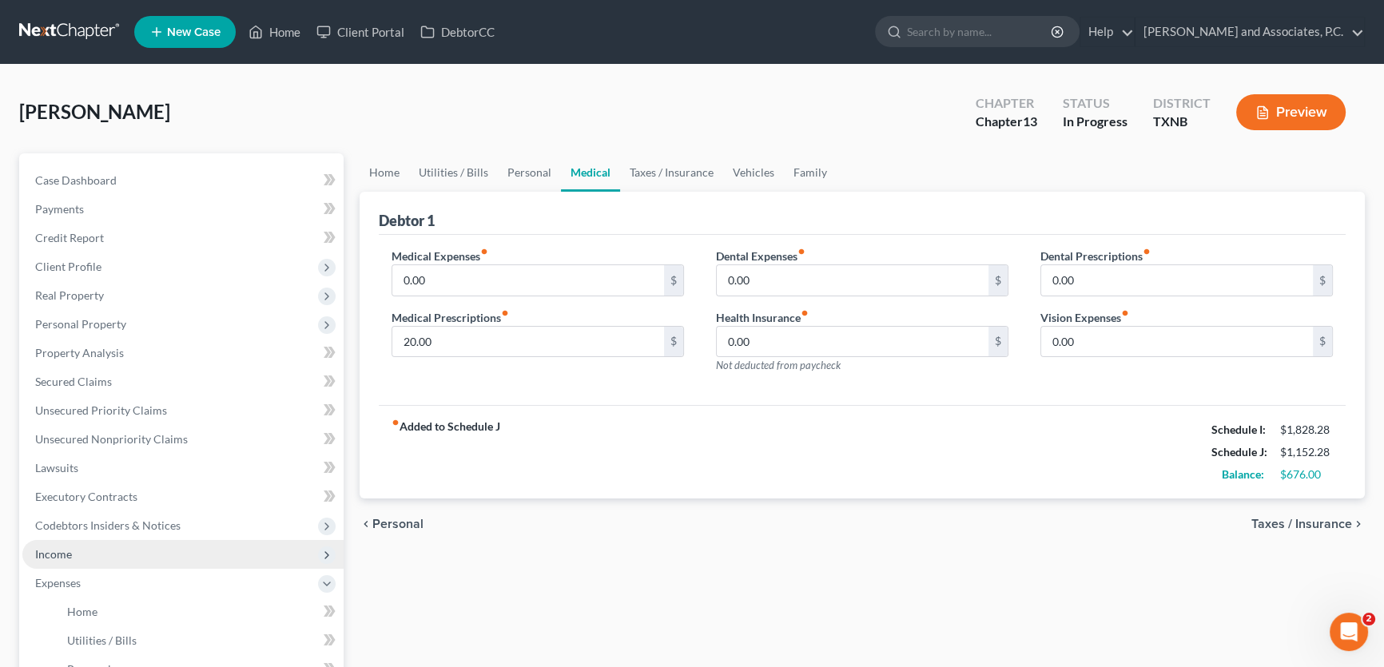
click at [116, 551] on span "Income" at bounding box center [182, 554] width 321 height 29
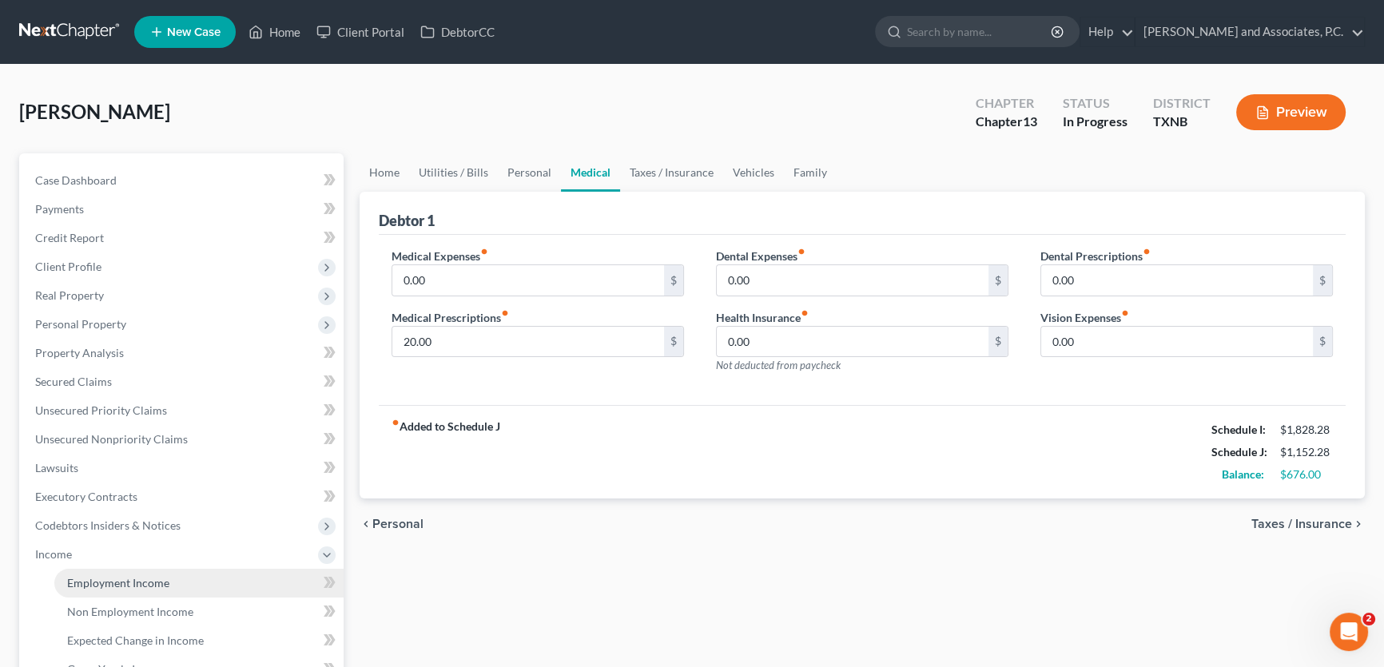
click at [131, 576] on span "Employment Income" at bounding box center [118, 583] width 102 height 14
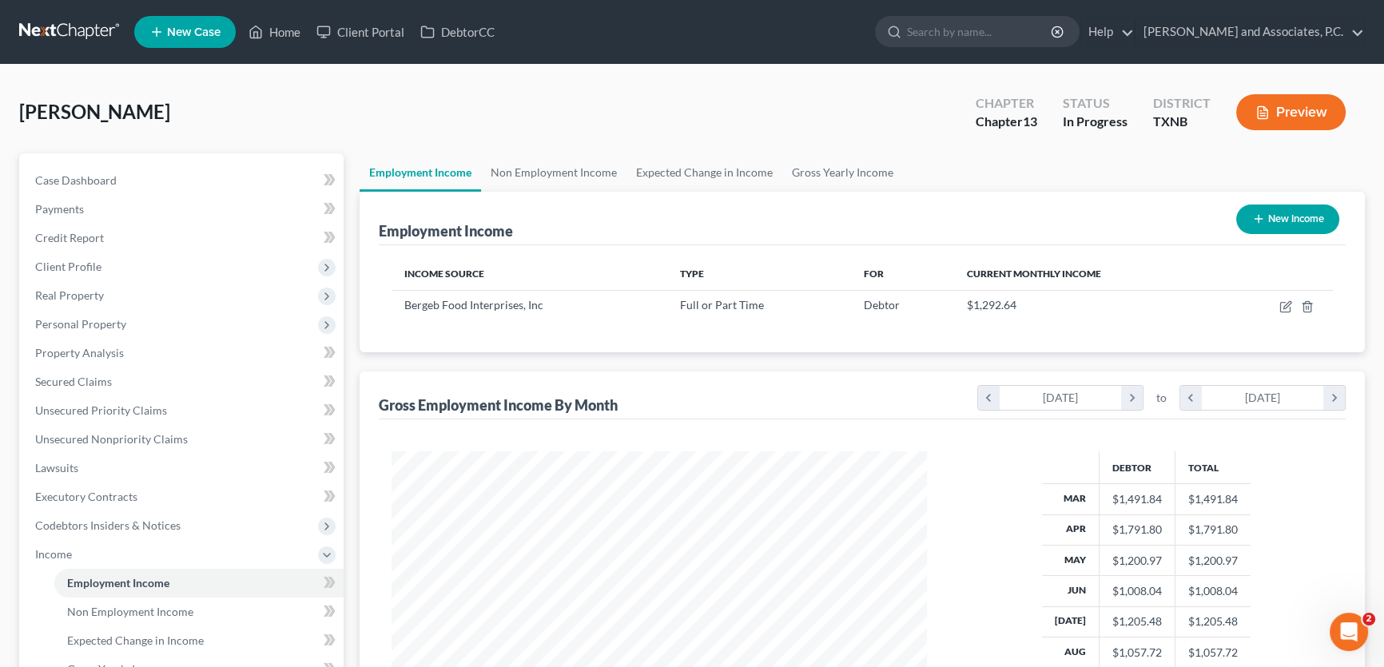
scroll to position [286, 567]
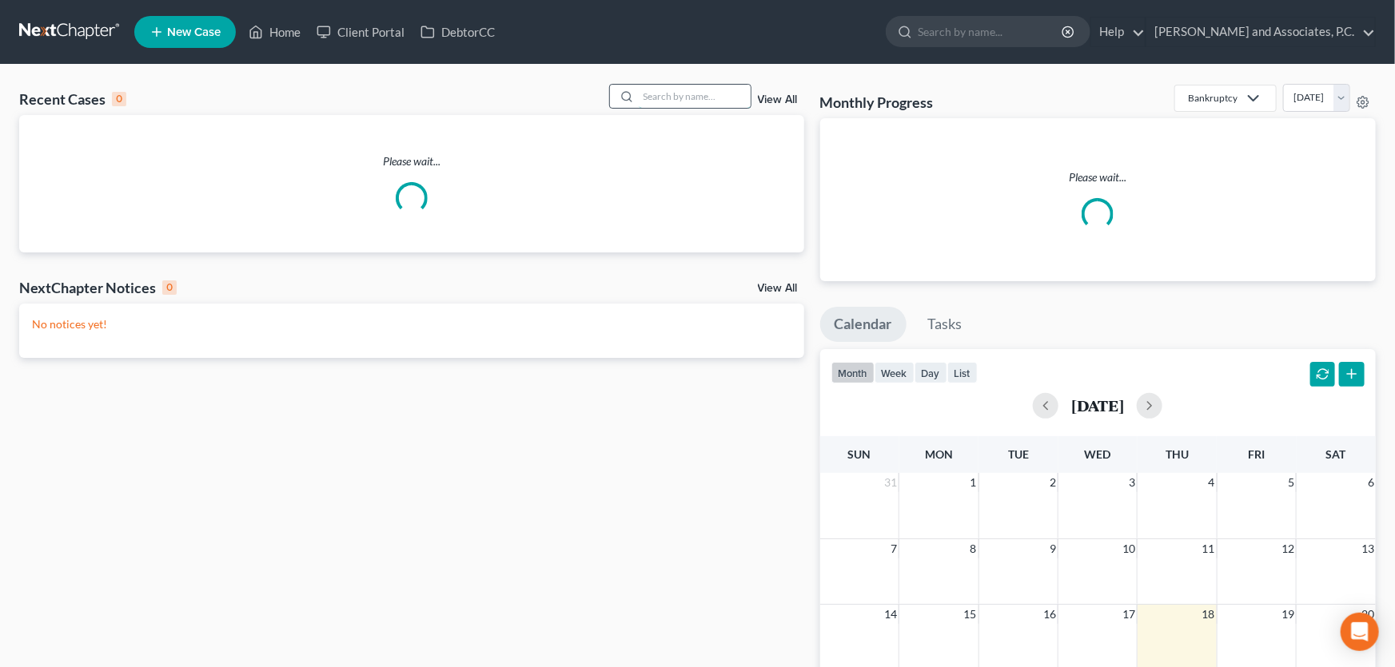
click at [658, 99] on input "search" at bounding box center [695, 96] width 112 height 23
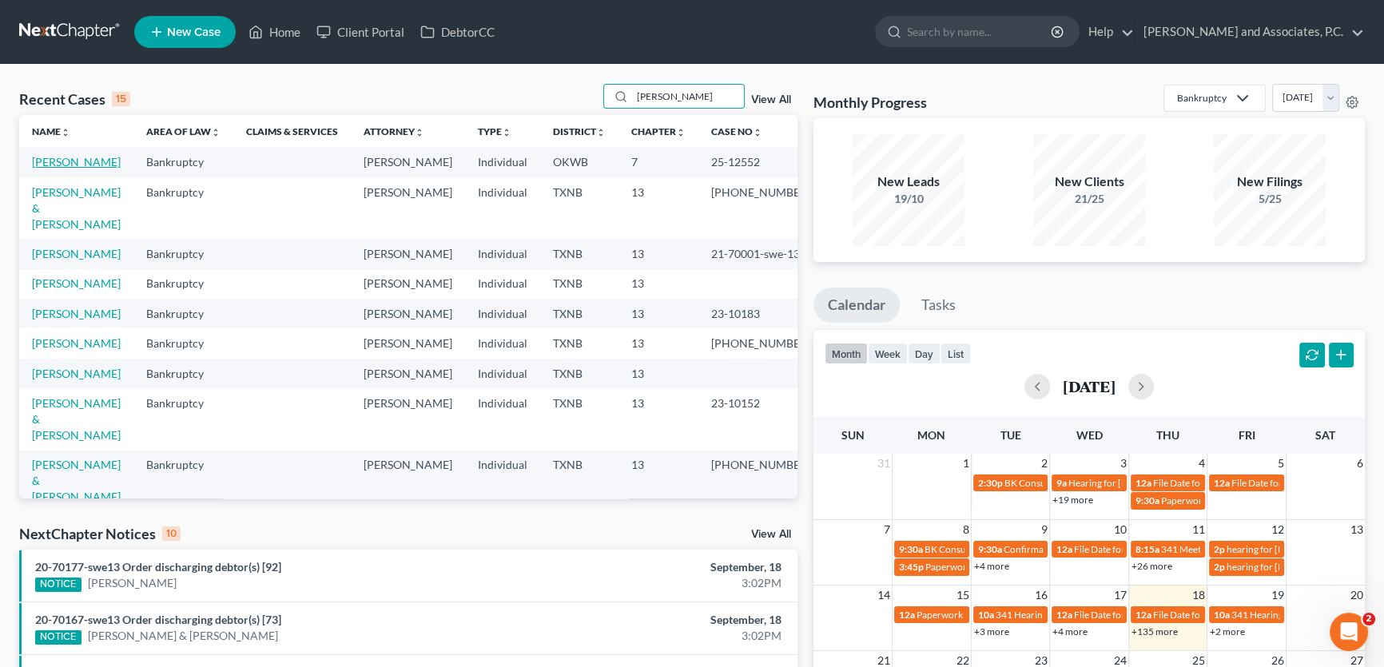
type input "daniel"
click at [74, 163] on link "Daniel, Rita" at bounding box center [76, 162] width 89 height 14
select select "5"
select select "1"
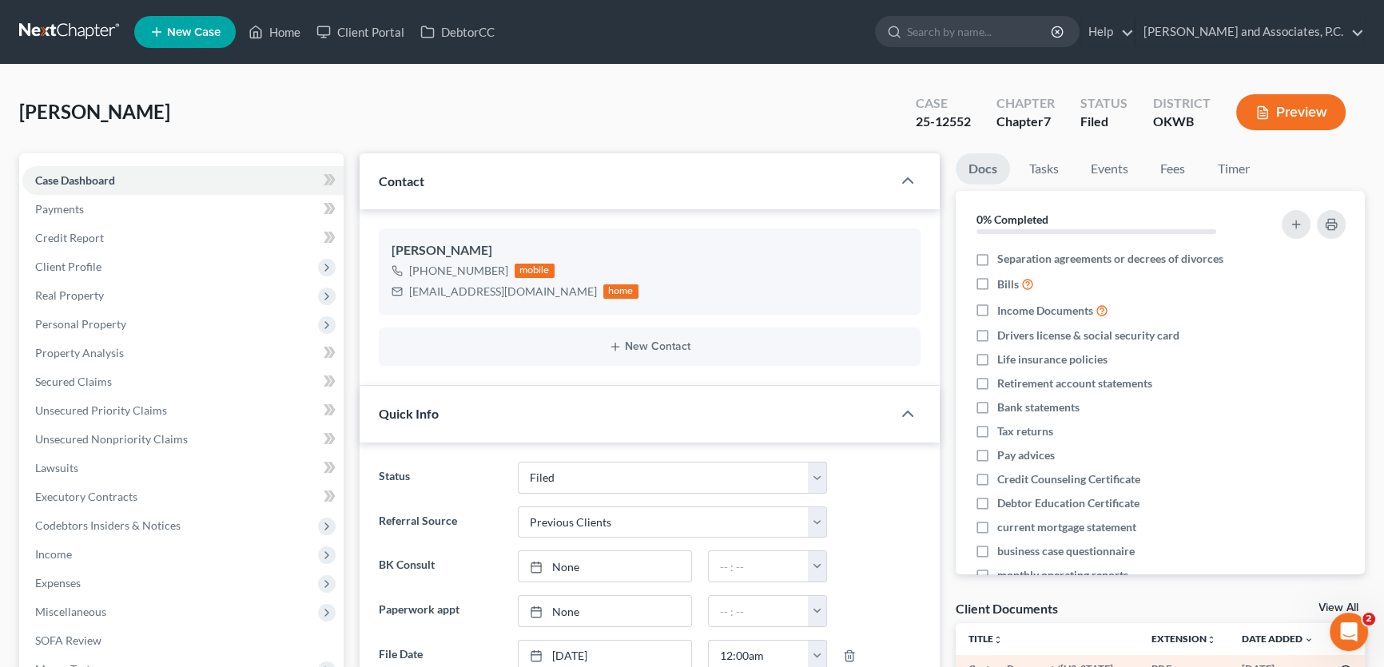
click at [1339, 664] on icon "button" at bounding box center [1345, 670] width 13 height 13
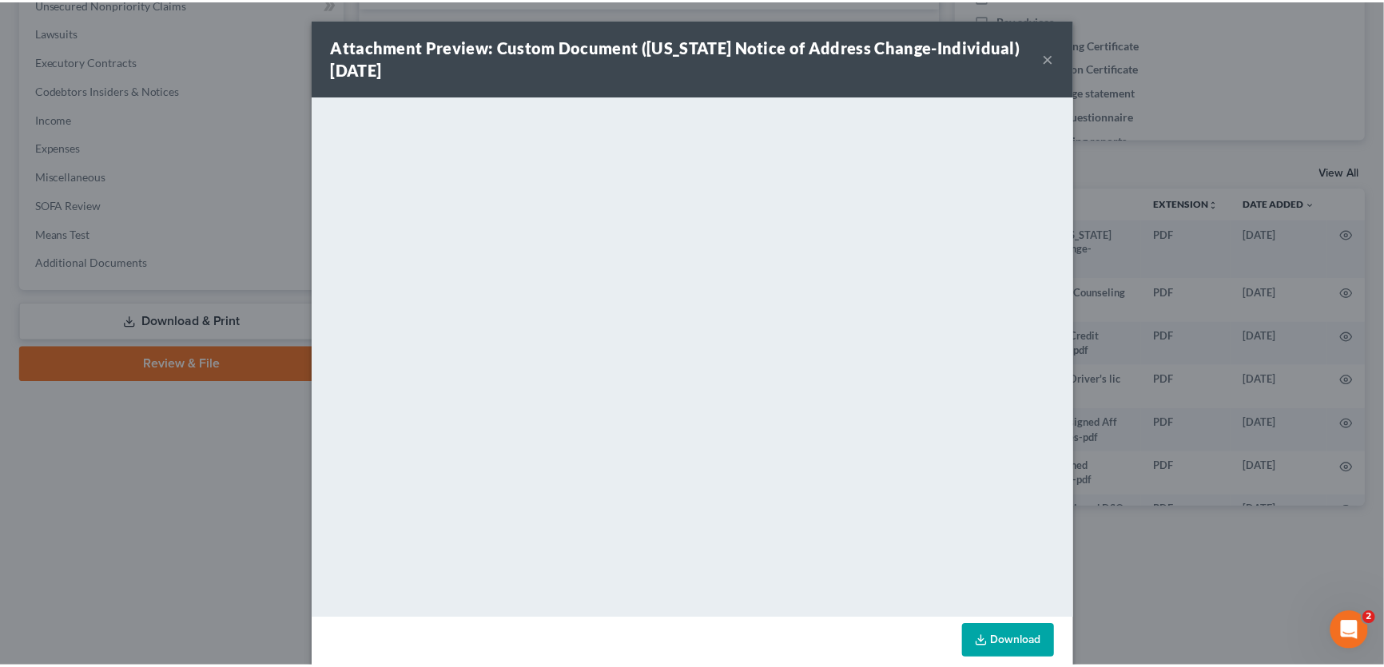
scroll to position [5045, 0]
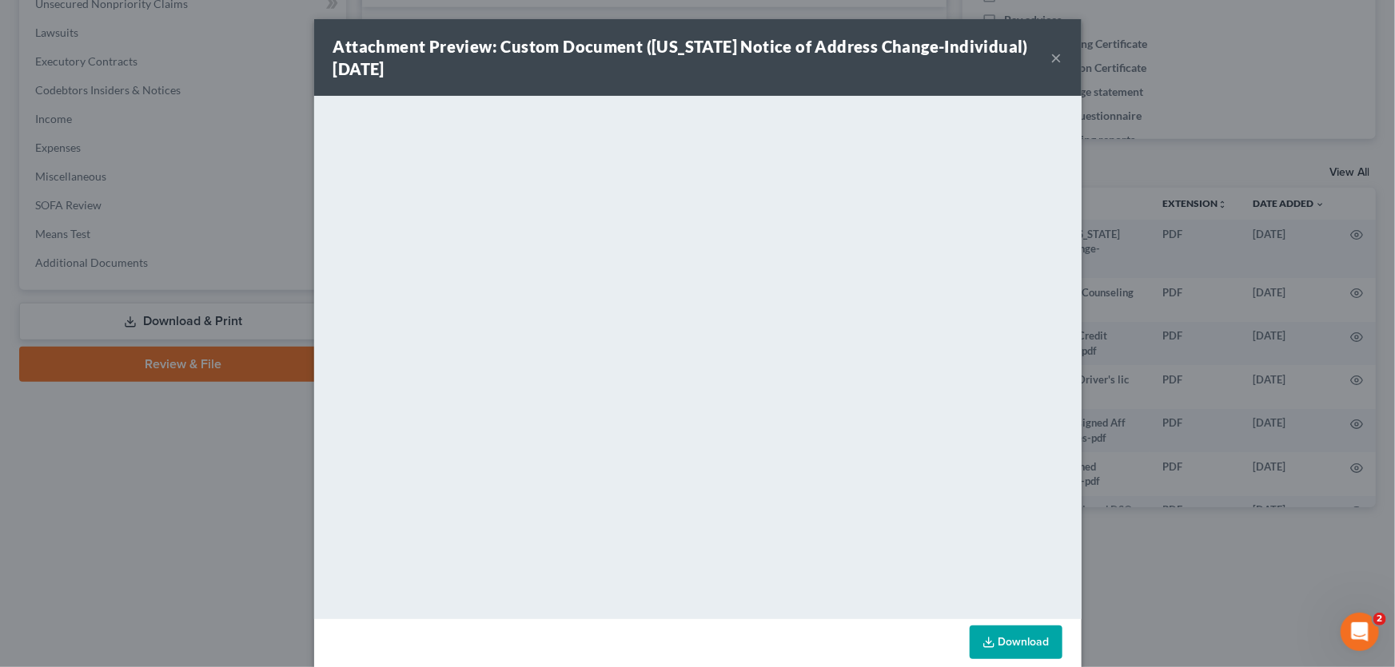
click at [1051, 60] on button "×" at bounding box center [1056, 57] width 11 height 19
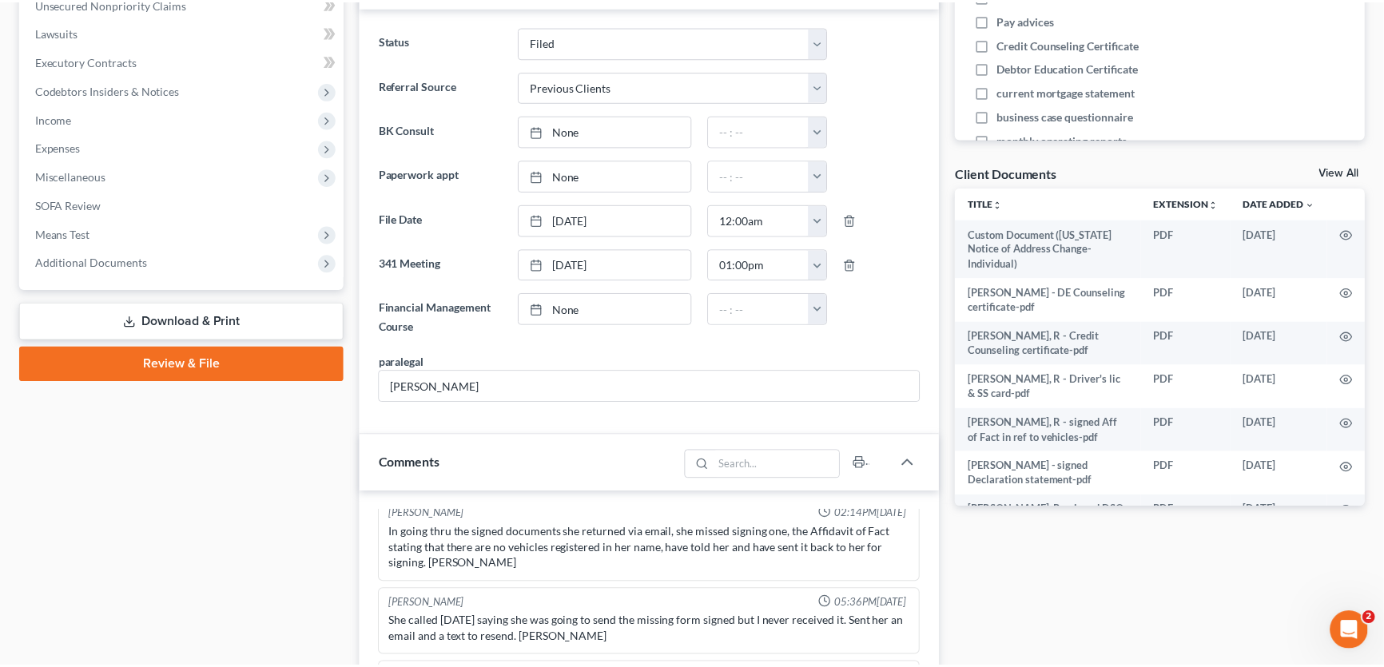
scroll to position [5061, 0]
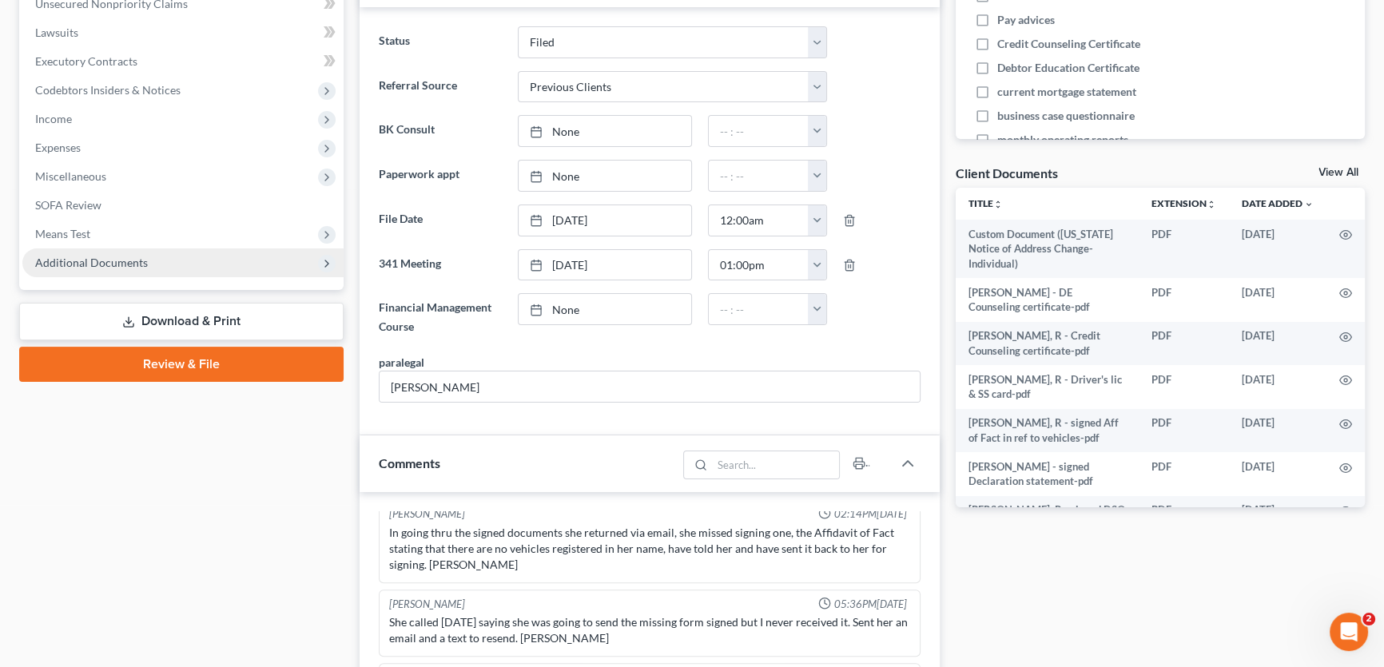
click at [137, 259] on span "Additional Documents" at bounding box center [91, 263] width 113 height 14
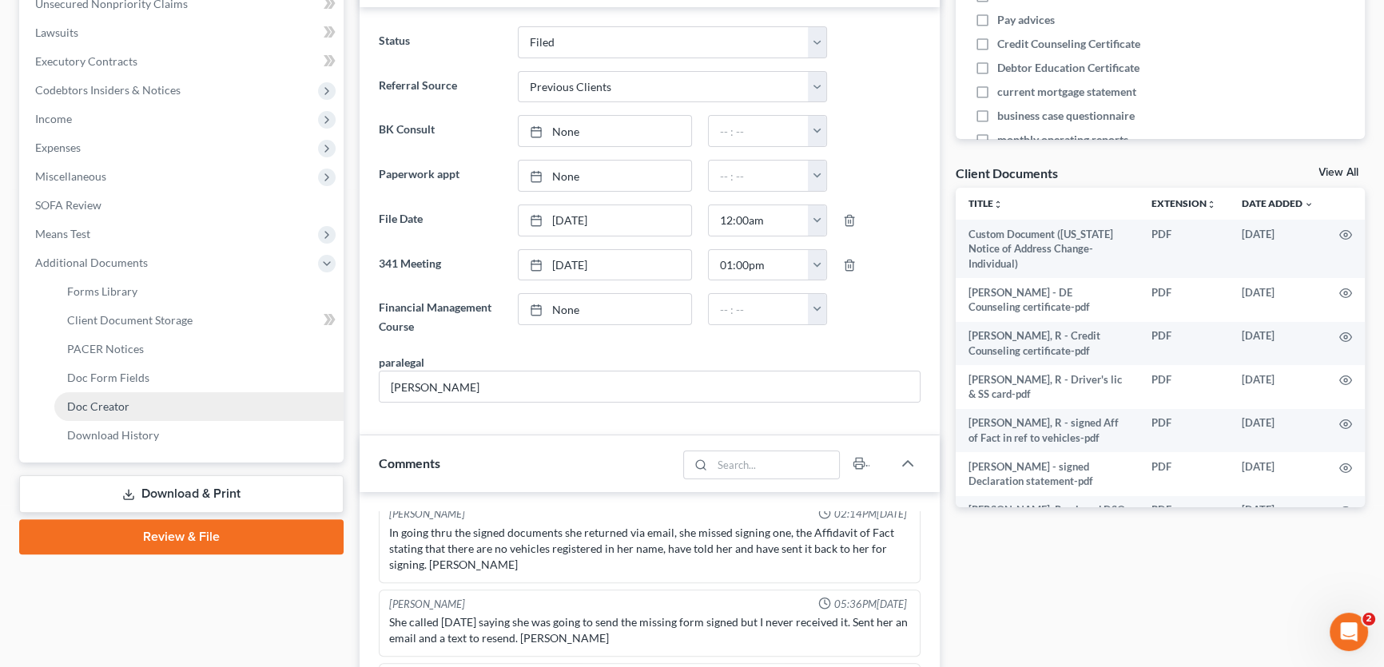
click at [120, 400] on span "Doc Creator" at bounding box center [98, 407] width 62 height 14
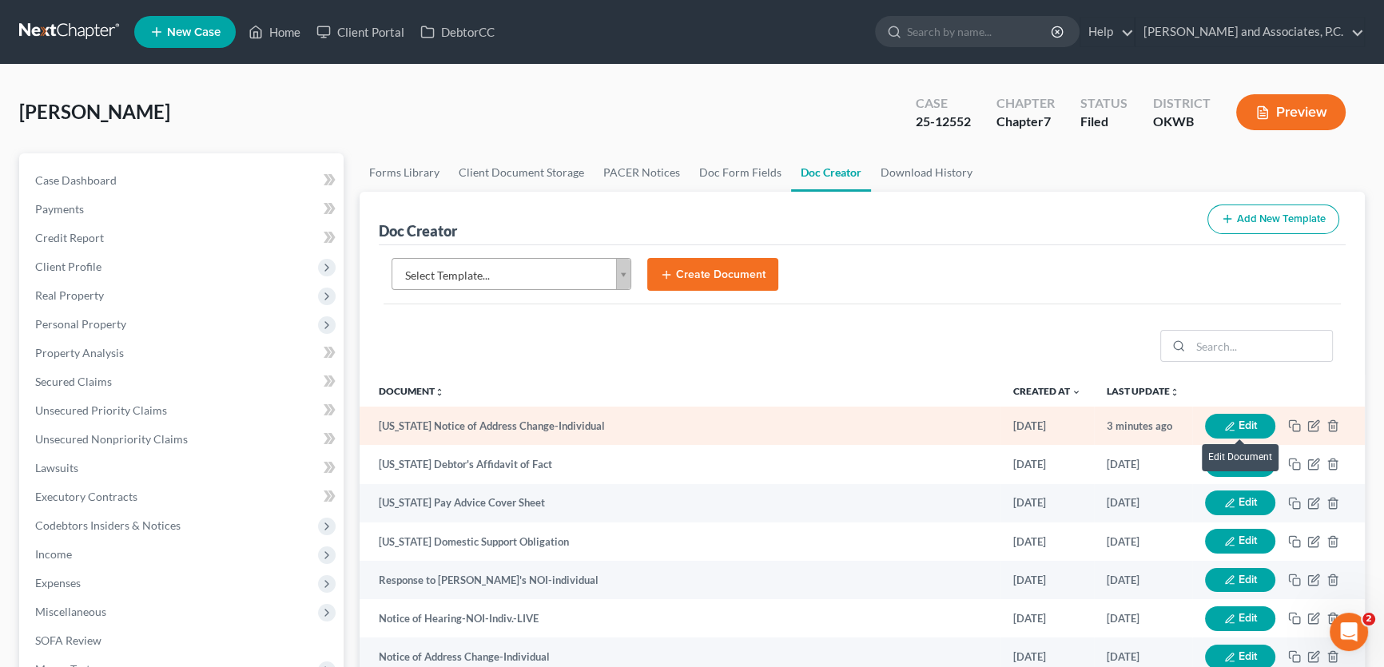
click at [1231, 426] on icon "button" at bounding box center [1229, 426] width 11 height 11
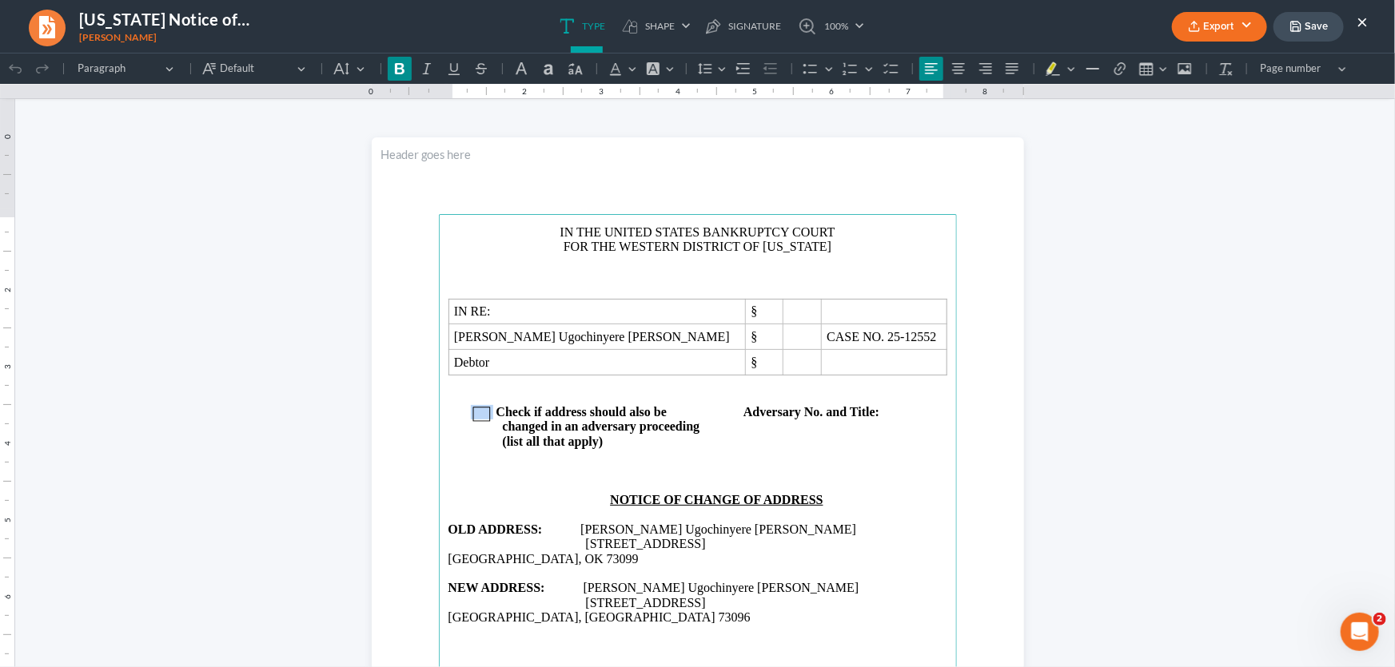
drag, startPoint x: 488, startPoint y: 418, endPoint x: 464, endPoint y: 418, distance: 24.0
click at [464, 418] on span "Rich Text Editor, page-0-main" at bounding box center [477, 411] width 38 height 14
click at [481, 414] on icon at bounding box center [481, 413] width 18 height 15
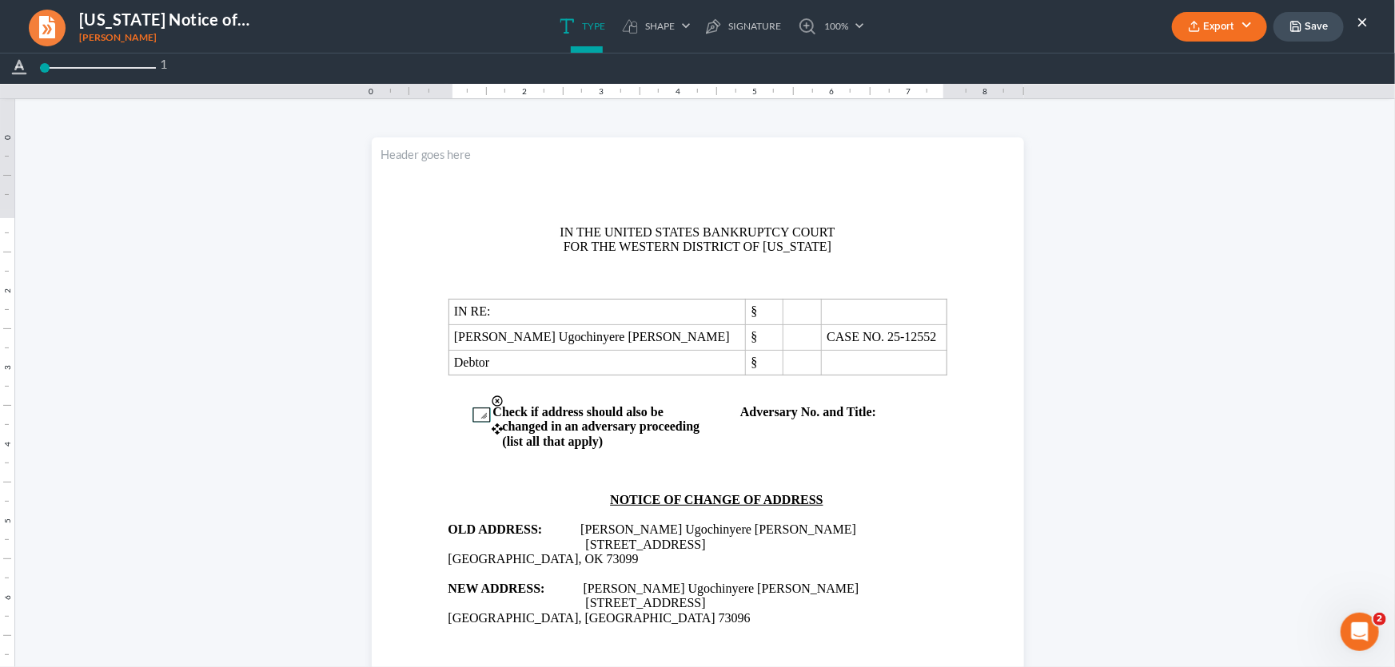
click at [492, 398] on span at bounding box center [497, 400] width 13 height 13
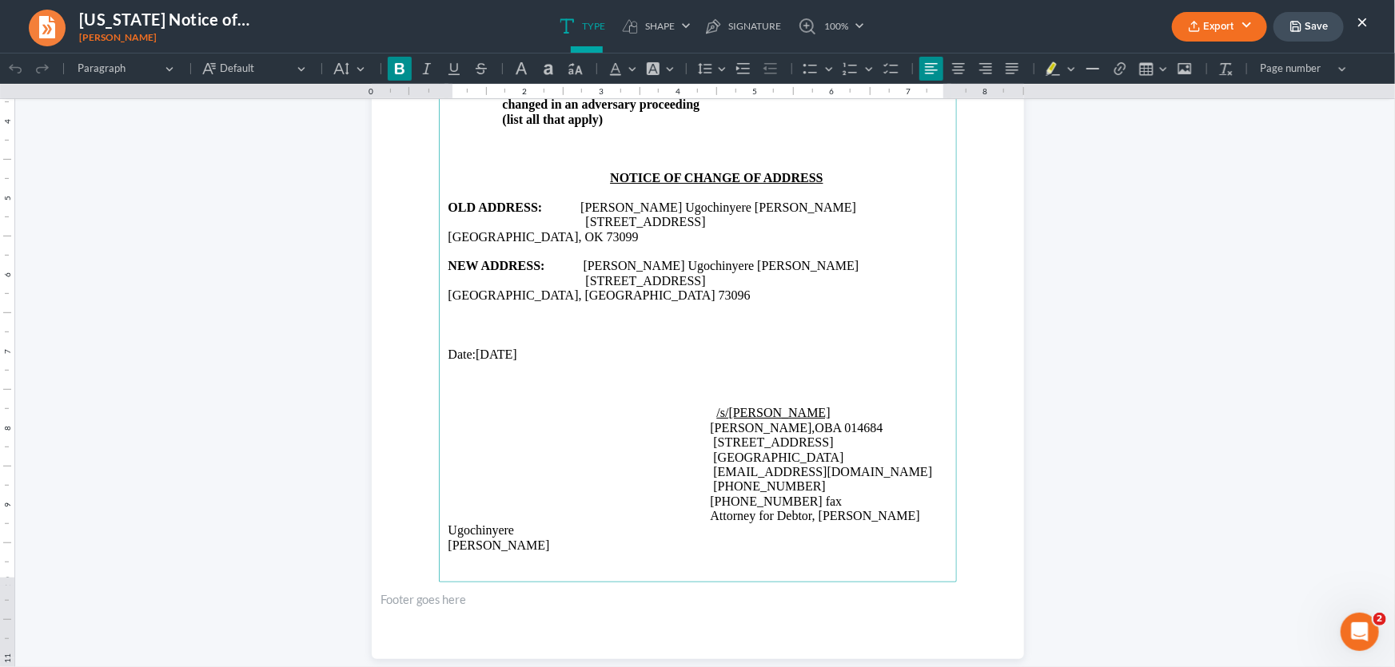
scroll to position [352, 0]
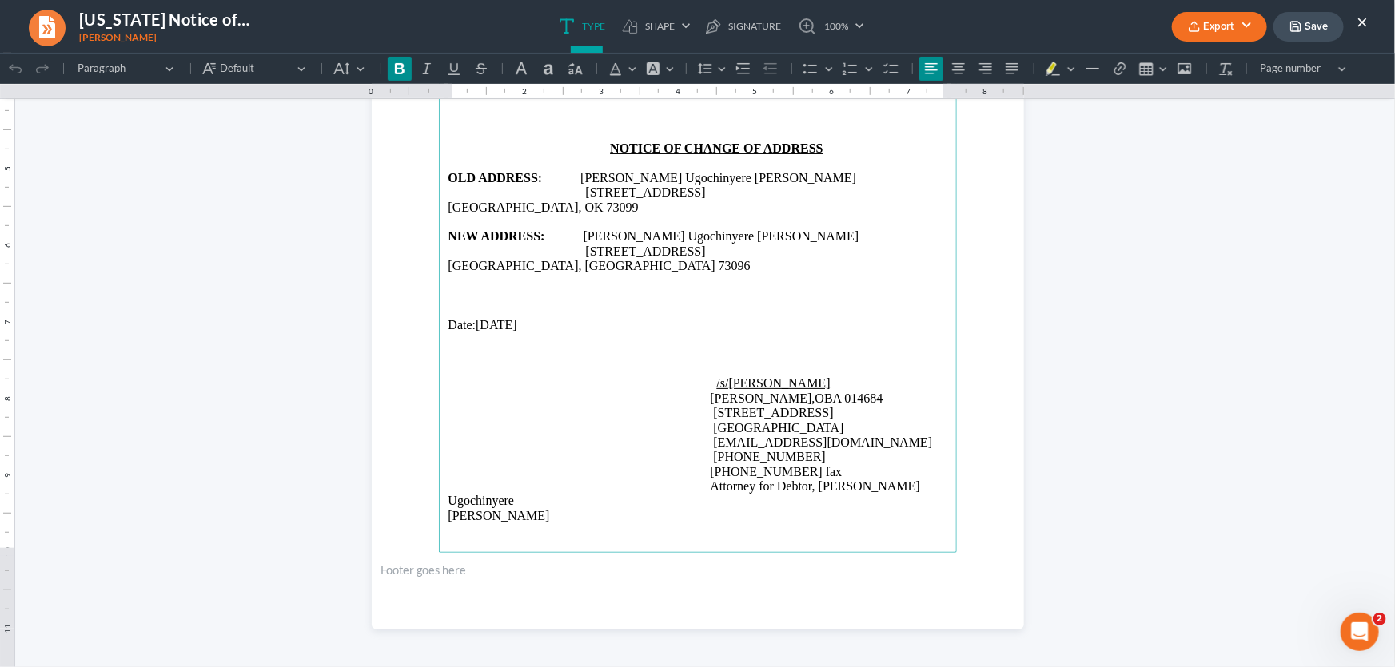
click at [1198, 29] on icon "button" at bounding box center [1194, 26] width 13 height 13
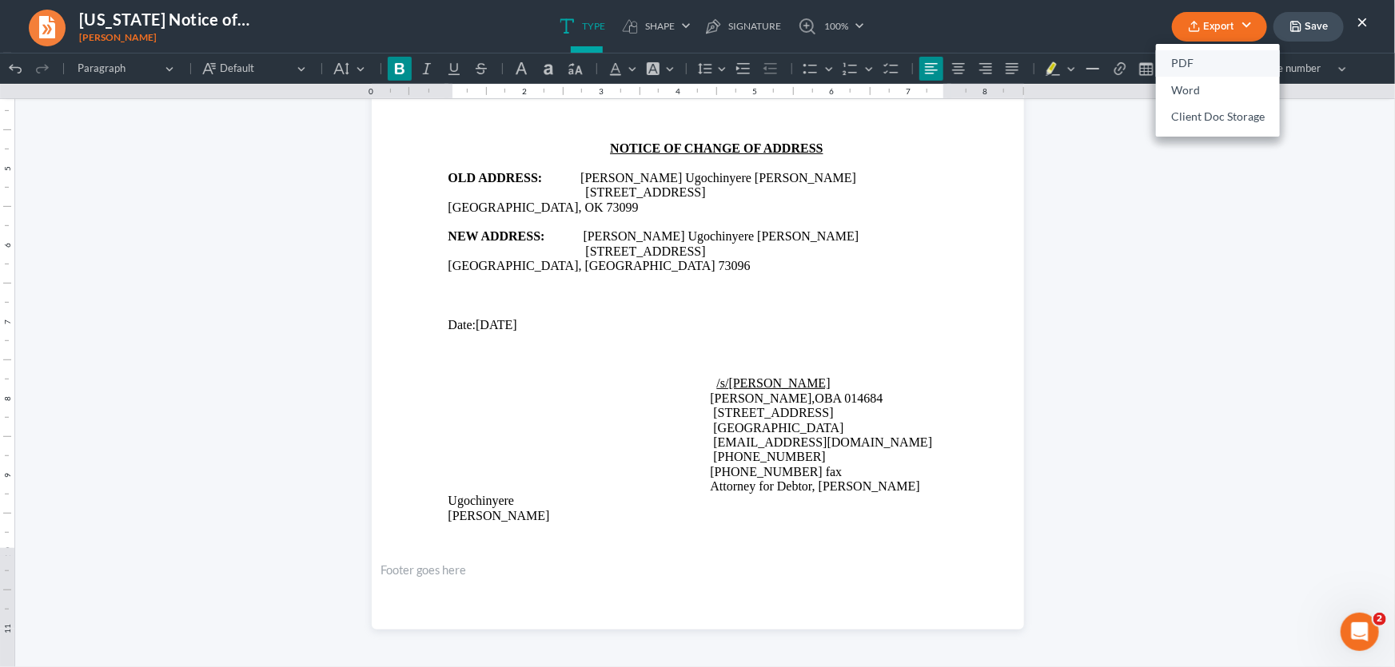
click at [1191, 64] on link "PDF" at bounding box center [1218, 63] width 124 height 27
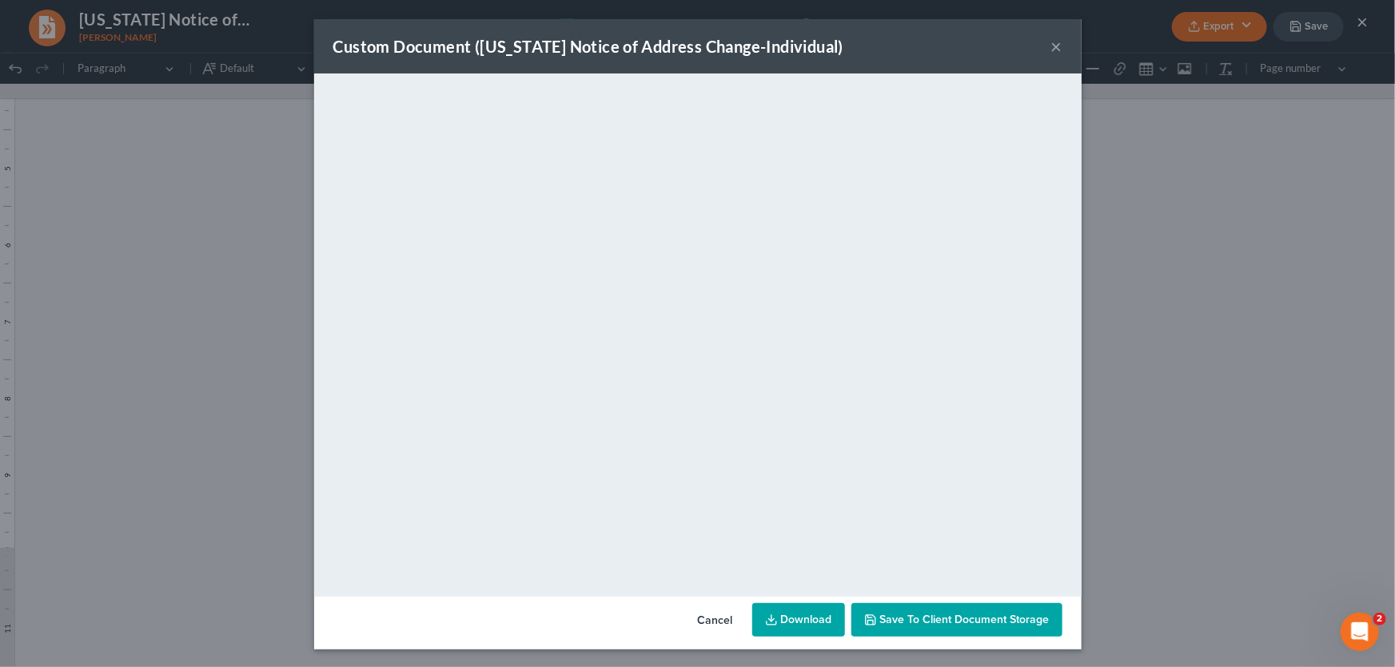
click at [1054, 43] on button "×" at bounding box center [1056, 46] width 11 height 19
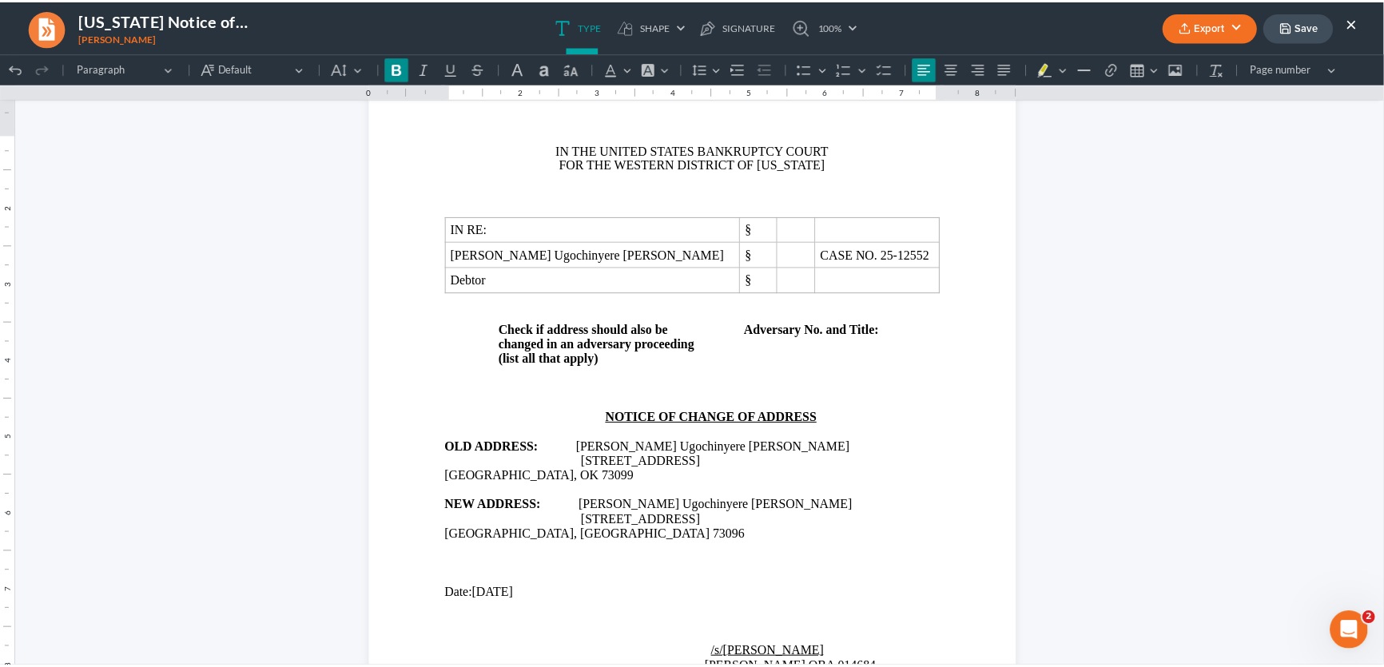
scroll to position [0, 0]
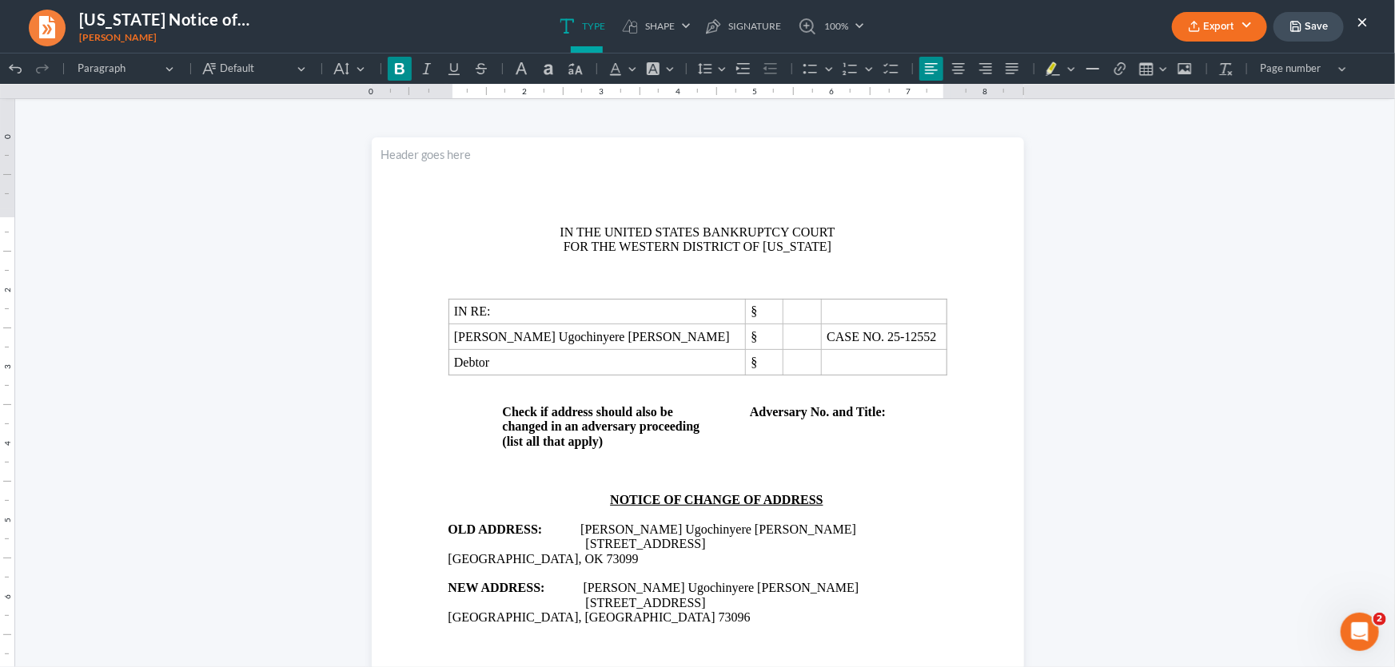
click at [1313, 28] on button "Save" at bounding box center [1308, 27] width 70 height 30
click at [1327, 26] on button "Save" at bounding box center [1308, 27] width 70 height 30
click at [1363, 16] on button "×" at bounding box center [1361, 21] width 11 height 19
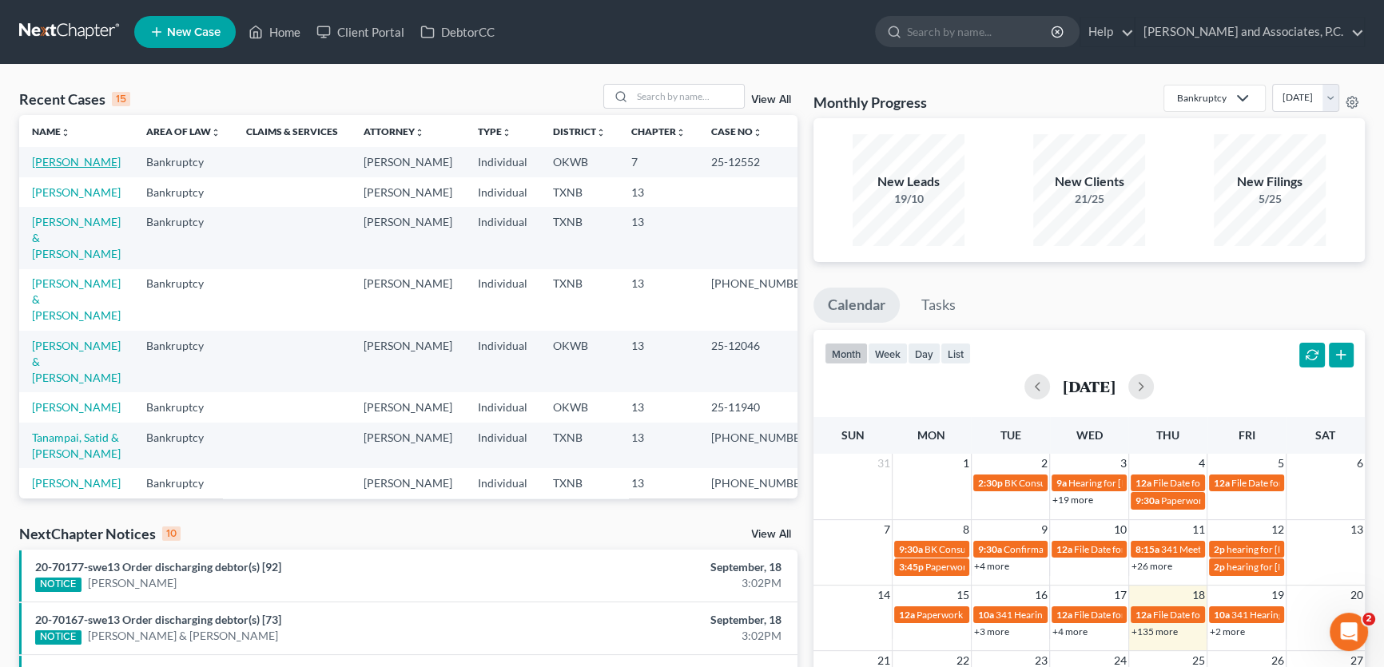
click at [81, 162] on link "[PERSON_NAME]" at bounding box center [76, 162] width 89 height 14
select select "5"
select select "1"
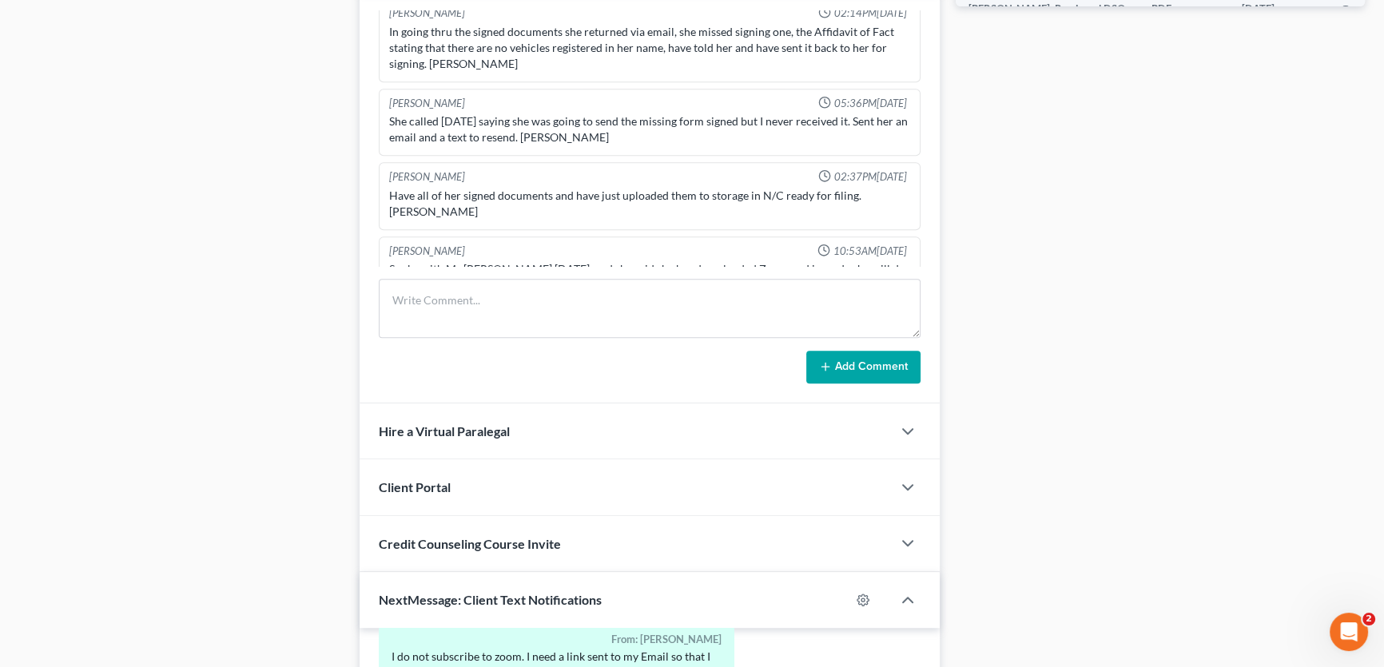
scroll to position [922, 0]
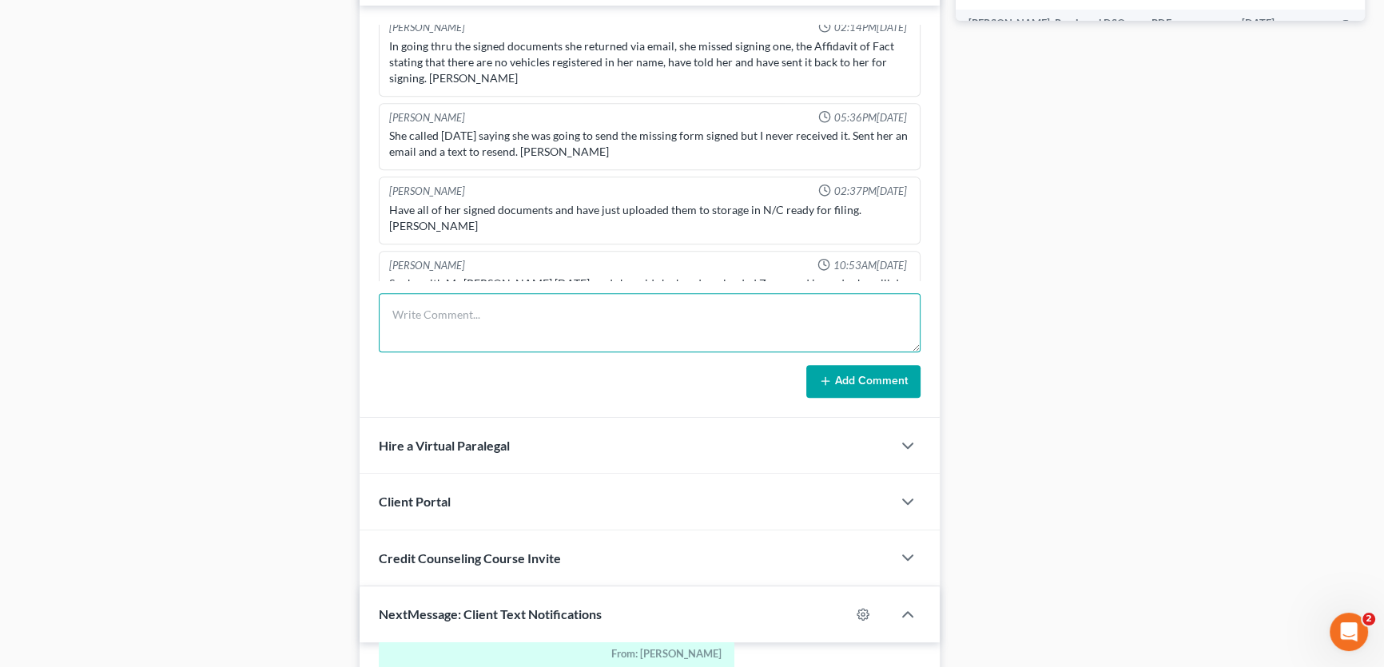
click at [432, 328] on textarea at bounding box center [650, 322] width 542 height 59
type textarea "filed notice of address change. [PERSON_NAME]."
click at [862, 380] on button "Add Comment" at bounding box center [863, 382] width 114 height 34
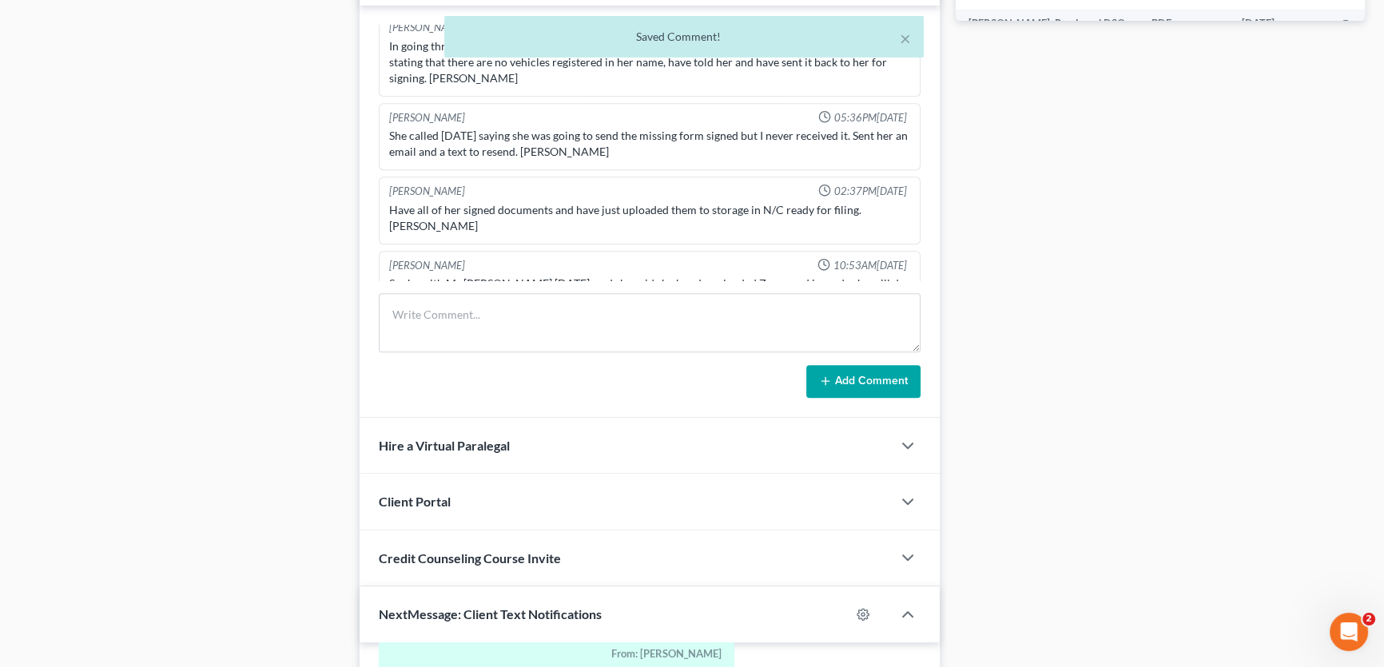
scroll to position [2139, 0]
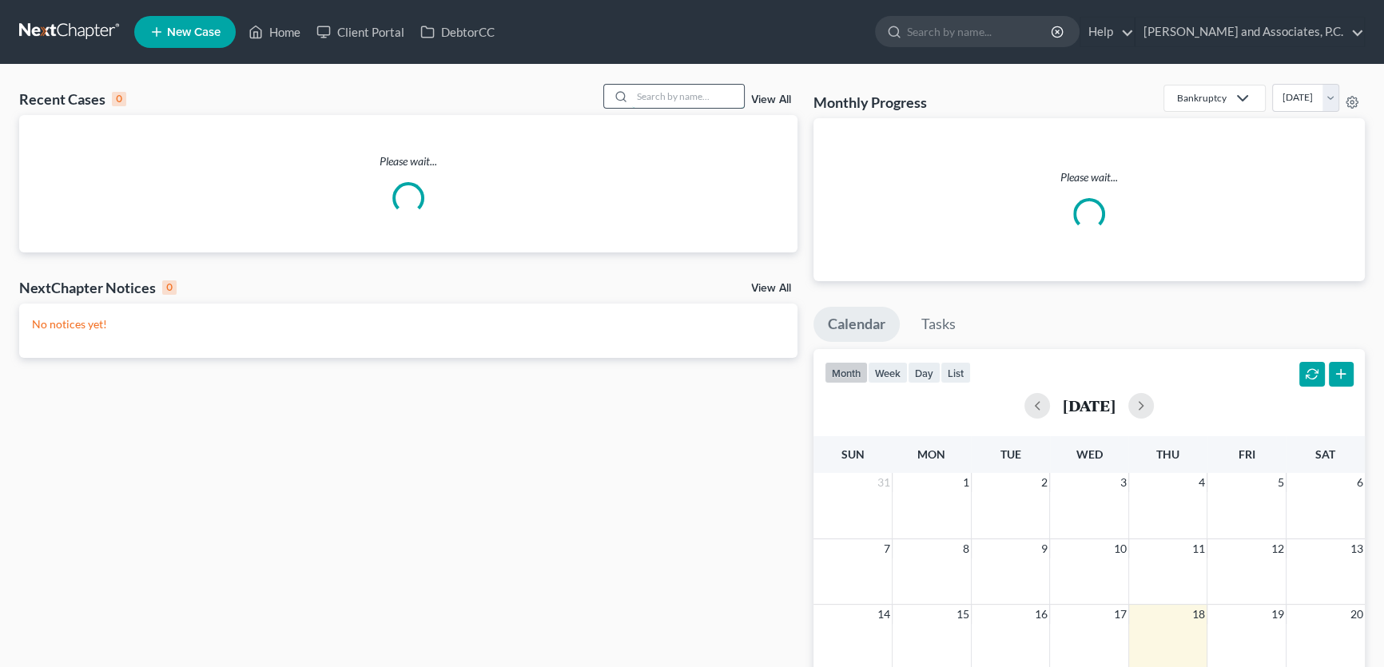
click at [727, 98] on input "search" at bounding box center [688, 96] width 112 height 23
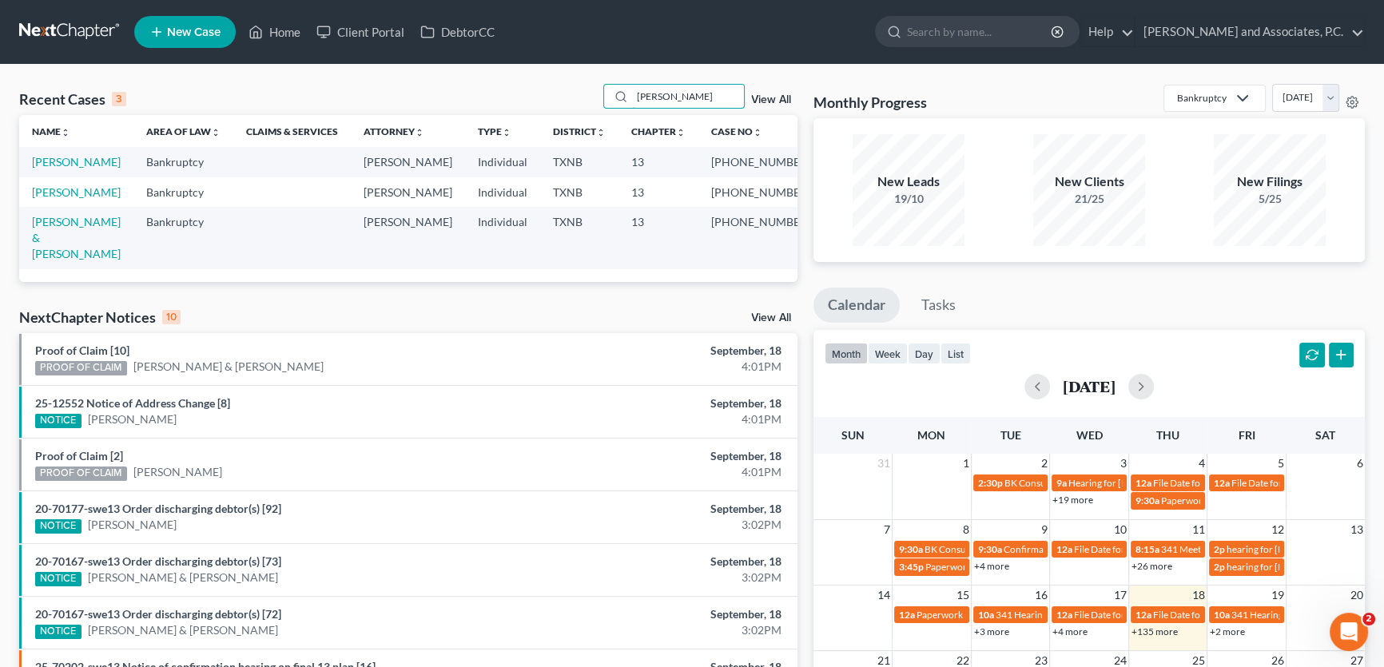
type input "[PERSON_NAME]"
click at [83, 165] on link "[PERSON_NAME]" at bounding box center [76, 162] width 89 height 14
select select "5"
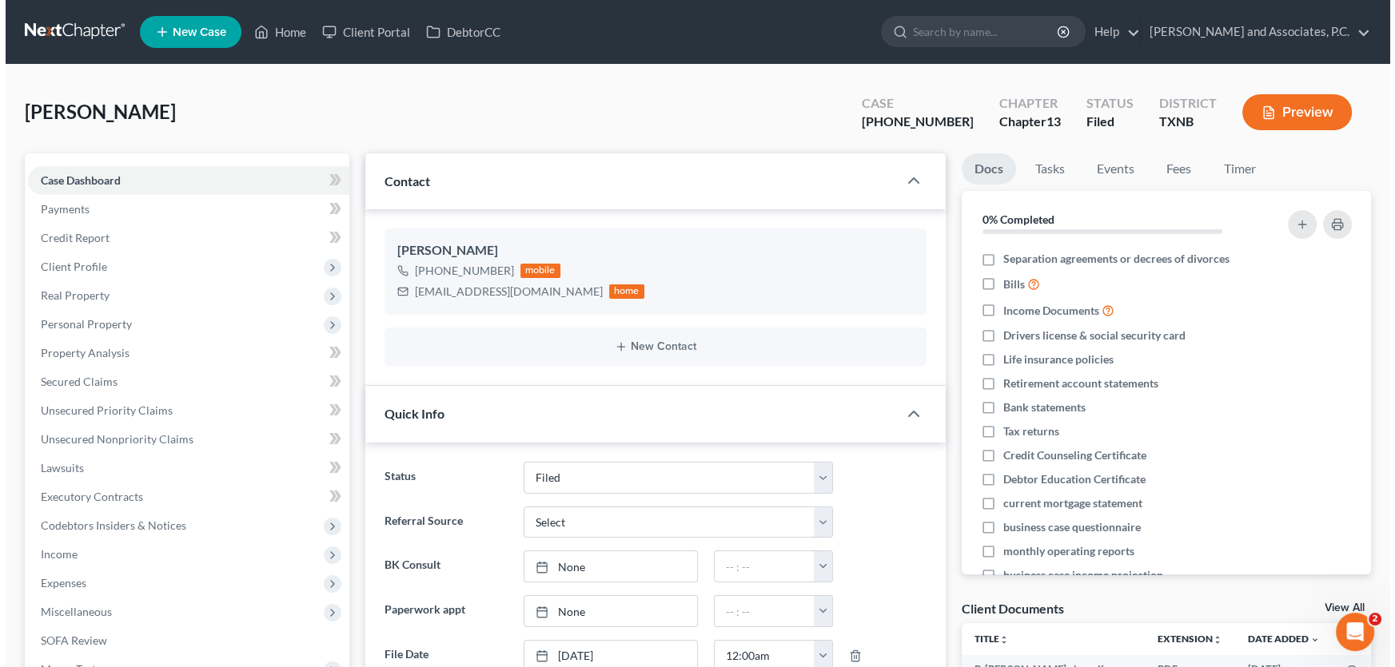
scroll to position [1730, 0]
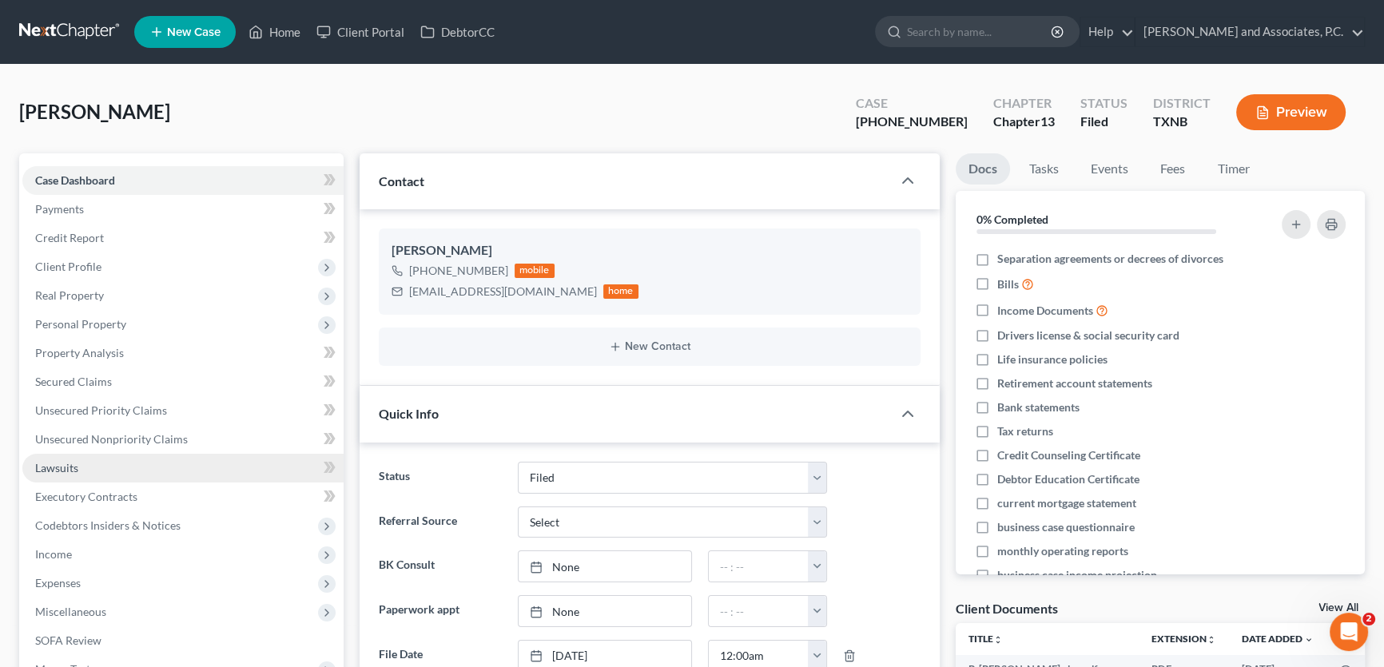
click at [75, 472] on span "Lawsuits" at bounding box center [56, 468] width 43 height 14
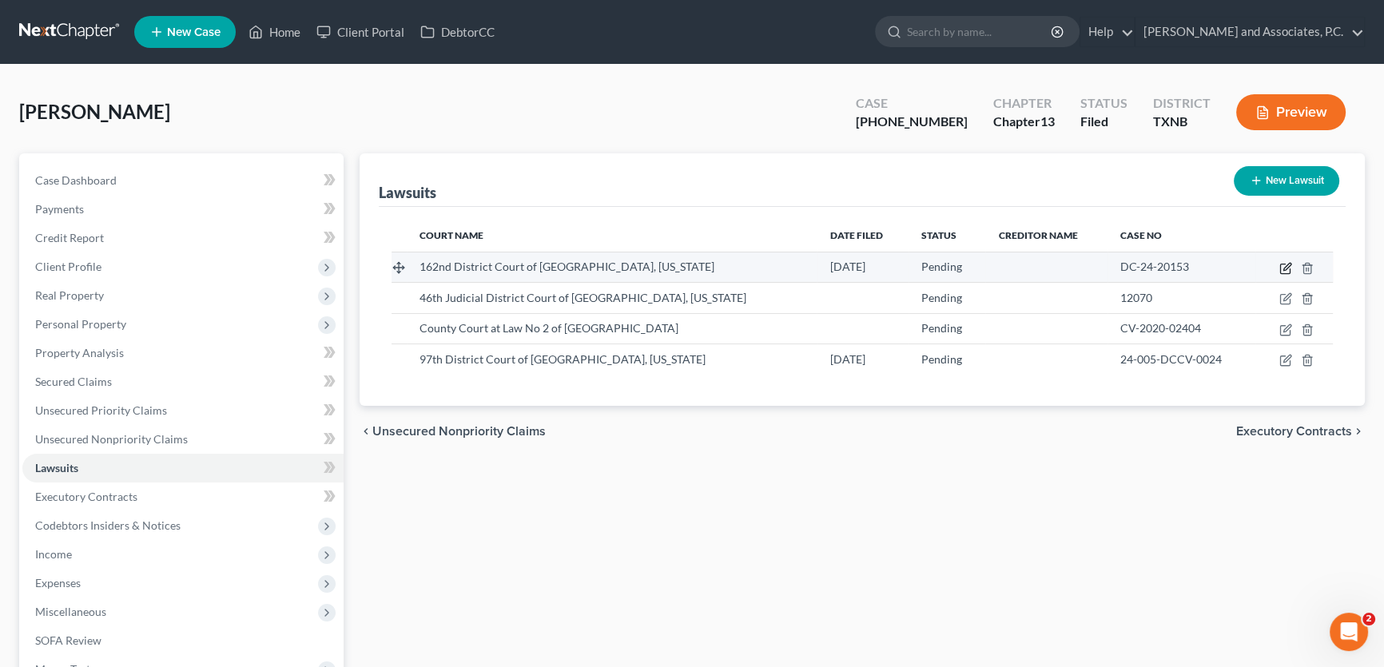
click at [1284, 265] on icon "button" at bounding box center [1286, 268] width 13 height 13
select select "45"
select select "0"
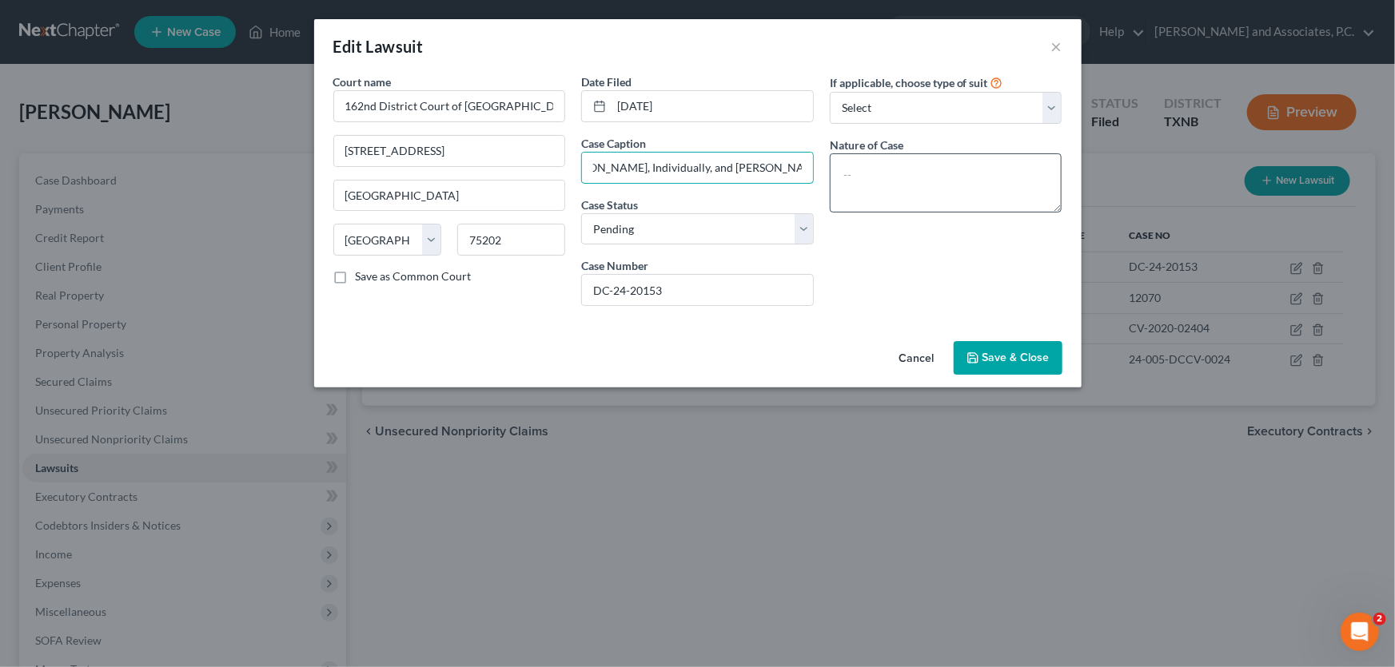
scroll to position [0, 407]
drag, startPoint x: 591, startPoint y: 169, endPoint x: 930, endPoint y: 166, distance: 338.9
click at [930, 166] on div "Court name * [GEOGRAPHIC_DATA] of [GEOGRAPHIC_DATA], [US_STATE] 600 Commerce, […" at bounding box center [697, 196] width 745 height 245
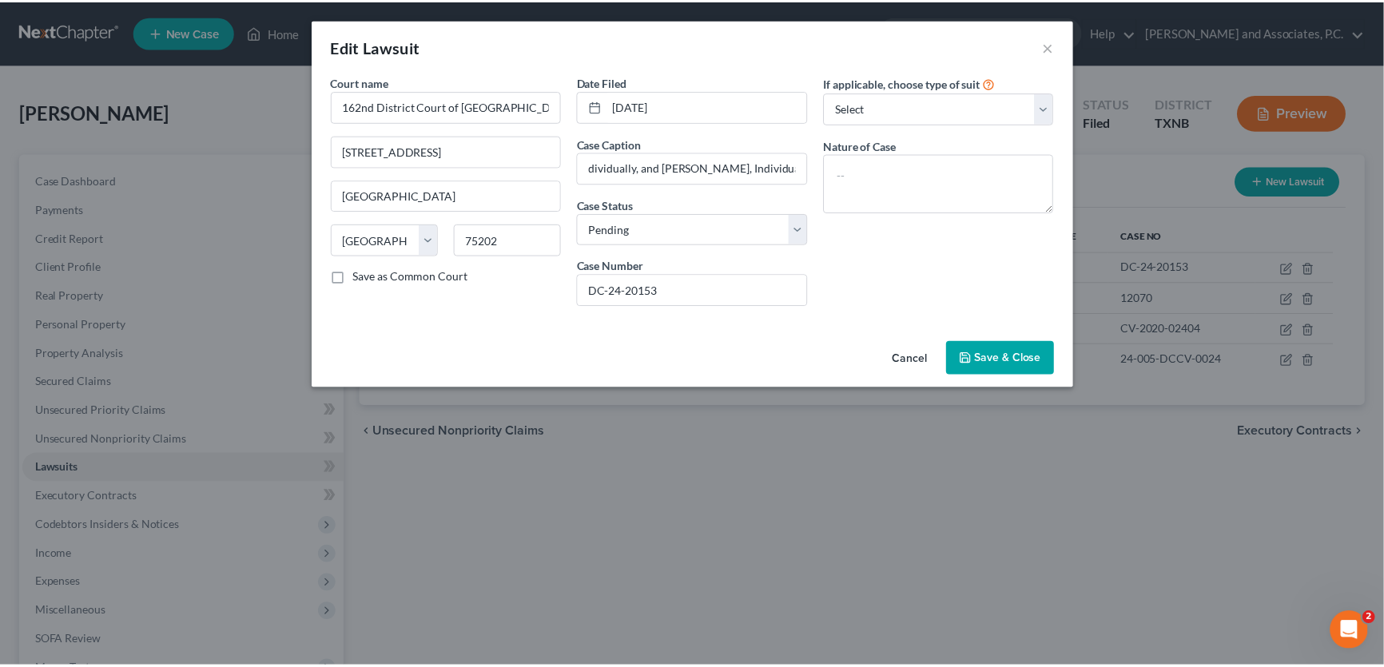
scroll to position [0, 0]
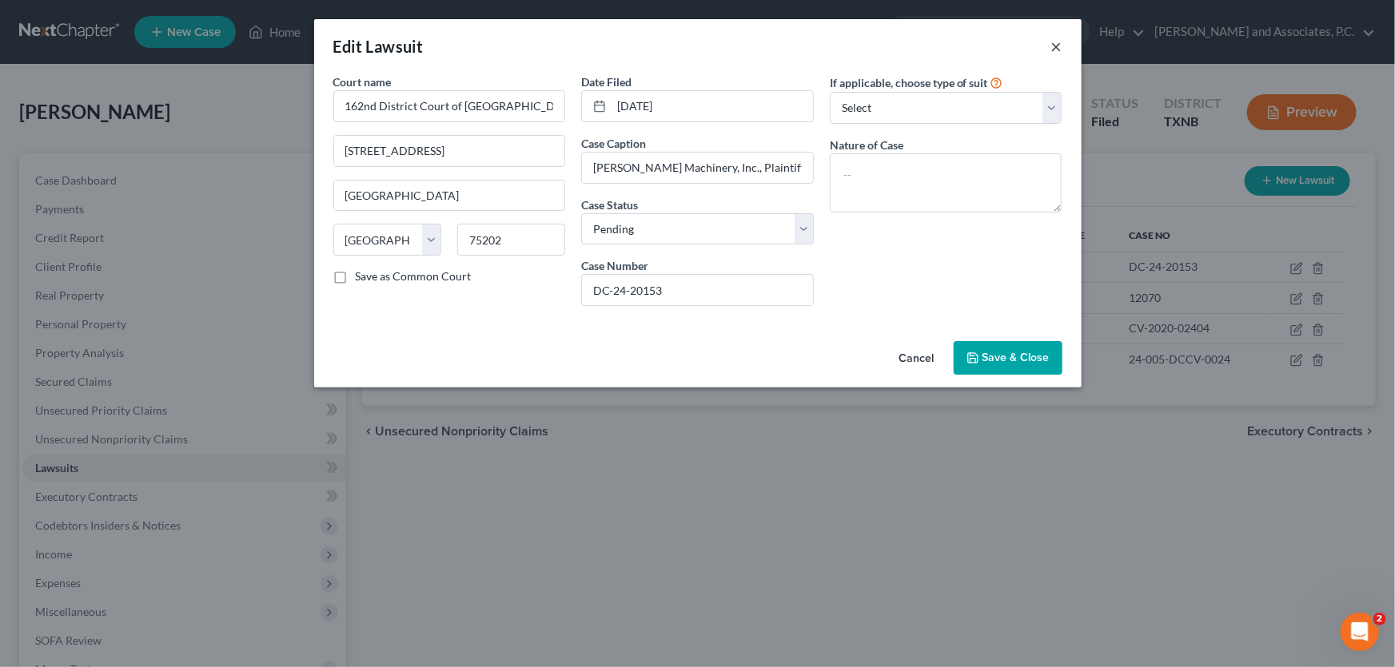
click at [1057, 47] on button "×" at bounding box center [1056, 46] width 11 height 19
